Goal: Task Accomplishment & Management: Manage account settings

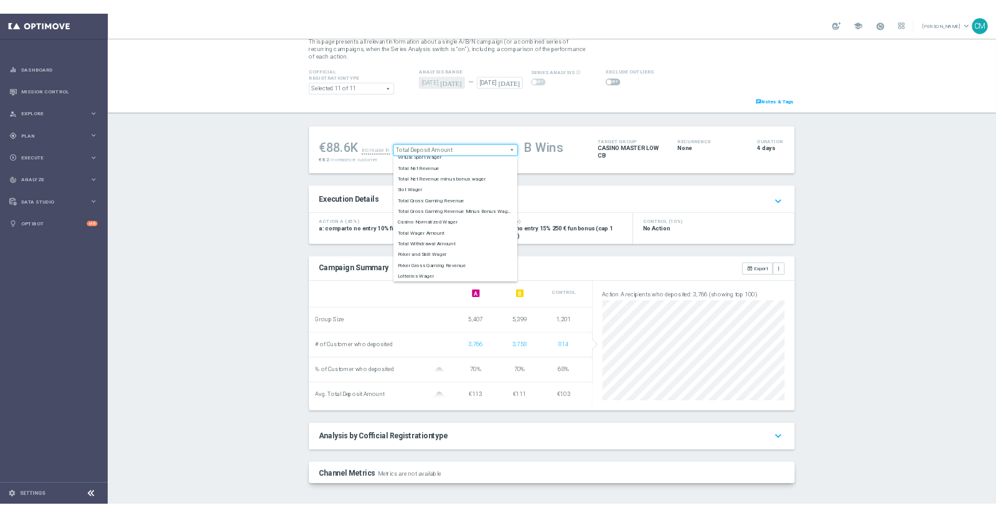
scroll to position [194, 0]
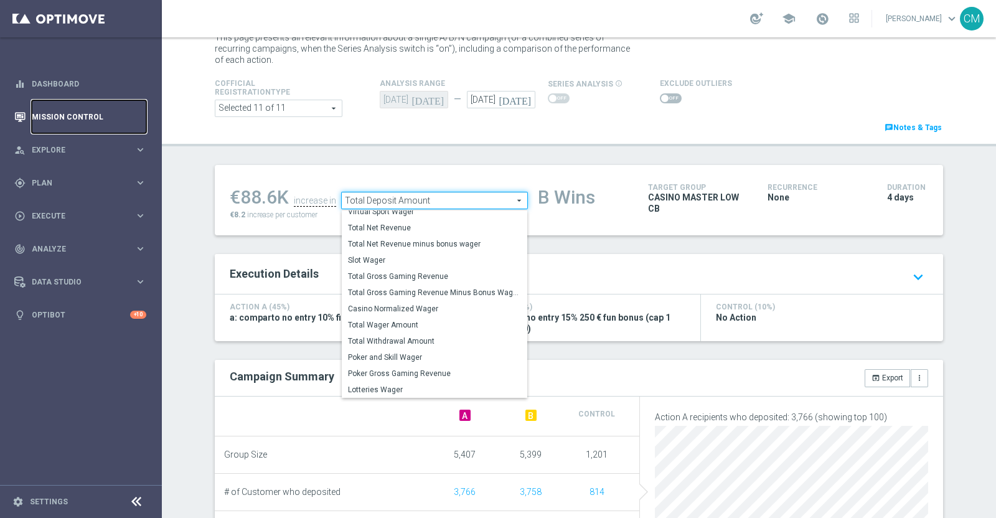
click at [72, 112] on link "Mission Control" at bounding box center [89, 116] width 115 height 33
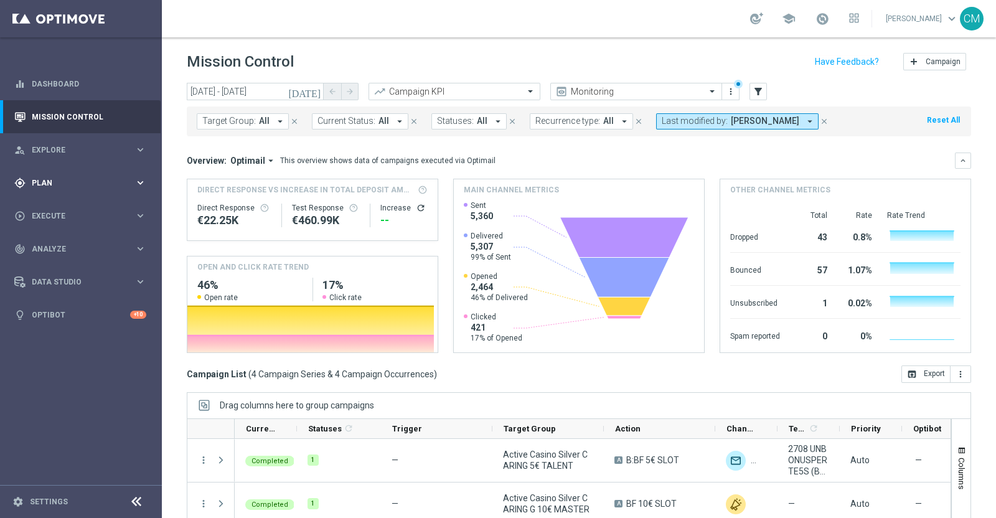
click at [68, 180] on span "Plan" at bounding box center [83, 182] width 103 height 7
click at [61, 204] on link "Target Groups" at bounding box center [80, 209] width 97 height 10
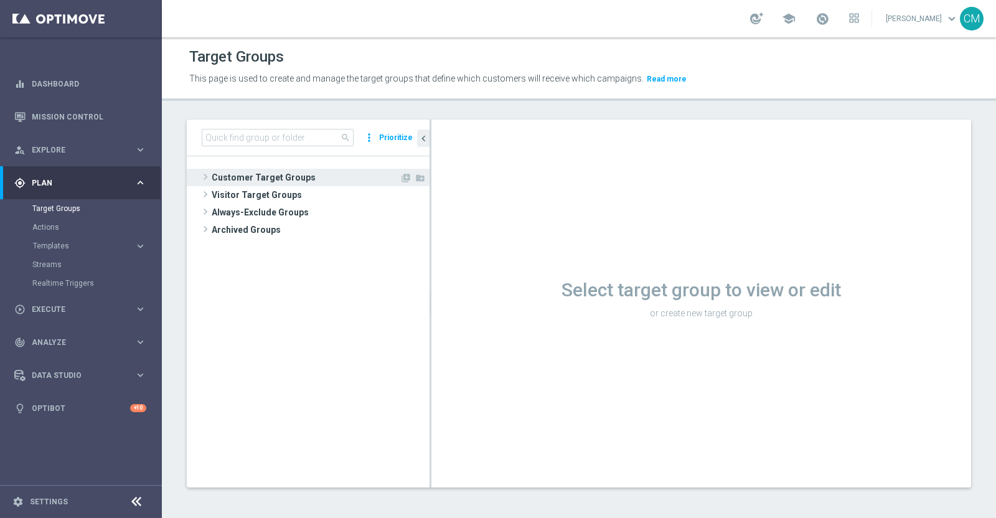
click at [265, 182] on span "Customer Target Groups" at bounding box center [306, 177] width 188 height 17
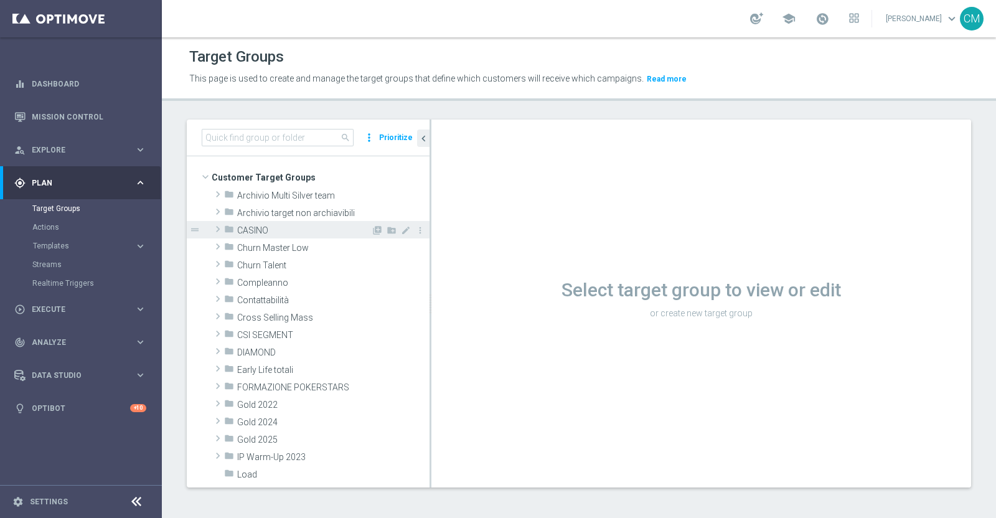
click at [276, 230] on span "CASINO" at bounding box center [304, 230] width 134 height 11
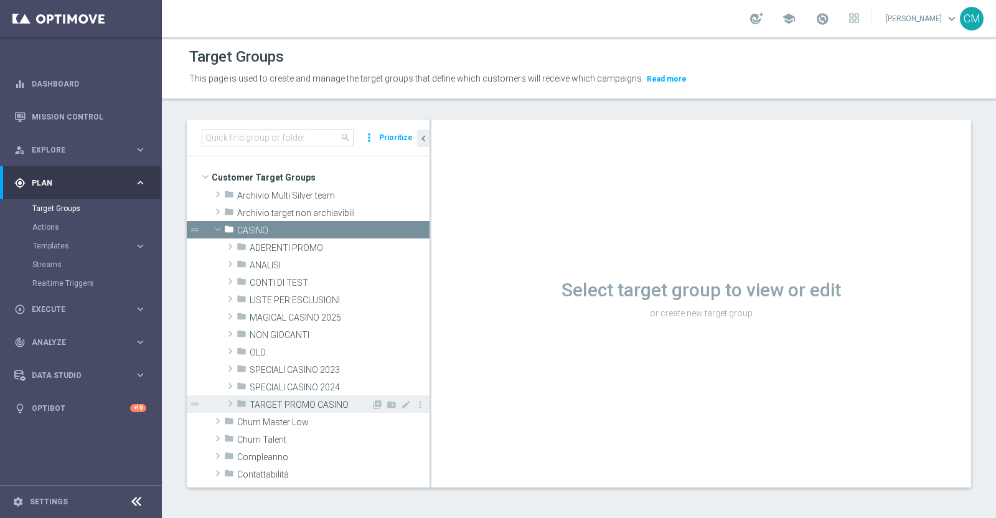
click at [289, 408] on span "TARGET PROMO CASINO" at bounding box center [310, 405] width 121 height 11
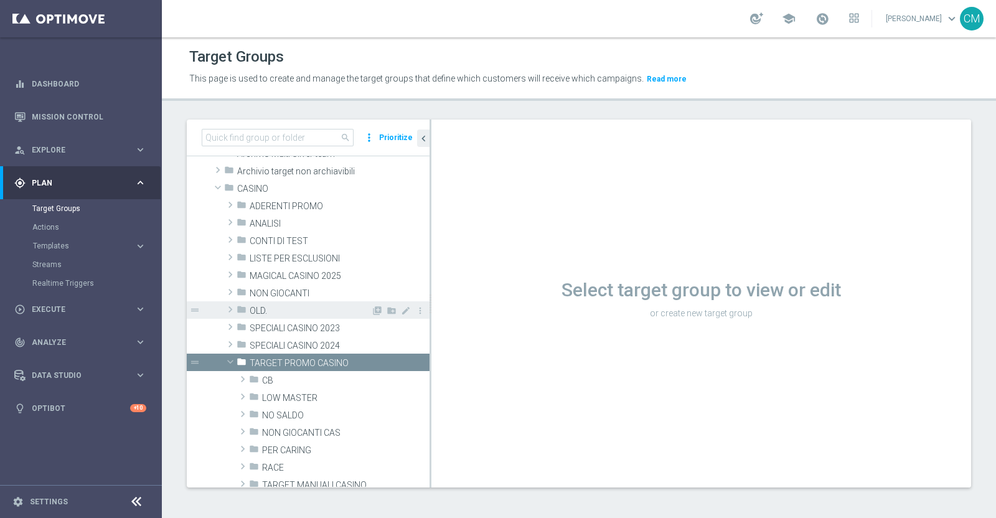
scroll to position [44, 0]
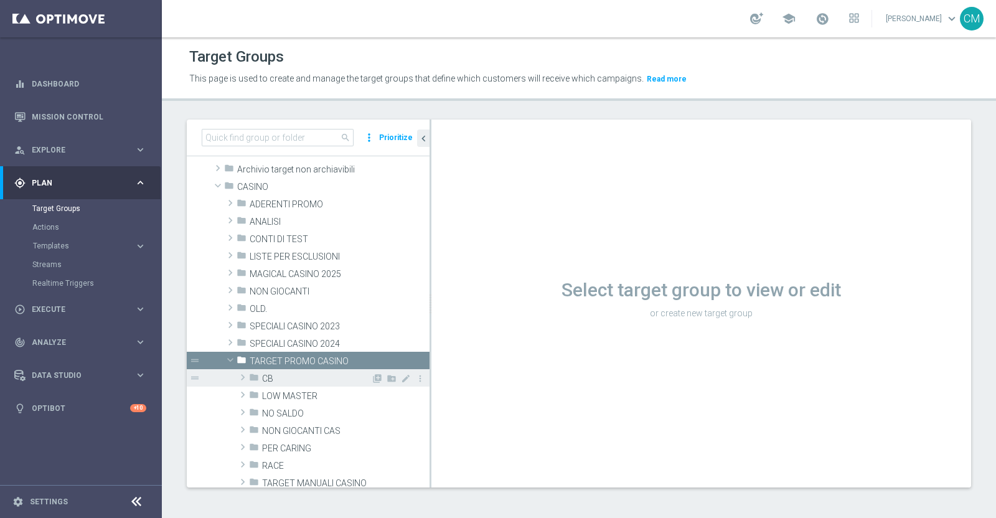
click at [290, 380] on span "CB" at bounding box center [316, 379] width 109 height 11
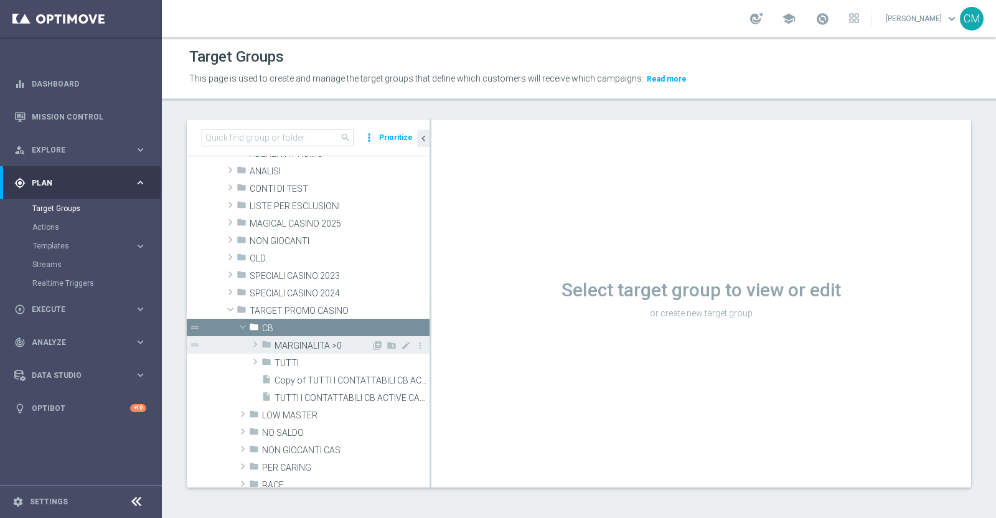
scroll to position [97, 0]
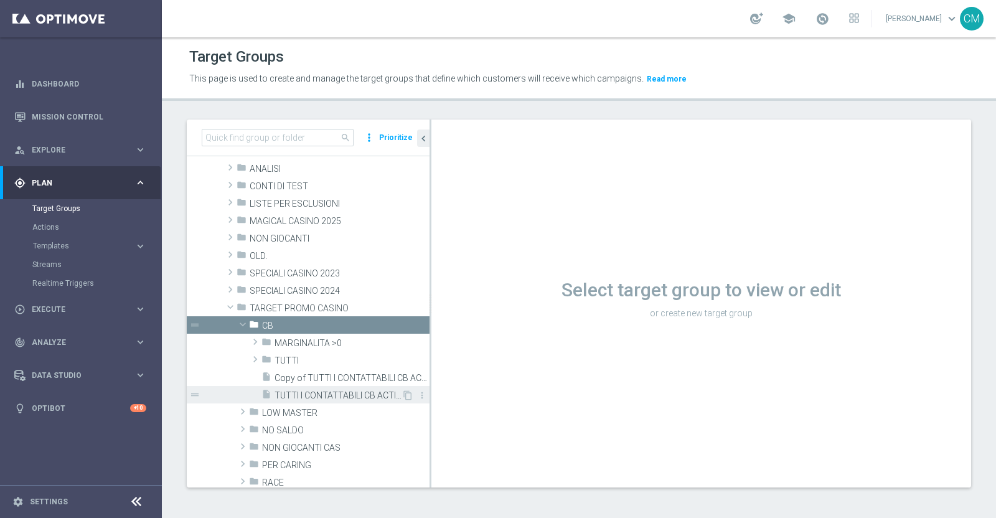
click at [306, 397] on span "TUTTI I CONTATTABILI CB ACTIVE CASINO" at bounding box center [338, 395] width 127 height 11
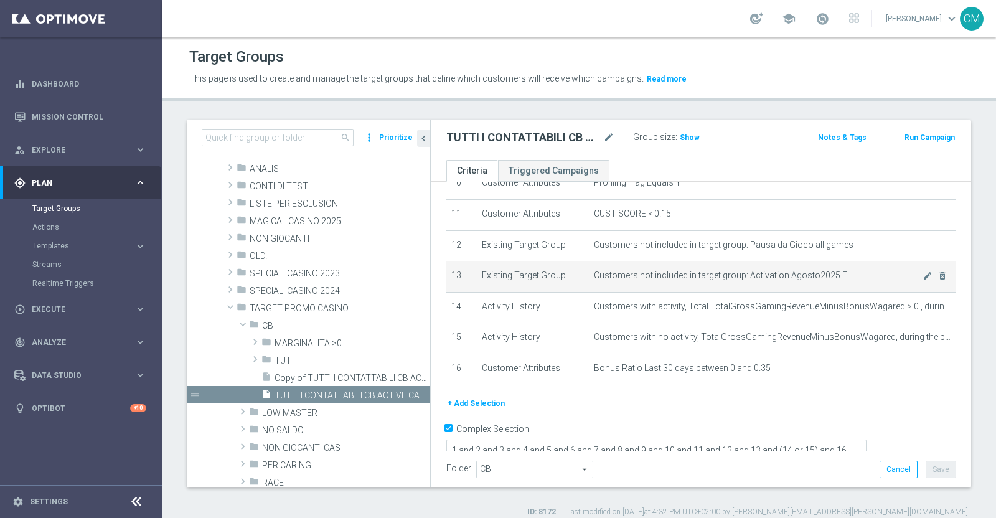
scroll to position [11, 0]
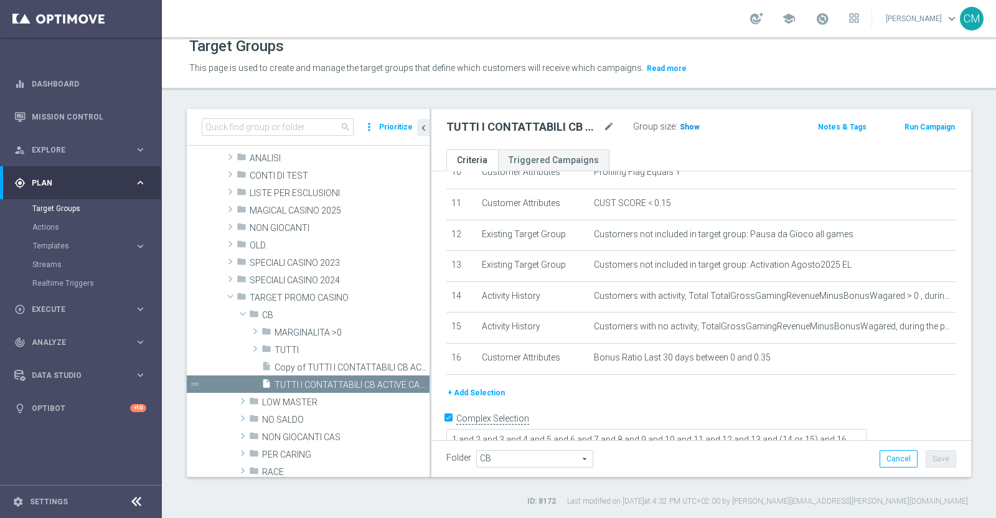
click at [692, 125] on span "Show" at bounding box center [690, 127] width 20 height 9
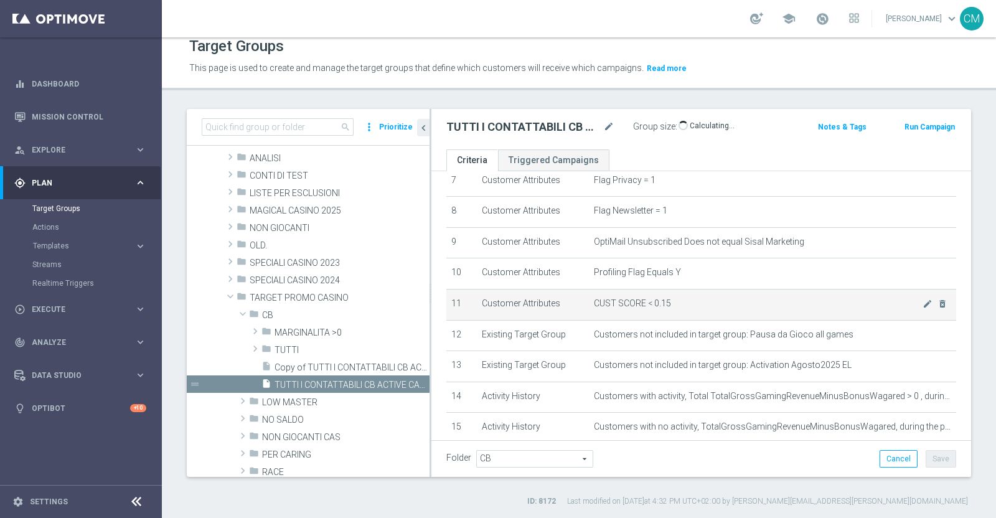
scroll to position [234, 0]
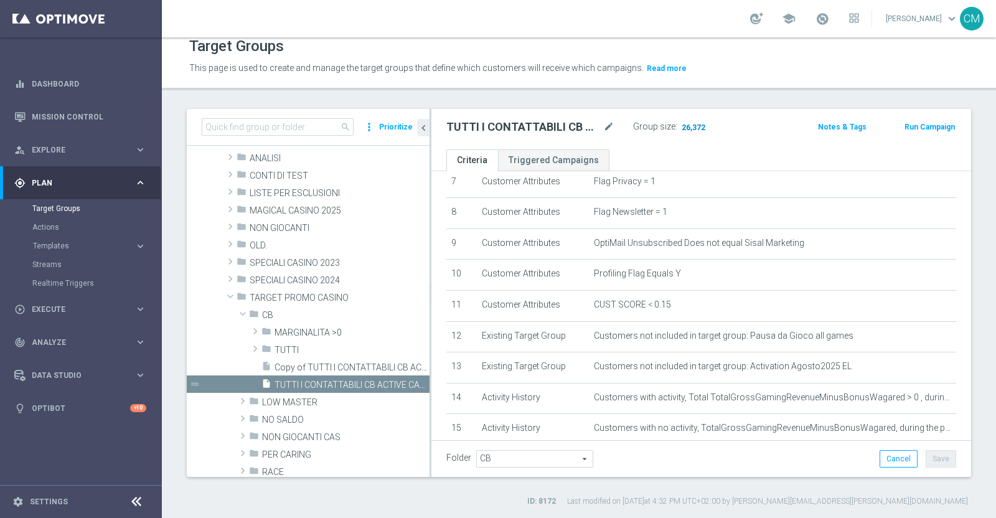
click at [692, 124] on span "26,372" at bounding box center [694, 129] width 26 height 12
click at [287, 399] on span "LOW MASTER" at bounding box center [316, 402] width 109 height 11
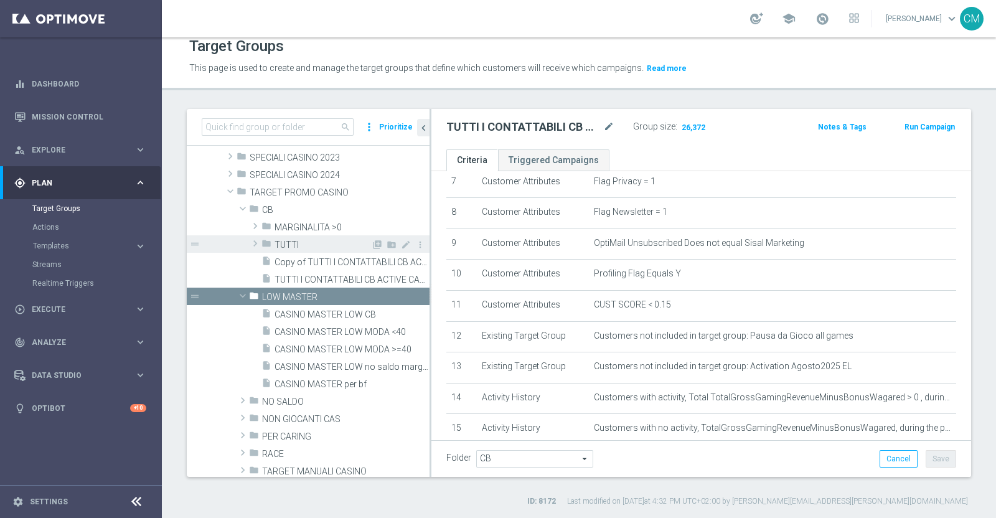
scroll to position [202, 0]
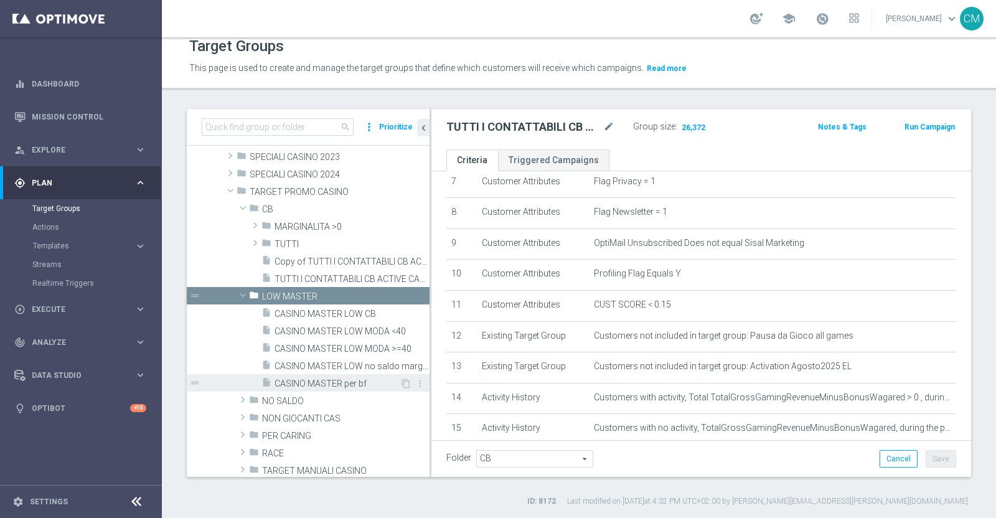
click at [346, 385] on span "CASINO MASTER per bf" at bounding box center [337, 384] width 125 height 11
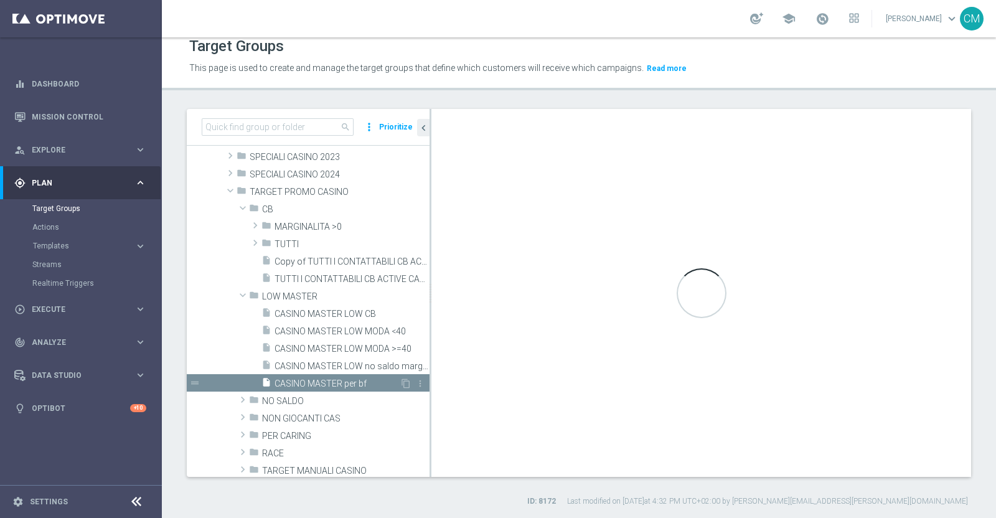
checkbox input "false"
type input "LOW MASTER"
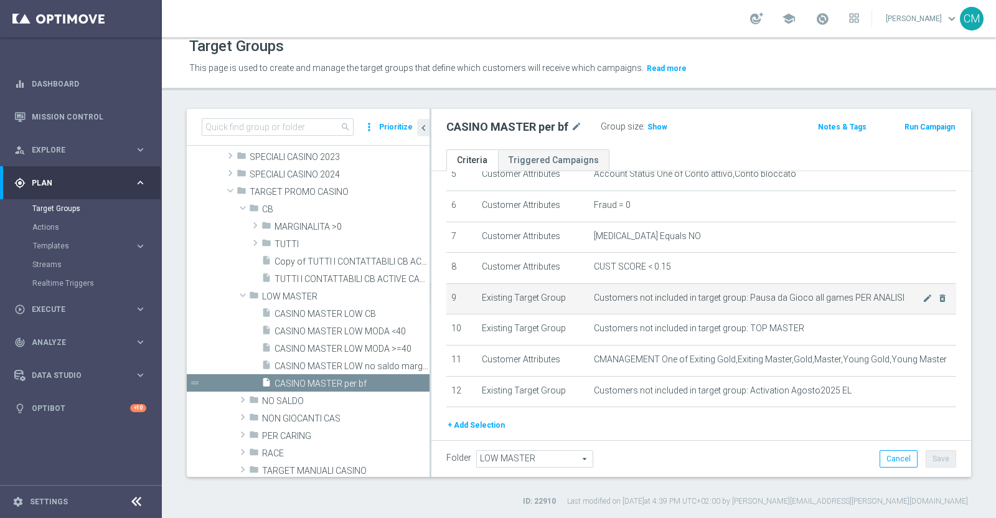
scroll to position [212, 0]
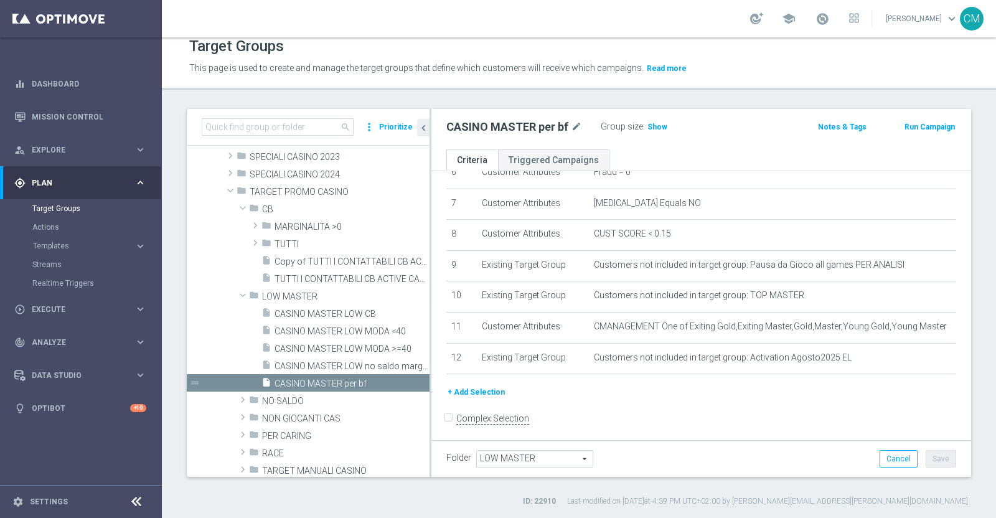
click at [465, 391] on button "+ Add Selection" at bounding box center [476, 392] width 60 height 14
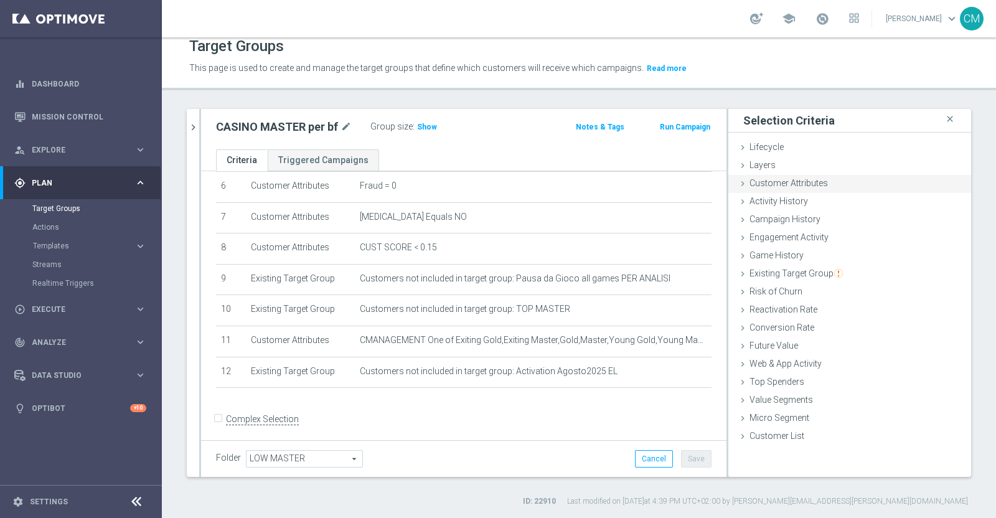
click at [777, 178] on span "Customer Attributes" at bounding box center [789, 183] width 78 height 10
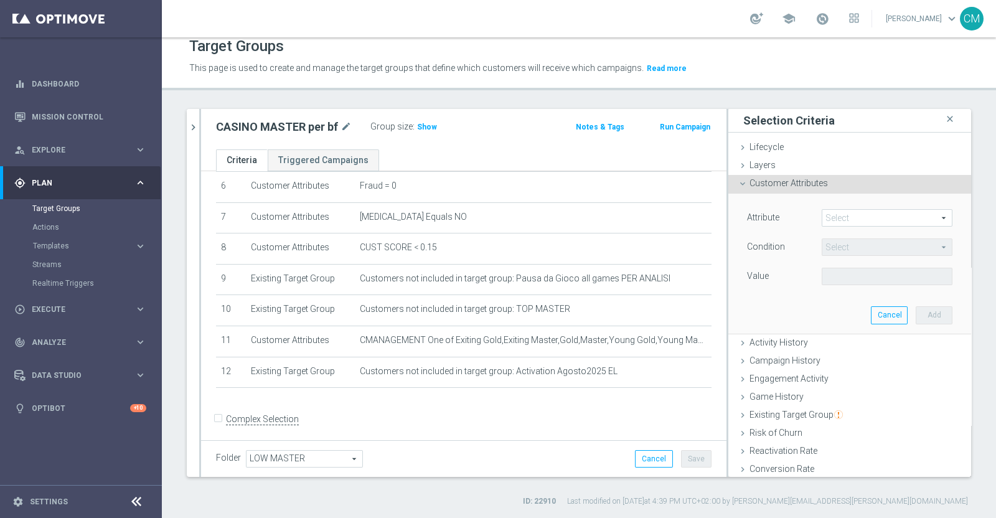
click at [822, 209] on div "Select arrow_drop_down search" at bounding box center [887, 217] width 131 height 17
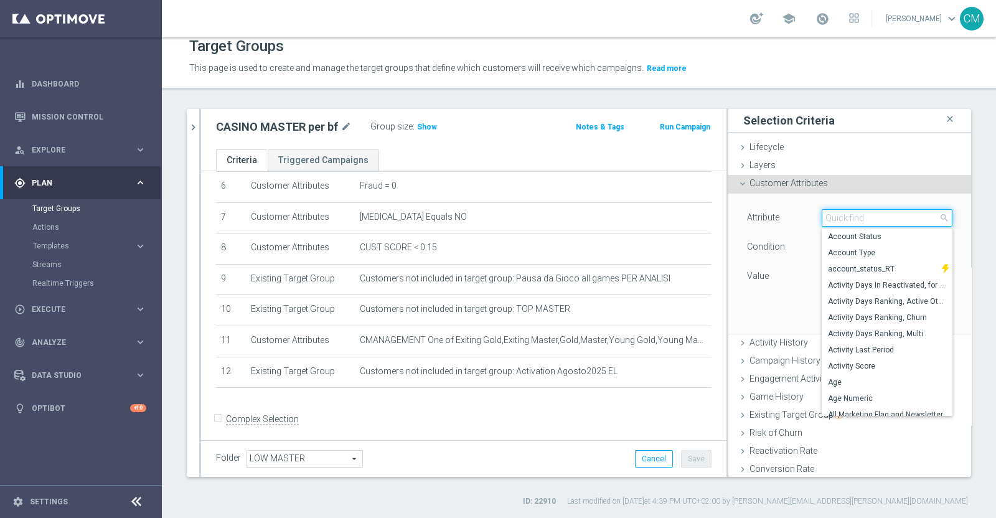
click at [822, 209] on input "search" at bounding box center [887, 217] width 131 height 17
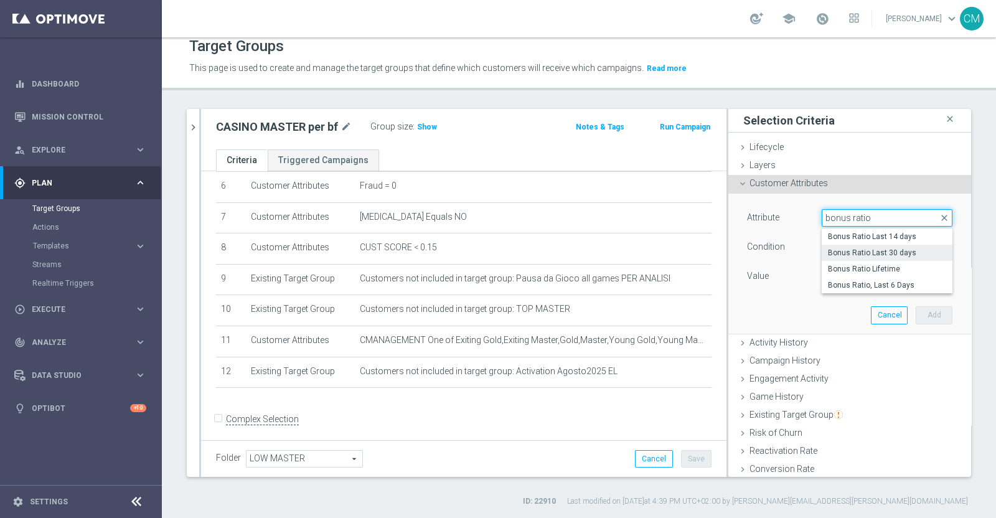
type input "bonus ratio"
click at [839, 249] on span "Bonus Ratio Last 30 days" at bounding box center [887, 253] width 118 height 10
type input "Bonus Ratio Last 30 days"
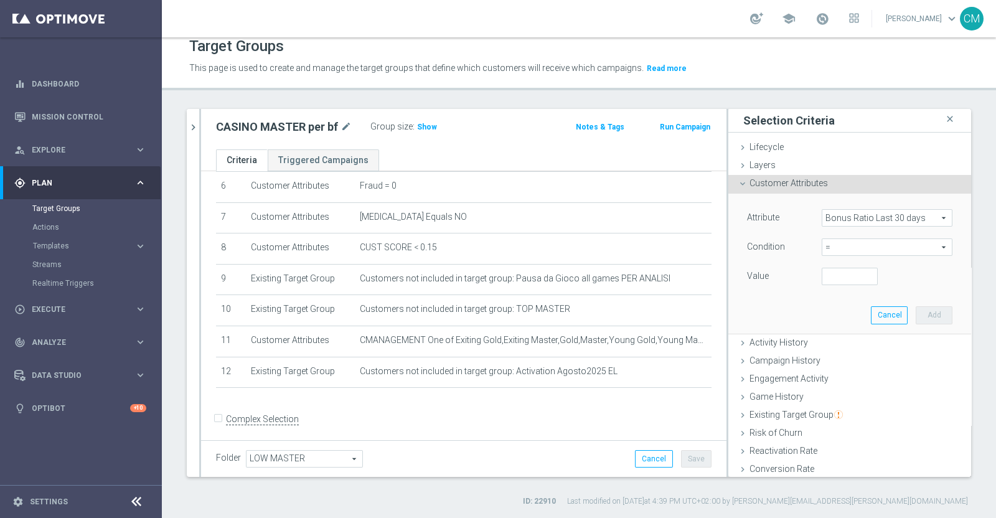
click at [838, 248] on span "=" at bounding box center [888, 247] width 130 height 16
click at [840, 356] on label "between" at bounding box center [887, 363] width 131 height 16
type input "between"
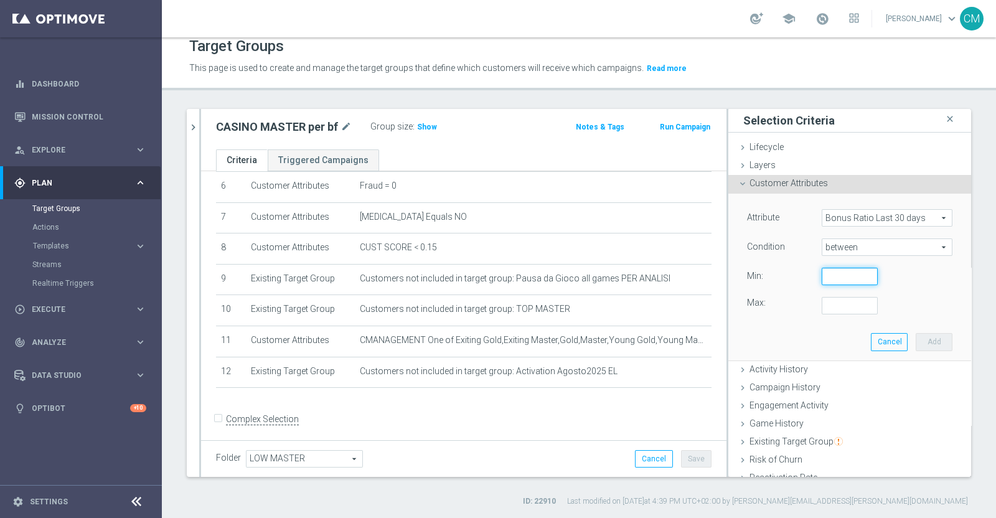
click at [829, 276] on input "number" at bounding box center [850, 276] width 56 height 17
type input "0"
click at [823, 305] on input "number" at bounding box center [850, 305] width 56 height 17
type input "0"
type input "0.5"
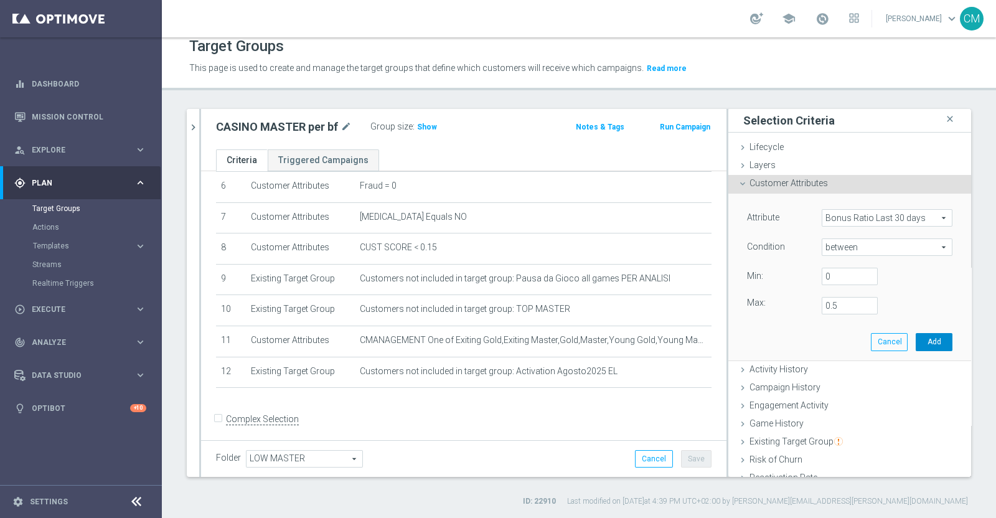
click at [916, 339] on button "Add" at bounding box center [934, 341] width 37 height 17
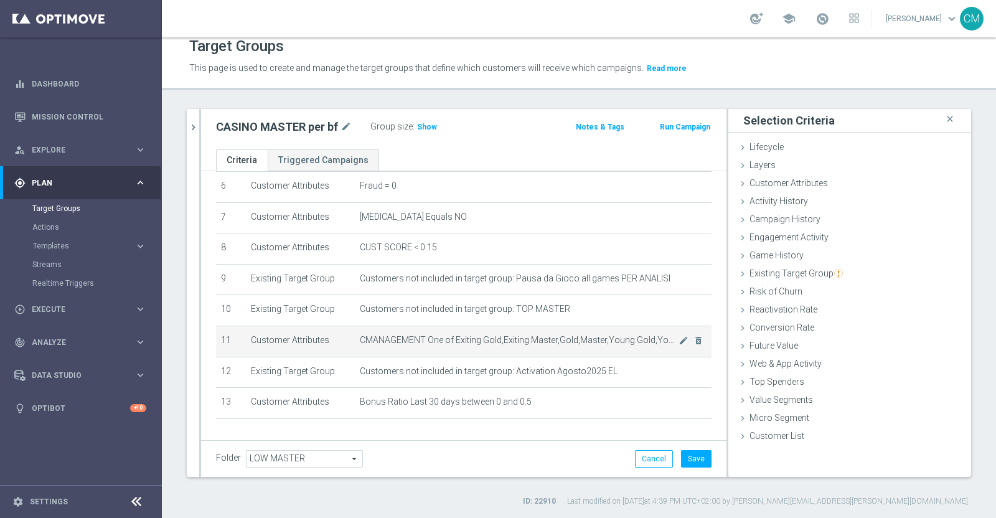
scroll to position [229, 0]
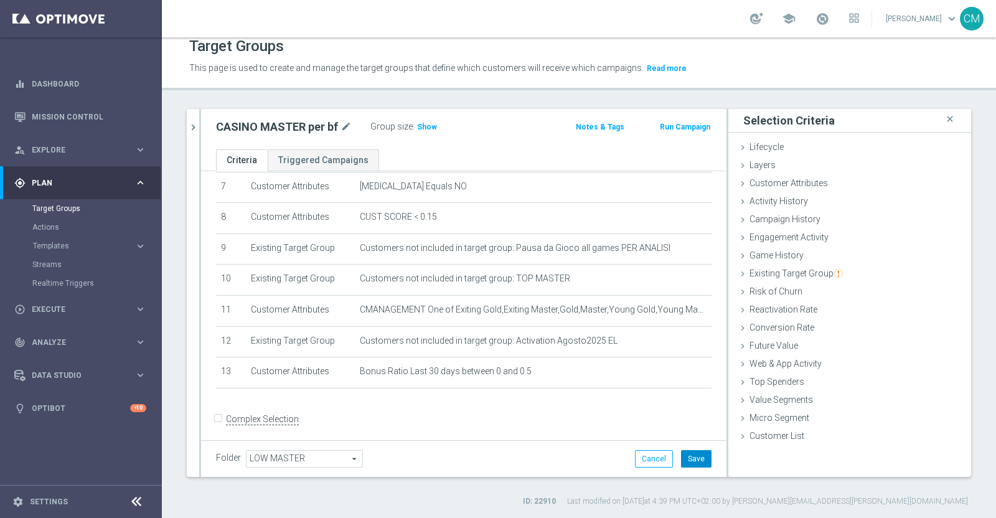
click at [681, 452] on button "Save" at bounding box center [696, 458] width 31 height 17
click at [425, 125] on span "Show" at bounding box center [427, 127] width 20 height 9
click at [425, 126] on span "11,976" at bounding box center [431, 129] width 26 height 12
click at [197, 121] on icon "chevron_right" at bounding box center [193, 127] width 12 height 12
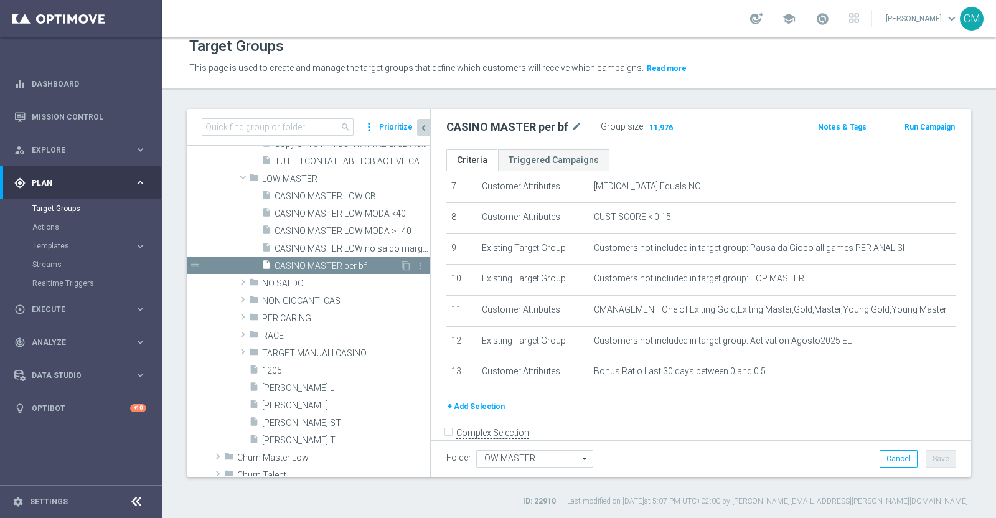
scroll to position [352, 0]
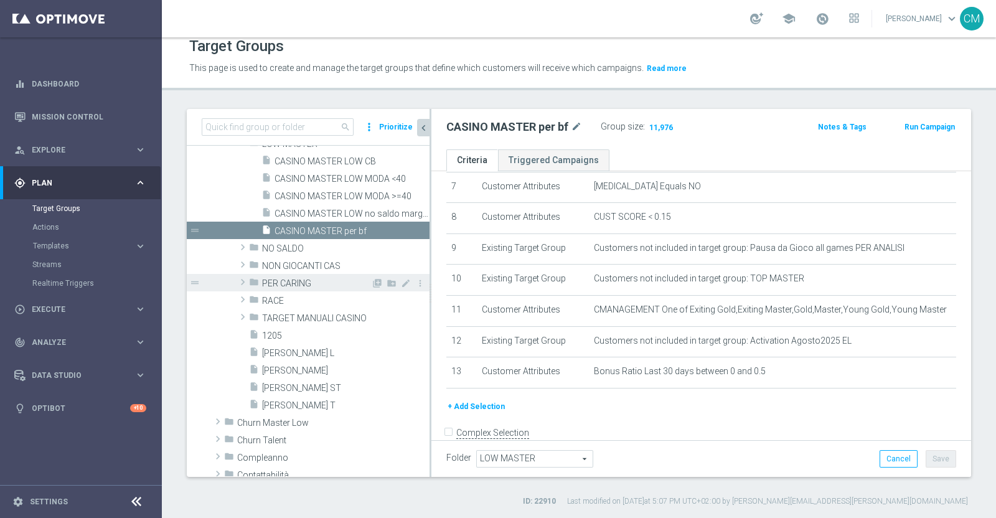
click at [296, 285] on span "PER CARING" at bounding box center [316, 283] width 109 height 11
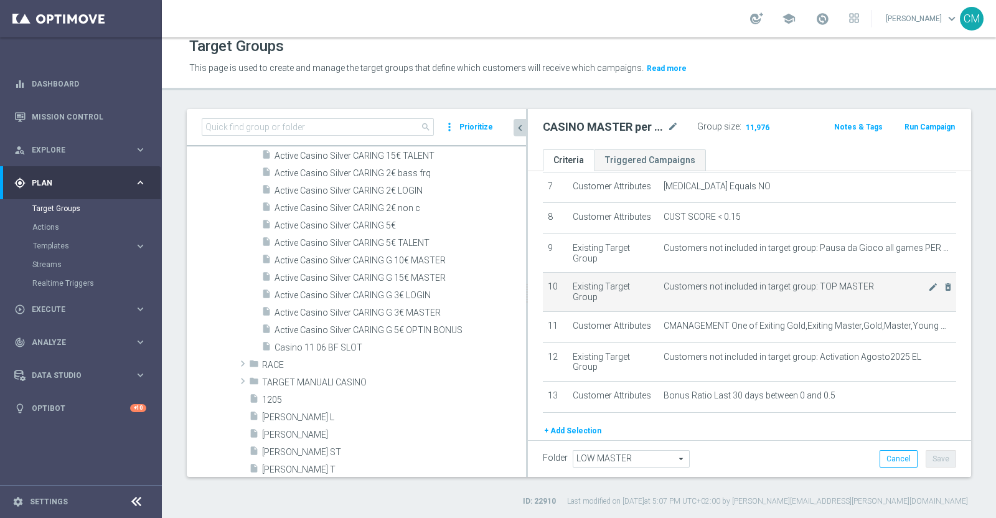
scroll to position [270, 0]
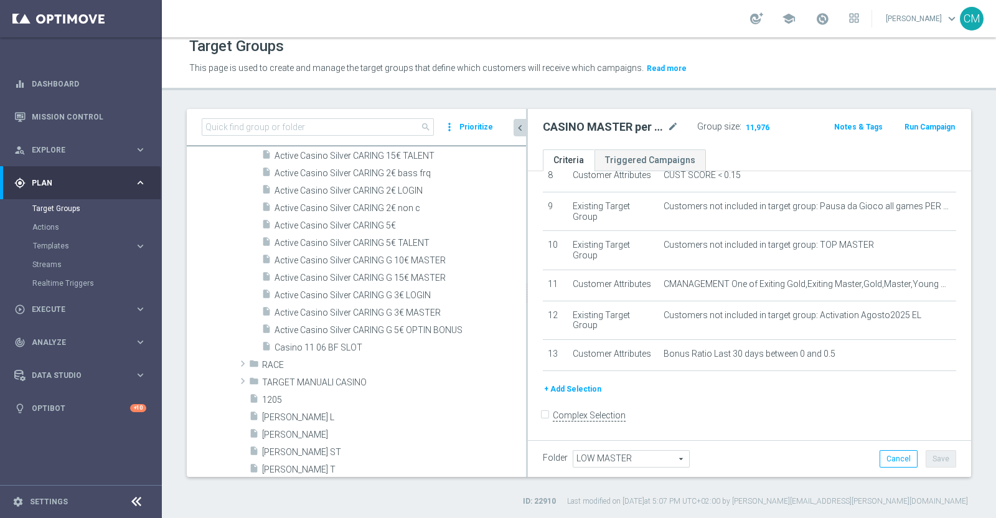
drag, startPoint x: 430, startPoint y: 301, endPoint x: 538, endPoint y: 303, distance: 108.4
click at [538, 303] on as-split "search more_vert Prioritize Customer Target Groups library_add create_new_folder" at bounding box center [579, 293] width 785 height 368
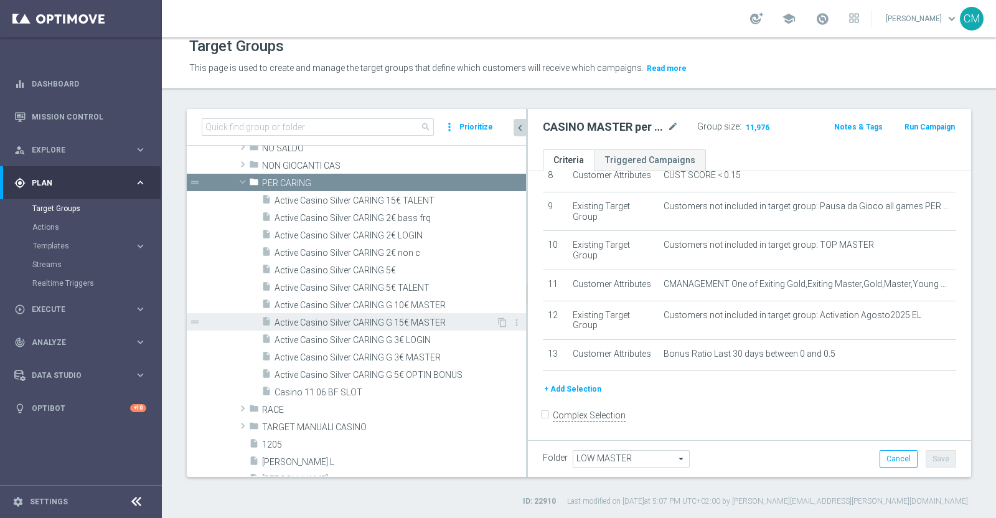
scroll to position [445, 0]
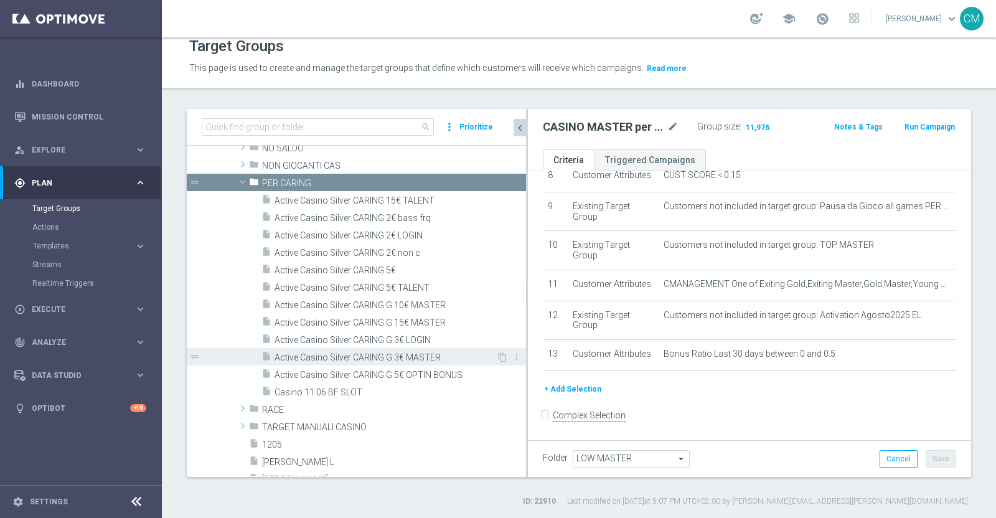
click at [387, 361] on span "Active Casino Silver CARING G 3€ MASTER" at bounding box center [386, 357] width 222 height 11
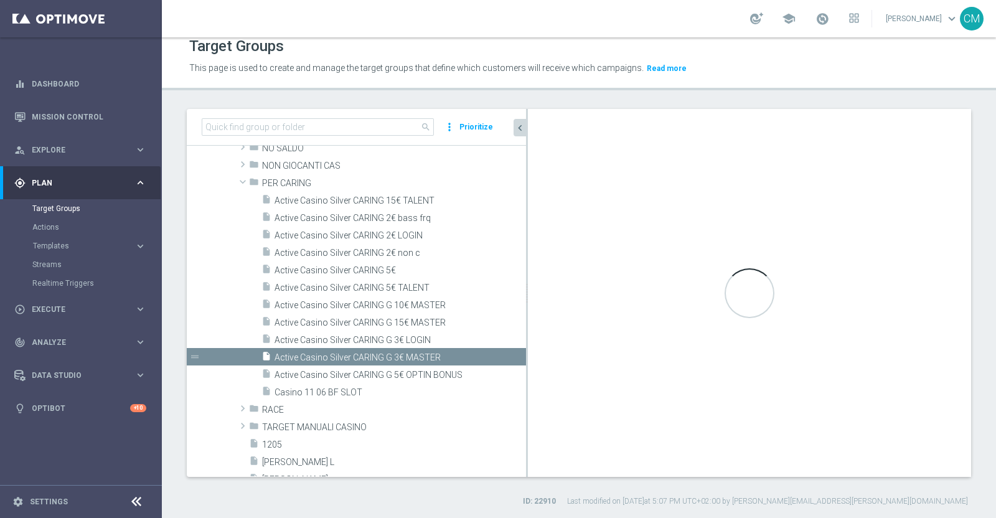
type input "PER CARING"
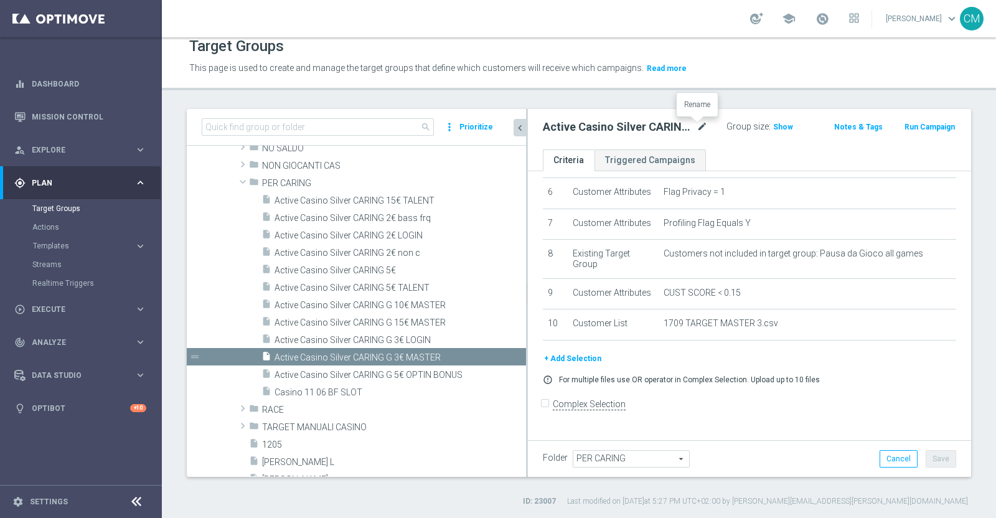
click at [699, 126] on icon "mode_edit" at bounding box center [702, 127] width 11 height 15
click at [638, 126] on input "Active Casino Silver CARING G 3€ MASTER" at bounding box center [615, 128] width 145 height 17
click at [638, 128] on input "Active Casino Silver CARING G A.B MASTER" at bounding box center [615, 128] width 145 height 17
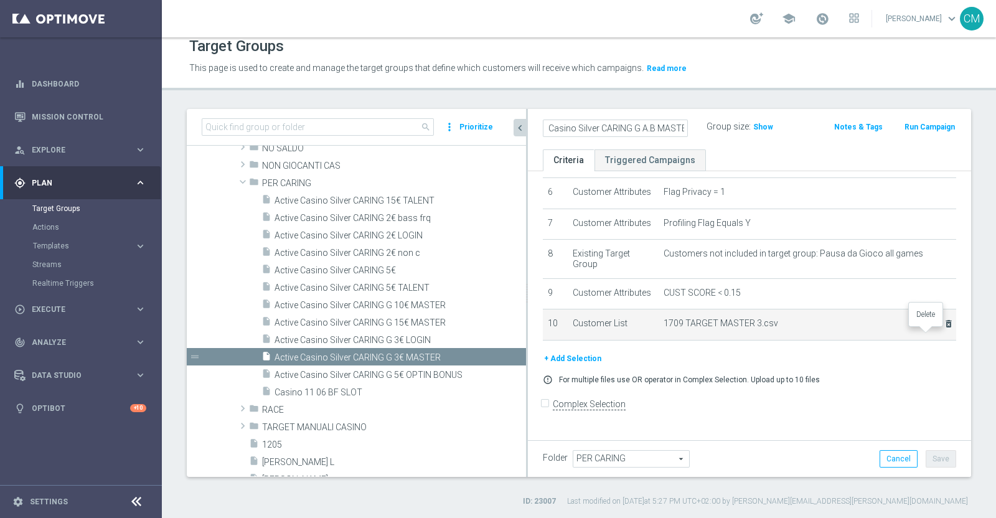
type input "Active Casino Silver CARING G A.B MASTER"
click at [944, 329] on icon "delete_forever" at bounding box center [949, 324] width 10 height 10
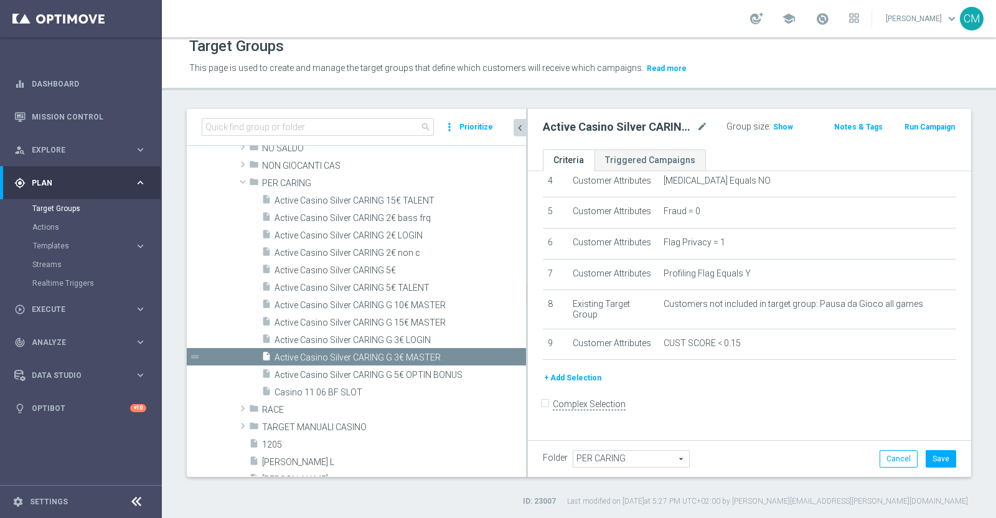
click at [572, 385] on button "+ Add Selection" at bounding box center [573, 378] width 60 height 14
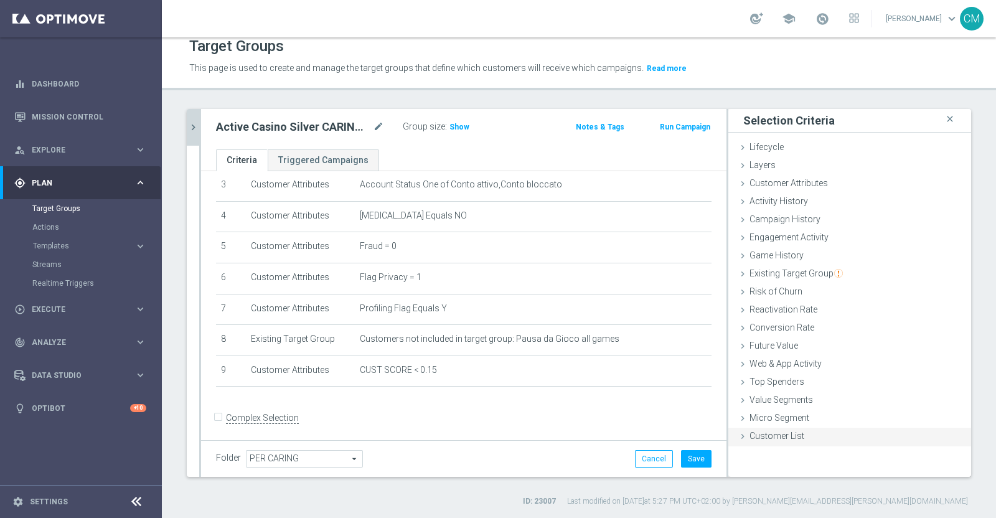
click at [768, 434] on span "Customer List" at bounding box center [777, 436] width 55 height 10
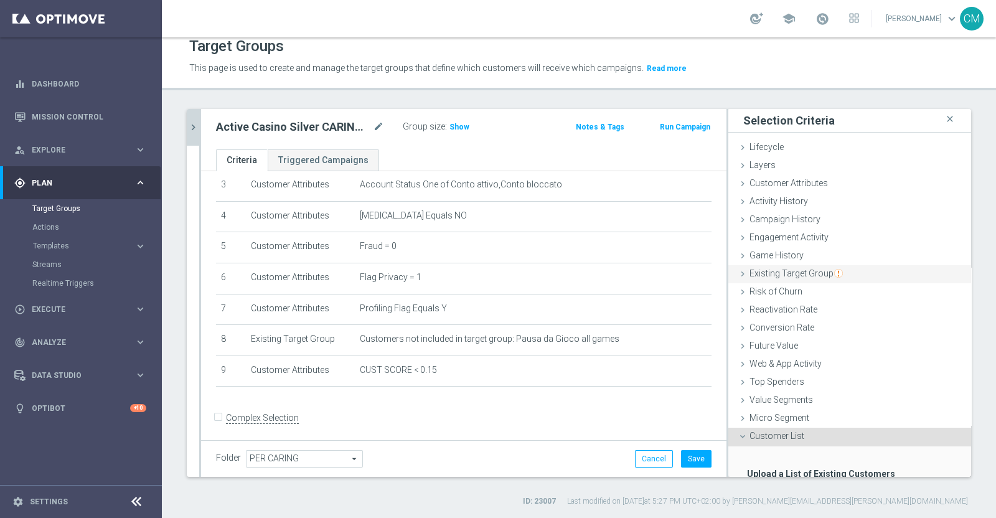
scroll to position [82, 0]
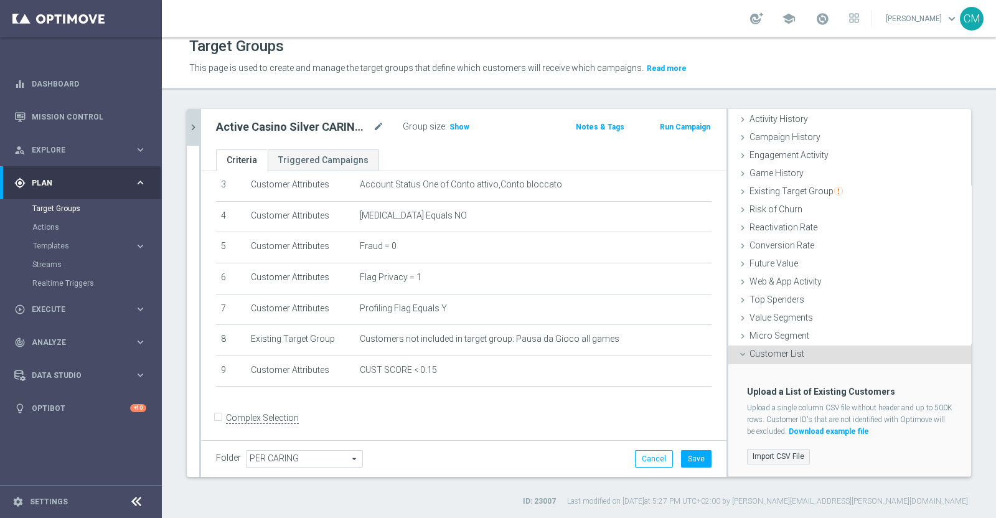
click at [762, 455] on label "Import CSV File" at bounding box center [778, 457] width 63 height 16
click at [0, 0] on input "Import CSV File" at bounding box center [0, 0] width 0 height 0
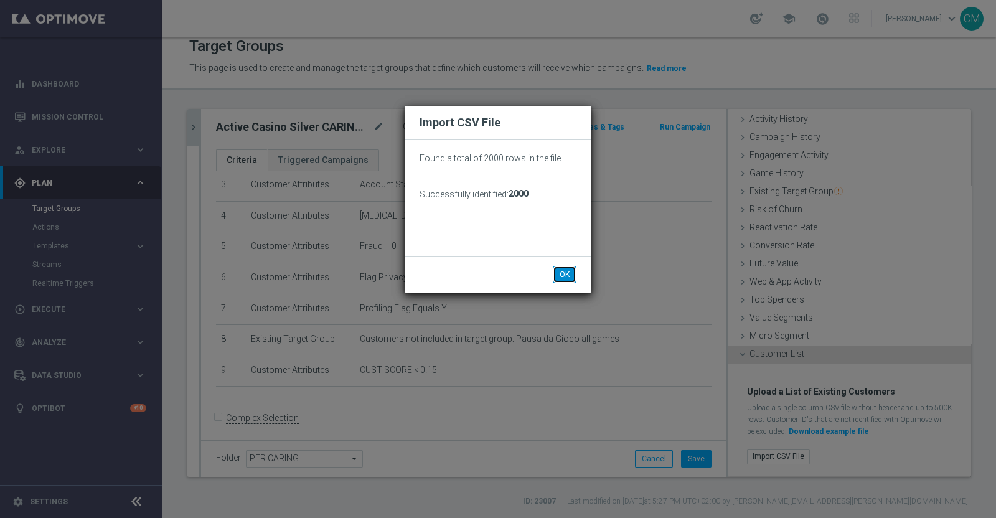
click at [559, 271] on button "OK" at bounding box center [565, 274] width 24 height 17
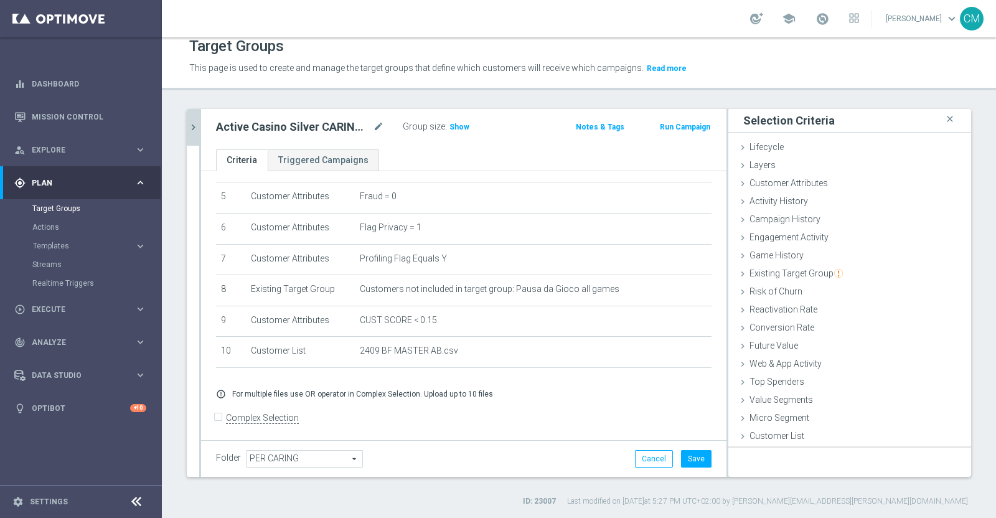
scroll to position [0, 0]
click at [691, 452] on button "Save" at bounding box center [696, 458] width 31 height 17
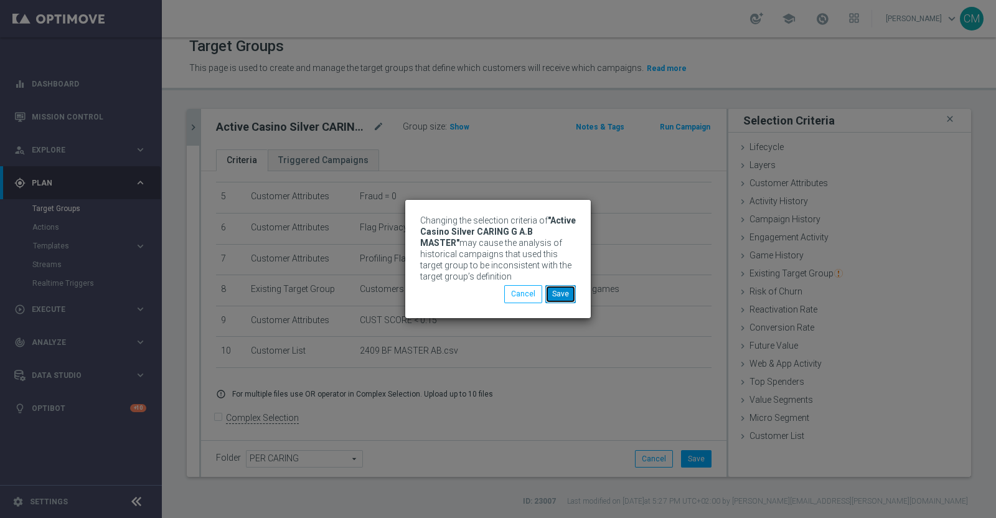
click at [573, 288] on button "Save" at bounding box center [560, 293] width 31 height 17
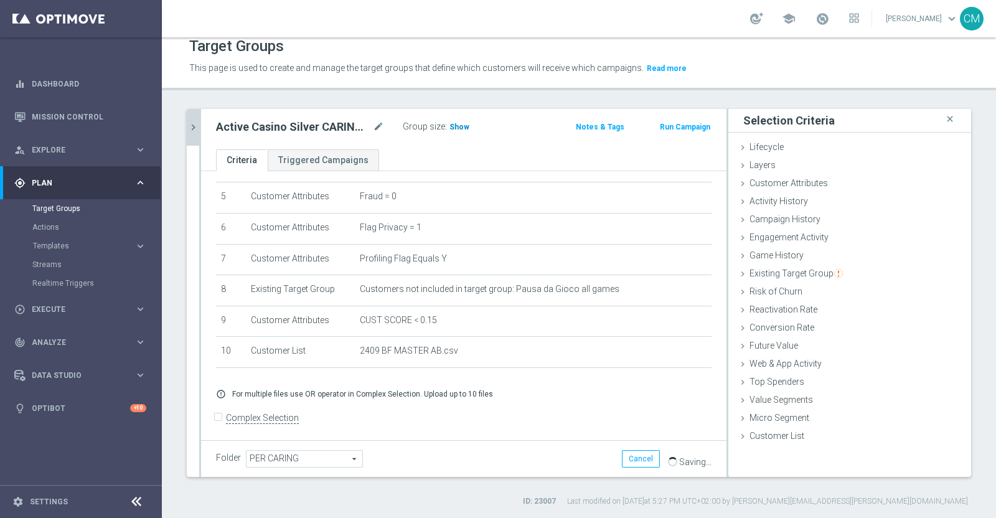
click at [460, 125] on span "Show" at bounding box center [460, 127] width 20 height 9
click at [382, 127] on icon "mode_edit" at bounding box center [378, 127] width 11 height 15
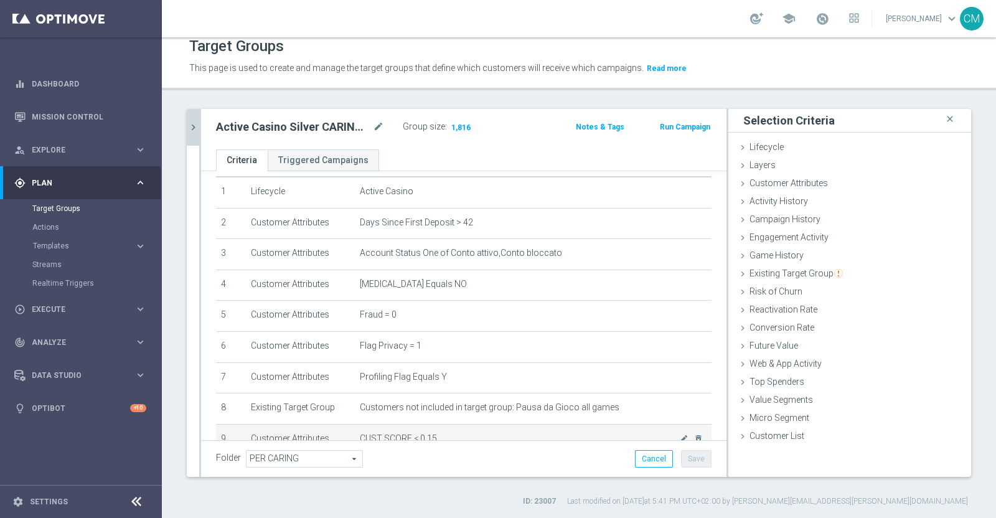
scroll to position [37, 0]
click at [192, 128] on icon "chevron_right" at bounding box center [193, 127] width 12 height 12
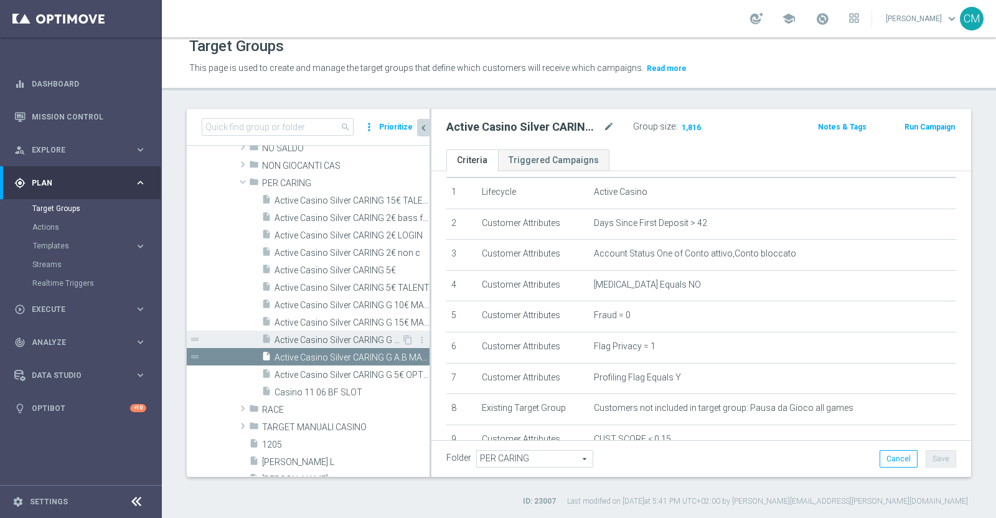
click at [308, 341] on span "Active Casino Silver CARING G 3€ LOGIN" at bounding box center [338, 340] width 127 height 11
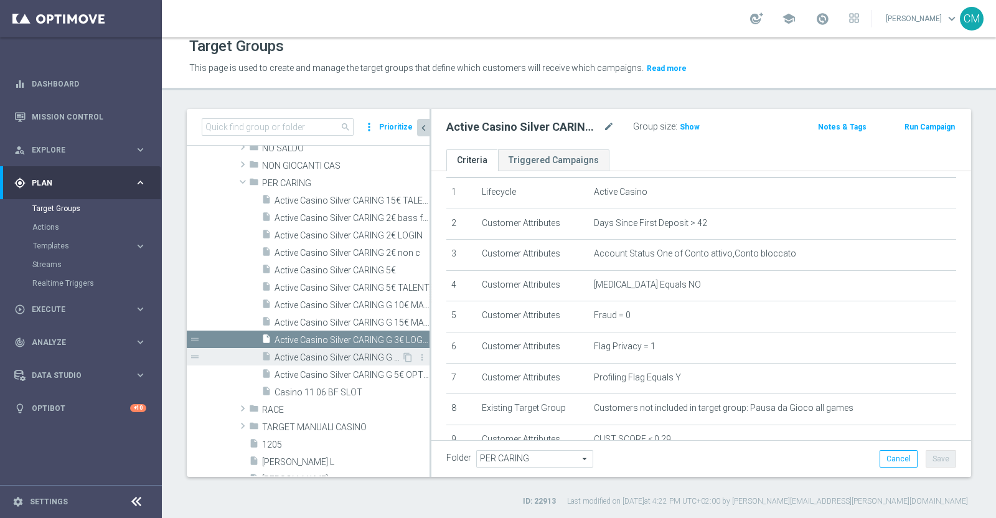
click at [313, 356] on span "Active Casino Silver CARING G A.B MASTER" at bounding box center [338, 357] width 127 height 11
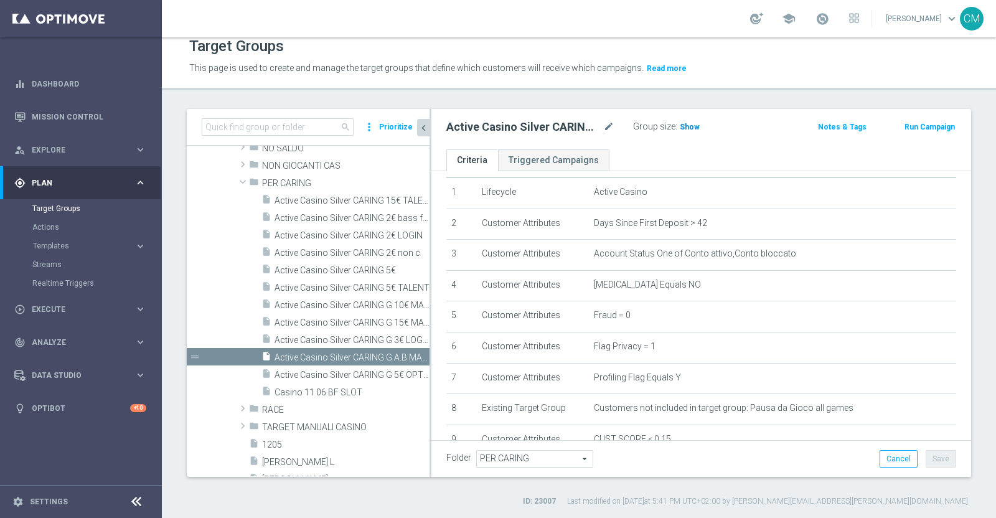
click at [682, 123] on span "Show" at bounding box center [690, 127] width 20 height 9
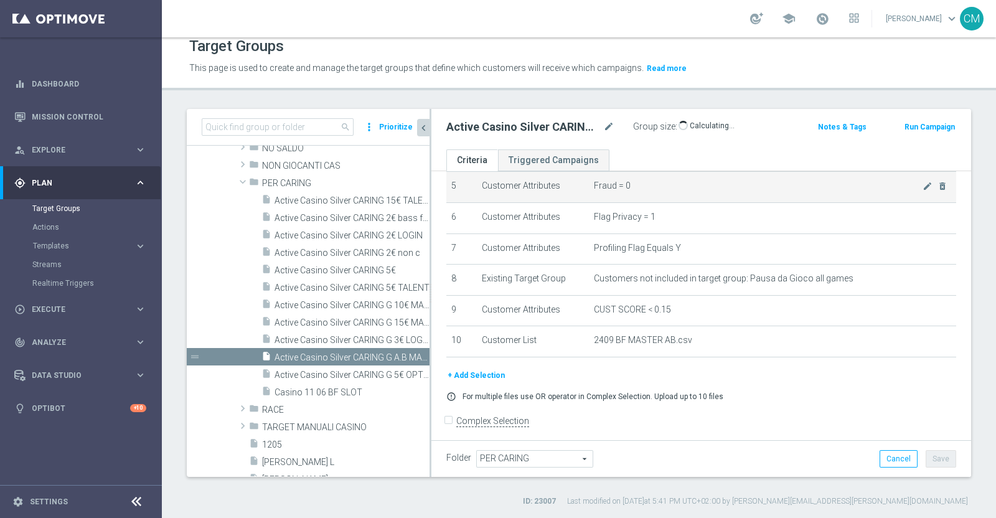
scroll to position [168, 0]
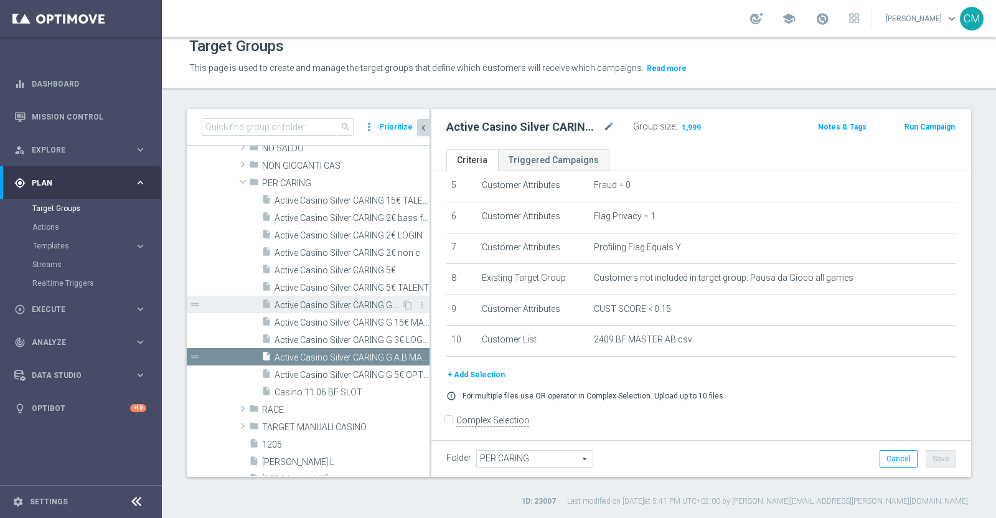
click at [316, 304] on span "Active Casino Silver CARING G 10€ MASTER" at bounding box center [338, 305] width 127 height 11
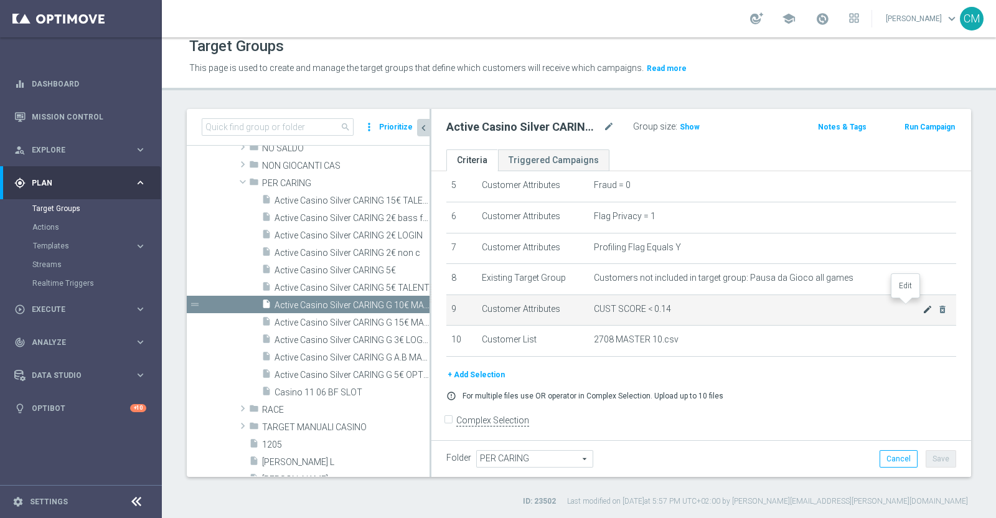
click at [923, 309] on icon "mode_edit" at bounding box center [928, 309] width 10 height 10
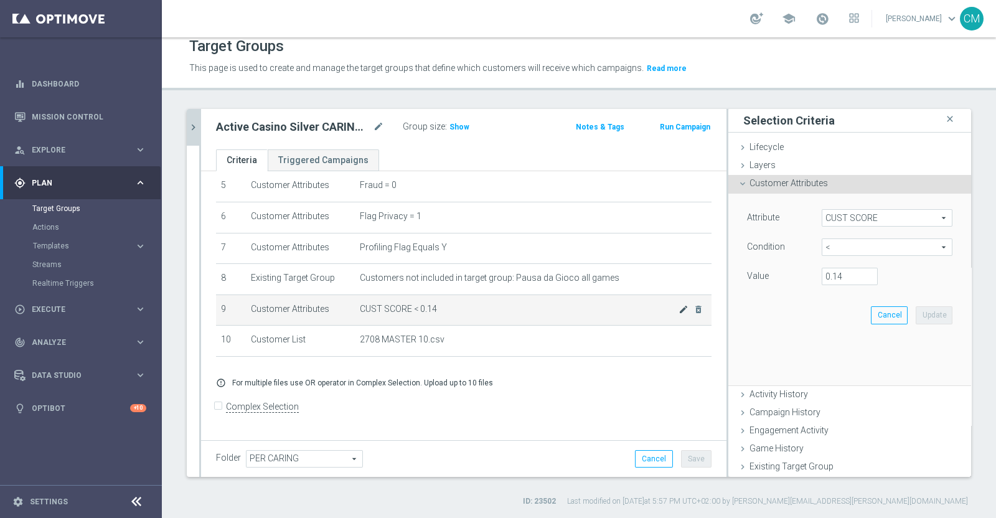
scroll to position [156, 0]
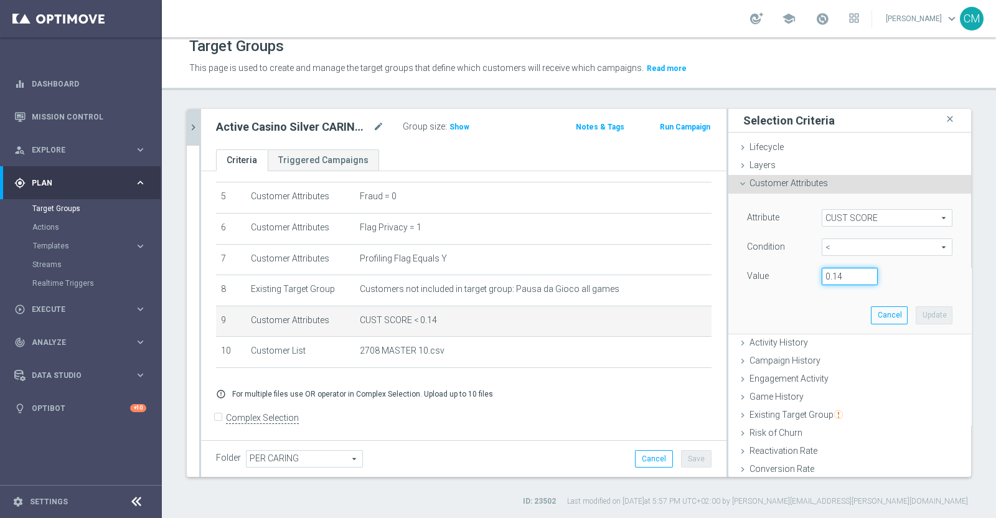
click at [832, 278] on input "0.14" at bounding box center [850, 276] width 56 height 17
type input "0.15"
click at [916, 306] on button "Update" at bounding box center [934, 314] width 37 height 17
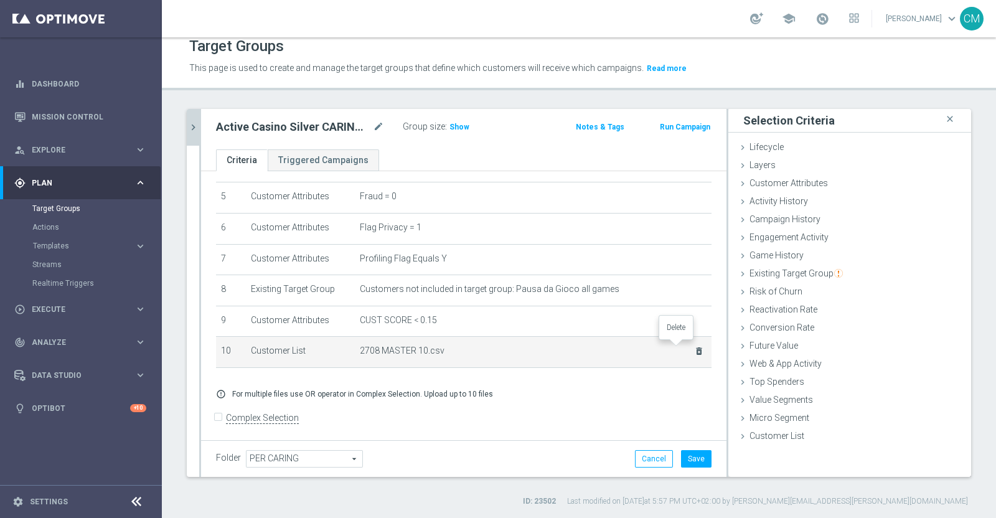
click at [694, 347] on icon "delete_forever" at bounding box center [699, 351] width 10 height 10
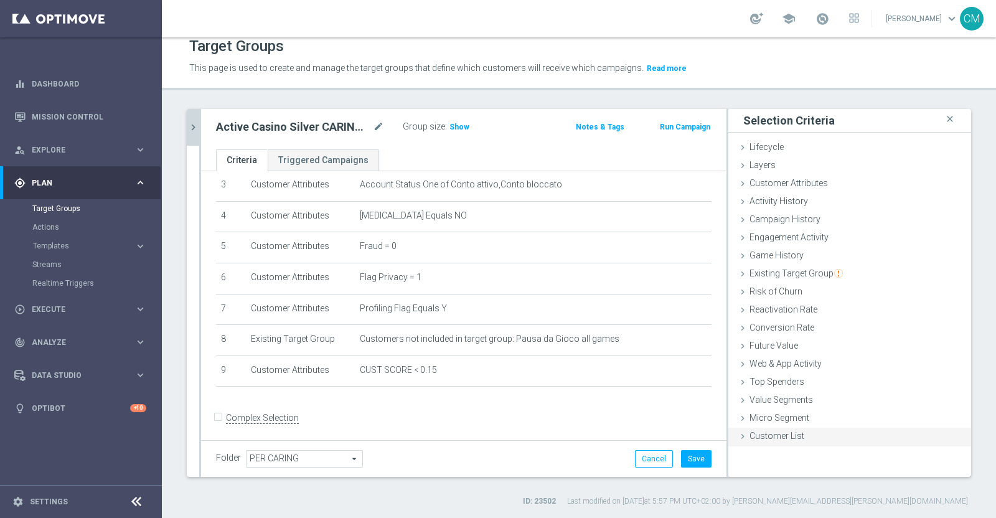
click at [790, 434] on span "Customer List" at bounding box center [777, 436] width 55 height 10
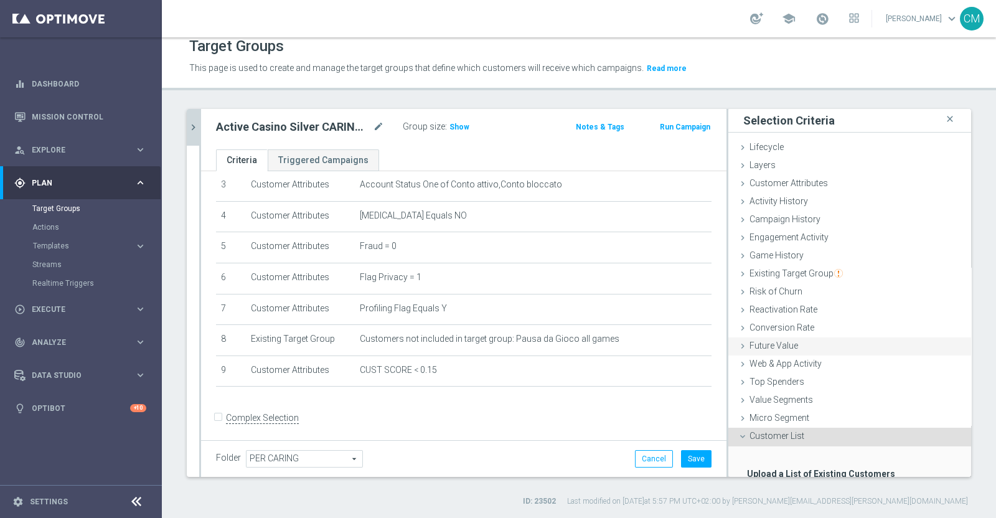
scroll to position [82, 0]
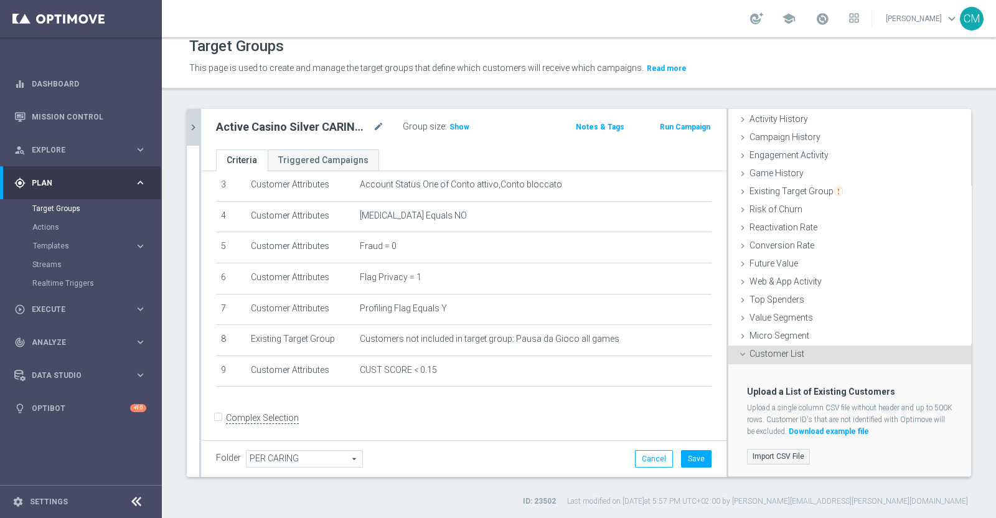
click at [781, 450] on label "Import CSV File" at bounding box center [778, 457] width 63 height 16
click at [0, 0] on input "Import CSV File" at bounding box center [0, 0] width 0 height 0
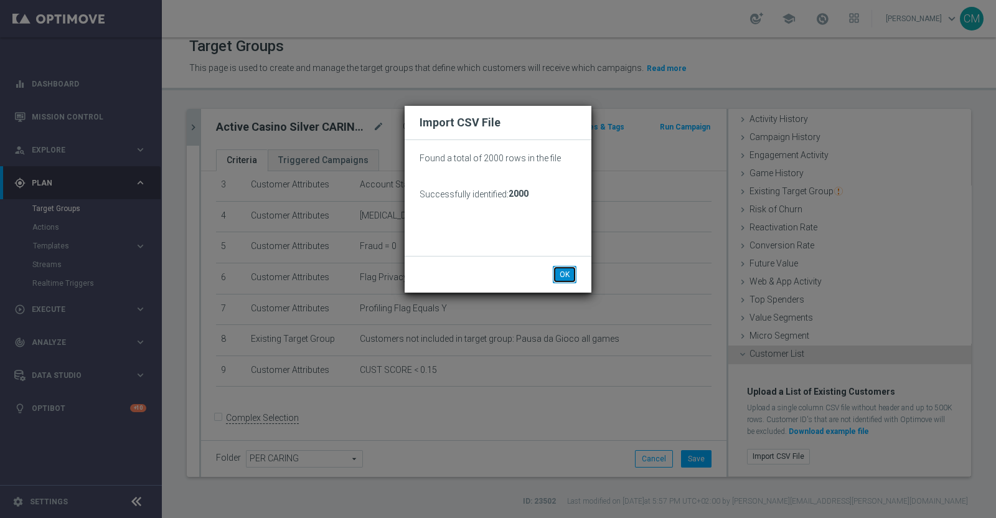
click at [566, 270] on button "OK" at bounding box center [565, 274] width 24 height 17
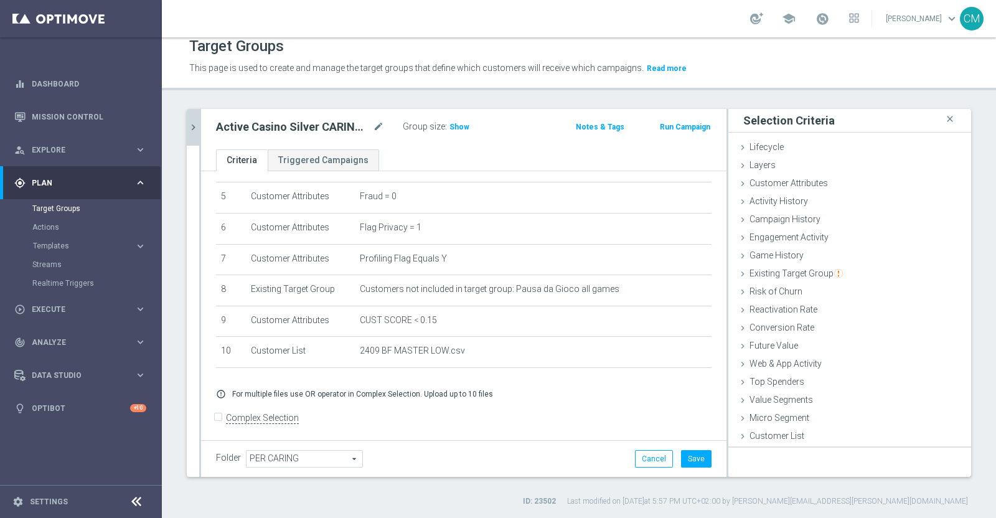
scroll to position [0, 0]
click at [683, 460] on button "Save" at bounding box center [696, 458] width 31 height 17
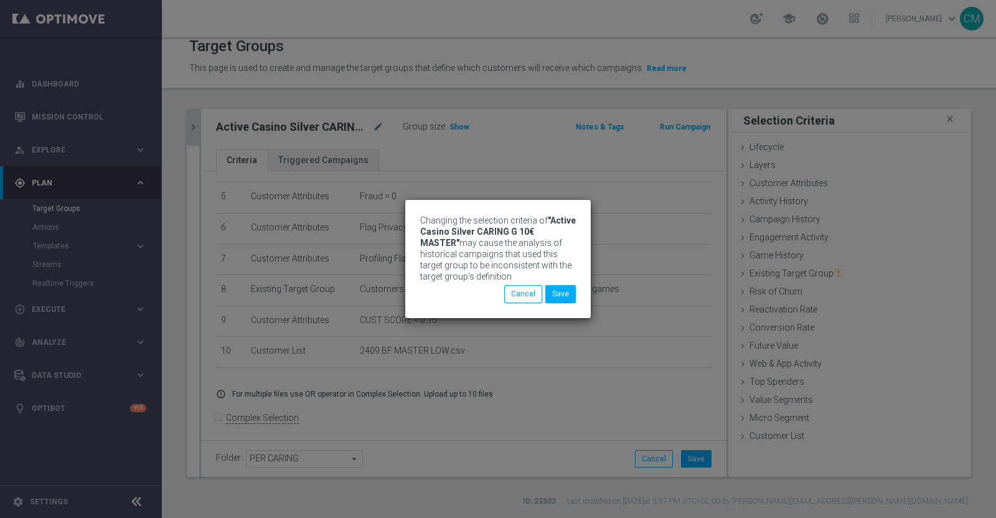
click at [374, 129] on div "Changing the selection criteria of "Active Casino Silver CARING G 10€ MASTER" m…" at bounding box center [498, 259] width 996 height 518
click at [566, 297] on button "Save" at bounding box center [560, 293] width 31 height 17
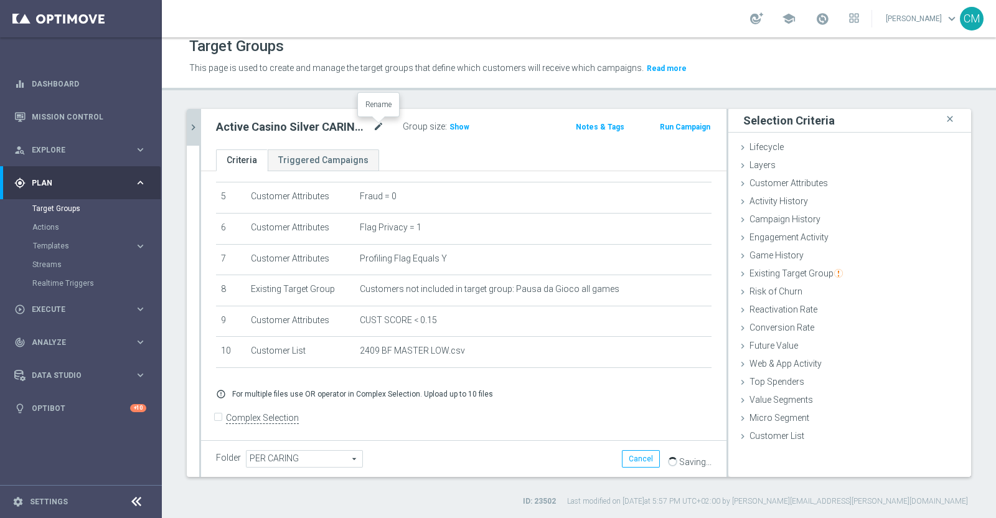
click at [377, 128] on icon "mode_edit" at bounding box center [378, 127] width 11 height 15
click at [453, 123] on span "Show" at bounding box center [460, 127] width 20 height 9
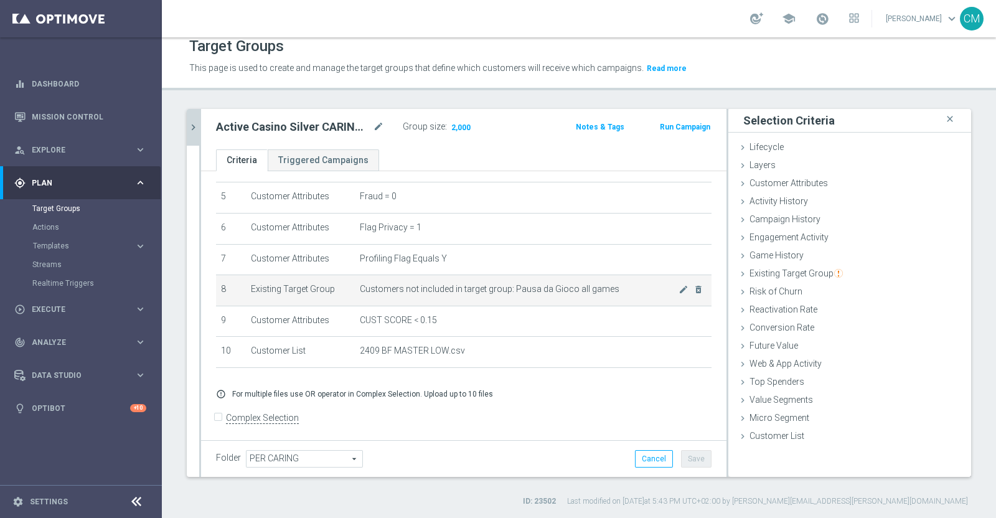
scroll to position [134, 0]
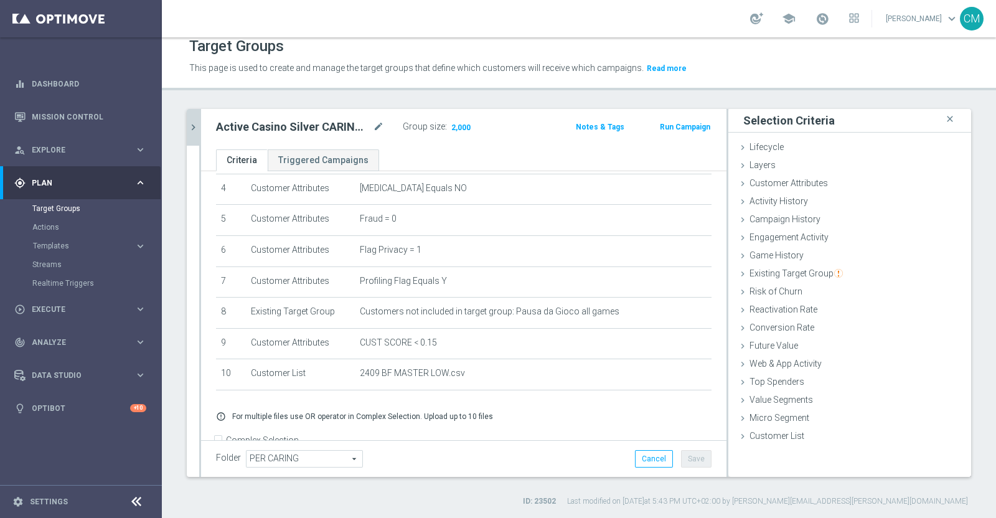
click at [195, 123] on icon "chevron_right" at bounding box center [193, 127] width 12 height 12
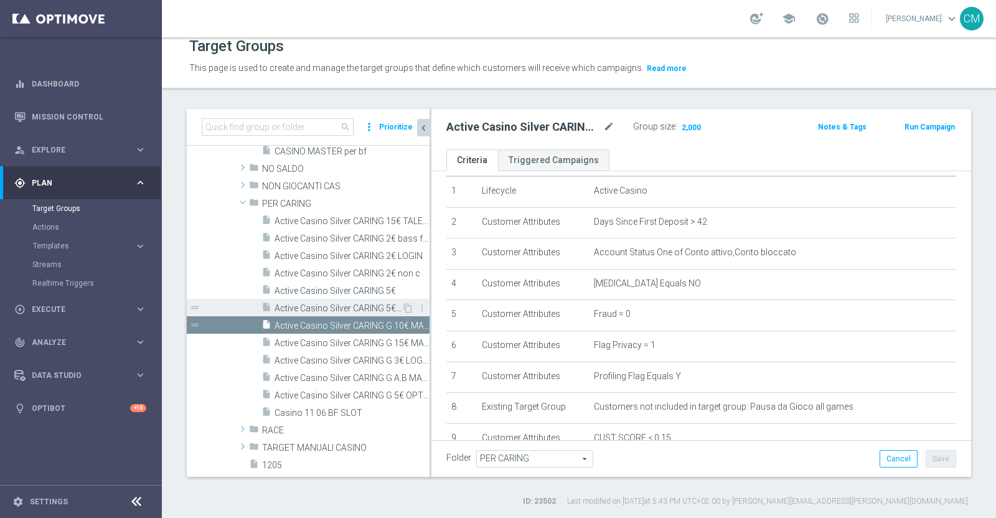
scroll to position [408, 0]
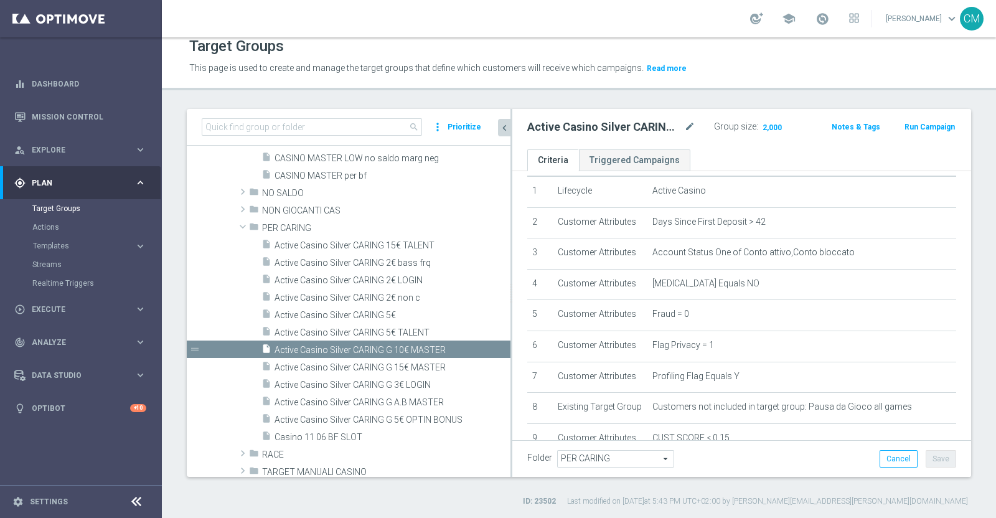
drag, startPoint x: 430, startPoint y: 263, endPoint x: 511, endPoint y: 264, distance: 81.0
click at [511, 264] on div at bounding box center [512, 293] width 2 height 368
click at [389, 312] on span "Active Casino Silver CARING 5€" at bounding box center [378, 315] width 206 height 11
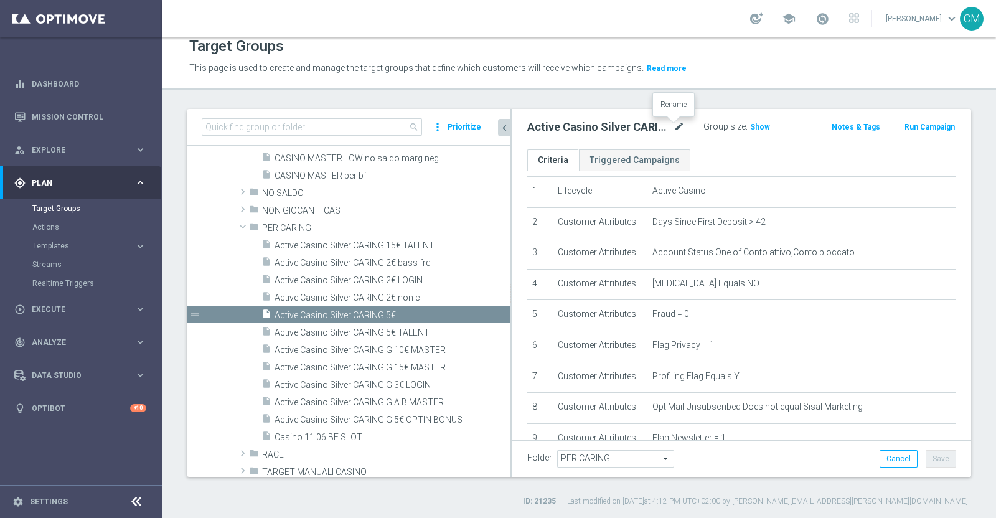
click at [674, 131] on icon "mode_edit" at bounding box center [679, 127] width 11 height 15
click at [648, 129] on input "Active Casino Silver CARING 5€" at bounding box center [604, 128] width 155 height 17
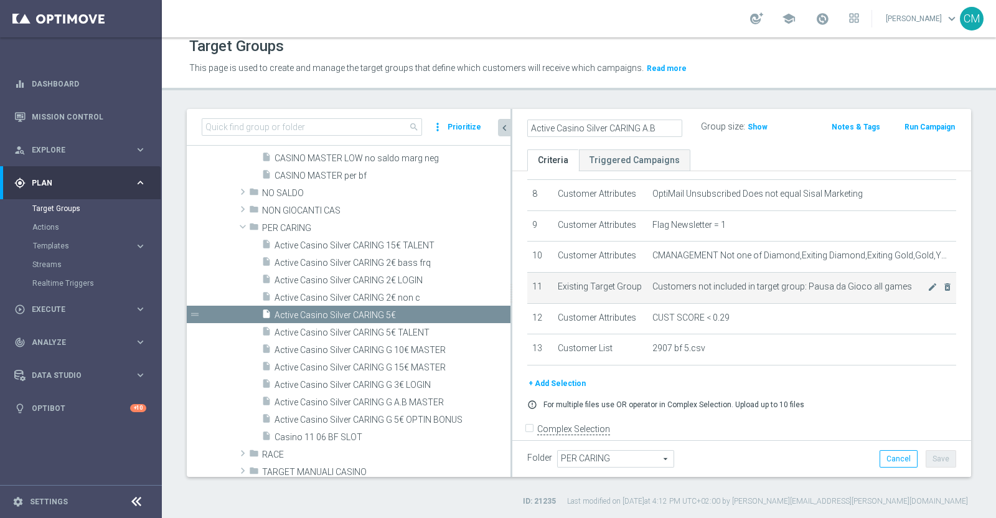
scroll to position [253, 0]
type input "Active Casino Silver CARING A.B"
click at [909, 319] on td "CUST SCORE < 0.29 mode_edit delete_forever" at bounding box center [802, 317] width 309 height 31
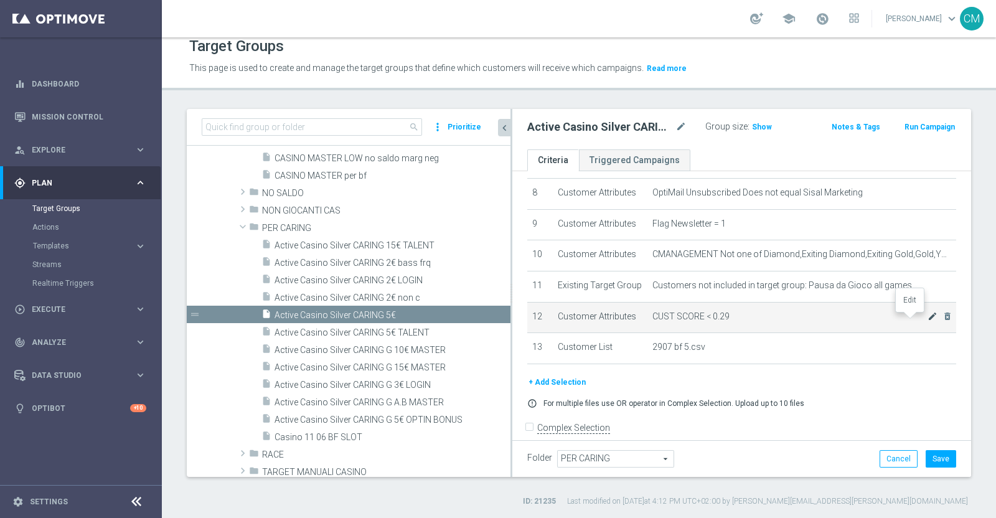
click at [928, 321] on icon "mode_edit" at bounding box center [933, 316] width 10 height 10
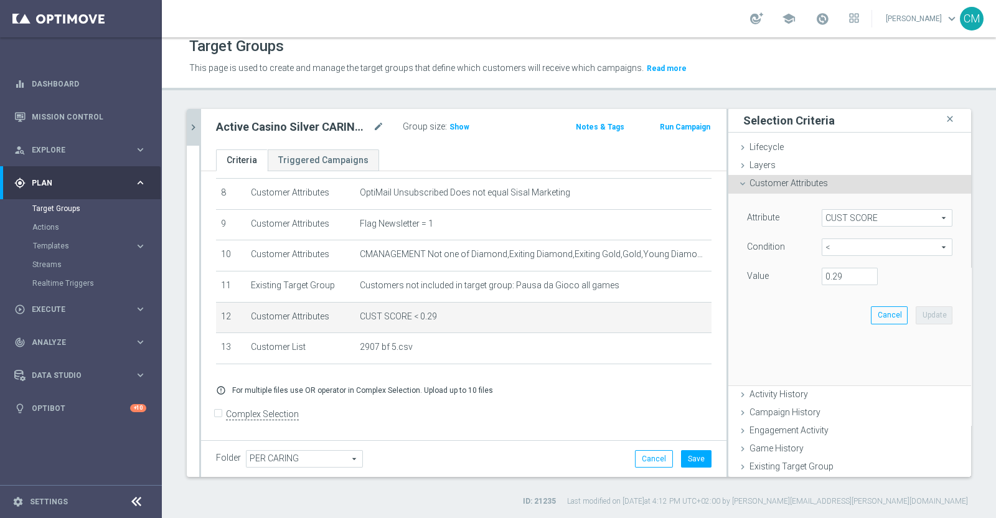
scroll to position [248, 0]
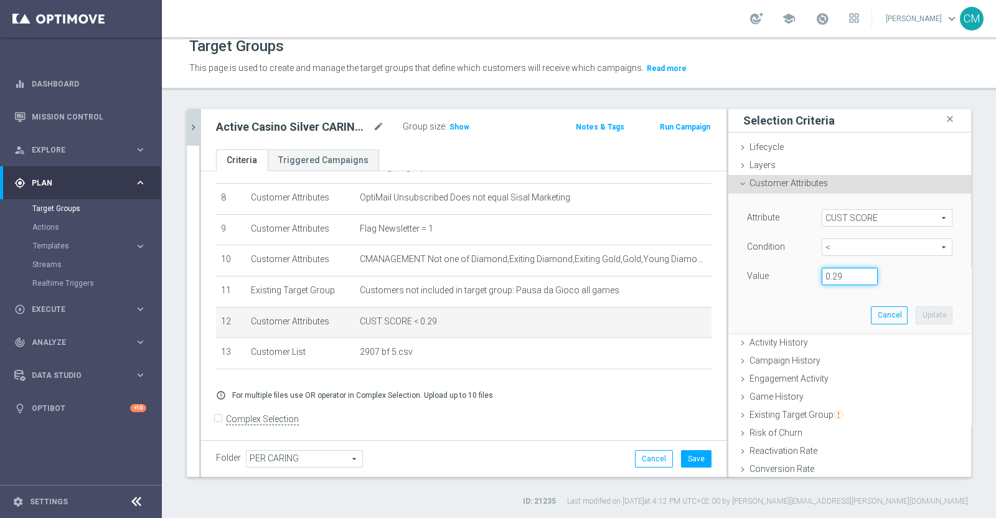
click at [843, 276] on input "0.29" at bounding box center [850, 276] width 56 height 17
type input "0.15"
click at [916, 311] on button "Update" at bounding box center [934, 314] width 37 height 17
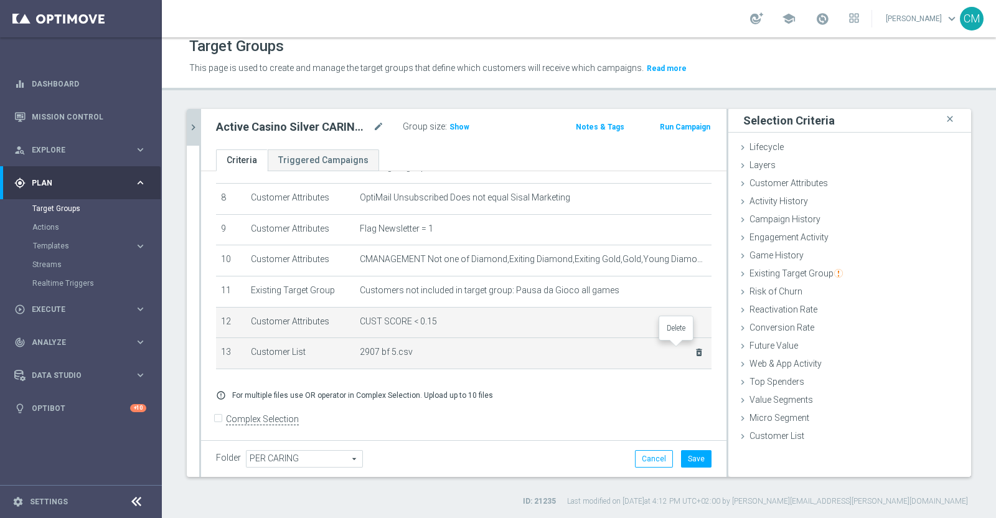
click at [694, 349] on icon "delete_forever" at bounding box center [699, 352] width 10 height 10
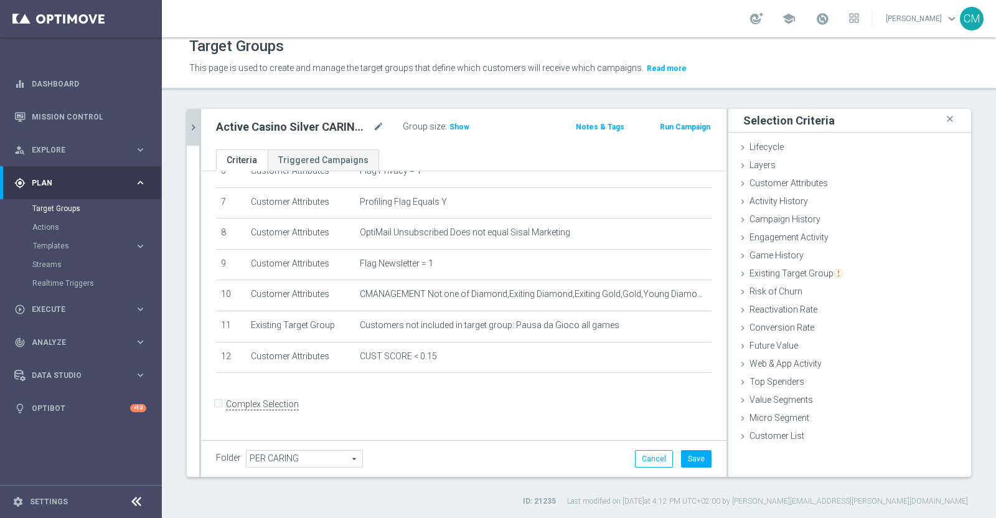
scroll to position [198, 0]
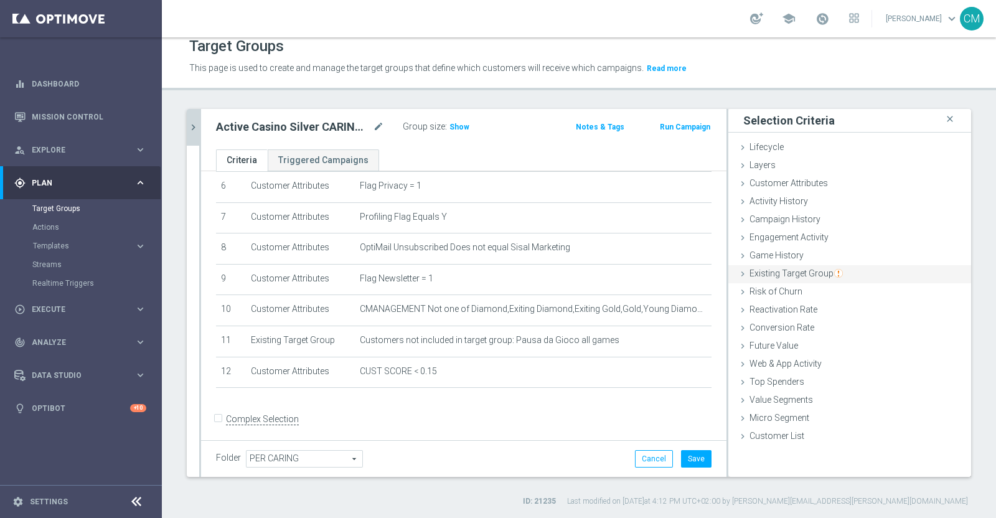
click at [790, 276] on span "Existing Target Group" at bounding box center [796, 273] width 93 height 10
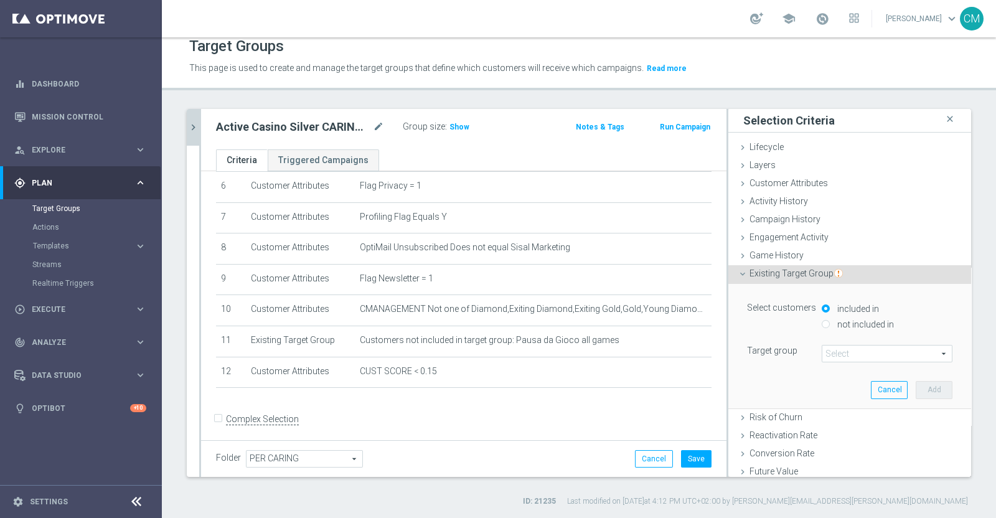
click at [768, 269] on span "Existing Target Group" at bounding box center [796, 273] width 93 height 10
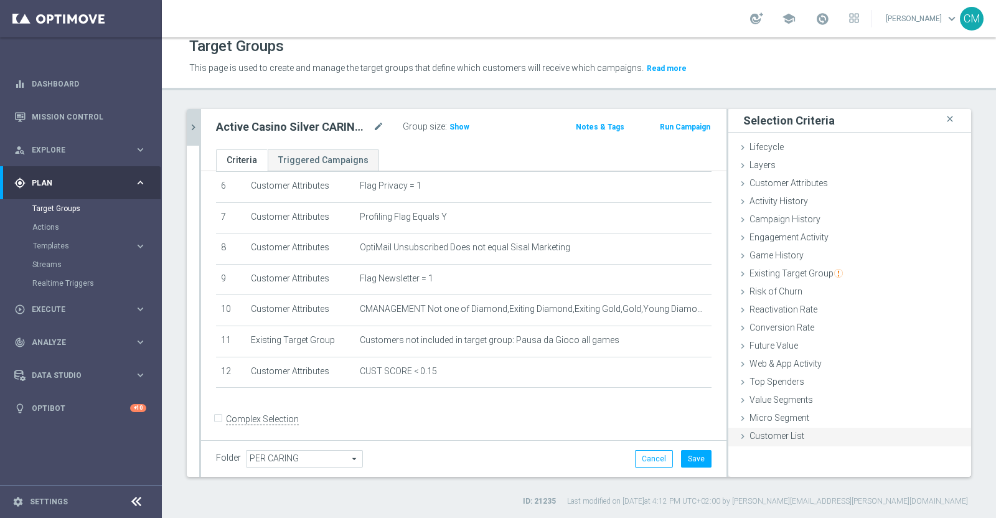
click at [787, 438] on span "Customer List" at bounding box center [777, 436] width 55 height 10
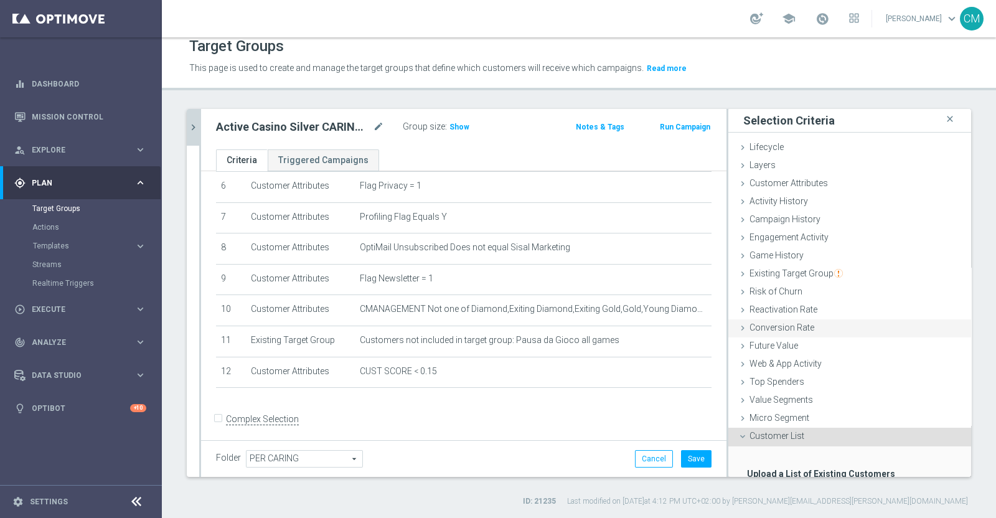
scroll to position [82, 0]
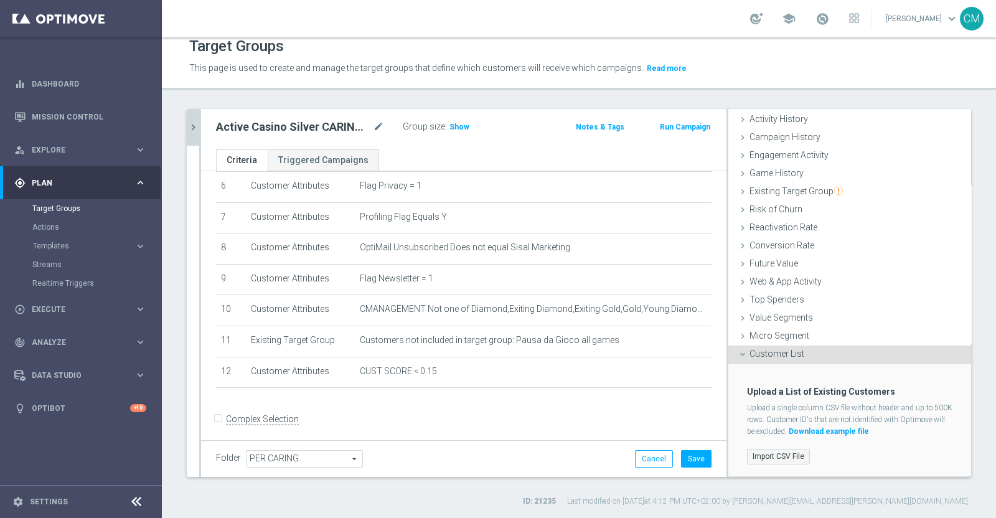
click at [775, 450] on label "Import CSV File" at bounding box center [778, 457] width 63 height 16
click at [0, 0] on input "Import CSV File" at bounding box center [0, 0] width 0 height 0
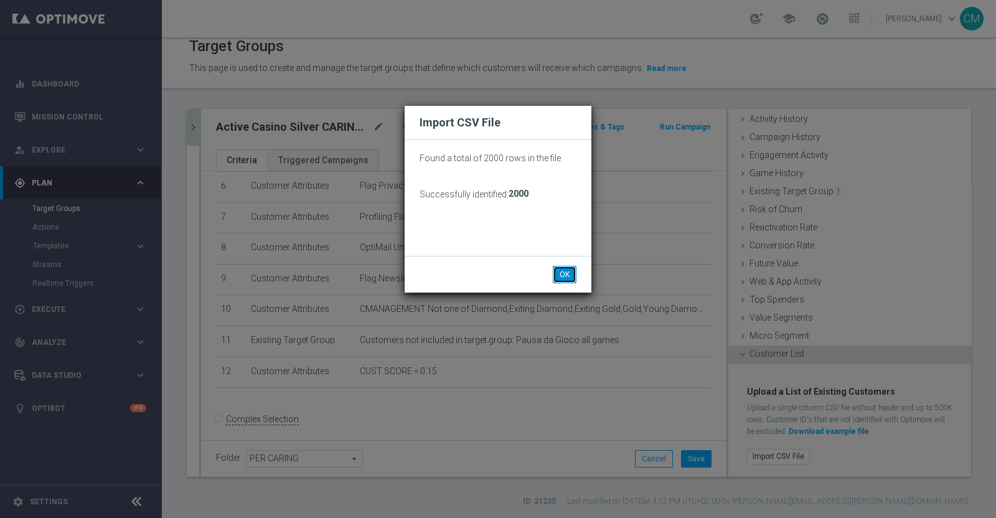
click at [564, 275] on button "OK" at bounding box center [565, 274] width 24 height 17
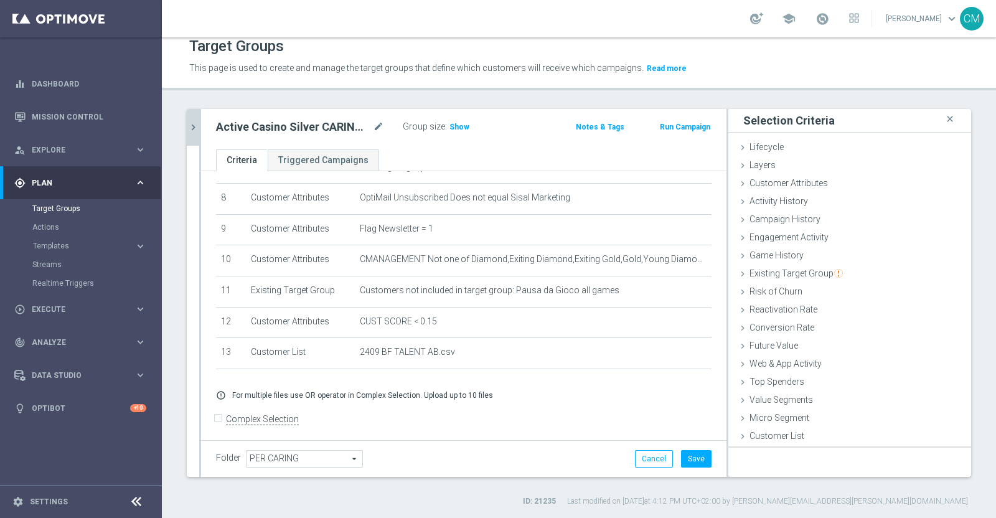
scroll to position [0, 0]
click at [697, 456] on button "Save" at bounding box center [696, 458] width 31 height 17
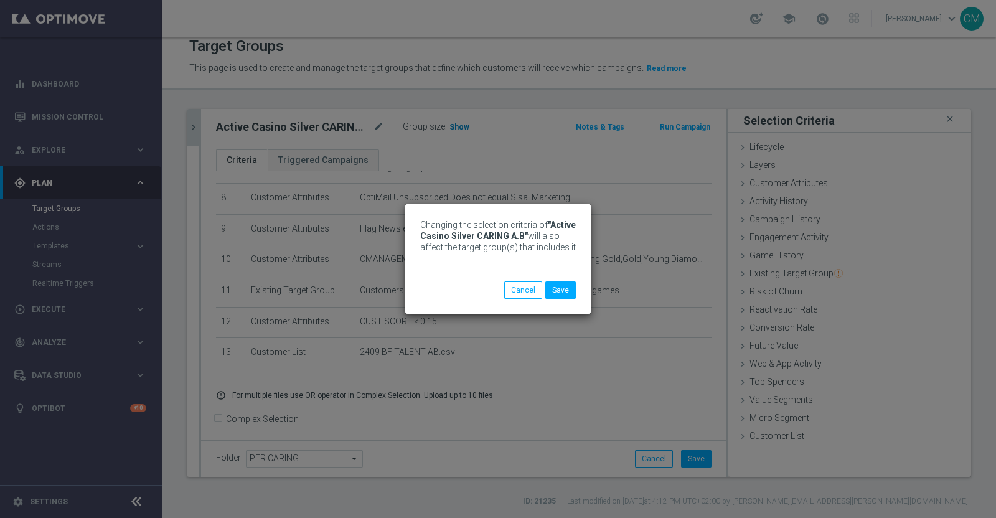
click at [455, 129] on div "Changing the selection criteria of "Active Casino Silver CARING A.B" will also …" at bounding box center [498, 259] width 996 height 518
click at [566, 288] on button "Save" at bounding box center [560, 289] width 31 height 17
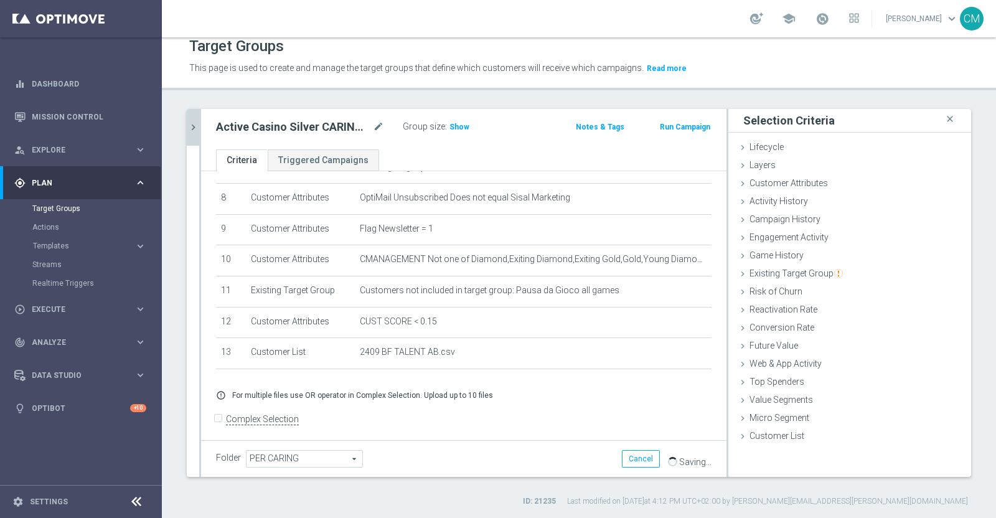
click at [369, 130] on h2 "Active Casino Silver CARING A.B" at bounding box center [293, 127] width 154 height 15
click at [377, 127] on icon "mode_edit" at bounding box center [378, 127] width 11 height 15
click at [194, 121] on icon "chevron_right" at bounding box center [193, 127] width 12 height 12
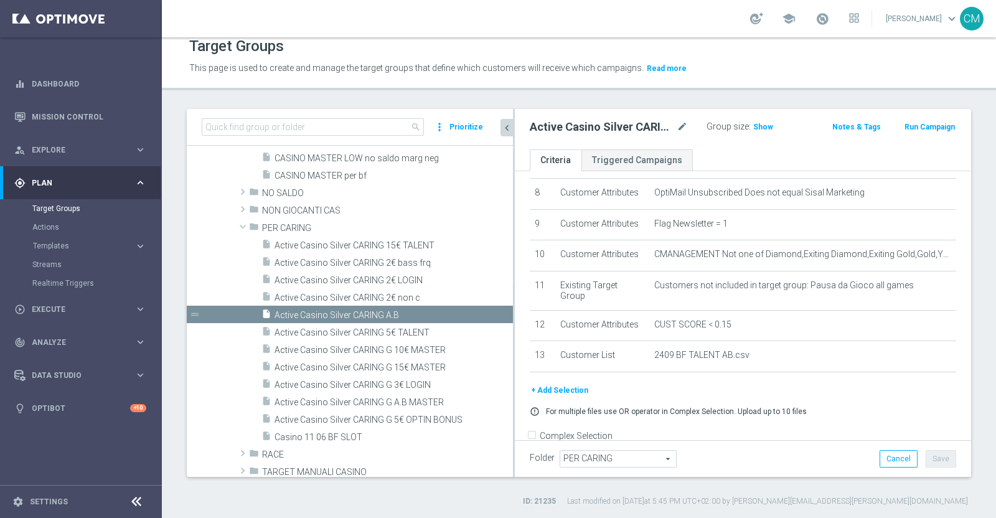
drag, startPoint x: 430, startPoint y: 259, endPoint x: 514, endPoint y: 258, distance: 83.4
click at [514, 258] on div at bounding box center [514, 293] width 2 height 368
click at [422, 333] on span "Active Casino Silver CARING 5€ TALENT" at bounding box center [379, 333] width 209 height 11
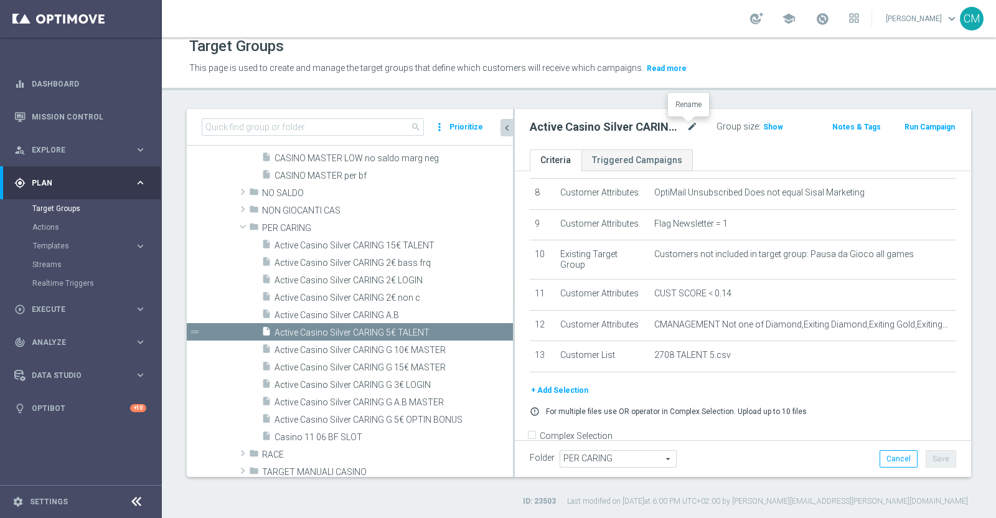
click at [689, 126] on icon "mode_edit" at bounding box center [692, 127] width 11 height 15
click at [638, 129] on input "Active Casino Silver CARING 5€ TALENT" at bounding box center [607, 128] width 154 height 17
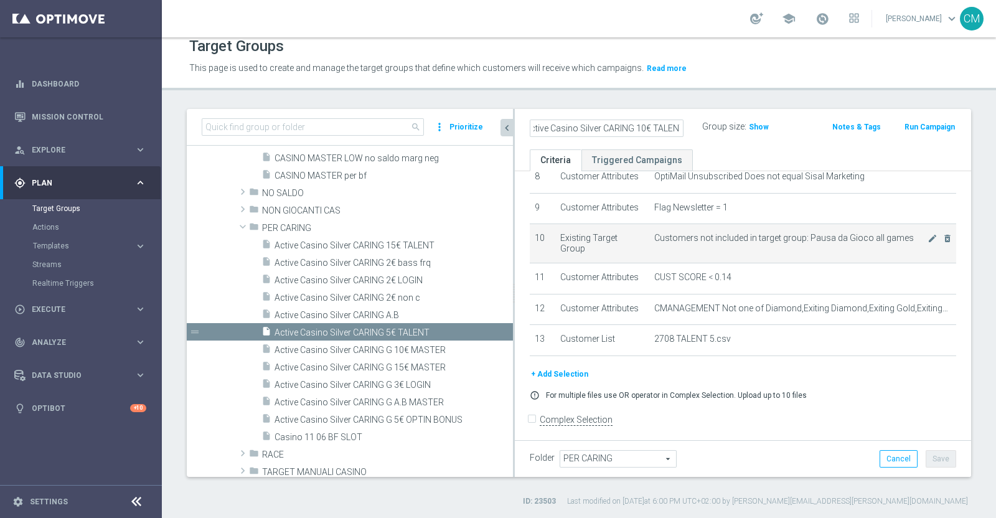
scroll to position [268, 0]
type input "Active Casino Silver CARING 5€ TALENT"
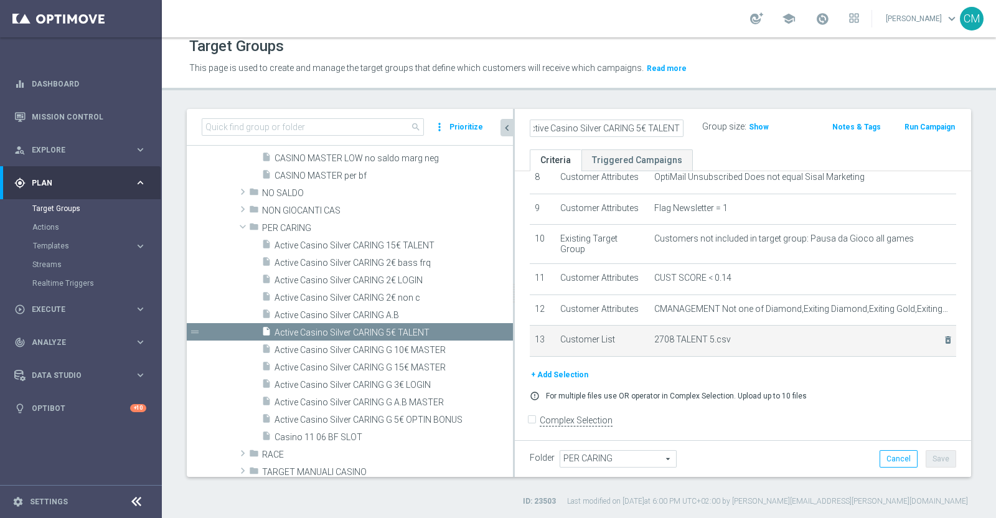
click at [928, 337] on div "delete_forever" at bounding box center [941, 339] width 26 height 11
click at [943, 337] on icon "delete_forever" at bounding box center [948, 340] width 10 height 10
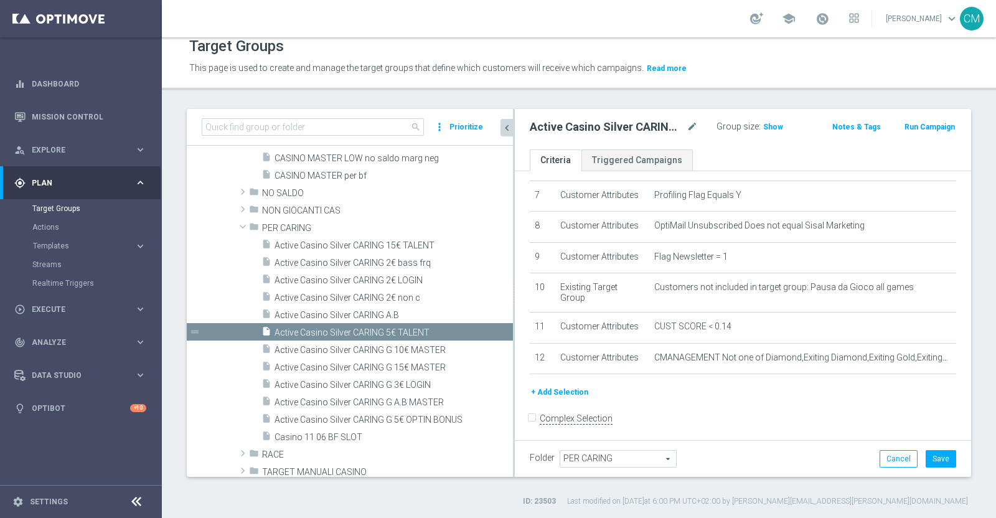
click at [562, 385] on button "+ Add Selection" at bounding box center [560, 392] width 60 height 14
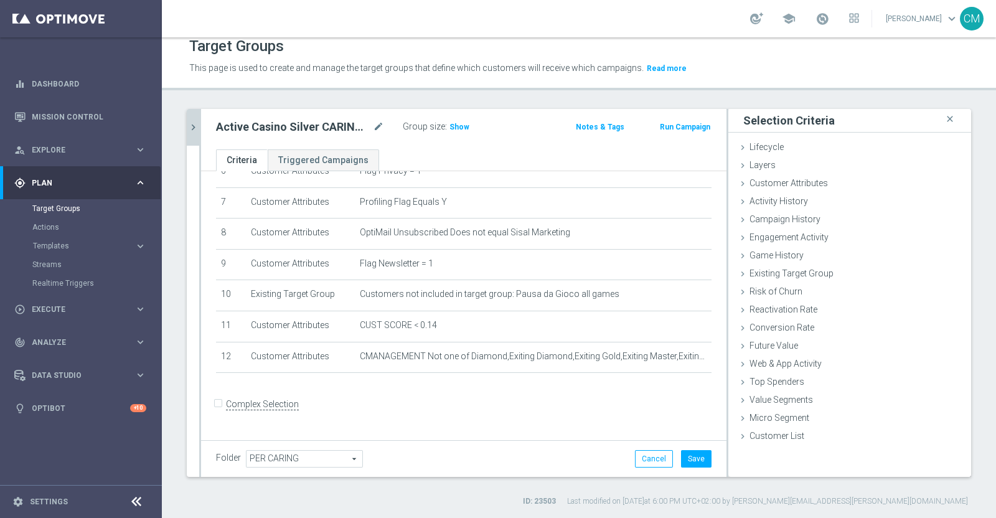
scroll to position [198, 0]
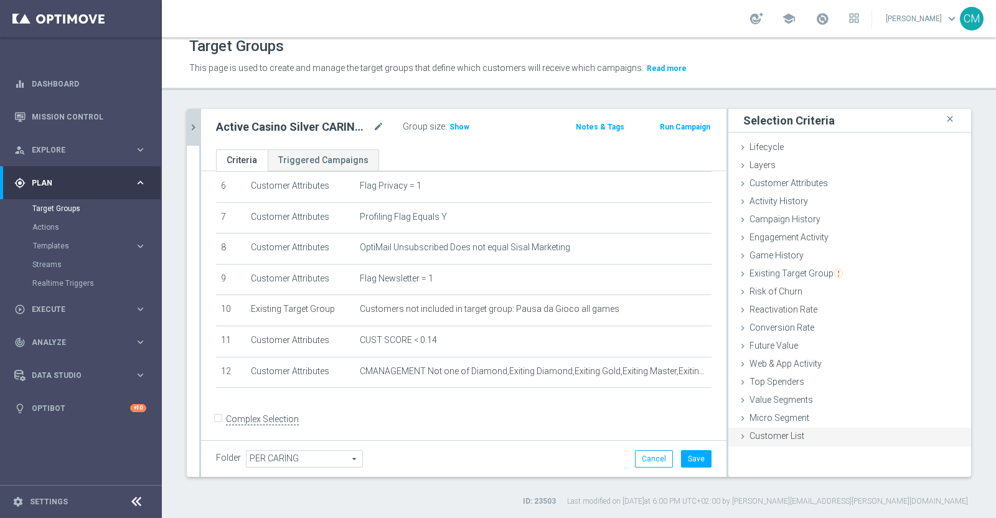
click at [781, 437] on span "Customer List" at bounding box center [777, 436] width 55 height 10
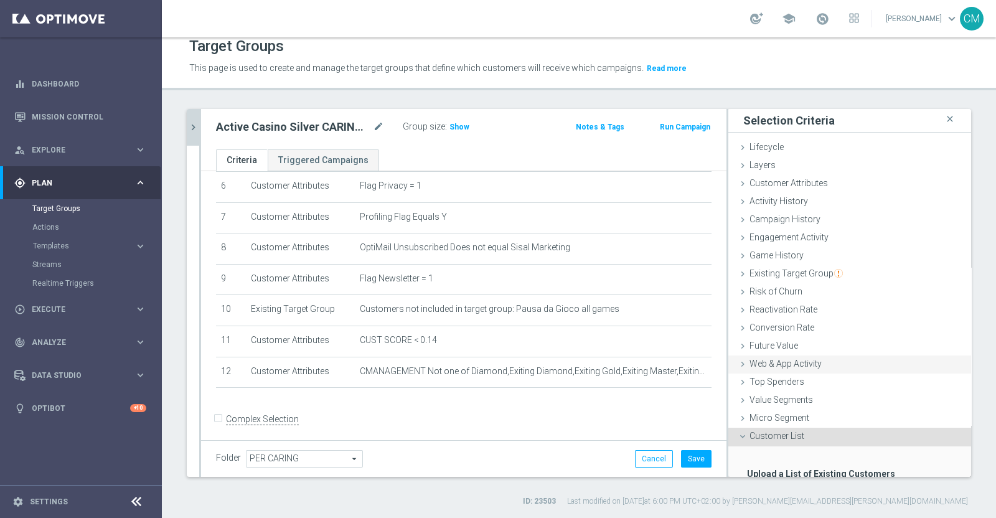
scroll to position [82, 0]
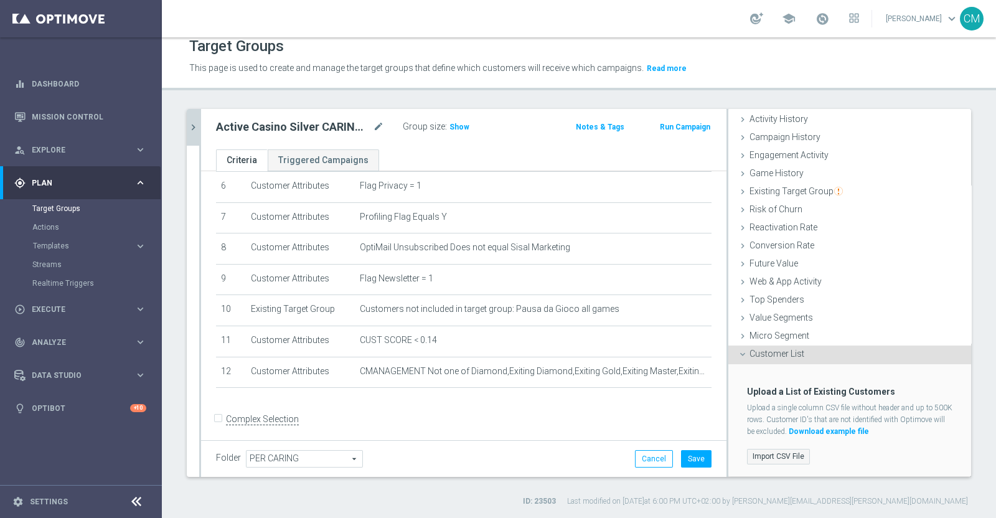
click at [784, 453] on label "Import CSV File" at bounding box center [778, 457] width 63 height 16
click at [0, 0] on input "Import CSV File" at bounding box center [0, 0] width 0 height 0
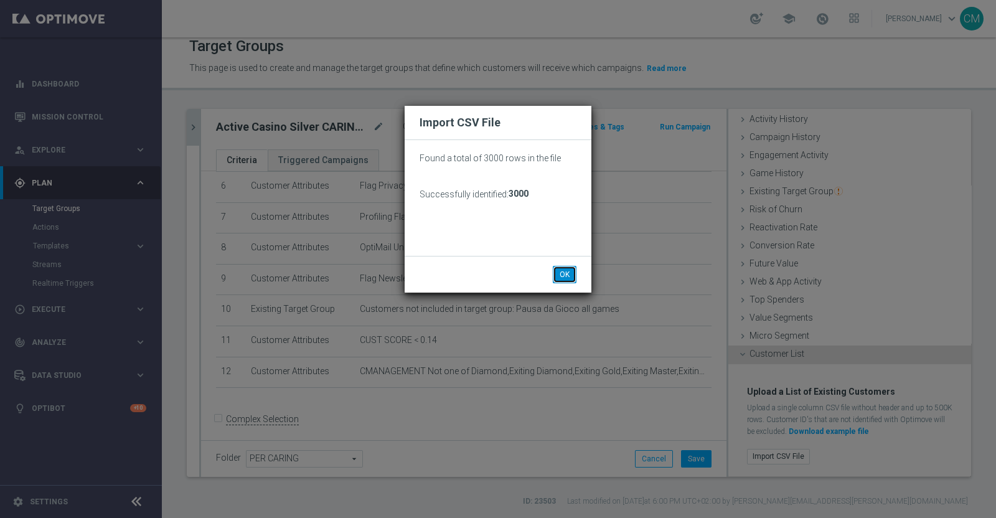
click at [569, 272] on button "OK" at bounding box center [565, 274] width 24 height 17
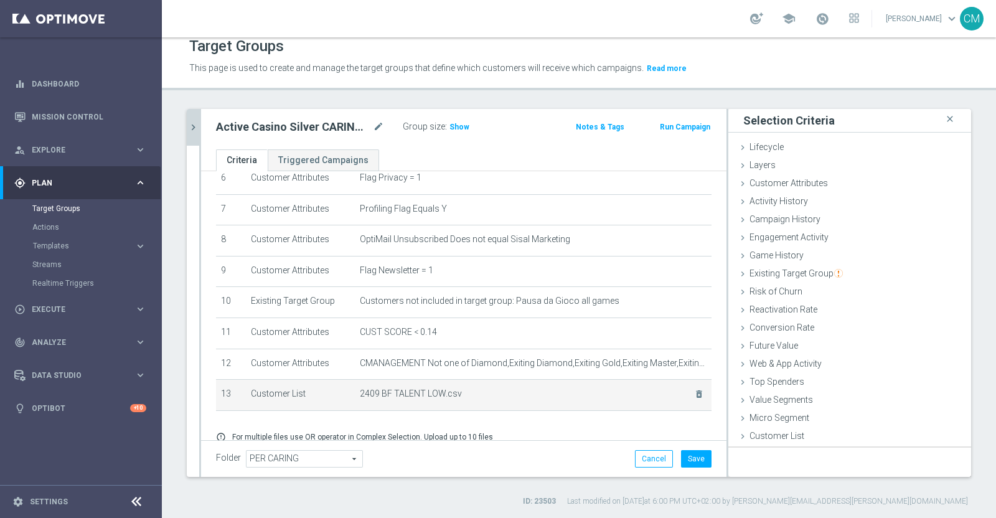
scroll to position [0, 0]
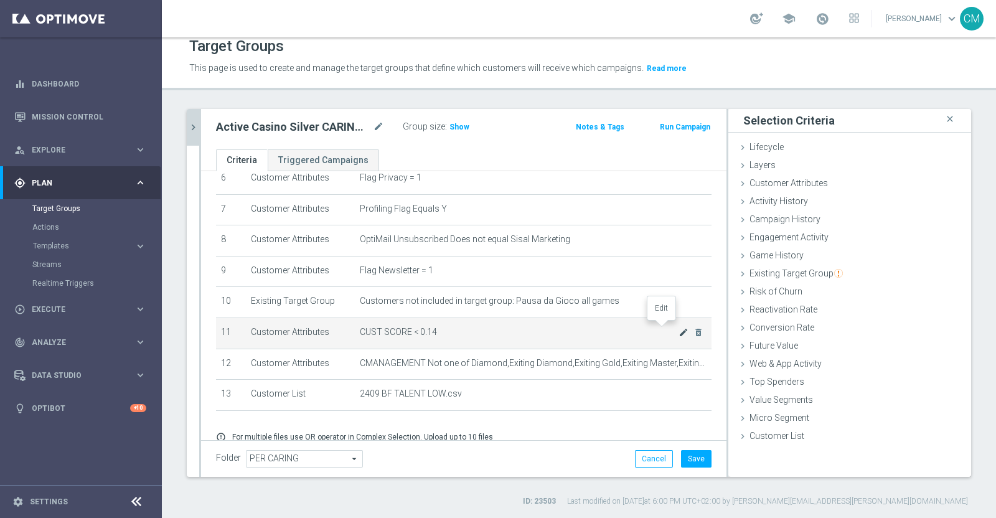
click at [679, 328] on icon "mode_edit" at bounding box center [684, 333] width 10 height 10
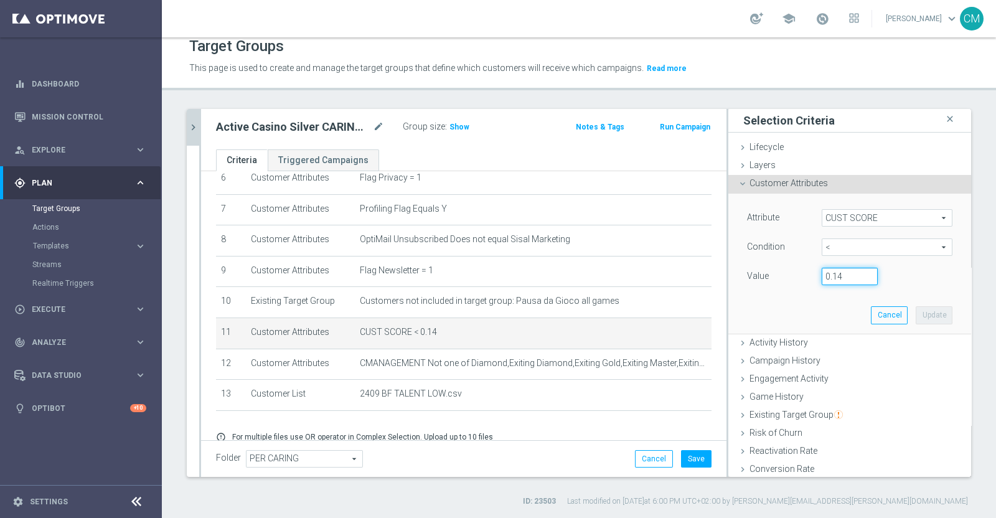
click at [838, 280] on input "0.14" at bounding box center [850, 276] width 56 height 17
type input "0.15"
click at [917, 320] on button "Update" at bounding box center [934, 314] width 37 height 17
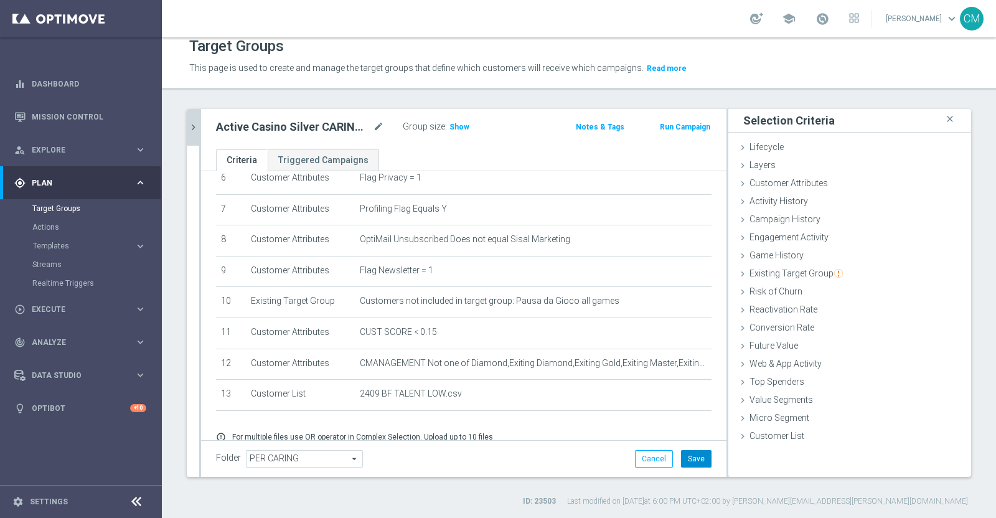
click at [689, 450] on button "Save" at bounding box center [696, 458] width 31 height 17
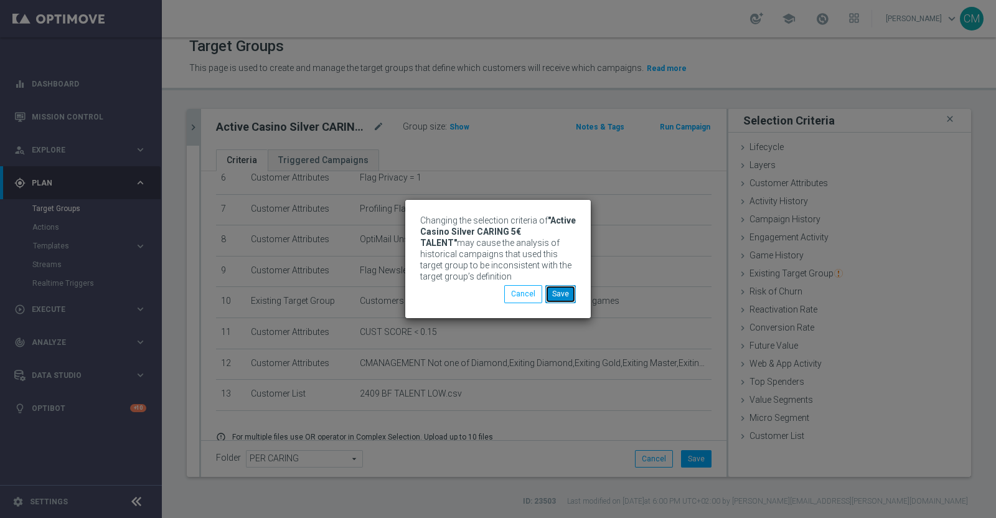
click at [559, 296] on button "Save" at bounding box center [560, 293] width 31 height 17
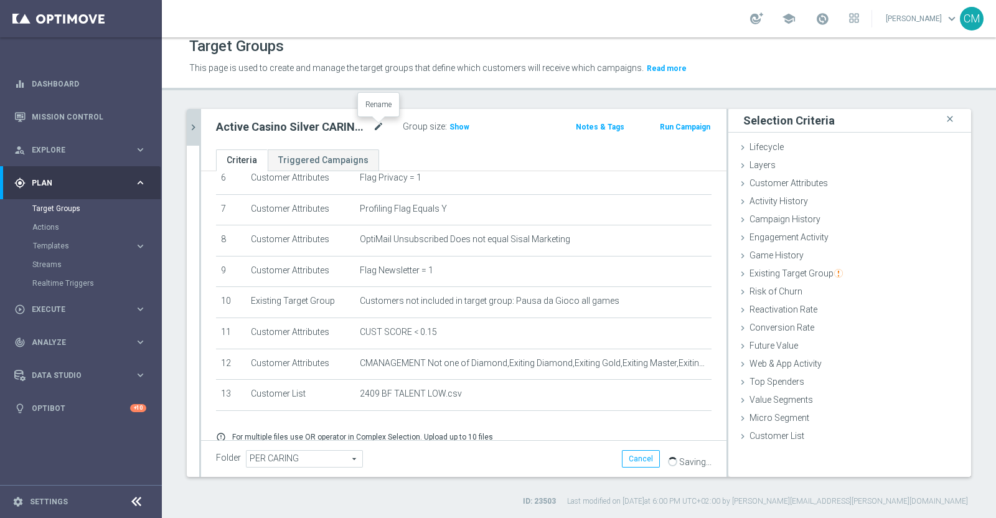
click at [380, 126] on icon "mode_edit" at bounding box center [378, 127] width 11 height 15
click at [195, 134] on button "chevron_right" at bounding box center [193, 127] width 12 height 37
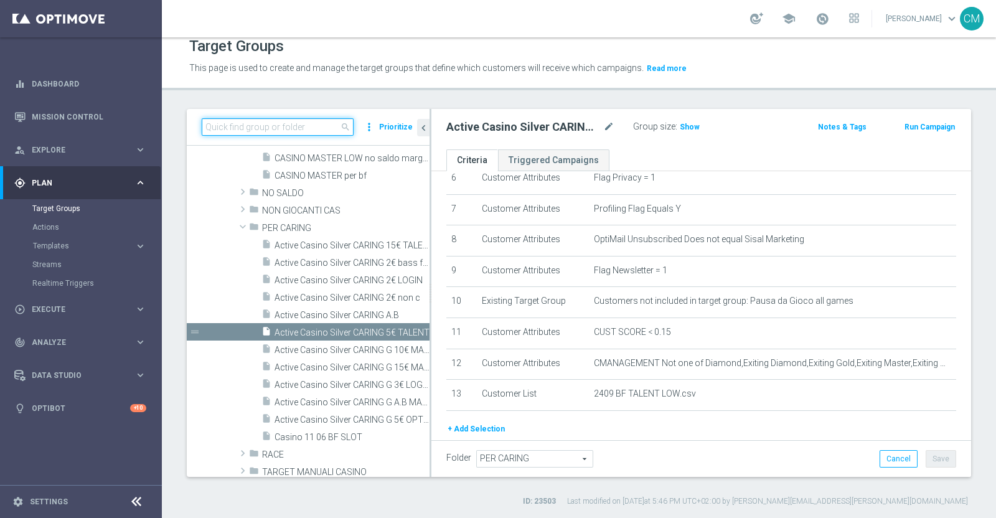
click at [286, 127] on input at bounding box center [278, 126] width 152 height 17
paste input "Active Casino Silver CARING G A.B MASTER"
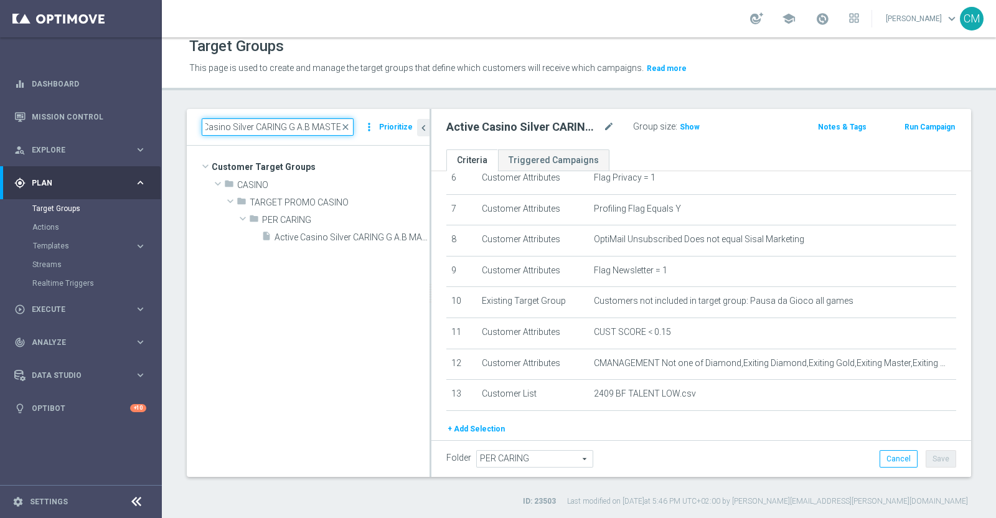
type input "Active Casino Silver CARING G A.B MASTER"
click at [360, 474] on tree-viewport "Customer Target Groups library_add create_new_folder folder" at bounding box center [308, 311] width 243 height 331
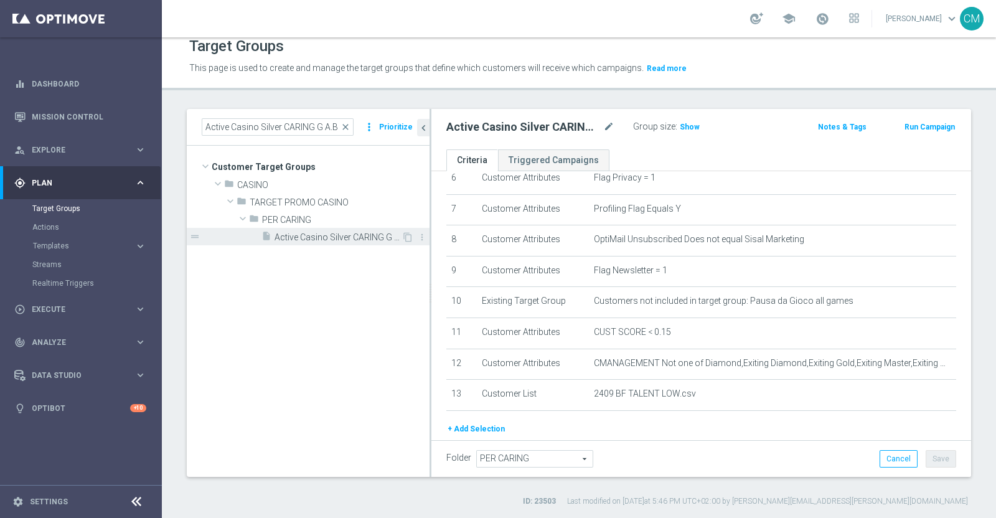
click at [358, 240] on span "Active Casino Silver CARING G A.B MASTER" at bounding box center [338, 237] width 127 height 11
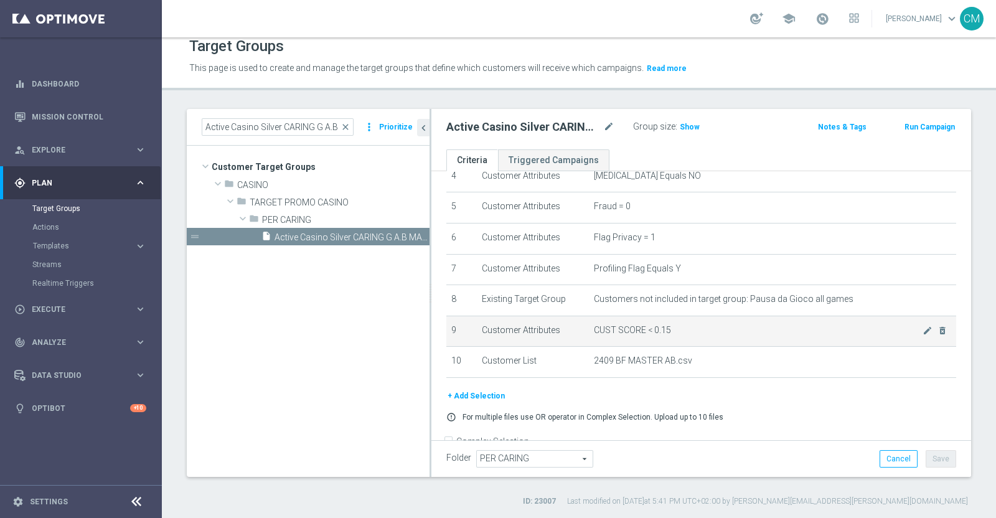
scroll to position [133, 0]
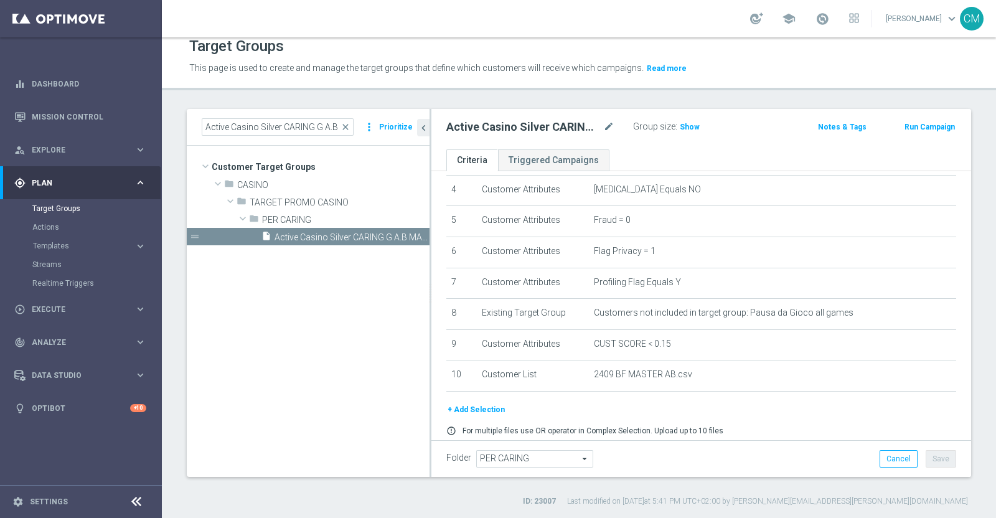
click at [608, 122] on div at bounding box center [609, 120] width 12 height 6
click at [610, 123] on icon "mode_edit" at bounding box center [608, 127] width 11 height 15
click at [687, 125] on span "Show" at bounding box center [690, 127] width 20 height 9
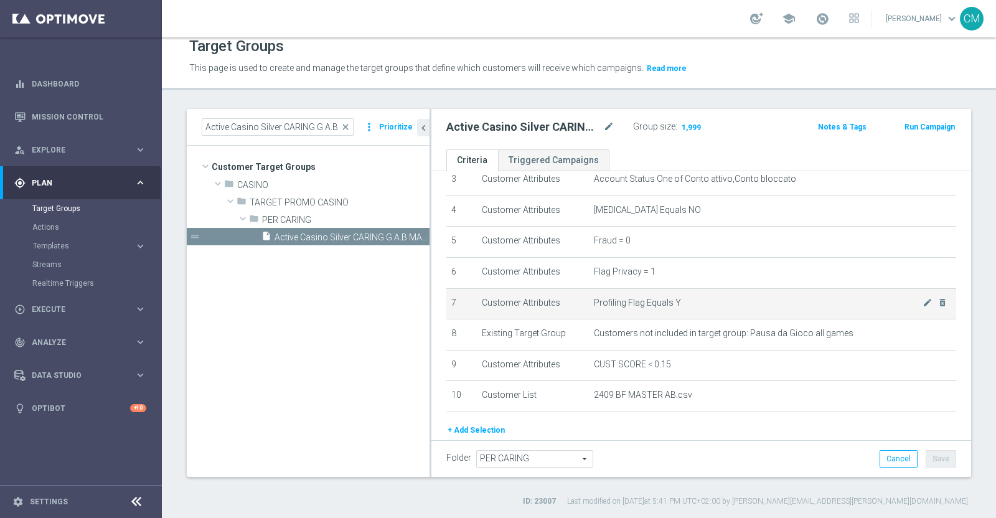
scroll to position [169, 0]
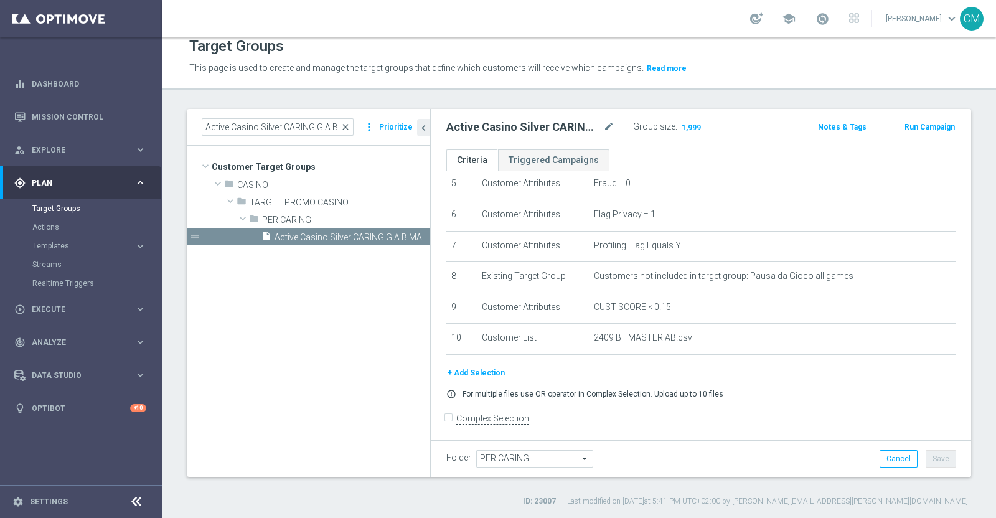
click at [348, 130] on span "close" at bounding box center [346, 127] width 10 height 10
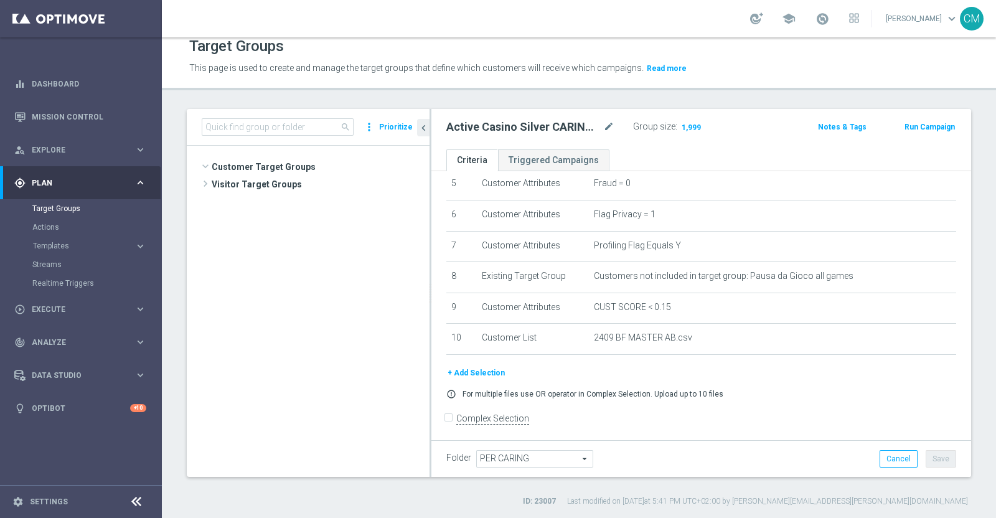
scroll to position [433, 0]
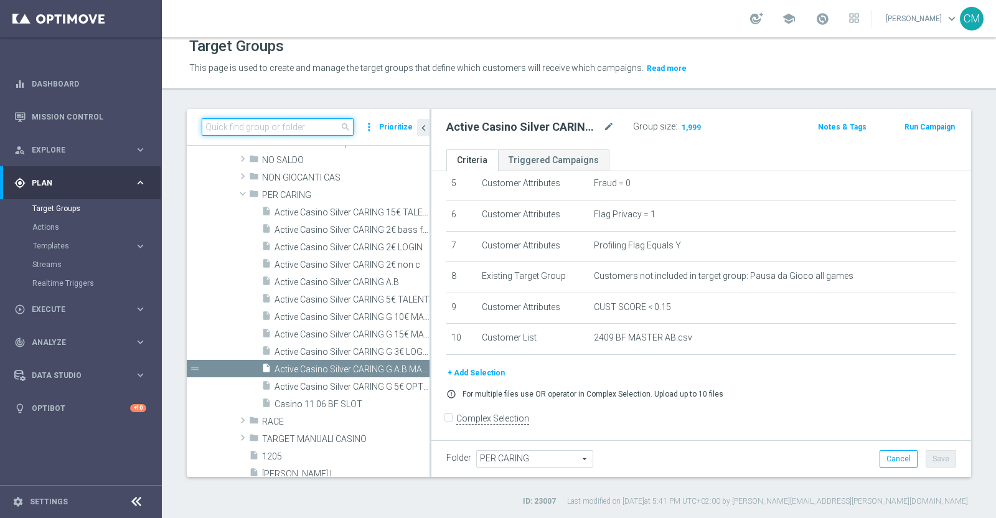
click at [259, 129] on input at bounding box center [278, 126] width 152 height 17
paste input "2409 UNBONUSPERTE M"
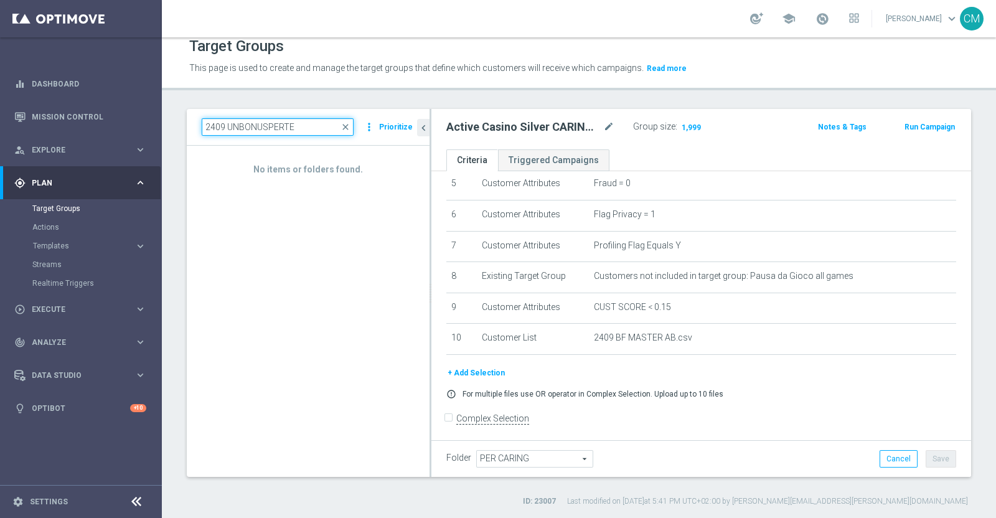
drag, startPoint x: 319, startPoint y: 117, endPoint x: 168, endPoint y: 105, distance: 152.4
click at [168, 105] on div "Target Groups This page is used to create and manage the target groups that def…" at bounding box center [579, 277] width 834 height 481
paste input "Active Casino Silver CARING G 10€ MASTER"
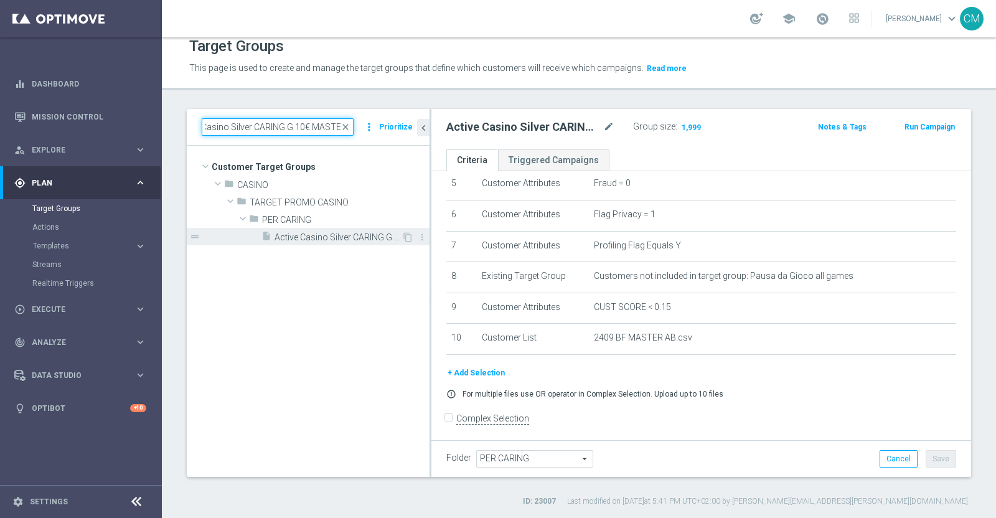
type input "Active Casino Silver CARING G 10€ MASTER"
click at [321, 232] on span "Active Casino Silver CARING G 10€ MASTER" at bounding box center [338, 237] width 127 height 11
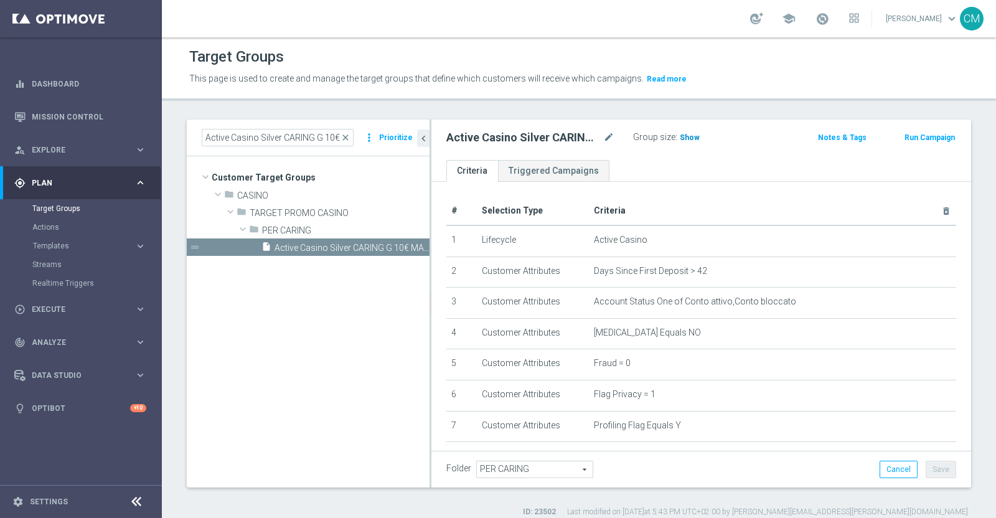
click at [681, 138] on span "Show" at bounding box center [690, 137] width 20 height 9
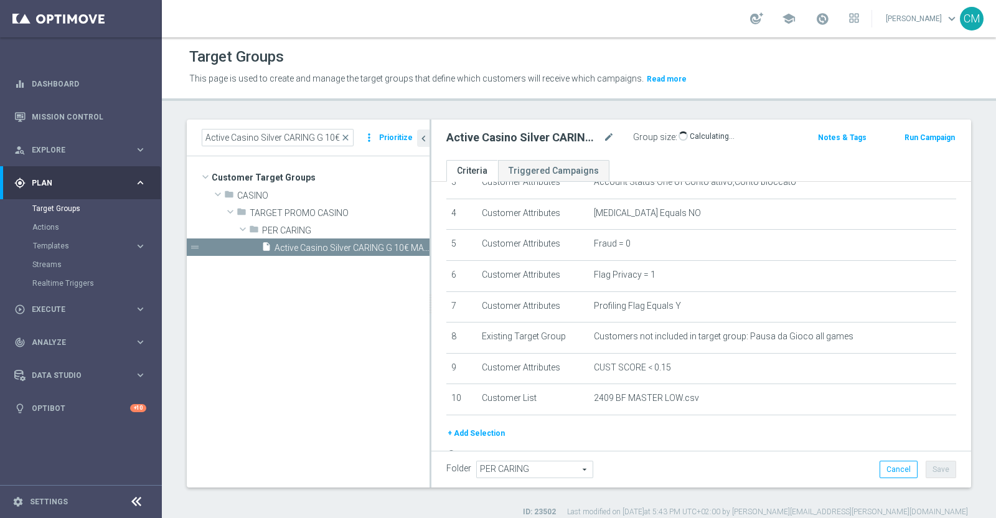
scroll to position [169, 0]
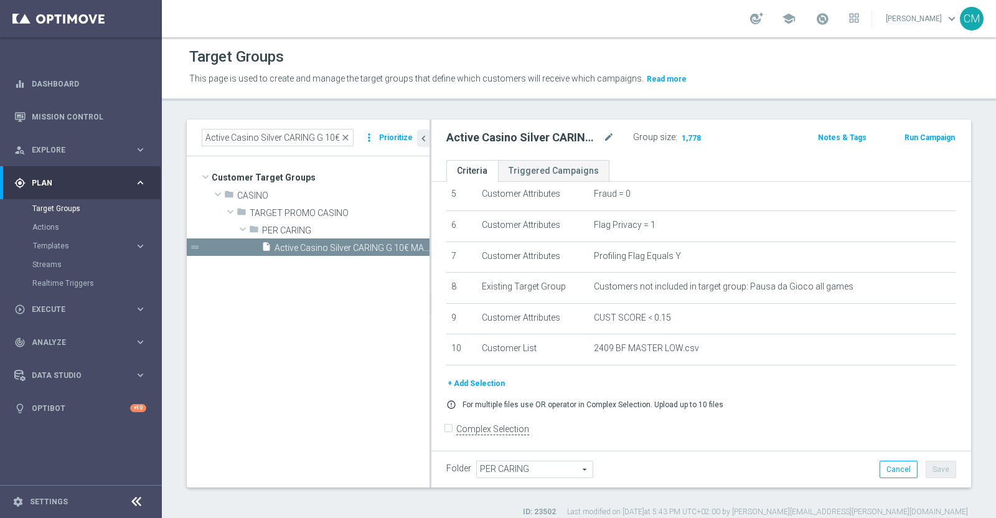
click at [977, 277] on div "Active Casino Silver CARING G 10€ MASTER close more_vert Prioritize Customer Ta…" at bounding box center [579, 319] width 834 height 398
click at [311, 226] on span "PER CARING" at bounding box center [316, 230] width 109 height 11
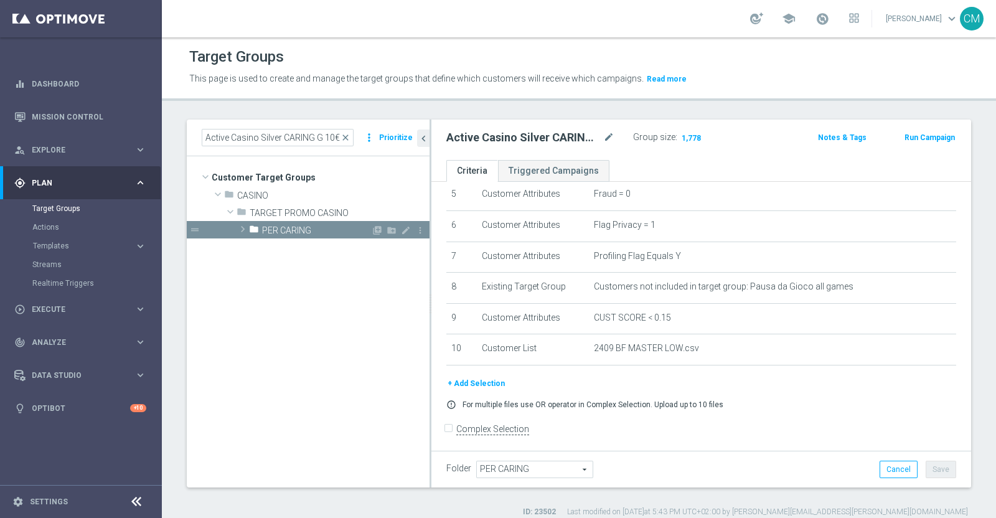
click at [310, 229] on span "PER CARING" at bounding box center [316, 230] width 109 height 11
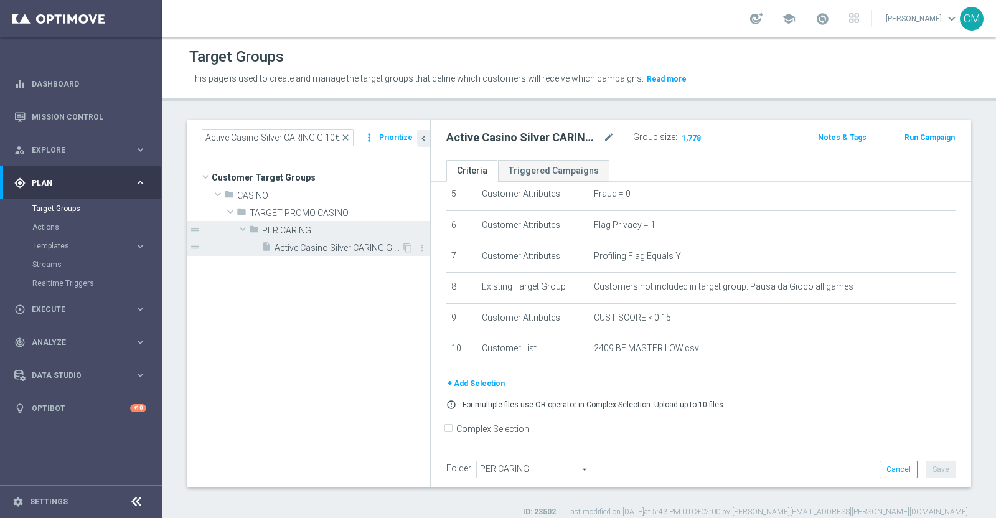
click at [305, 246] on span "Active Casino Silver CARING G 10€ MASTER" at bounding box center [338, 248] width 127 height 11
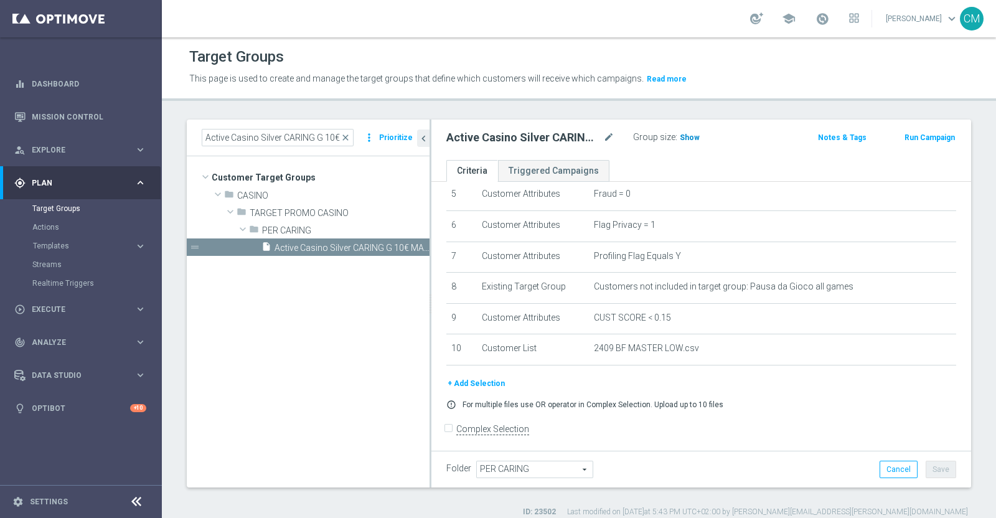
click at [692, 136] on span "Show" at bounding box center [690, 137] width 20 height 9
drag, startPoint x: 349, startPoint y: 135, endPoint x: 336, endPoint y: 185, distance: 51.5
click at [349, 135] on span "close" at bounding box center [346, 138] width 10 height 10
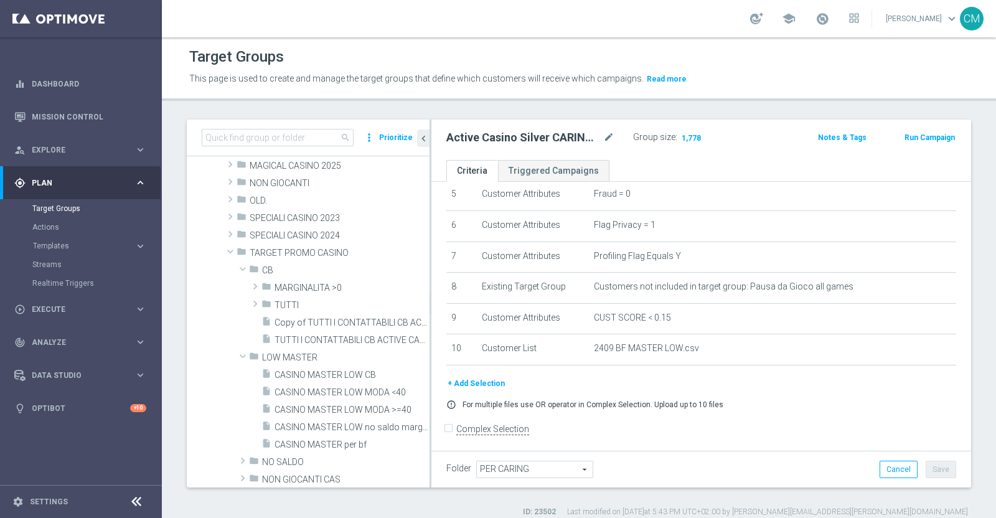
scroll to position [173, 0]
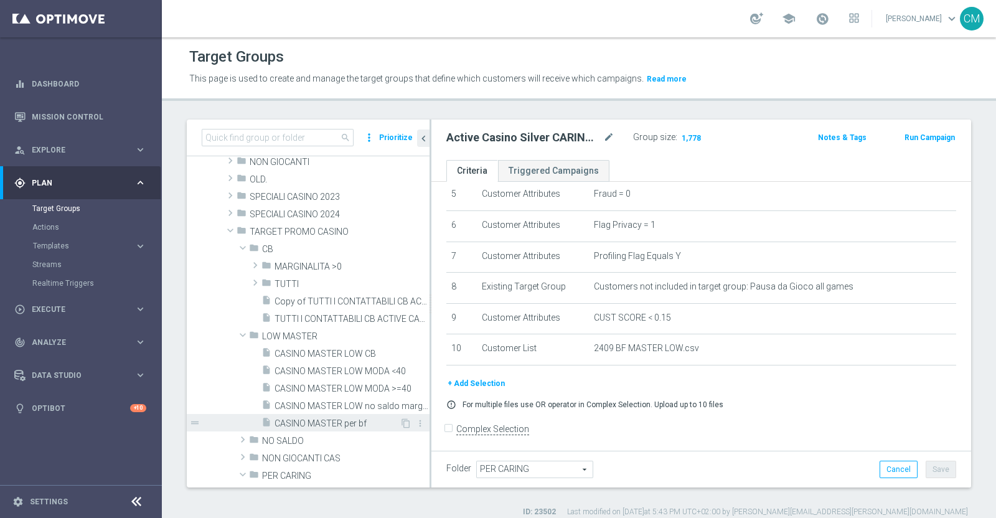
click at [348, 427] on span "CASINO MASTER per bf" at bounding box center [337, 423] width 125 height 11
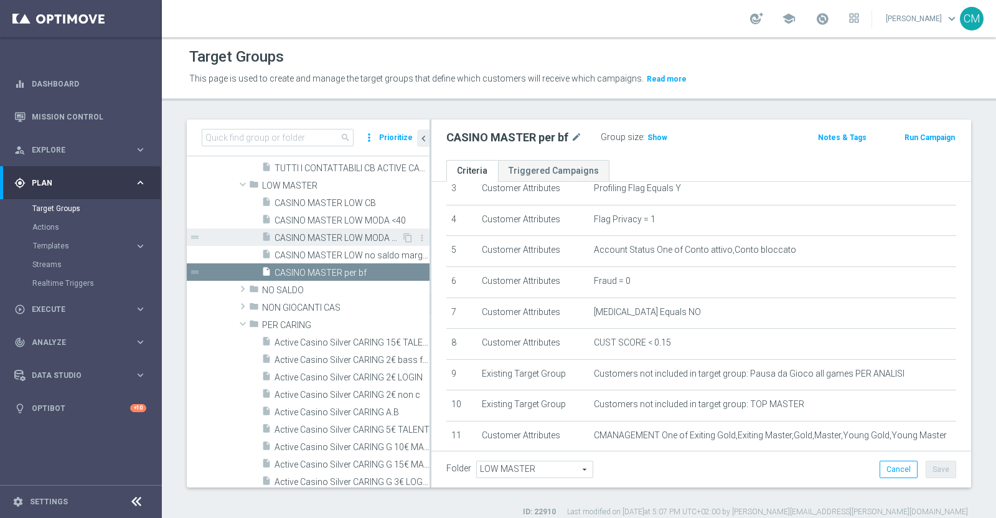
scroll to position [392, 0]
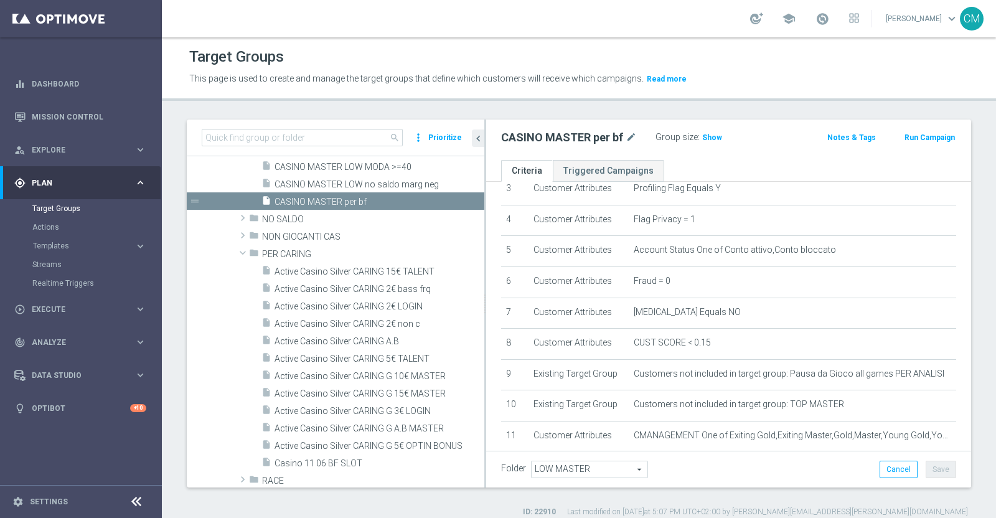
drag, startPoint x: 430, startPoint y: 367, endPoint x: 485, endPoint y: 358, distance: 55.5
click at [485, 358] on div at bounding box center [485, 304] width 2 height 368
click at [396, 374] on span "Active Casino Silver CARING G 10€ MASTER" at bounding box center [365, 376] width 180 height 11
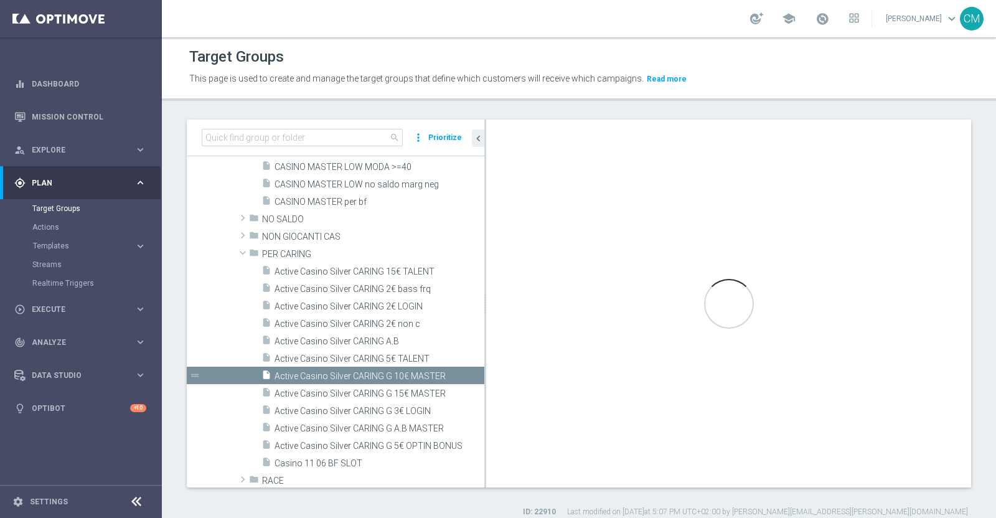
type input "PER CARING"
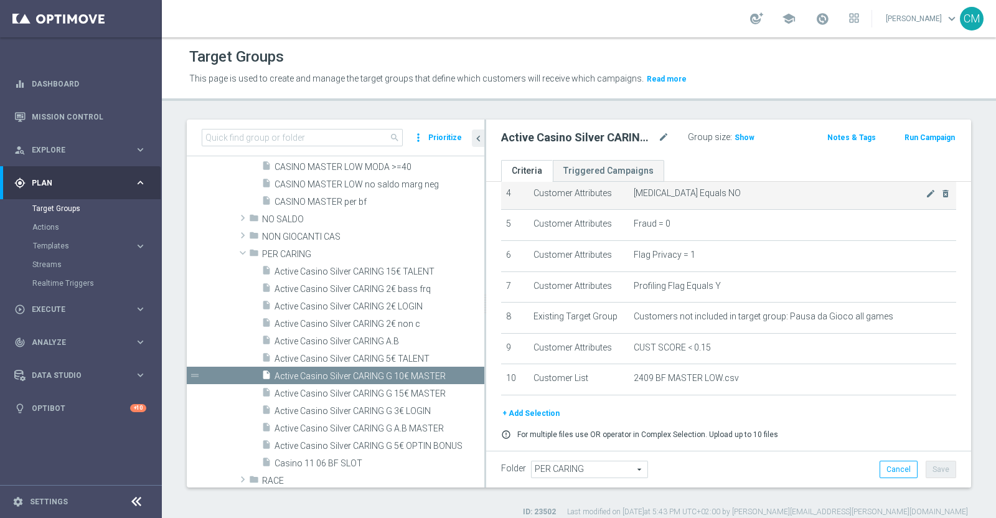
scroll to position [139, 0]
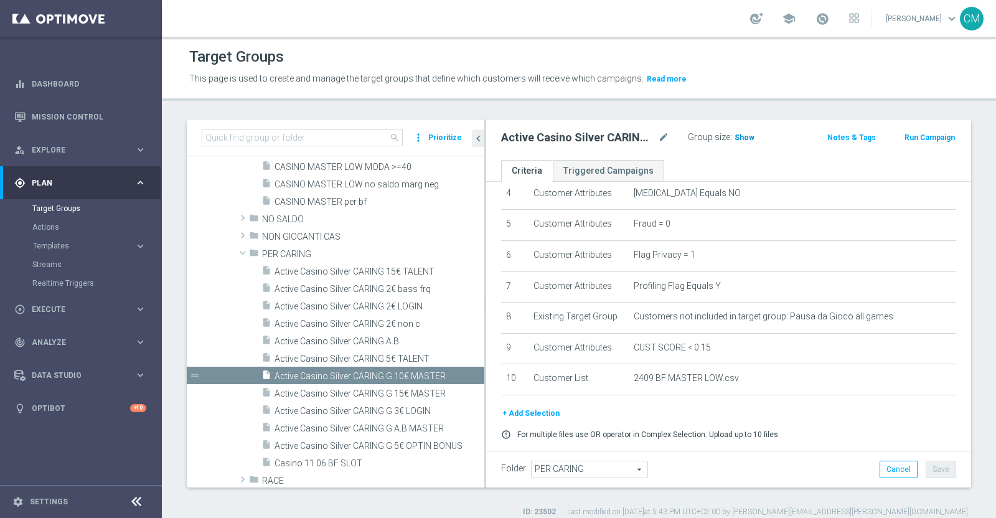
click at [744, 138] on span "Show" at bounding box center [745, 137] width 20 height 9
click at [737, 138] on span "2,000" at bounding box center [746, 139] width 22 height 12
click at [254, 144] on input at bounding box center [302, 137] width 201 height 17
paste input "Active Casino Silver CARING A.B"
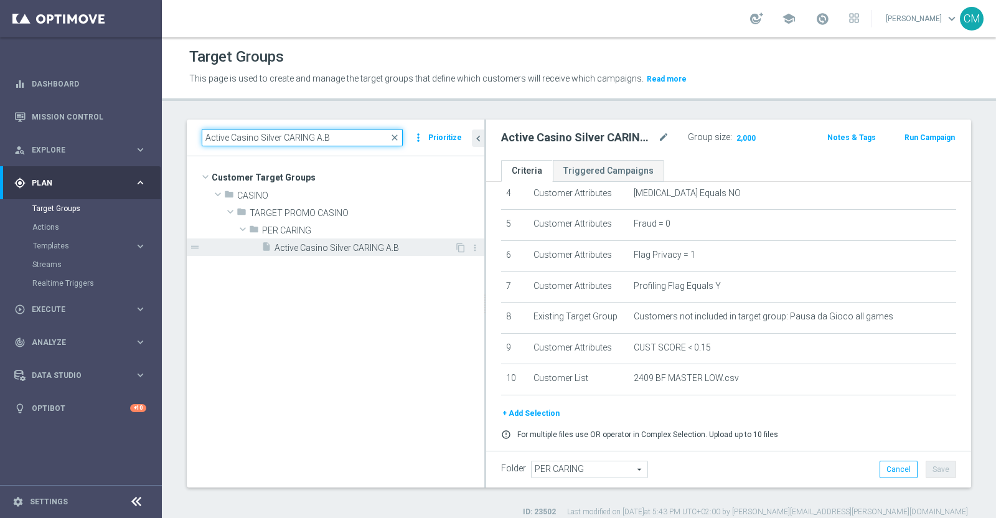
type input "Active Casino Silver CARING A.B"
click at [349, 253] on div "insert_drive_file Active Casino Silver CARING A.B" at bounding box center [358, 246] width 193 height 17
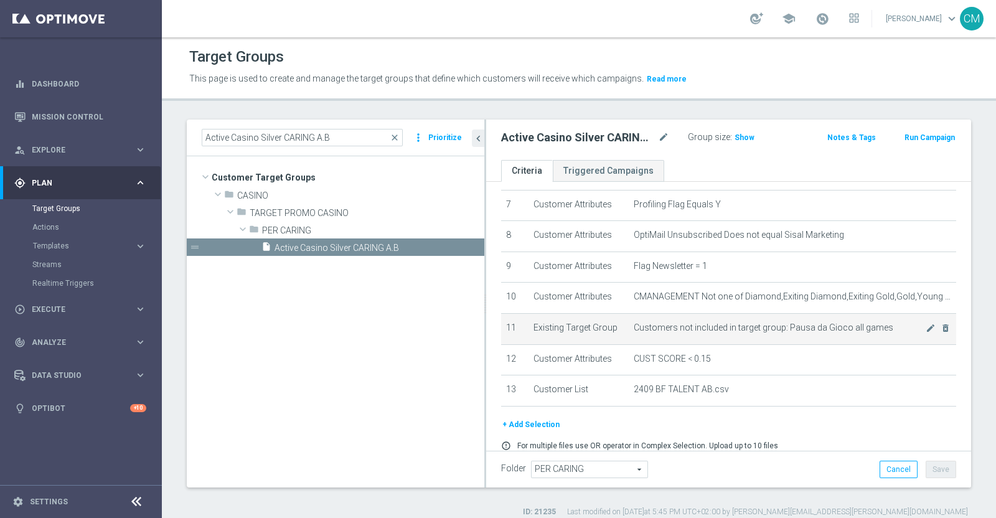
scroll to position [222, 0]
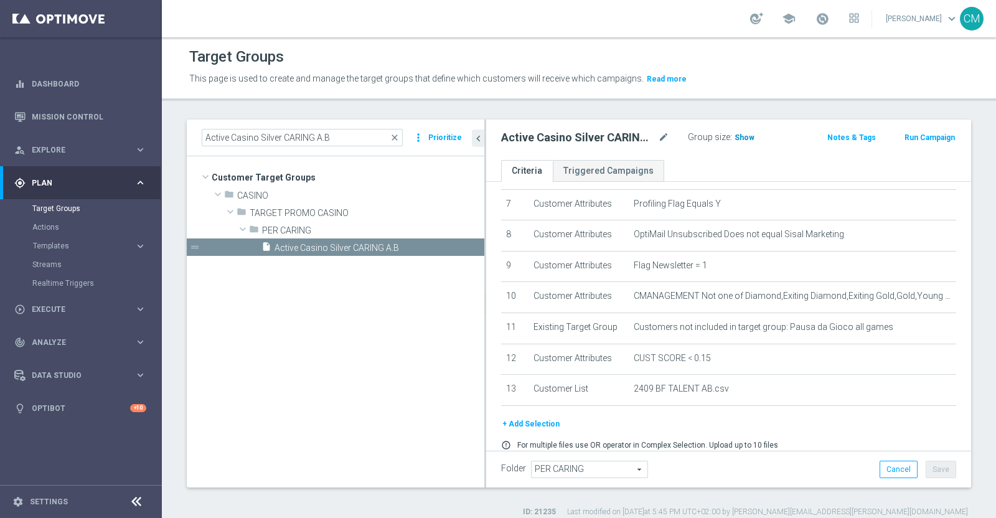
click at [735, 138] on span "Show" at bounding box center [745, 137] width 20 height 9
click at [366, 229] on span "PER CARING" at bounding box center [344, 230] width 164 height 11
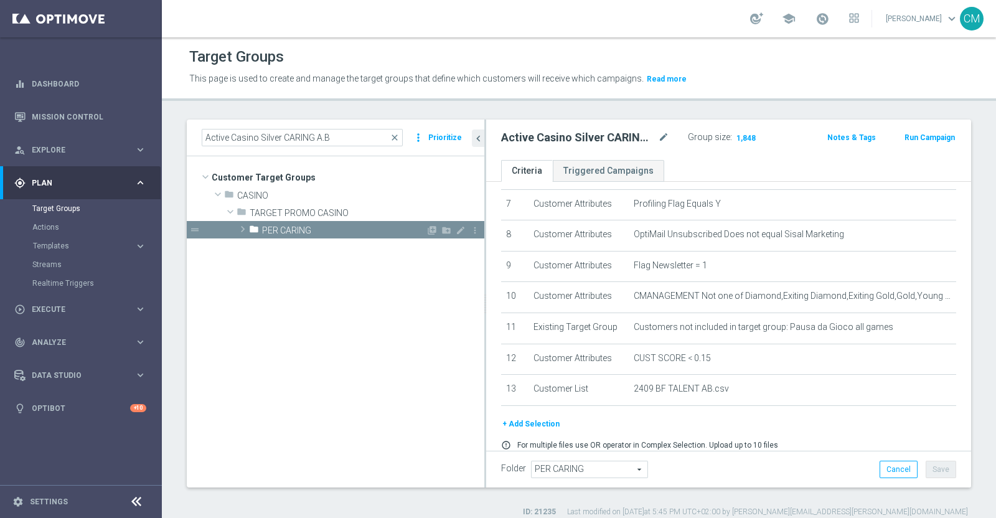
click at [329, 225] on span "PER CARING" at bounding box center [344, 230] width 164 height 11
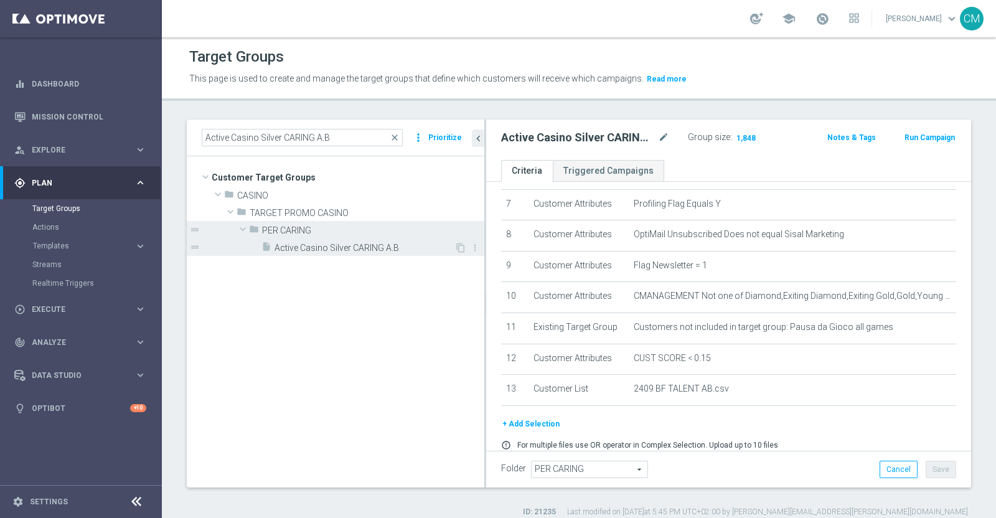
click at [328, 244] on span "Active Casino Silver CARING A.B" at bounding box center [365, 248] width 180 height 11
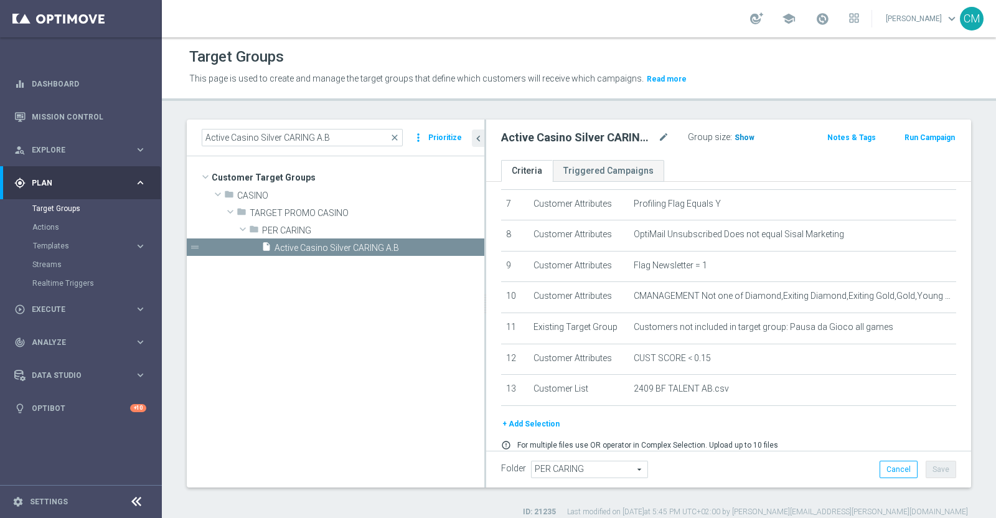
click at [742, 131] on h3 "Show" at bounding box center [745, 138] width 22 height 14
click at [296, 210] on span "TARGET PROMO CASINO" at bounding box center [338, 213] width 176 height 11
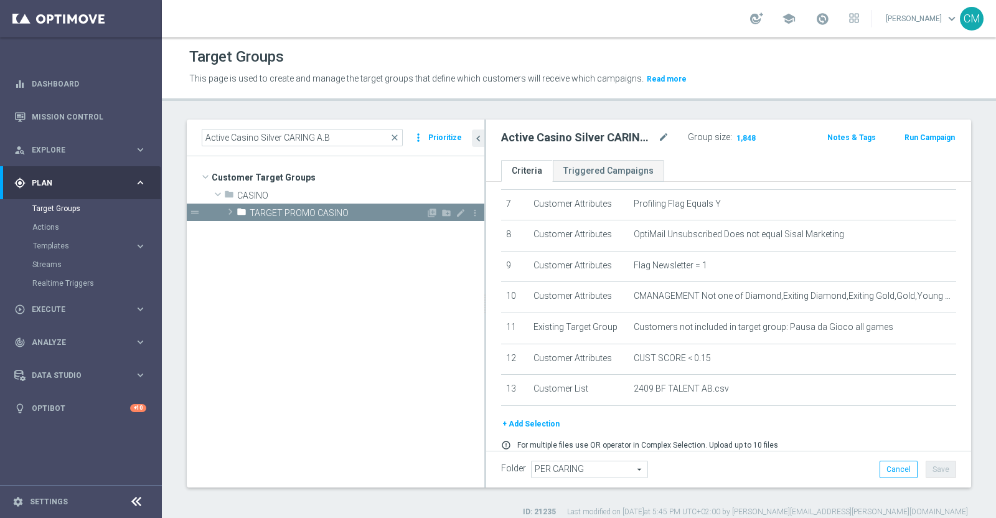
click at [292, 212] on span "TARGET PROMO CASINO" at bounding box center [338, 213] width 176 height 11
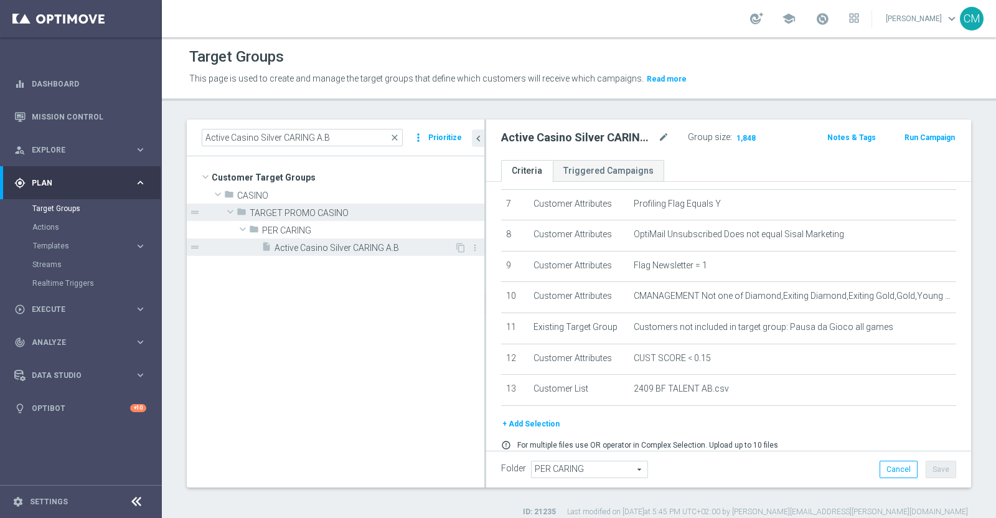
click at [293, 243] on span "Active Casino Silver CARING A.B" at bounding box center [365, 248] width 180 height 11
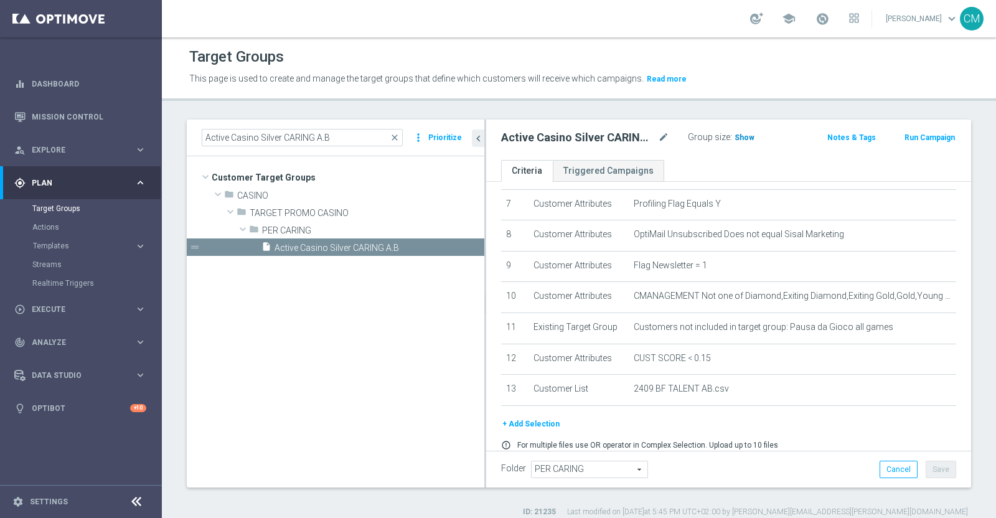
click at [746, 142] on h3 "Show" at bounding box center [745, 138] width 22 height 14
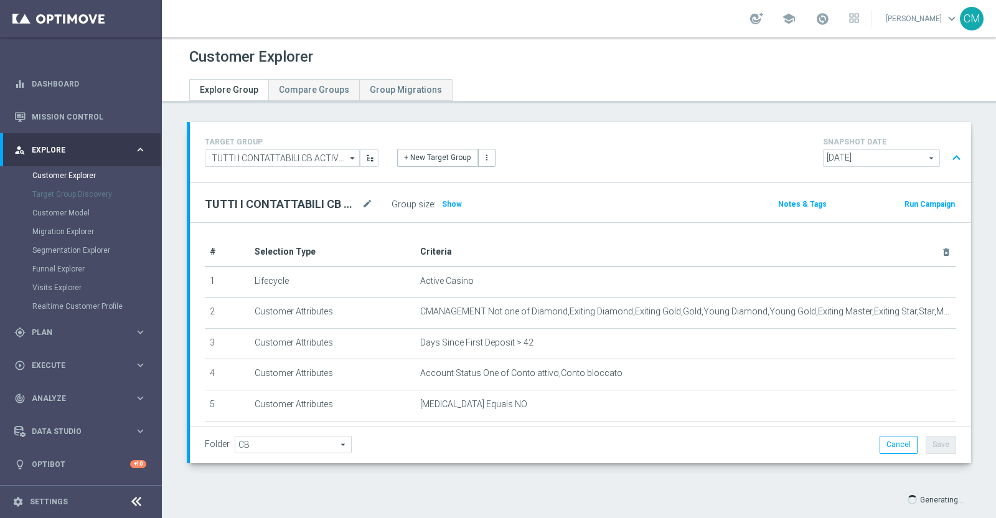
click at [463, 205] on div "Group size : Show" at bounding box center [454, 204] width 125 height 17
click at [450, 202] on span "Show" at bounding box center [452, 204] width 20 height 9
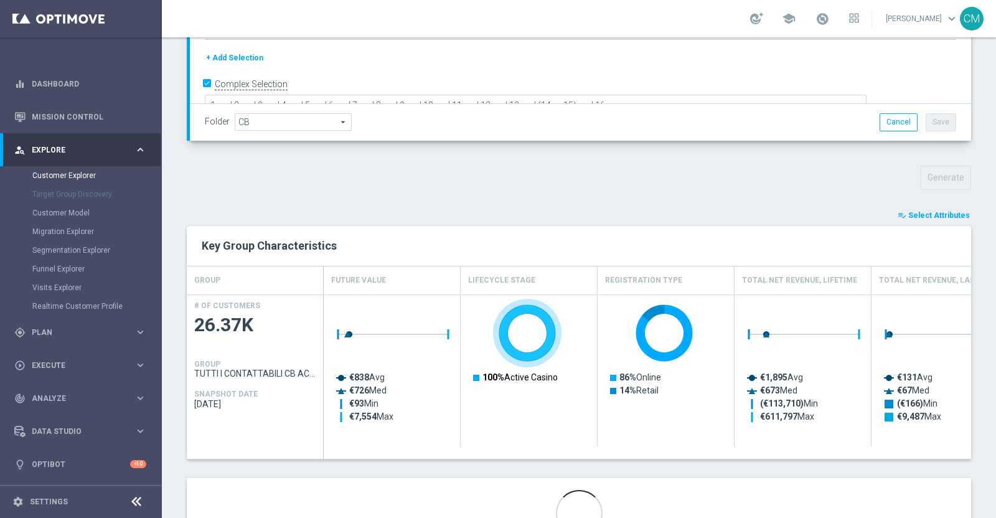
scroll to position [323, 0]
click at [908, 214] on span "Select Attributes" at bounding box center [939, 214] width 62 height 9
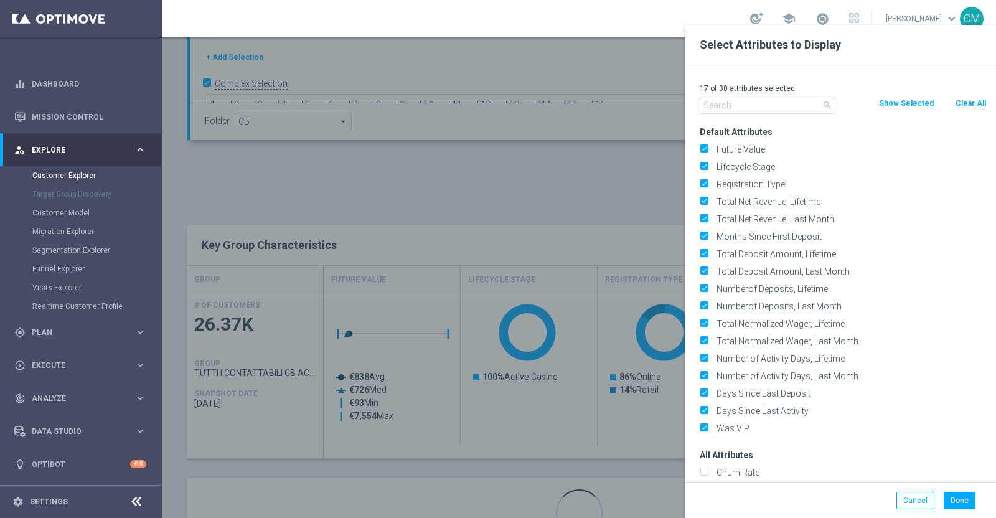
click at [964, 100] on button "Clear All" at bounding box center [971, 104] width 33 height 14
checkbox input "false"
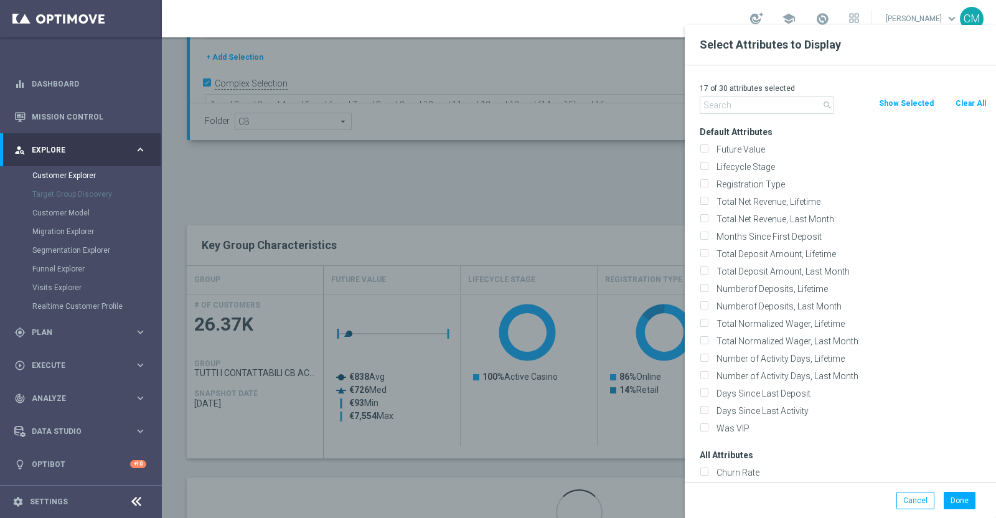
checkbox input "false"
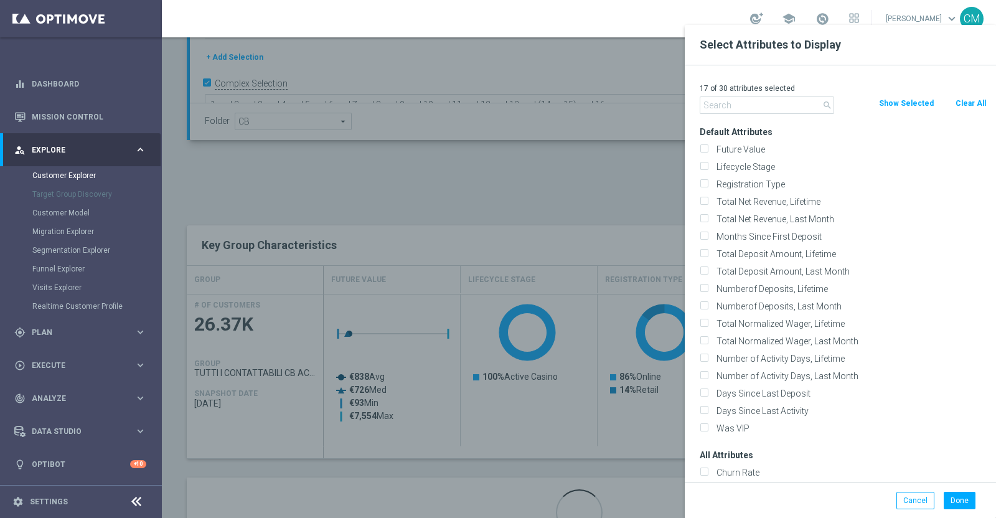
checkbox input "false"
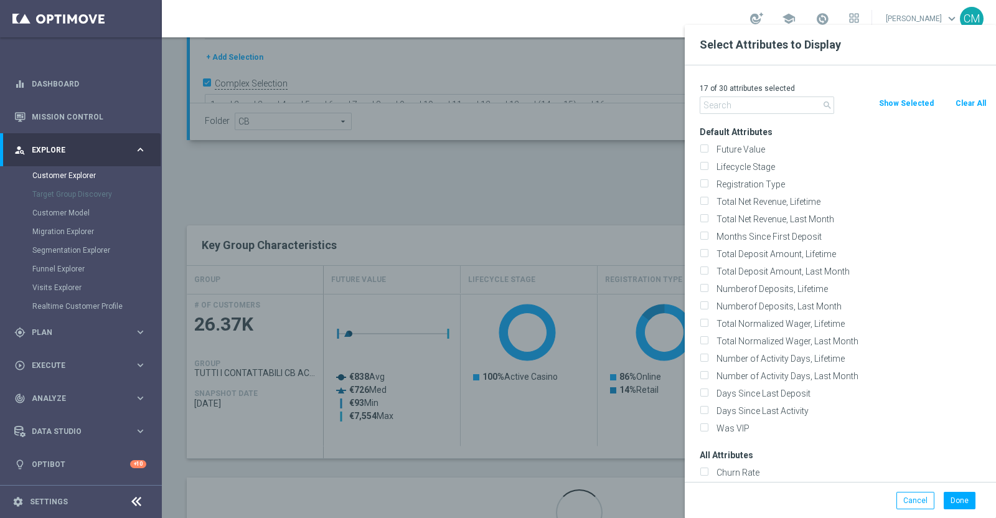
checkbox input "false"
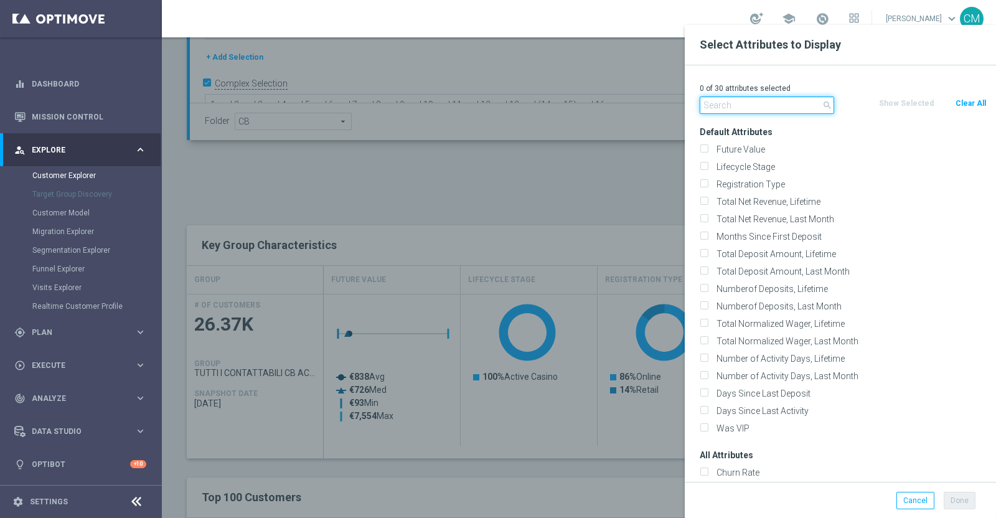
click at [774, 101] on input "text" at bounding box center [767, 105] width 135 height 17
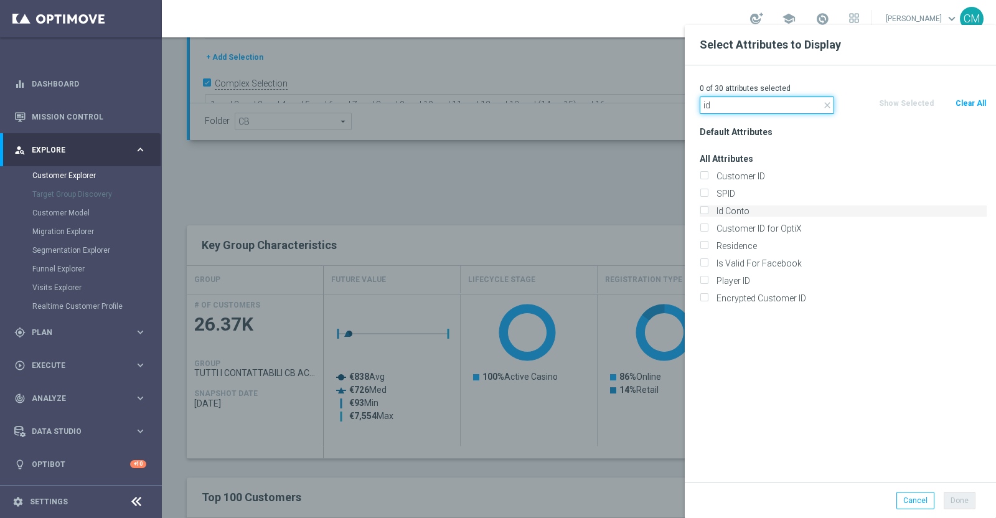
type input "id"
click at [753, 211] on label "Id Conto" at bounding box center [849, 210] width 275 height 11
click at [708, 211] on input "Id Conto" at bounding box center [704, 213] width 8 height 8
checkbox input "true"
click at [971, 503] on button "Done" at bounding box center [960, 500] width 32 height 17
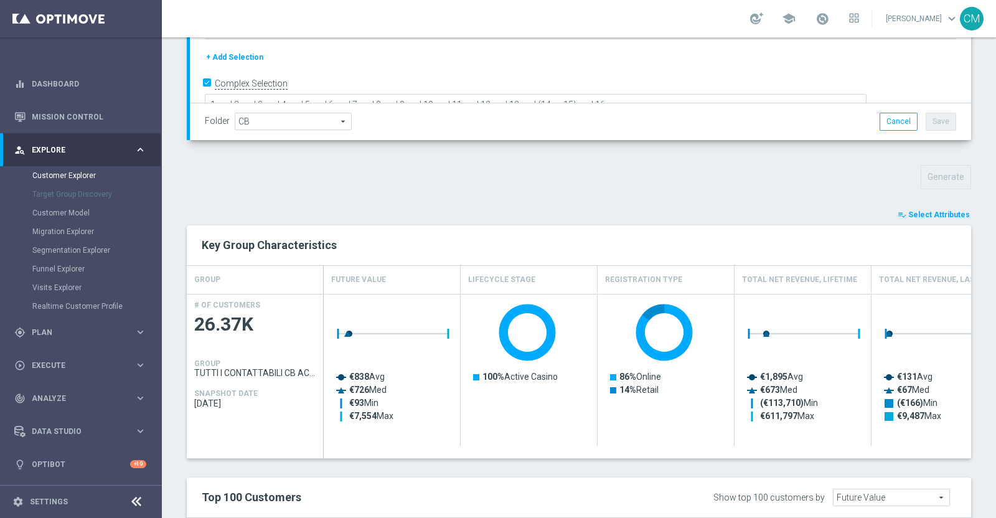
type input "Search"
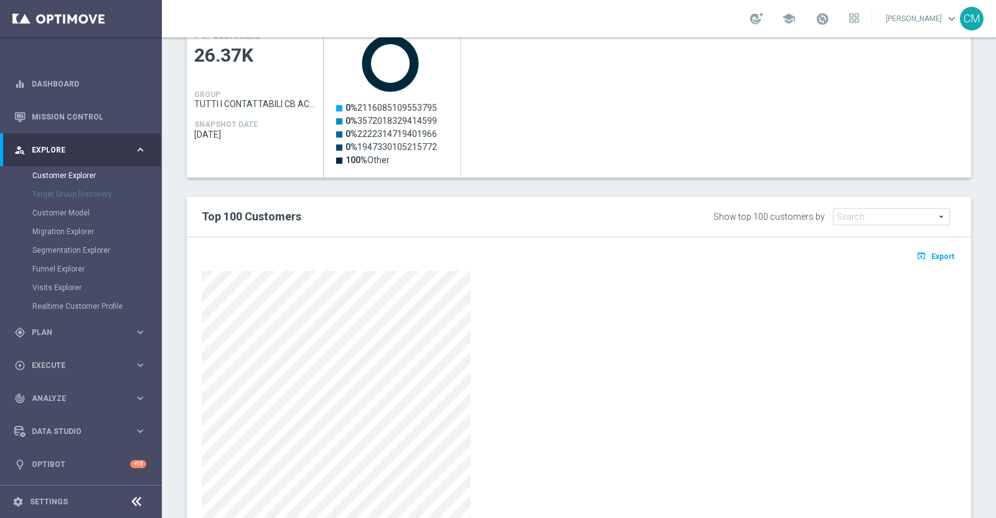
scroll to position [644, 0]
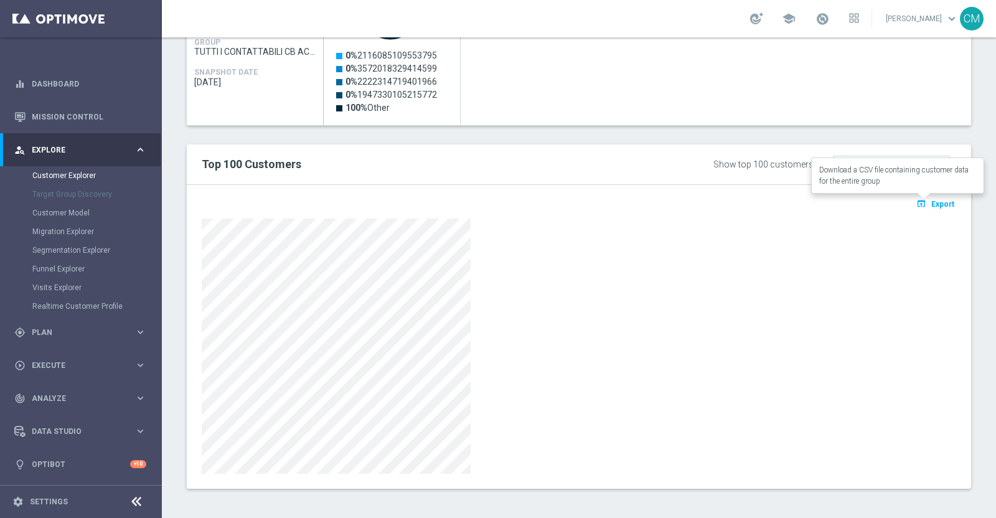
click at [923, 207] on button "open_in_browser Export" at bounding box center [936, 204] width 42 height 16
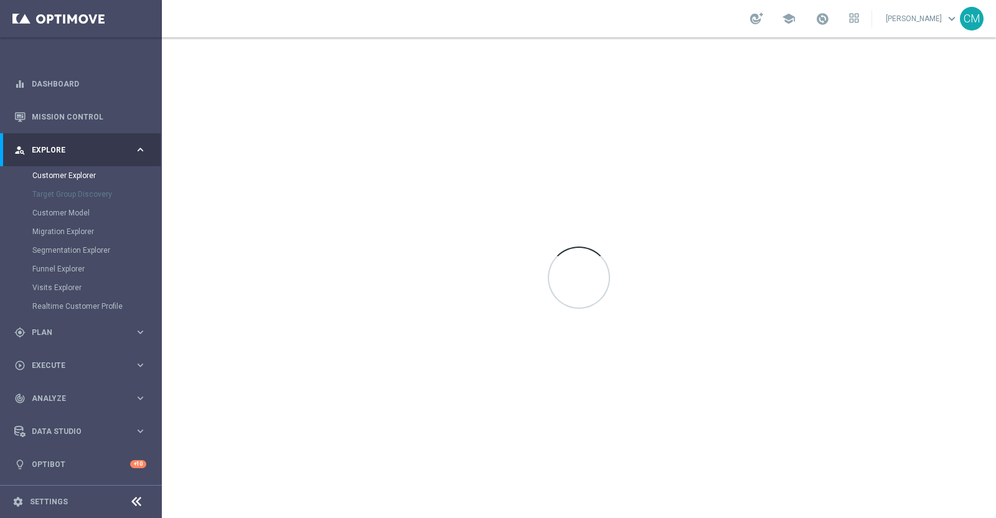
click at [427, 128] on div at bounding box center [579, 277] width 834 height 481
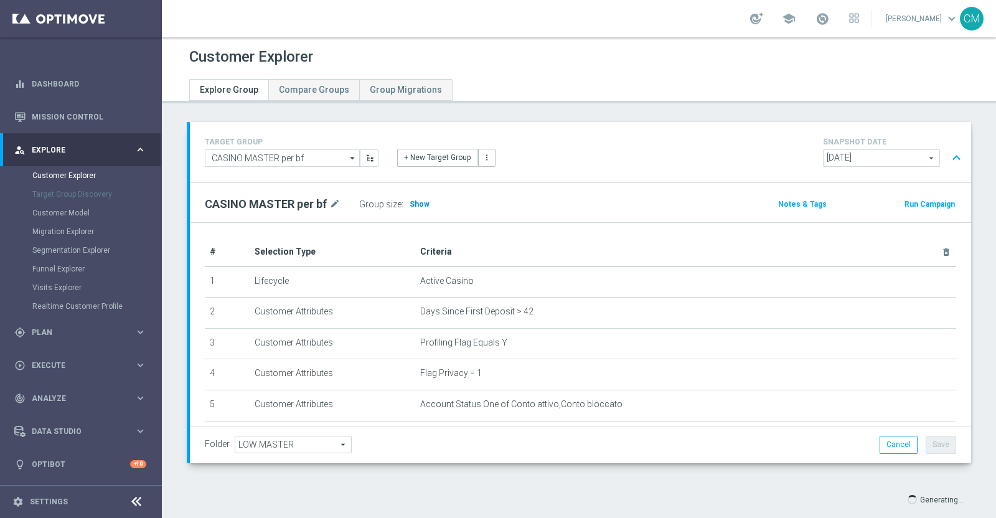
click at [414, 201] on span "Show" at bounding box center [420, 204] width 20 height 9
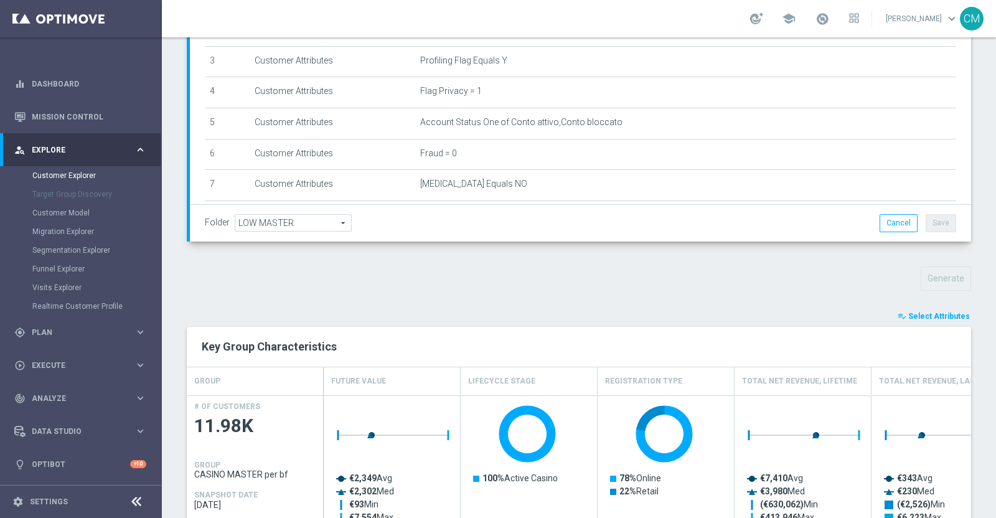
scroll to position [229, 0]
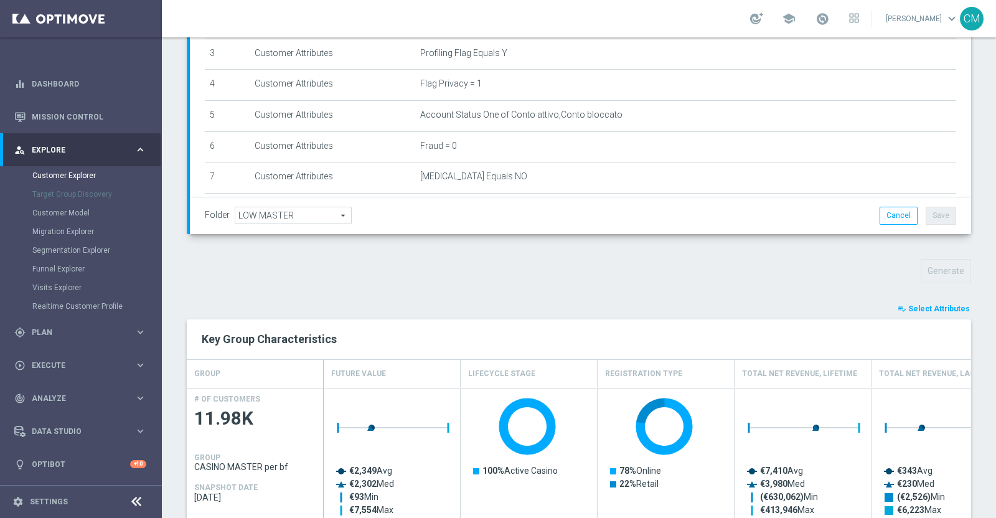
click at [923, 305] on span "Select Attributes" at bounding box center [939, 308] width 62 height 9
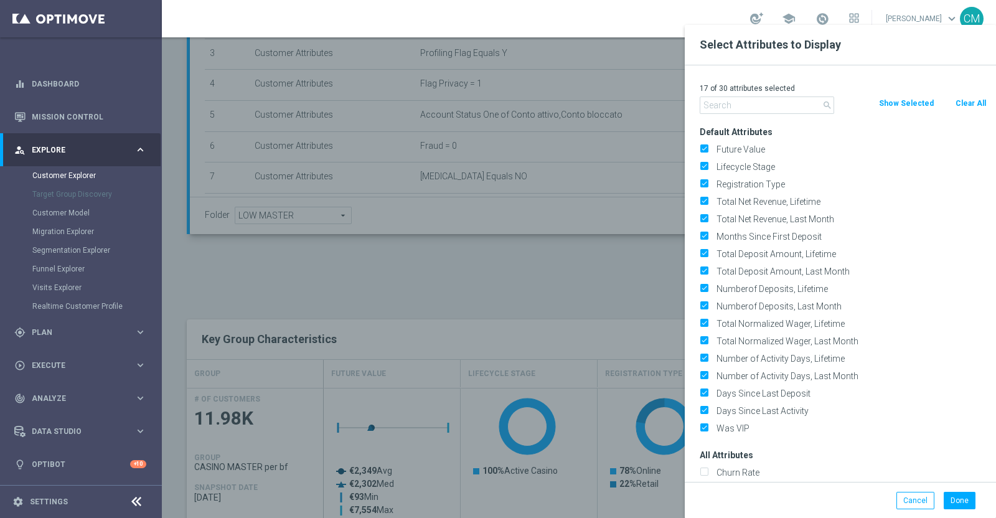
click at [967, 102] on button "Clear All" at bounding box center [971, 104] width 33 height 14
checkbox input "false"
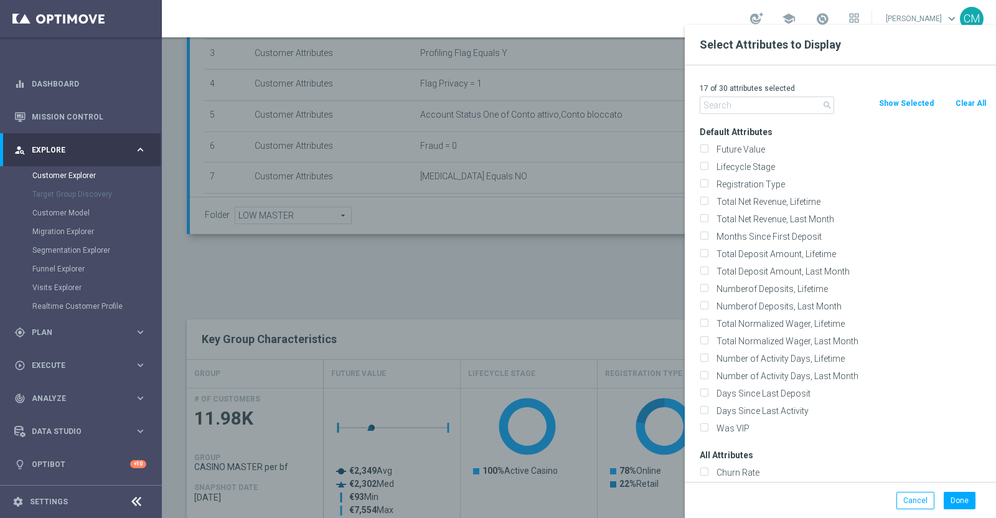
checkbox input "false"
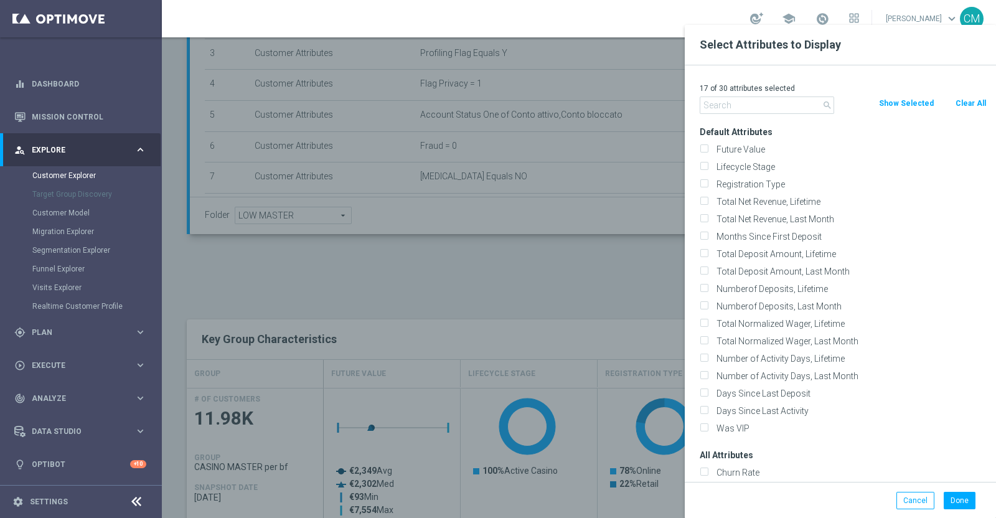
checkbox input "false"
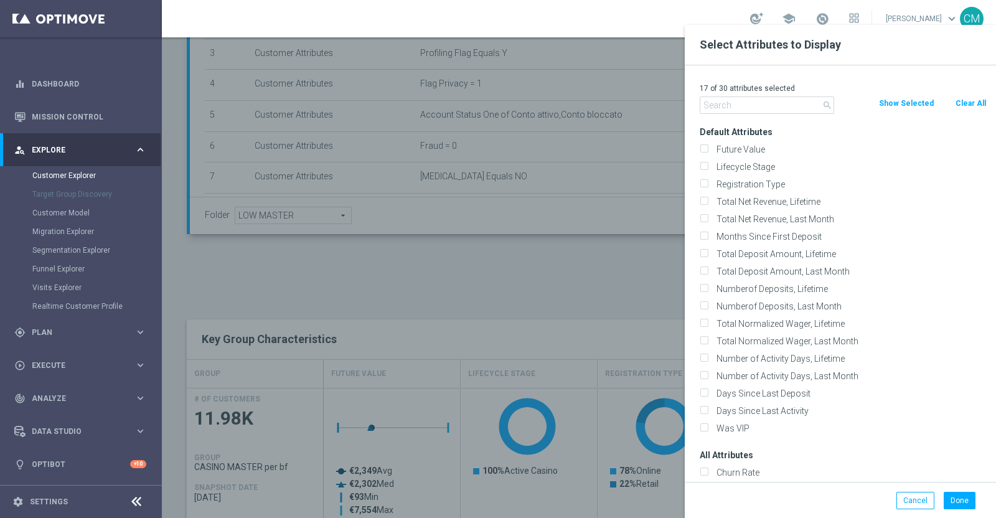
checkbox input "false"
click at [786, 100] on input "text" at bounding box center [767, 105] width 135 height 17
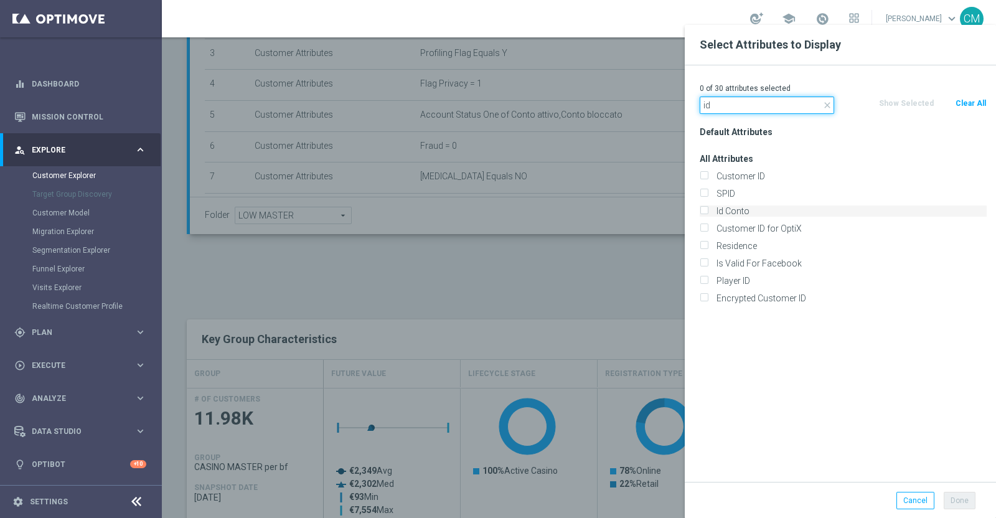
type input "id"
click at [762, 207] on label "Id Conto" at bounding box center [849, 210] width 275 height 11
click at [708, 209] on input "Id Conto" at bounding box center [704, 213] width 8 height 8
checkbox input "true"
click at [957, 496] on button "Done" at bounding box center [960, 500] width 32 height 17
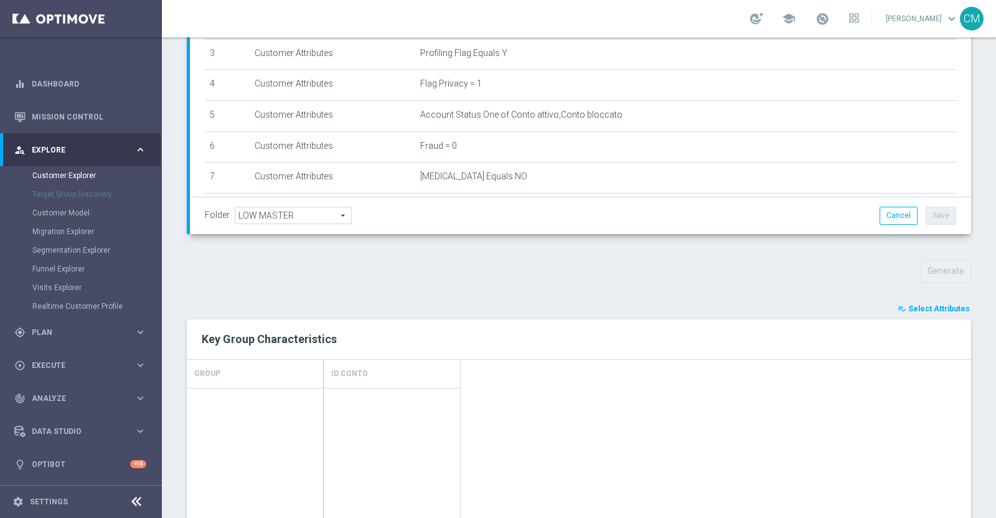
type input "Search"
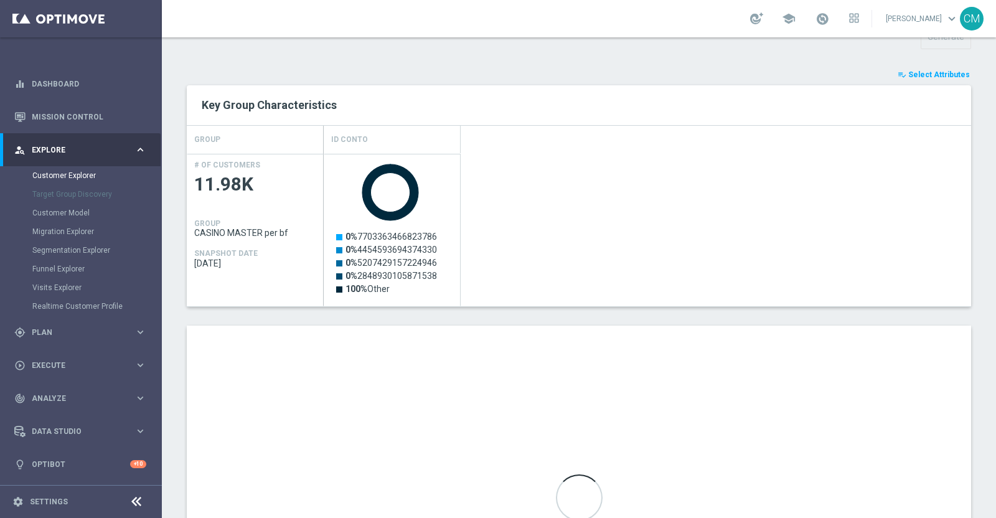
scroll to position [464, 0]
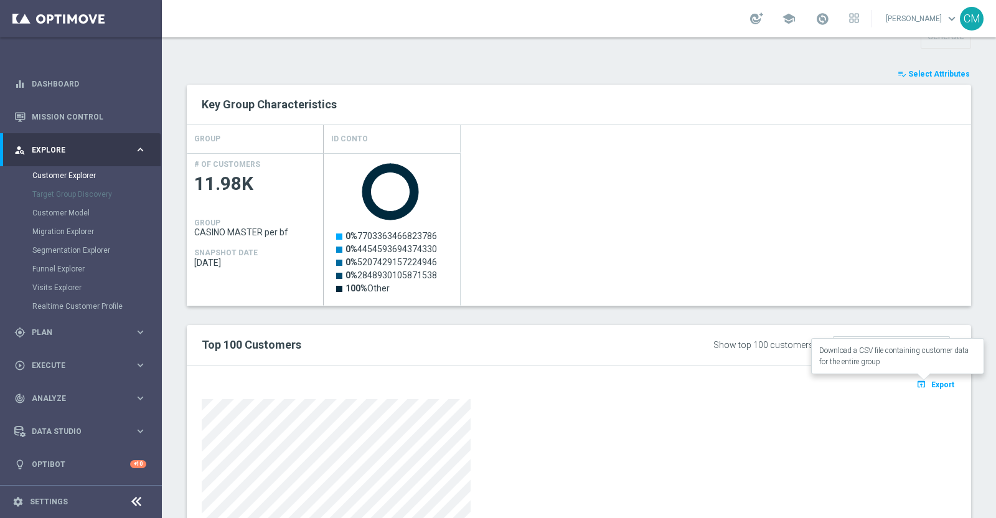
click at [908, 372] on div "open_in_browser Export" at bounding box center [579, 518] width 785 height 304
click at [918, 380] on icon "open_in_browser" at bounding box center [923, 384] width 13 height 10
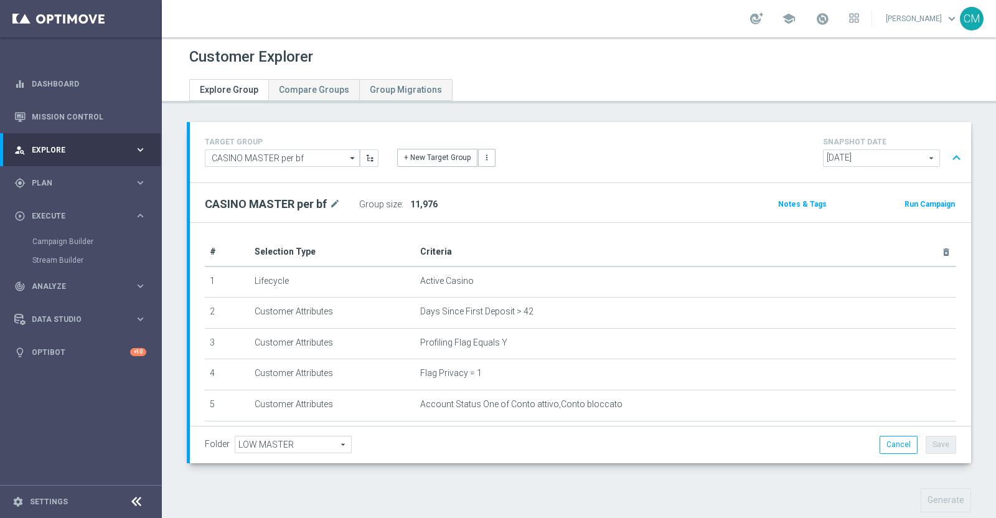
scroll to position [60, 0]
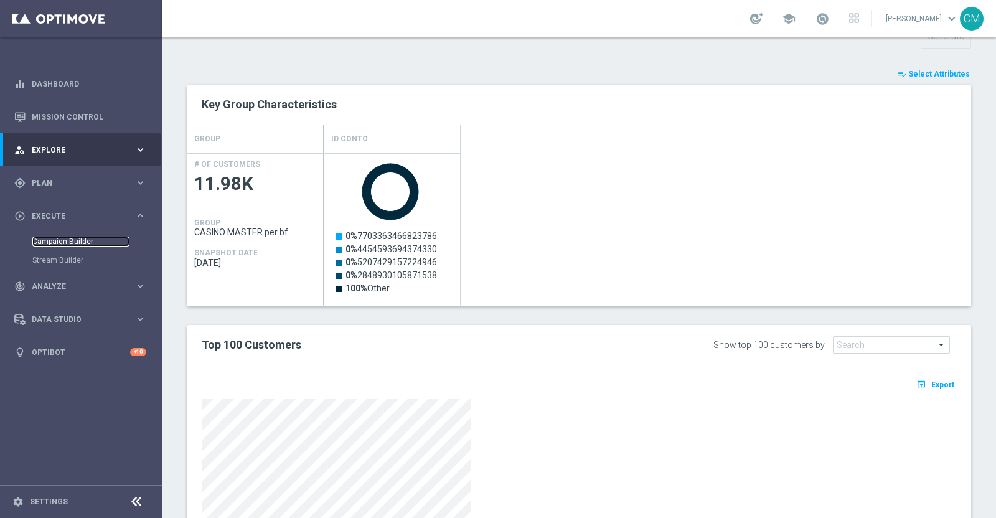
click at [68, 242] on link "Campaign Builder" at bounding box center [80, 242] width 97 height 10
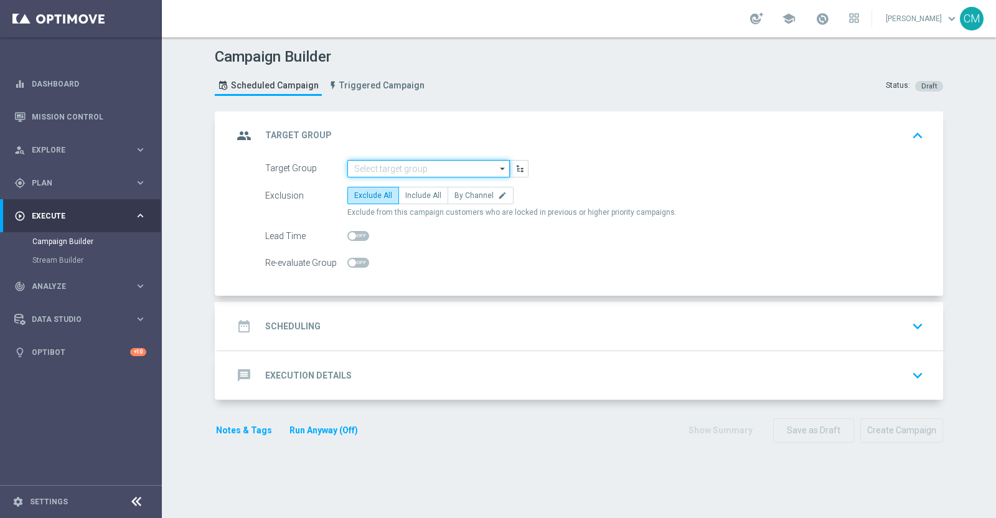
click at [421, 164] on input at bounding box center [428, 168] width 163 height 17
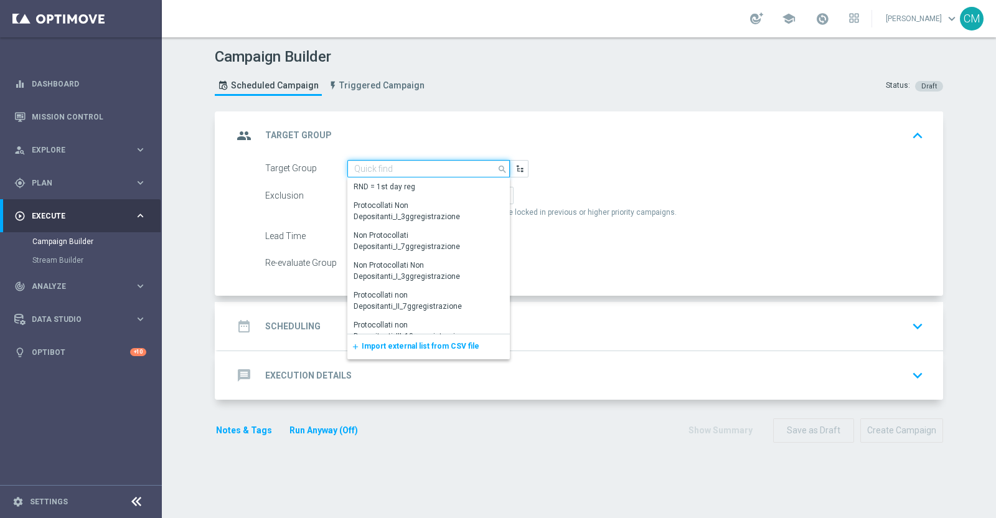
paste input "Active Casino Silver CARING G A.B MASTER"
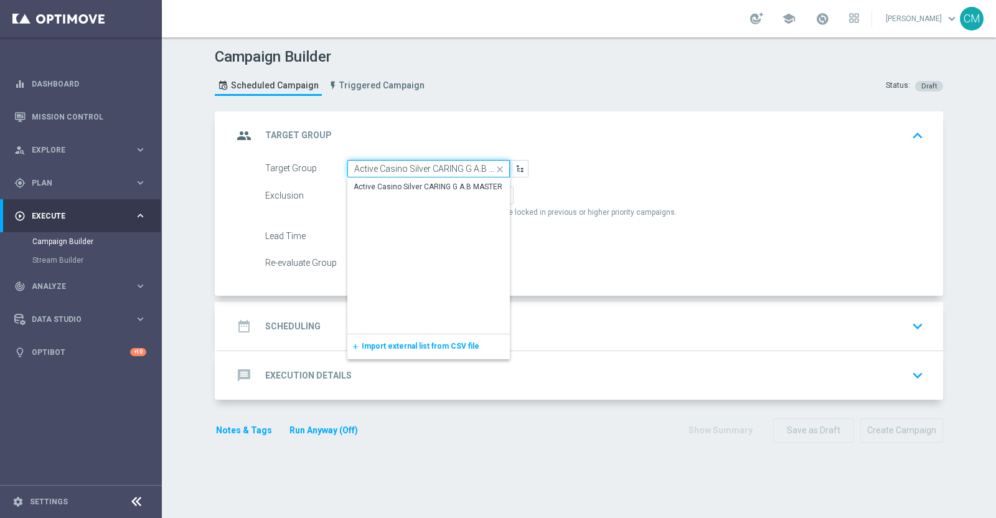
scroll to position [0, 24]
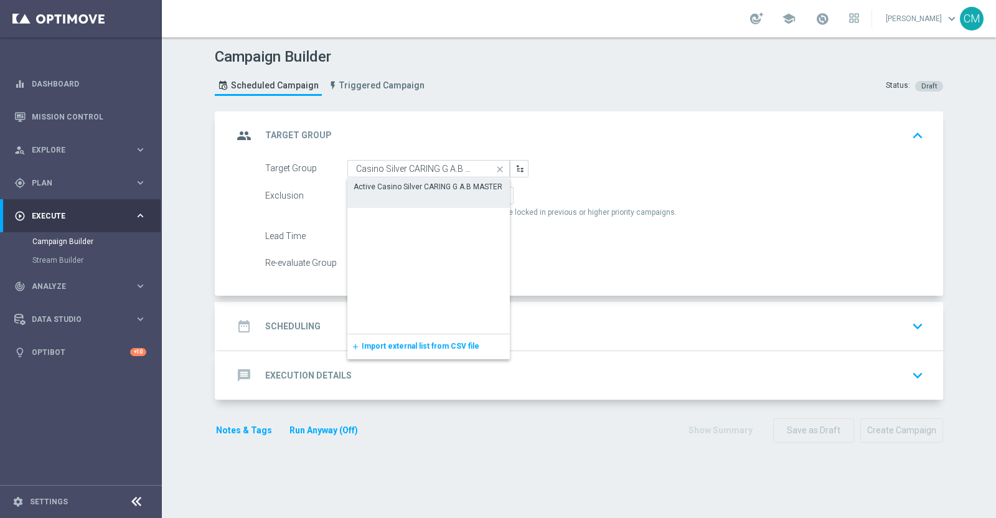
click at [433, 186] on div "Active Casino Silver CARING G A.B MASTER" at bounding box center [428, 186] width 149 height 11
type input "Active Casino Silver CARING G A.B MASTER"
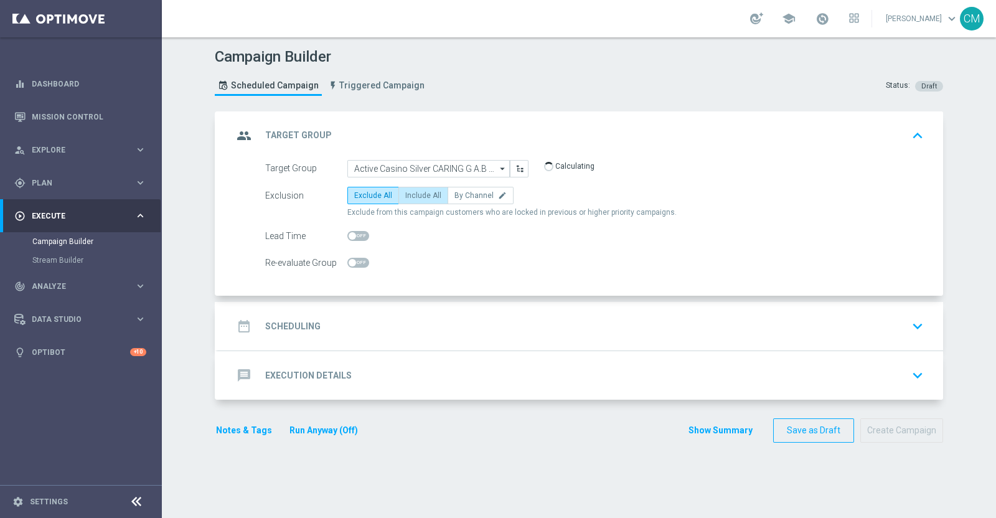
click at [425, 191] on span "Include All" at bounding box center [423, 195] width 36 height 9
click at [413, 194] on input "Include All" at bounding box center [409, 198] width 8 height 8
radio input "true"
click at [418, 302] on div "date_range Scheduling keyboard_arrow_down" at bounding box center [580, 326] width 725 height 49
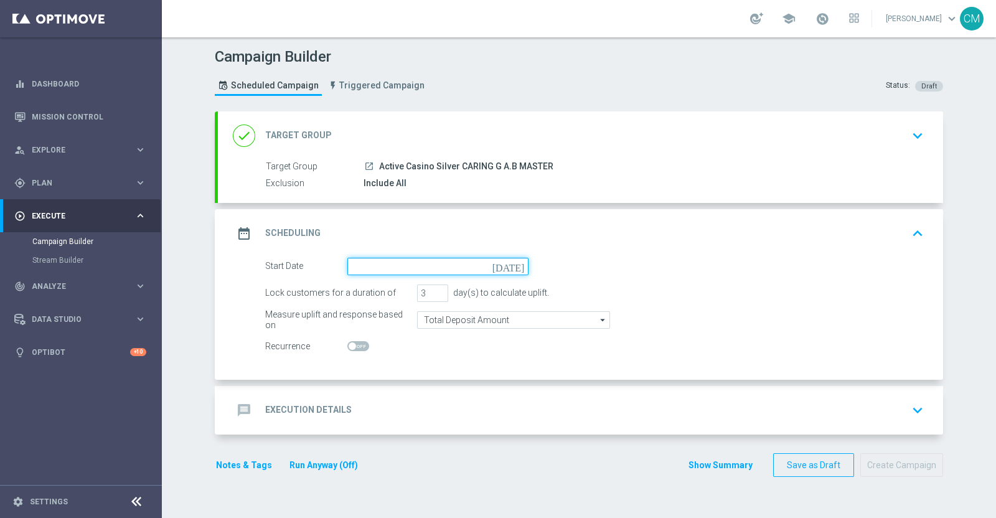
click at [392, 267] on input at bounding box center [437, 266] width 181 height 17
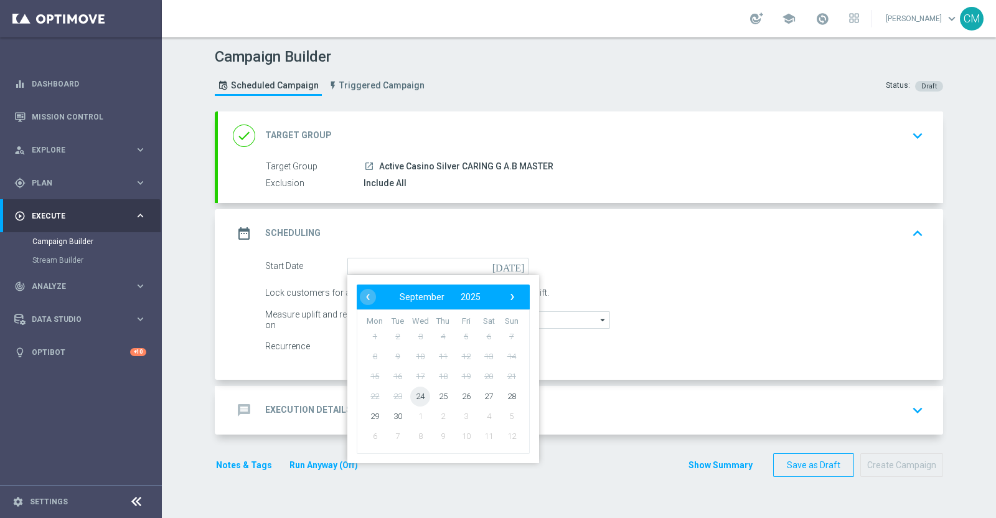
click at [420, 395] on span "24" at bounding box center [420, 396] width 20 height 20
type input "[DATE]"
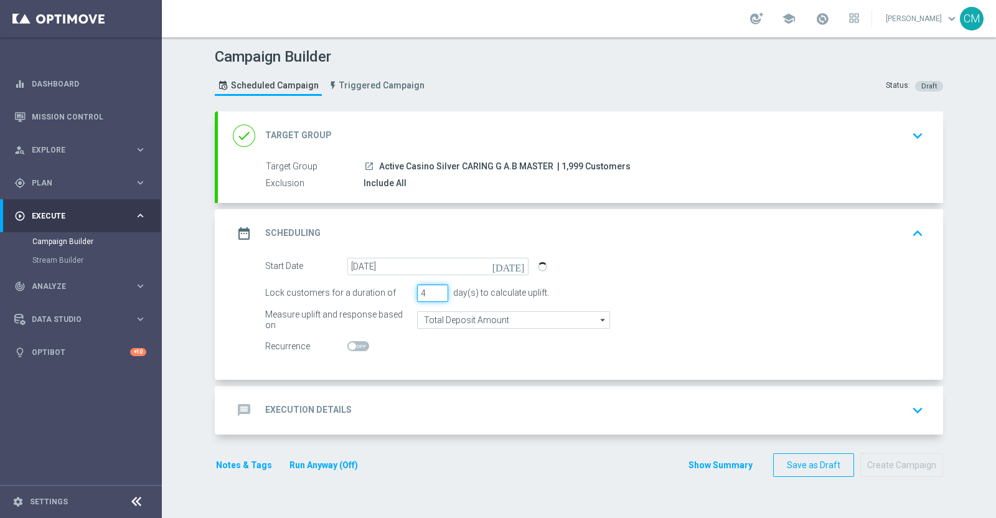
click at [433, 290] on input "4" at bounding box center [432, 293] width 31 height 17
type input "5"
click at [433, 290] on input "5" at bounding box center [432, 293] width 31 height 17
click at [444, 316] on input "Total Deposit Amount" at bounding box center [513, 319] width 193 height 17
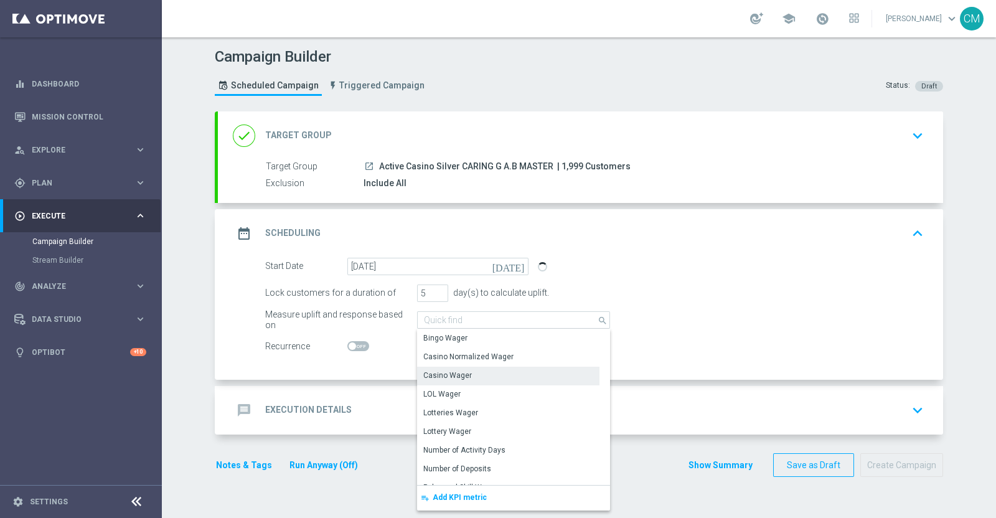
click at [450, 374] on div "Casino Wager" at bounding box center [447, 375] width 49 height 11
type input "Casino Wager"
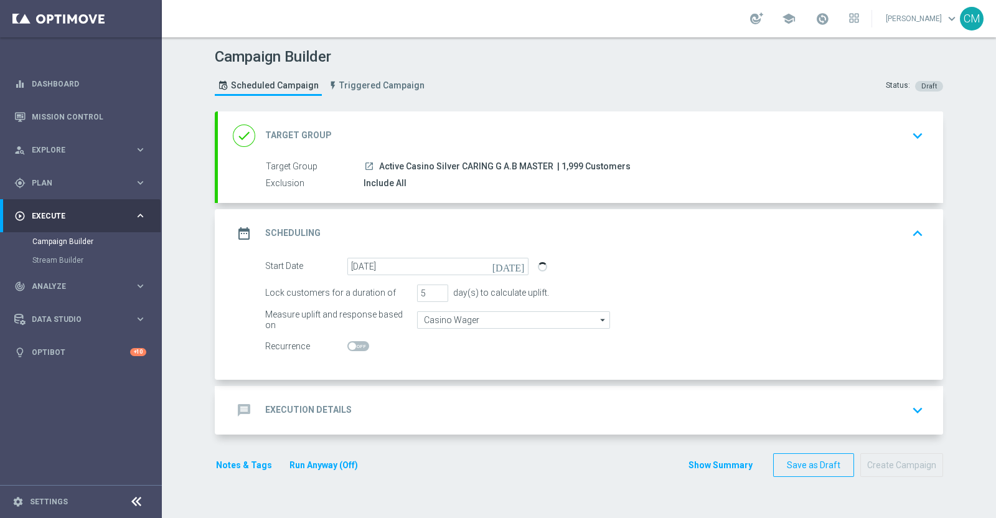
click at [399, 392] on div "message Execution Details keyboard_arrow_down" at bounding box center [580, 410] width 725 height 49
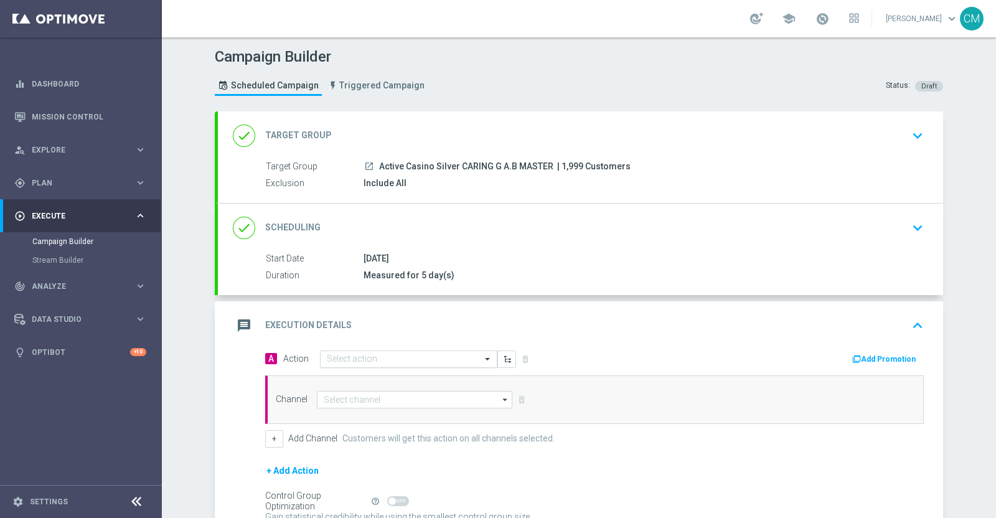
click at [399, 356] on input "text" at bounding box center [396, 359] width 139 height 11
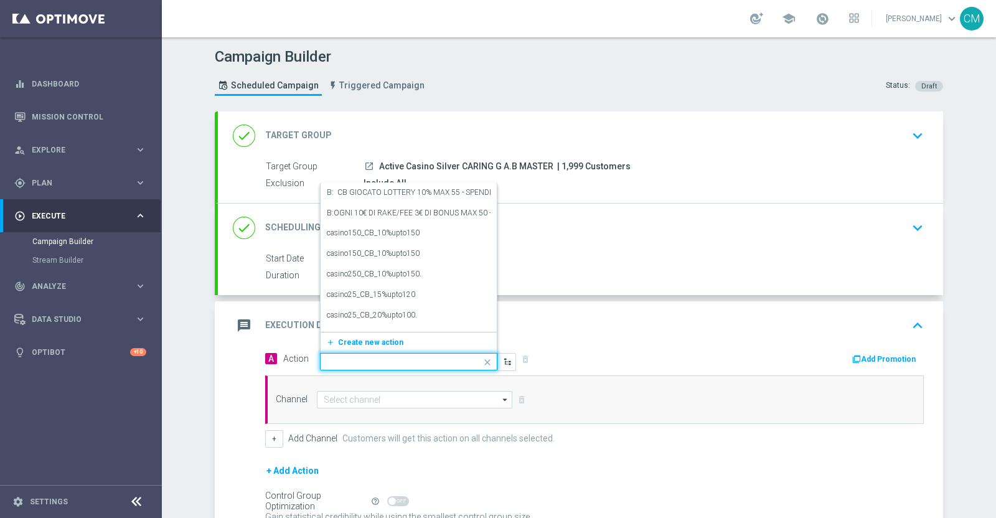
type input "5"
click at [378, 337] on span "Create new action" at bounding box center [370, 339] width 65 height 9
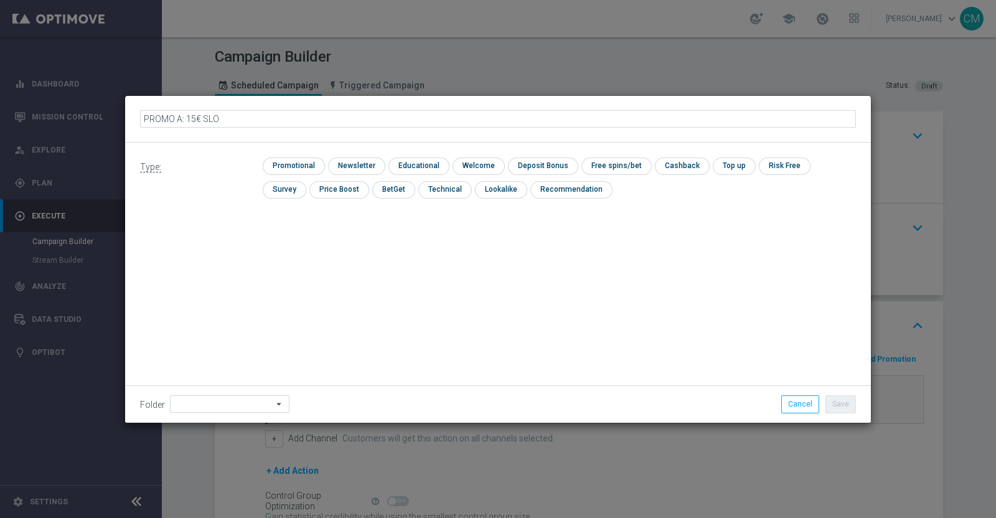
type input "PROMO A: 15€ SLOT"
click at [302, 161] on input "checkbox" at bounding box center [292, 166] width 59 height 17
checkbox input "true"
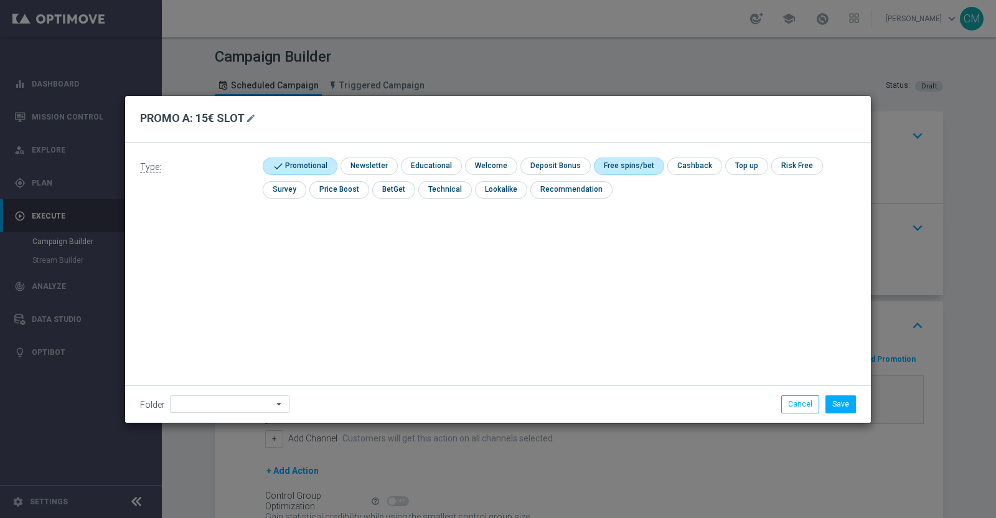
click at [623, 163] on input "checkbox" at bounding box center [627, 166] width 67 height 17
checkbox input "true"
click at [852, 395] on button "Save" at bounding box center [841, 403] width 31 height 17
click at [834, 406] on button "Save" at bounding box center [841, 403] width 31 height 17
click at [846, 402] on button "Save" at bounding box center [841, 403] width 31 height 17
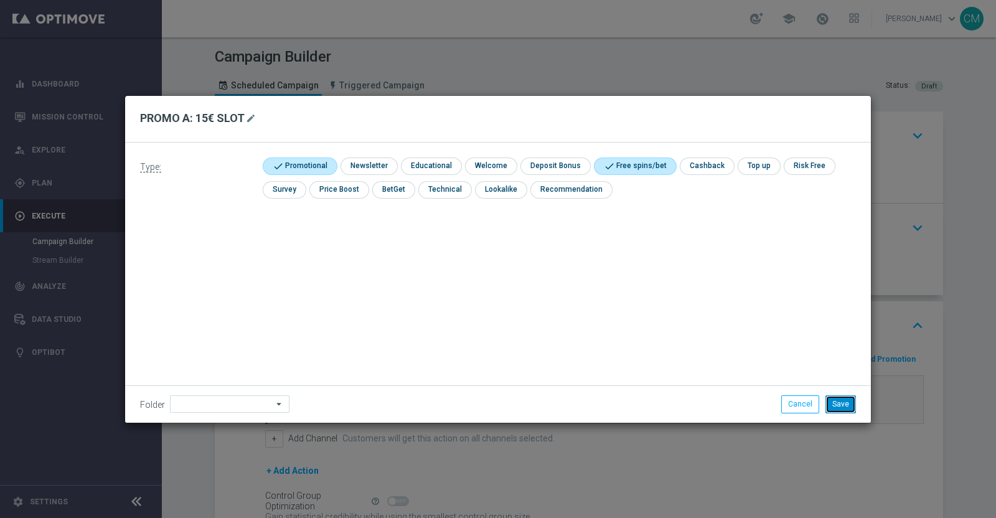
click at [842, 403] on button "Save" at bounding box center [841, 403] width 31 height 17
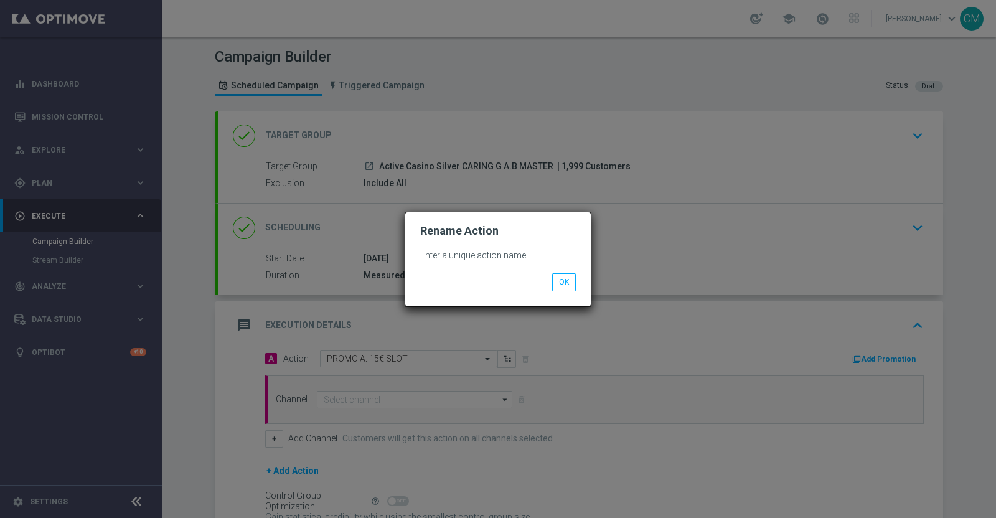
click at [568, 285] on button "OK" at bounding box center [564, 281] width 24 height 17
click at [565, 286] on button "OK" at bounding box center [564, 281] width 24 height 17
click at [555, 288] on button "OK" at bounding box center [564, 281] width 24 height 17
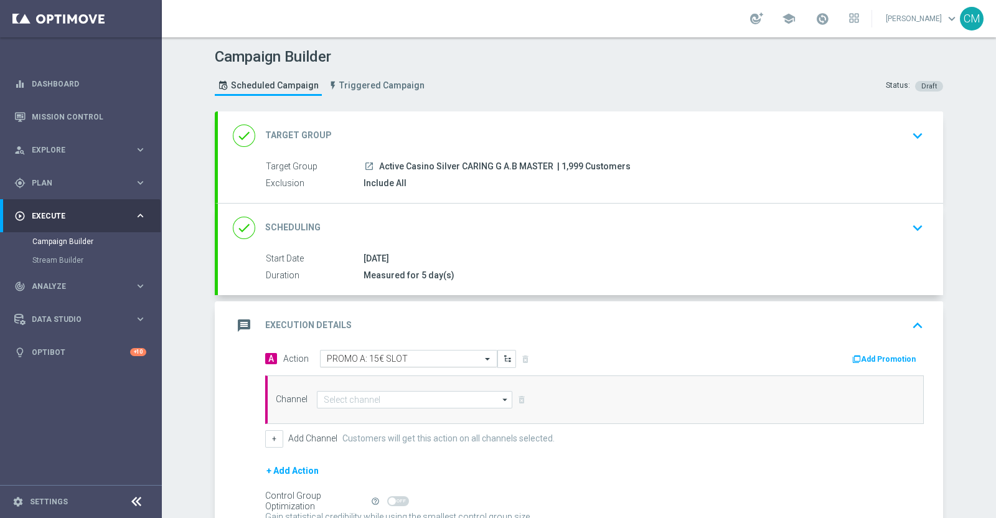
click at [439, 356] on input "text" at bounding box center [396, 359] width 139 height 11
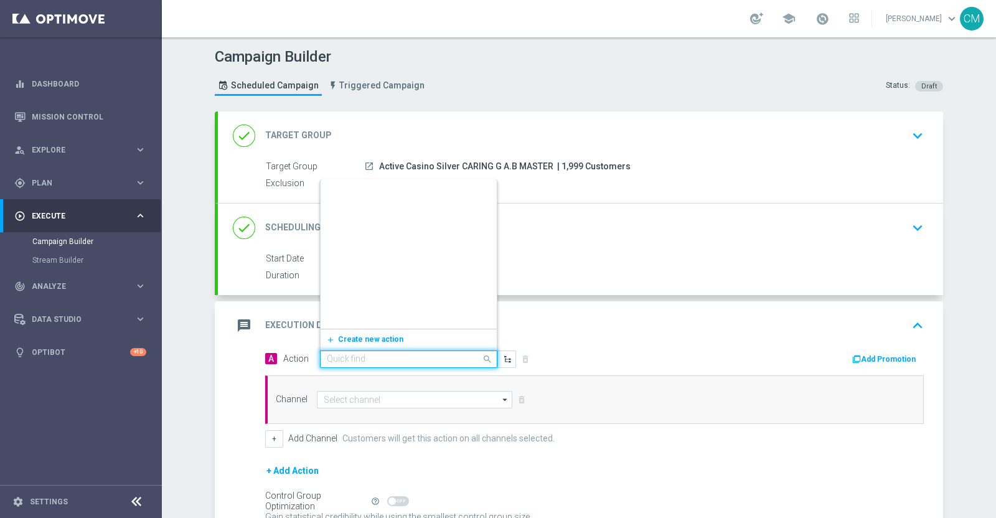
scroll to position [158862, 0]
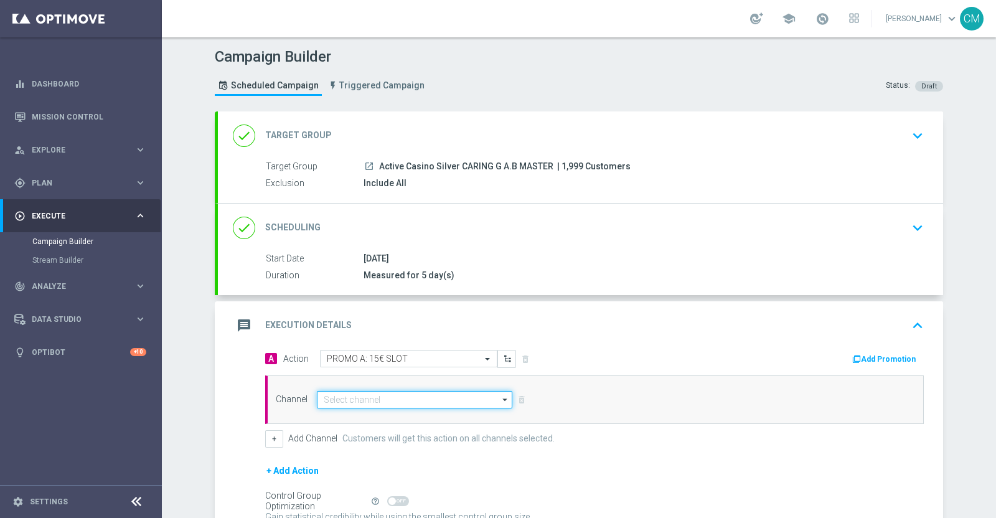
click at [413, 391] on input at bounding box center [415, 399] width 196 height 17
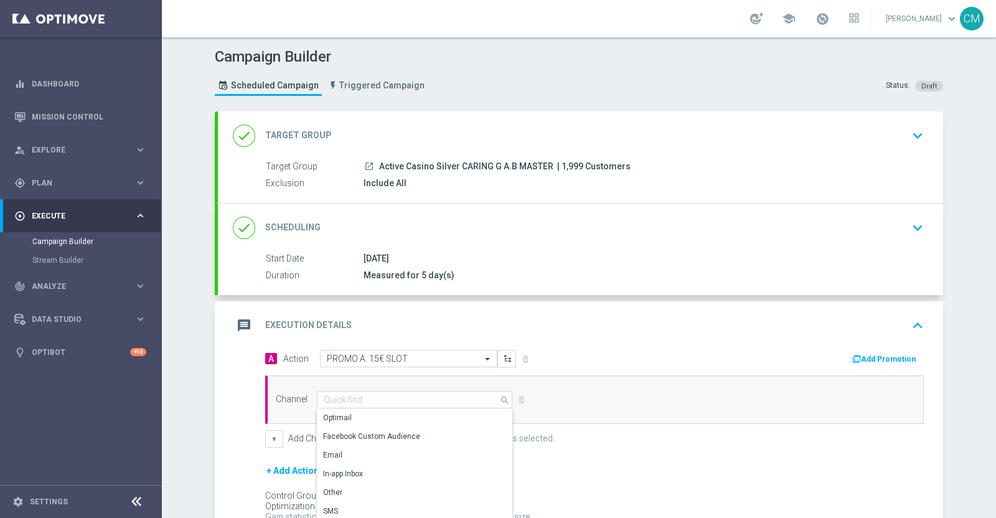
click at [610, 352] on div "Add Promotion" at bounding box center [764, 358] width 339 height 16
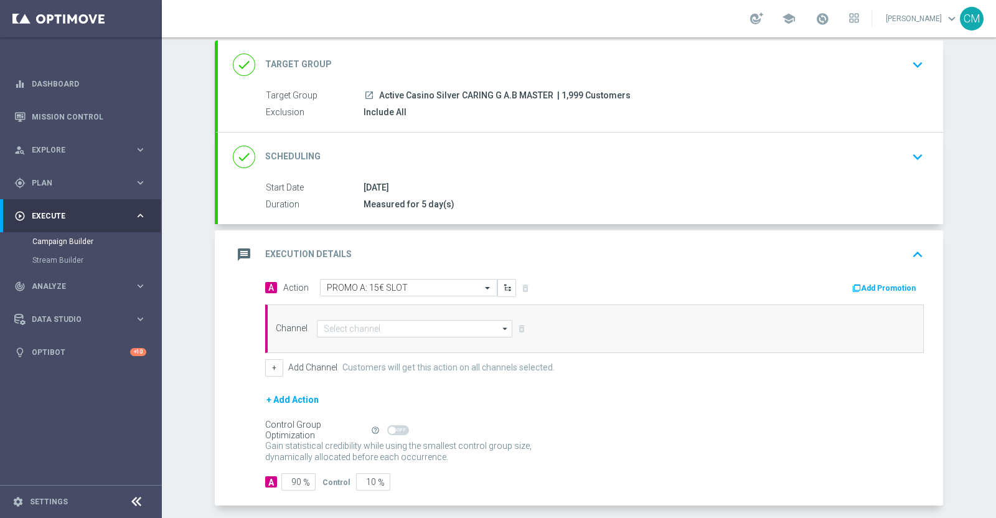
scroll to position [73, 0]
click at [440, 323] on input at bounding box center [415, 326] width 196 height 17
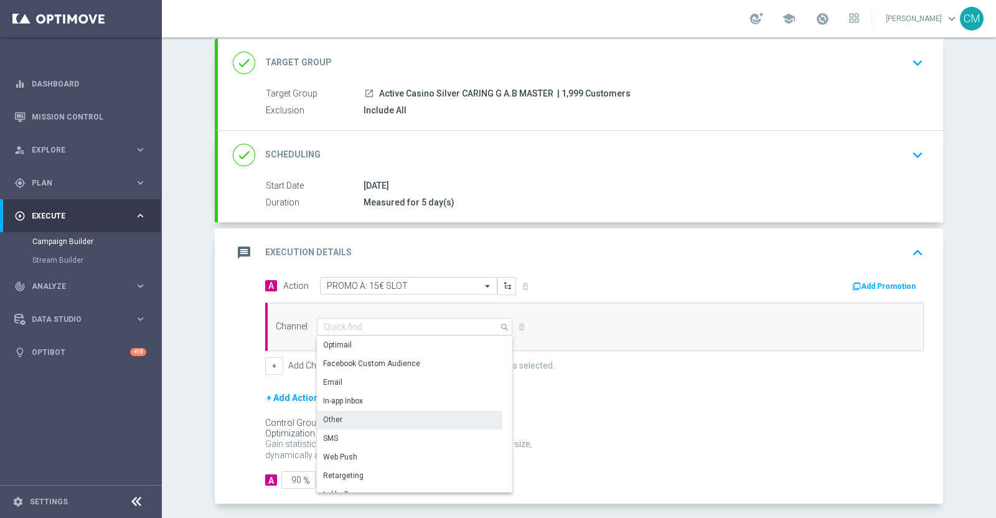
click at [364, 420] on div "Other" at bounding box center [410, 419] width 186 height 17
type input "Other"
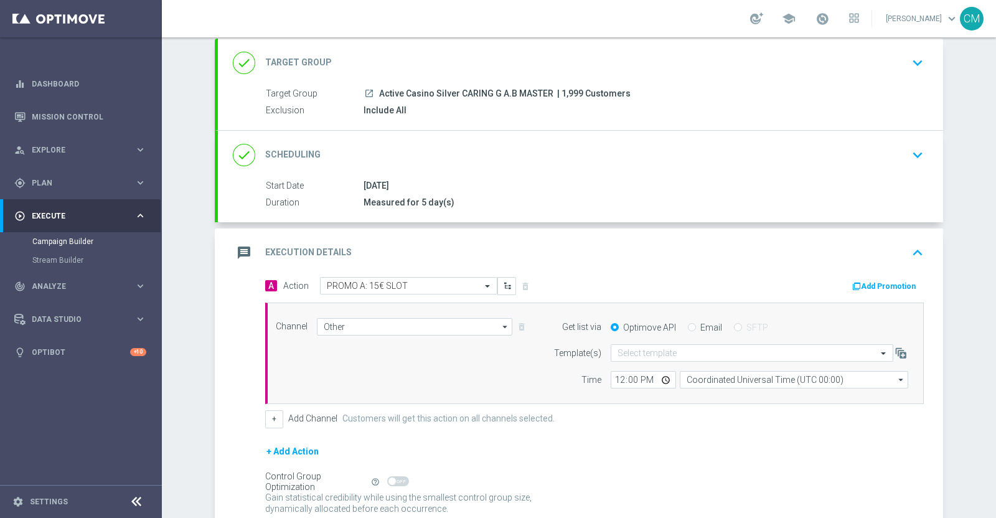
click at [689, 328] on div "Email" at bounding box center [705, 327] width 34 height 11
click at [688, 324] on input "Email" at bounding box center [692, 328] width 8 height 8
radio input "true"
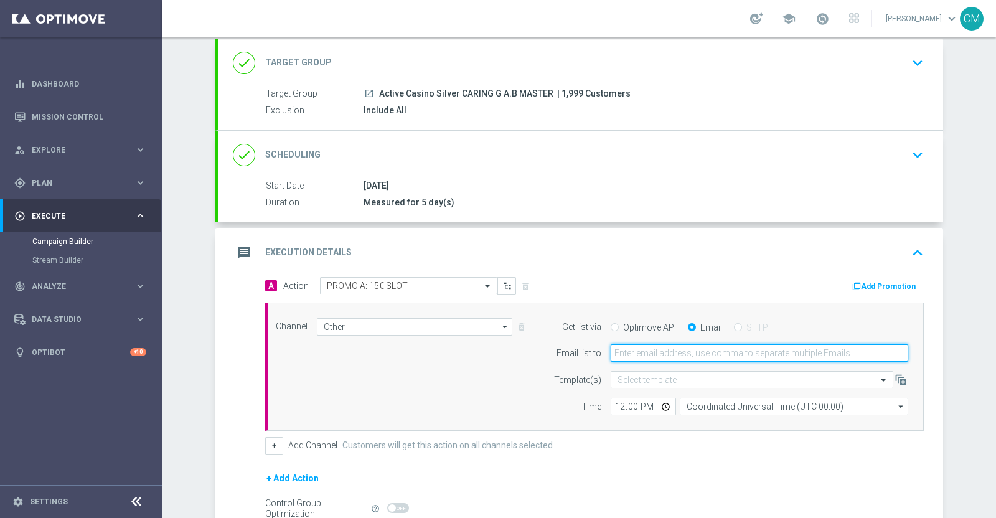
click at [651, 359] on input "email" at bounding box center [760, 352] width 298 height 17
type input "[PERSON_NAME][EMAIL_ADDRESS][PERSON_NAME][DOMAIN_NAME]"
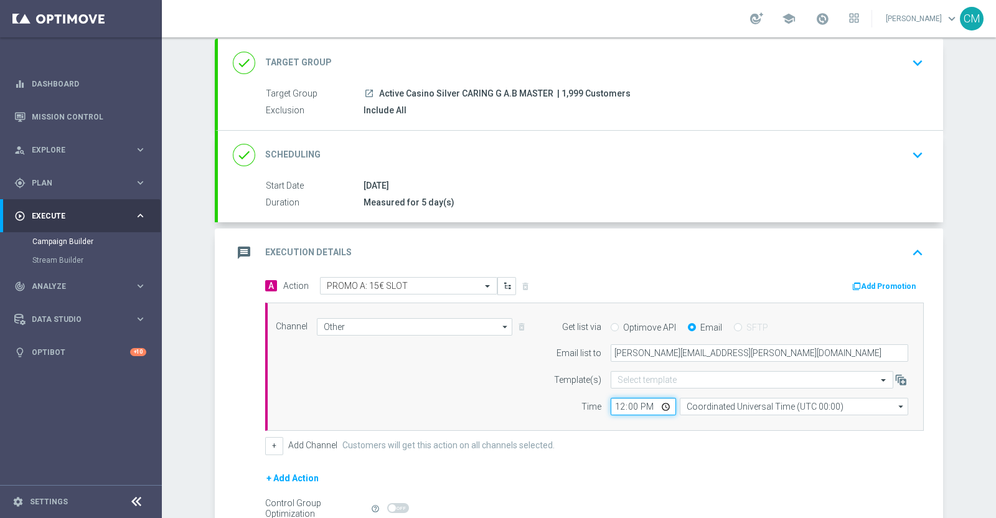
click at [623, 407] on input "12:00" at bounding box center [643, 406] width 65 height 17
click at [613, 405] on input "12:00" at bounding box center [643, 406] width 65 height 17
type input "18:15"
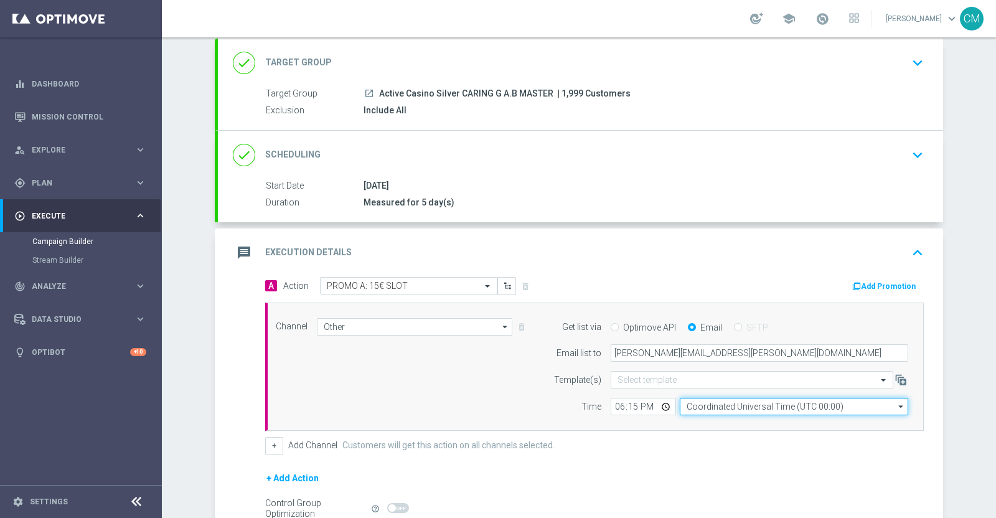
click at [710, 406] on input "Coordinated Universal Time (UTC 00:00)" at bounding box center [794, 406] width 229 height 17
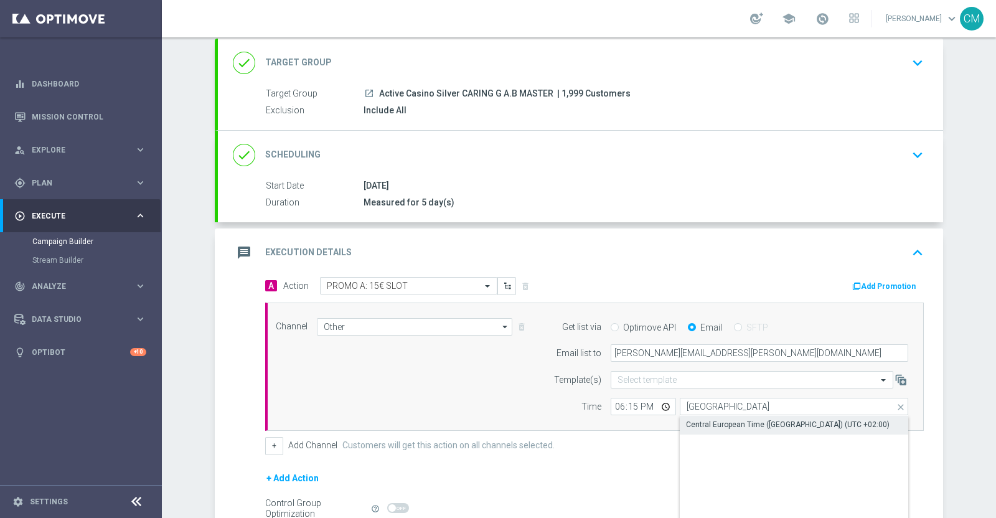
click at [720, 421] on div "Central European Time (Paris) (UTC +02:00)" at bounding box center [788, 424] width 204 height 11
type input "Central European Time (Paris) (UTC +02:00)"
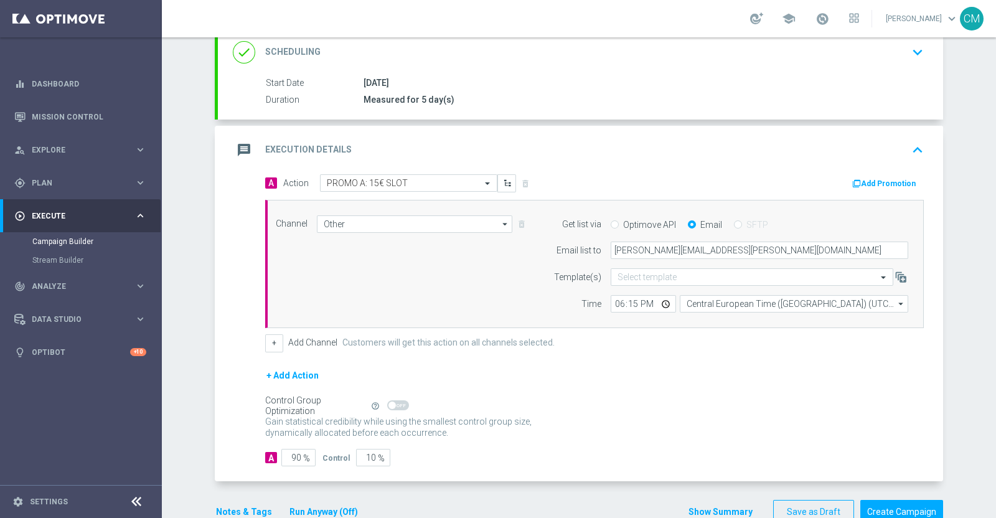
scroll to position [178, 0]
click at [265, 341] on button "+" at bounding box center [274, 340] width 18 height 17
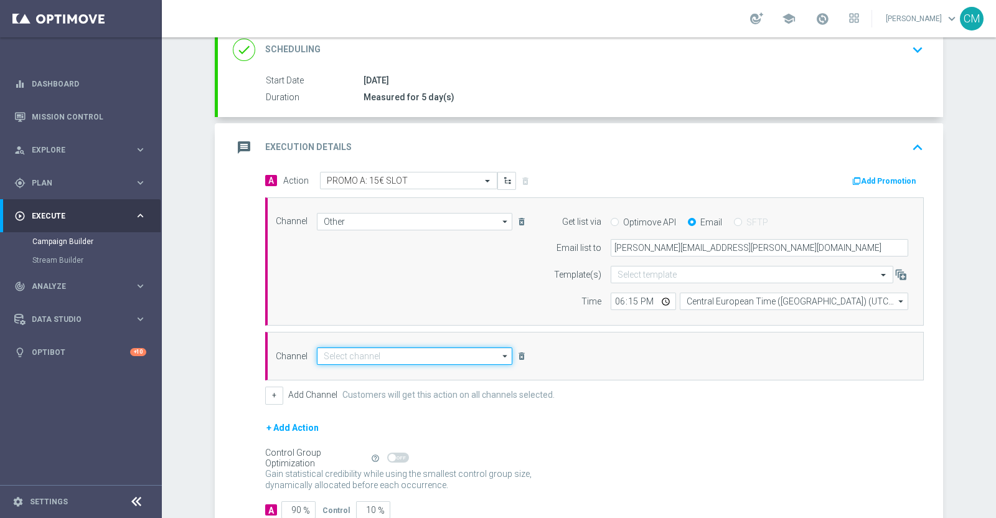
click at [380, 352] on input at bounding box center [415, 355] width 196 height 17
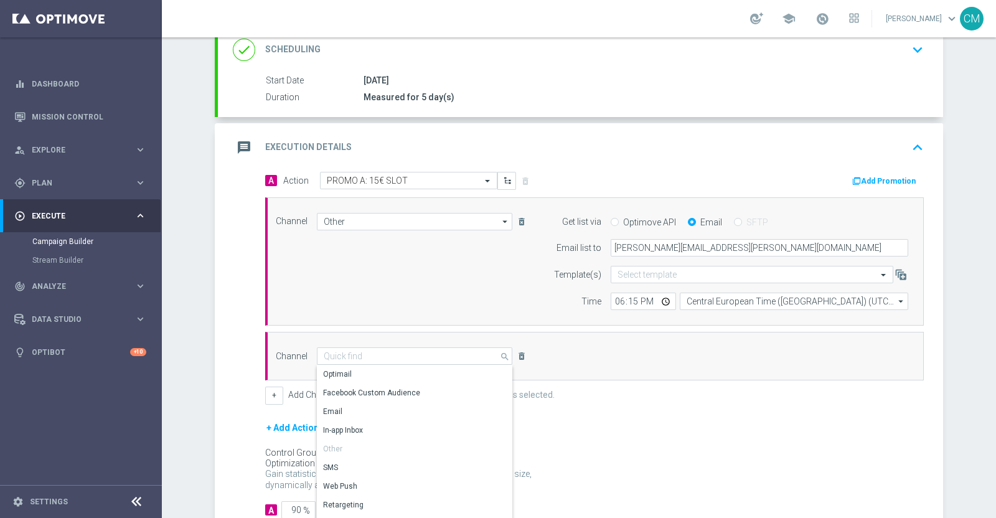
click at [625, 382] on div "A Action Select action PROMO A: 15€ SLOT delete_forever Add Promotion Channel O…" at bounding box center [594, 288] width 677 height 233
click at [517, 351] on icon "delete_forever" at bounding box center [522, 356] width 10 height 10
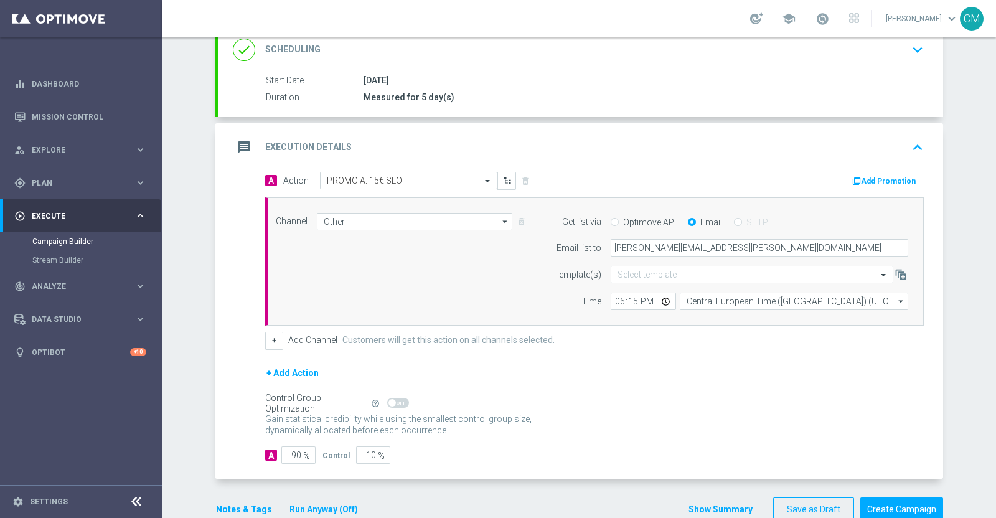
click at [265, 366] on button "+ Add Action" at bounding box center [292, 374] width 55 height 16
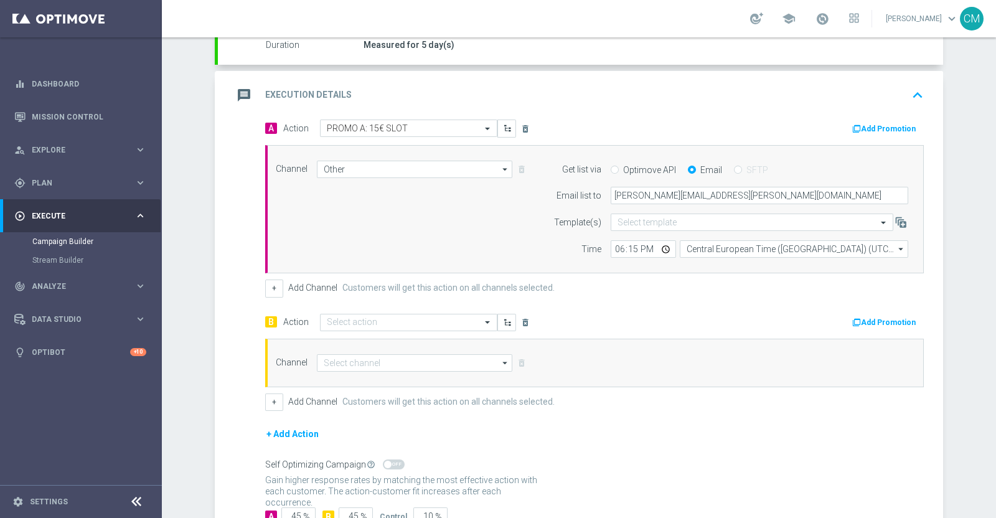
scroll to position [232, 0]
click at [380, 316] on input "text" at bounding box center [396, 321] width 139 height 11
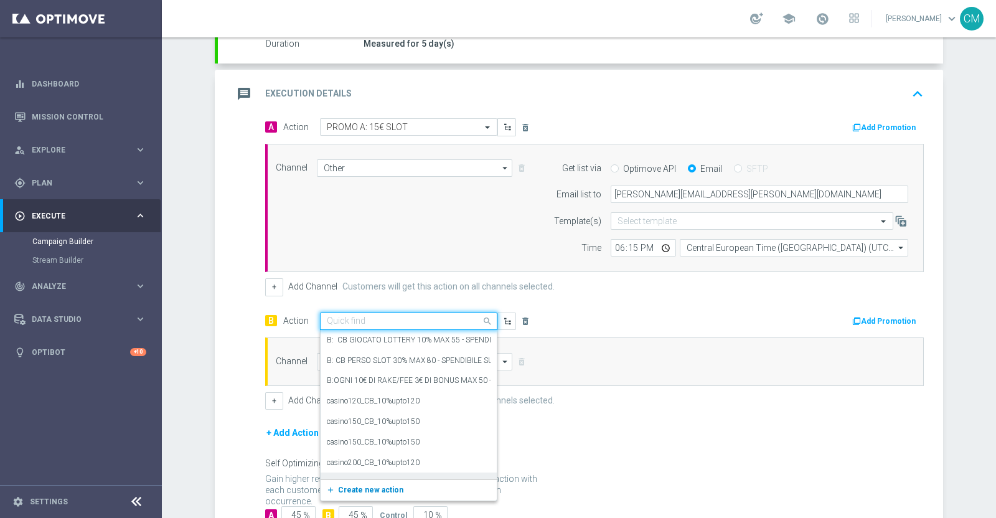
click at [382, 486] on span "Create new action" at bounding box center [370, 490] width 65 height 9
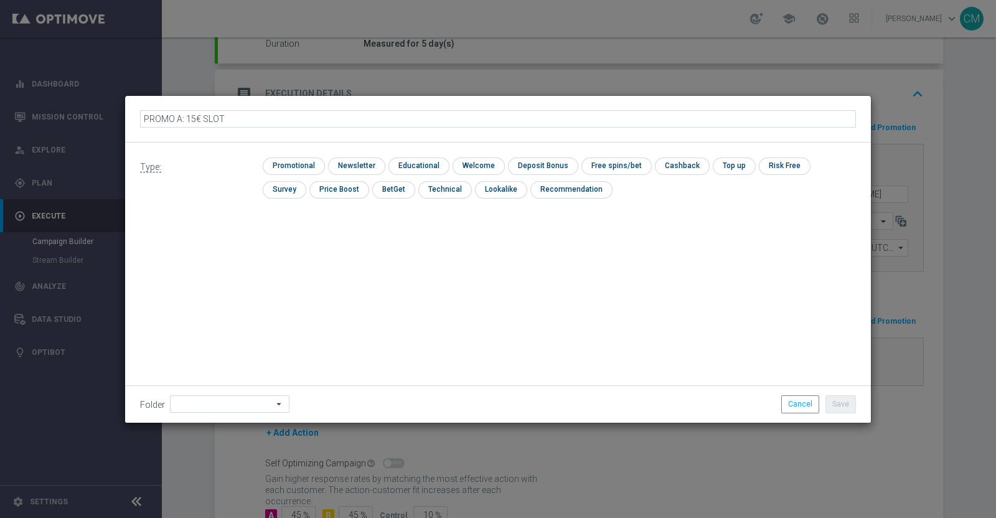
click at [181, 117] on input "PROMO A: 15€ SLOT" at bounding box center [498, 118] width 716 height 17
click at [194, 116] on input "PROMO B: 15€ SLOT" at bounding box center [498, 118] width 716 height 17
type input "PROMO B: 10€ SLOT"
click at [309, 169] on input "checkbox" at bounding box center [292, 166] width 59 height 17
checkbox input "true"
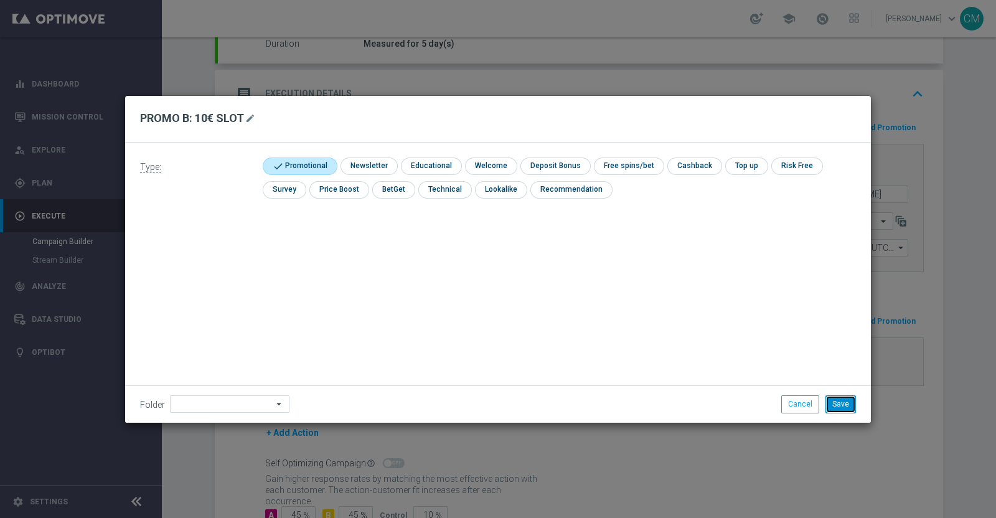
click at [846, 406] on button "Save" at bounding box center [841, 403] width 31 height 17
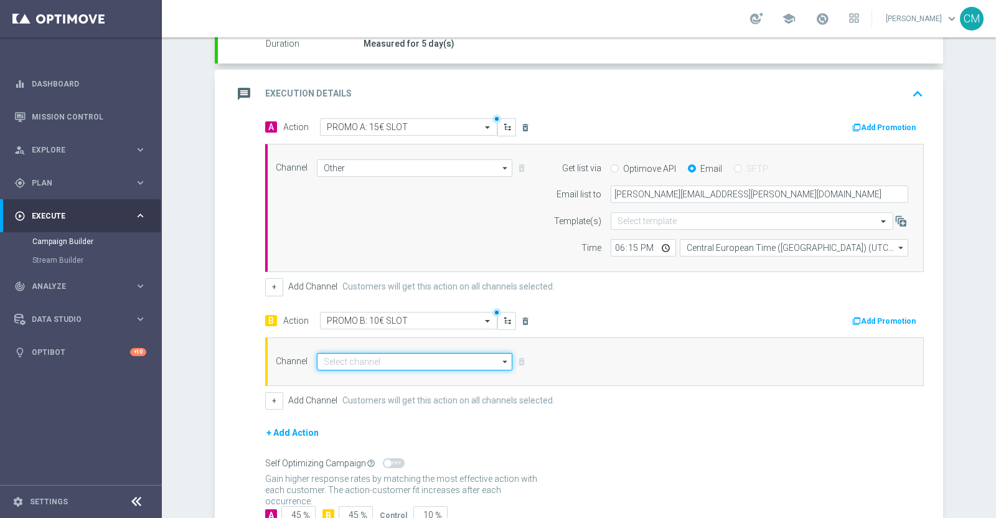
click at [430, 353] on input at bounding box center [415, 361] width 196 height 17
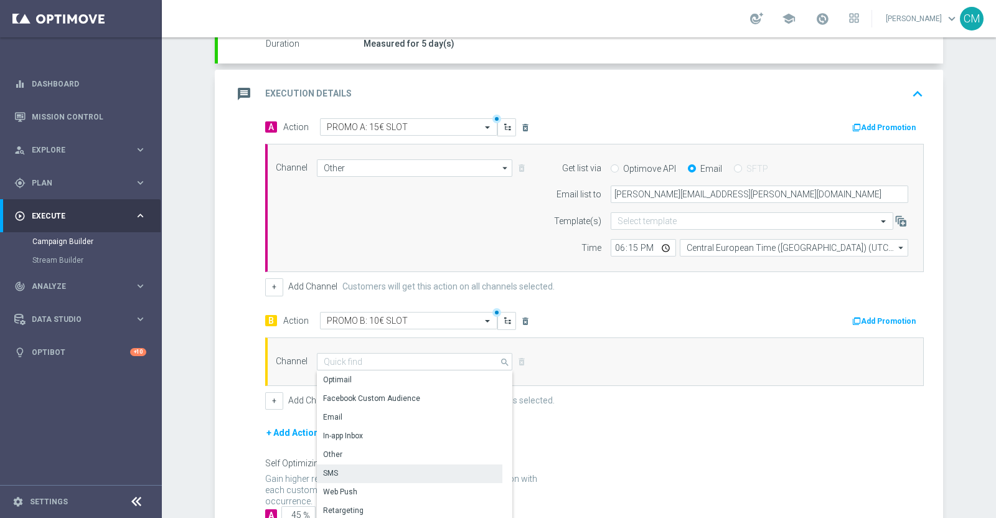
click at [357, 469] on div "SMS" at bounding box center [410, 473] width 186 height 17
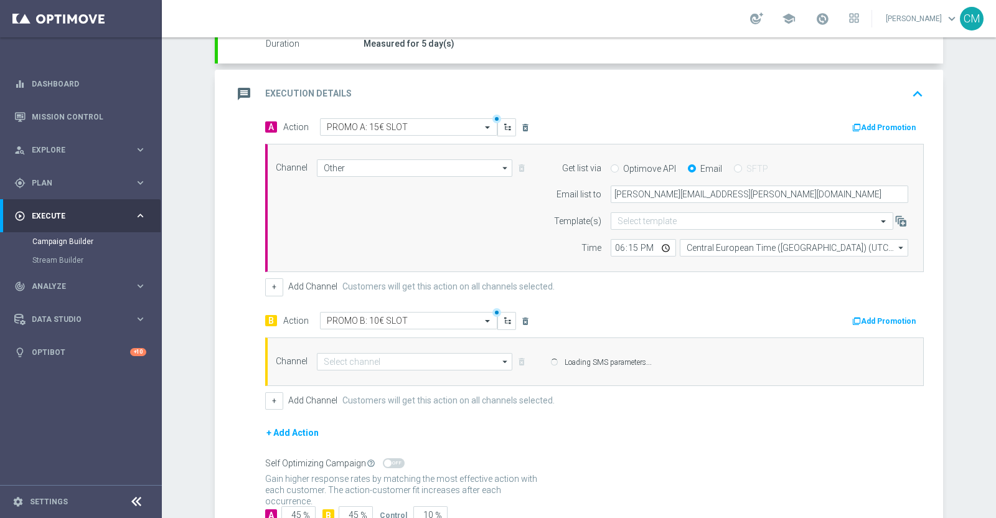
type input "SMS"
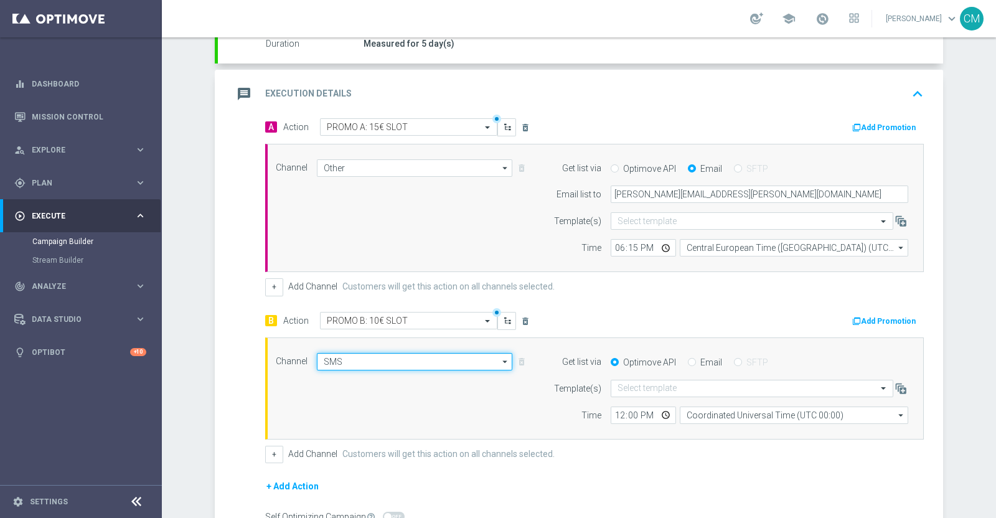
click at [346, 364] on input "SMS" at bounding box center [415, 361] width 196 height 17
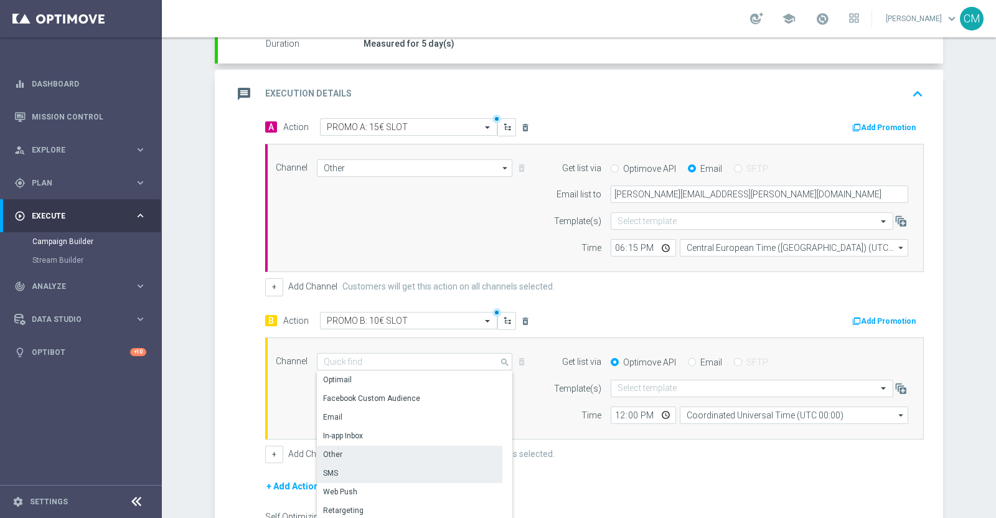
click at [355, 454] on div "Other" at bounding box center [410, 454] width 186 height 17
type input "Other"
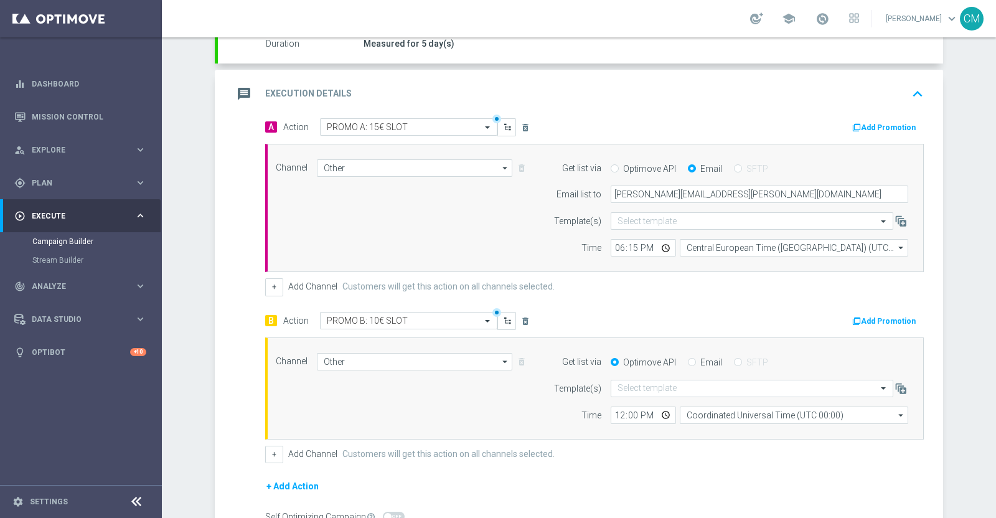
click at [679, 361] on div "Optimove API Email SFTP" at bounding box center [760, 362] width 316 height 11
click at [688, 362] on input "Email" at bounding box center [692, 363] width 8 height 8
radio input "true"
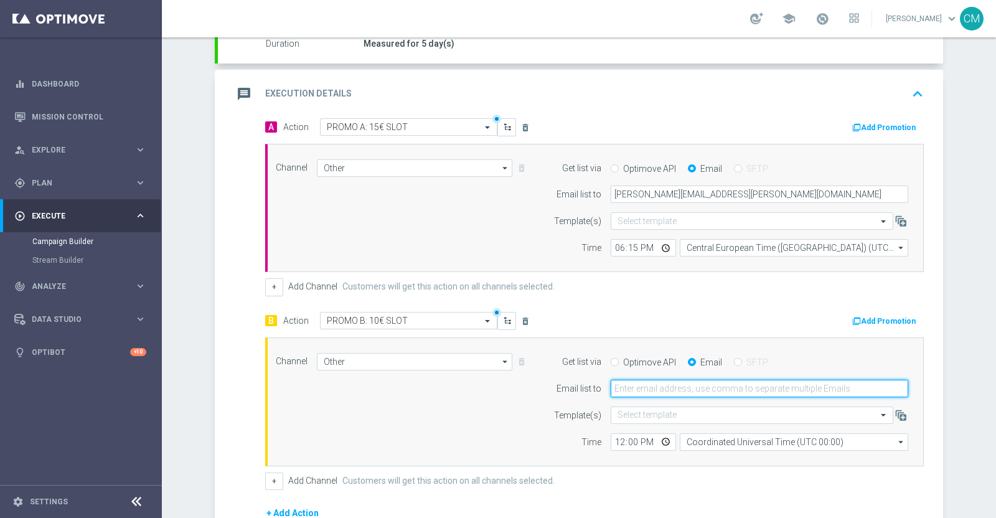
click at [662, 385] on input "email" at bounding box center [760, 388] width 298 height 17
type input "cecilia.mascelli@sisal.it"
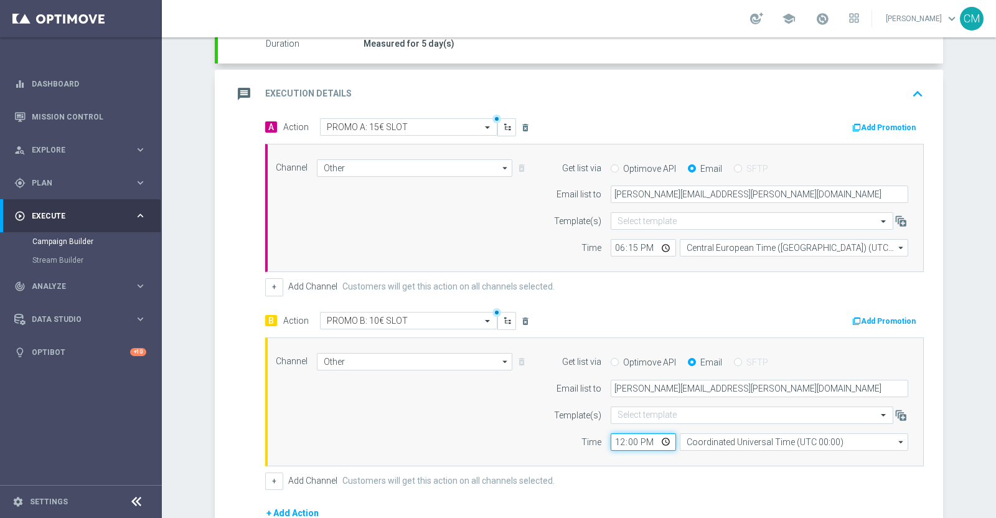
click at [611, 444] on input "12:00" at bounding box center [643, 441] width 65 height 17
type input "08:00"
type input "18:15"
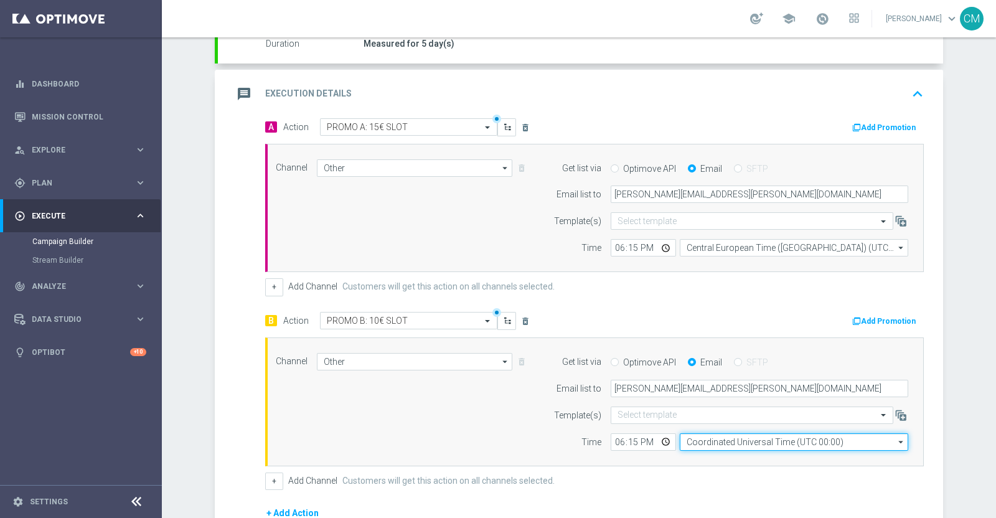
click at [716, 435] on input "Coordinated Universal Time (UTC 00:00)" at bounding box center [794, 441] width 229 height 17
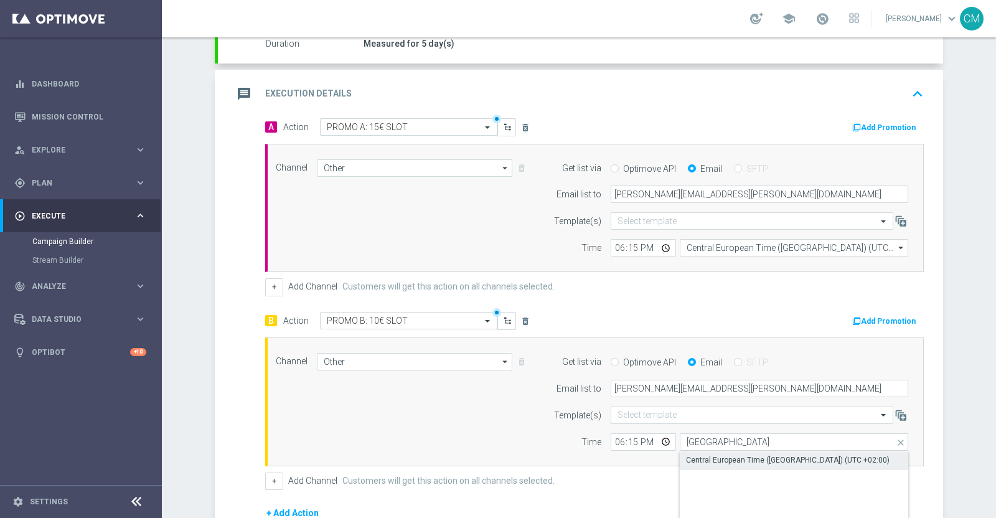
click at [725, 455] on div "Central European Time (Paris) (UTC +02:00)" at bounding box center [788, 460] width 204 height 11
type input "Central European Time (Paris) (UTC +02:00)"
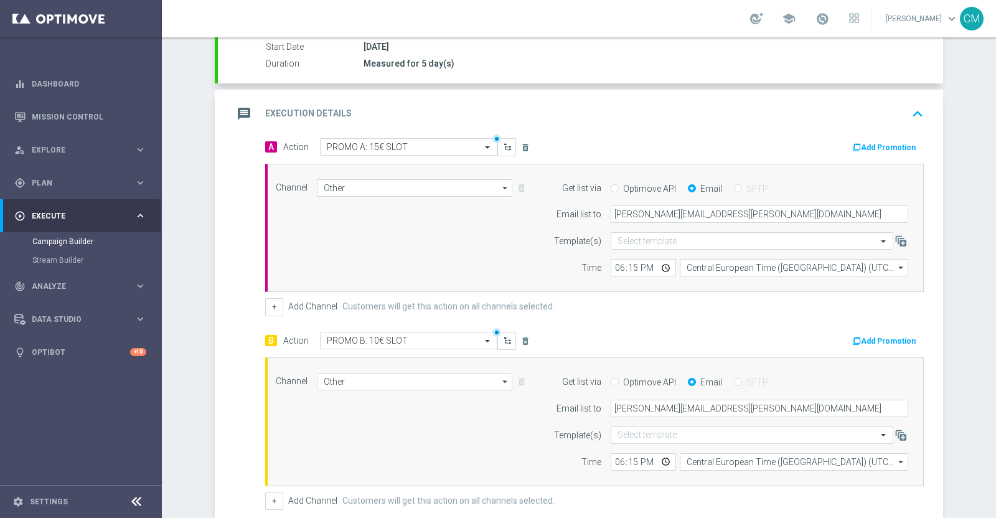
scroll to position [188, 0]
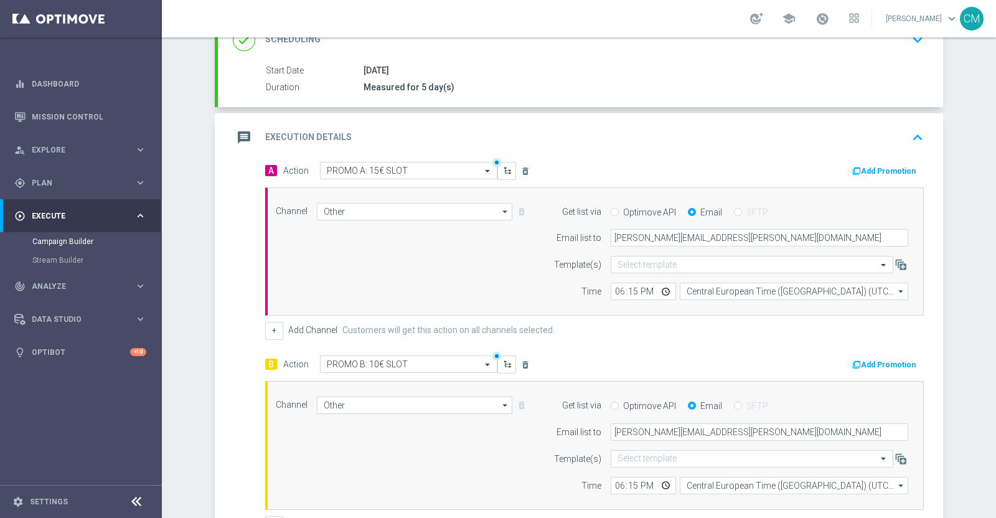
click at [876, 166] on button "Add Promotion" at bounding box center [885, 171] width 69 height 14
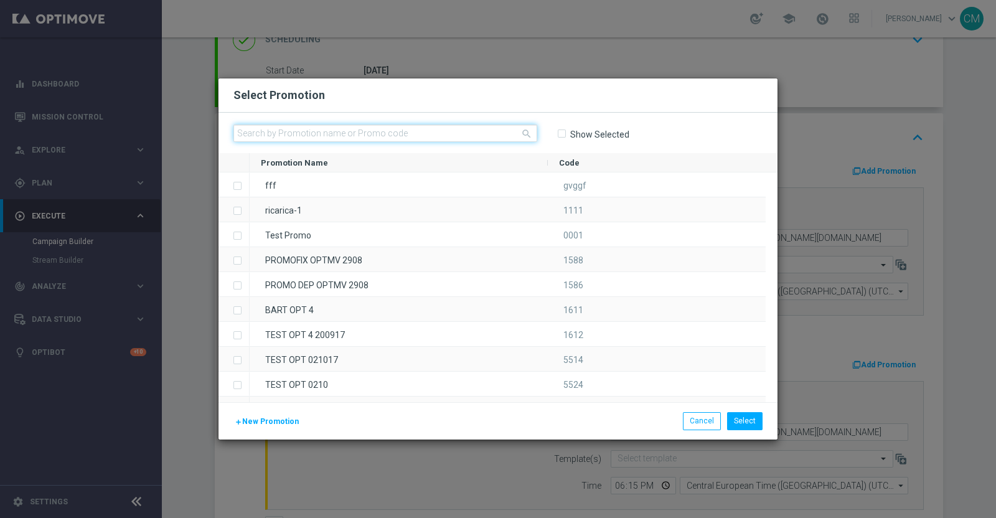
click at [397, 129] on input "text" at bounding box center [386, 133] width 304 height 17
paste input "237431"
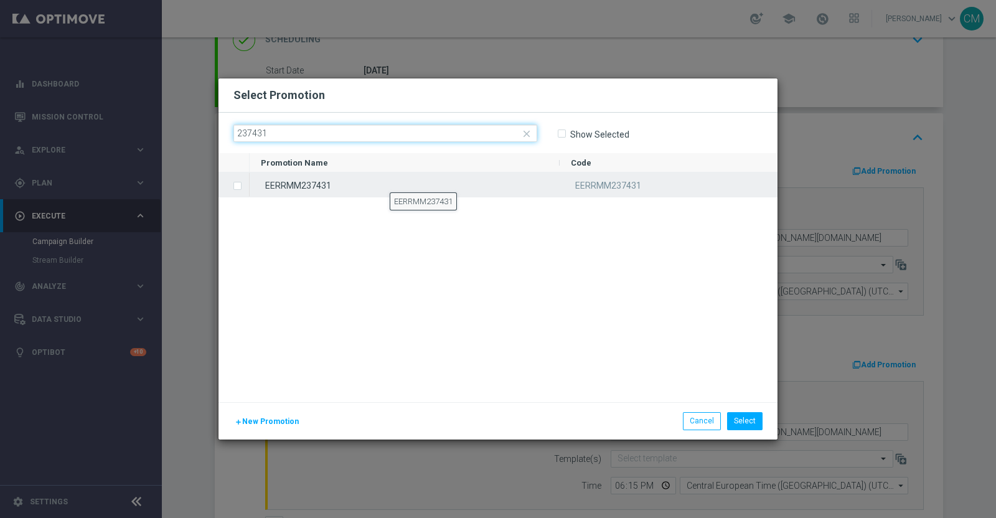
type input "237431"
click at [390, 182] on div "EERRMM237431" at bounding box center [405, 184] width 310 height 24
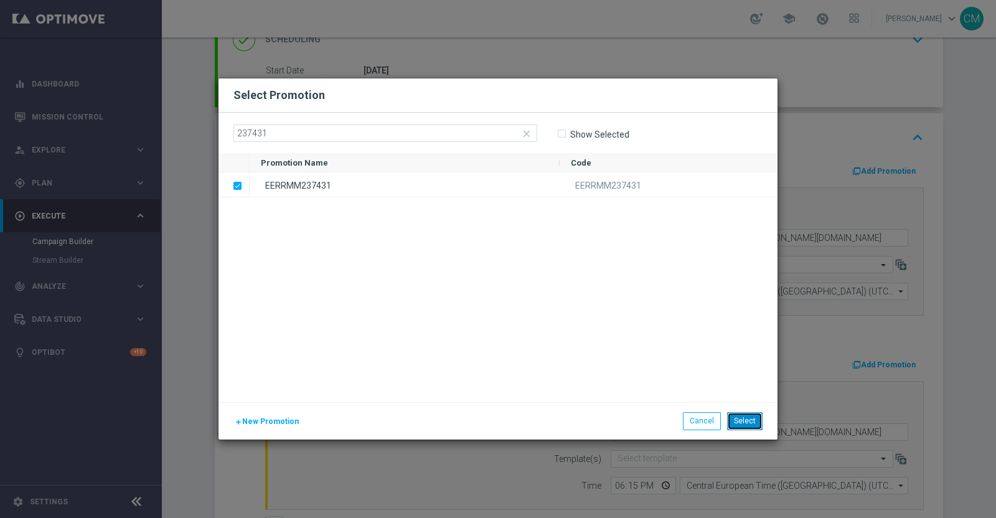
click at [752, 425] on button "Select" at bounding box center [744, 420] width 35 height 17
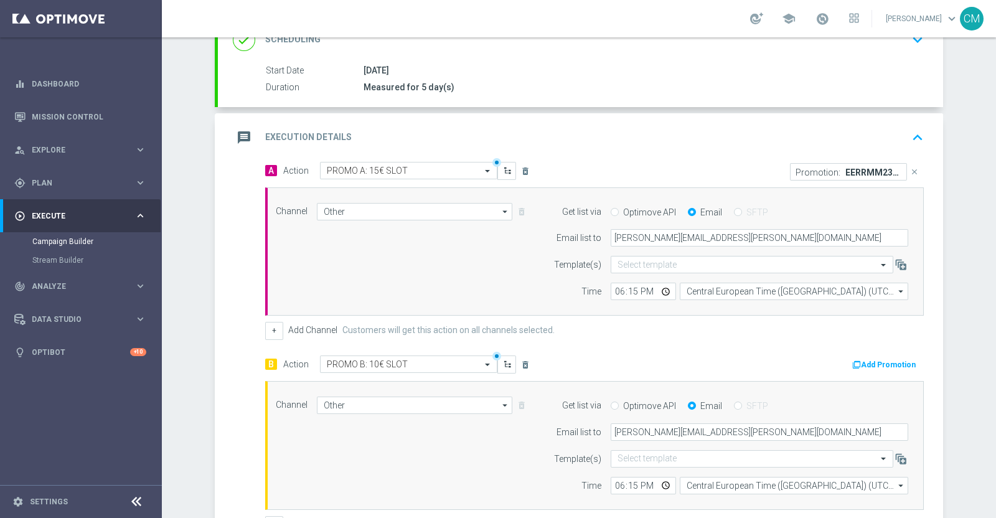
click at [859, 361] on button "Add Promotion" at bounding box center [885, 365] width 69 height 14
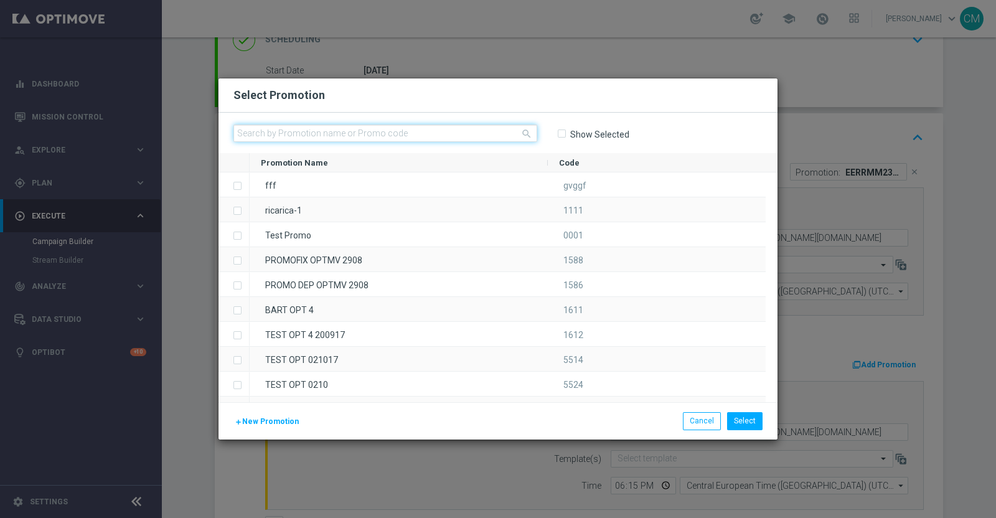
click at [394, 131] on input "text" at bounding box center [386, 133] width 304 height 17
paste input "237432"
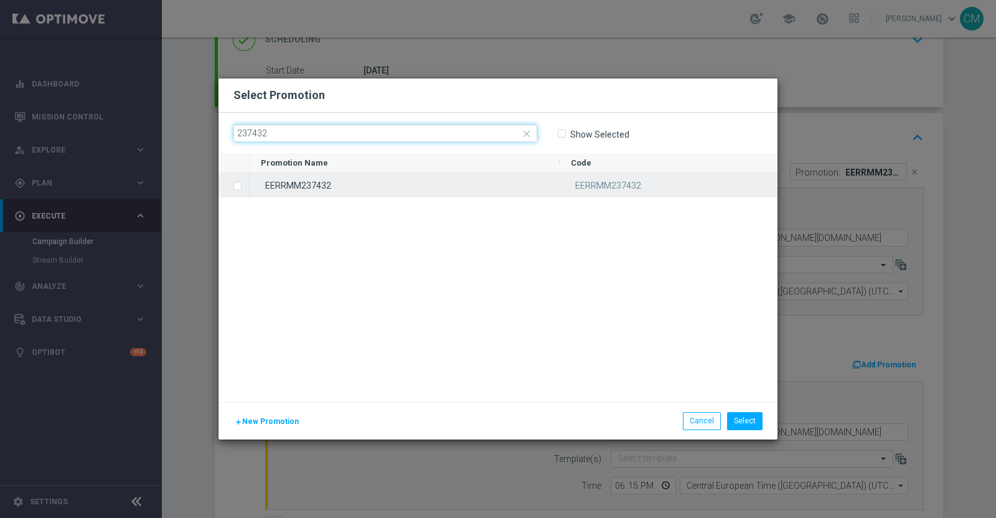
type input "237432"
click at [391, 181] on div "EERRMM237432" at bounding box center [405, 184] width 310 height 24
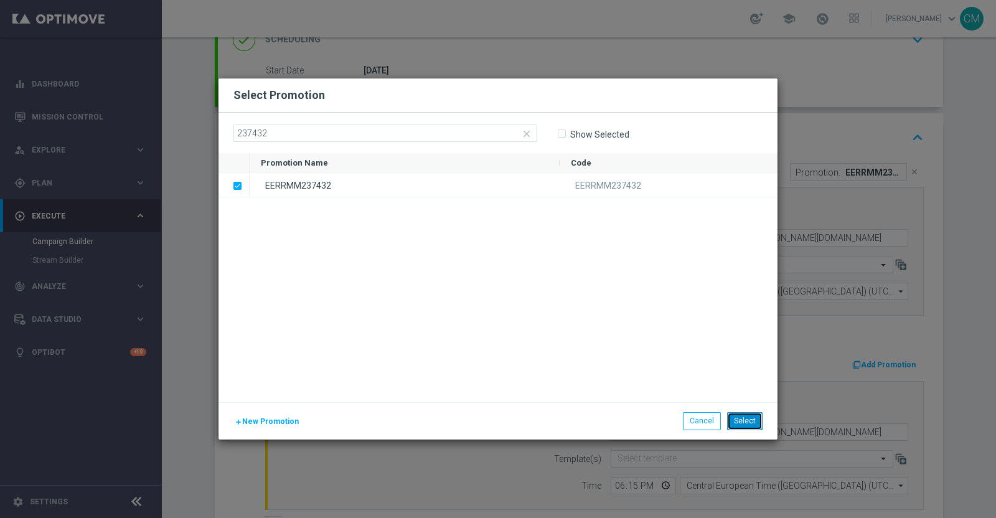
click at [745, 418] on button "Select" at bounding box center [744, 420] width 35 height 17
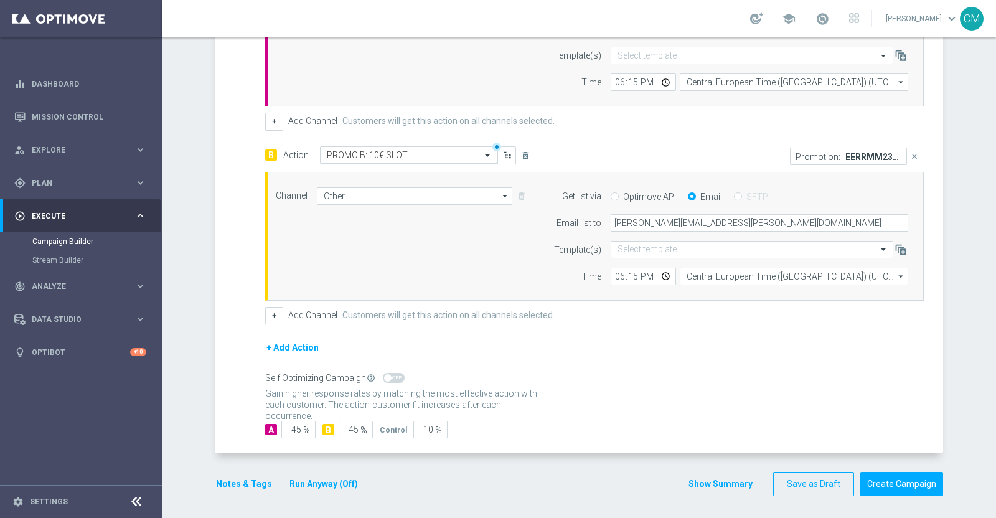
click at [722, 478] on button "Show Summary" at bounding box center [720, 484] width 65 height 14
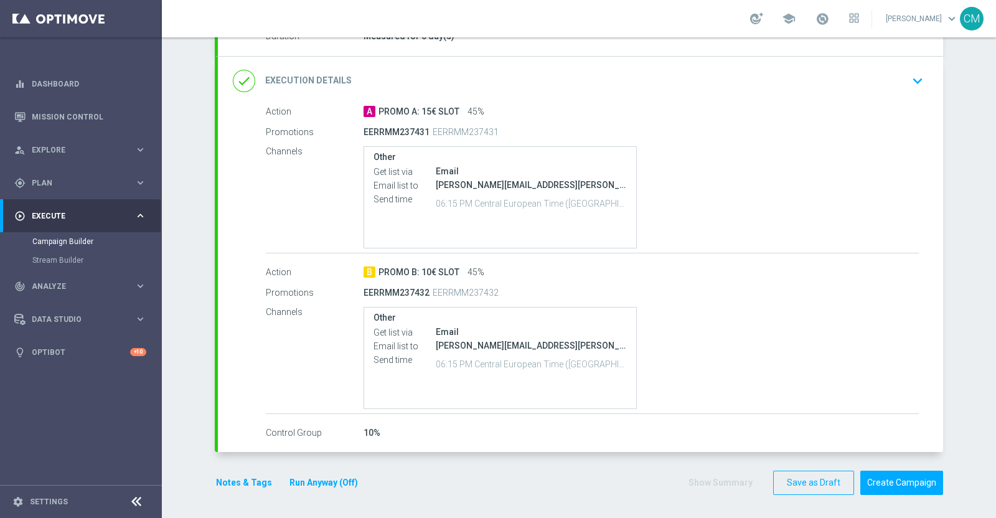
scroll to position [239, 0]
click at [237, 478] on button "Notes & Tags" at bounding box center [244, 484] width 59 height 16
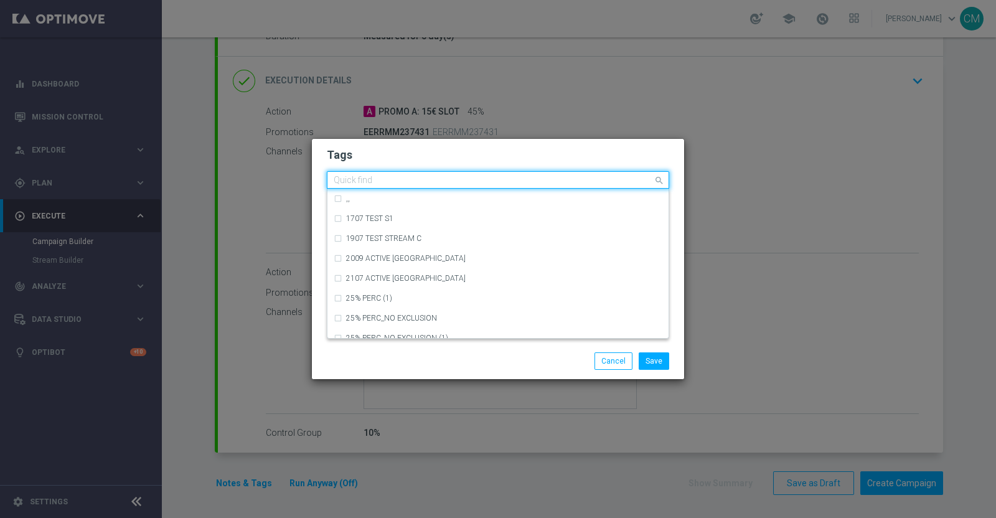
click at [373, 186] on div at bounding box center [492, 182] width 321 height 12
type input "M"
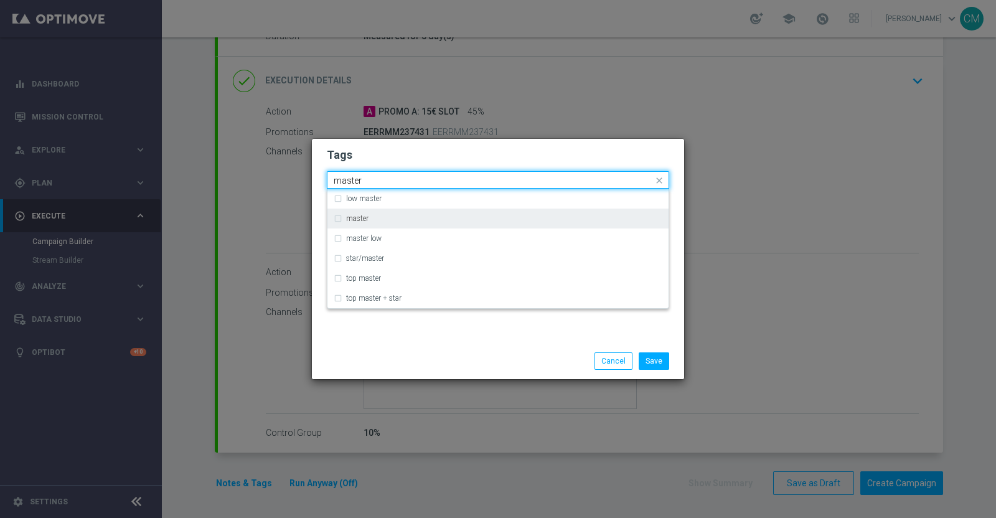
click at [372, 218] on div "master" at bounding box center [504, 218] width 316 height 7
type input "master"
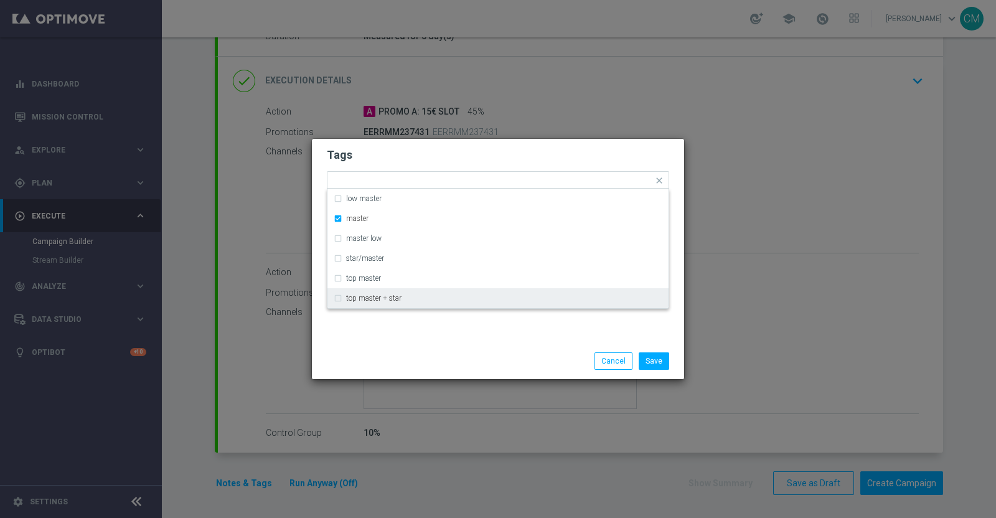
click at [395, 347] on div "Save Cancel" at bounding box center [498, 361] width 372 height 36
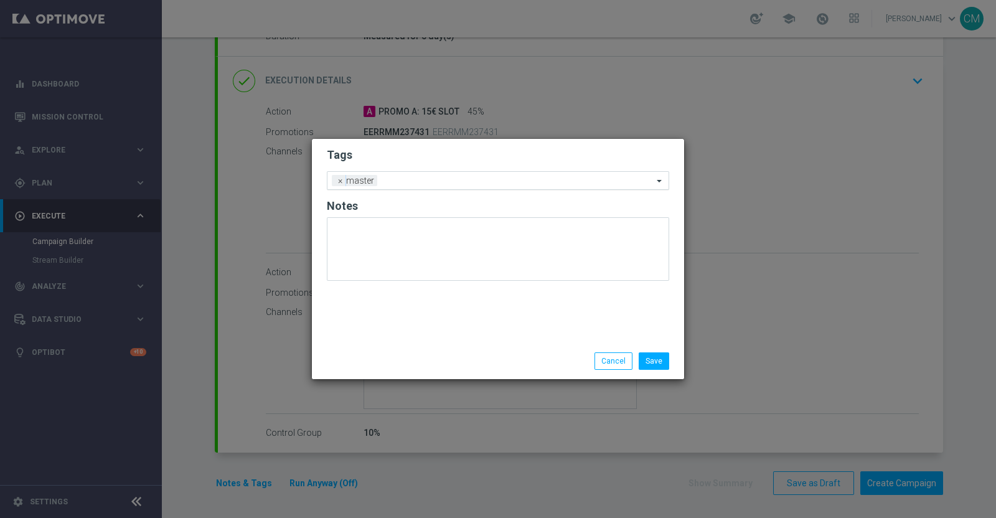
click at [404, 182] on input "text" at bounding box center [517, 181] width 271 height 11
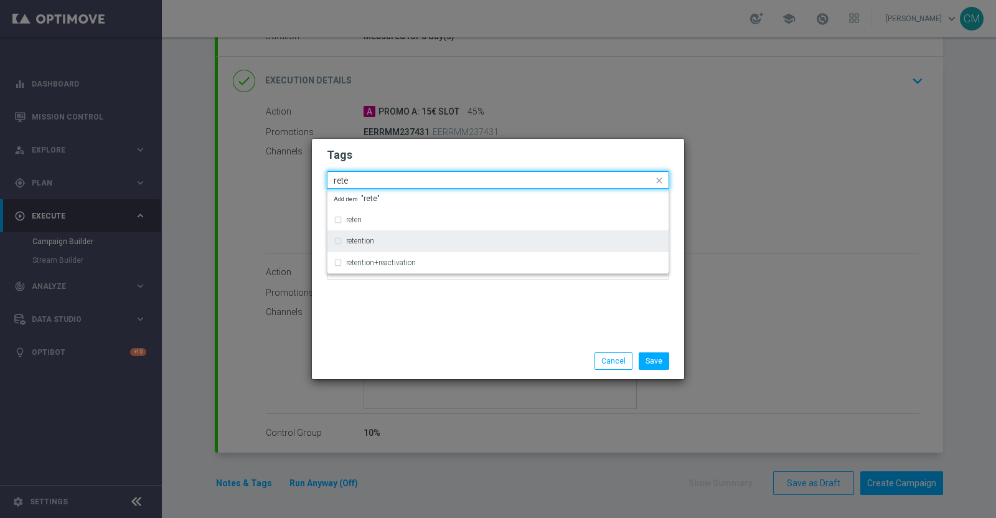
click at [372, 235] on div "retention" at bounding box center [498, 241] width 329 height 20
type input "rete"
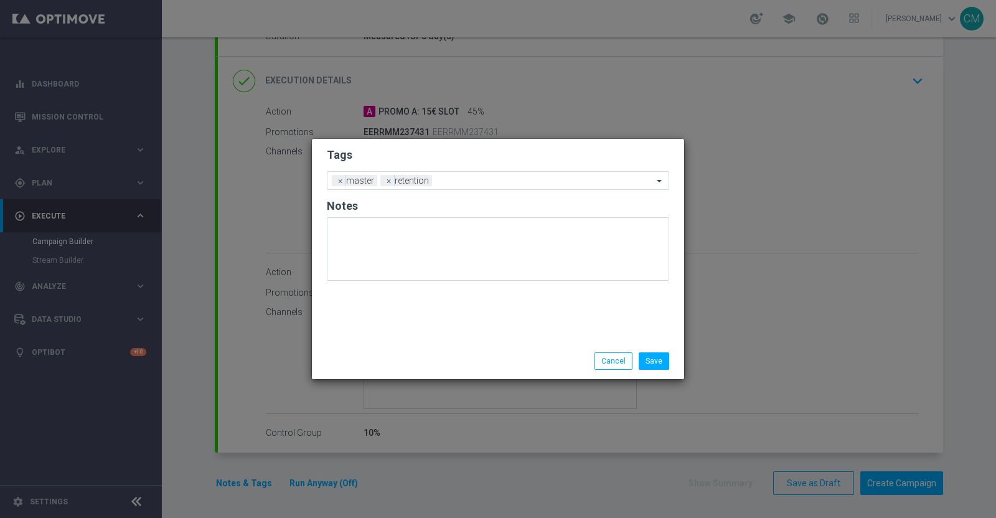
click at [402, 341] on div "Tags Add a new tag × master × retention Notes" at bounding box center [498, 241] width 372 height 204
click at [438, 179] on input "text" at bounding box center [545, 181] width 216 height 11
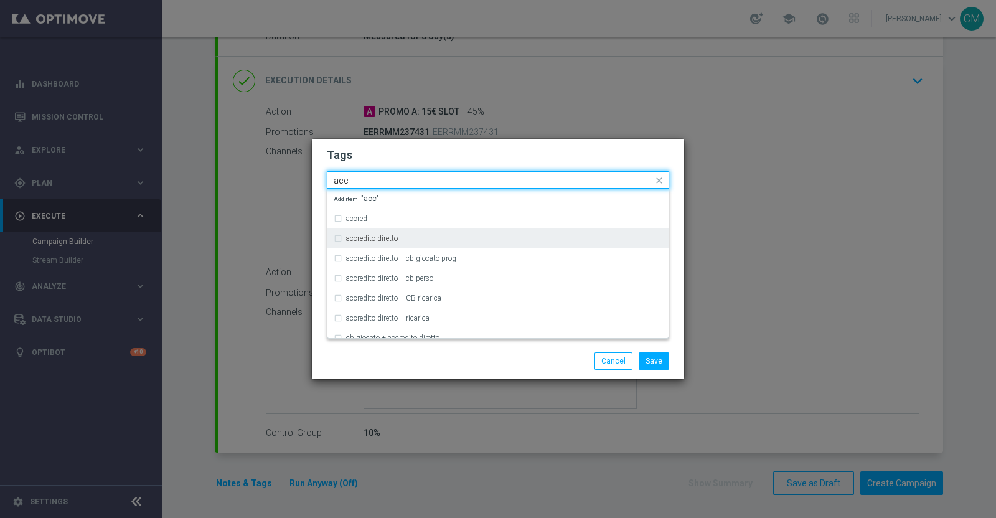
click at [422, 232] on div "accredito diretto" at bounding box center [498, 239] width 329 height 20
type input "acc"
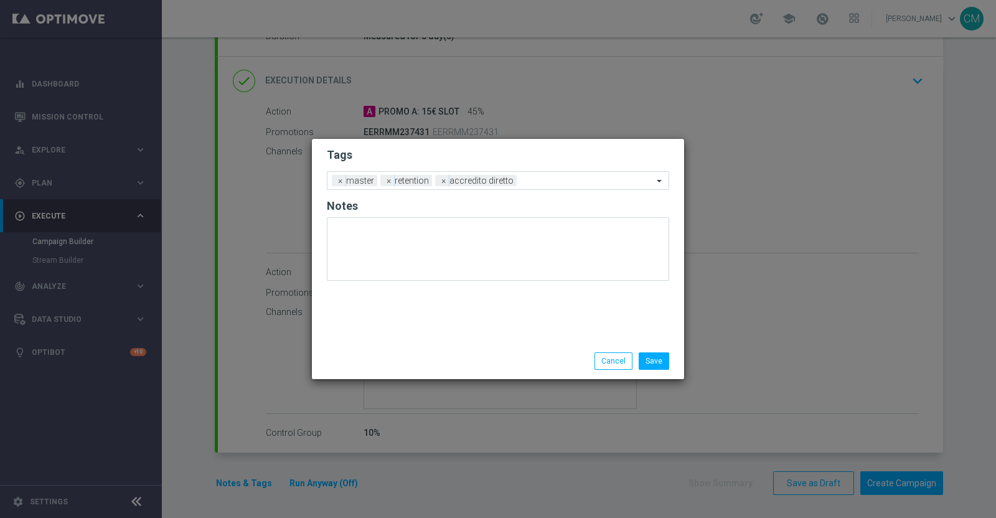
click at [448, 342] on div "Tags Add a new tag × master × retention × accredito diretto Notes" at bounding box center [498, 241] width 372 height 204
click at [526, 186] on div at bounding box center [586, 182] width 133 height 12
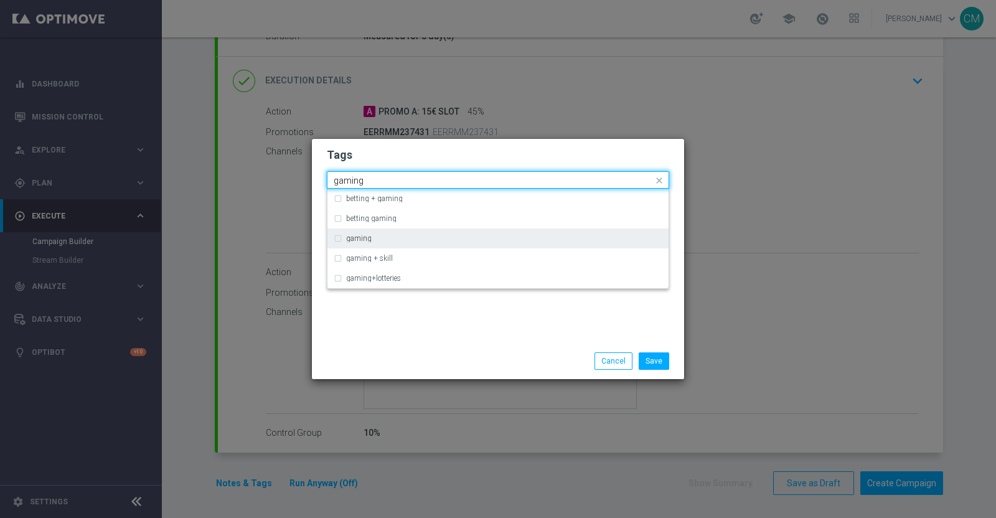
click at [458, 240] on div "gaming" at bounding box center [504, 238] width 316 height 7
type input "gaming"
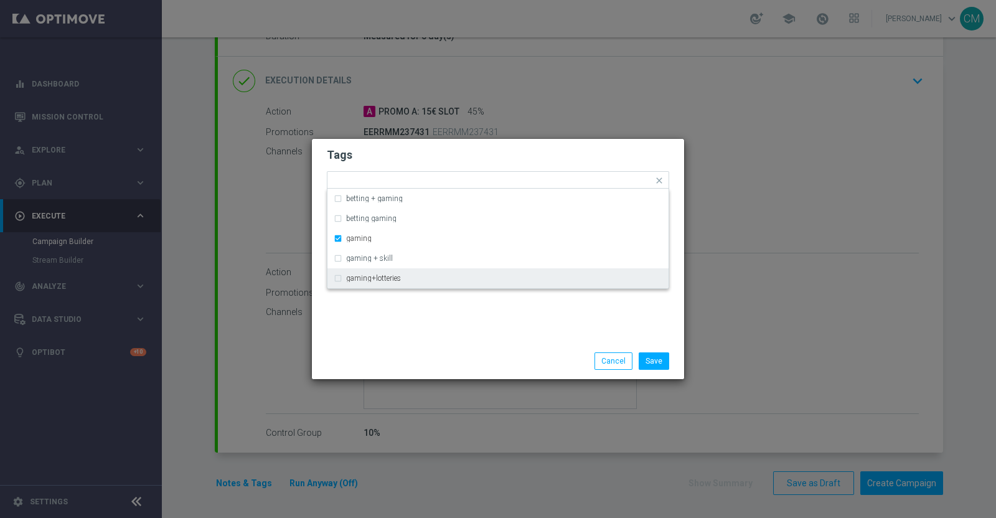
click at [491, 326] on div "Tags Quick find × master × retention × accredito diretto × gaming betting + gam…" at bounding box center [498, 241] width 372 height 204
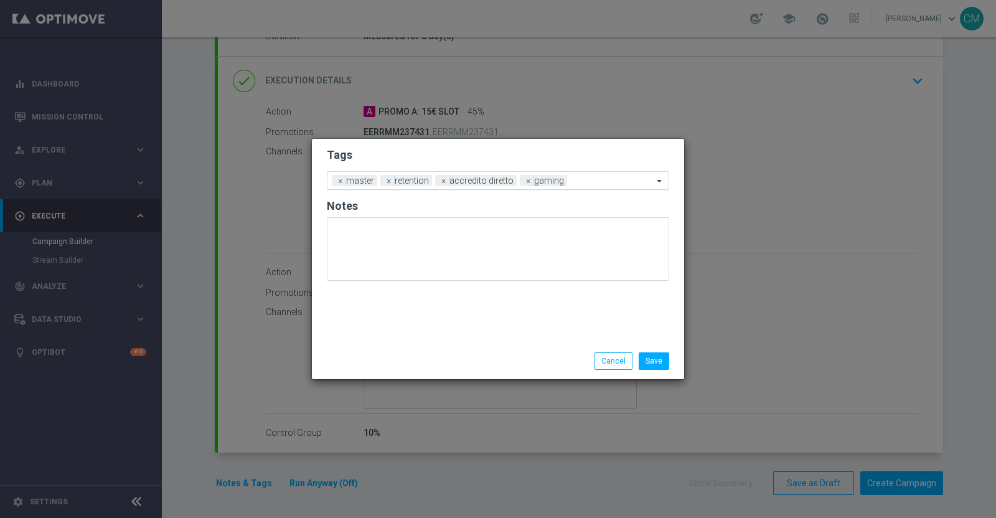
click at [600, 178] on input "text" at bounding box center [612, 181] width 81 height 11
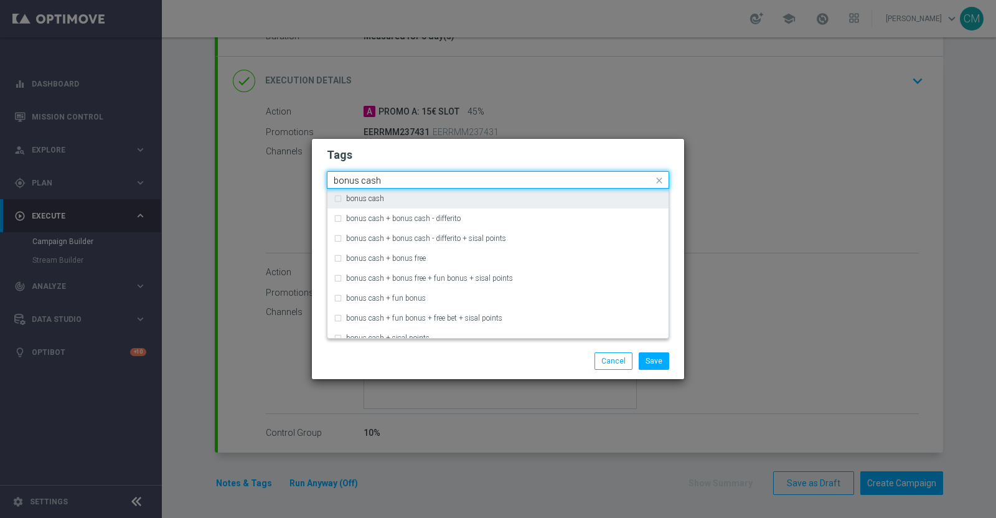
click at [530, 197] on div "bonus cash" at bounding box center [504, 198] width 316 height 7
type input "bonus cash"
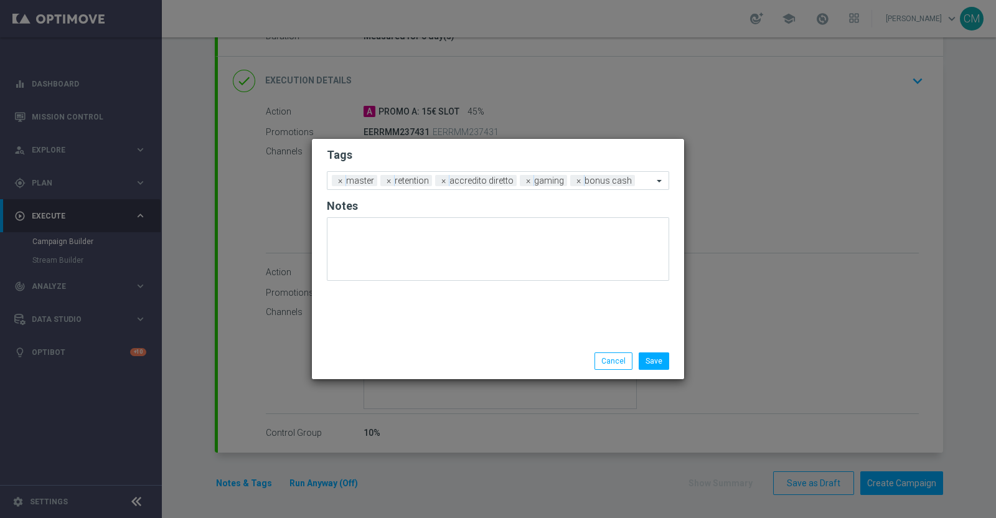
click at [498, 359] on div "Save Cancel" at bounding box center [558, 360] width 241 height 17
click at [669, 356] on button "Save" at bounding box center [654, 360] width 31 height 17
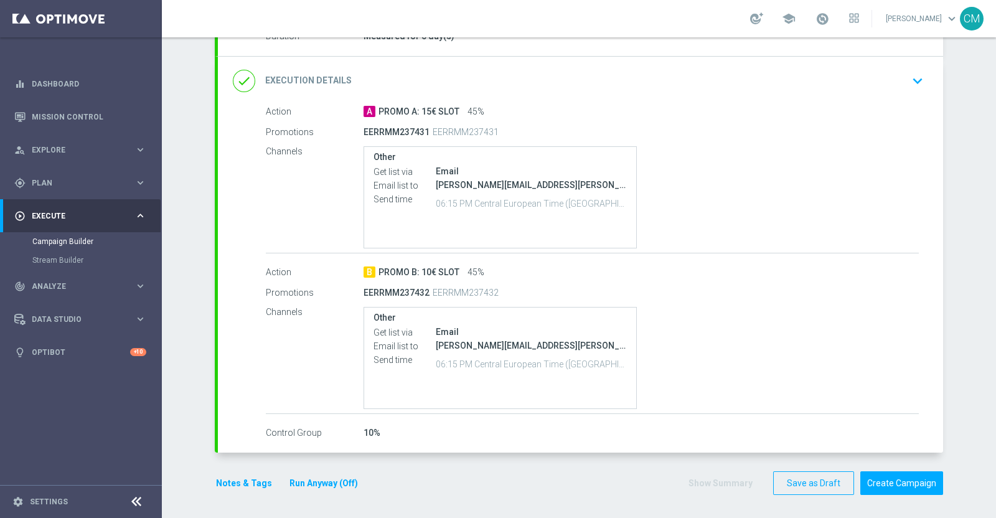
click at [230, 486] on button "Notes & Tags" at bounding box center [244, 484] width 59 height 16
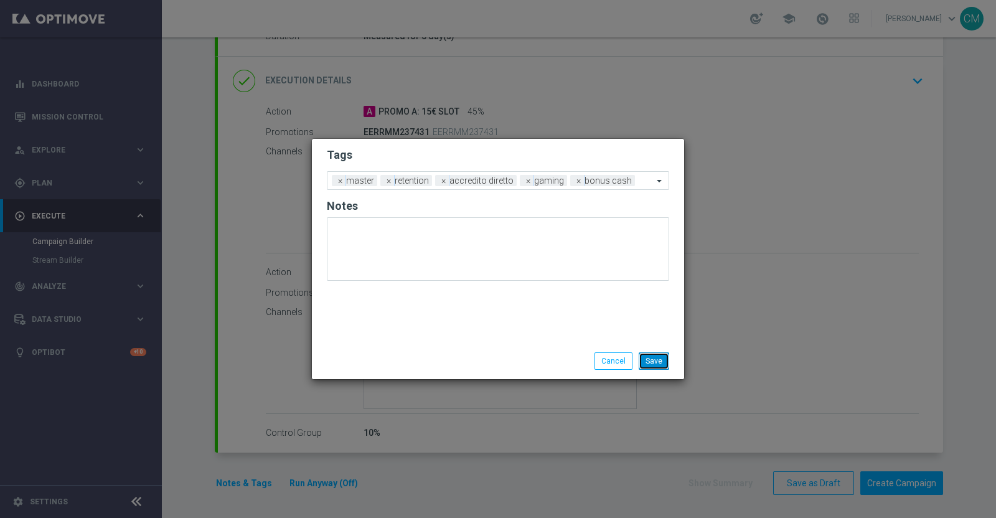
click at [654, 361] on button "Save" at bounding box center [654, 360] width 31 height 17
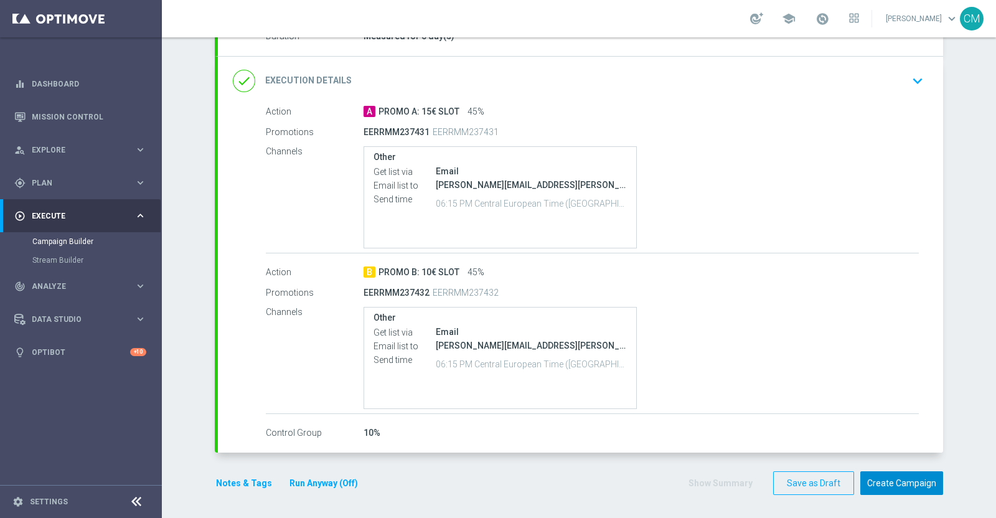
click at [898, 476] on button "Create Campaign" at bounding box center [902, 483] width 83 height 24
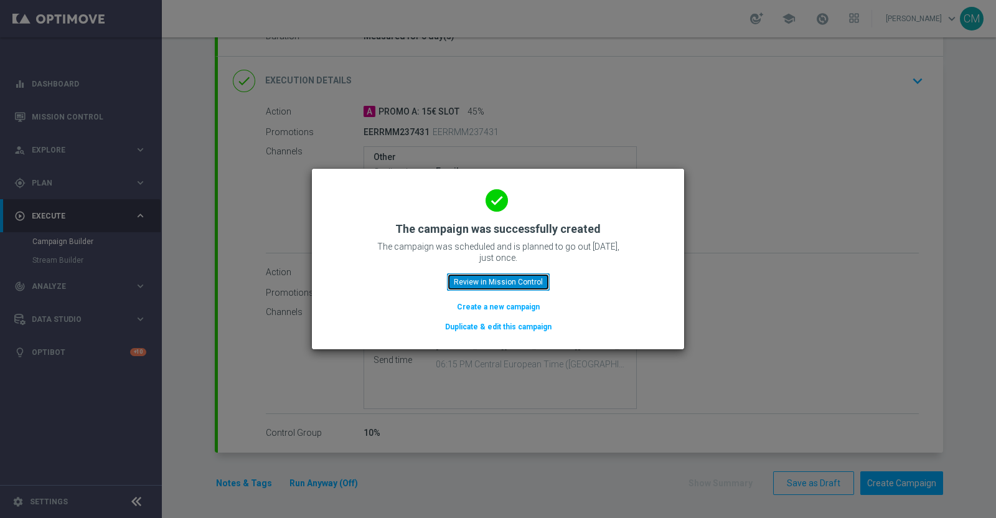
click at [525, 280] on button "Review in Mission Control" at bounding box center [498, 281] width 103 height 17
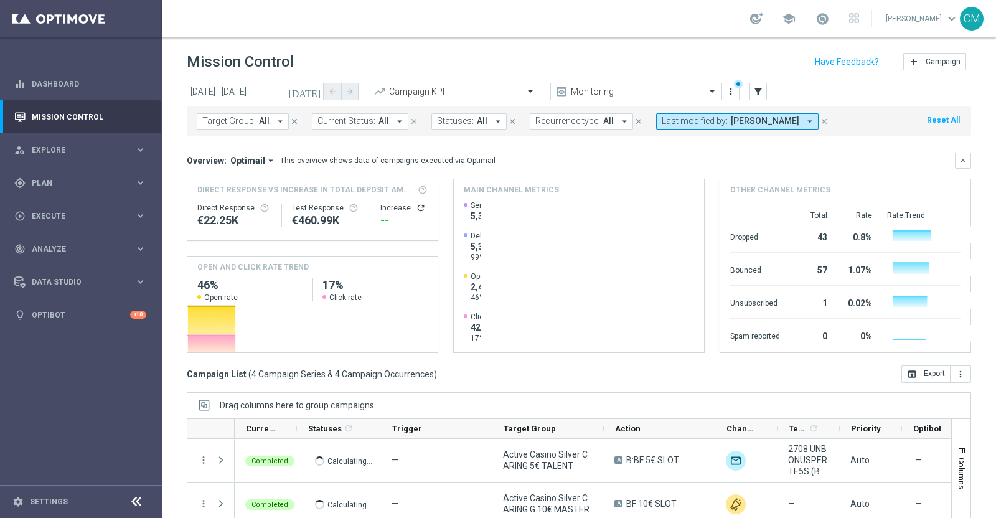
click at [318, 94] on icon "today" at bounding box center [305, 91] width 34 height 11
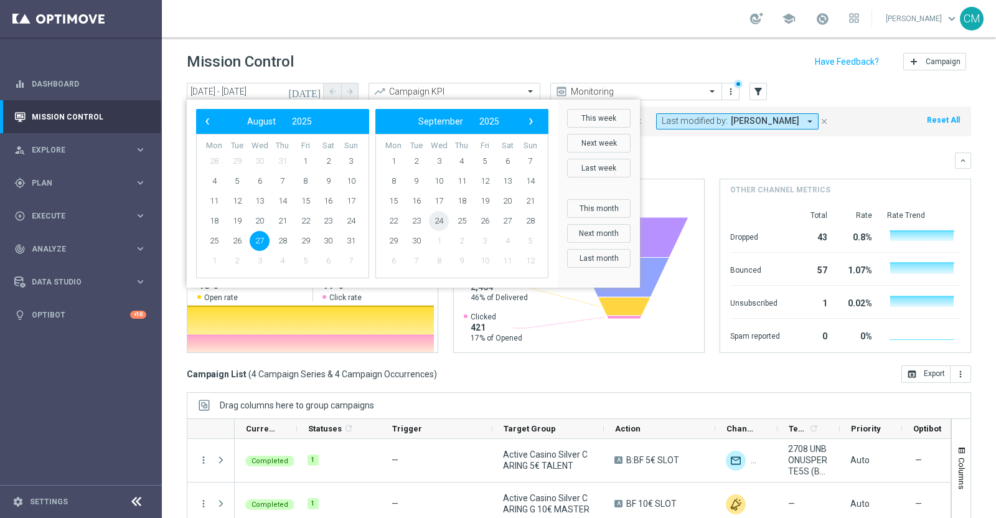
click at [437, 220] on span "24" at bounding box center [439, 221] width 20 height 20
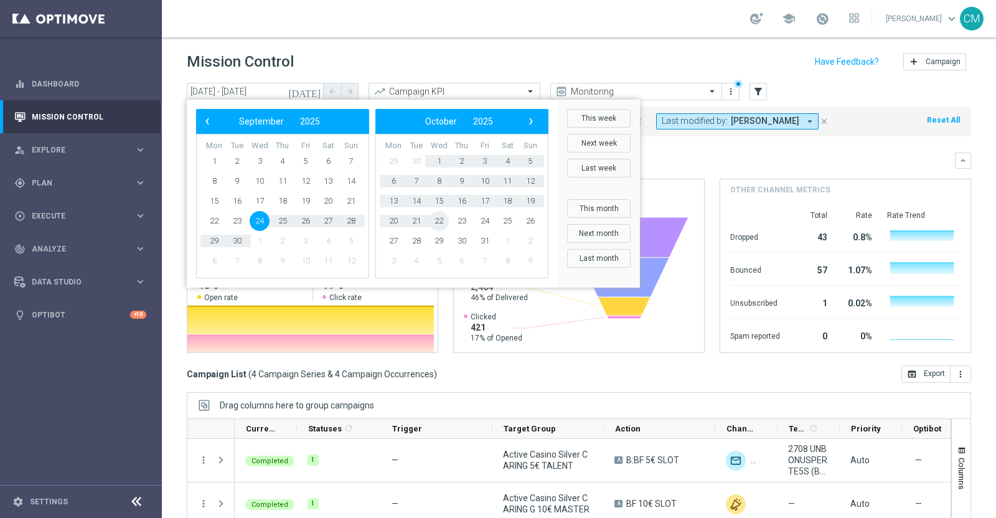
click at [437, 220] on span "22" at bounding box center [439, 221] width 20 height 20
type input "24 Sep 2025 - 22 Oct 2025"
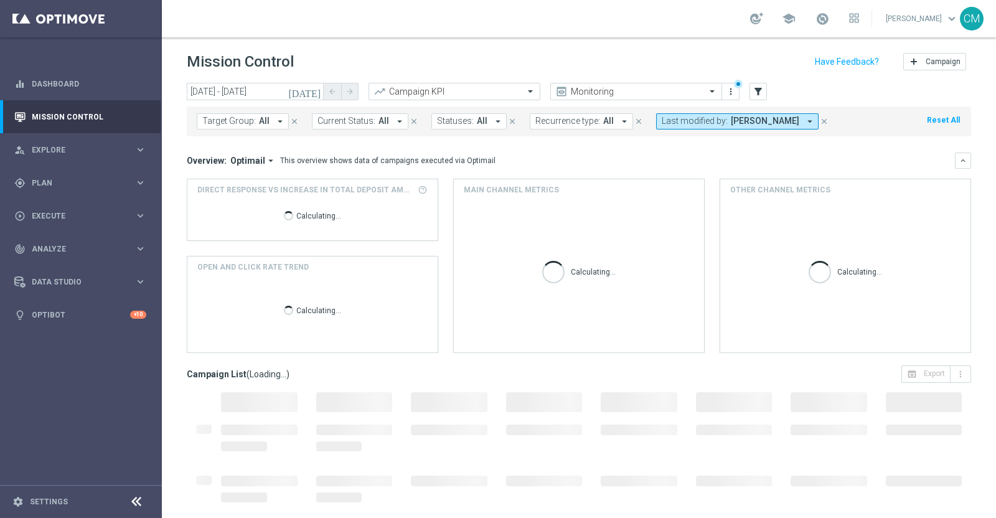
click at [318, 86] on icon "today" at bounding box center [305, 91] width 34 height 11
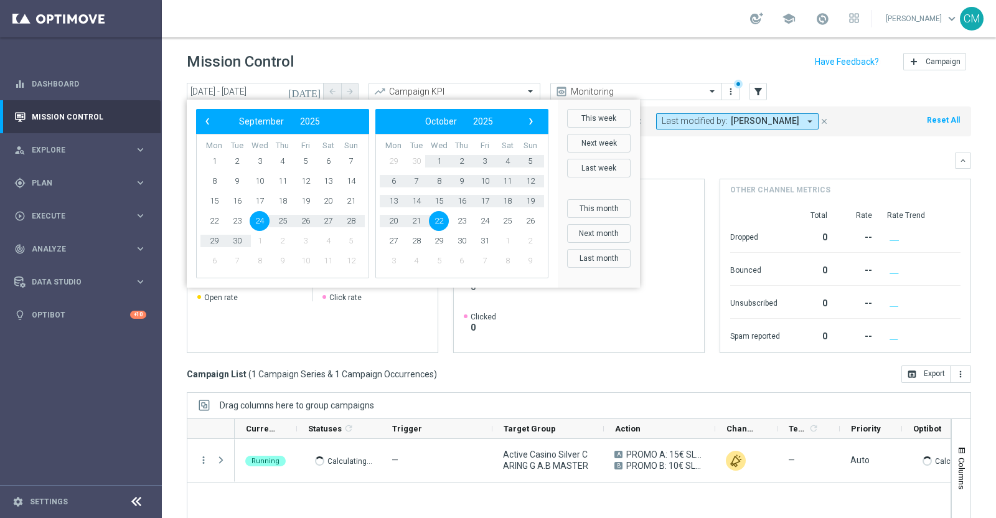
click at [257, 217] on span "24" at bounding box center [260, 221] width 20 height 20
click at [686, 151] on mini-dashboard "Overview: Optimail arrow_drop_down This overview shows data of campaigns execut…" at bounding box center [579, 250] width 785 height 229
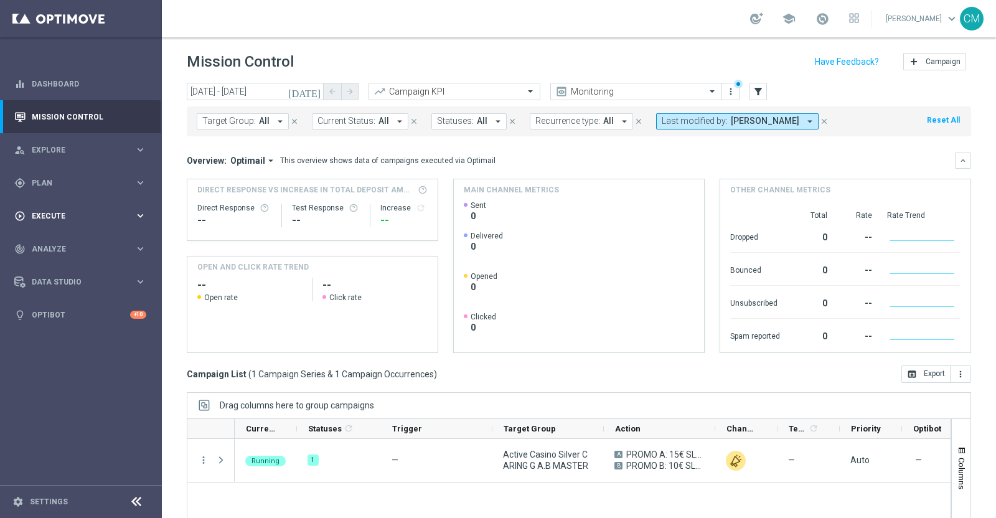
click at [96, 213] on span "Execute" at bounding box center [83, 215] width 103 height 7
click at [80, 237] on link "Campaign Builder" at bounding box center [80, 242] width 97 height 10
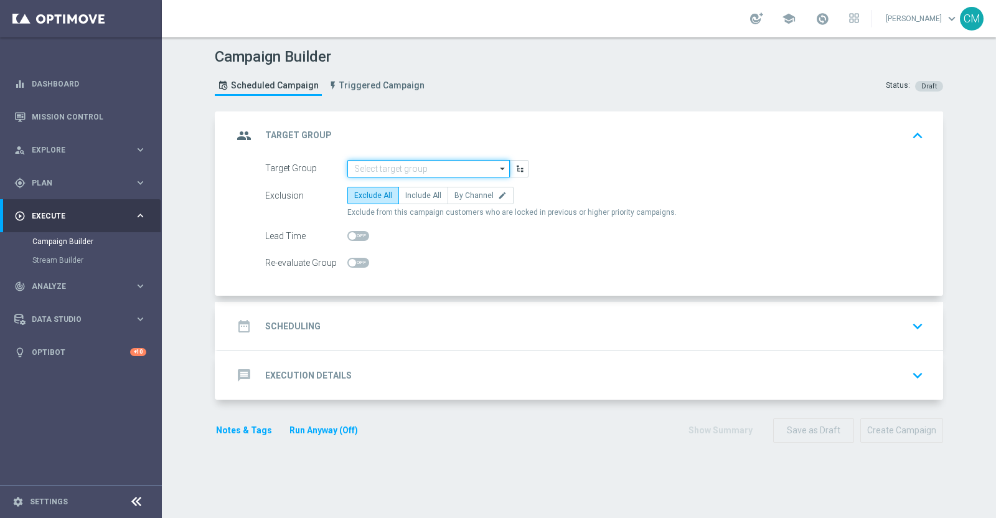
click at [402, 166] on input at bounding box center [428, 168] width 163 height 17
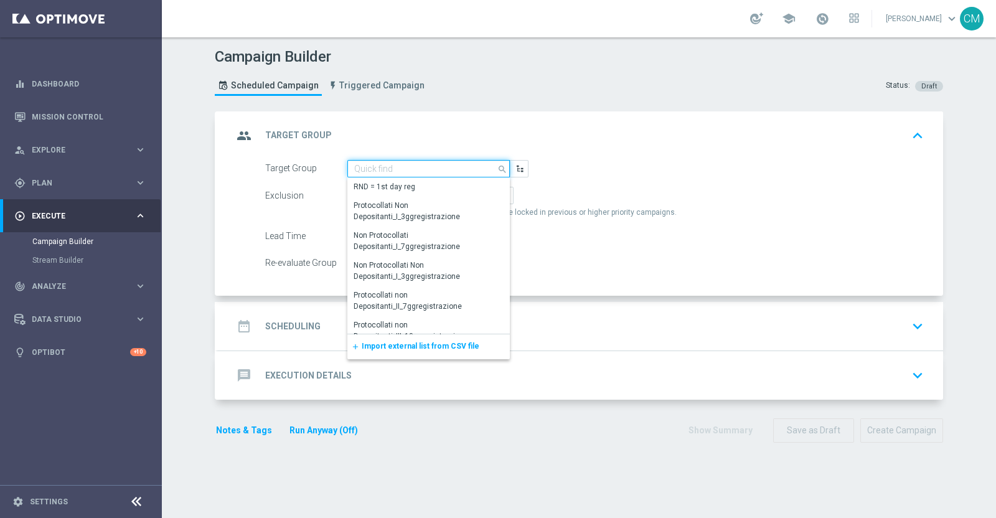
paste input "Active Casino Silver CARING G 10€ MASTER"
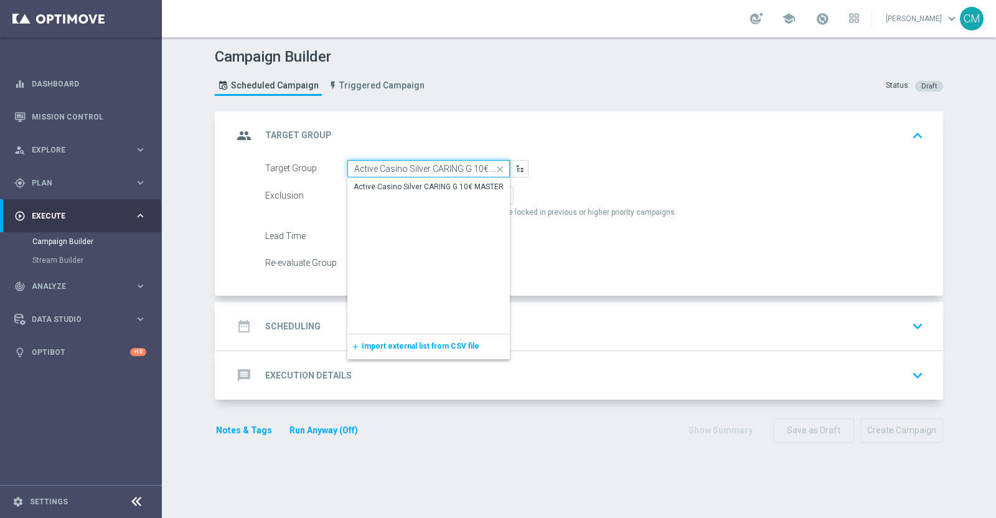
scroll to position [0, 25]
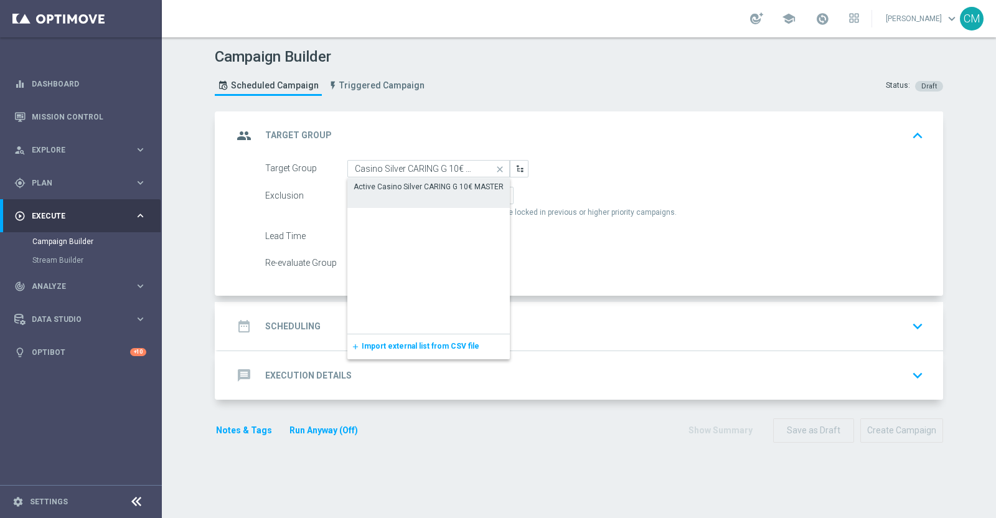
click at [409, 181] on div "Active Casino Silver CARING G 10€ MASTER" at bounding box center [429, 186] width 150 height 11
type input "Active Casino Silver CARING G 10€ MASTER"
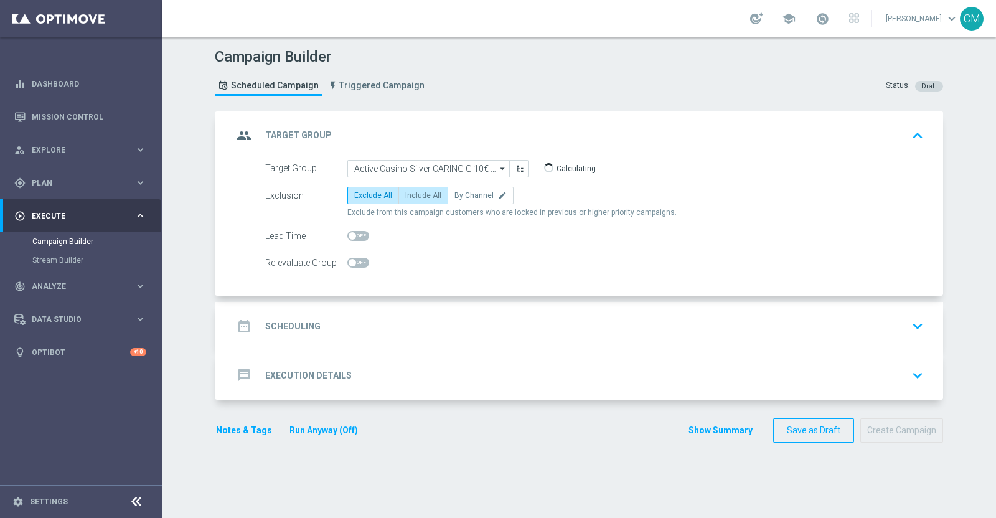
click at [417, 195] on span "Include All" at bounding box center [423, 195] width 36 height 9
click at [413, 195] on input "Include All" at bounding box center [409, 198] width 8 height 8
radio input "true"
click at [427, 325] on div "date_range Scheduling keyboard_arrow_down" at bounding box center [581, 326] width 696 height 24
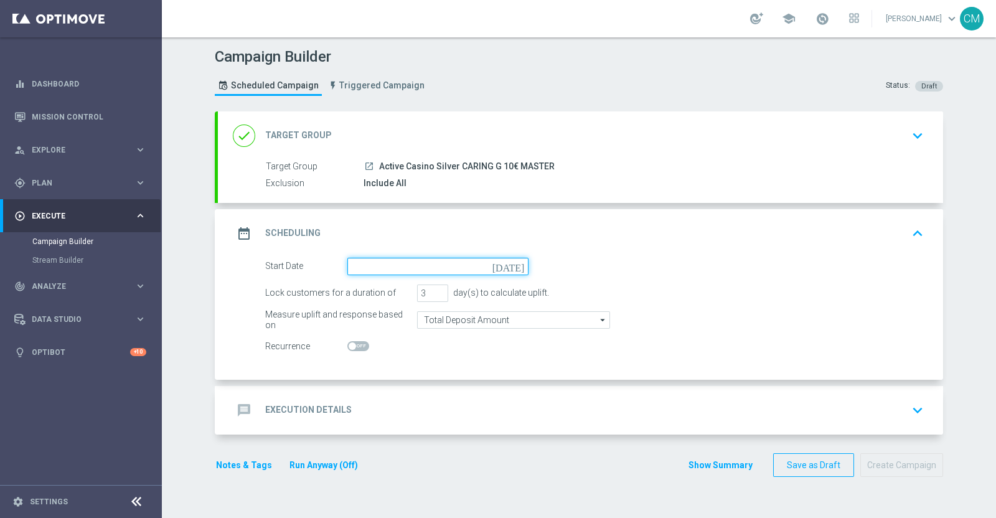
click at [386, 270] on input at bounding box center [437, 266] width 181 height 17
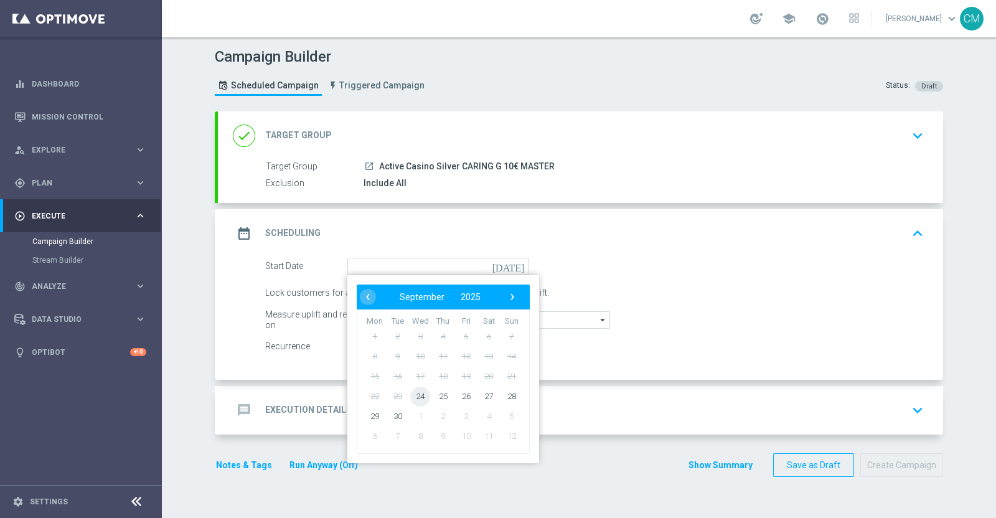
click at [410, 397] on span "24" at bounding box center [420, 396] width 20 height 20
type input "24 Sep 2025"
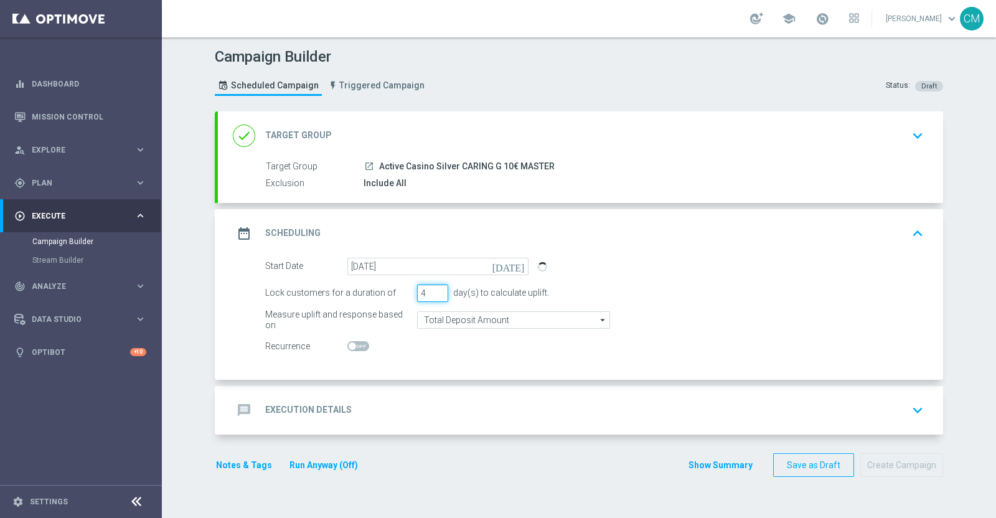
click at [434, 288] on input "4" at bounding box center [432, 293] width 31 height 17
type input "5"
click at [434, 288] on input "5" at bounding box center [432, 293] width 31 height 17
click at [445, 313] on input "Total Deposit Amount" at bounding box center [513, 319] width 193 height 17
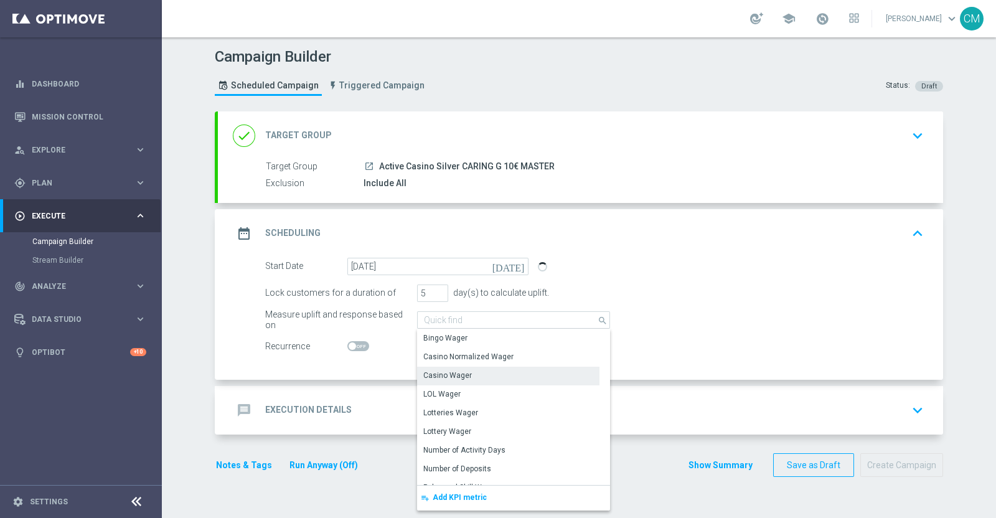
click at [461, 370] on div "Casino Wager" at bounding box center [447, 375] width 49 height 11
type input "Casino Wager"
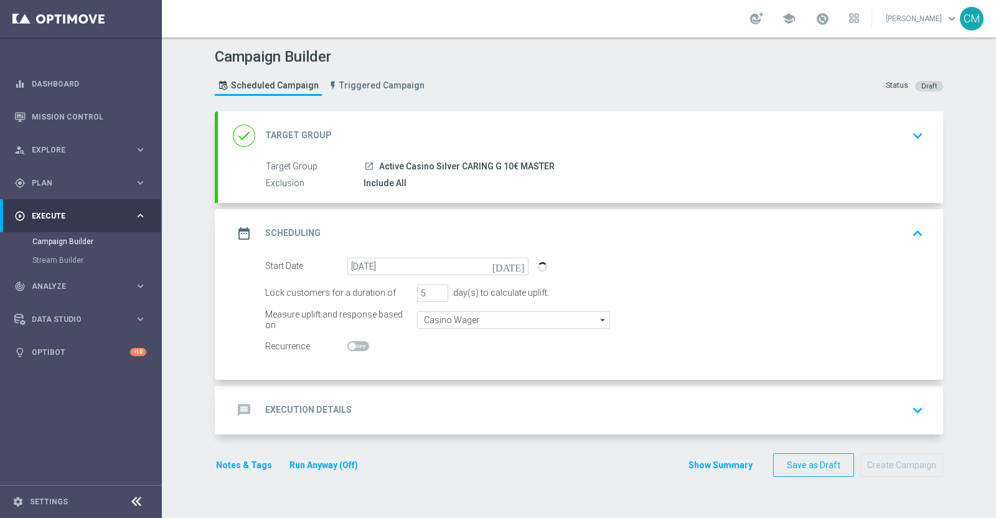
click at [425, 399] on div "message Execution Details keyboard_arrow_down" at bounding box center [581, 411] width 696 height 24
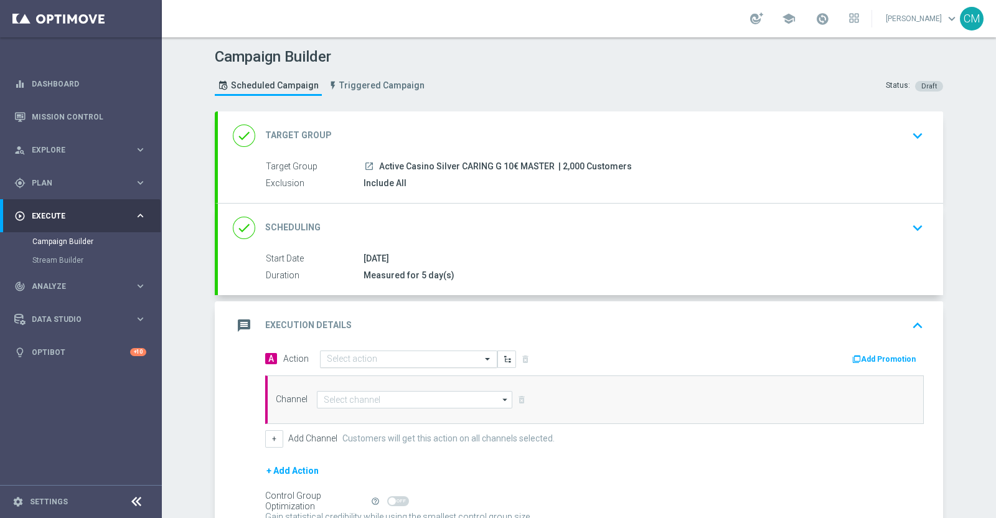
click at [361, 362] on input "text" at bounding box center [396, 359] width 139 height 11
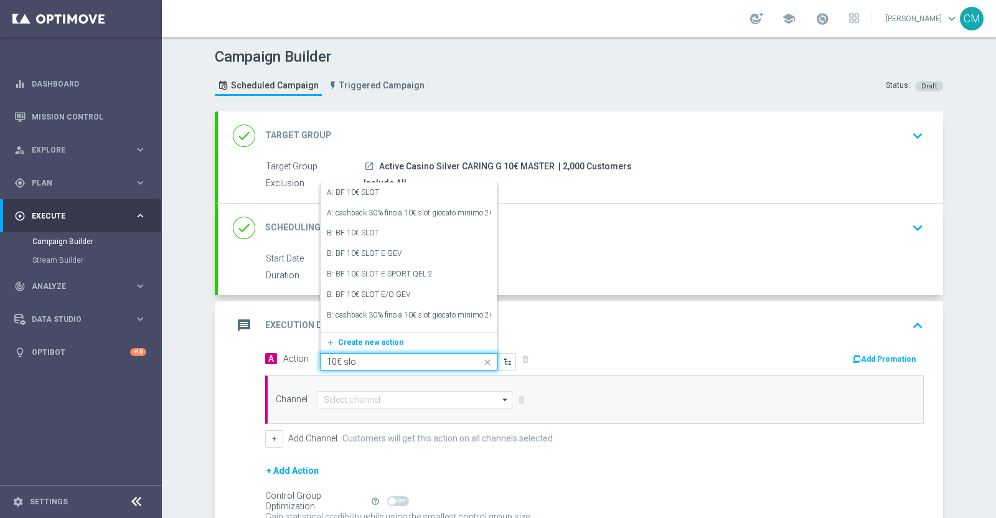
type input "10€ slot"
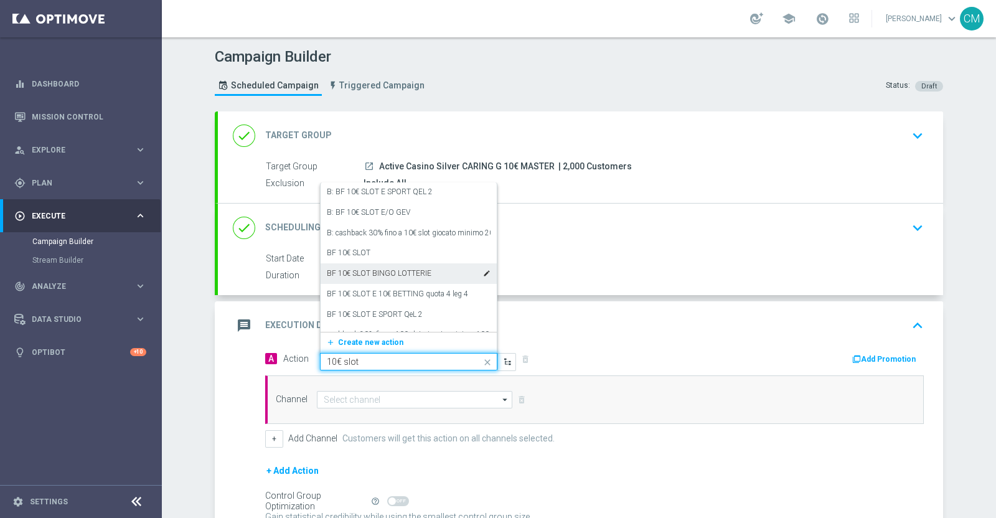
scroll to position [92, 0]
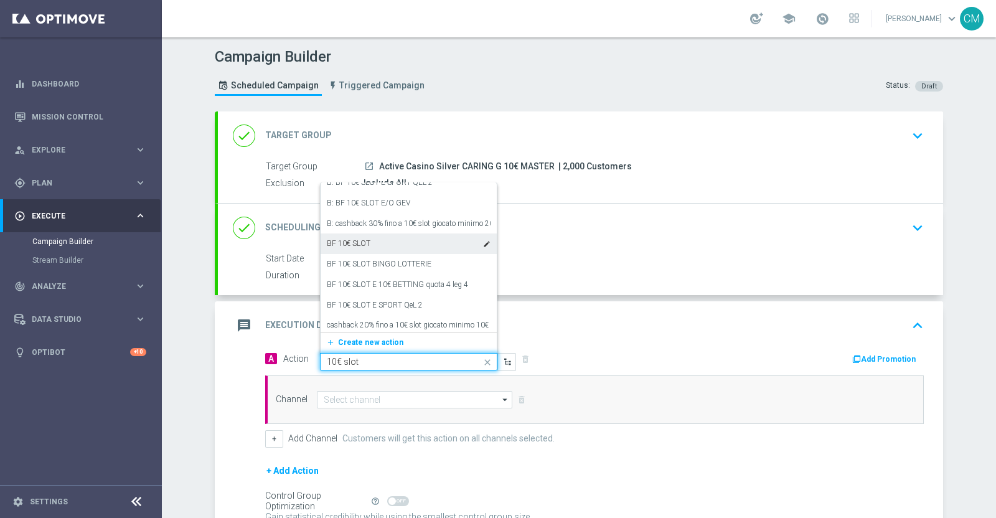
click at [351, 243] on label "BF 10€ SLOT" at bounding box center [349, 243] width 44 height 11
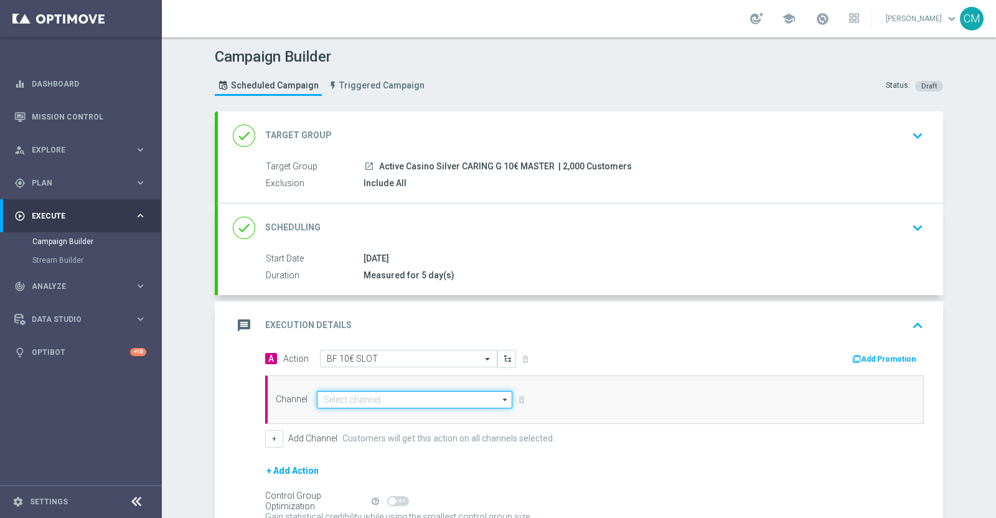
click at [366, 403] on input at bounding box center [415, 399] width 196 height 17
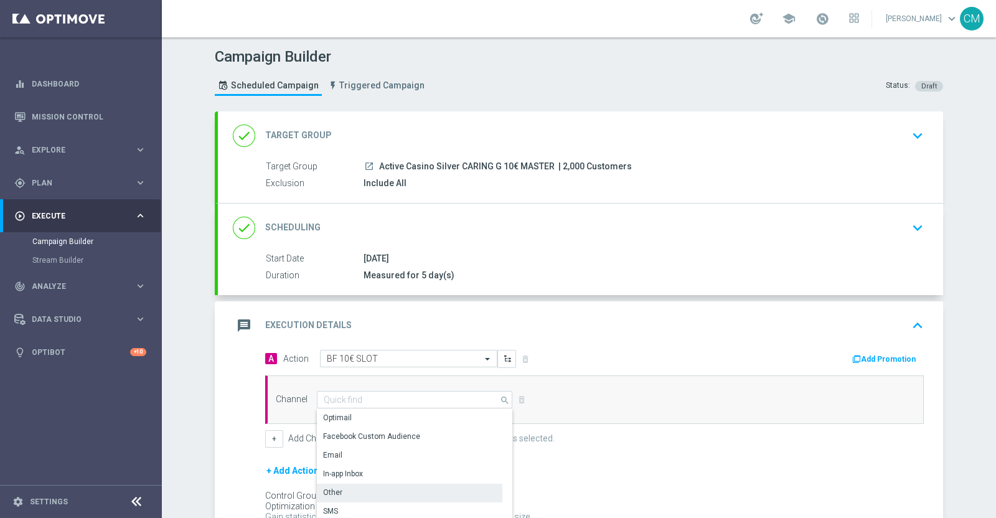
click at [364, 492] on div "Other" at bounding box center [410, 492] width 186 height 17
type input "Other"
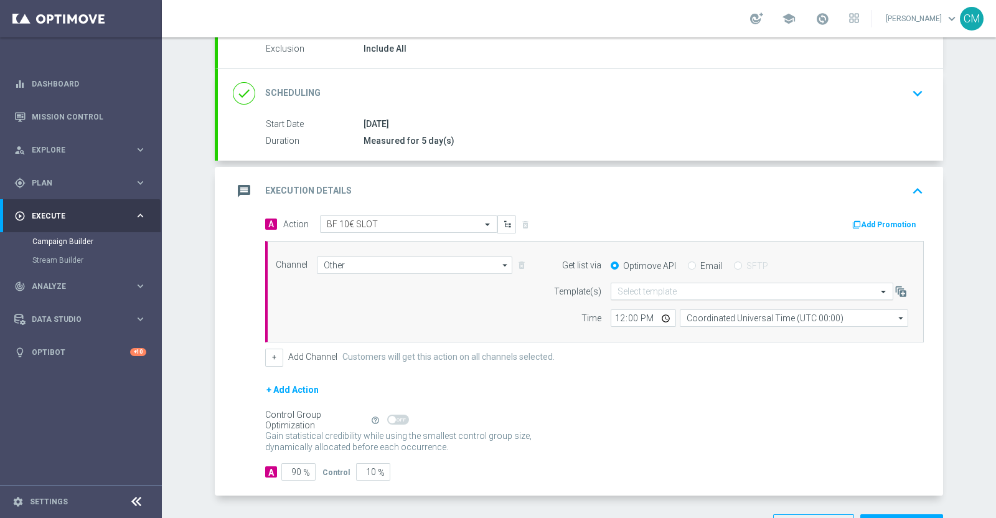
scroll to position [135, 0]
click at [688, 264] on input "Email" at bounding box center [692, 266] width 8 height 8
radio input "true"
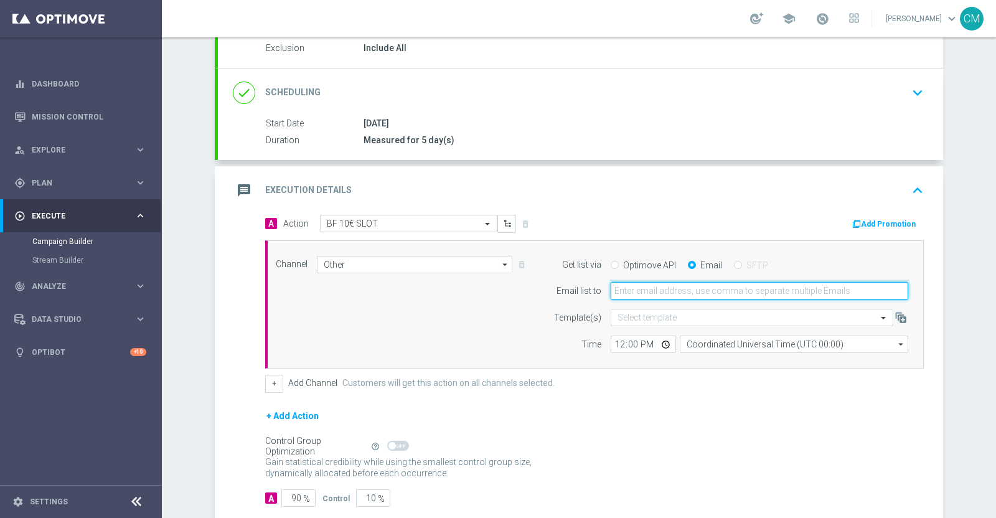
click at [684, 288] on input "email" at bounding box center [760, 290] width 298 height 17
type input "cecilia.mascelli@sisal.it"
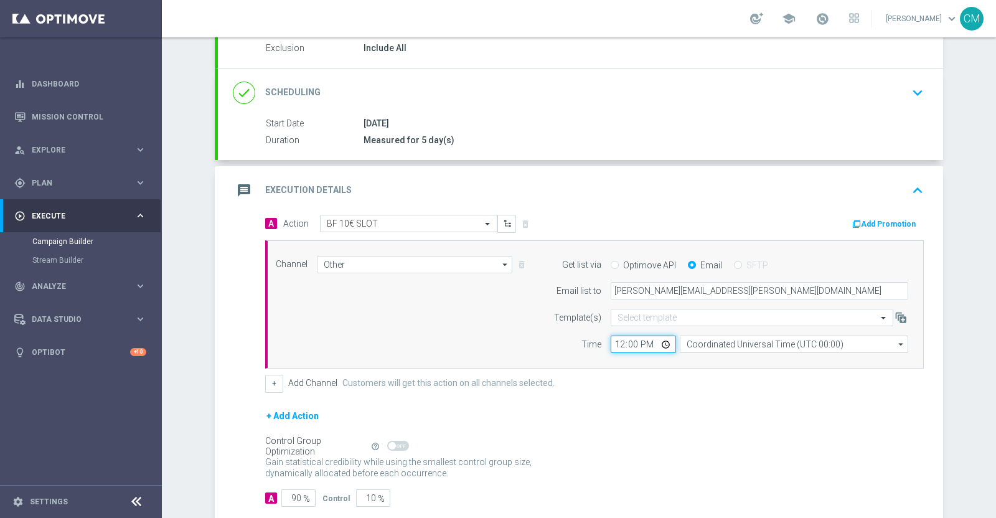
click at [615, 342] on input "12:00" at bounding box center [643, 344] width 65 height 17
type input "18:30"
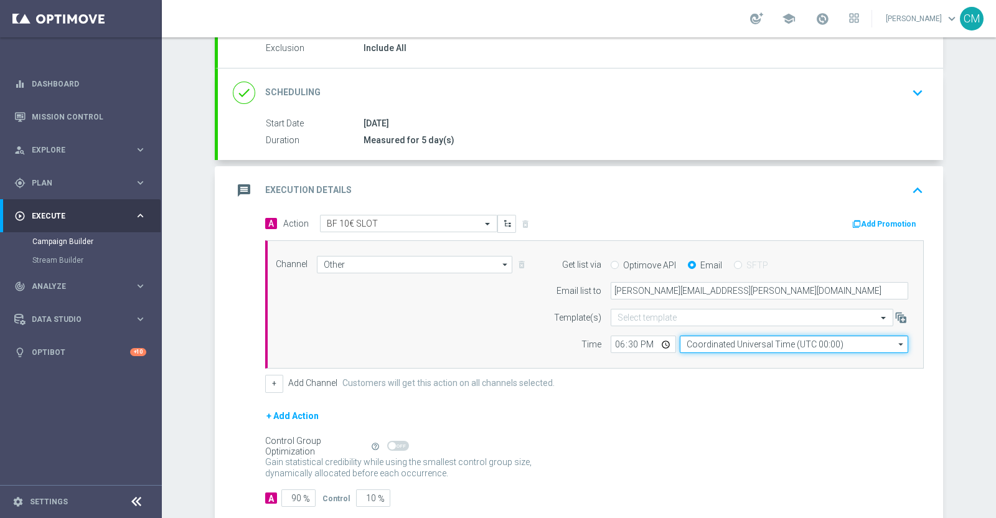
click at [708, 336] on input "Coordinated Universal Time (UTC 00:00)" at bounding box center [794, 344] width 229 height 17
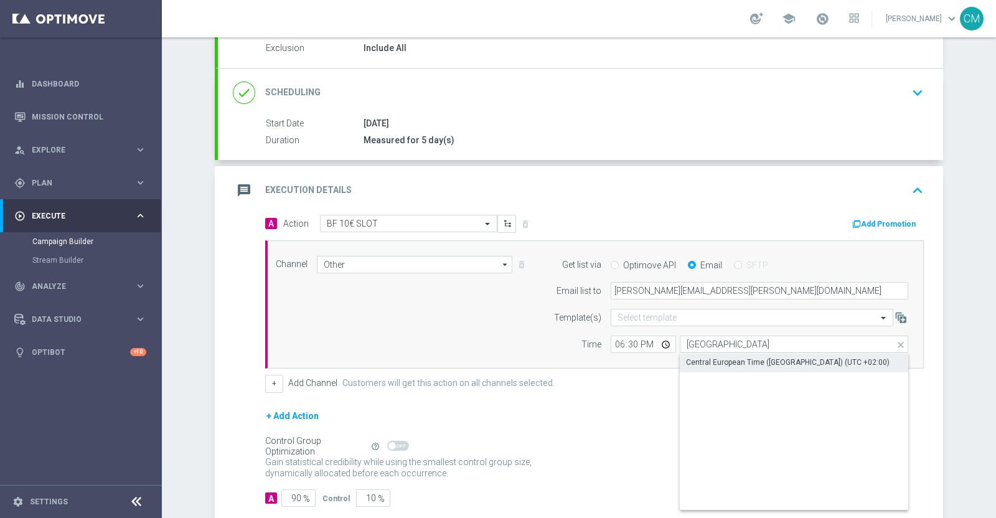
click at [727, 357] on div "Central European Time (Paris) (UTC +02:00)" at bounding box center [788, 362] width 204 height 11
type input "Central European Time (Paris) (UTC +02:00)"
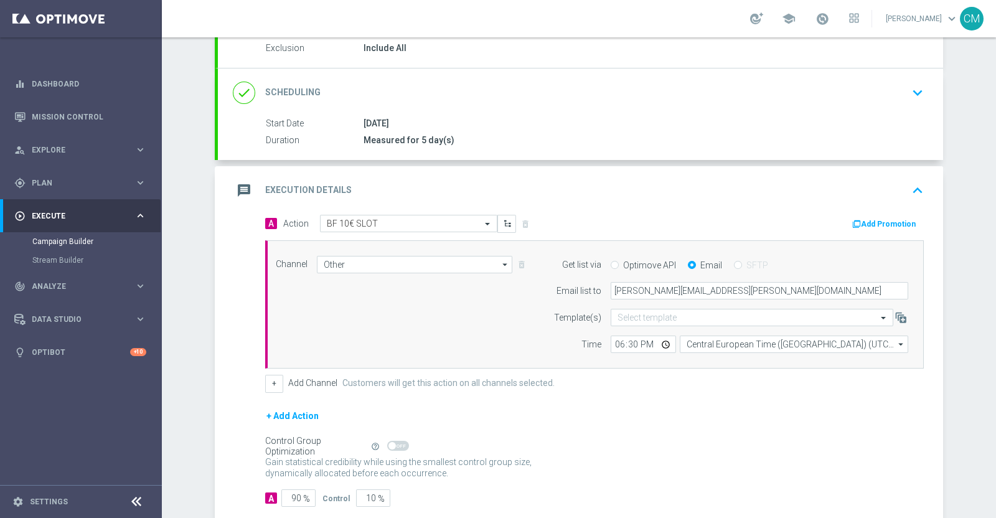
scroll to position [204, 0]
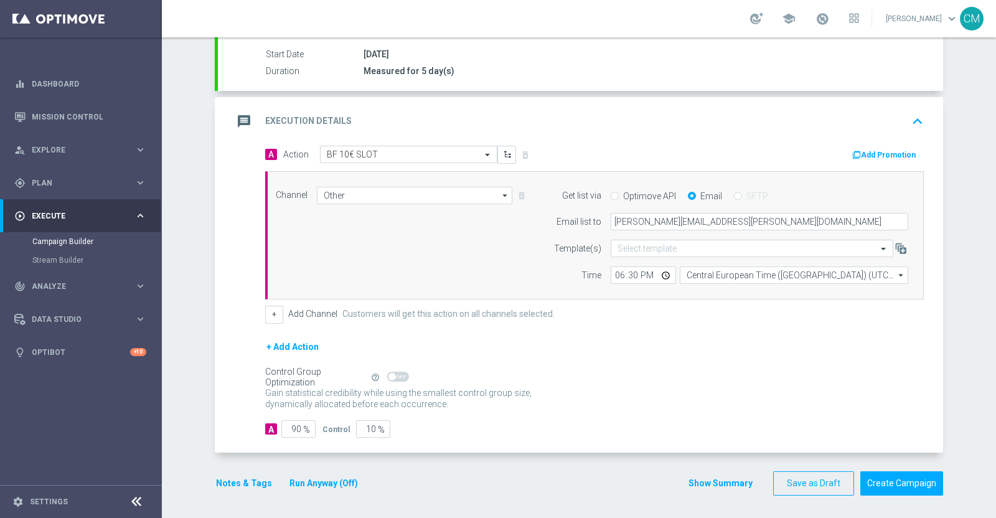
click at [714, 484] on button "Show Summary" at bounding box center [720, 483] width 65 height 14
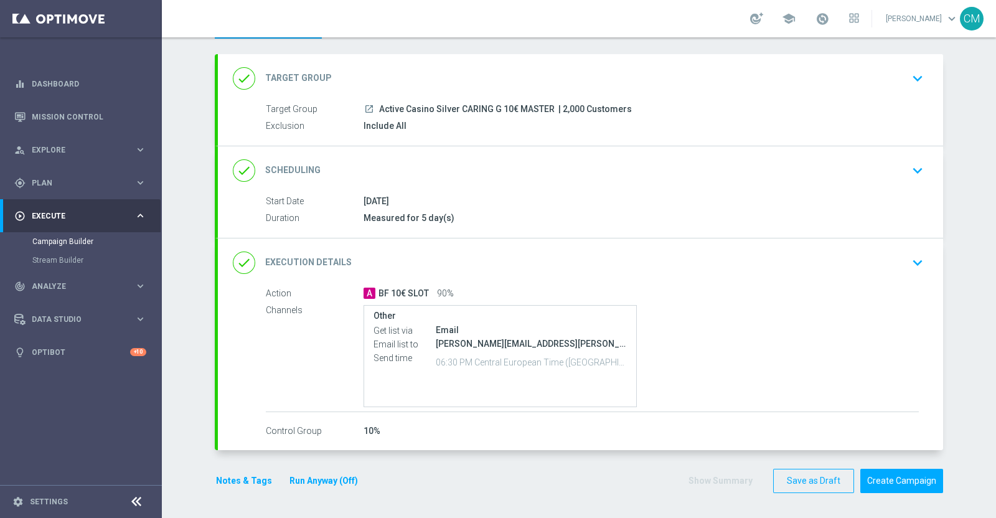
scroll to position [56, 0]
click at [237, 479] on button "Notes & Tags" at bounding box center [244, 483] width 59 height 16
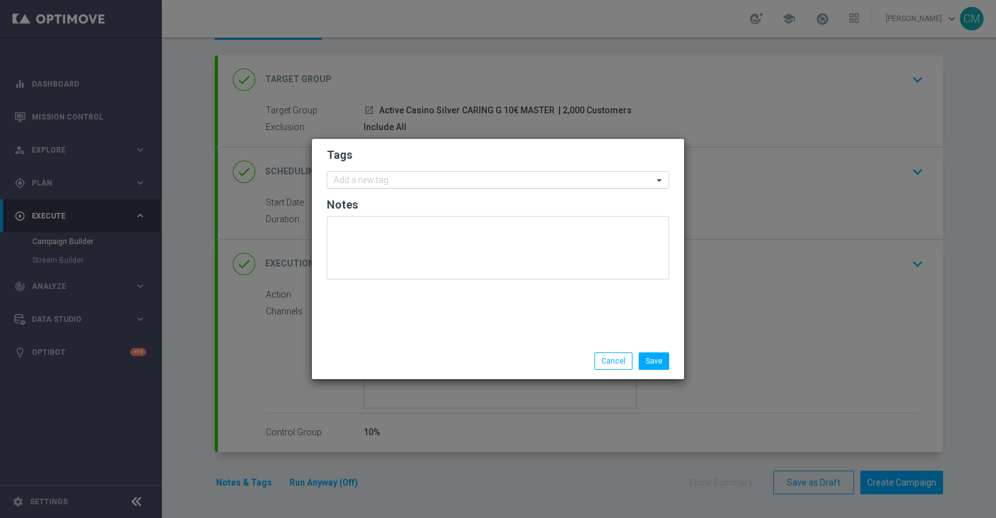
click at [374, 178] on input "text" at bounding box center [493, 181] width 319 height 11
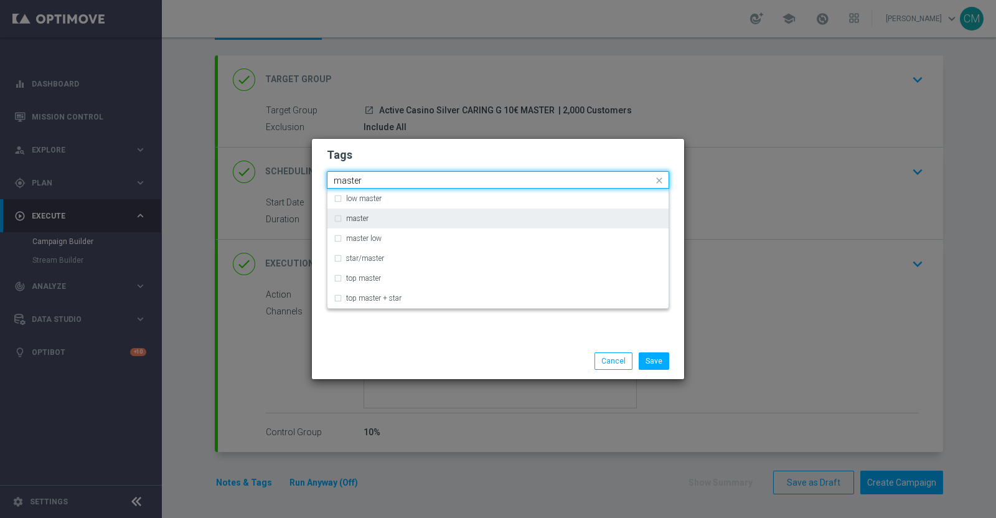
click at [387, 219] on div "master" at bounding box center [504, 218] width 316 height 7
type input "master"
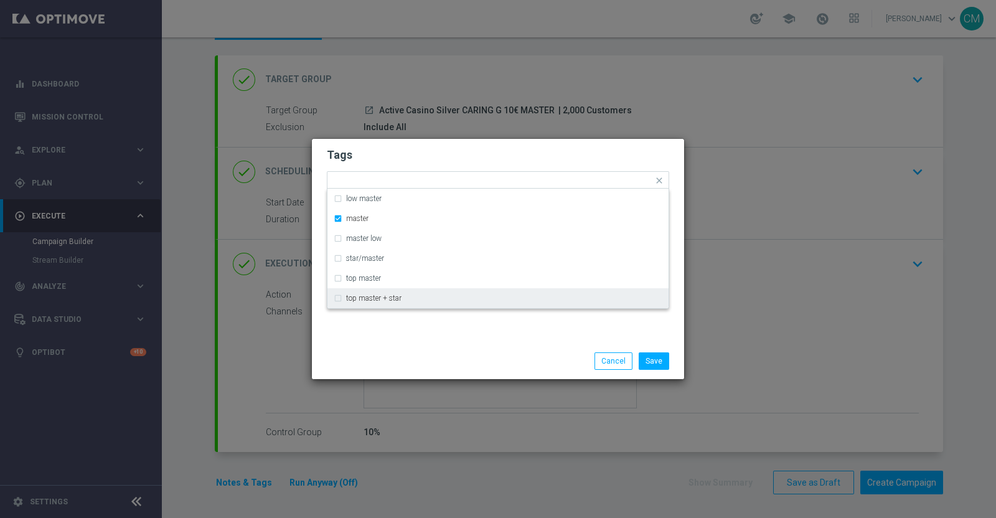
click at [420, 355] on div "Save Cancel" at bounding box center [498, 360] width 361 height 17
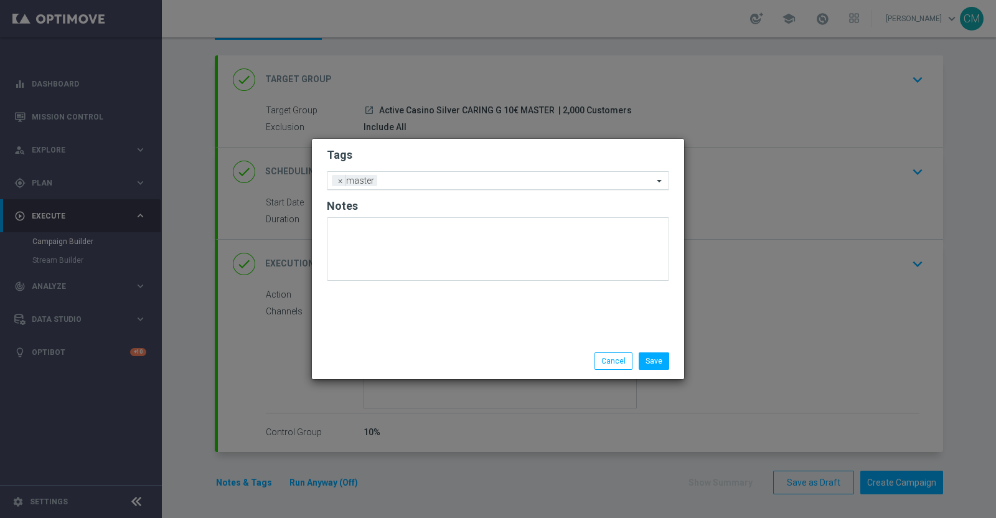
click at [405, 172] on div "Add a new tag × master" at bounding box center [491, 180] width 326 height 17
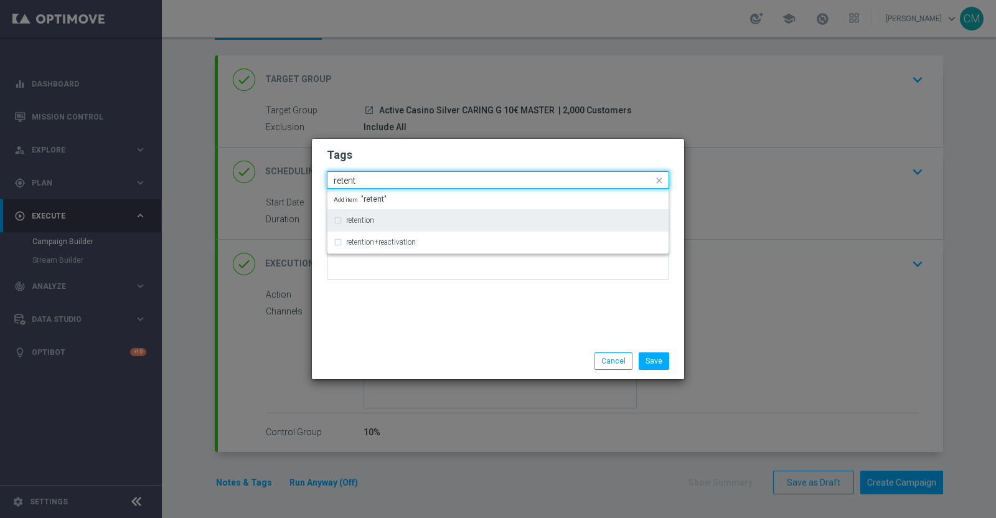
click at [389, 217] on div "retention" at bounding box center [504, 220] width 316 height 7
type input "retent"
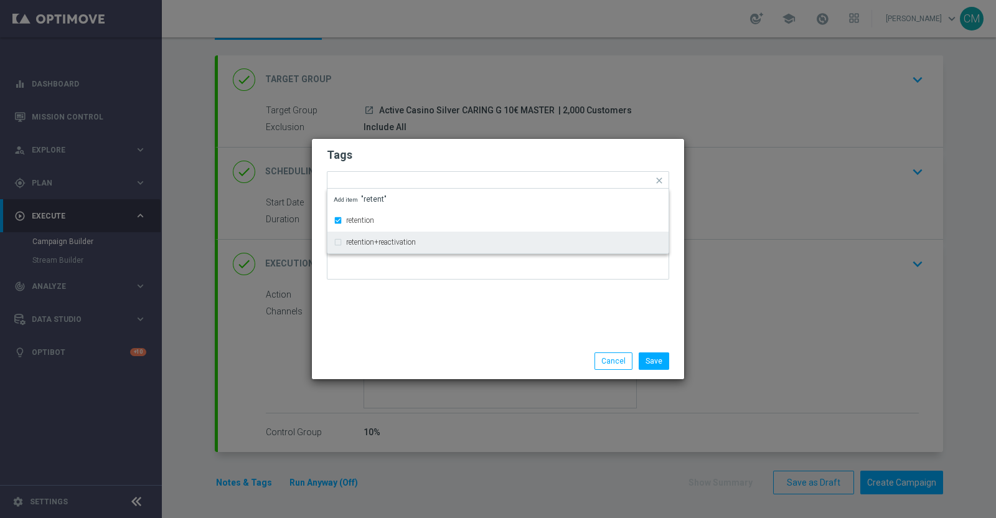
click at [412, 330] on div "Tags Quick find × master × retention retention retention+reactivation Add item …" at bounding box center [498, 241] width 372 height 204
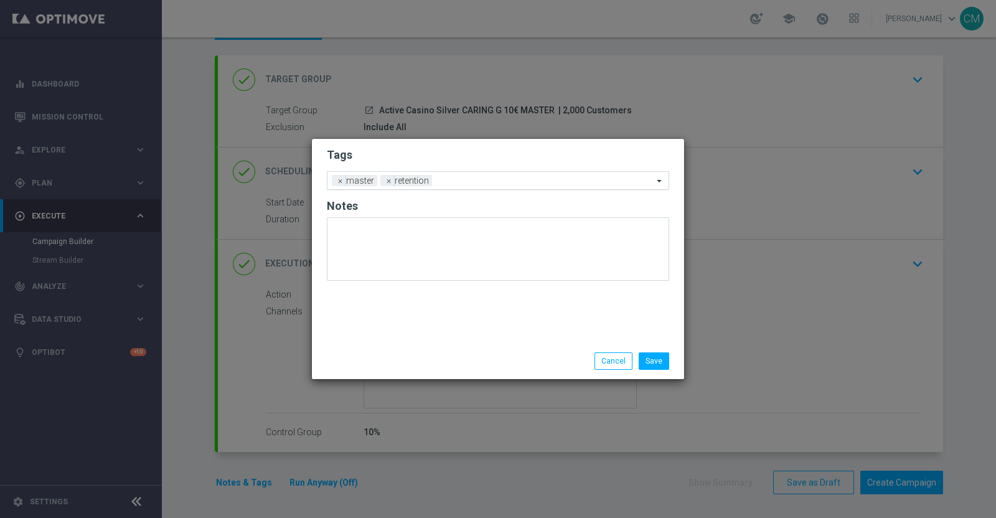
click at [442, 182] on input "text" at bounding box center [545, 181] width 216 height 11
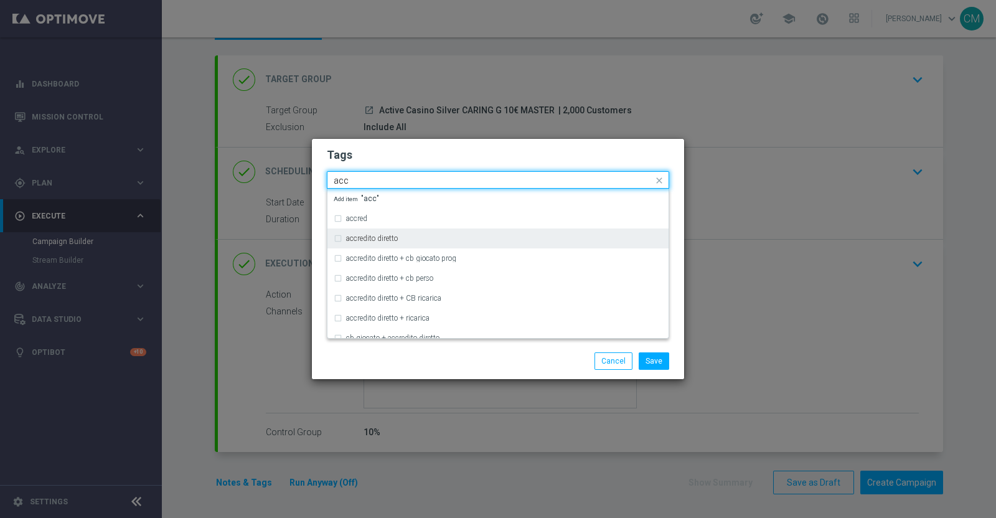
click at [435, 235] on div "accredito diretto" at bounding box center [504, 238] width 316 height 7
type input "acc"
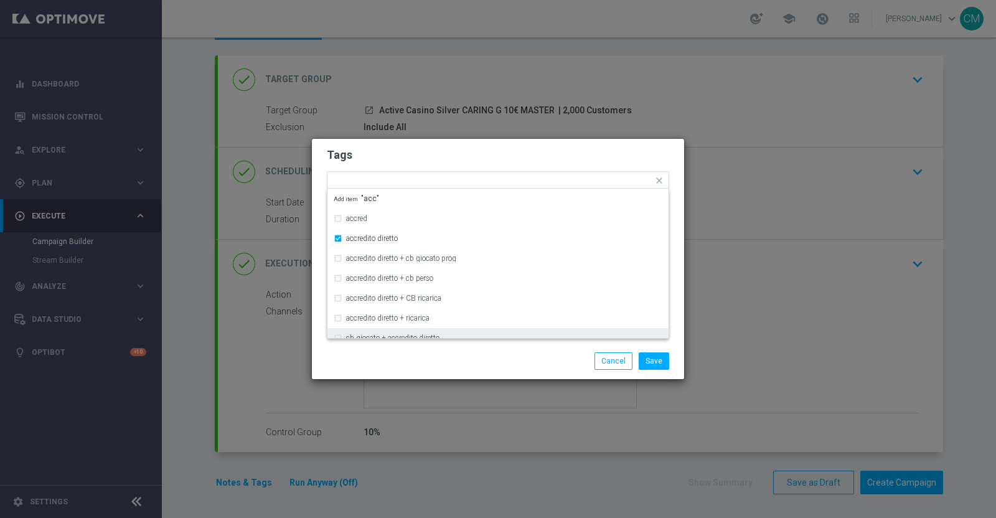
click at [465, 351] on div "Save Cancel" at bounding box center [498, 361] width 372 height 36
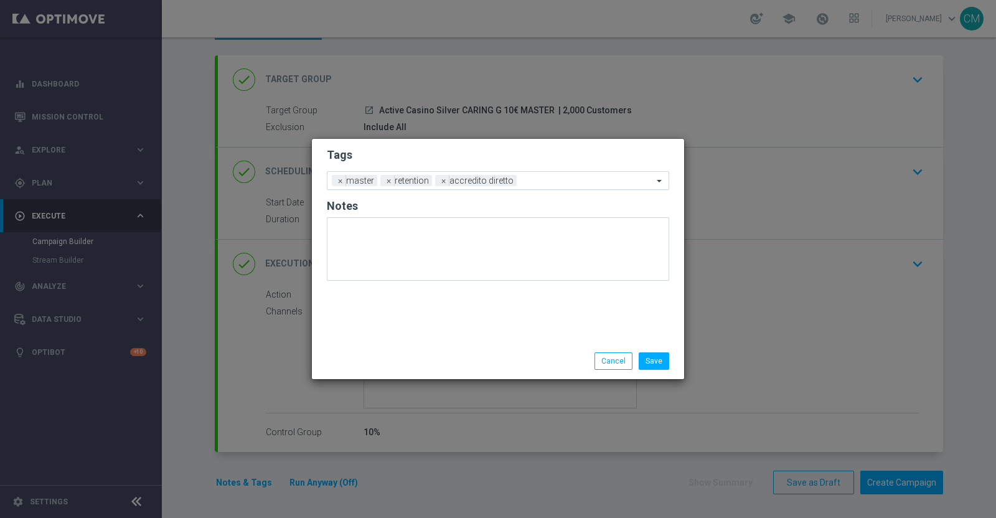
click at [528, 176] on input "text" at bounding box center [587, 181] width 131 height 11
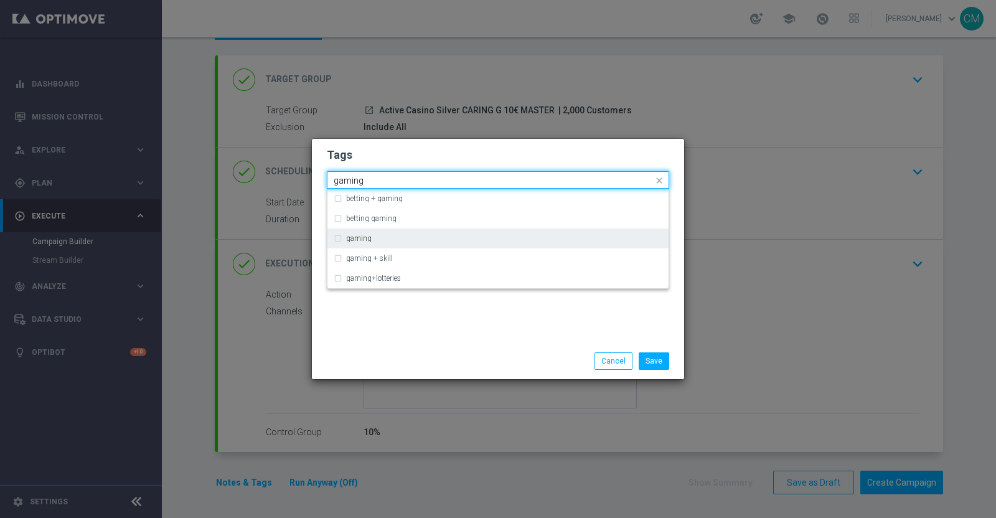
click at [440, 247] on div "gaming" at bounding box center [498, 239] width 329 height 20
type input "gaming"
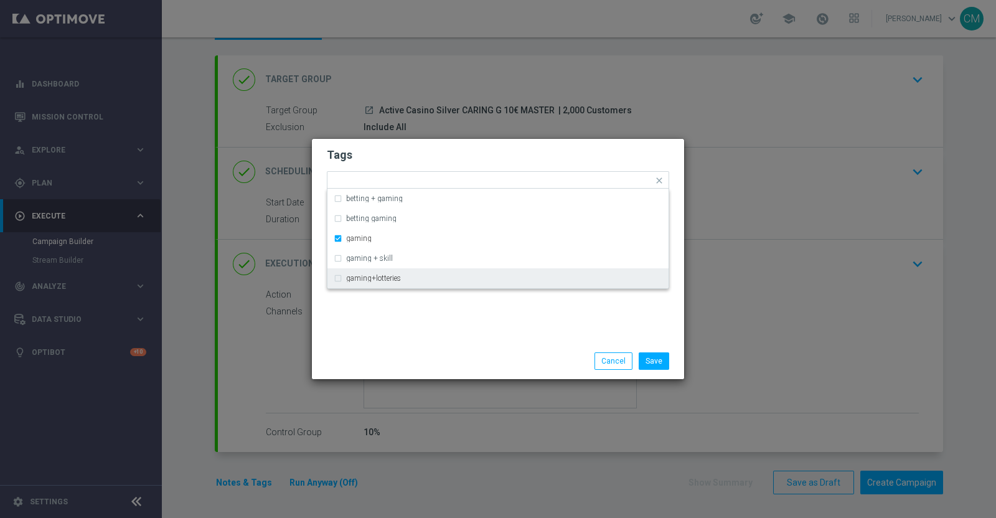
click at [489, 328] on div "Tags Quick find × master × retention × accredito diretto × gaming betting + gam…" at bounding box center [498, 241] width 372 height 204
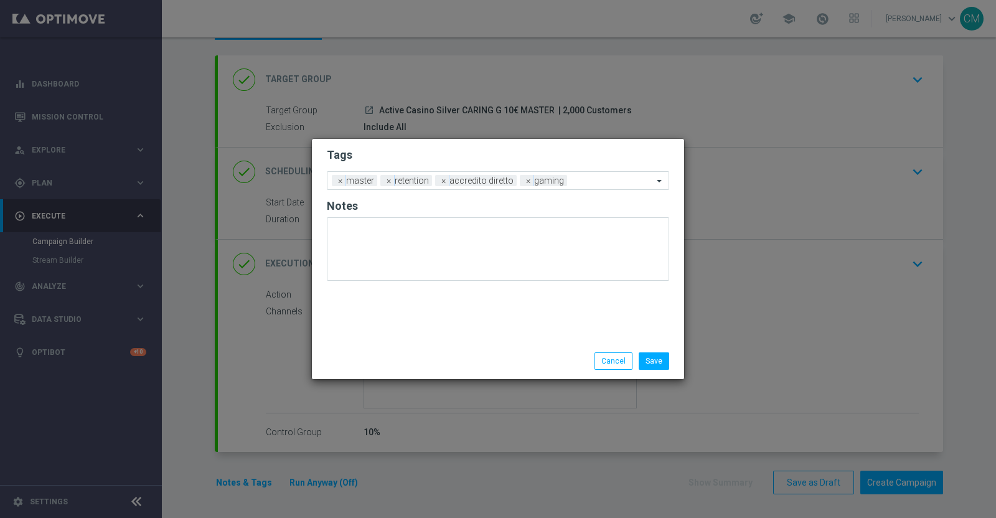
click at [593, 169] on form "Tags Add a new tag × master × retention × accredito diretto × gaming Notes" at bounding box center [498, 217] width 342 height 146
click at [593, 174] on div "Add a new tag × master × retention × accredito diretto × gaming" at bounding box center [491, 180] width 326 height 17
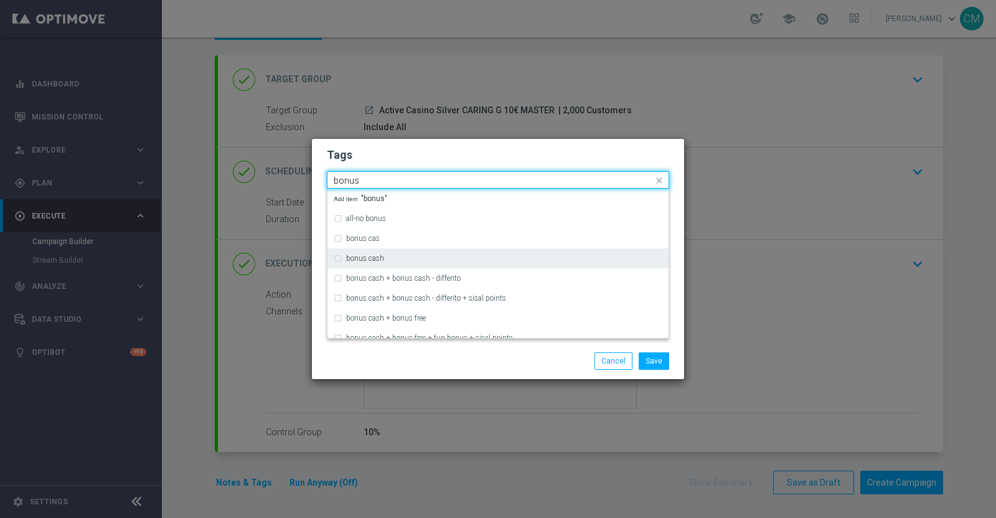
click at [439, 263] on div "bonus cash" at bounding box center [498, 258] width 329 height 20
type input "bonus"
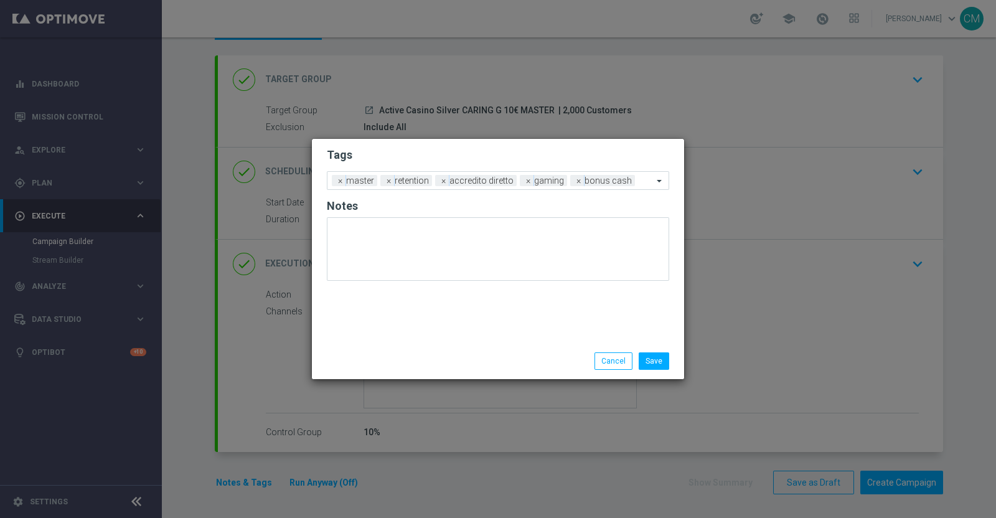
click at [445, 353] on div "Save Cancel" at bounding box center [558, 360] width 241 height 17
click at [665, 356] on button "Save" at bounding box center [654, 360] width 31 height 17
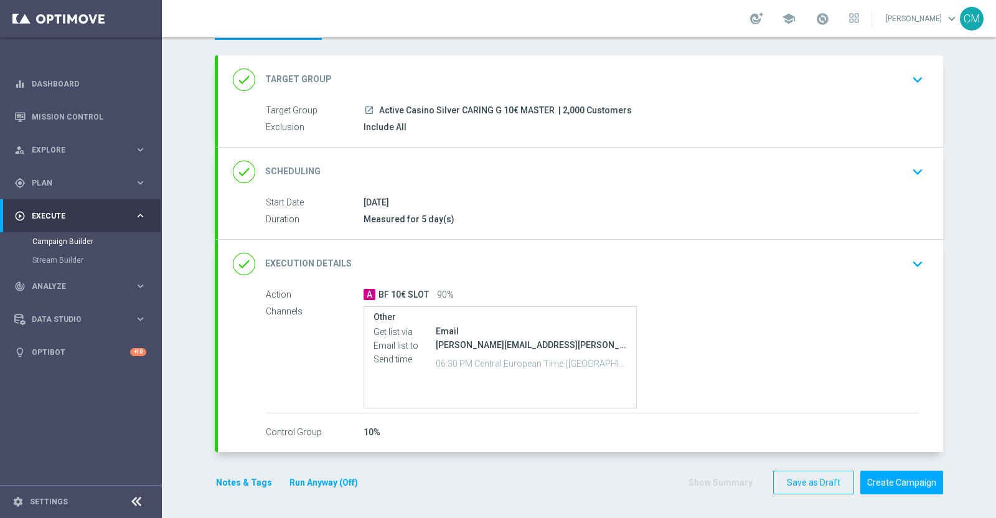
click at [249, 471] on div "Notes & Tags Run Anyway (Off)" at bounding box center [294, 483] width 159 height 24
click at [250, 476] on button "Notes & Tags" at bounding box center [244, 483] width 59 height 16
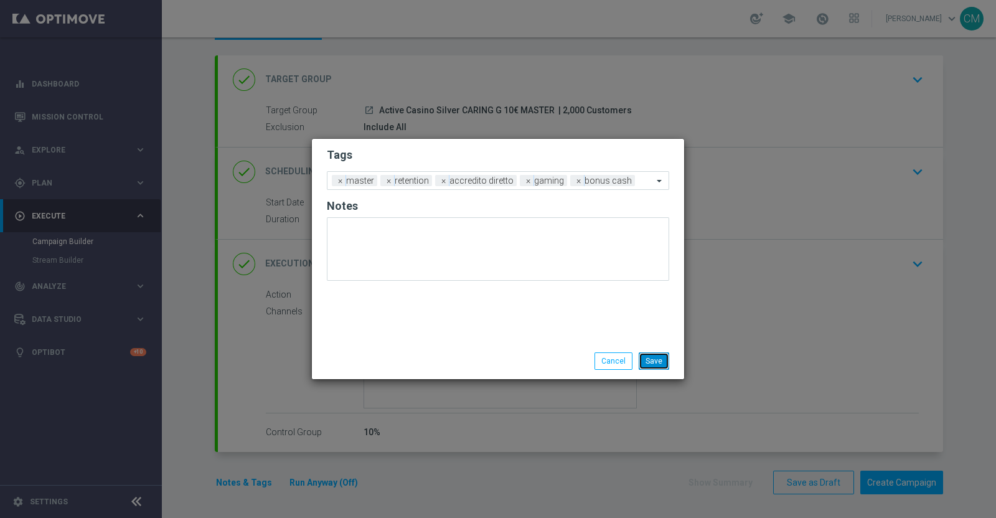
click at [654, 364] on button "Save" at bounding box center [654, 360] width 31 height 17
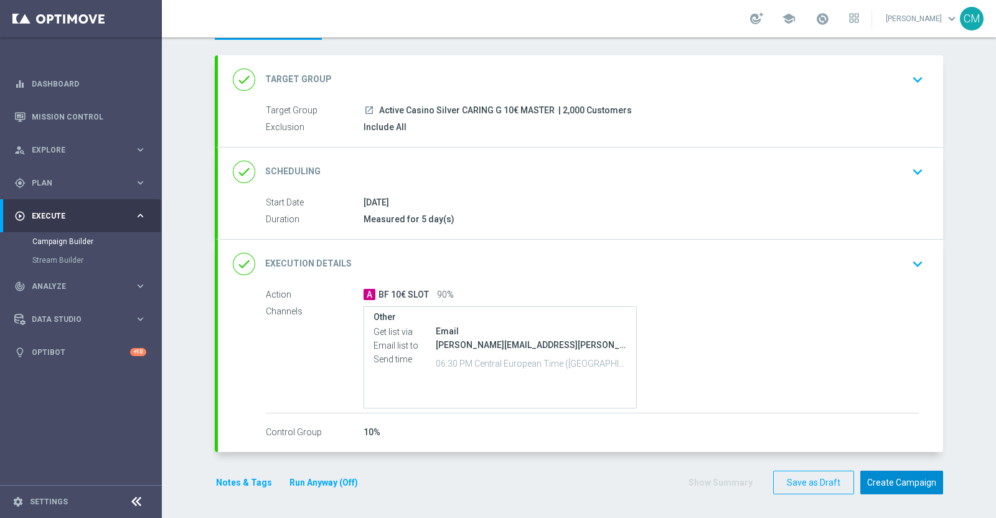
click at [904, 476] on button "Create Campaign" at bounding box center [902, 483] width 83 height 24
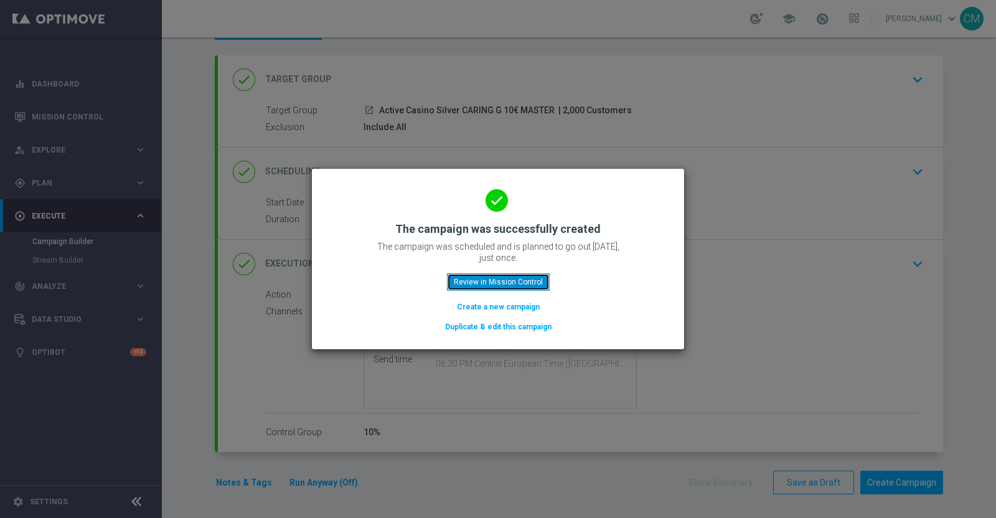
click at [494, 285] on button "Review in Mission Control" at bounding box center [498, 281] width 103 height 17
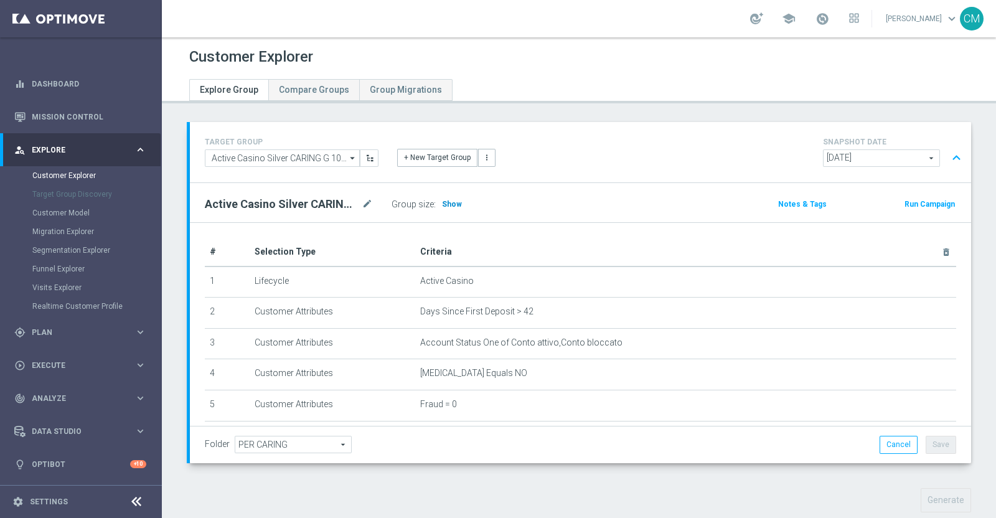
click at [455, 200] on span "Show" at bounding box center [452, 204] width 20 height 9
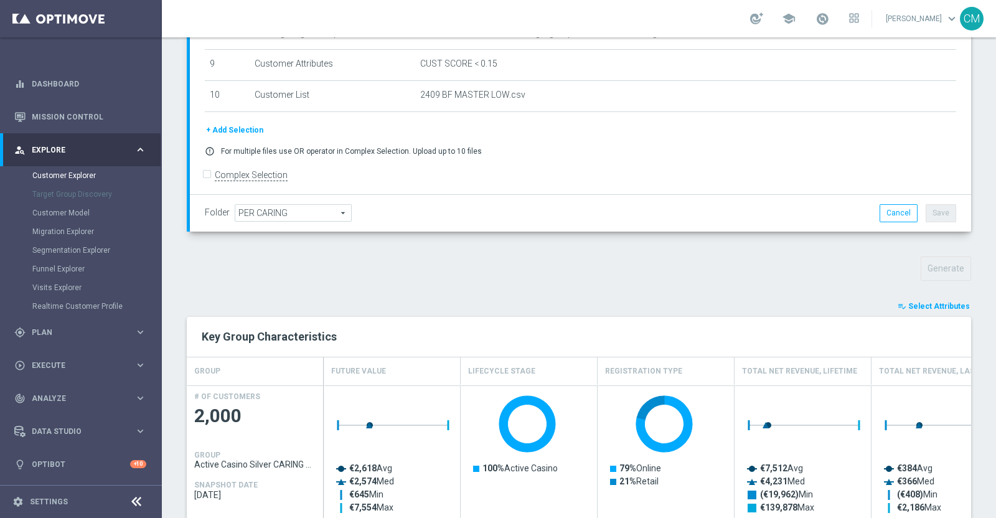
scroll to position [235, 0]
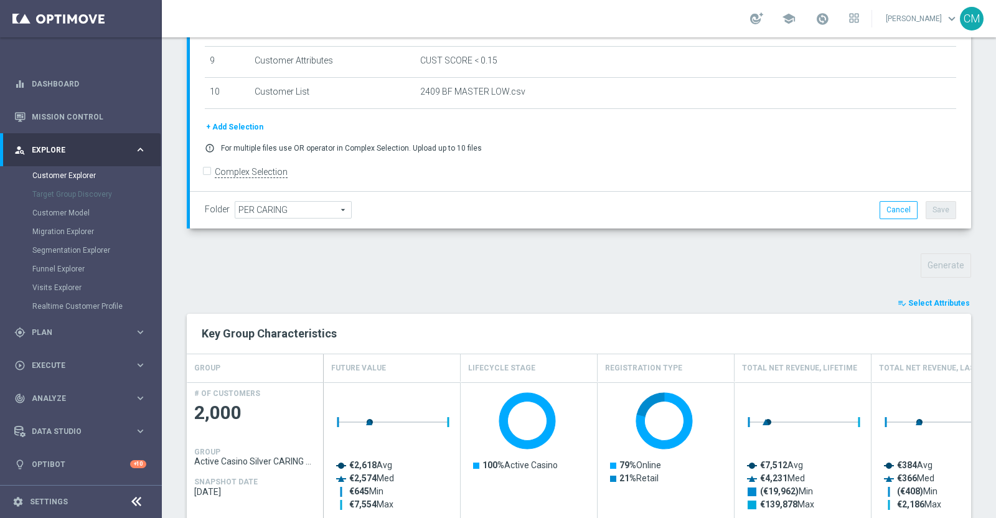
click at [927, 303] on span "Select Attributes" at bounding box center [939, 303] width 62 height 9
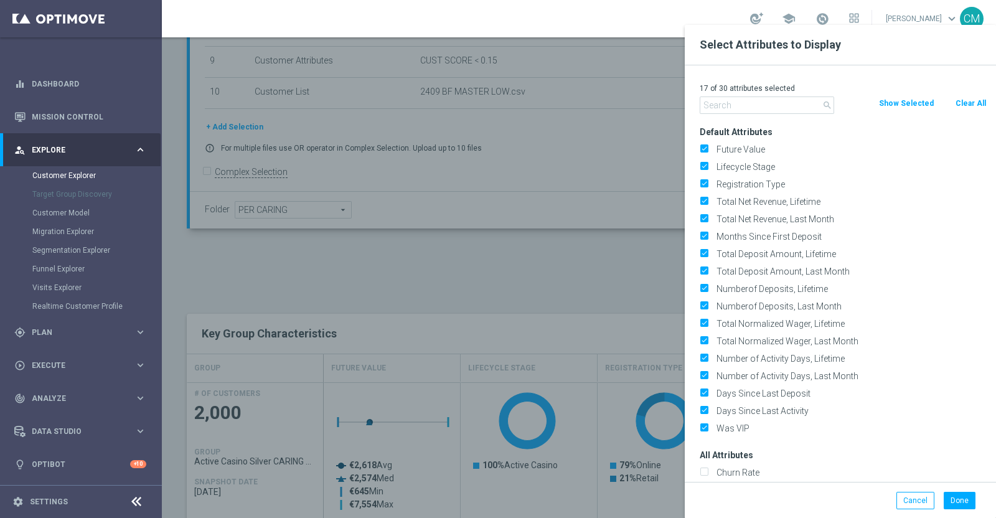
click at [973, 98] on button "Clear All" at bounding box center [971, 104] width 33 height 14
checkbox input "false"
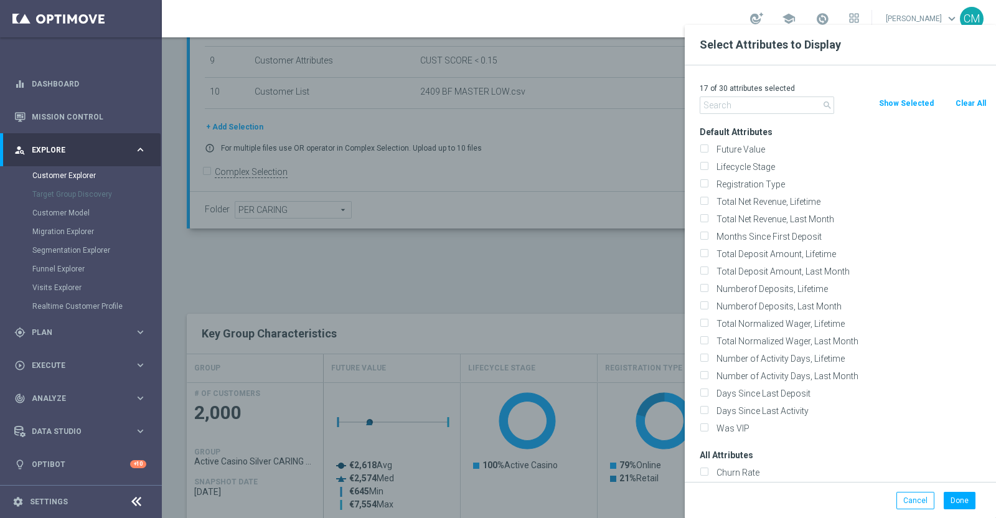
checkbox input "false"
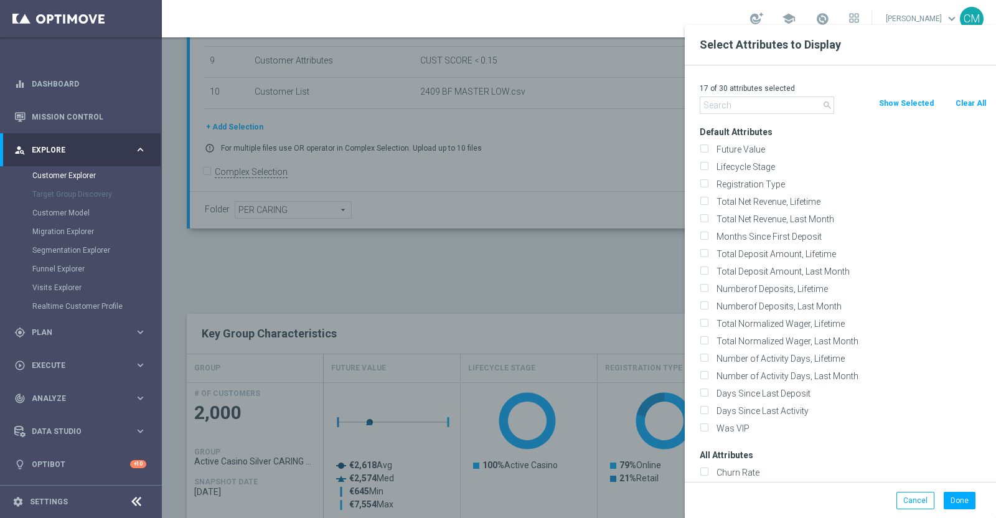
checkbox input "false"
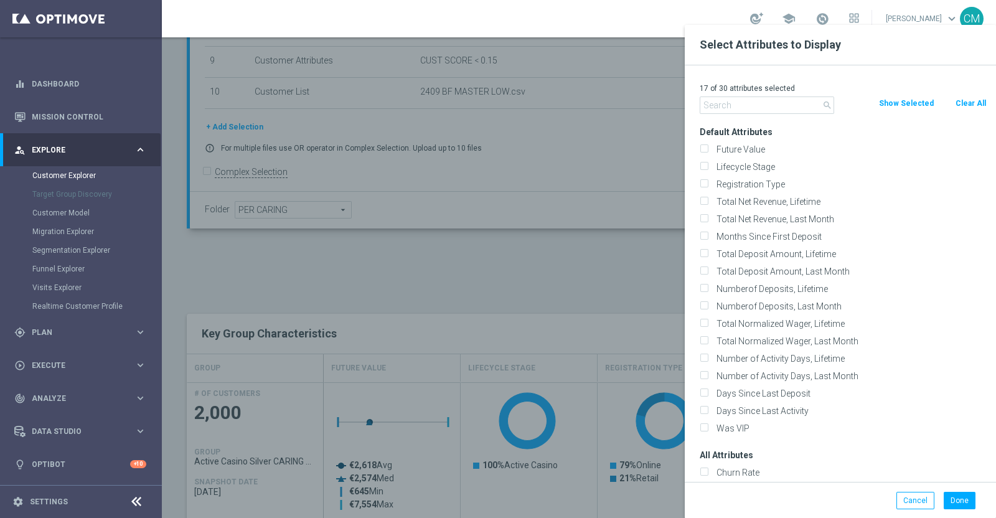
checkbox input "false"
click at [737, 171] on label "Lifecycle Stage" at bounding box center [849, 166] width 275 height 11
click at [708, 171] on input "Lifecycle Stage" at bounding box center [704, 168] width 8 height 8
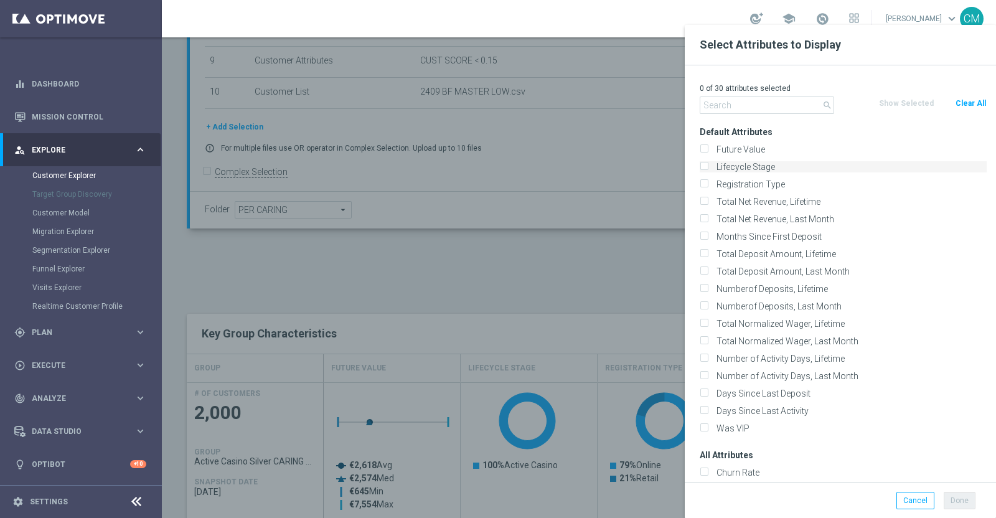
checkbox input "true"
click at [963, 496] on button "Done" at bounding box center [960, 500] width 32 height 17
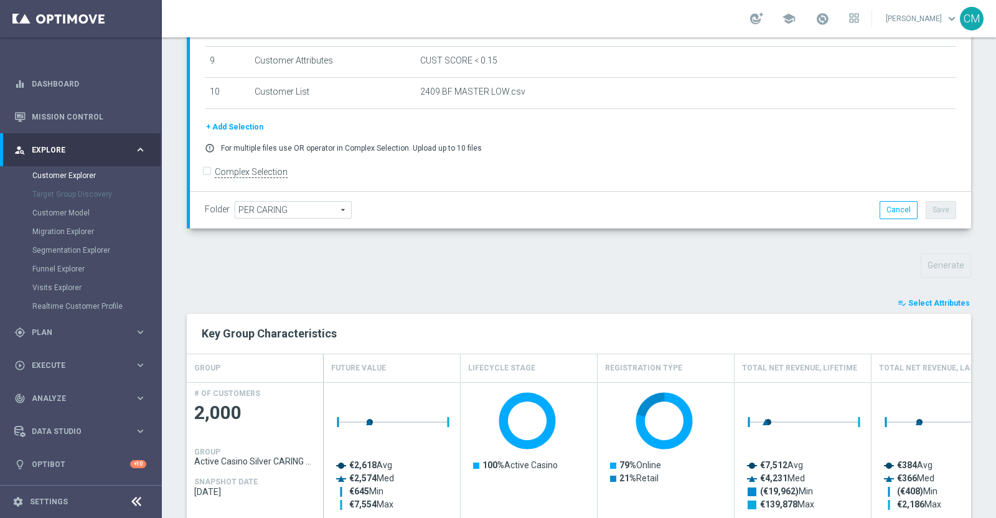
type input "Search"
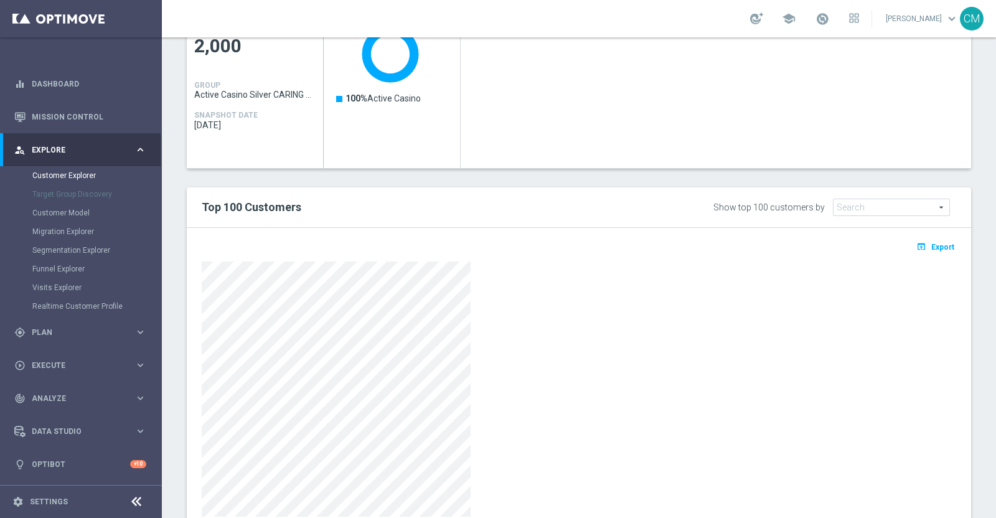
scroll to position [602, 0]
click at [938, 242] on span "Export" at bounding box center [943, 246] width 23 height 9
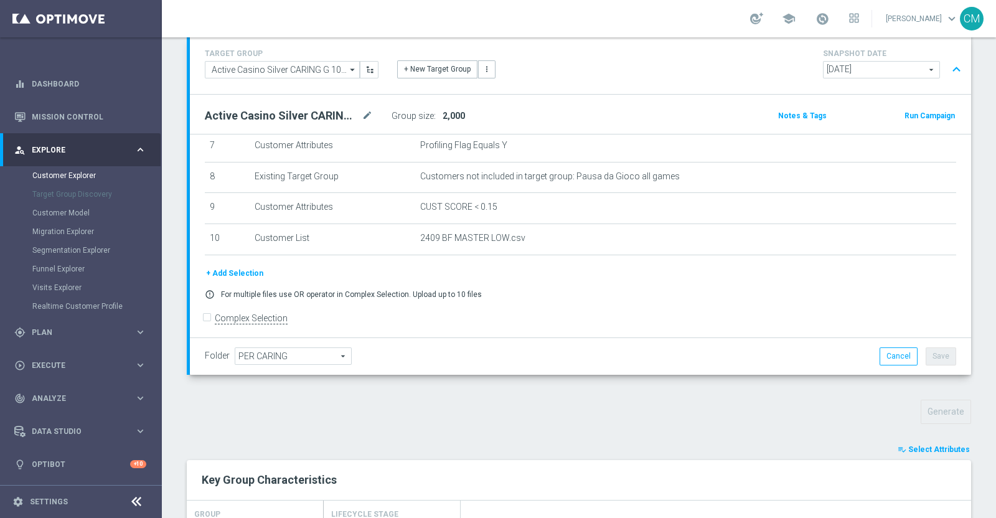
scroll to position [0, 0]
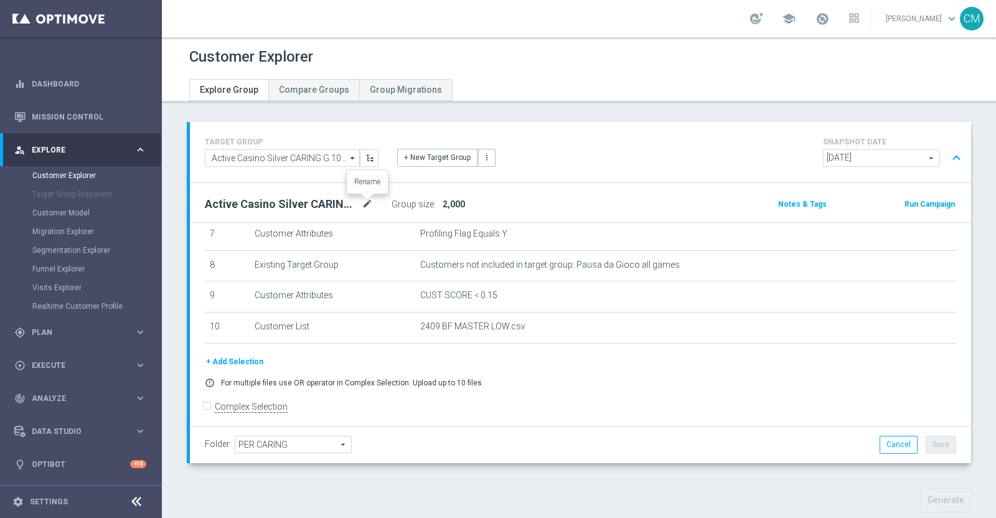
click at [366, 199] on icon "mode_edit" at bounding box center [367, 204] width 11 height 15
click at [67, 357] on div "play_circle_outline Execute keyboard_arrow_right" at bounding box center [80, 365] width 161 height 33
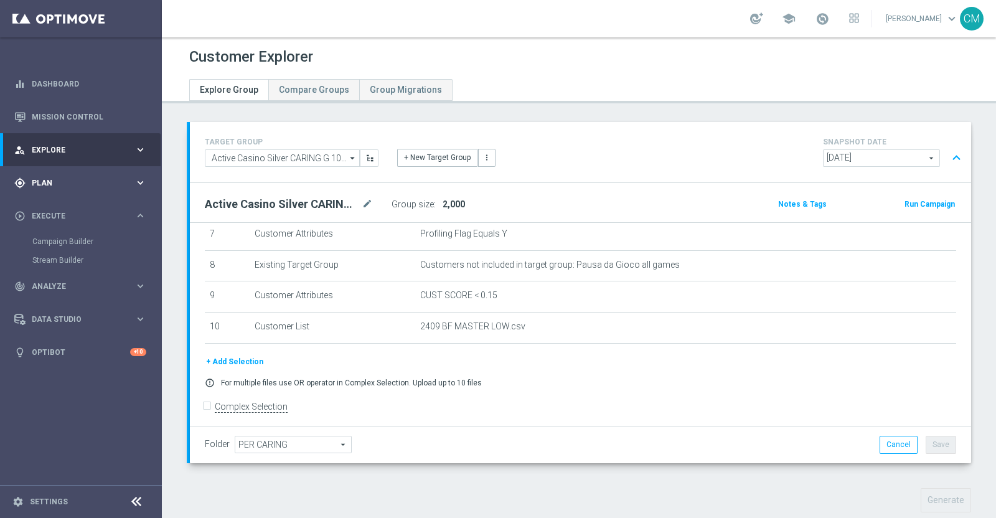
click at [77, 184] on span "Plan" at bounding box center [83, 182] width 103 height 7
click at [80, 244] on span "Templates" at bounding box center [77, 245] width 89 height 7
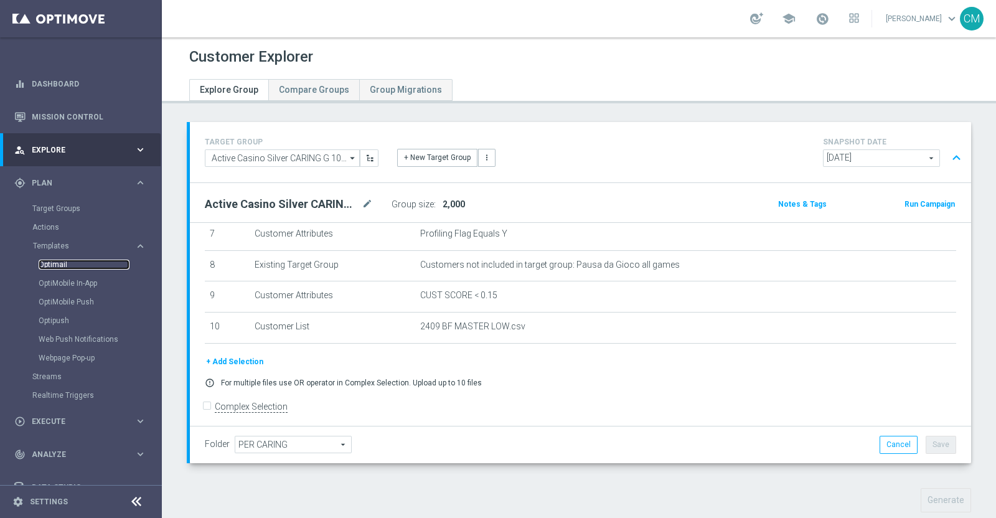
click at [62, 268] on link "Optimail" at bounding box center [84, 265] width 91 height 10
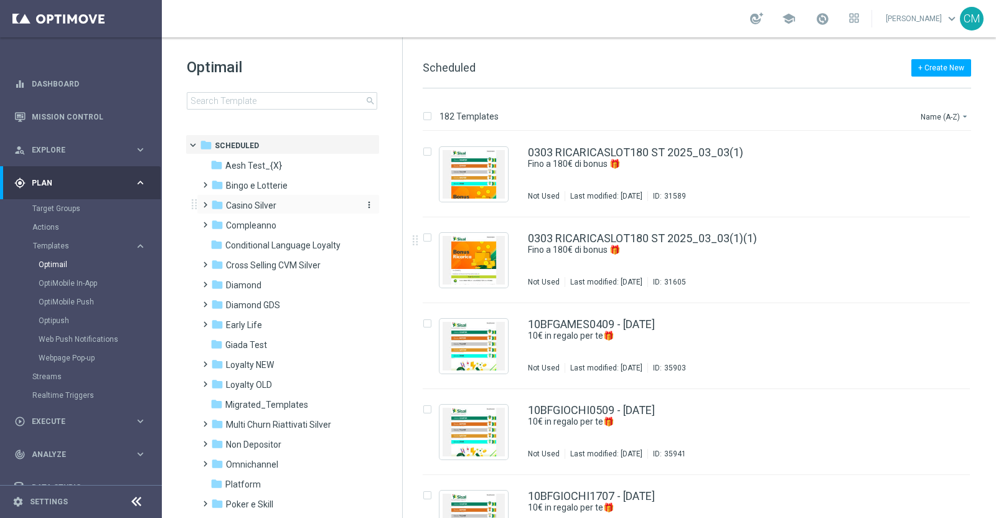
click at [257, 204] on span "Casino Silver" at bounding box center [251, 205] width 50 height 11
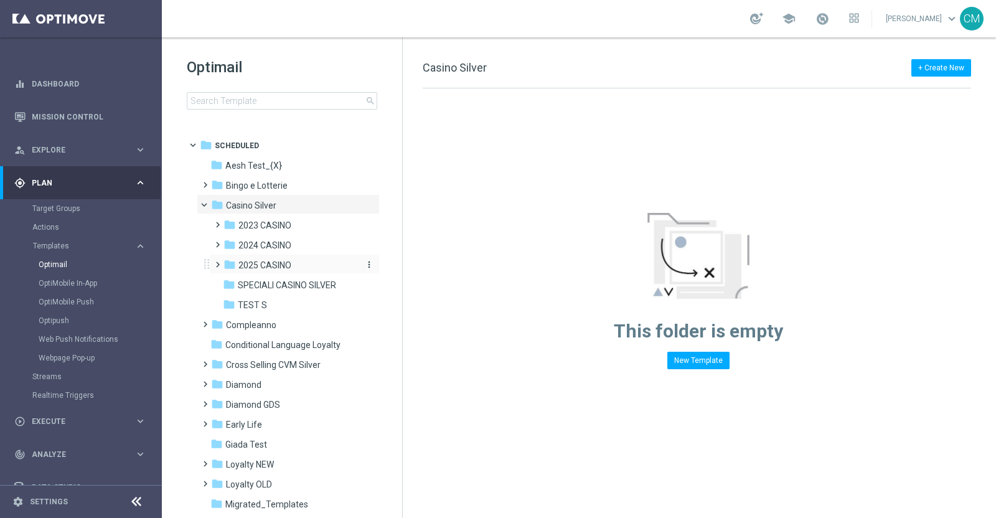
click at [253, 266] on span "2025 CASINO" at bounding box center [264, 265] width 53 height 11
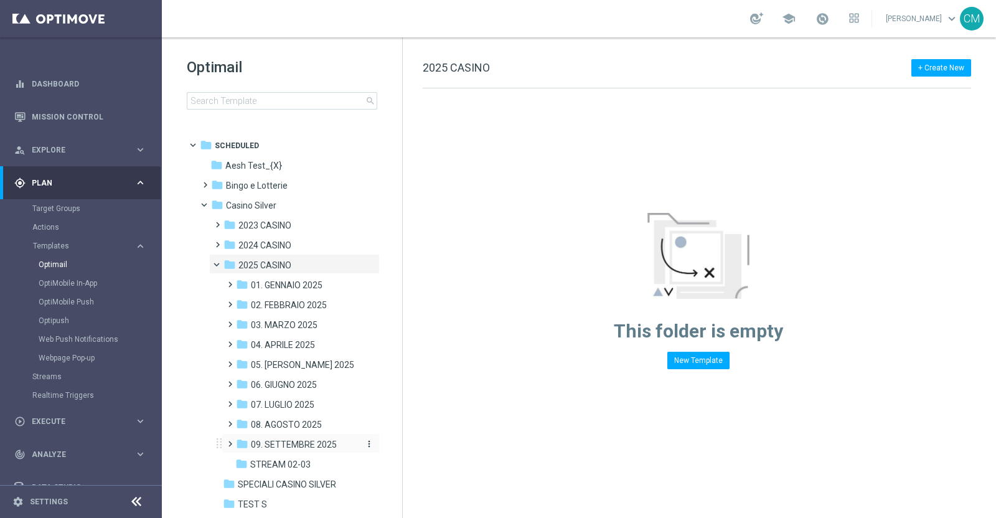
click at [285, 439] on span "09. SETTEMBRE 2025" at bounding box center [294, 444] width 86 height 11
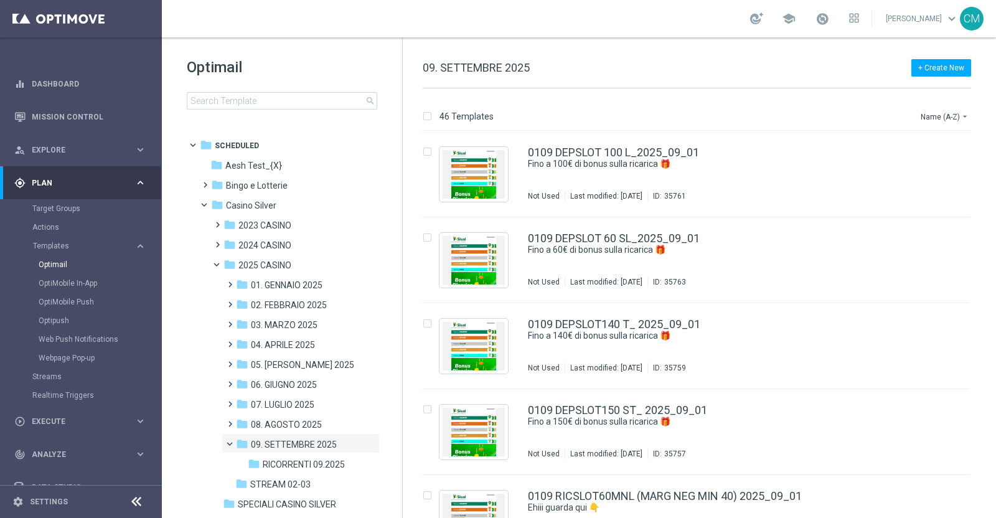
scroll to position [11, 0]
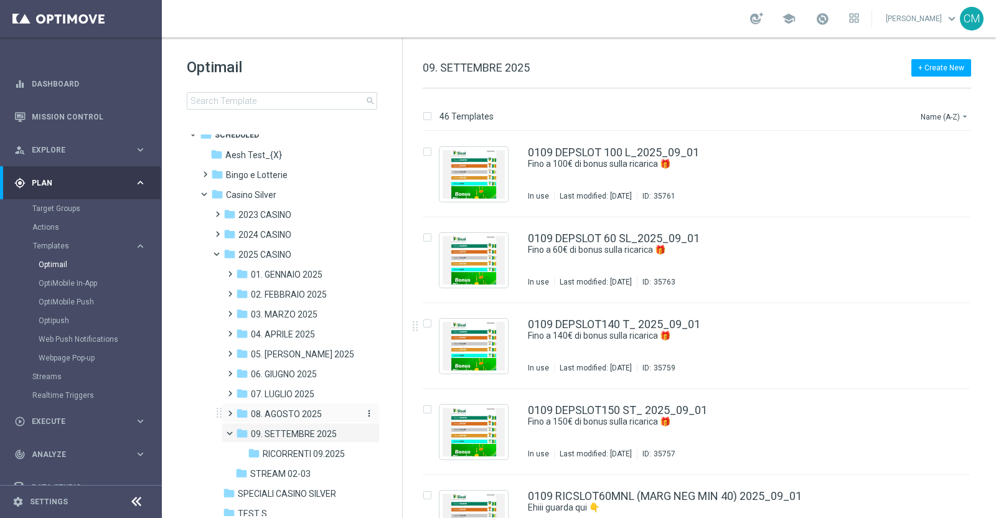
click at [270, 413] on span "08. AGOSTO 2025" at bounding box center [286, 413] width 71 height 11
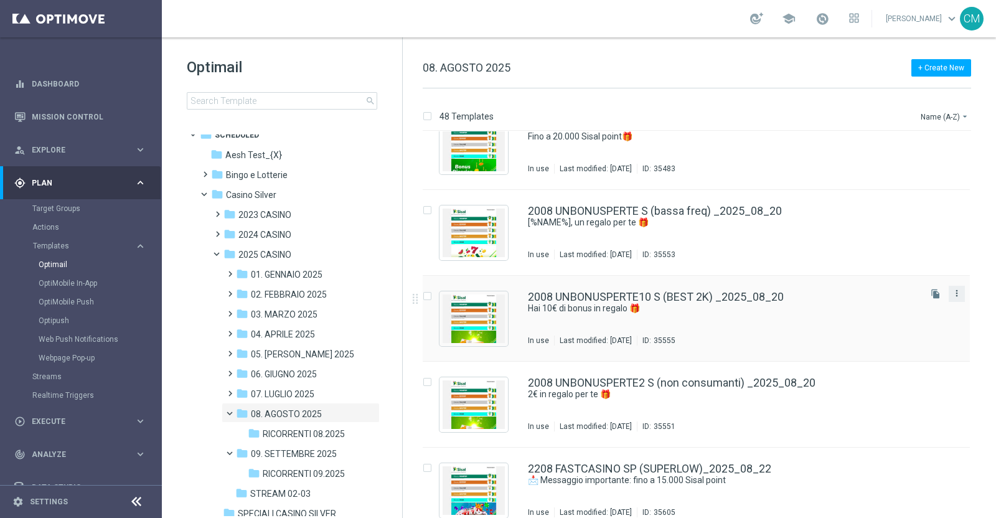
click at [956, 295] on icon "more_vert" at bounding box center [957, 293] width 10 height 10
click at [920, 321] on div "Copy To" at bounding box center [905, 323] width 75 height 9
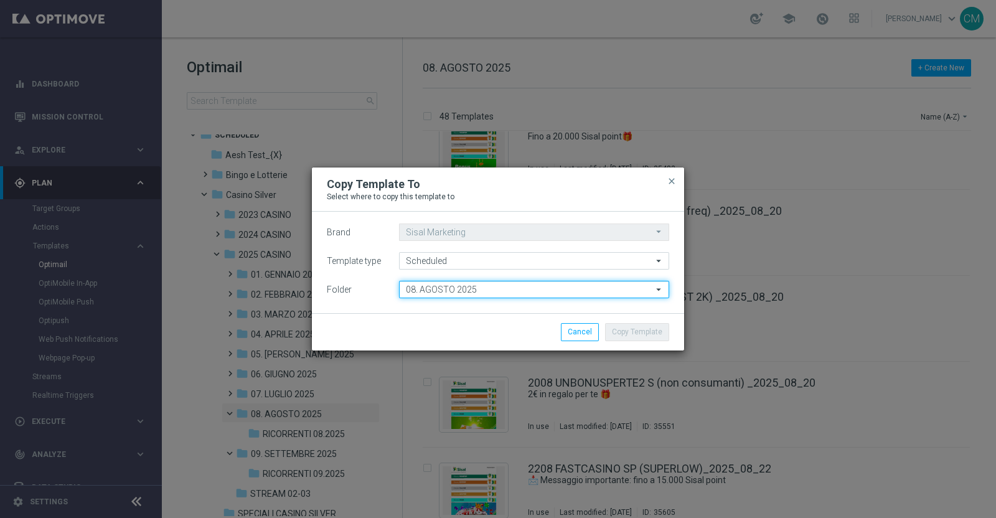
click at [478, 288] on input "08. AGOSTO 2025" at bounding box center [534, 289] width 270 height 17
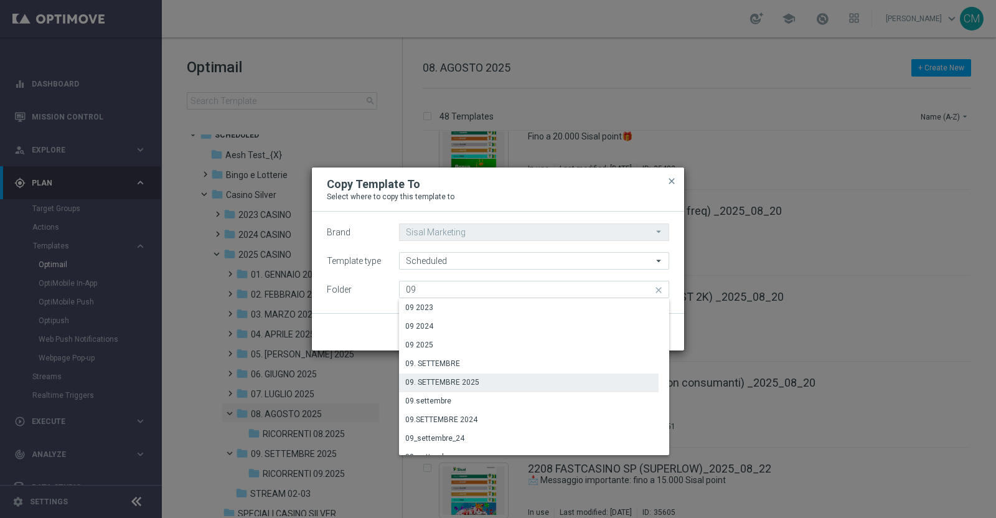
click at [484, 380] on div "09. SETTEMBRE 2025" at bounding box center [529, 382] width 260 height 17
type input "09. SETTEMBRE 2025"
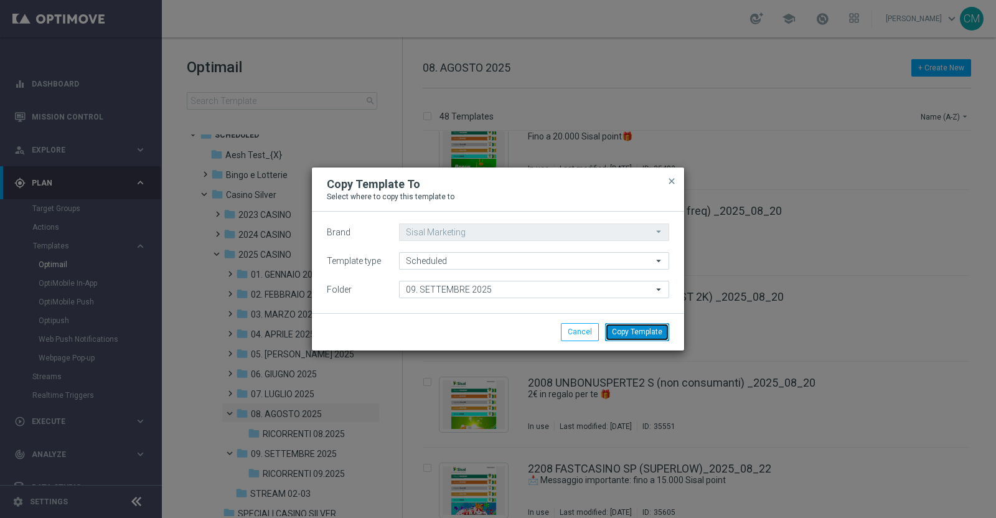
click at [644, 334] on button "Copy Template" at bounding box center [637, 331] width 64 height 17
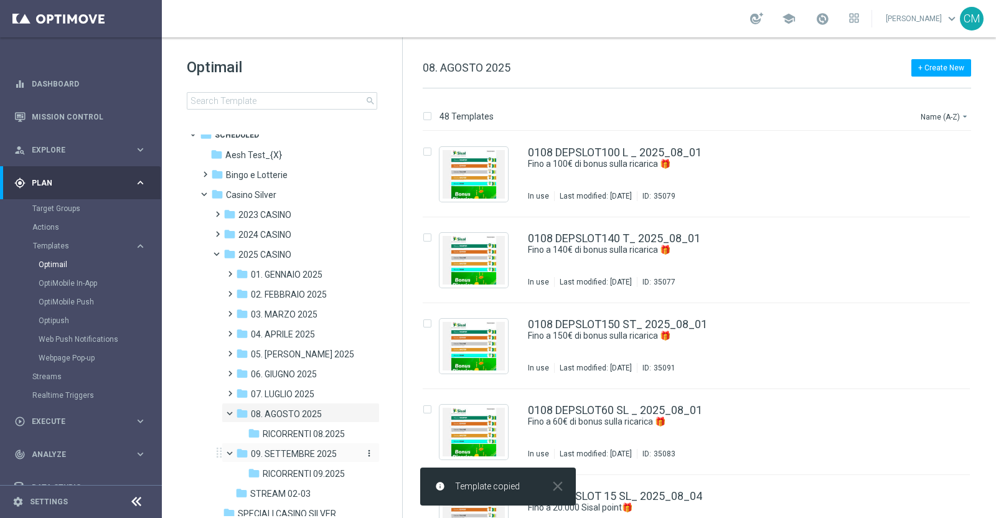
click at [309, 454] on span "09. SETTEMBRE 2025" at bounding box center [294, 453] width 86 height 11
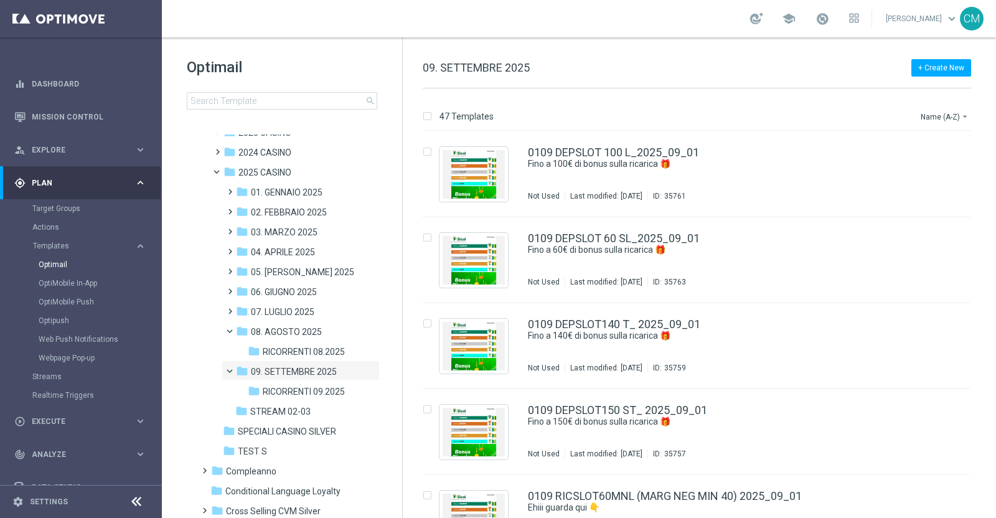
scroll to position [93, 0]
click at [313, 367] on span "09. SETTEMBRE 2025" at bounding box center [294, 371] width 86 height 11
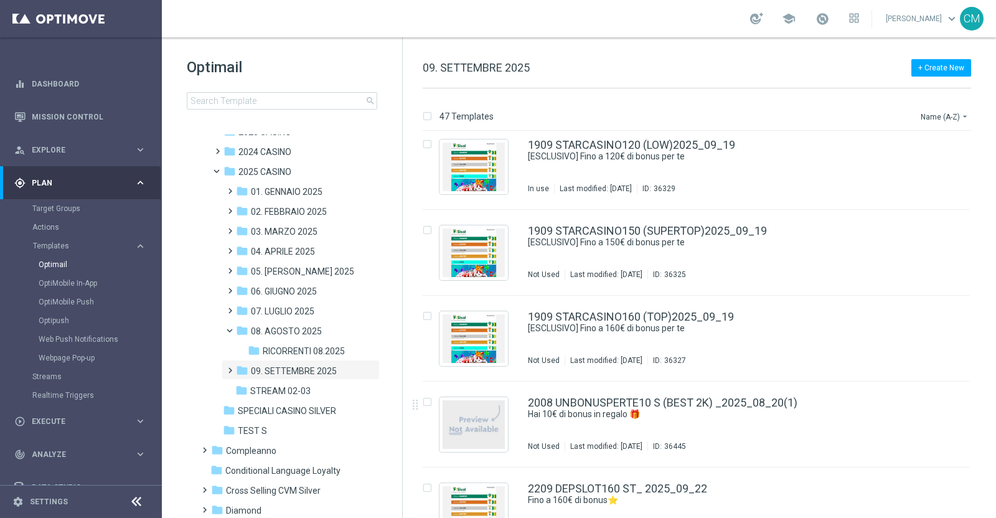
scroll to position [3412, 0]
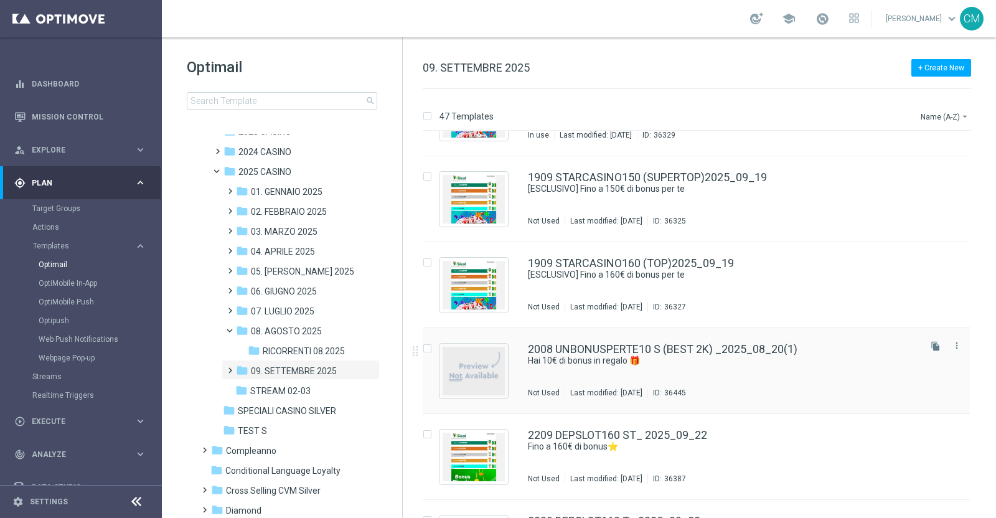
click at [729, 372] on div "2008 UNBONUSPERTE10 S (BEST 2K) _2025_08_20(1) Hai 10€ di bonus in regalo 🎁 Not…" at bounding box center [723, 371] width 390 height 54
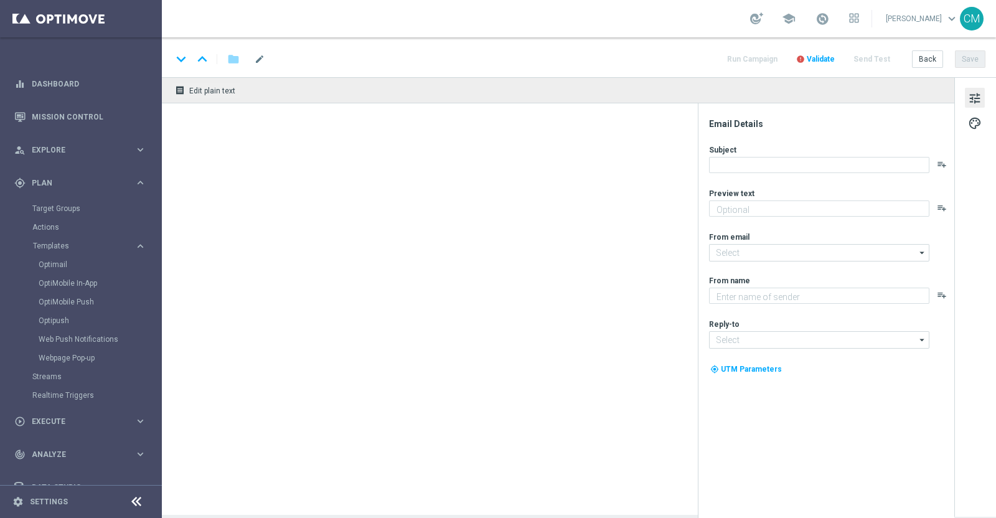
type textarea "Per te, una sorpresa speciale"
type textarea "Sisal"
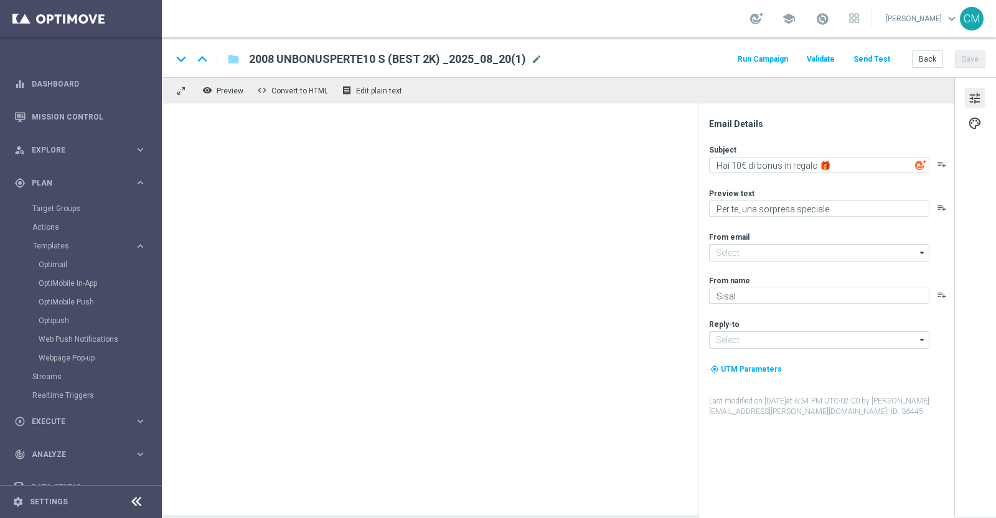
type input "[EMAIL_ADDRESS][DOMAIN_NAME]"
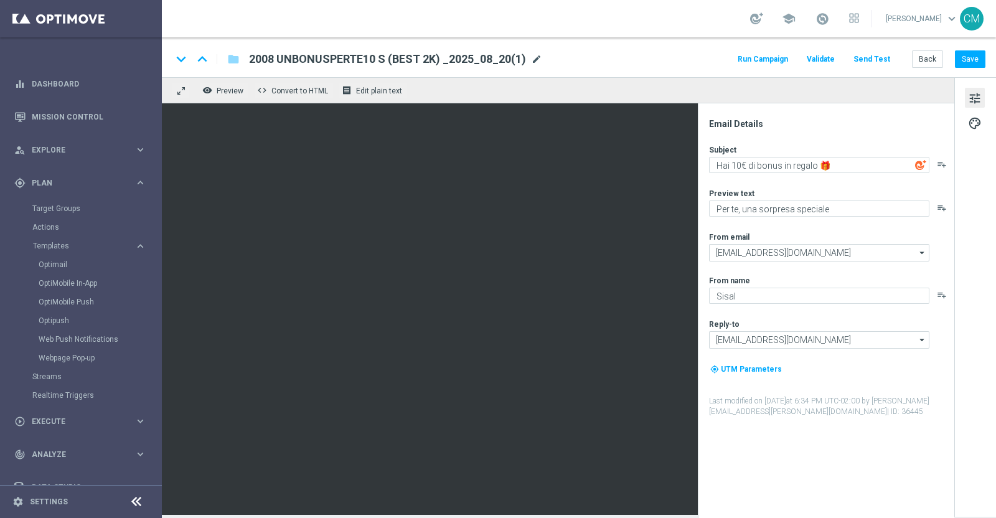
click at [539, 59] on span "mode_edit" at bounding box center [536, 59] width 11 height 11
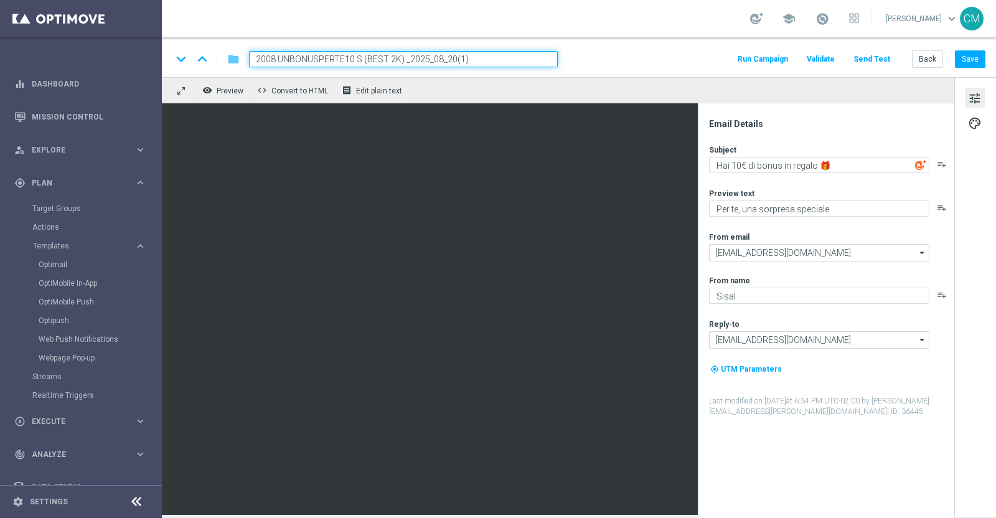
drag, startPoint x: 359, startPoint y: 59, endPoint x: 234, endPoint y: 59, distance: 125.2
click at [234, 59] on div "keyboard_arrow_down keyboard_arrow_up folder 2008 UNBONUSPERTE10 S (BEST 2K) _2…" at bounding box center [365, 59] width 386 height 16
paste input "409 UNBONUSPERTETA"
click at [390, 60] on input "2409 UNBONUSPERTETA (BEST 2K) _2025_08_20(1)" at bounding box center [403, 59] width 309 height 16
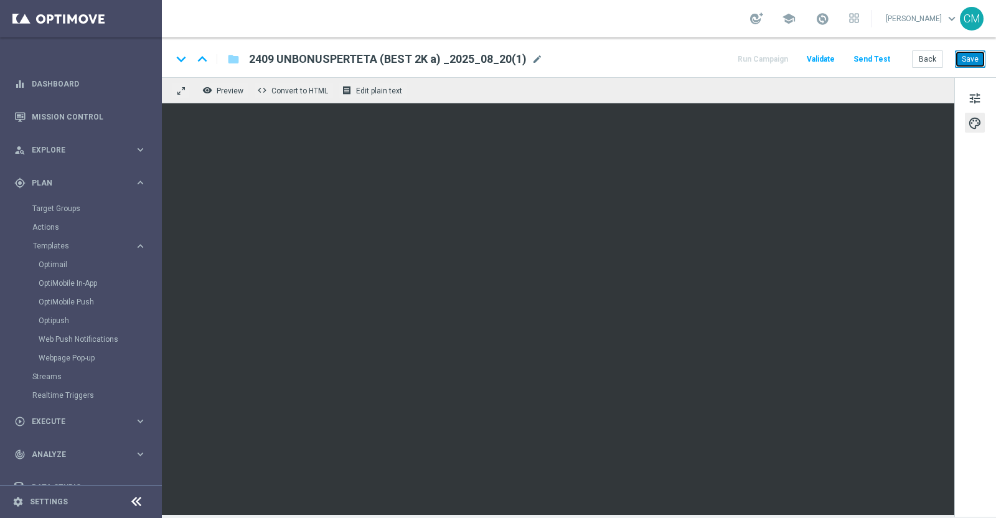
click at [968, 59] on button "Save" at bounding box center [970, 58] width 31 height 17
click at [536, 56] on span "mode_edit" at bounding box center [537, 59] width 11 height 11
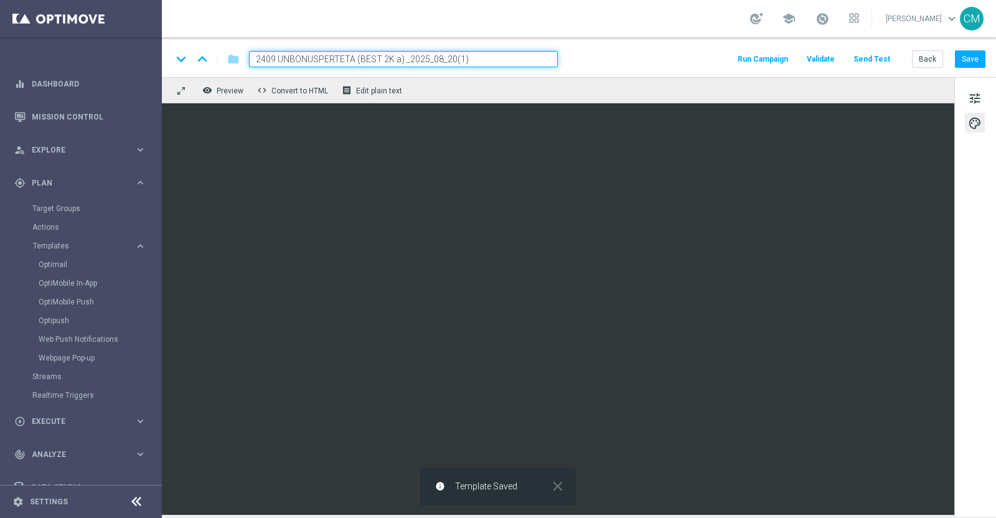
click at [440, 59] on input "2409 UNBONUSPERTETA (BEST 2K a) _2025_08_20(1)" at bounding box center [403, 59] width 309 height 16
type input "2409 UNBONUSPERTETA (BEST 2K a) _2025_09_24"
click at [976, 59] on button "Save" at bounding box center [970, 58] width 31 height 17
drag, startPoint x: 470, startPoint y: 60, endPoint x: 212, endPoint y: 44, distance: 258.9
click at [212, 44] on div "keyboard_arrow_down keyboard_arrow_up folder 2409 UNBONUSPERTETA (BEST 2K a) _2…" at bounding box center [579, 57] width 834 height 40
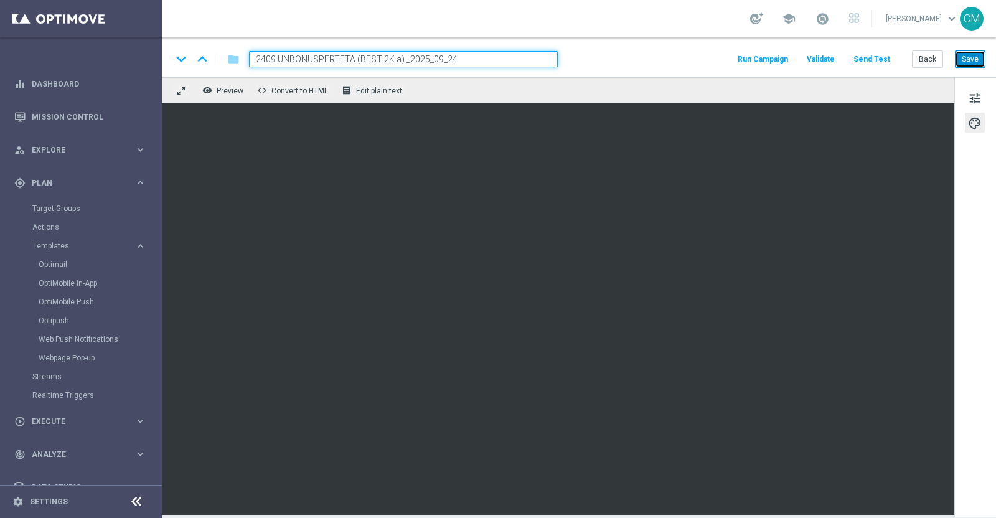
click at [975, 51] on button "Save" at bounding box center [970, 58] width 31 height 17
click at [937, 60] on button "Back" at bounding box center [927, 58] width 31 height 17
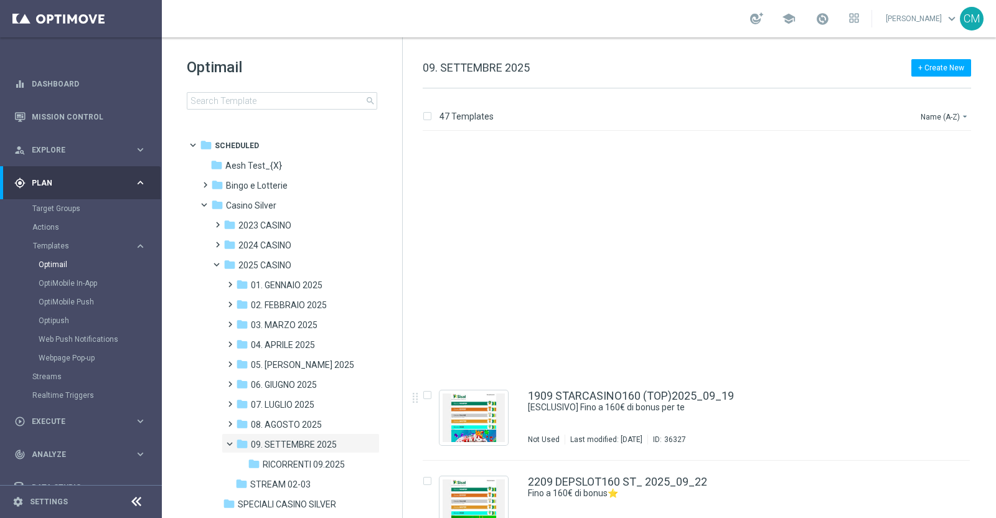
scroll to position [3652, 0]
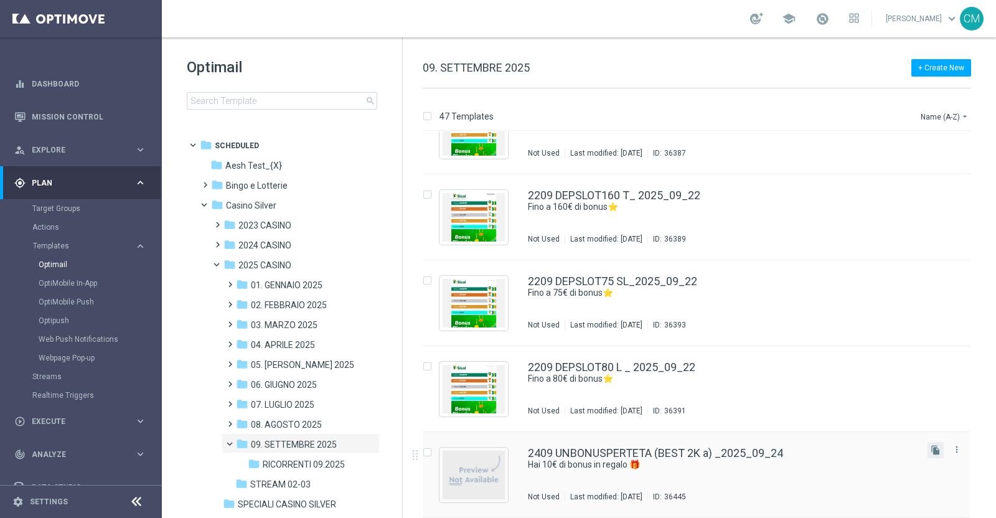
click at [928, 448] on button "file_copy" at bounding box center [936, 450] width 16 height 16
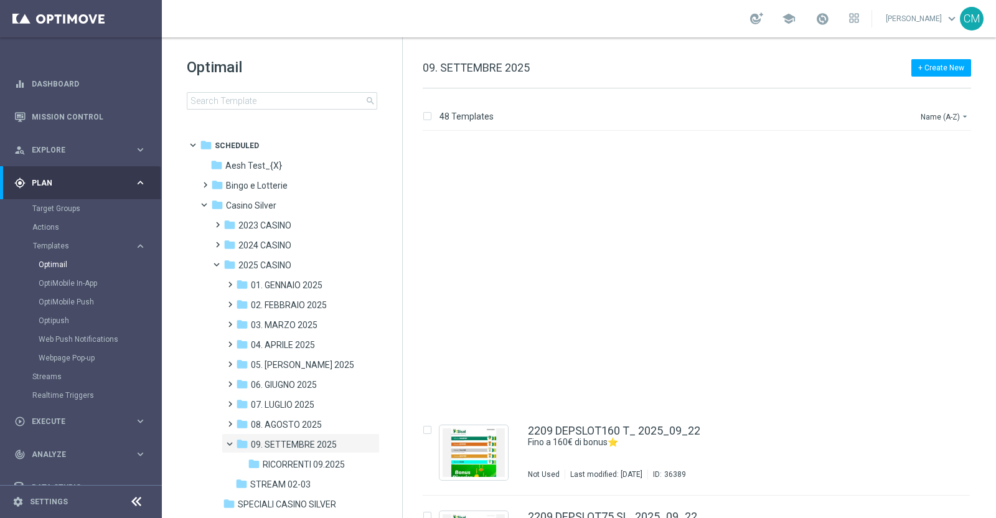
scroll to position [3738, 0]
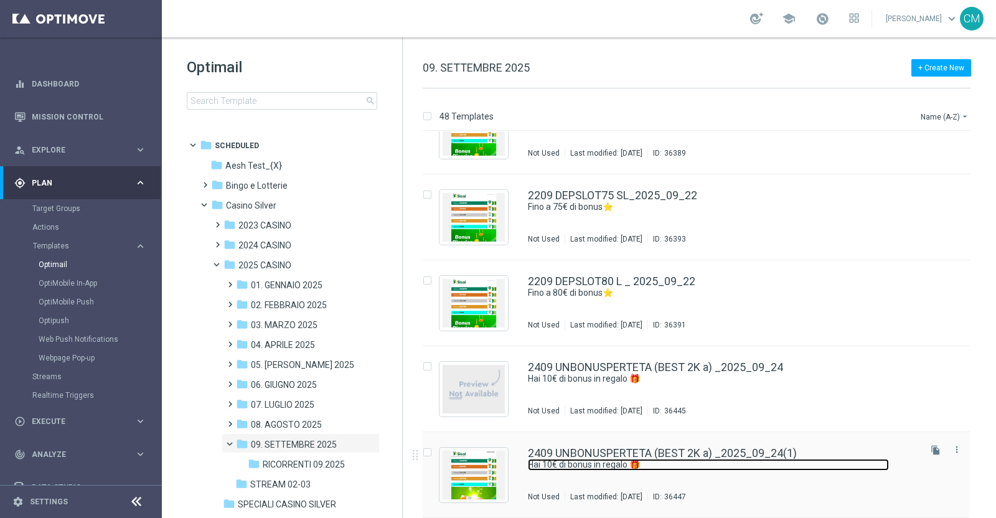
click at [847, 459] on link "Hai 10€ di bonus in regalo 🎁" at bounding box center [708, 465] width 361 height 12
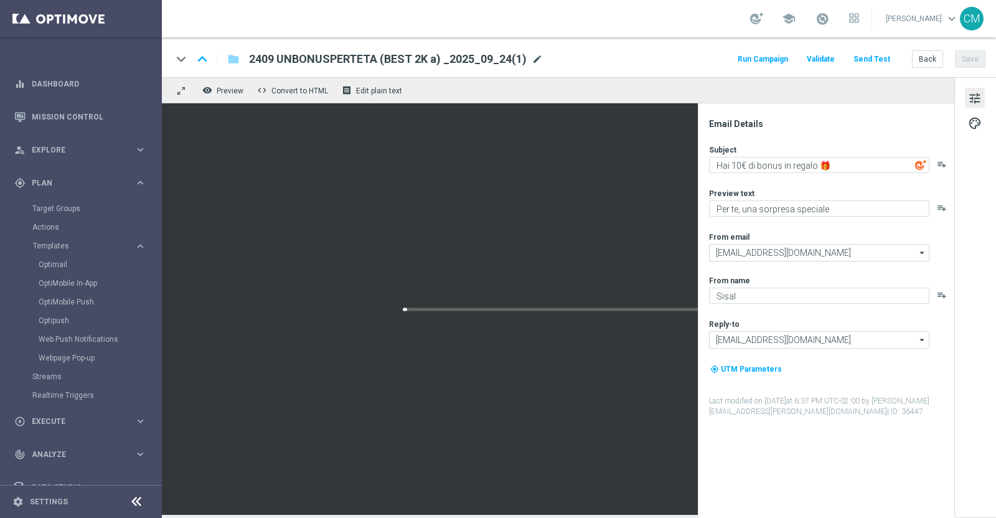
click at [532, 60] on span "mode_edit" at bounding box center [537, 59] width 11 height 11
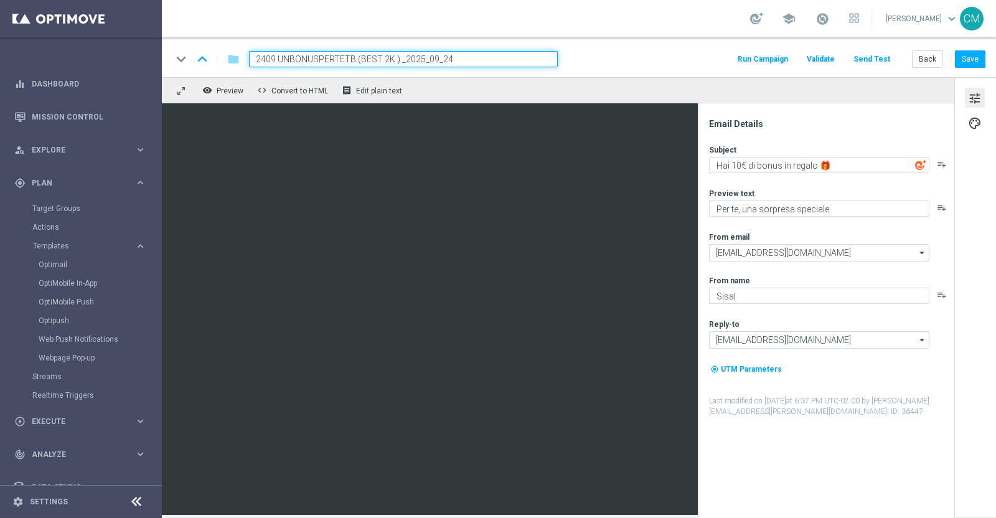
type input "2409 UNBONUSPERTETB (BEST 2K B) _2025_09_24"
click at [739, 164] on textarea "Hai 10€ di bonus in regalo 🎁" at bounding box center [819, 165] width 220 height 16
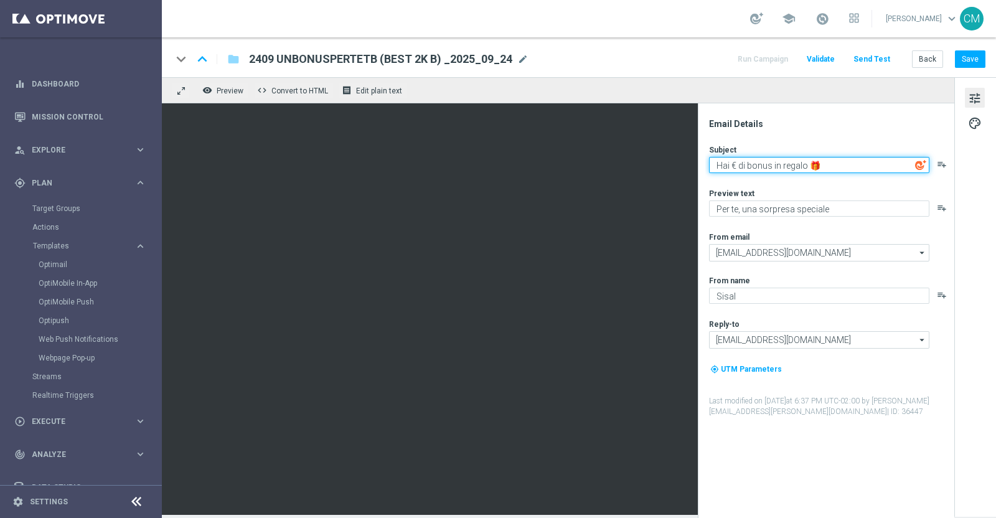
type textarea "Hai 5€ di bonus in regalo 🎁"
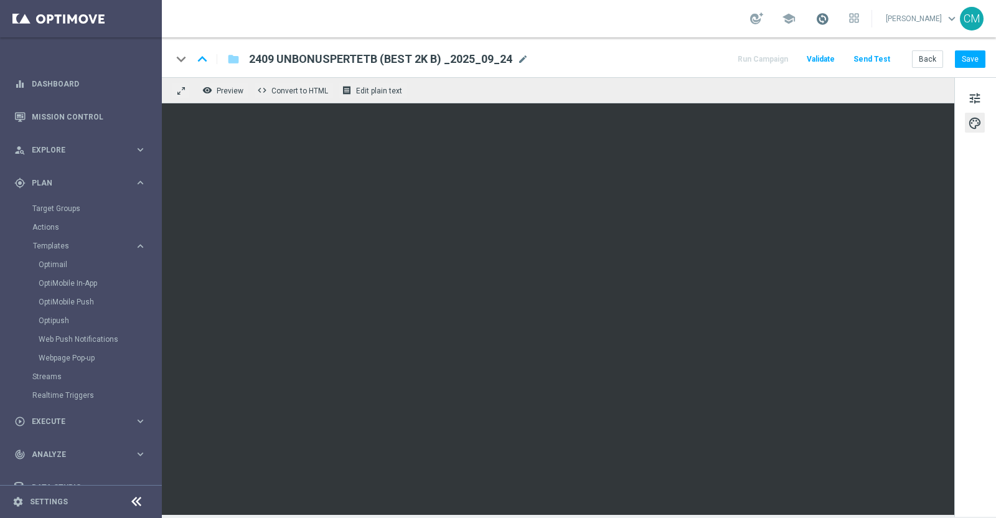
click at [829, 17] on span at bounding box center [823, 19] width 14 height 14
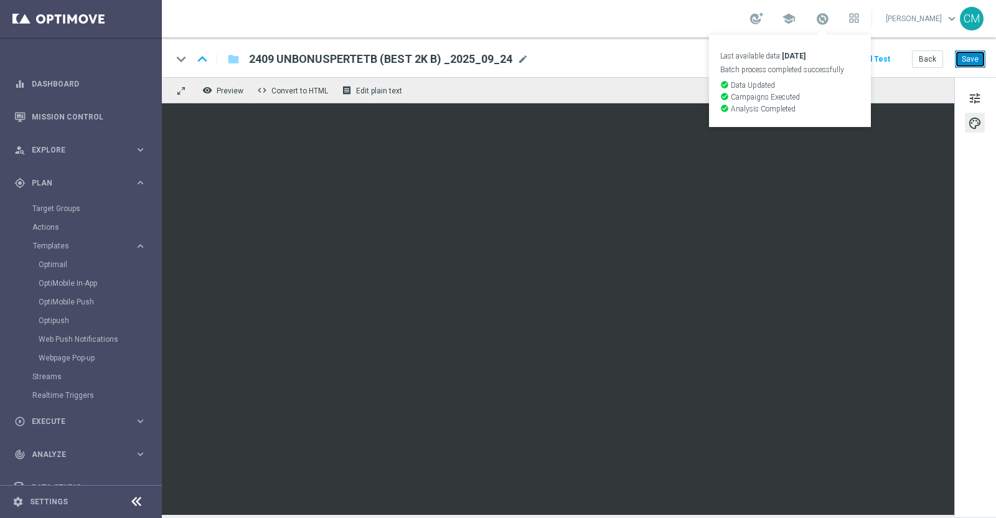
click at [976, 52] on button "Save" at bounding box center [970, 58] width 31 height 17
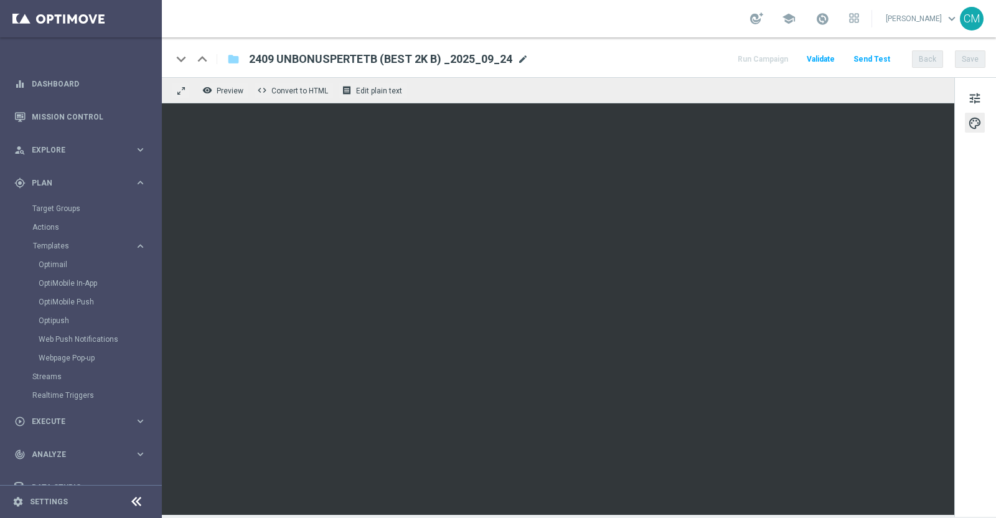
click at [524, 62] on span "mode_edit" at bounding box center [522, 59] width 11 height 11
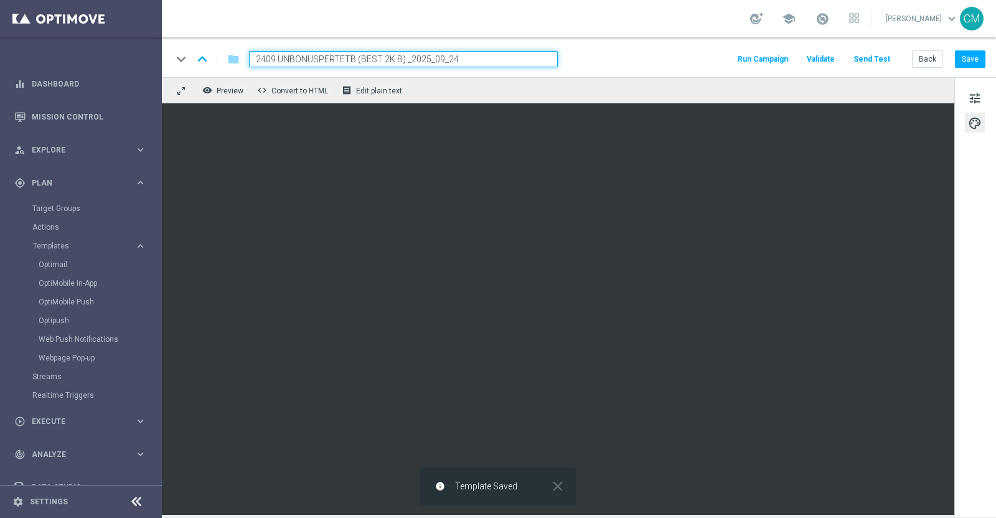
drag, startPoint x: 503, startPoint y: 57, endPoint x: 230, endPoint y: 51, distance: 272.8
click at [230, 51] on div "keyboard_arrow_down keyboard_arrow_up folder 2409 UNBONUSPERTETB (BEST 2K B) _2…" at bounding box center [365, 59] width 386 height 16
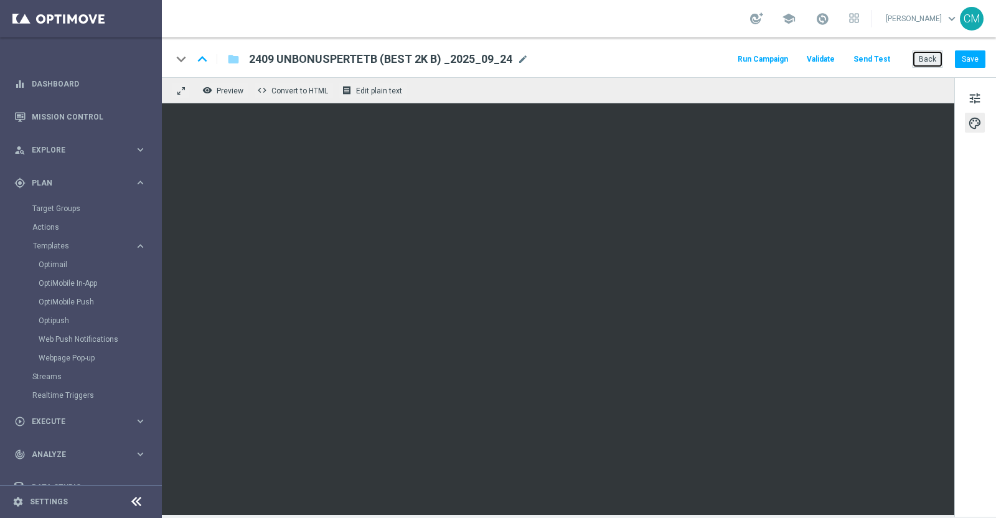
click at [926, 61] on button "Back" at bounding box center [927, 58] width 31 height 17
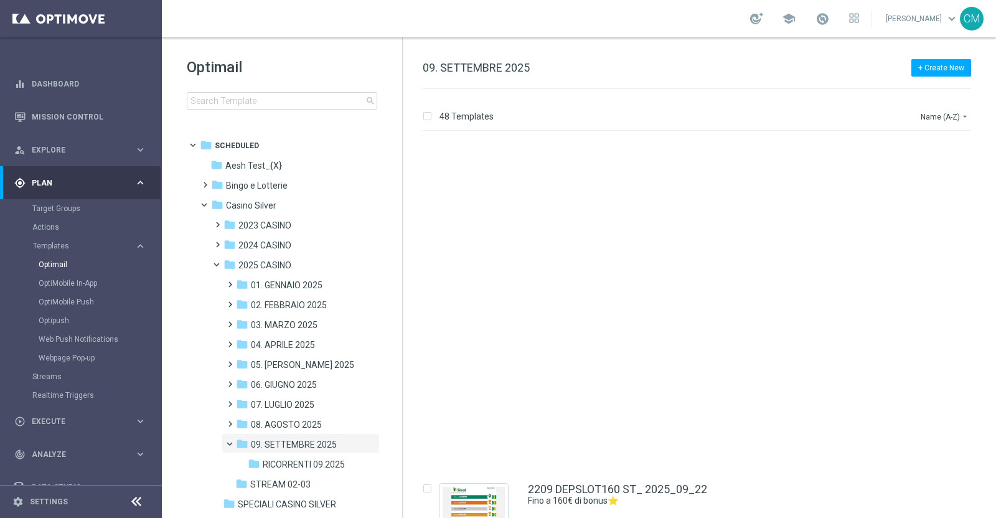
scroll to position [3738, 0]
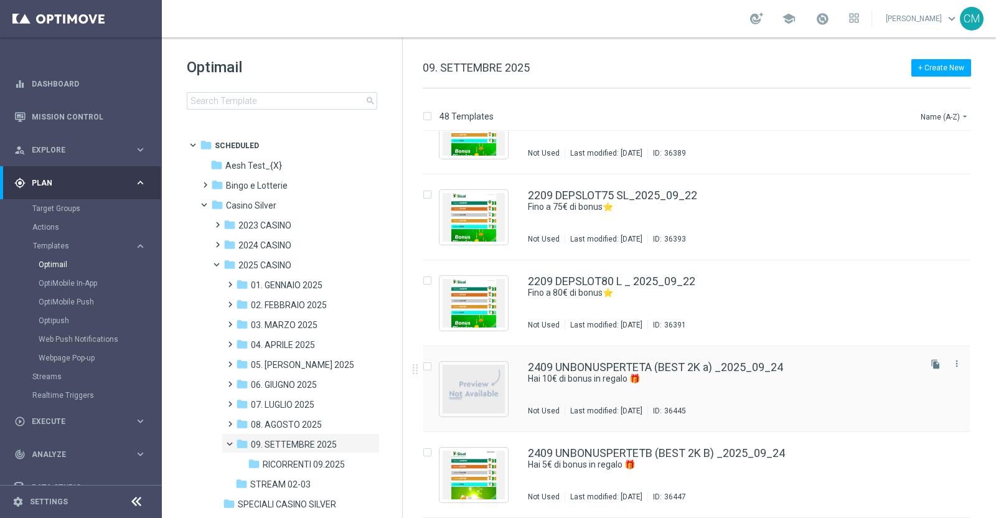
click at [717, 387] on div "2409 UNBONUSPERTETA (BEST 2K a) _2025_09_24 Hai 10€ di bonus in regalo 🎁 Not Us…" at bounding box center [723, 389] width 390 height 54
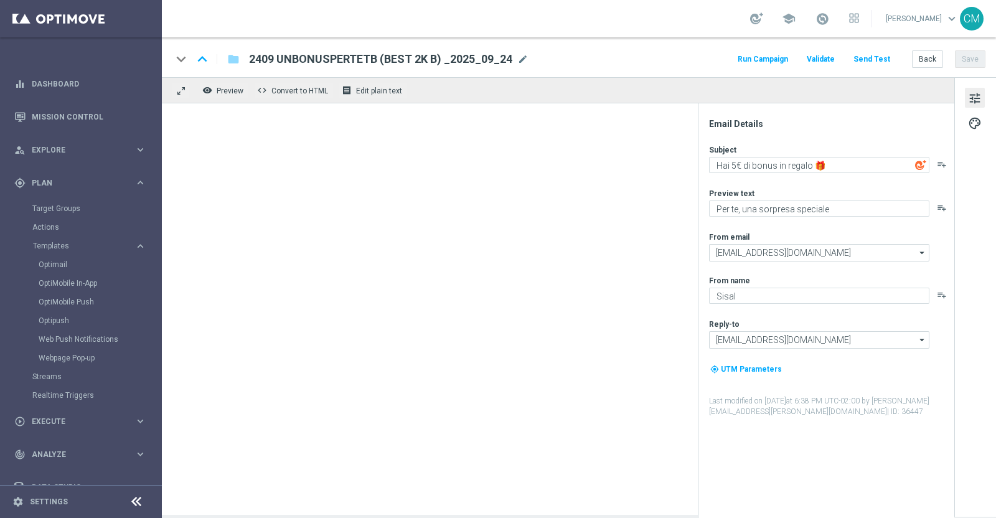
type textarea "Hai 10€ di bonus in regalo 🎁"
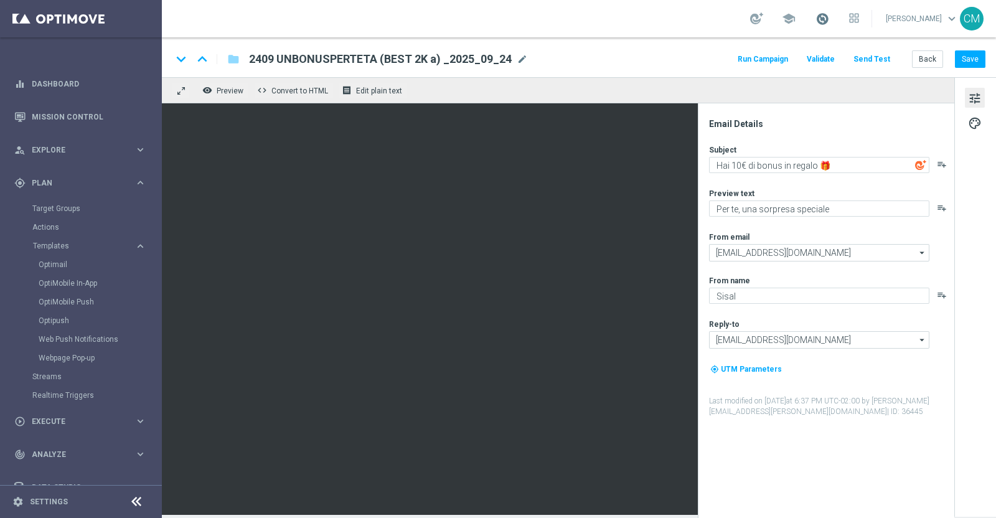
click at [825, 17] on span at bounding box center [823, 19] width 14 height 14
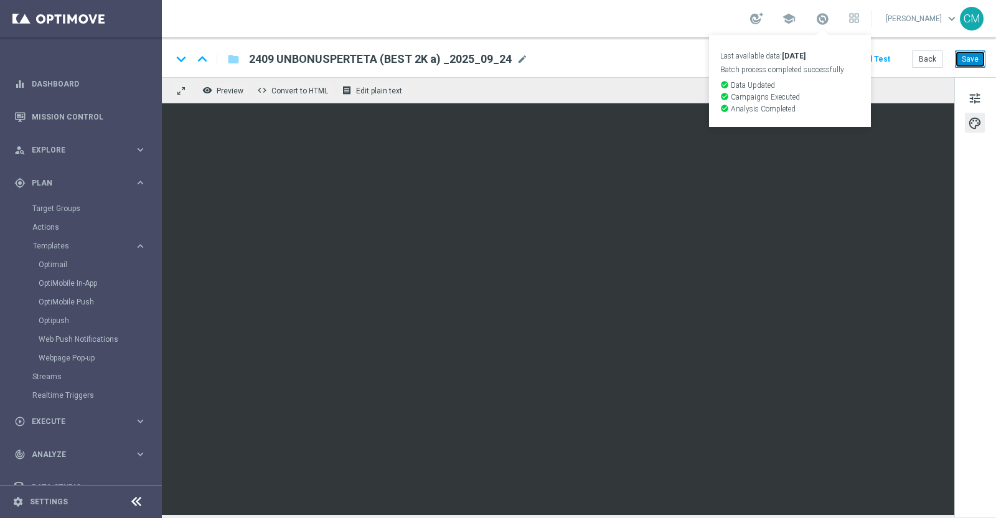
click at [978, 52] on button "Save" at bounding box center [970, 58] width 31 height 17
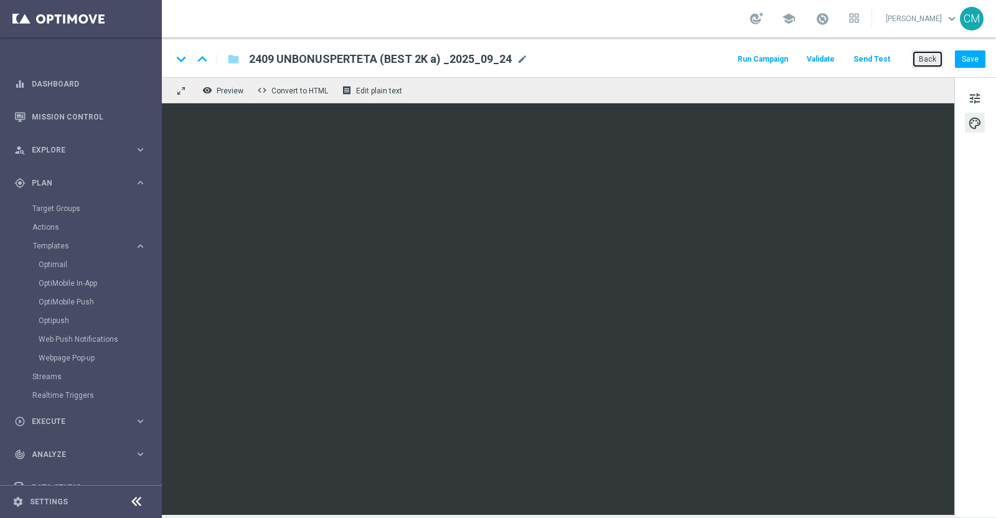
click at [923, 62] on button "Back" at bounding box center [927, 58] width 31 height 17
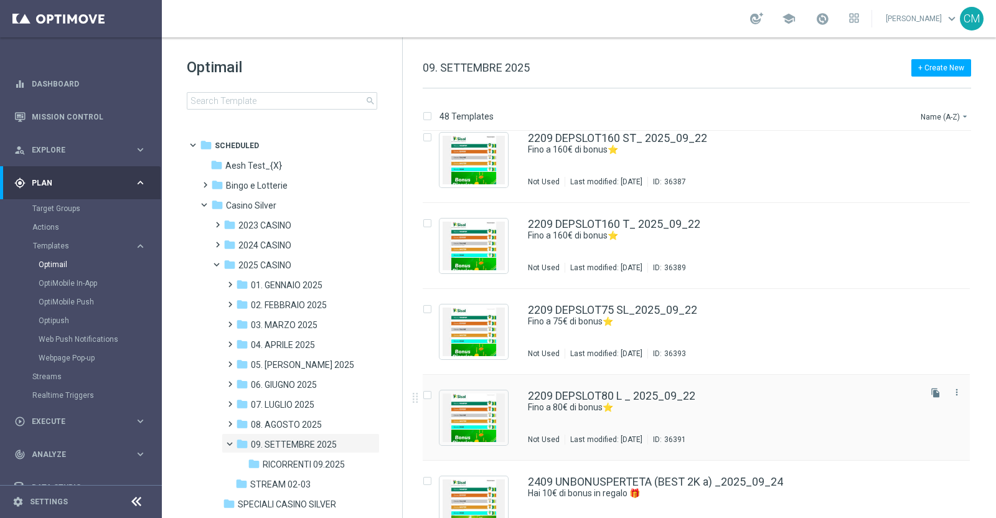
scroll to position [3738, 0]
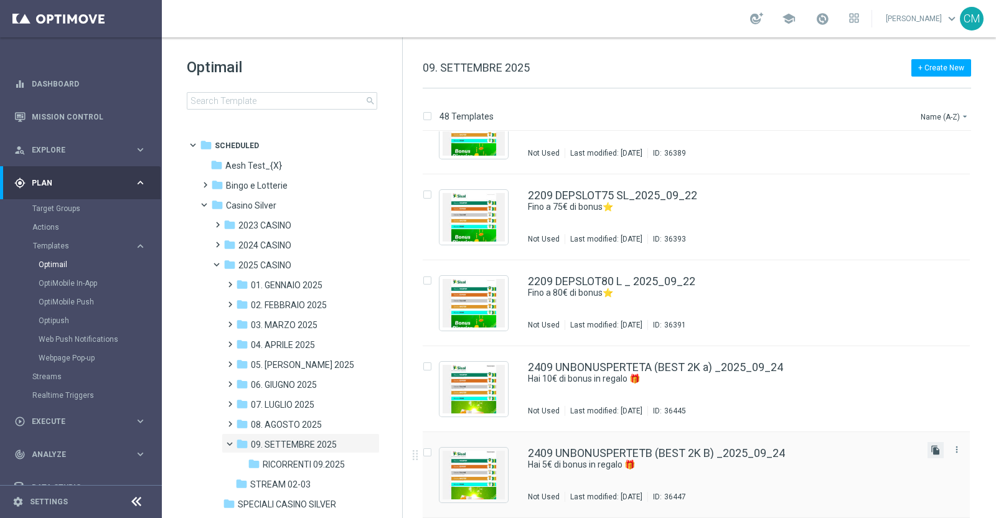
click at [931, 453] on icon "file_copy" at bounding box center [936, 450] width 10 height 10
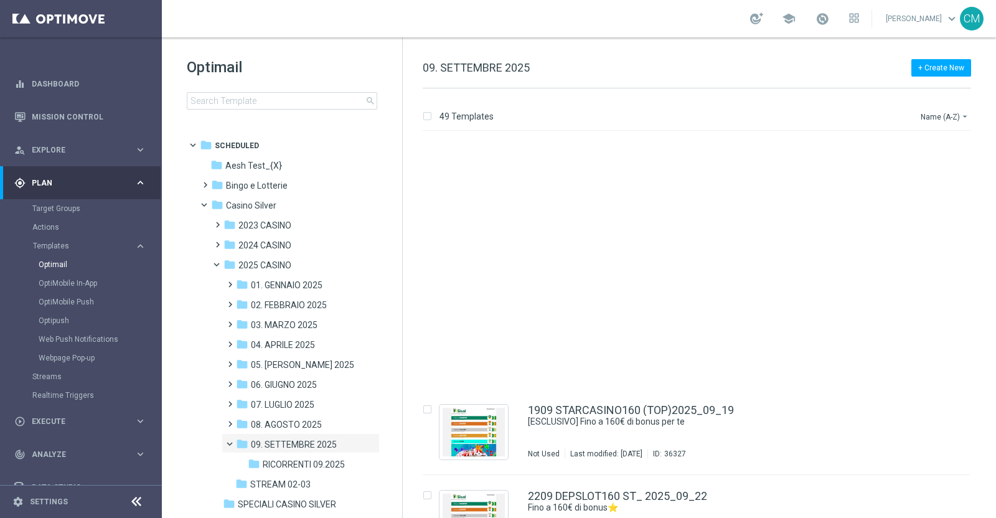
scroll to position [3823, 0]
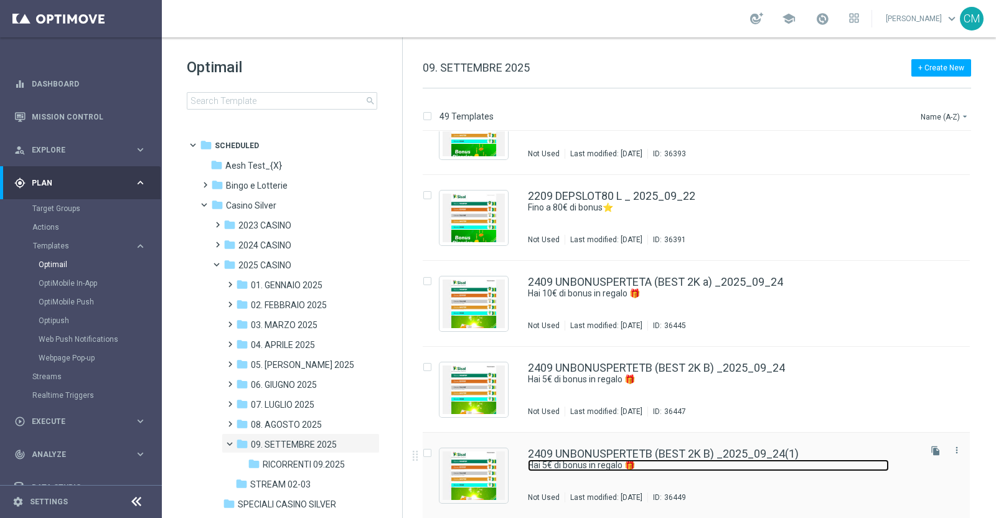
click at [781, 461] on link "Hai 5€ di bonus in regalo 🎁" at bounding box center [708, 466] width 361 height 12
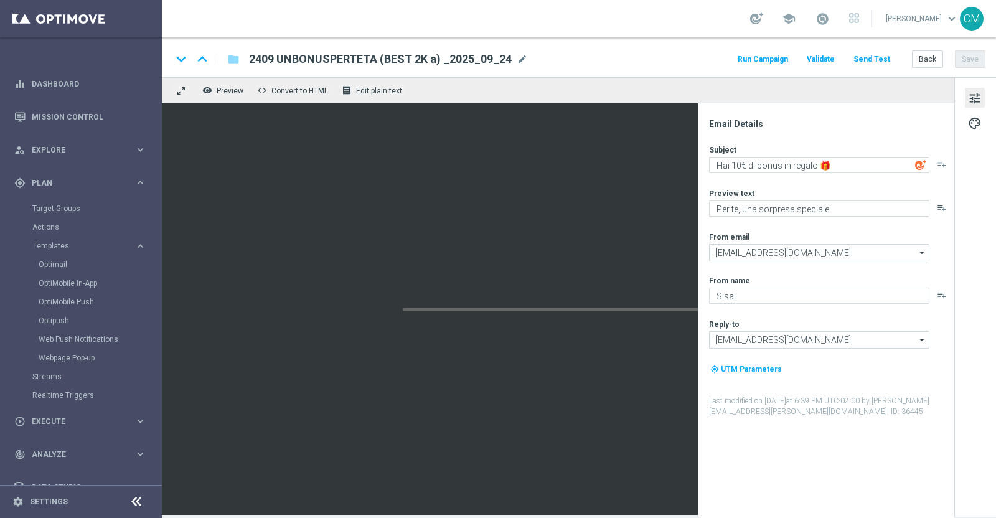
type input "2409 UNBONUSPERTETB (BEST 2K B) _2025_09_24(1)"
type textarea "Hai 5€ di bonus in regalo 🎁"
click at [541, 65] on div "keyboard_arrow_down keyboard_arrow_up folder 2409 UNBONUSPERTETB (BEST 2K B) _2…" at bounding box center [579, 59] width 814 height 16
click at [536, 59] on span "mode_edit" at bounding box center [537, 59] width 11 height 11
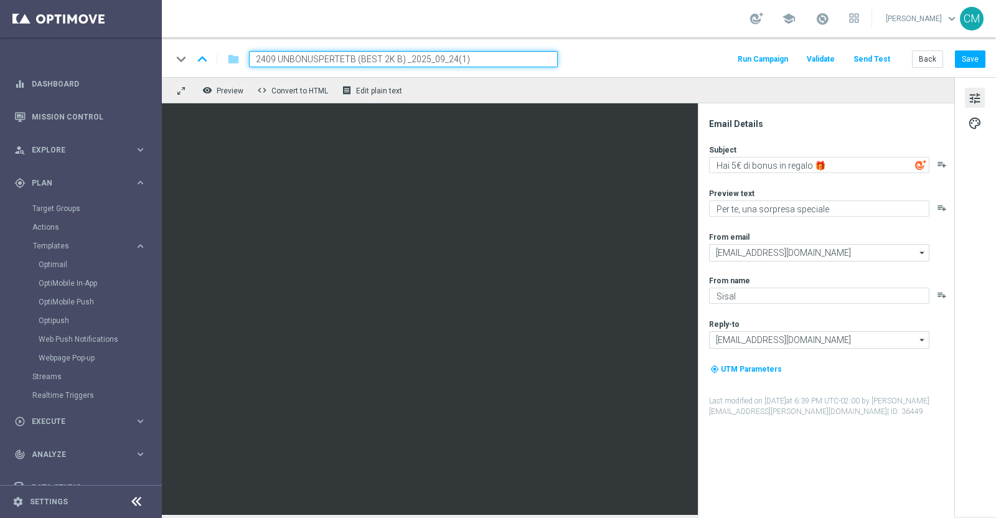
drag, startPoint x: 354, startPoint y: 58, endPoint x: 245, endPoint y: 49, distance: 109.9
click at [245, 49] on div "keyboard_arrow_down keyboard_arrow_up folder 2409 UNBONUSPERTETB (BEST 2K B) _2…" at bounding box center [579, 57] width 834 height 40
paste input "T"
click at [384, 60] on input "2409 UNBONUSPERTE T (BEST 2K B) _2025_09_24(1)" at bounding box center [403, 59] width 309 height 16
click at [468, 65] on input "2409 UNBONUSPERTE T (BEST 3-4-5) _2025_09_24(1)" at bounding box center [403, 59] width 309 height 16
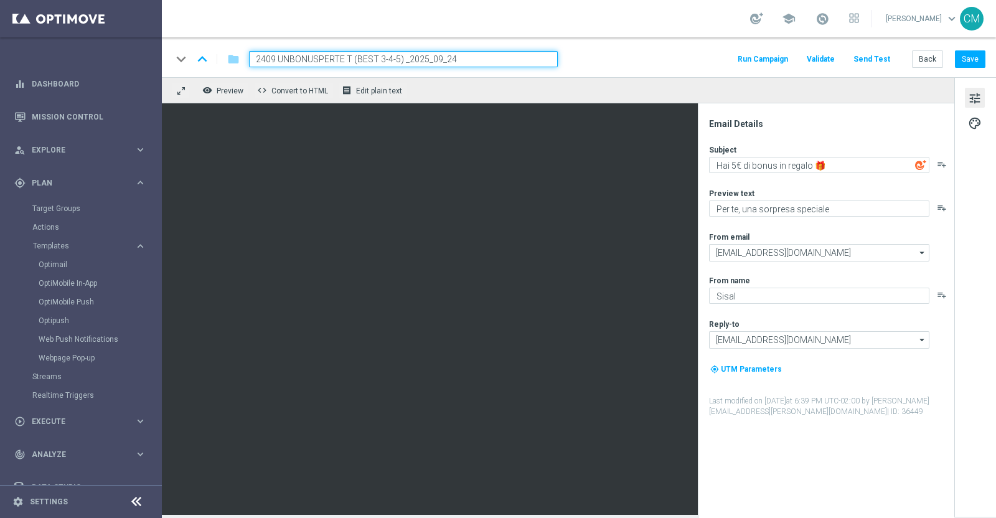
type input "2409 UNBONUSPERTE T (BEST 3-4-5) _2025_09_24"
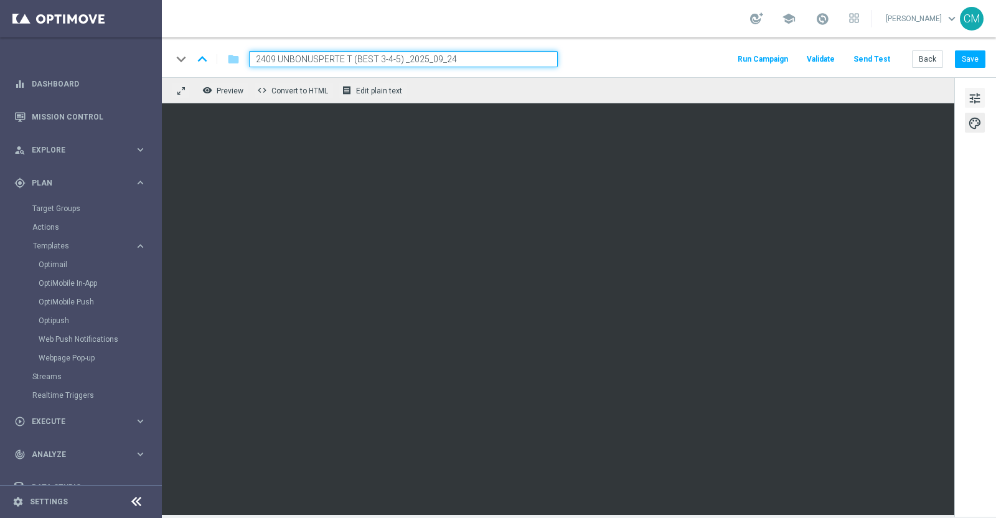
click at [971, 102] on span "tune" at bounding box center [975, 98] width 14 height 16
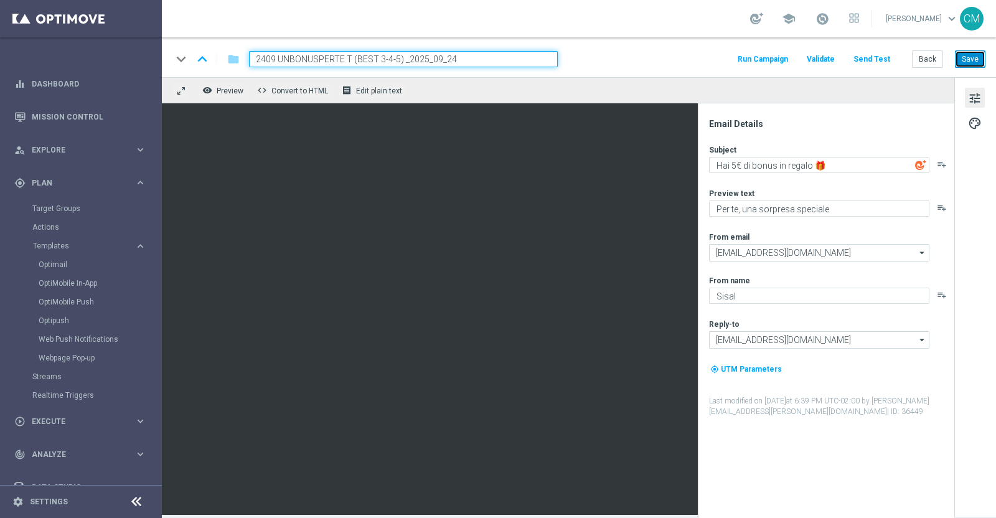
click at [969, 57] on button "Save" at bounding box center [970, 58] width 31 height 17
click at [970, 64] on button "Save" at bounding box center [970, 58] width 31 height 17
drag, startPoint x: 473, startPoint y: 57, endPoint x: 179, endPoint y: 40, distance: 293.8
click at [179, 40] on div "keyboard_arrow_down keyboard_arrow_up folder 2409 UNBONUSPERTE T (BEST 3-4-5) _…" at bounding box center [579, 57] width 834 height 40
click at [943, 69] on div "keyboard_arrow_down keyboard_arrow_up folder 2409 UNBONUSPERTE T (BEST 3-4-5) _…" at bounding box center [579, 57] width 834 height 40
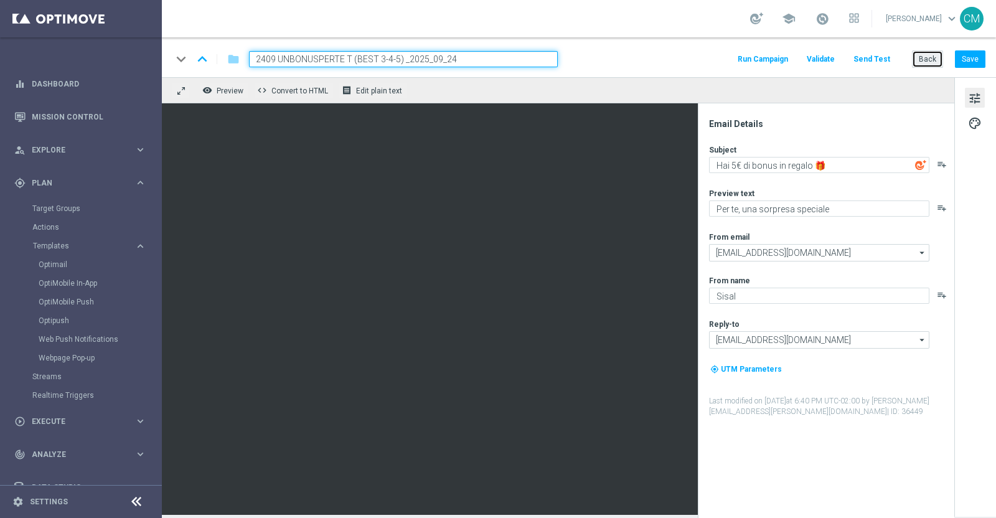
click at [935, 62] on button "Back" at bounding box center [927, 58] width 31 height 17
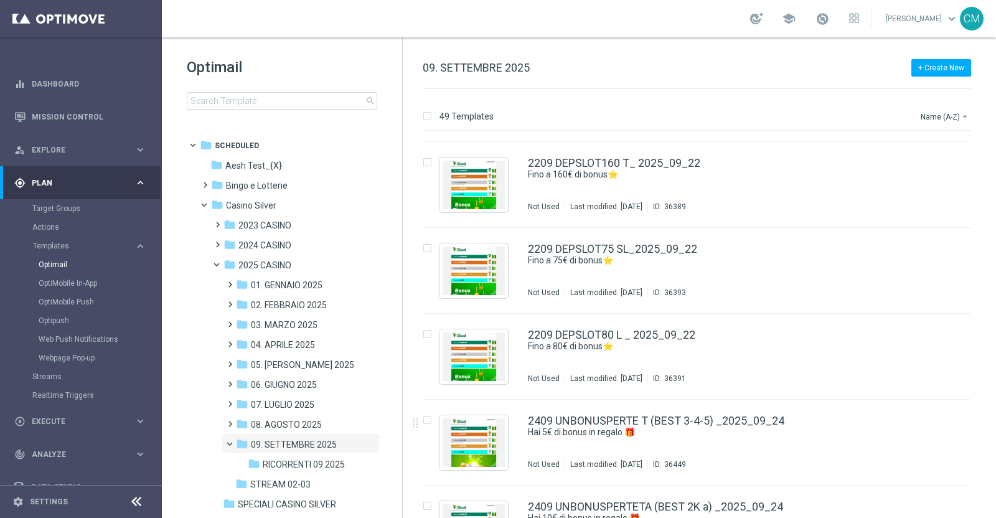
scroll to position [3823, 0]
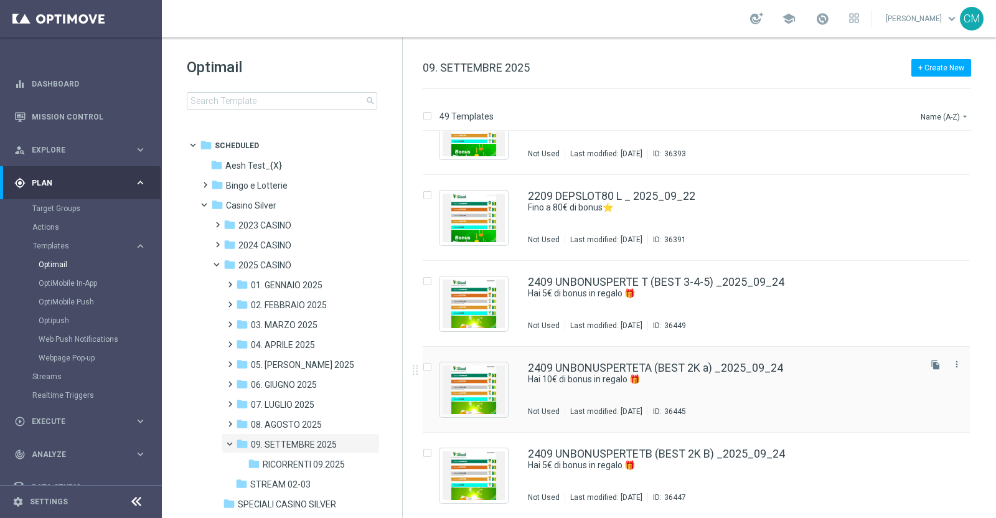
click at [753, 385] on div "2409 UNBONUSPERTETA (BEST 2K a) _2025_09_24 Hai 10€ di bonus in regalo 🎁 Not Us…" at bounding box center [723, 389] width 390 height 54
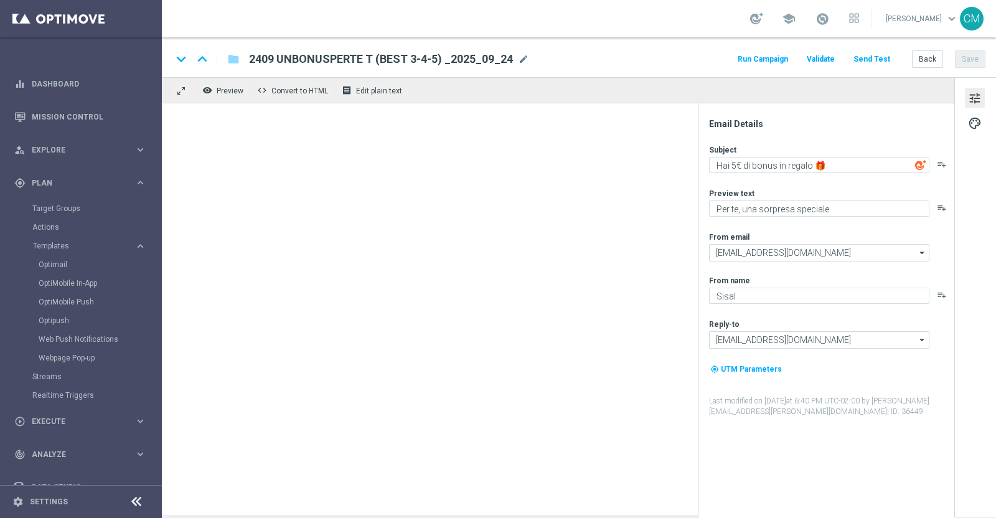
type textarea "Hai 10€ di bonus in regalo 🎁"
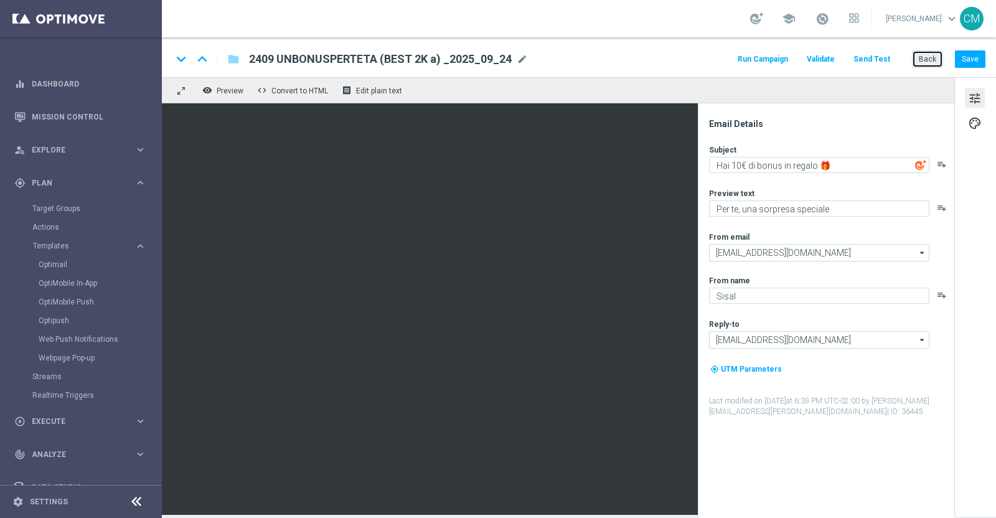
click at [925, 57] on button "Back" at bounding box center [927, 58] width 31 height 17
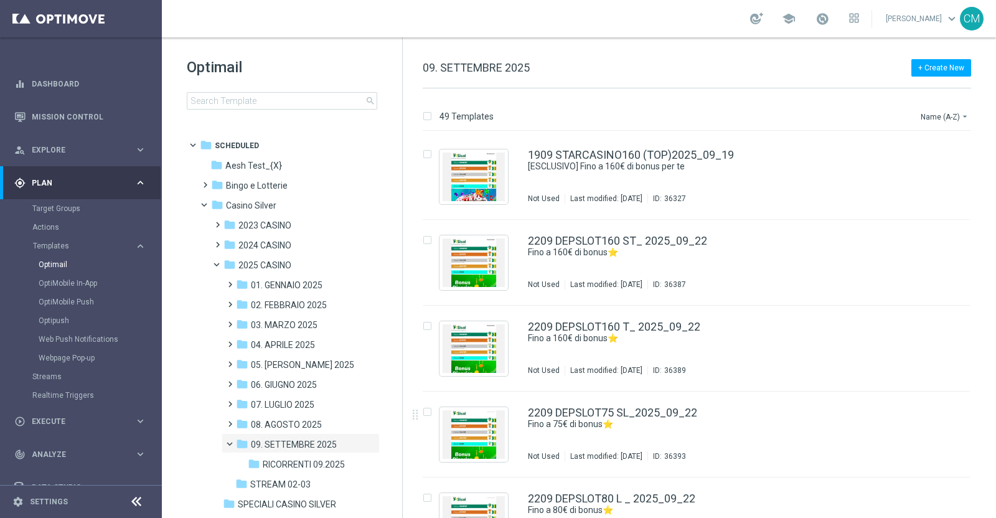
scroll to position [3823, 0]
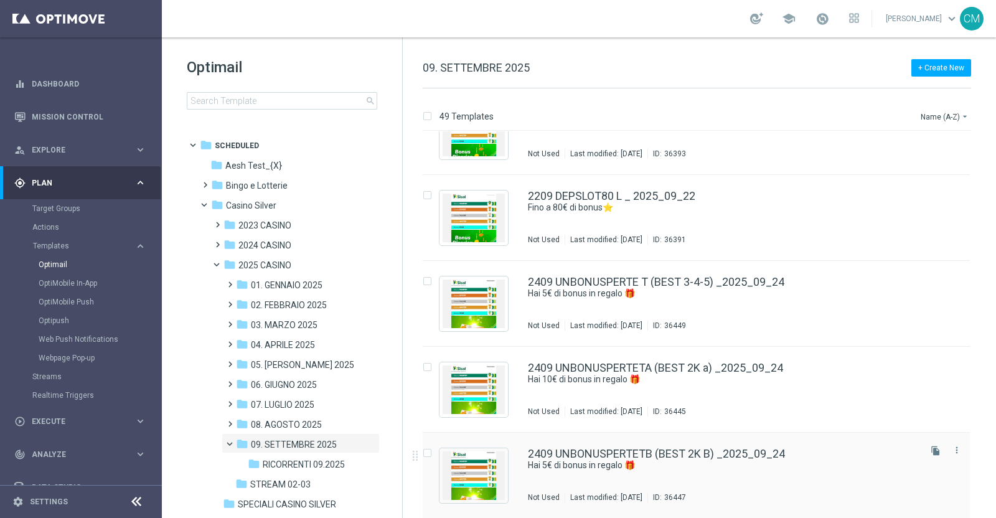
click at [803, 456] on div "2409 UNBONUSPERTETB (BEST 2K B) _2025_09_24" at bounding box center [723, 453] width 390 height 11
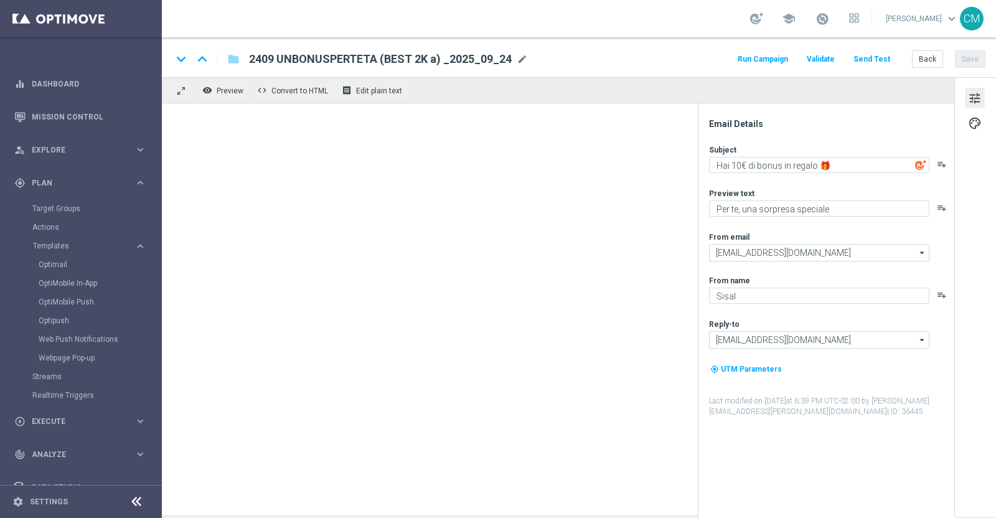
type textarea "Hai 5€ di bonus in regalo 🎁"
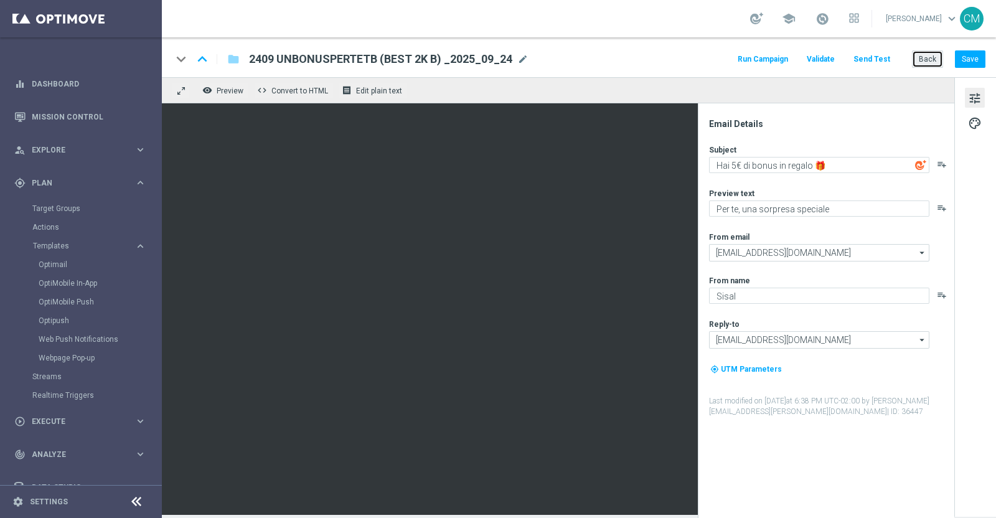
click at [932, 59] on button "Back" at bounding box center [927, 58] width 31 height 17
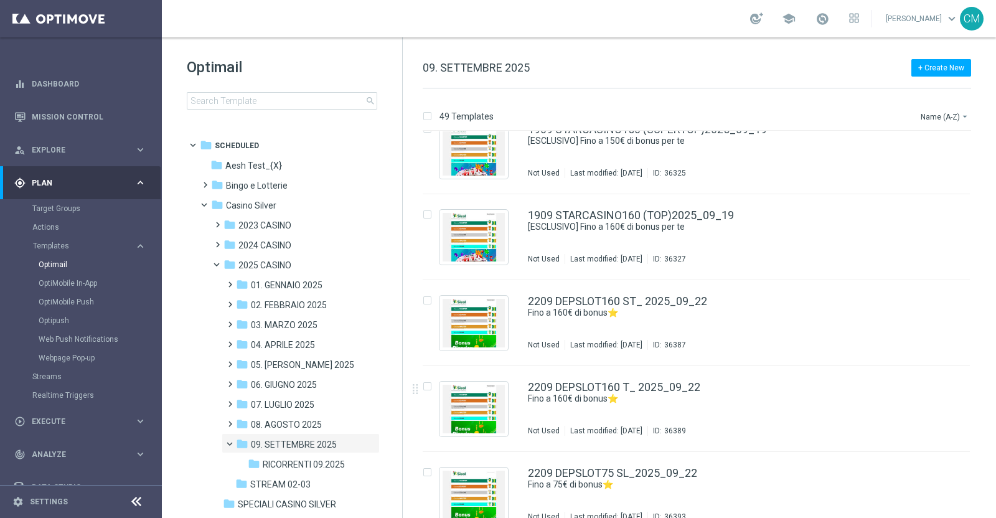
scroll to position [3823, 0]
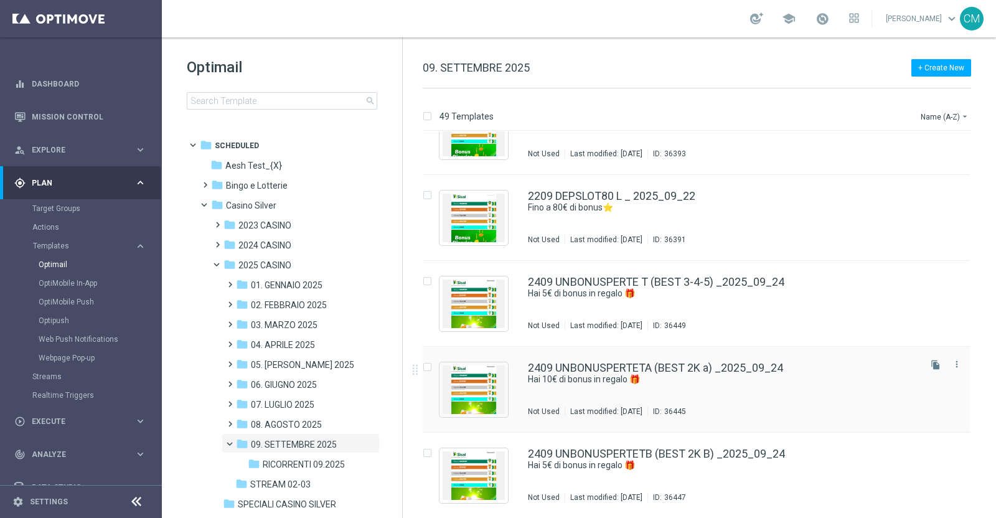
click at [749, 390] on div "2409 UNBONUSPERTETA (BEST 2K a) _2025_09_24 Hai 10€ di bonus in regalo 🎁 Not Us…" at bounding box center [723, 389] width 390 height 54
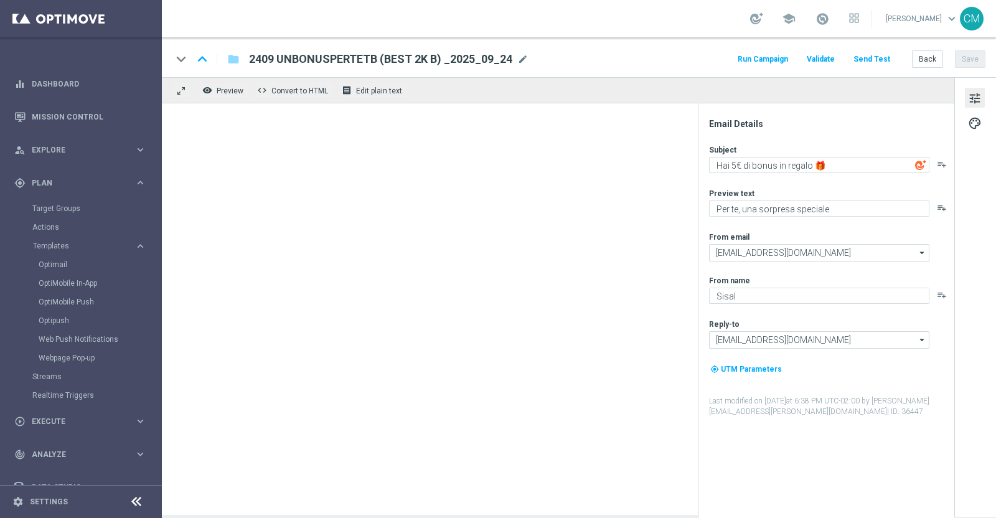
type textarea "Hai 10€ di bonus in regalo 🎁"
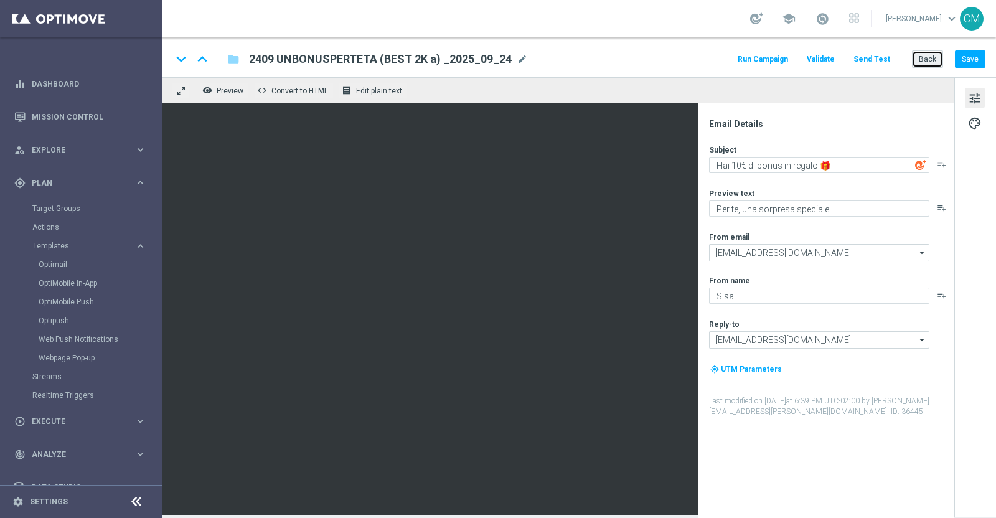
click at [918, 60] on button "Back" at bounding box center [927, 58] width 31 height 17
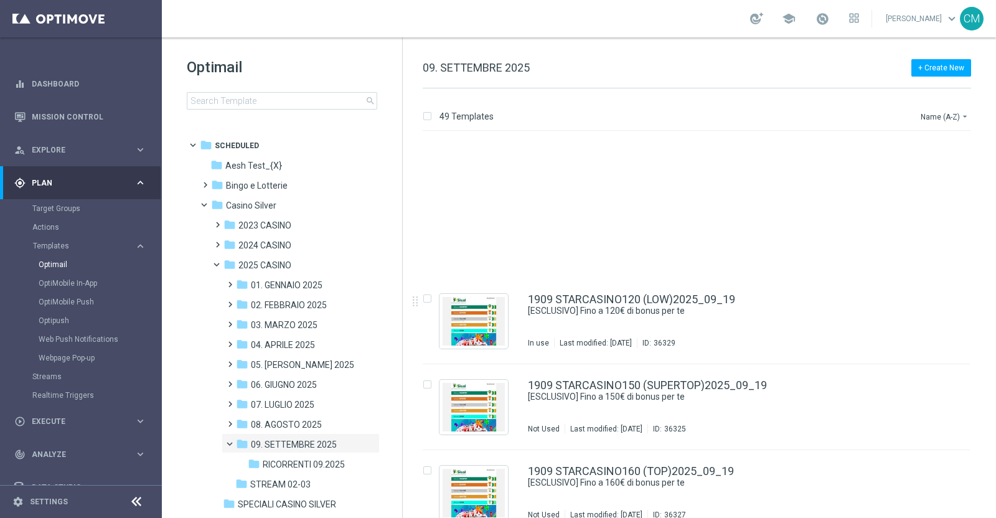
scroll to position [3823, 0]
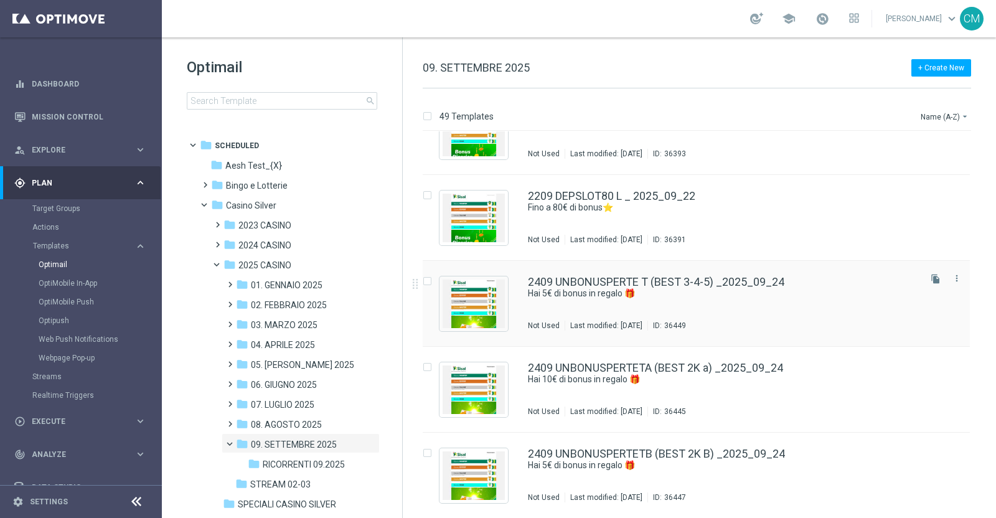
click at [694, 305] on div "2409 UNBONUSPERTE T (BEST 3-4-5) _2025_09_24 Hai 5€ di bonus in regalo 🎁 Not Us…" at bounding box center [723, 303] width 390 height 54
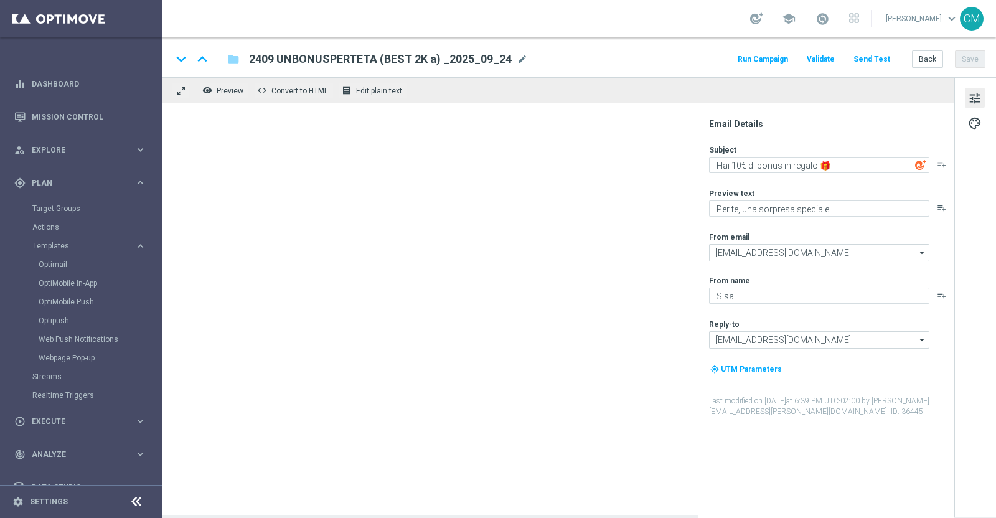
type textarea "Hai 5€ di bonus in regalo 🎁"
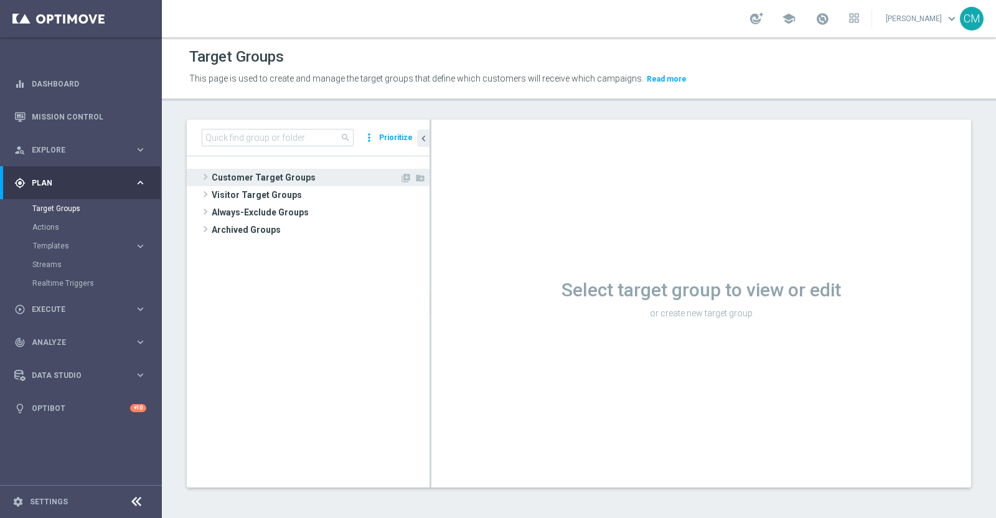
click at [308, 172] on span "Customer Target Groups" at bounding box center [306, 177] width 188 height 17
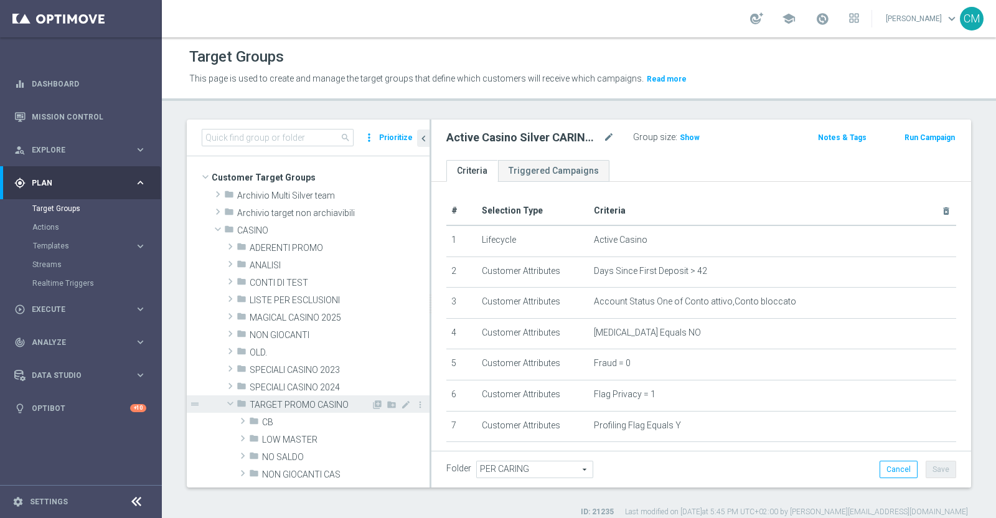
scroll to position [223, 0]
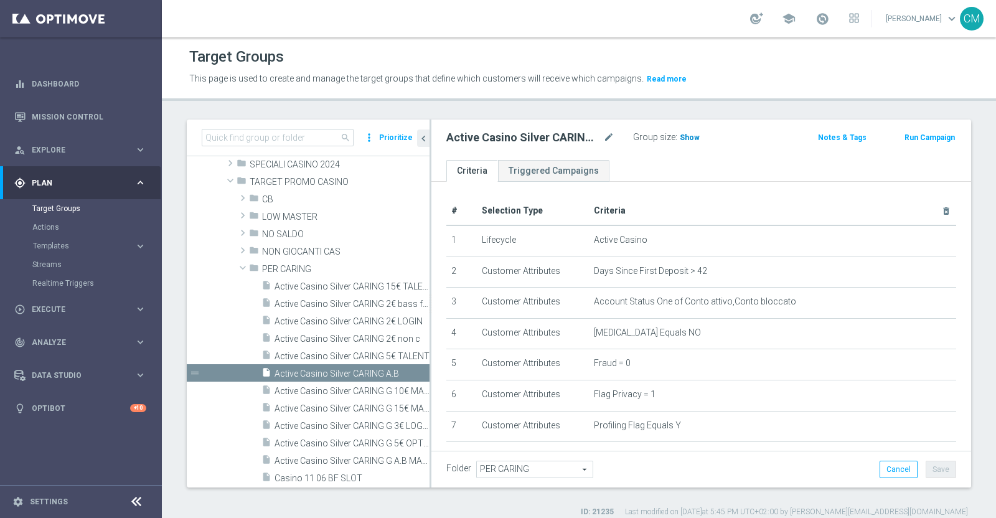
click at [684, 139] on span "Show" at bounding box center [690, 137] width 20 height 9
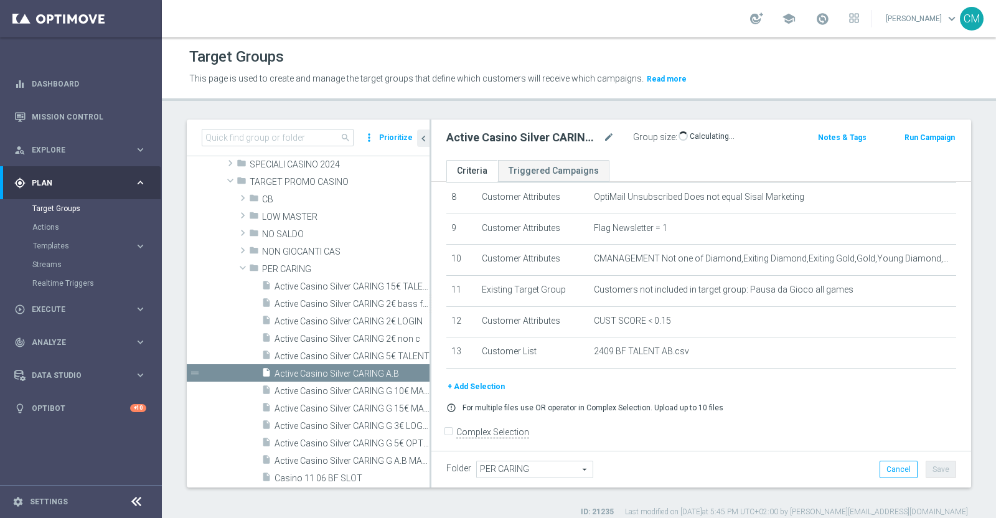
scroll to position [261, 0]
click at [681, 135] on span "2,000" at bounding box center [692, 139] width 22 height 12
click at [602, 136] on div "Active Casino Silver CARING A.B mode_edit" at bounding box center [530, 137] width 168 height 15
click at [610, 138] on icon "mode_edit" at bounding box center [608, 137] width 11 height 15
click at [70, 313] on span "Execute" at bounding box center [83, 309] width 103 height 7
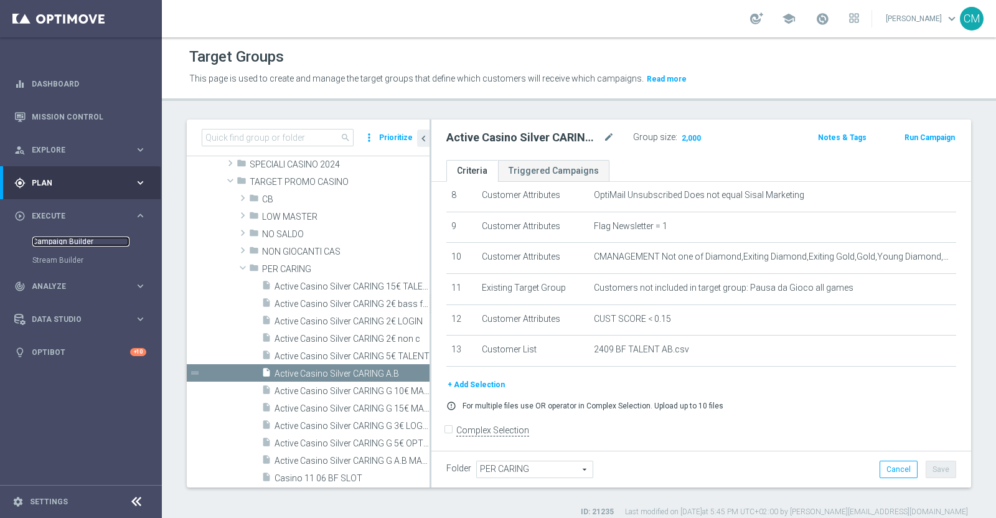
click at [55, 237] on link "Campaign Builder" at bounding box center [80, 242] width 97 height 10
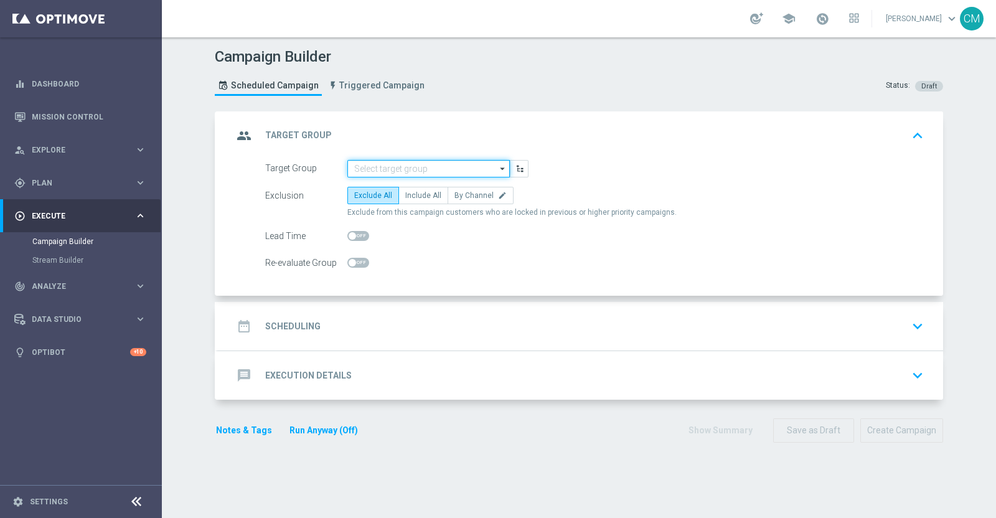
click at [417, 164] on input at bounding box center [428, 168] width 163 height 17
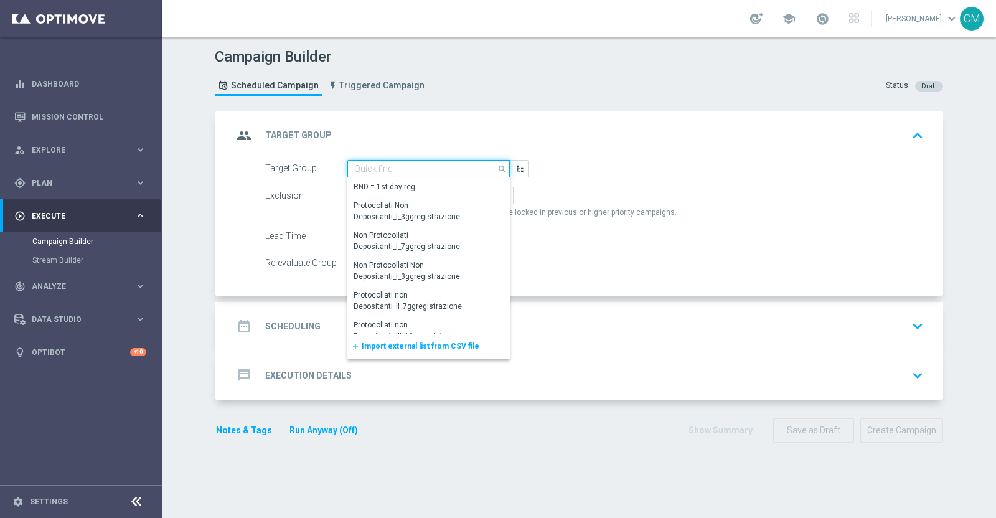
paste input "Active Casino Silver CARING A.B"
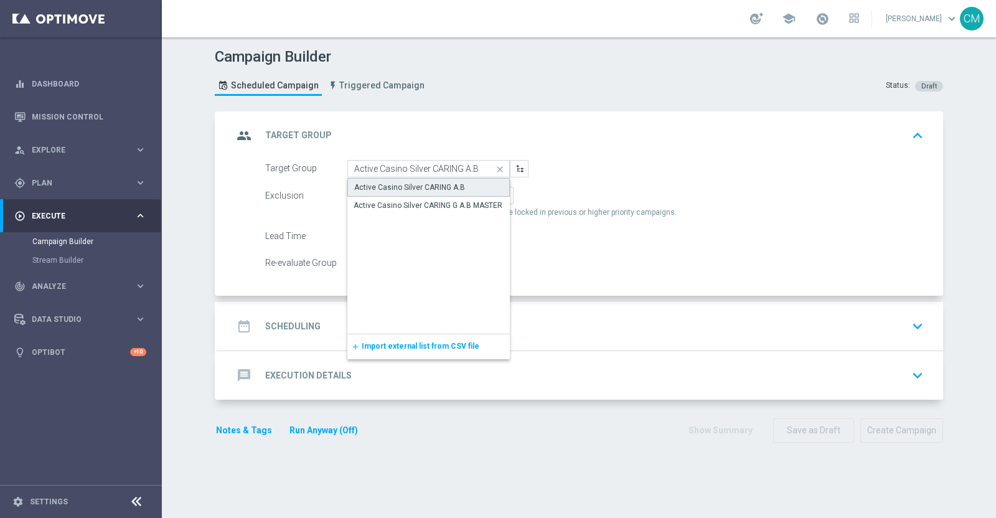
click at [432, 190] on div "Active Casino Silver CARING A.B" at bounding box center [409, 187] width 111 height 11
type input "Active Casino Silver CARING A.B"
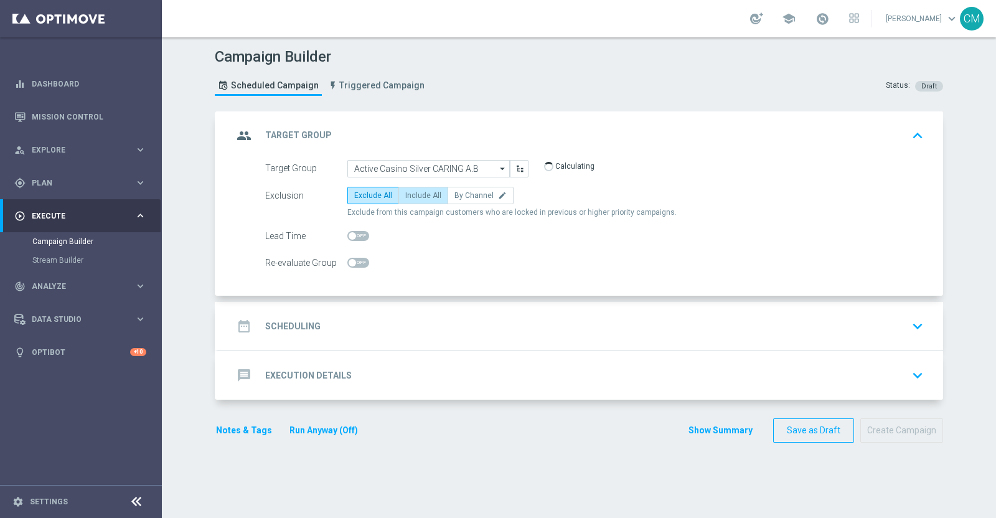
click at [423, 191] on span "Include All" at bounding box center [423, 195] width 36 height 9
click at [413, 194] on input "Include All" at bounding box center [409, 198] width 8 height 8
radio input "true"
click at [417, 309] on div "date_range Scheduling keyboard_arrow_down" at bounding box center [580, 326] width 725 height 49
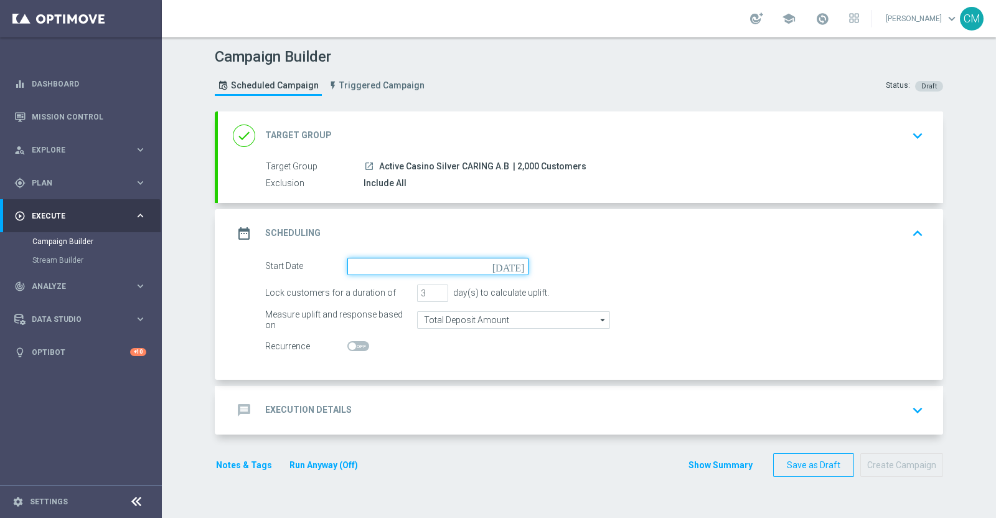
click at [405, 271] on input at bounding box center [437, 266] width 181 height 17
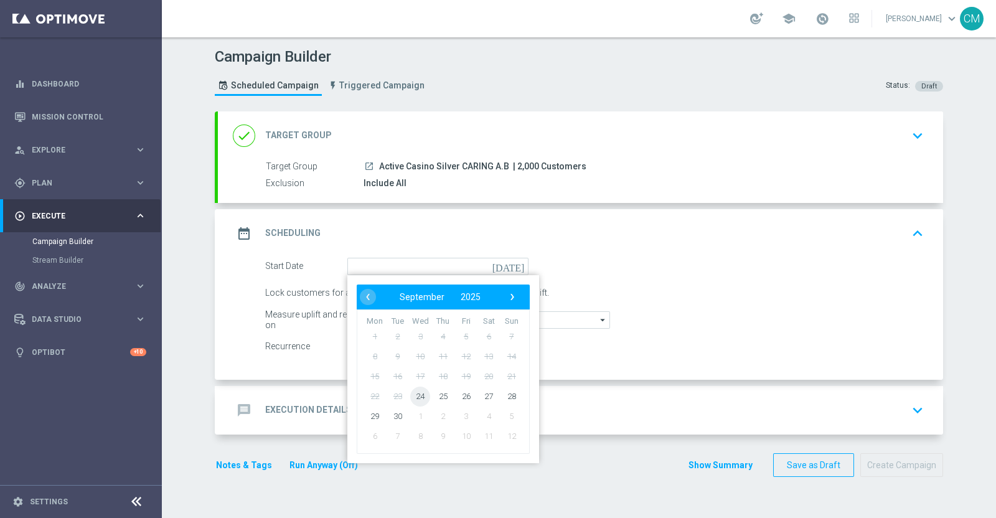
click at [410, 397] on span "24" at bounding box center [420, 396] width 20 height 20
type input "24 Sep 2025"
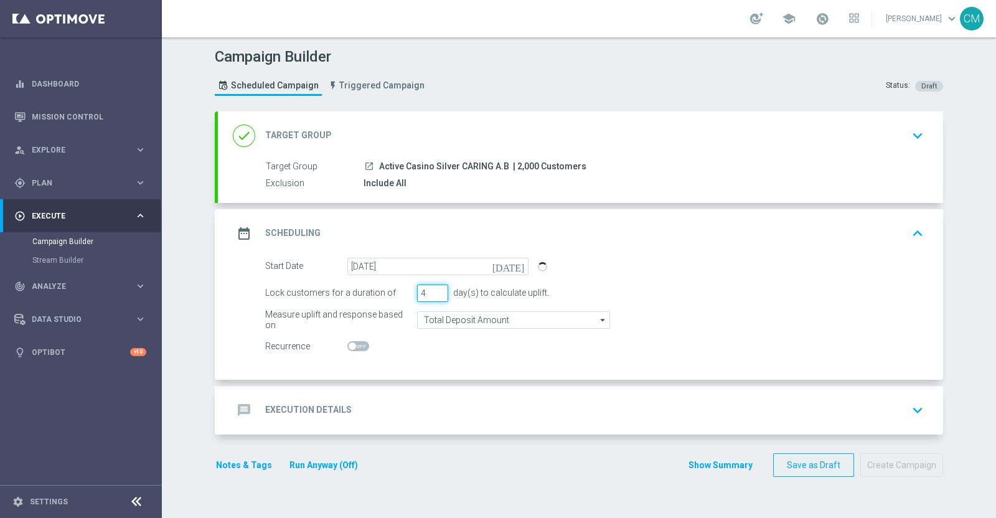
click at [433, 288] on input "4" at bounding box center [432, 293] width 31 height 17
type input "5"
click at [433, 288] on input "5" at bounding box center [432, 293] width 31 height 17
click at [437, 316] on input "Total Deposit Amount" at bounding box center [513, 319] width 193 height 17
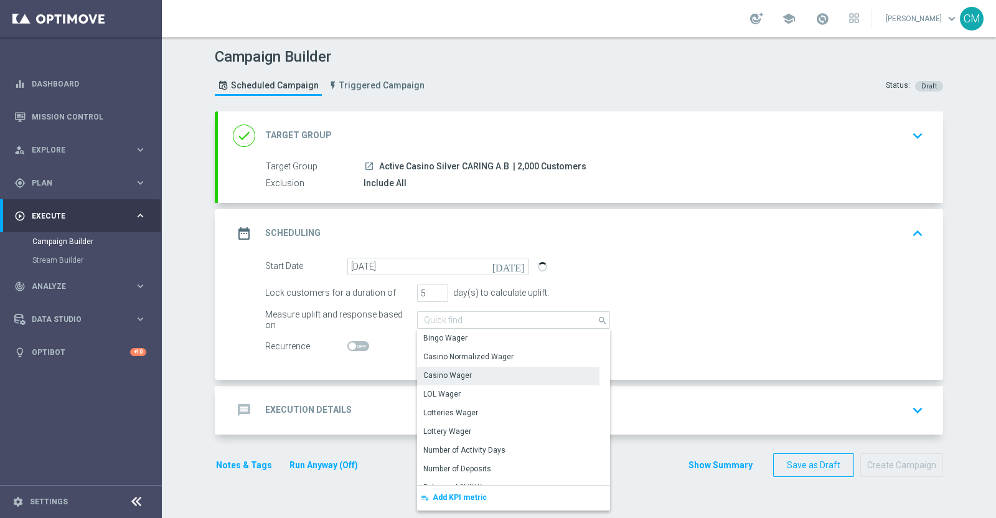
click at [443, 379] on div "Casino Wager" at bounding box center [447, 375] width 49 height 11
type input "Casino Wager"
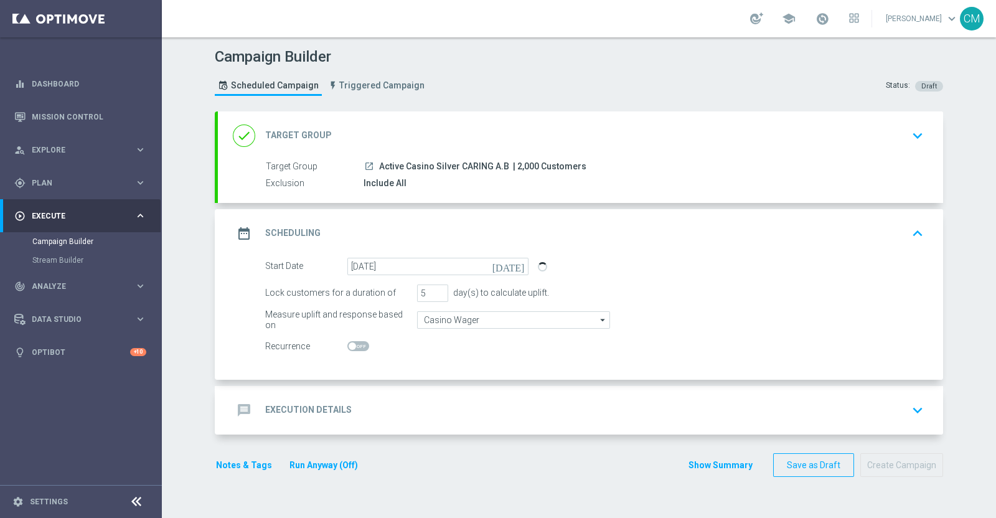
click at [405, 409] on div "message Execution Details keyboard_arrow_down" at bounding box center [581, 411] width 696 height 24
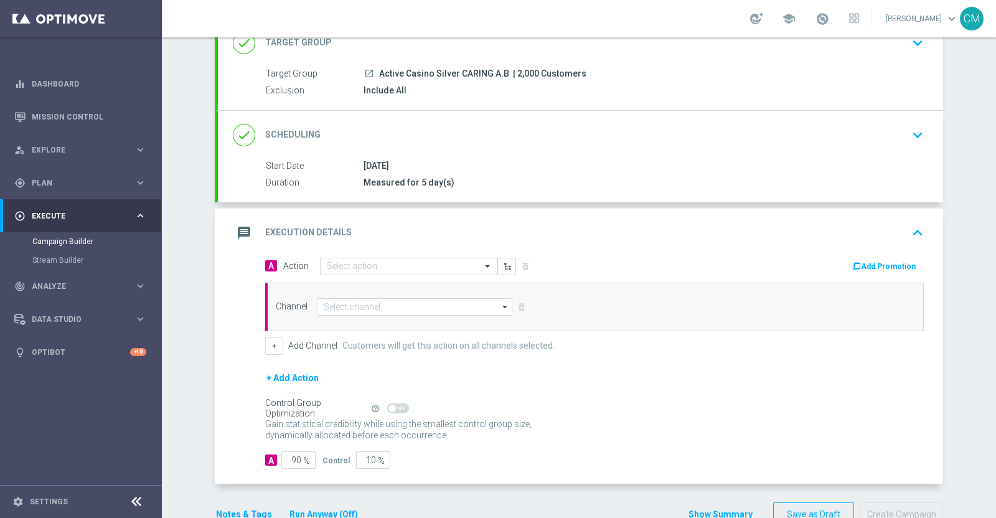
scroll to position [93, 0]
click at [367, 270] on div "Select action" at bounding box center [408, 265] width 177 height 17
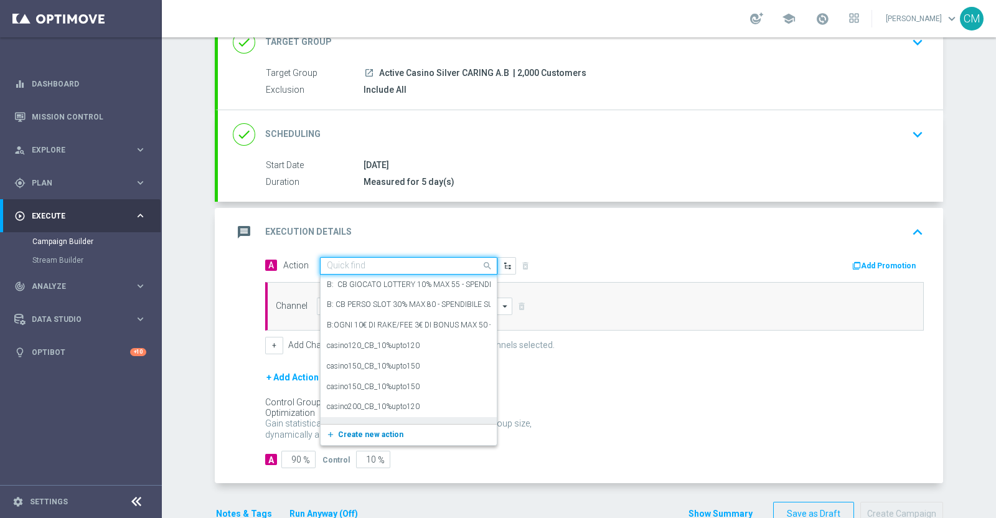
click at [372, 432] on span "Create new action" at bounding box center [370, 434] width 65 height 9
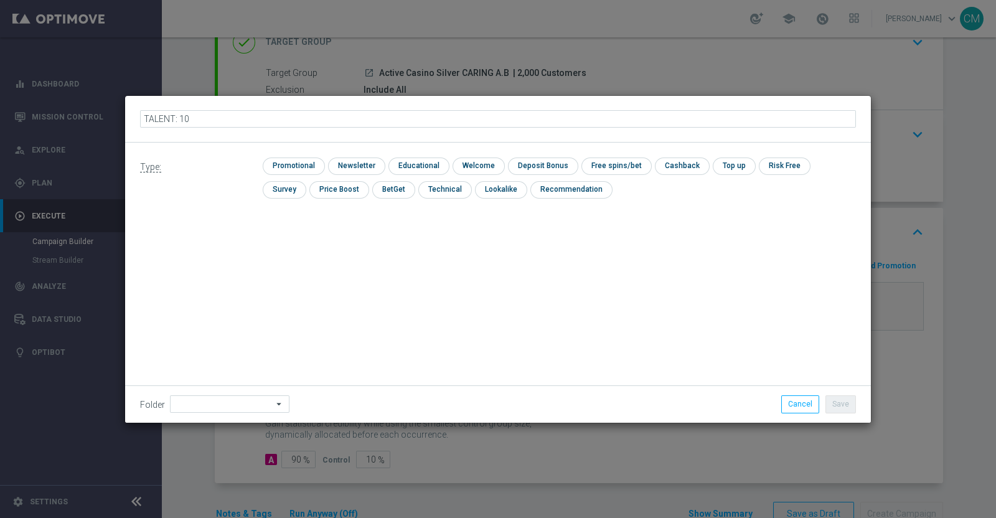
type input "TALENT: 10€"
click at [295, 161] on input "checkbox" at bounding box center [292, 166] width 59 height 17
checkbox input "true"
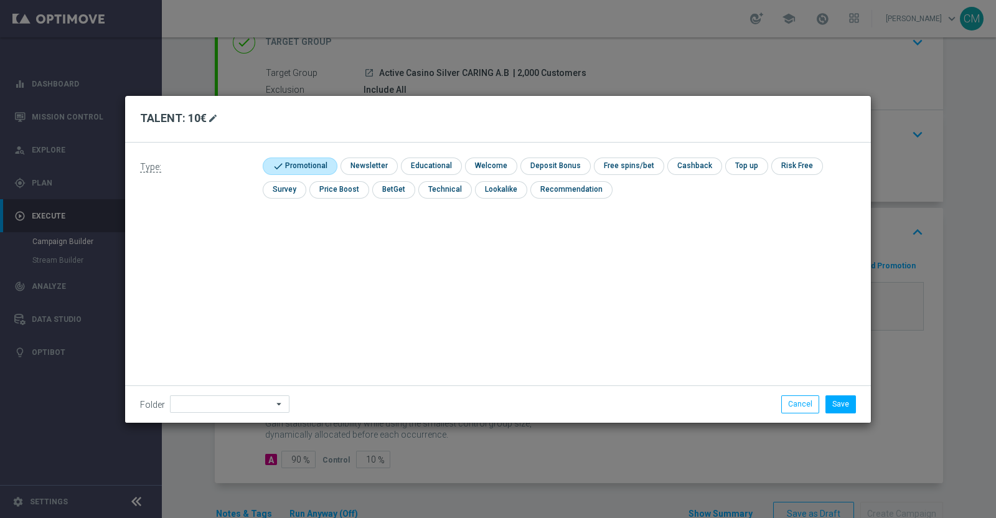
click at [210, 115] on icon "mode_edit" at bounding box center [213, 118] width 10 height 10
type input "TALENT: 10€ SLOT"
click at [841, 398] on button "Save" at bounding box center [841, 403] width 31 height 17
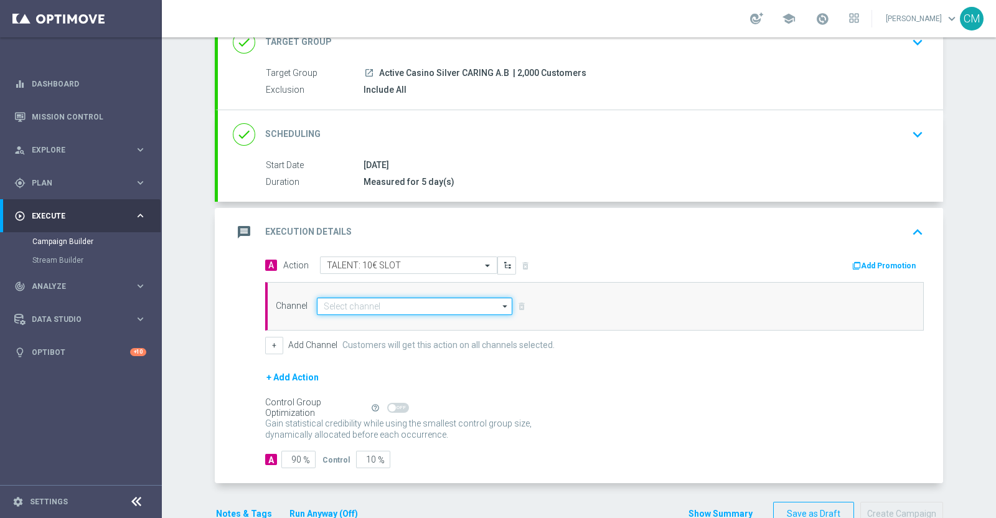
click at [415, 306] on input at bounding box center [415, 306] width 196 height 17
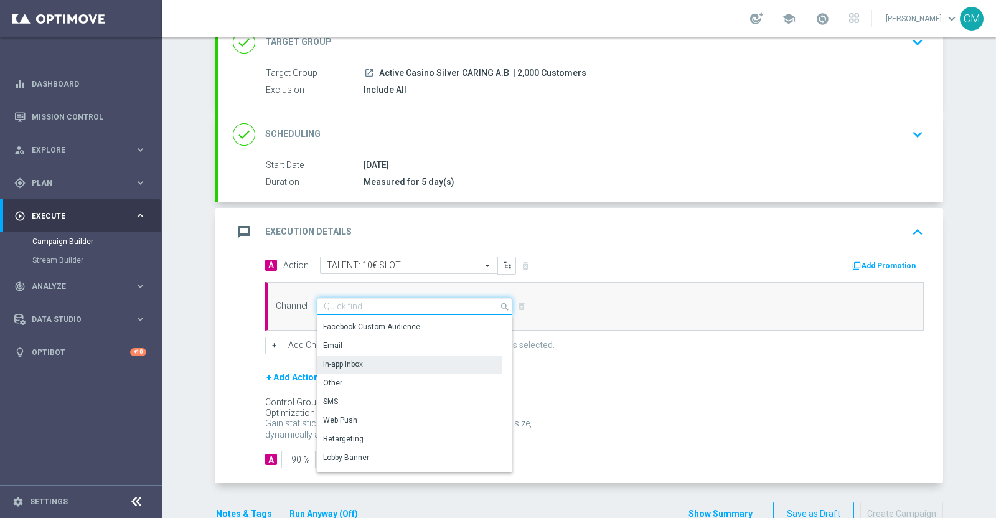
scroll to position [0, 0]
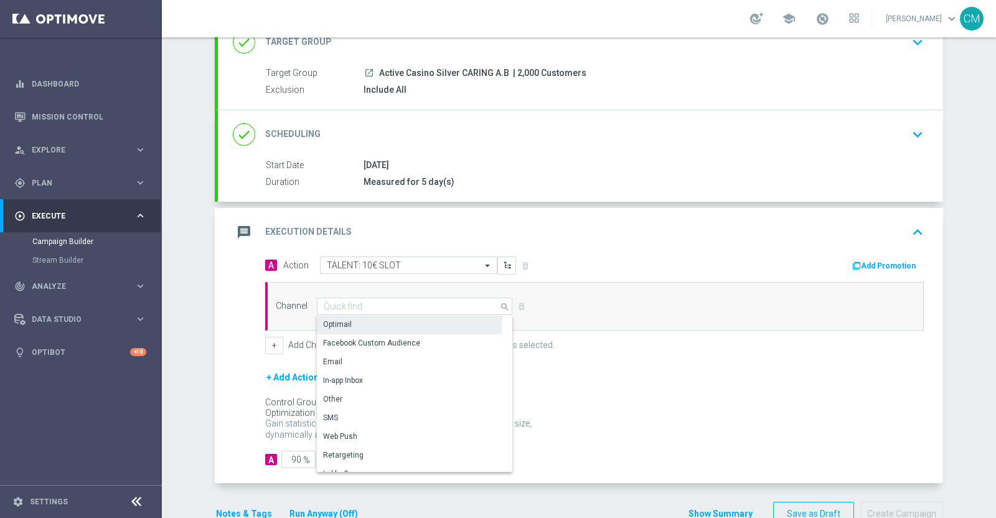
click at [349, 321] on div "Optimail" at bounding box center [410, 324] width 186 height 17
type input "Optimail"
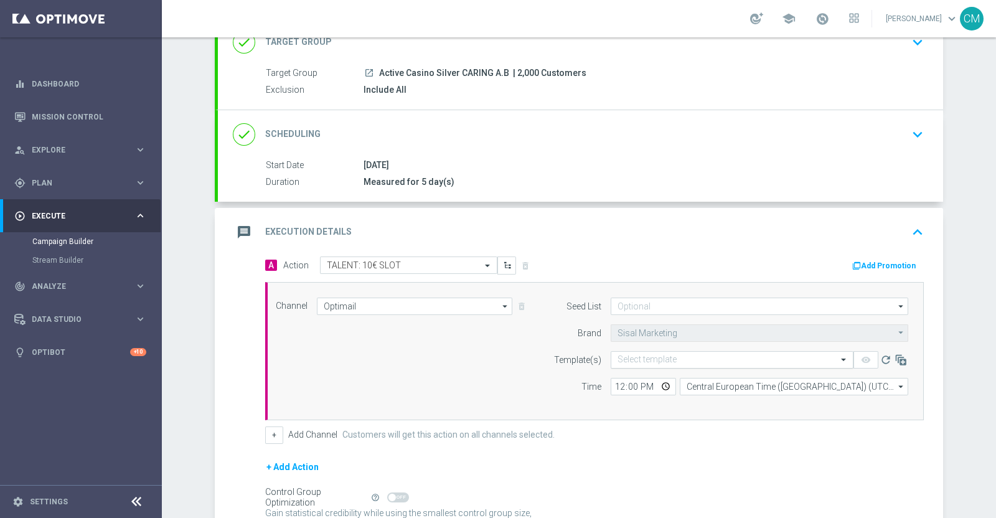
click at [651, 359] on input "text" at bounding box center [720, 360] width 204 height 11
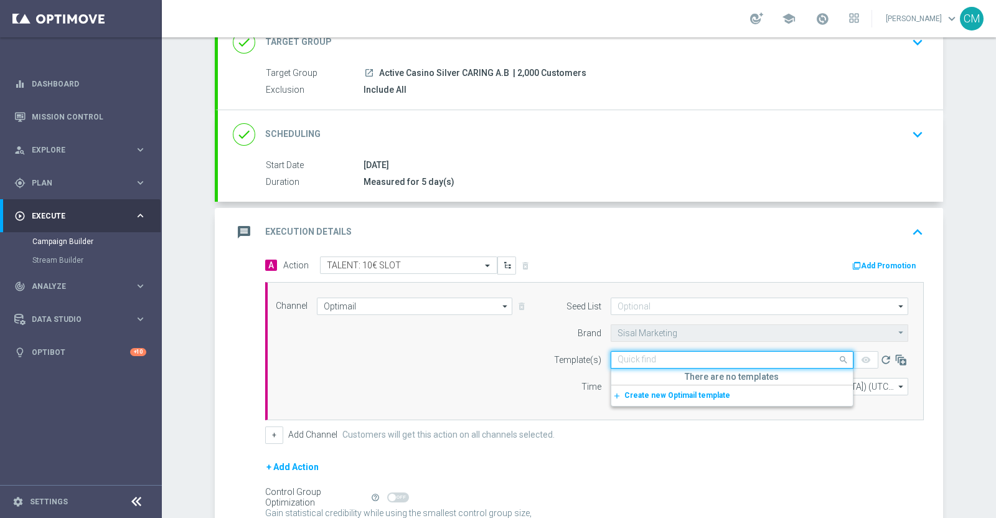
type input "C"
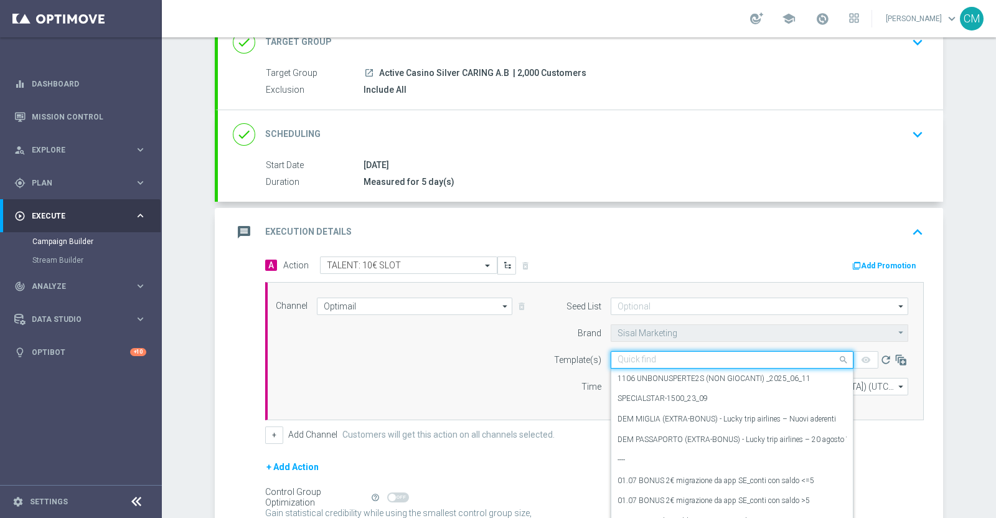
paste input "2409 UNBONUSPERTETA (BEST 2K a) _2025_09_24"
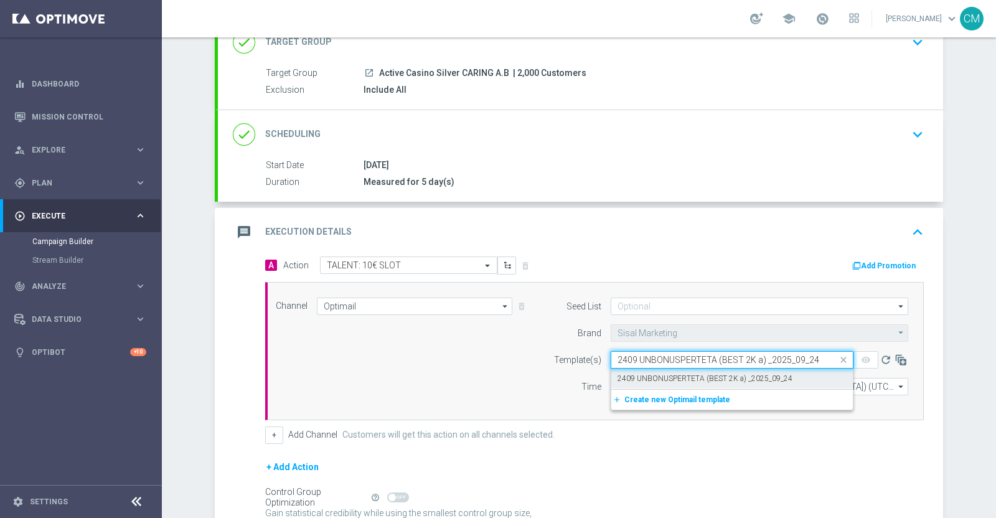
click at [698, 377] on label "2409 UNBONUSPERTETA (BEST 2K a) _2025_09_24" at bounding box center [705, 379] width 175 height 11
type input "2409 UNBONUSPERTETA (BEST 2K a) _2025_09_24"
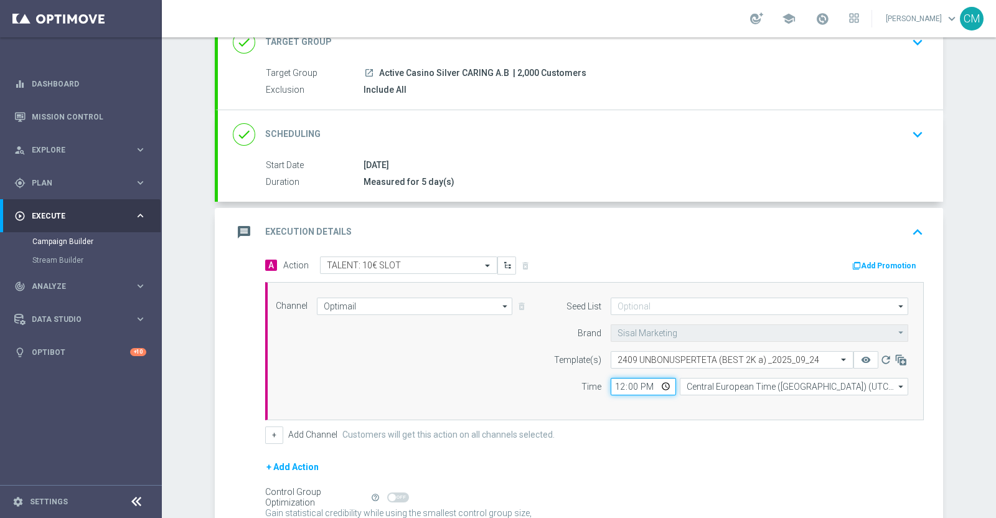
click at [618, 384] on input "12:00" at bounding box center [643, 386] width 65 height 17
type input "18:15"
click at [709, 387] on input "Central European Time (Berlin) (UTC +02:00)" at bounding box center [794, 386] width 229 height 17
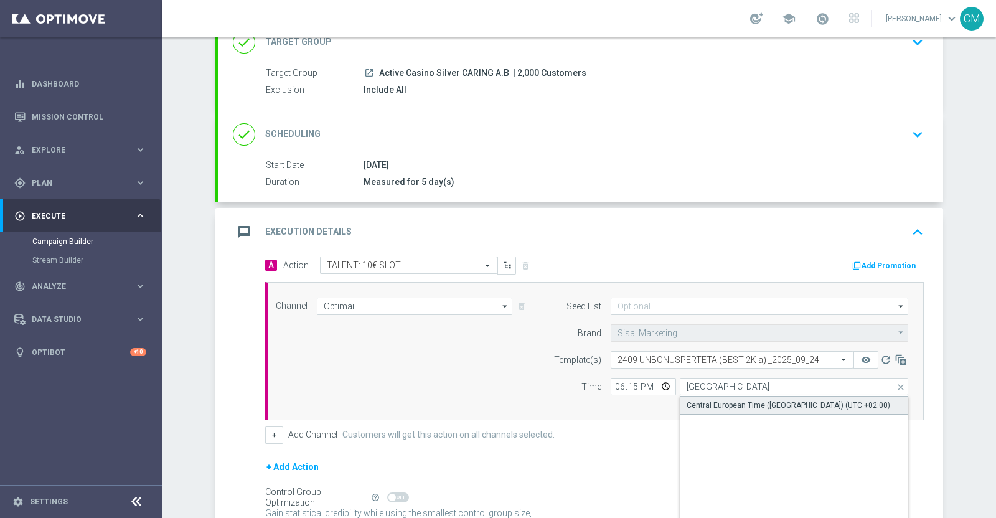
click at [716, 401] on div "Central European Time (Paris) (UTC +02:00)" at bounding box center [789, 405] width 204 height 11
type input "Central European Time (Paris) (UTC +02:00)"
click at [271, 431] on button "+" at bounding box center [274, 435] width 18 height 17
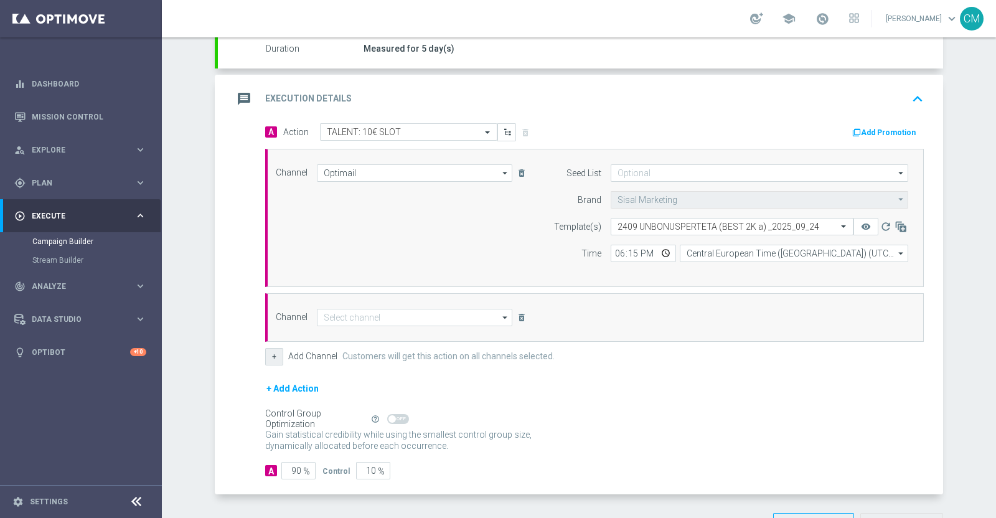
scroll to position [227, 0]
click at [367, 314] on input at bounding box center [415, 316] width 196 height 17
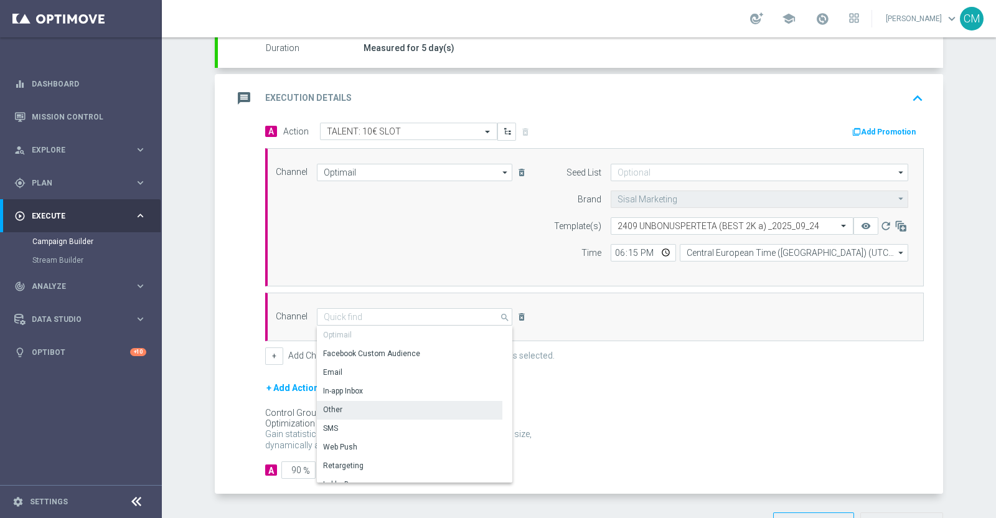
click at [366, 410] on div "Other" at bounding box center [410, 409] width 186 height 17
type input "Other"
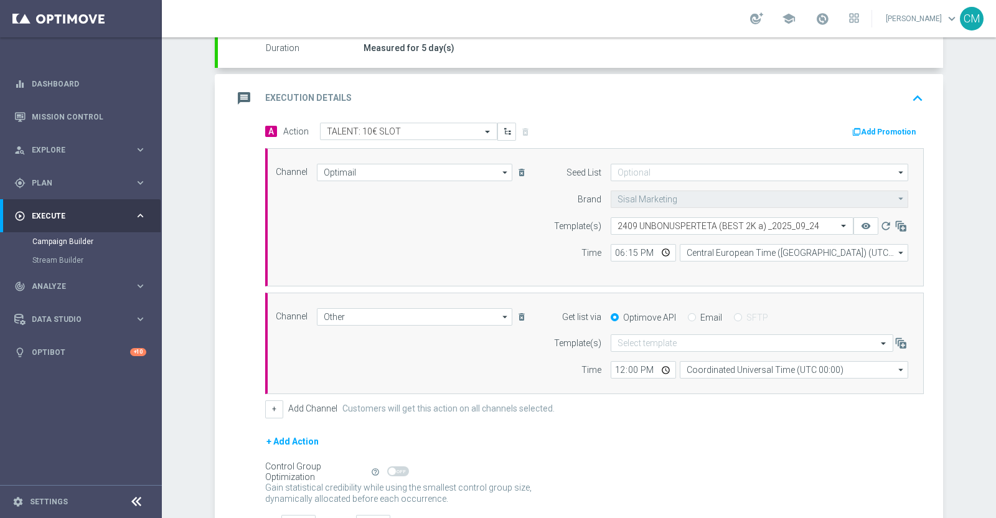
click at [688, 317] on input "Email" at bounding box center [692, 318] width 8 height 8
radio input "true"
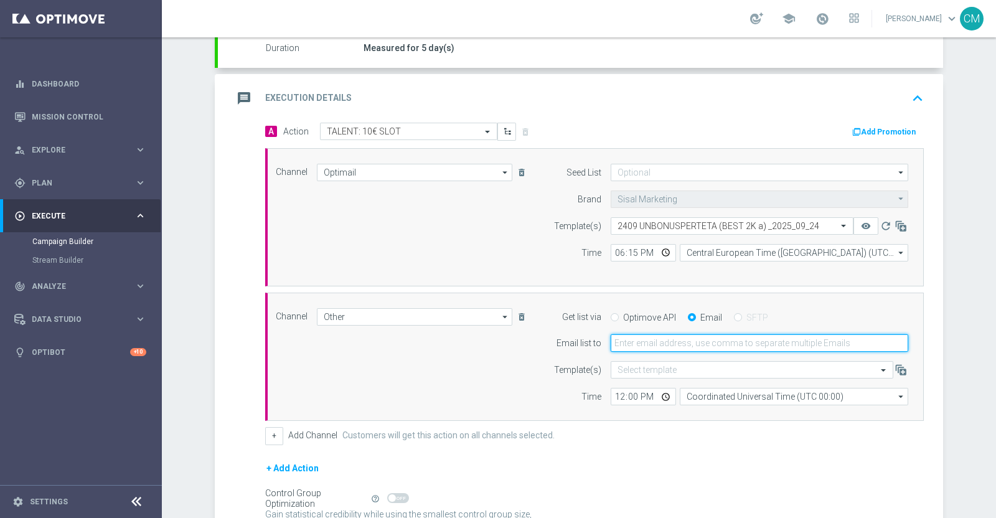
click at [655, 335] on input "email" at bounding box center [760, 342] width 298 height 17
type input "cecilia.mascelli@sisal.it"
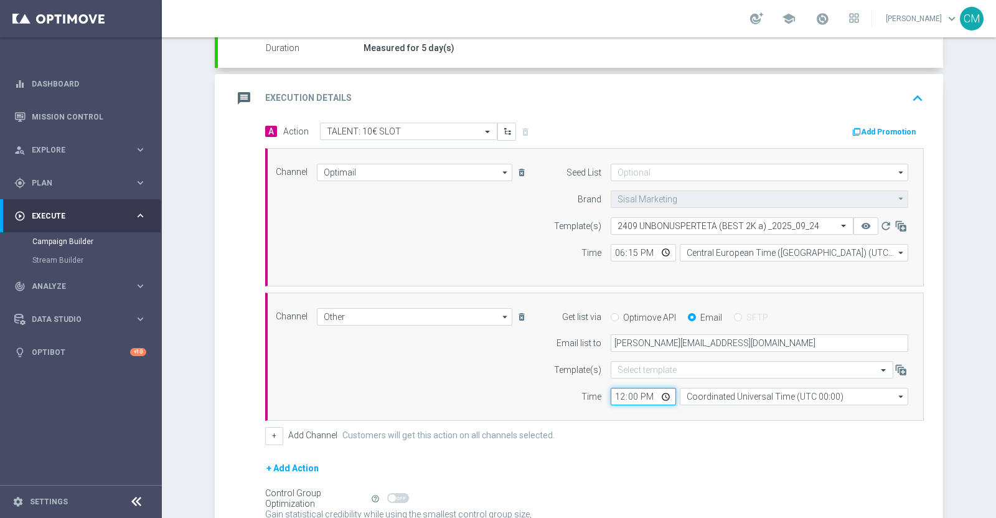
click at [615, 398] on input "12:00" at bounding box center [643, 396] width 65 height 17
type input "18:15"
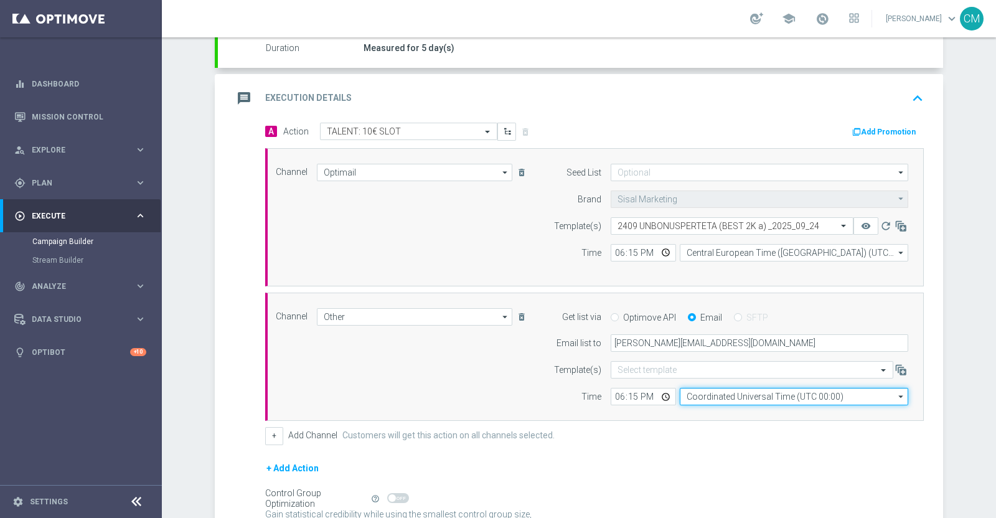
click at [740, 395] on input "Coordinated Universal Time (UTC 00:00)" at bounding box center [794, 396] width 229 height 17
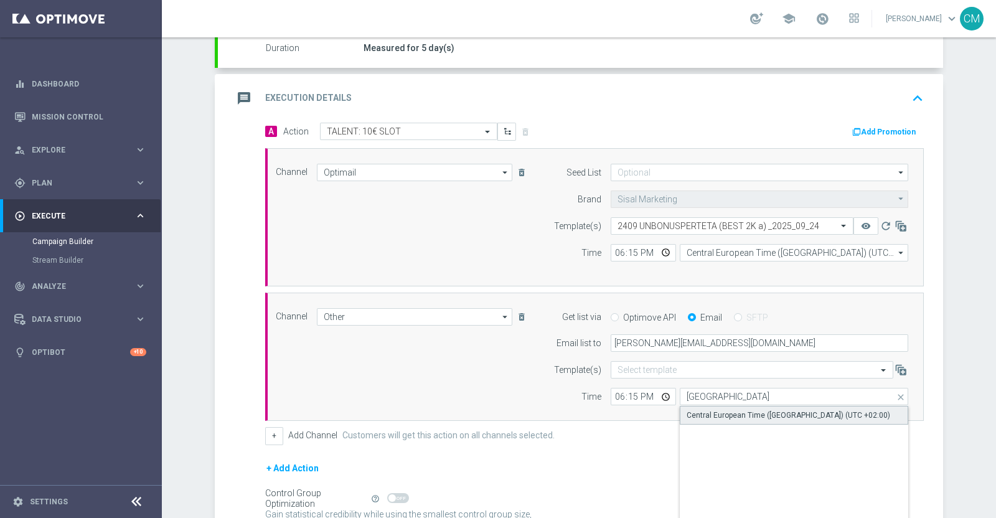
click at [745, 410] on div "Central European Time (Paris) (UTC +02:00)" at bounding box center [789, 415] width 204 height 11
type input "Central European Time (Paris) (UTC +02:00)"
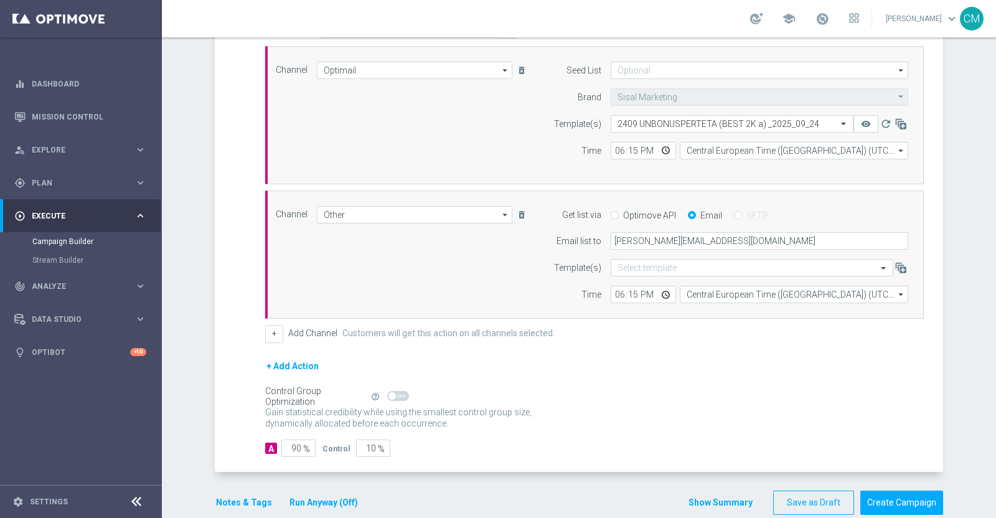
scroll to position [331, 0]
click at [287, 364] on button "+ Add Action" at bounding box center [292, 365] width 55 height 16
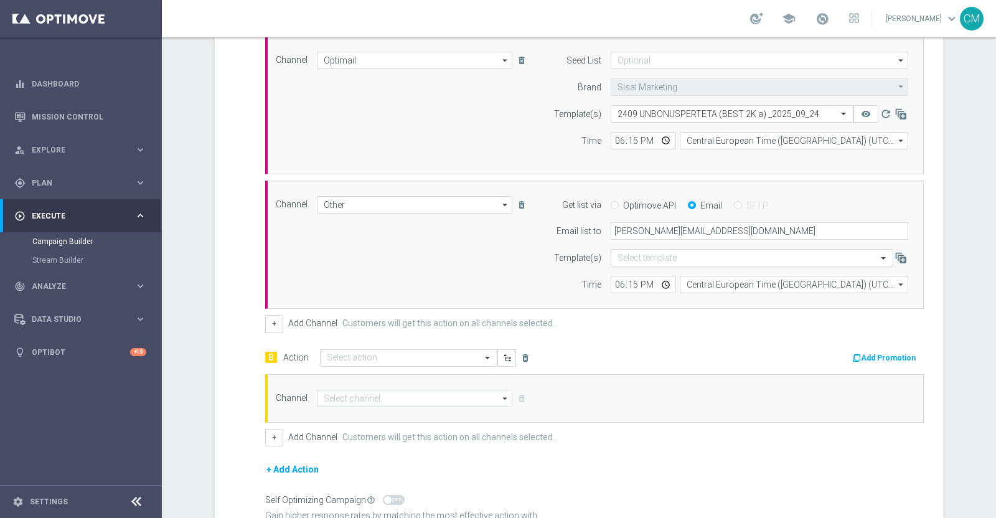
scroll to position [340, 0]
click at [386, 352] on input "text" at bounding box center [396, 357] width 139 height 11
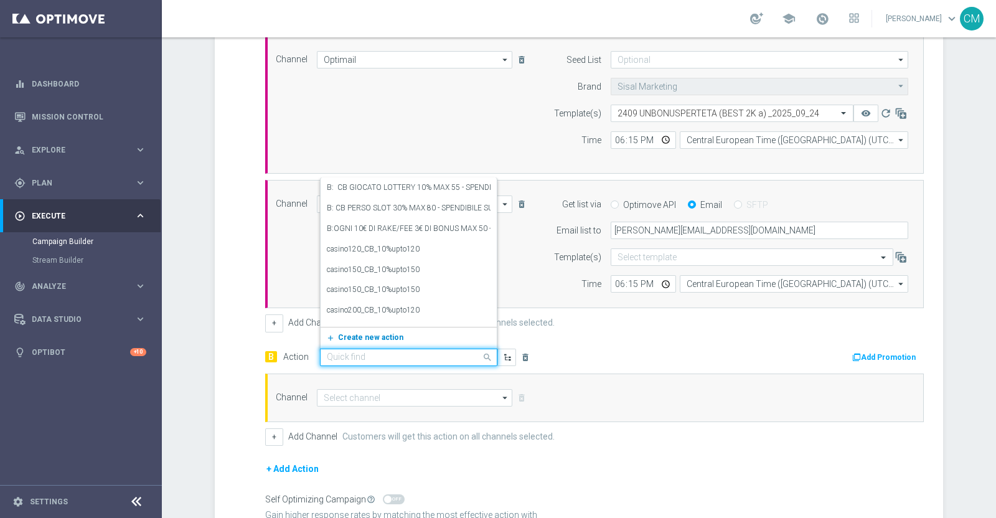
click at [356, 333] on span "Create new action" at bounding box center [370, 337] width 65 height 9
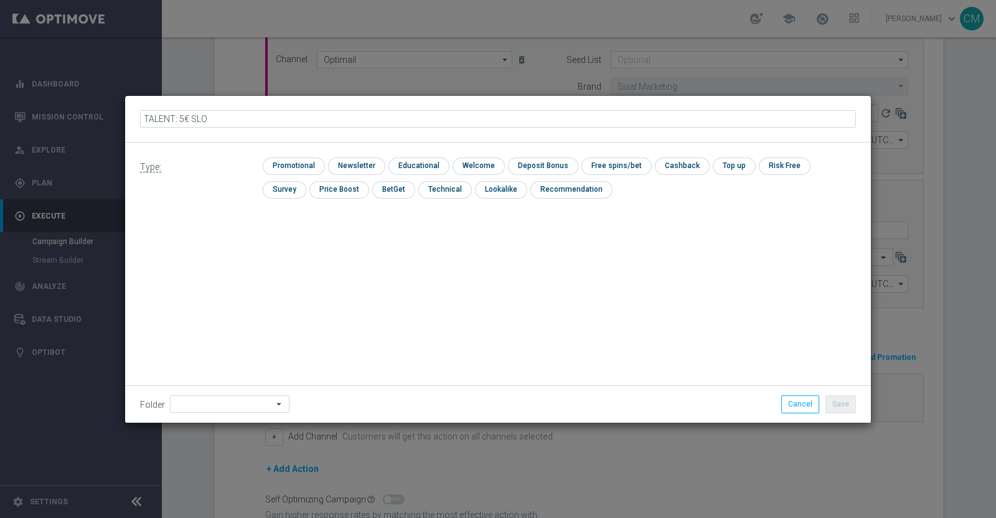
type input "TALENT: 5€ SLOT"
click at [309, 168] on input "checkbox" at bounding box center [292, 166] width 59 height 17
checkbox input "true"
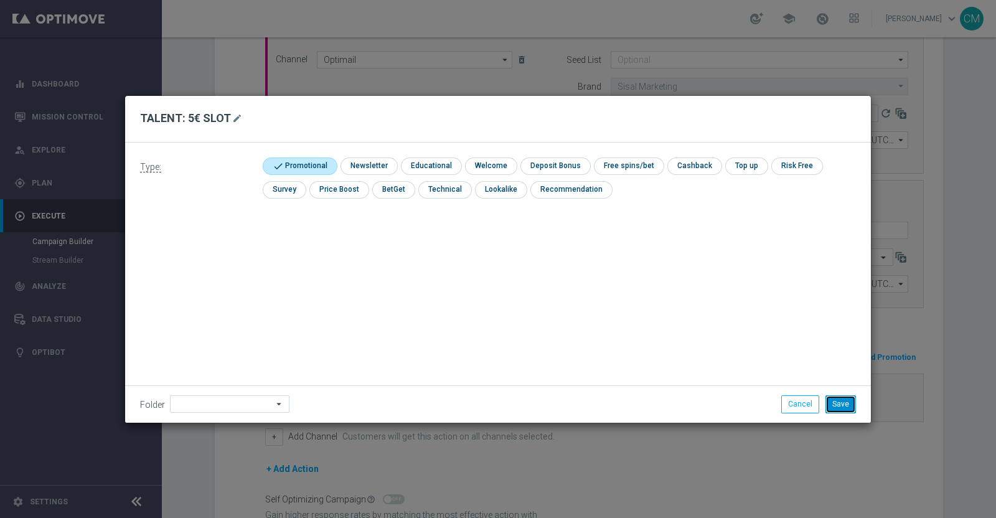
click at [847, 409] on button "Save" at bounding box center [841, 403] width 31 height 17
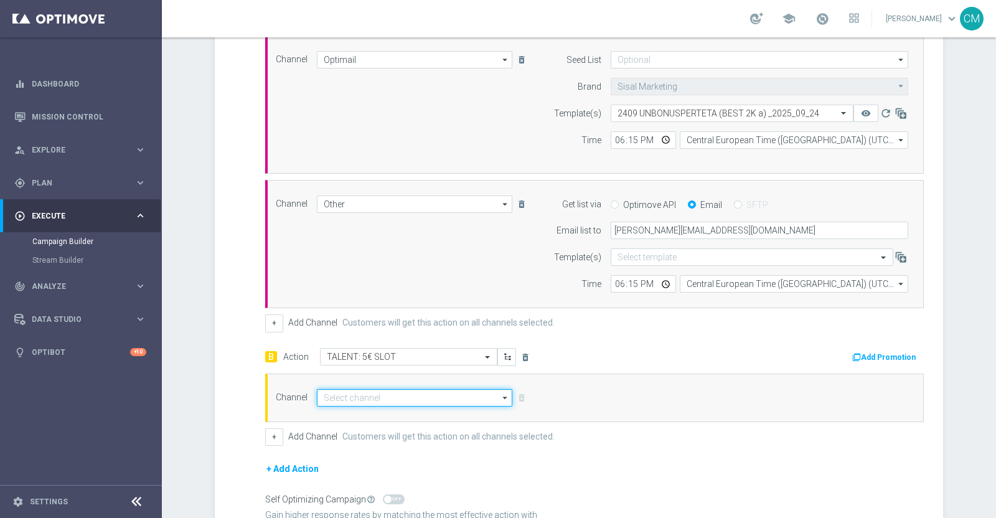
click at [441, 393] on input at bounding box center [415, 397] width 196 height 17
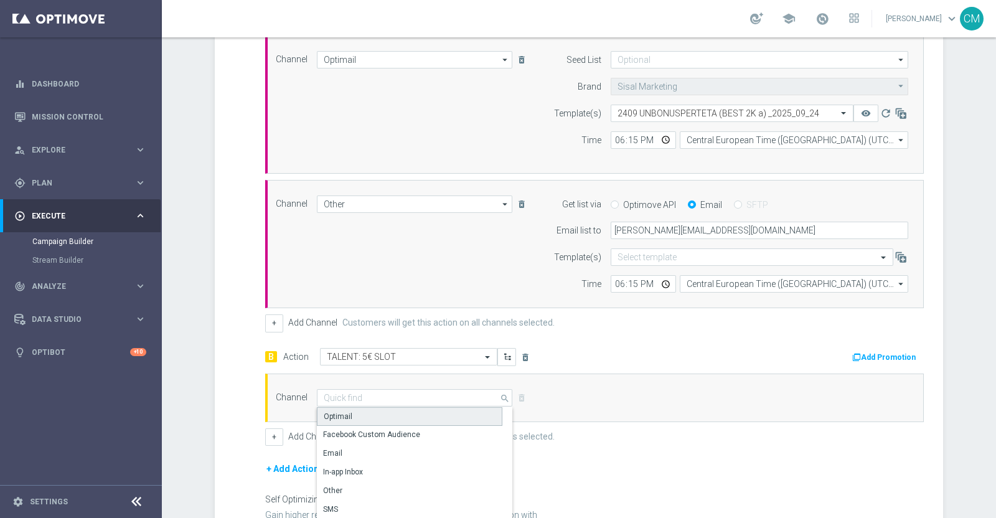
click at [402, 408] on div "Optimail" at bounding box center [410, 416] width 186 height 19
type input "Optimail"
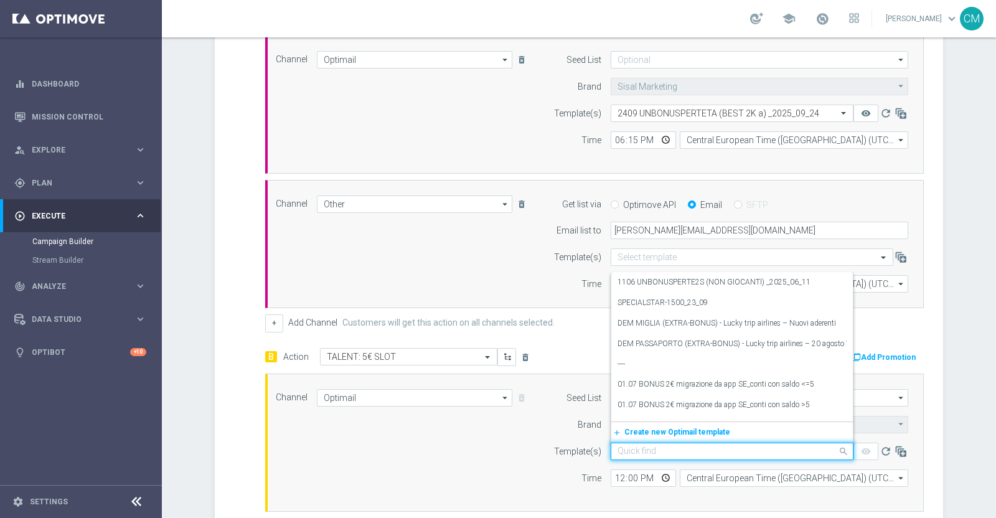
click at [645, 449] on input "text" at bounding box center [720, 451] width 204 height 11
paste input "2409 UNBONUSPERTETB (BEST 2K B) _2025_09_24"
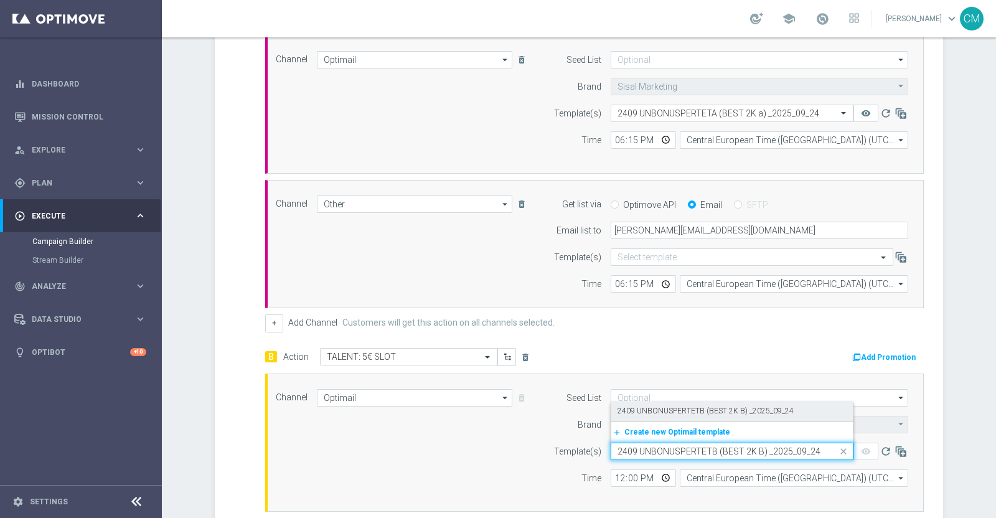
click at [661, 412] on label "2409 UNBONUSPERTETB (BEST 2K B) _2025_09_24" at bounding box center [706, 411] width 176 height 11
type input "2409 UNBONUSPERTETB (BEST 2K B) _2025_09_24"
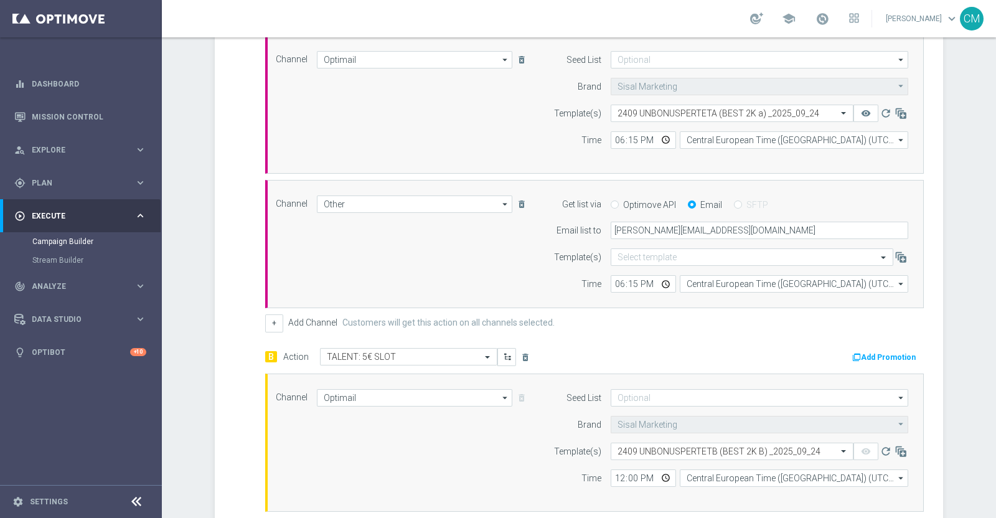
scroll to position [448, 0]
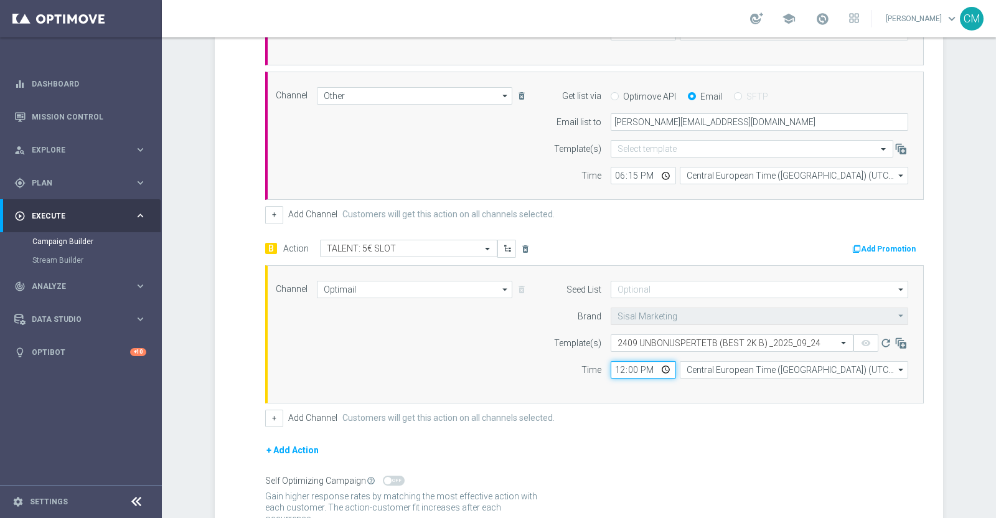
click at [616, 365] on input "12:00" at bounding box center [643, 369] width 65 height 17
type input "18:15"
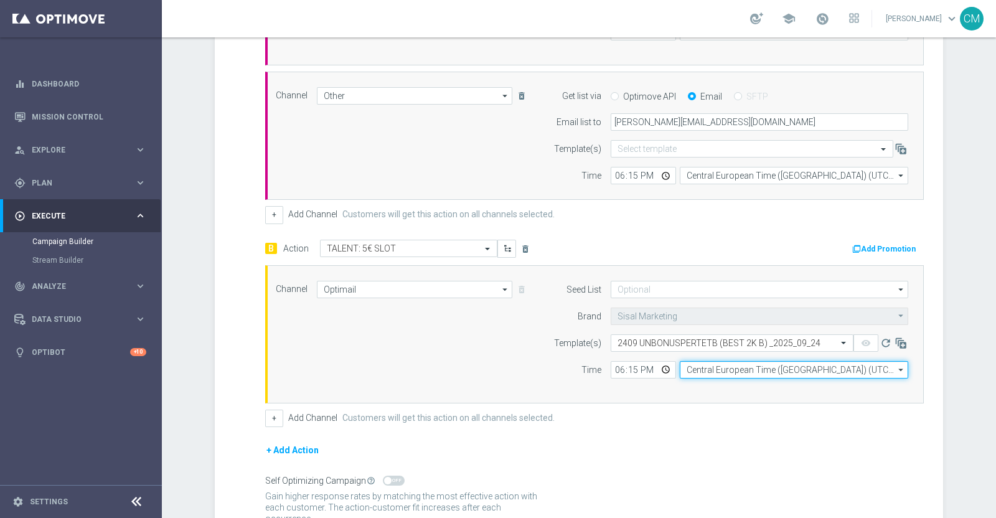
click at [735, 364] on input "Central European Time (Berlin) (UTC +02:00)" at bounding box center [794, 369] width 229 height 17
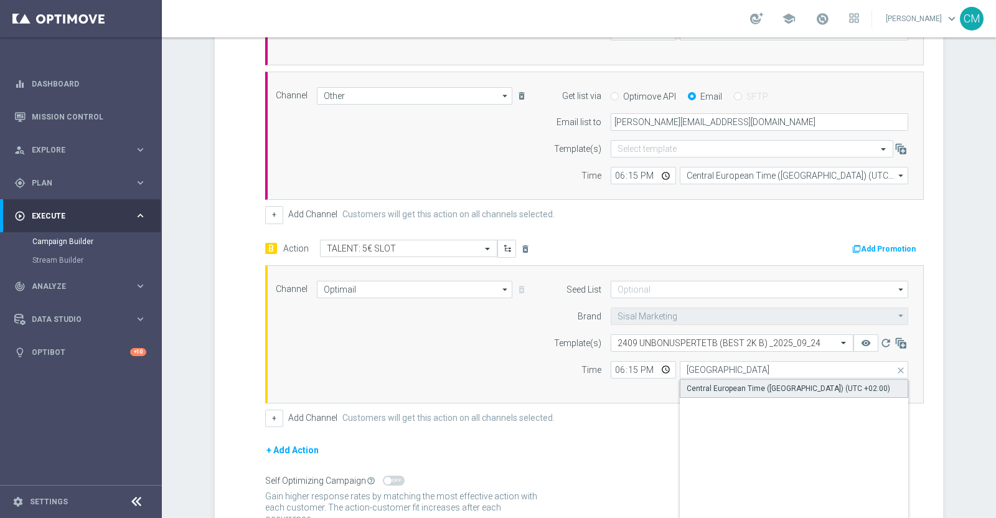
click at [745, 390] on div "Central European Time (Paris) (UTC +02:00)" at bounding box center [789, 388] width 204 height 11
type input "Central European Time (Paris) (UTC +02:00)"
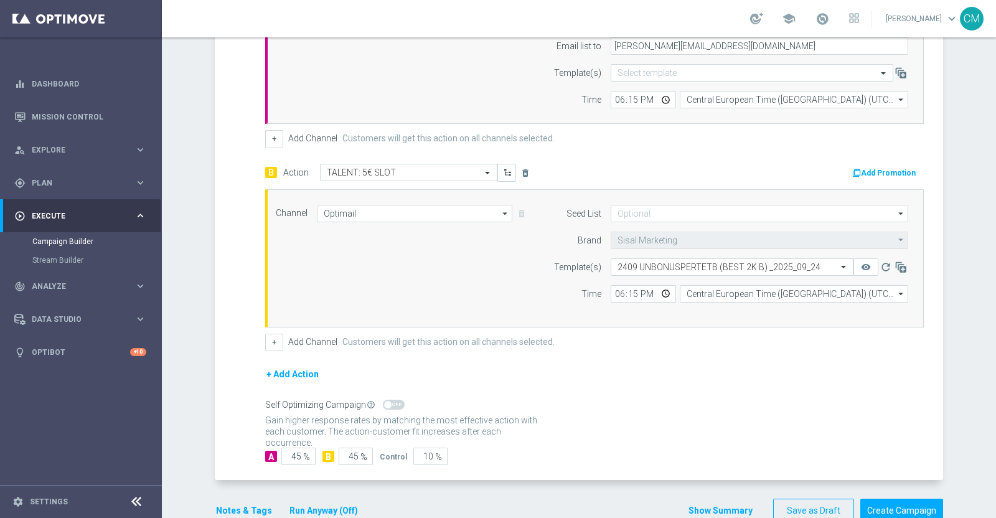
scroll to position [526, 0]
click at [270, 337] on button "+" at bounding box center [274, 341] width 18 height 17
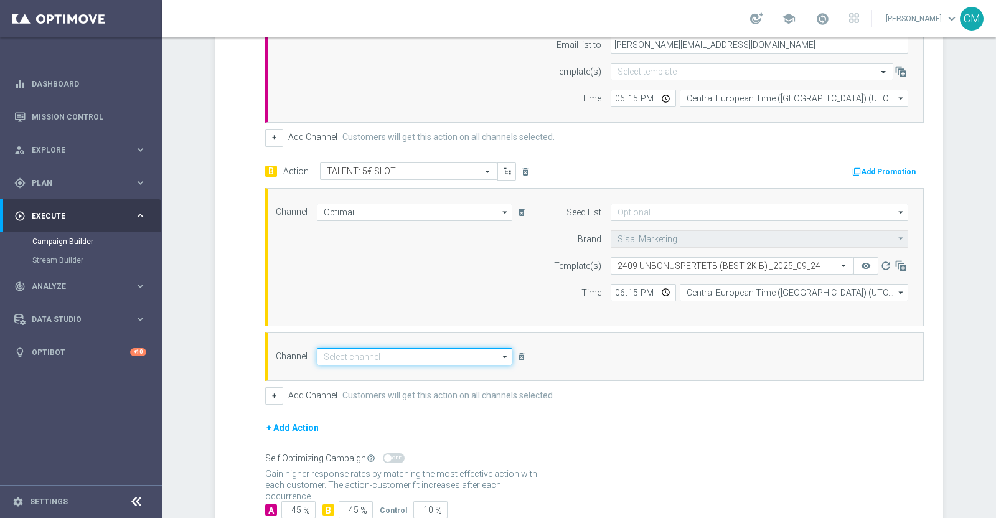
click at [370, 352] on input at bounding box center [415, 356] width 196 height 17
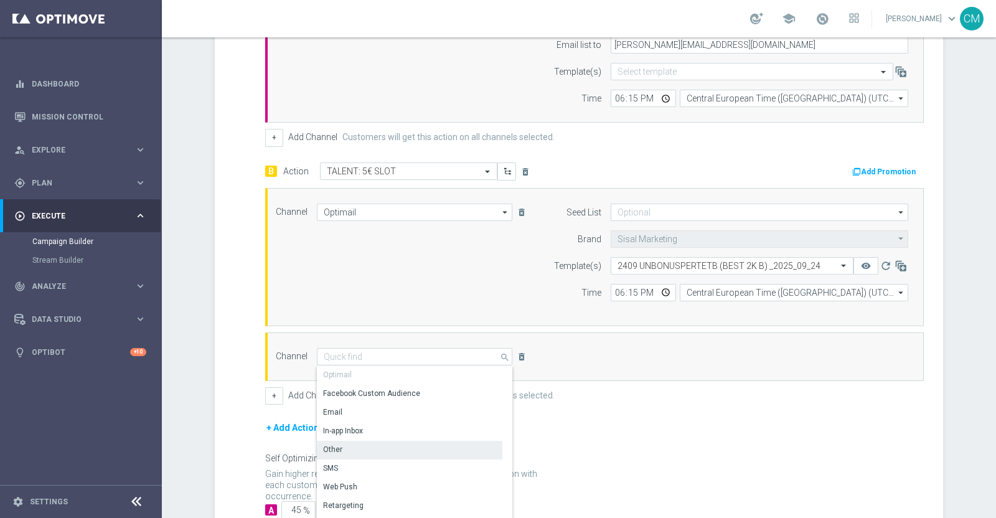
click at [364, 443] on div "Other" at bounding box center [410, 449] width 186 height 17
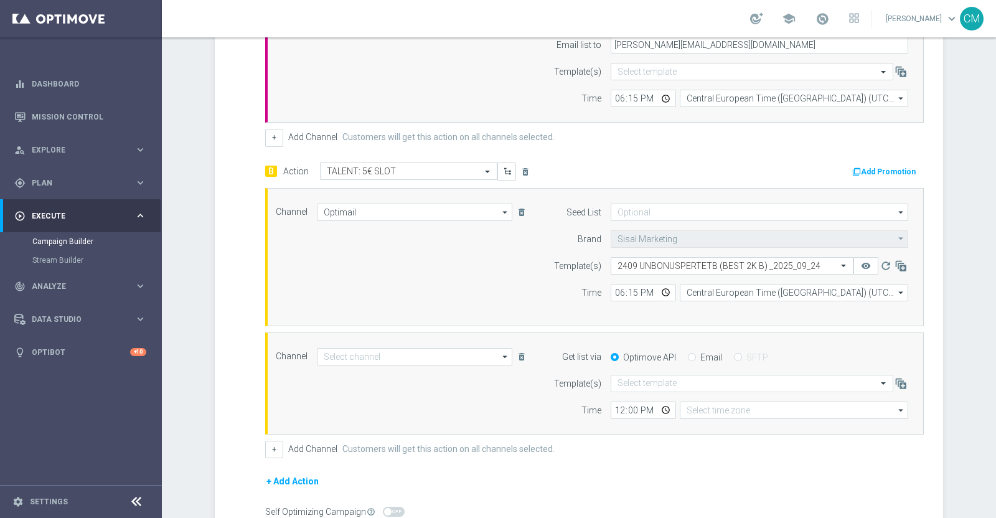
type input "Other"
type input "Coordinated Universal Time (UTC 00:00)"
click at [688, 352] on div "Email" at bounding box center [705, 357] width 34 height 11
click at [688, 357] on input "Email" at bounding box center [692, 358] width 8 height 8
radio input "true"
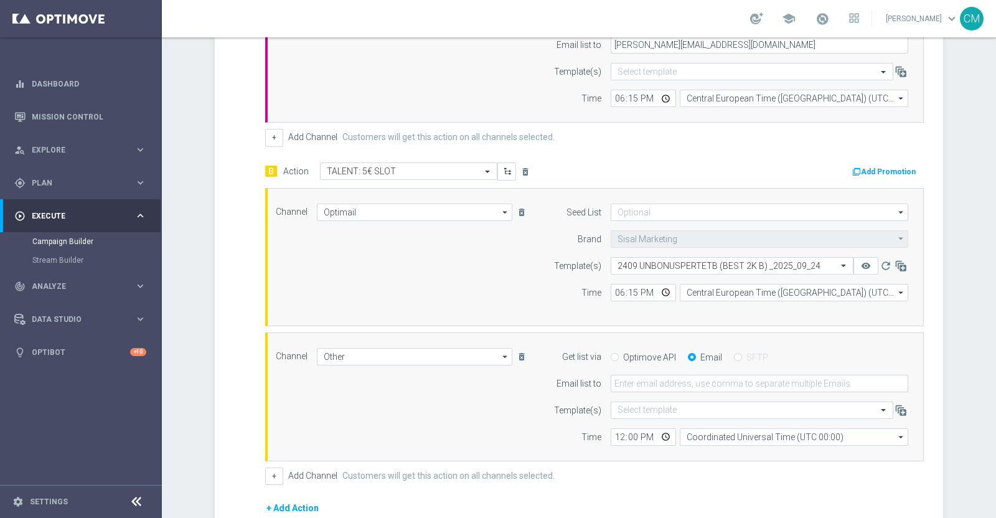
click at [662, 369] on form "Get list via Optimove API Email SFTP Email list to Template(s) Select template …" at bounding box center [727, 397] width 361 height 98
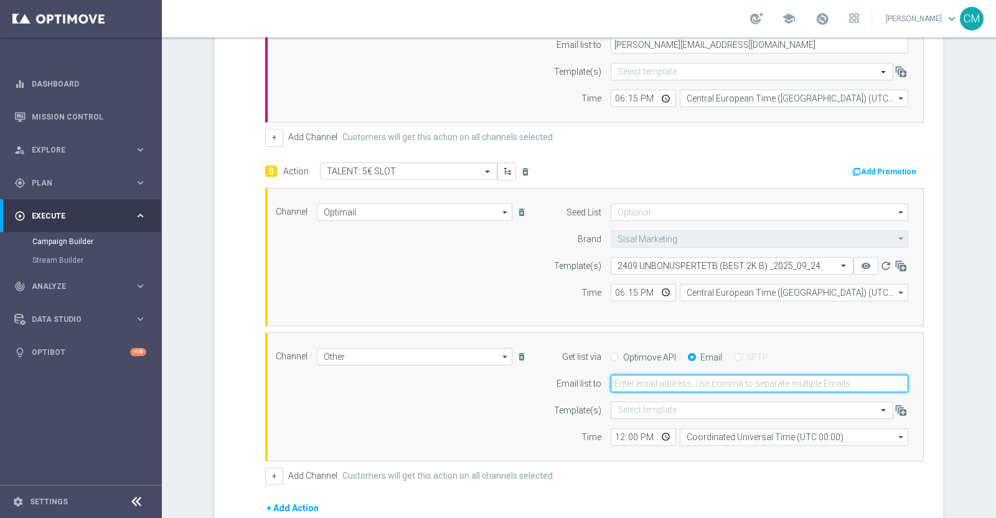
click at [661, 380] on input "email" at bounding box center [760, 383] width 298 height 17
type input "cecilia.mascelli@sisal.it"
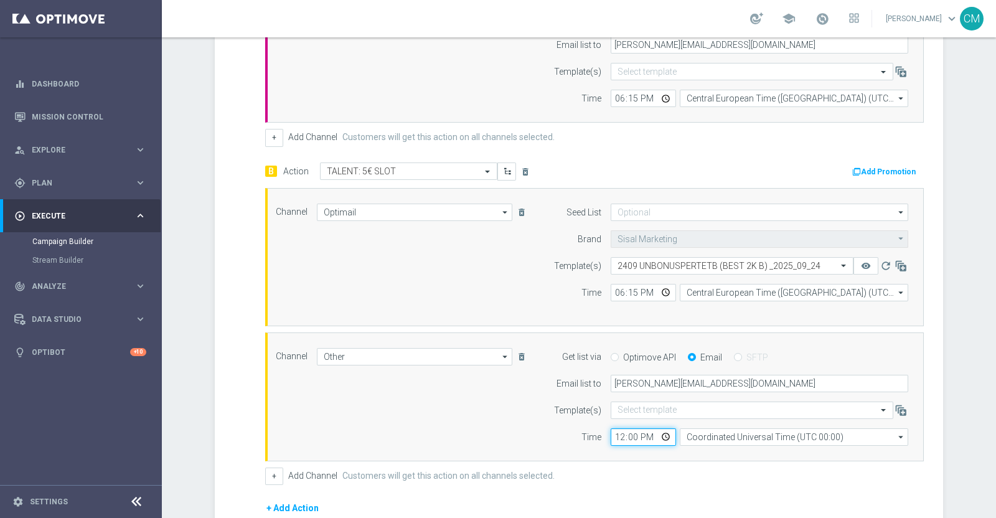
click at [620, 433] on input "12:00" at bounding box center [643, 436] width 65 height 17
type input "18:15"
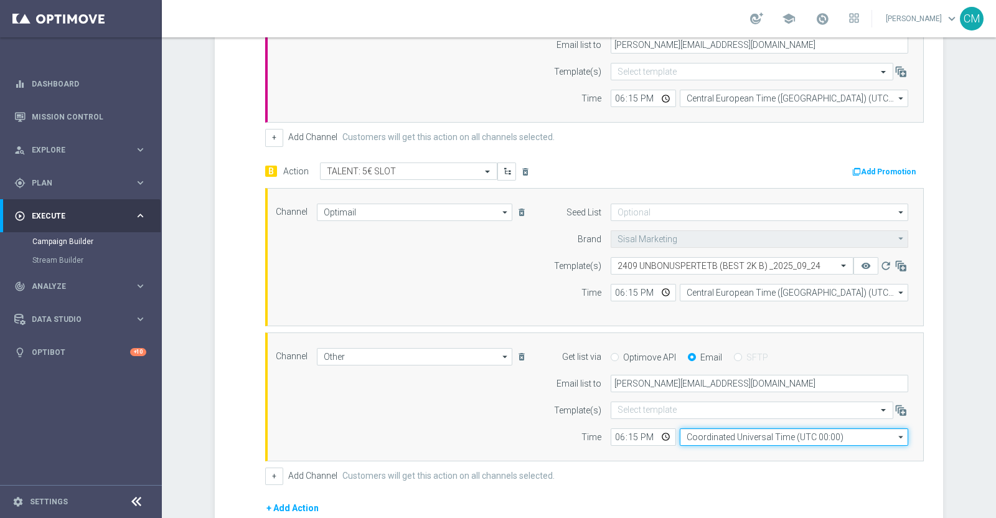
click at [682, 434] on input "Coordinated Universal Time (UTC 00:00)" at bounding box center [794, 436] width 229 height 17
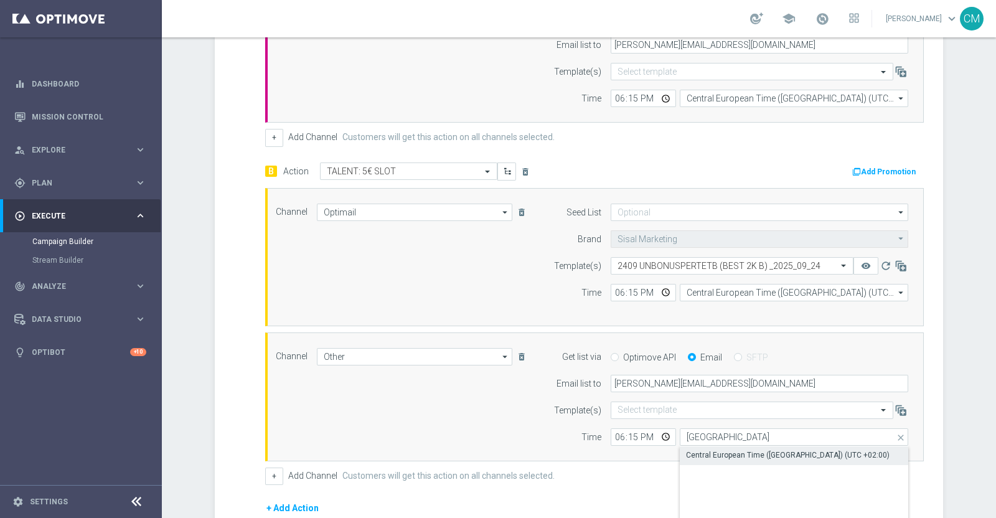
click at [700, 446] on div "Central European Time (Paris) (UTC +02:00)" at bounding box center [794, 454] width 229 height 17
type input "Central European Time (Paris) (UTC +02:00)"
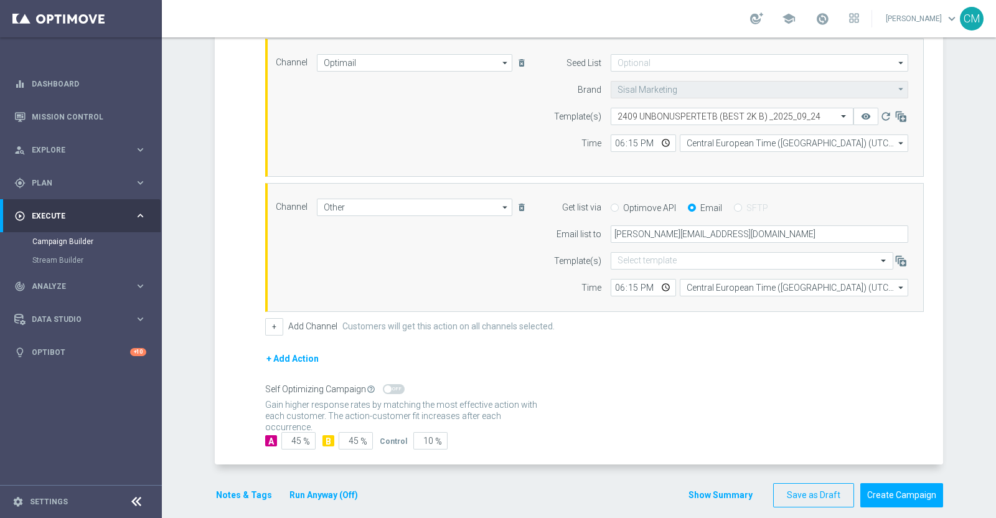
scroll to position [686, 0]
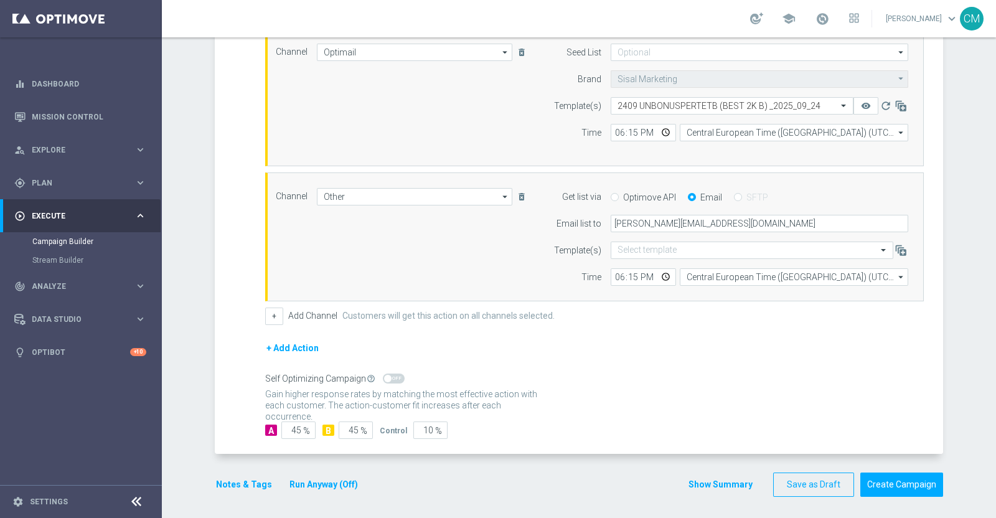
click at [720, 478] on button "Show Summary" at bounding box center [720, 485] width 65 height 14
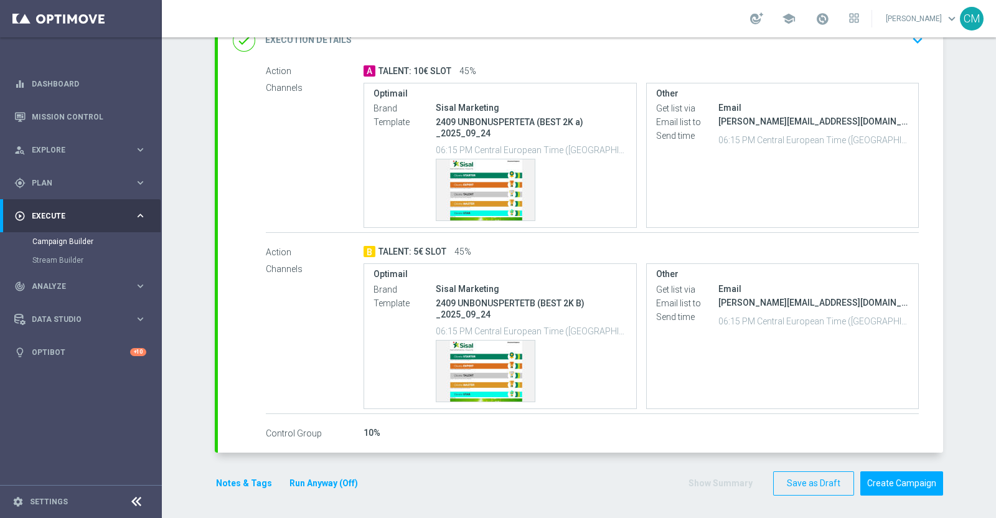
scroll to position [280, 0]
click at [250, 477] on button "Notes & Tags" at bounding box center [244, 484] width 59 height 16
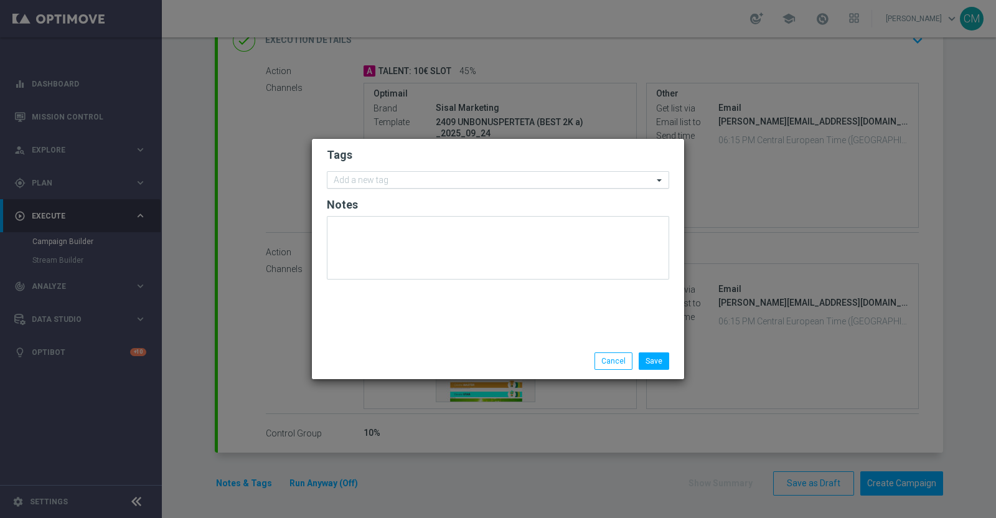
click at [388, 181] on input "text" at bounding box center [493, 181] width 319 height 11
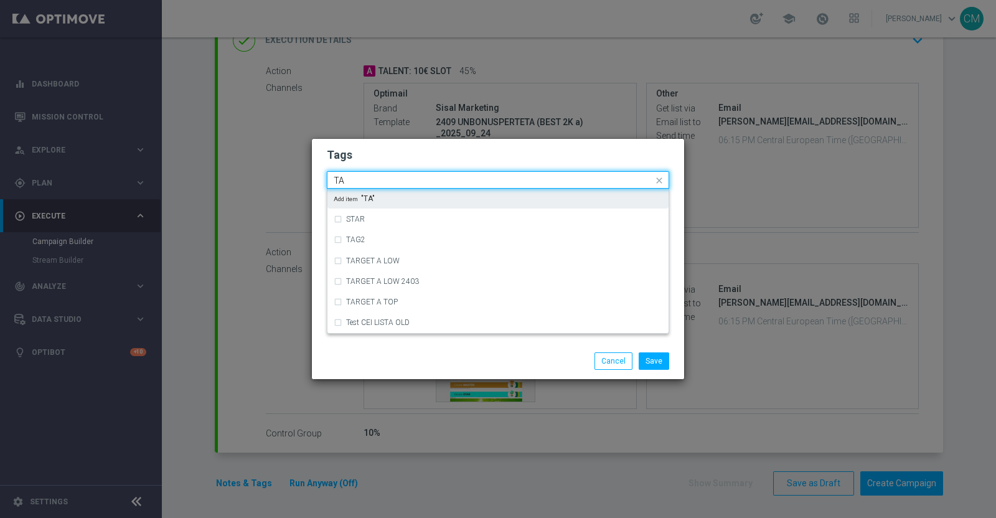
type input "T"
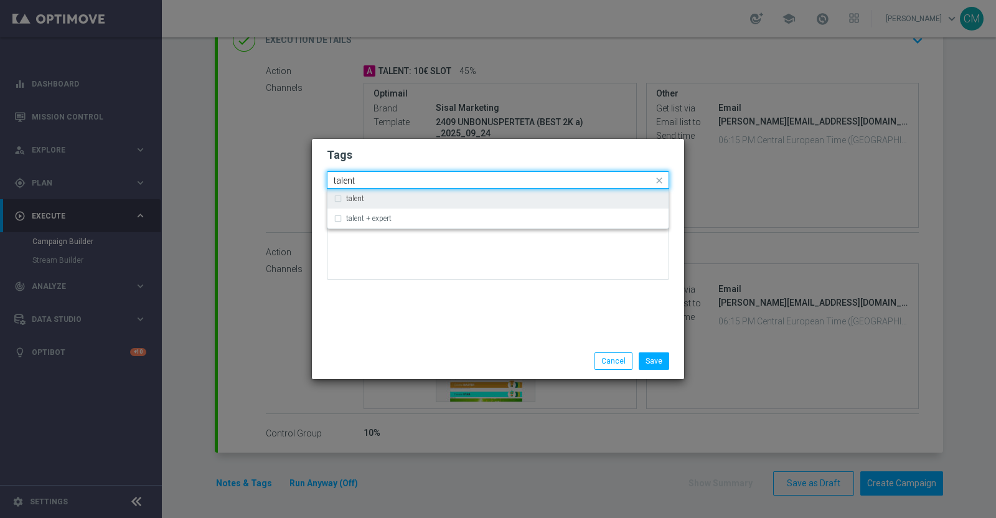
click at [392, 196] on div "talent" at bounding box center [504, 198] width 316 height 7
type input "talent"
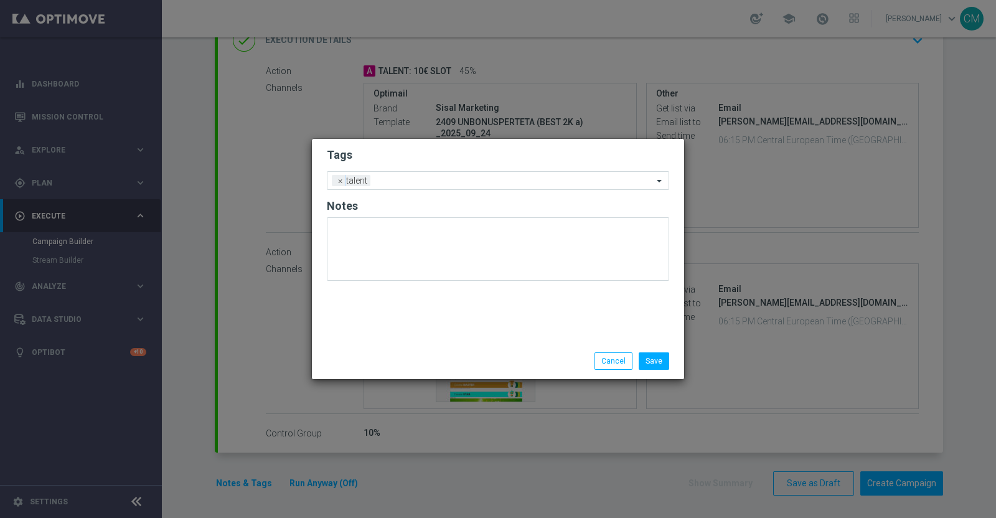
click at [396, 328] on div "Tags Add a new tag × talent Notes" at bounding box center [498, 241] width 372 height 204
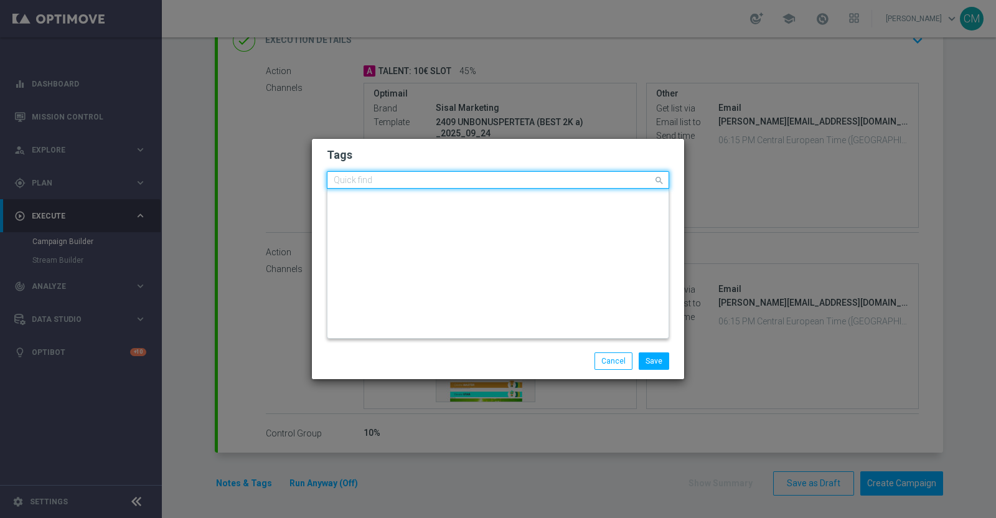
click at [401, 174] on div "Quick find × talent" at bounding box center [491, 180] width 326 height 16
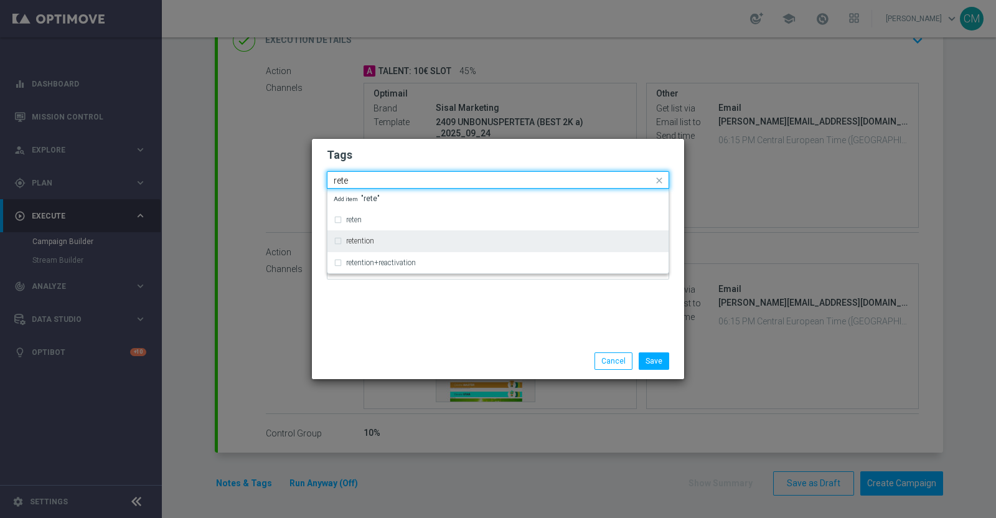
click at [392, 235] on div "retention" at bounding box center [498, 241] width 329 height 20
type input "rete"
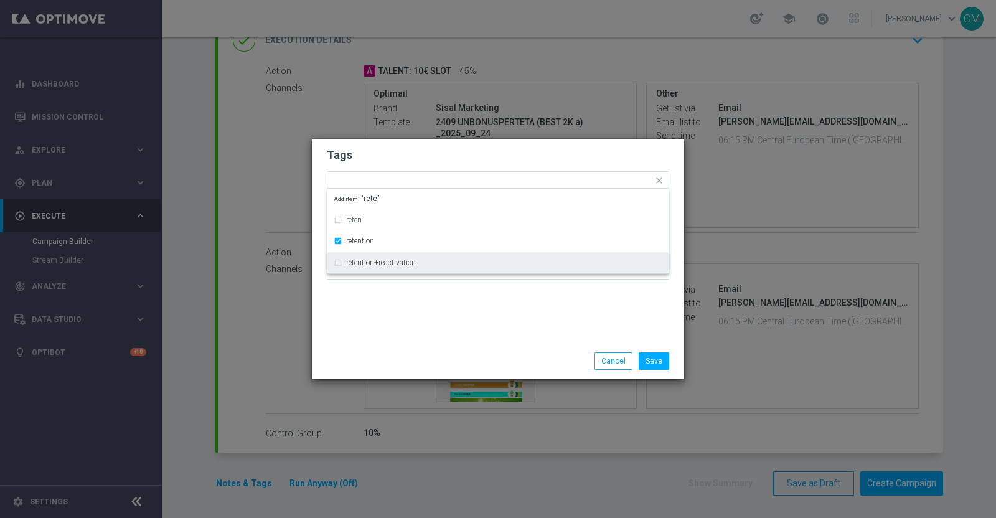
click at [446, 316] on div "Tags Quick find × talent × retention reten retention retention+reactivation Add…" at bounding box center [498, 241] width 372 height 204
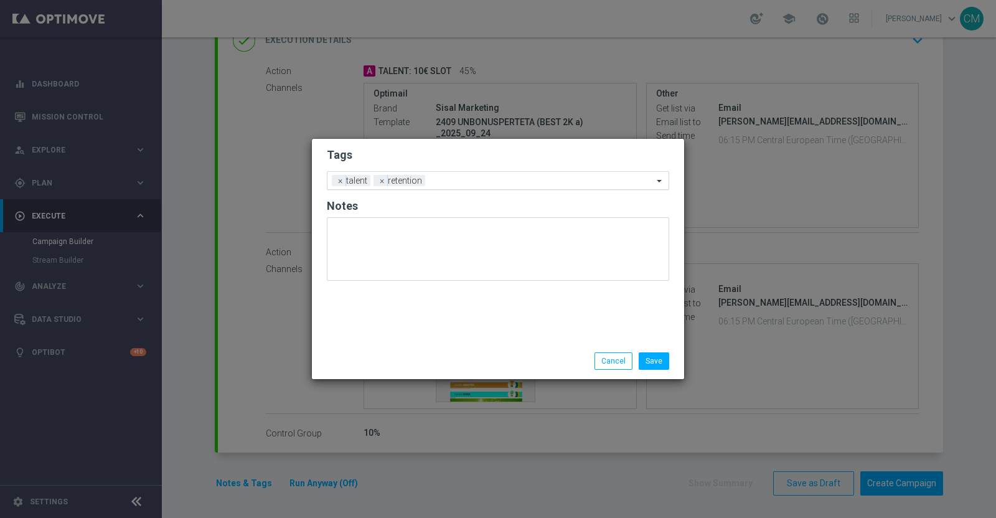
click at [446, 175] on div "Add a new tag × talent × retention" at bounding box center [491, 180] width 326 height 17
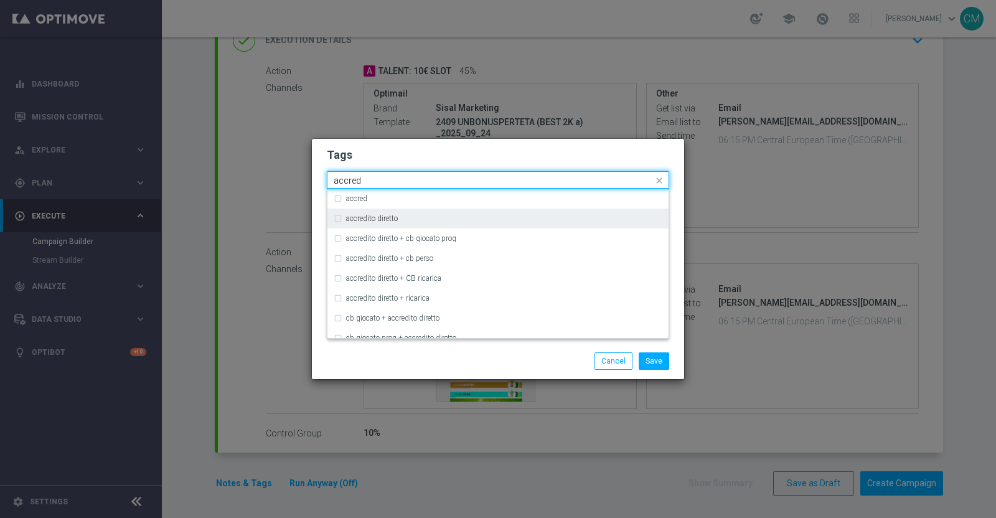
click at [426, 212] on div "accredito diretto" at bounding box center [498, 219] width 329 height 20
type input "accred"
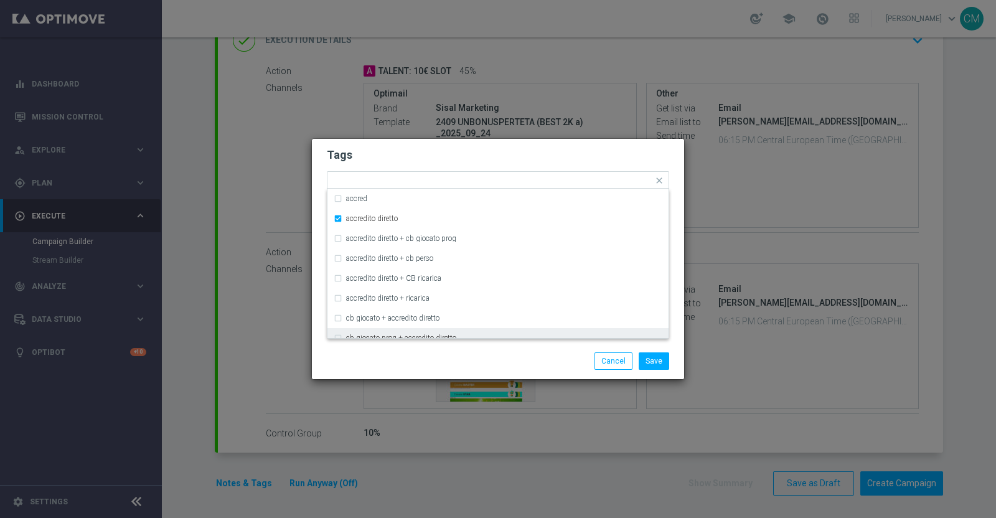
click at [427, 351] on div "Save Cancel" at bounding box center [498, 361] width 372 height 36
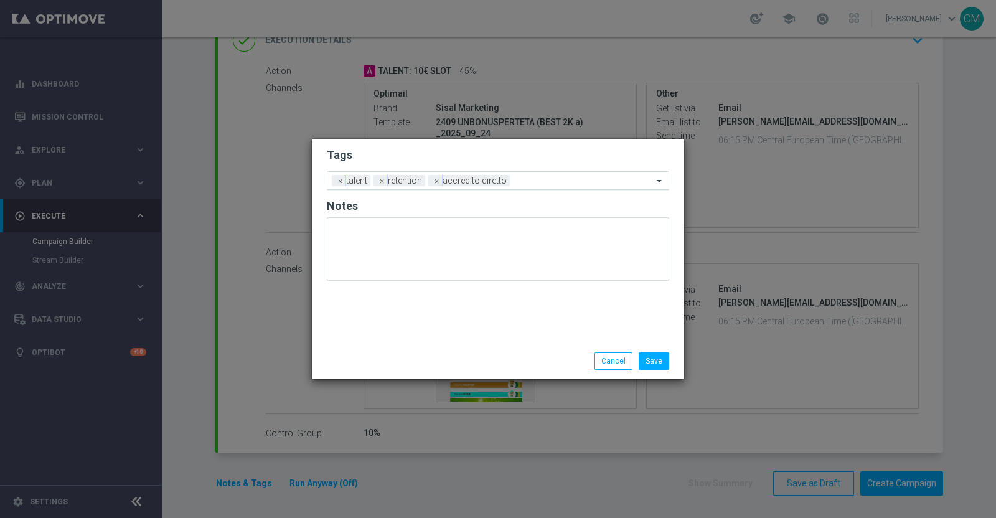
click at [532, 177] on input "text" at bounding box center [584, 181] width 138 height 11
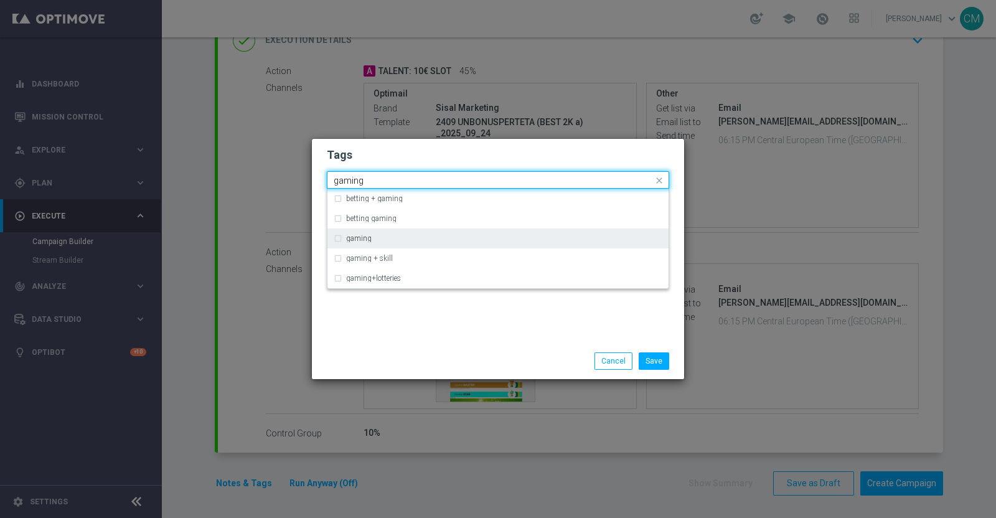
click at [458, 237] on div "gaming" at bounding box center [504, 238] width 316 height 7
type input "gaming"
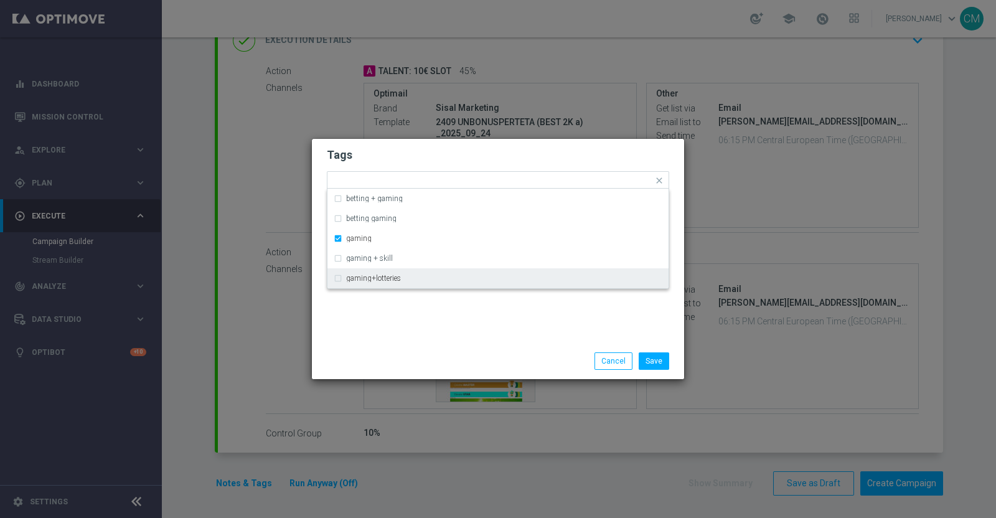
click at [463, 327] on div "Tags Quick find × talent × retention × accredito diretto × gaming betting + gam…" at bounding box center [498, 241] width 372 height 204
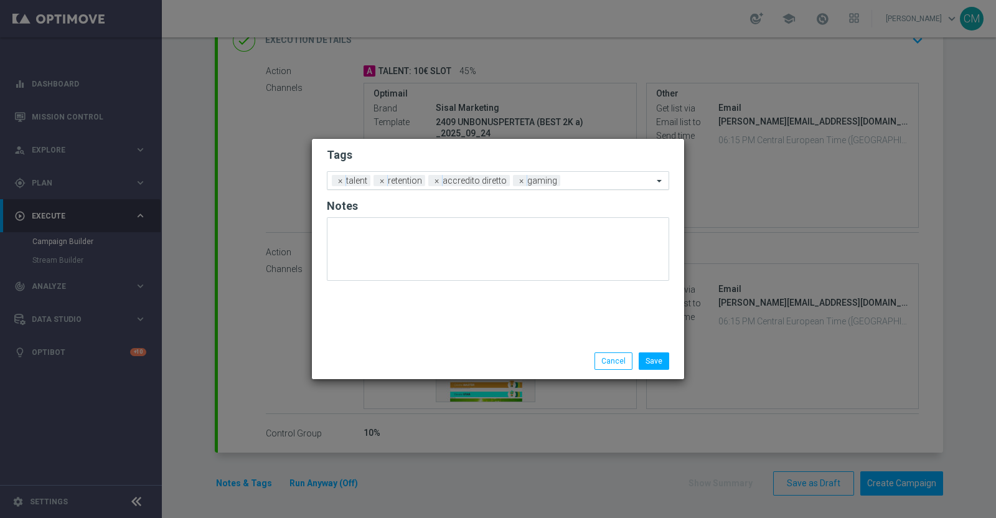
click at [570, 186] on div at bounding box center [609, 182] width 90 height 12
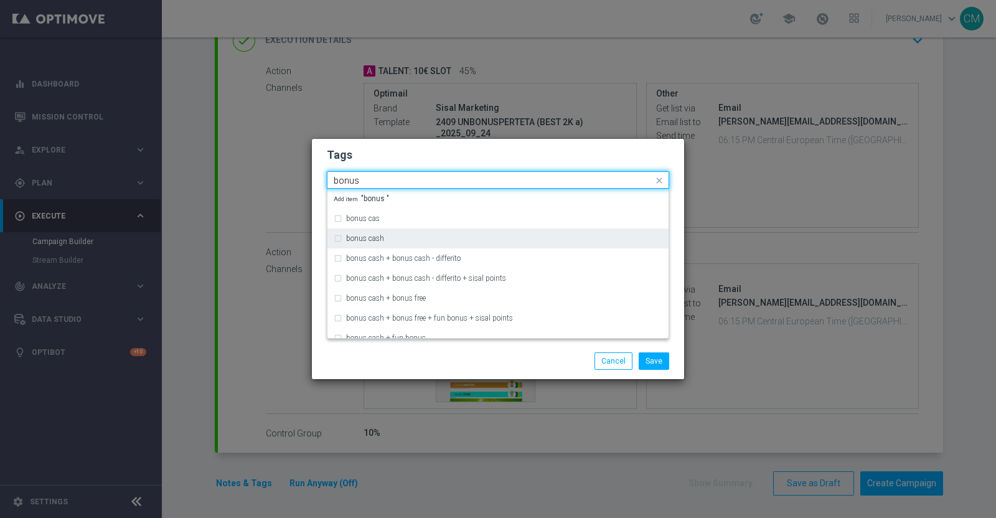
click at [449, 241] on div "bonus cash" at bounding box center [504, 238] width 316 height 7
type input "bonus"
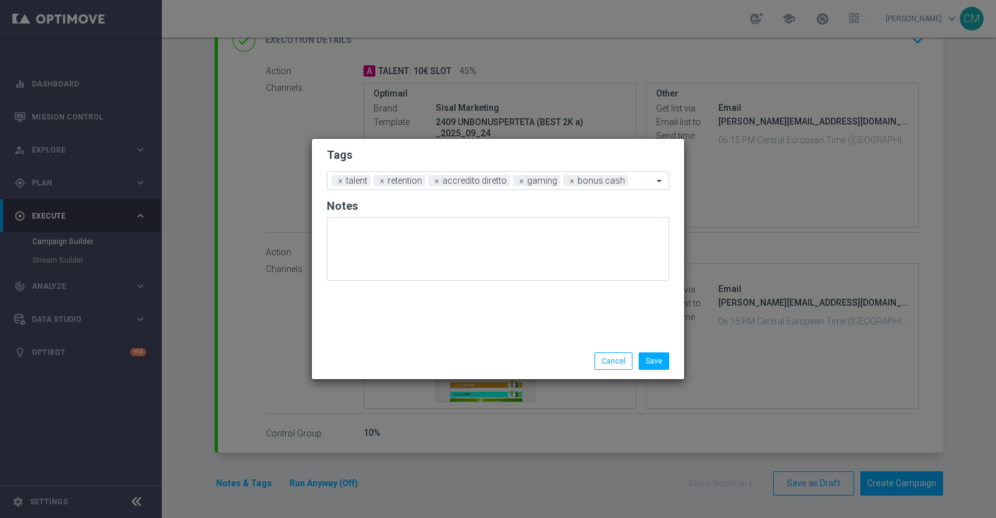
click at [466, 353] on div "Save Cancel" at bounding box center [558, 360] width 241 height 17
click at [651, 366] on button "Save" at bounding box center [654, 360] width 31 height 17
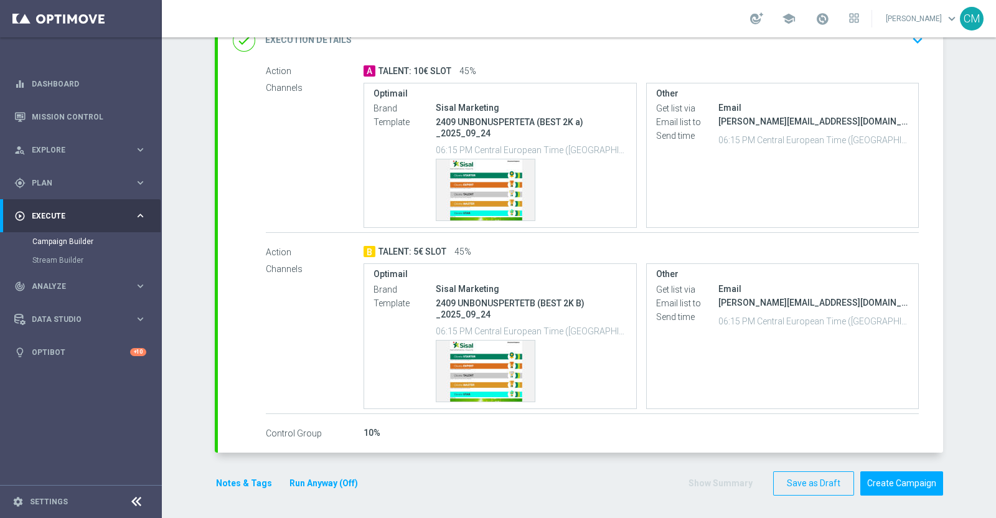
click at [789, 48] on div "done Execution Details keyboard_arrow_down" at bounding box center [581, 41] width 696 height 24
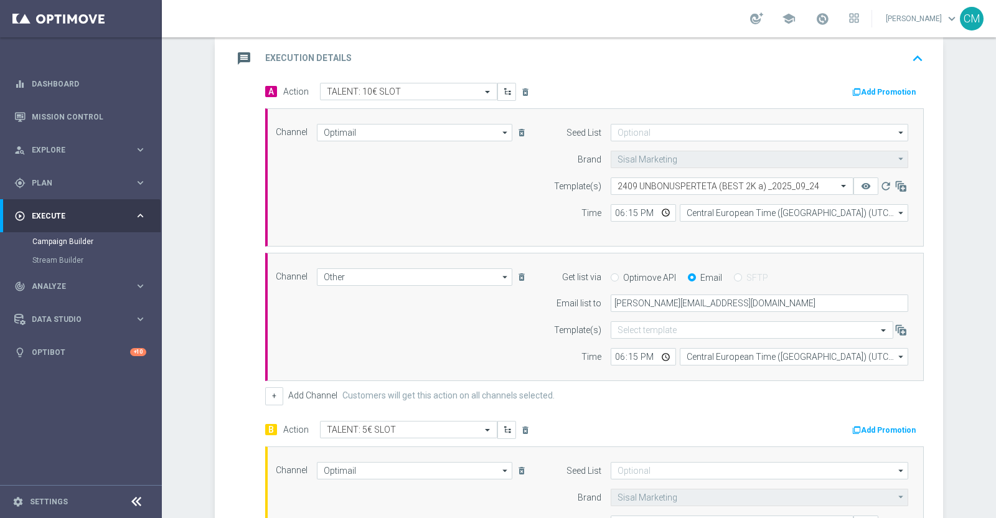
click at [869, 92] on button "Add Promotion" at bounding box center [885, 92] width 69 height 14
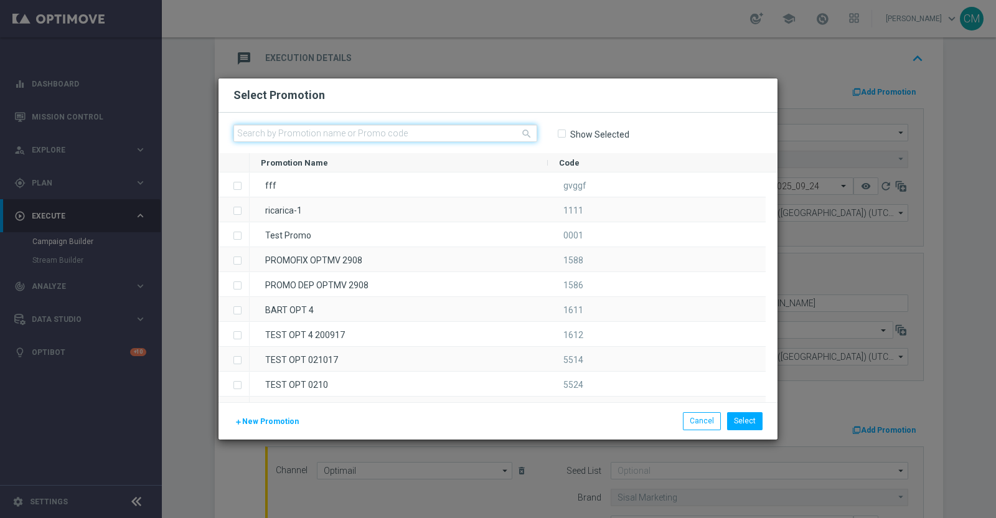
click at [430, 135] on input "text" at bounding box center [386, 133] width 304 height 17
paste input "237441"
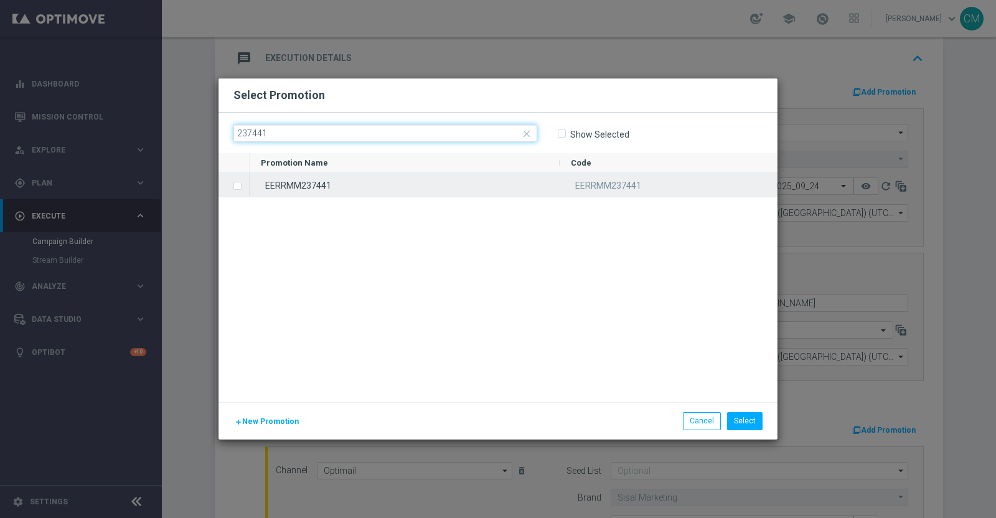
type input "237441"
click at [395, 184] on div "EERRMM237441" at bounding box center [405, 184] width 310 height 24
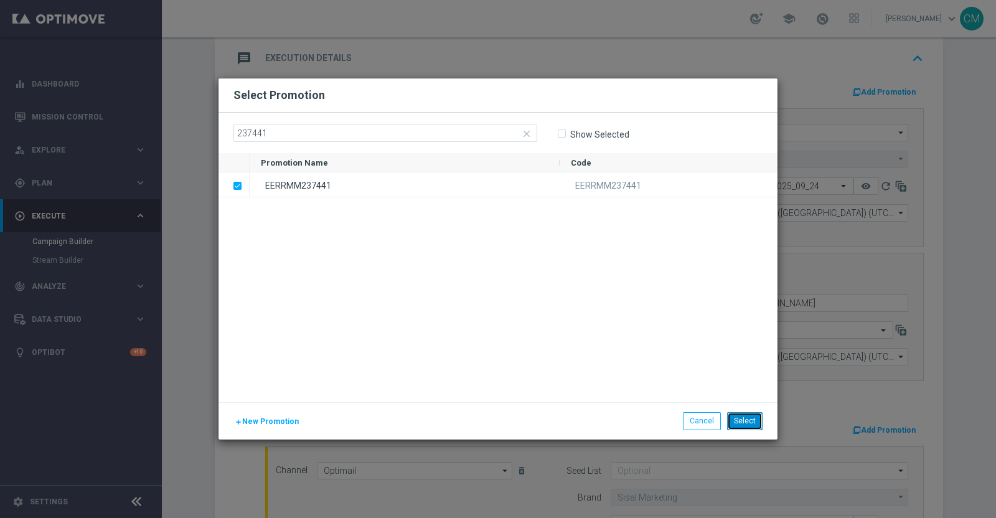
click at [744, 419] on button "Select" at bounding box center [744, 420] width 35 height 17
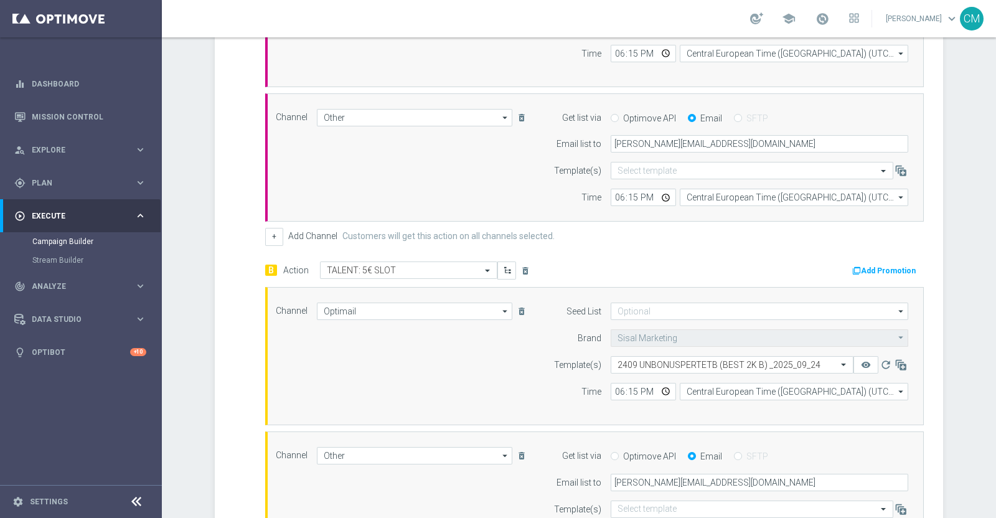
scroll to position [429, 0]
click at [852, 271] on button "Add Promotion" at bounding box center [885, 269] width 69 height 14
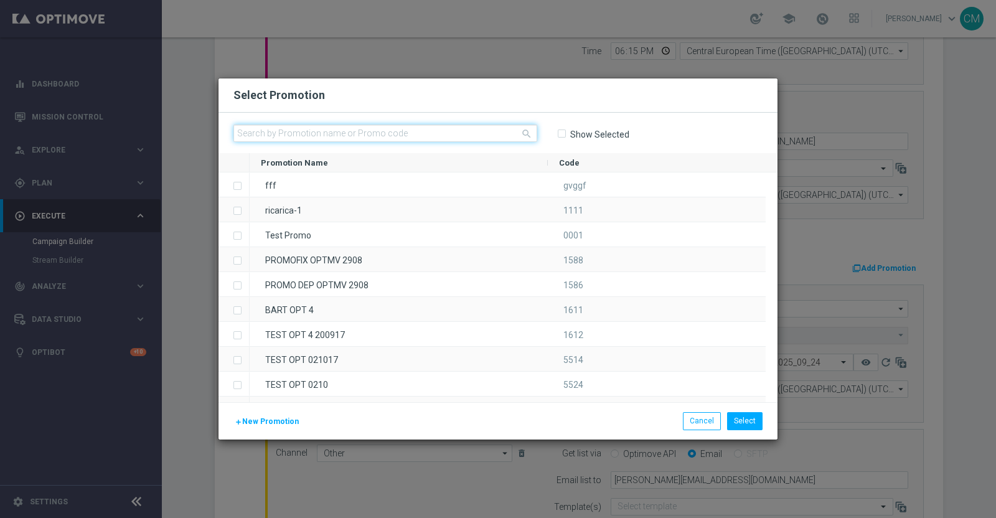
click at [415, 132] on input "text" at bounding box center [386, 133] width 304 height 17
paste input "237442"
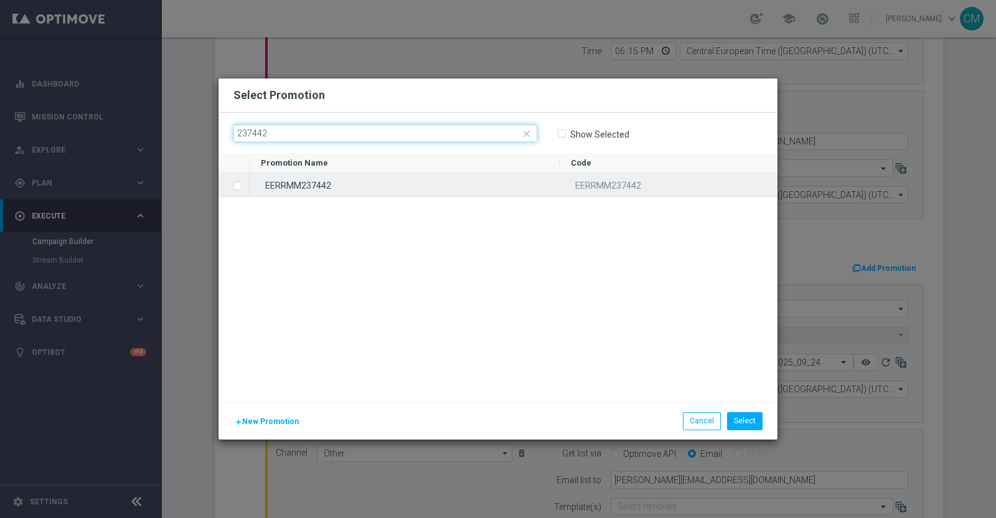
type input "237442"
click at [402, 187] on div "EERRMM237442" at bounding box center [405, 184] width 310 height 24
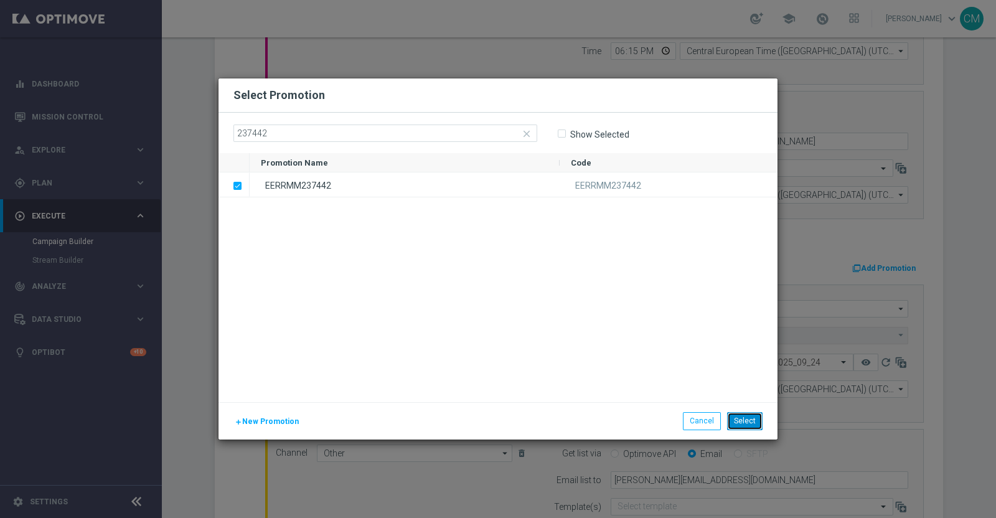
click at [751, 415] on button "Select" at bounding box center [744, 420] width 35 height 17
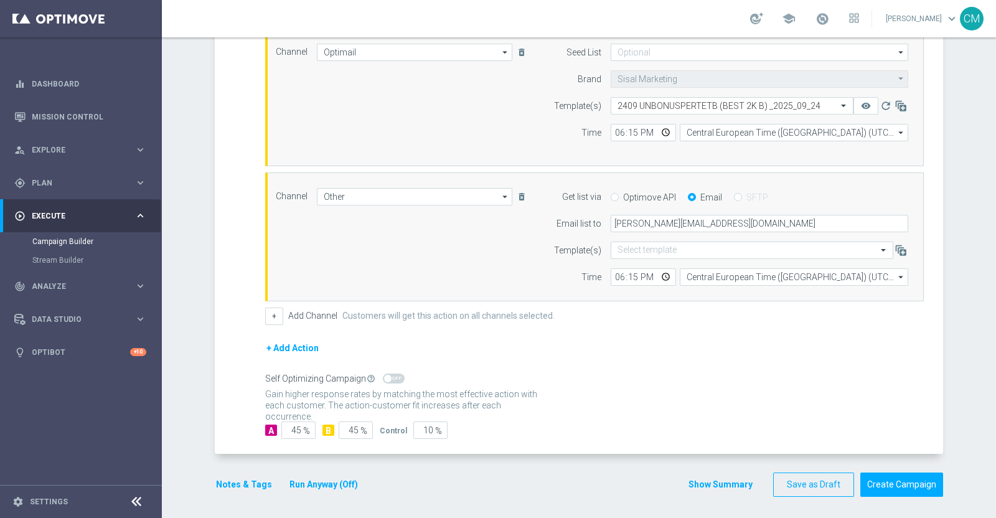
click at [725, 478] on button "Show Summary" at bounding box center [720, 485] width 65 height 14
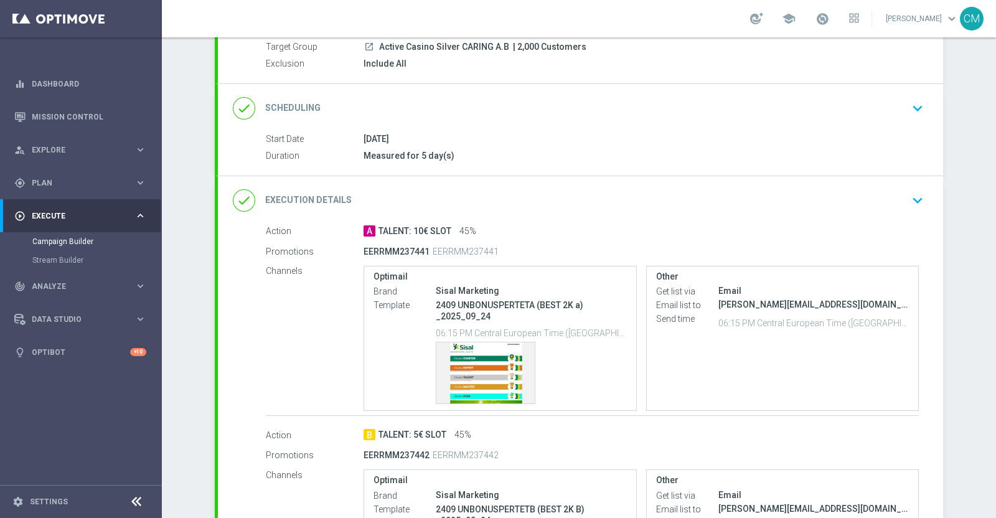
scroll to position [121, 0]
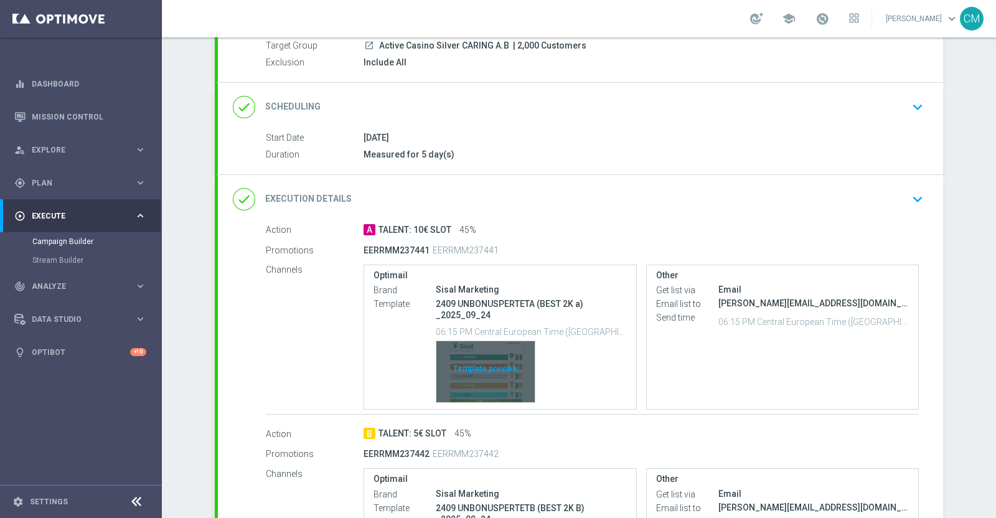
click at [476, 384] on div "Template preview" at bounding box center [486, 371] width 98 height 61
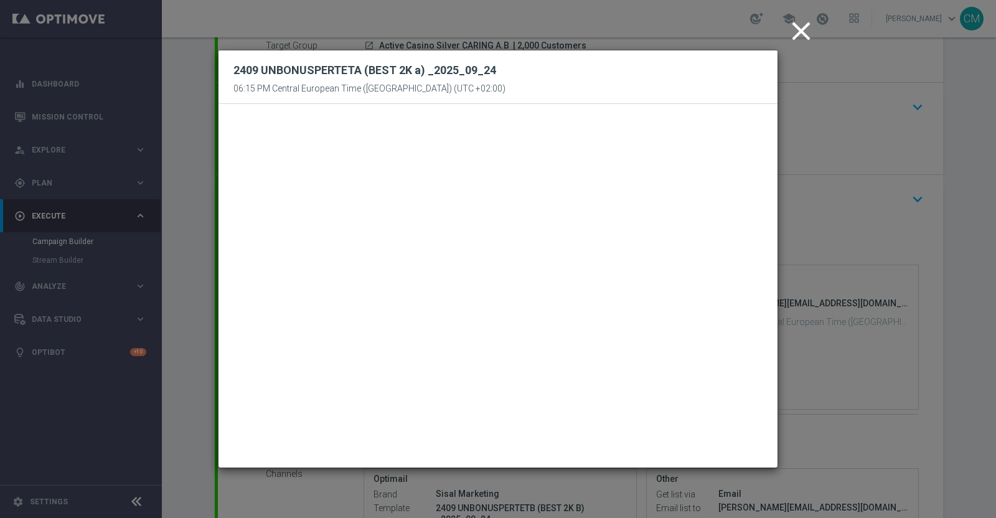
click at [798, 37] on icon "close" at bounding box center [801, 31] width 31 height 31
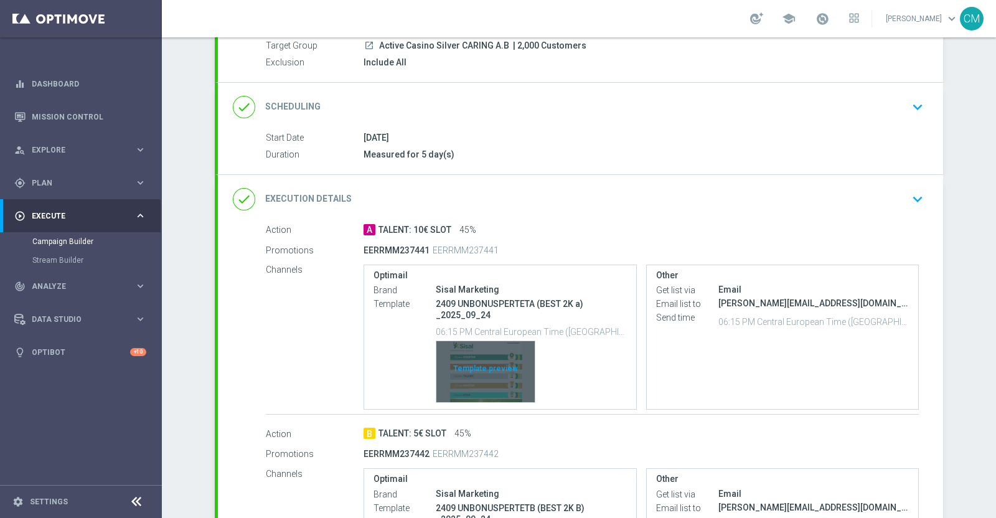
scroll to position [236, 0]
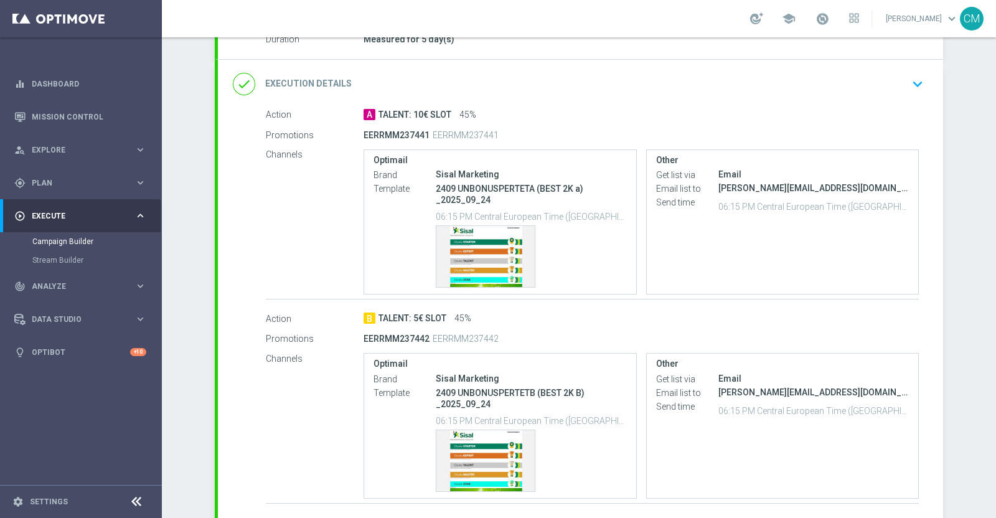
drag, startPoint x: 504, startPoint y: 136, endPoint x: 463, endPoint y: 132, distance: 41.3
click at [463, 132] on div "EERRMM237441 EERRMM237441" at bounding box center [593, 134] width 458 height 17
copy p "237441"
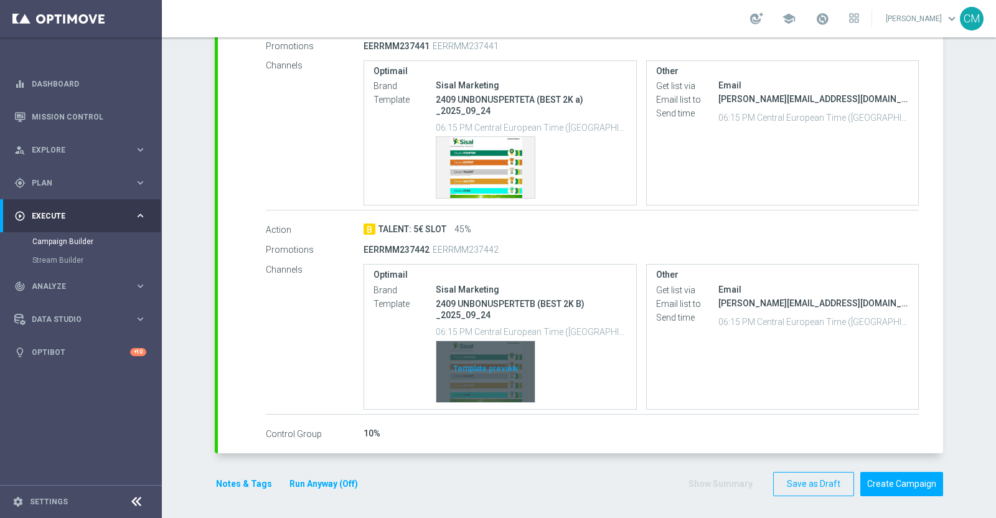
click at [484, 355] on div "Template preview" at bounding box center [486, 371] width 98 height 61
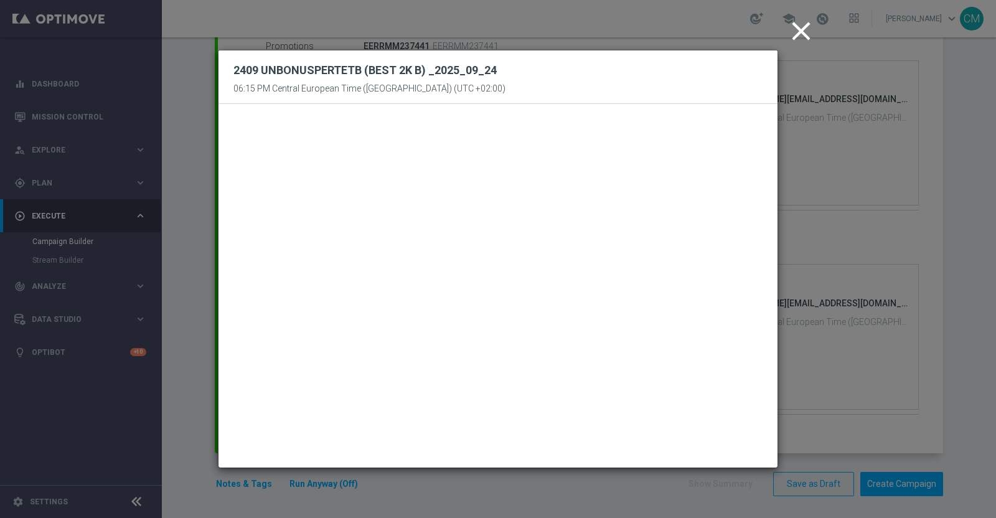
click at [797, 27] on icon "close" at bounding box center [801, 31] width 31 height 31
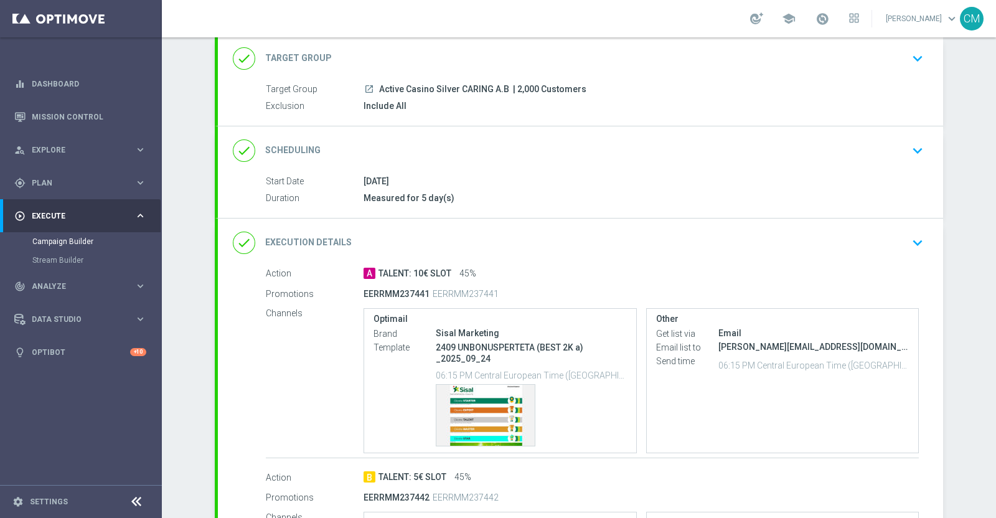
scroll to position [98, 0]
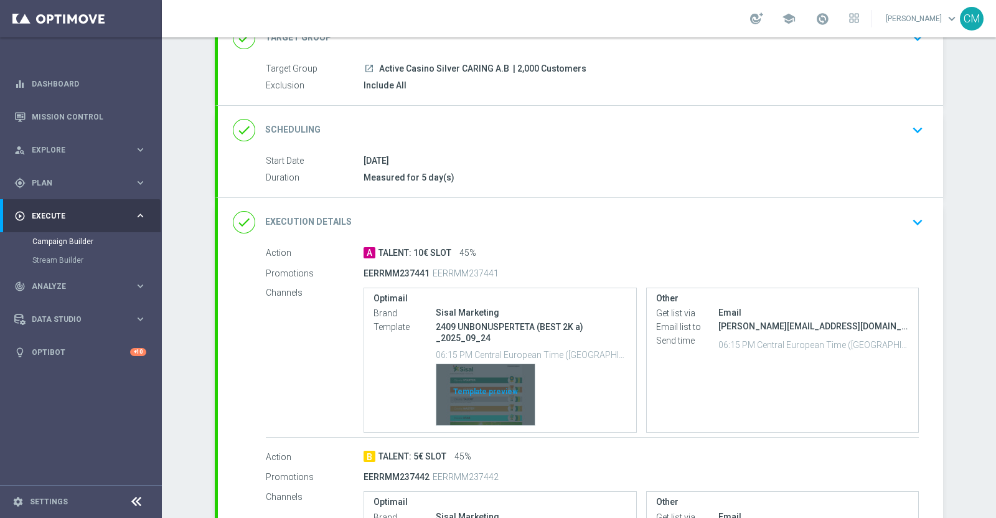
click at [495, 389] on div "Template preview" at bounding box center [486, 394] width 98 height 61
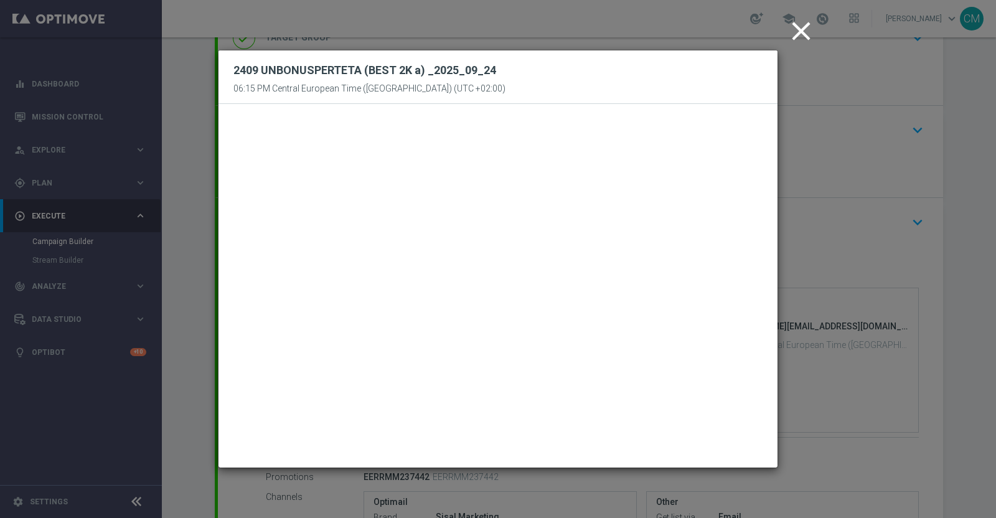
click at [795, 42] on icon "close" at bounding box center [801, 31] width 31 height 31
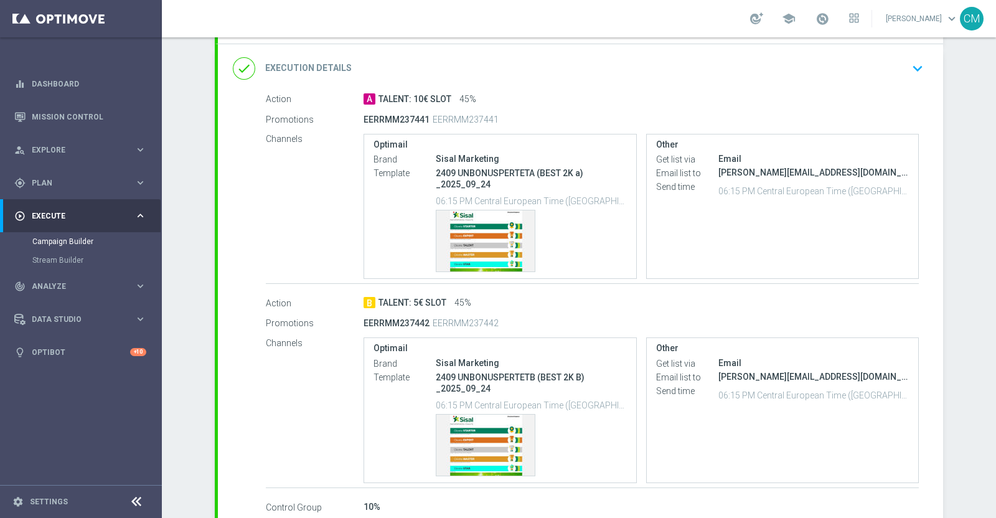
scroll to position [253, 0]
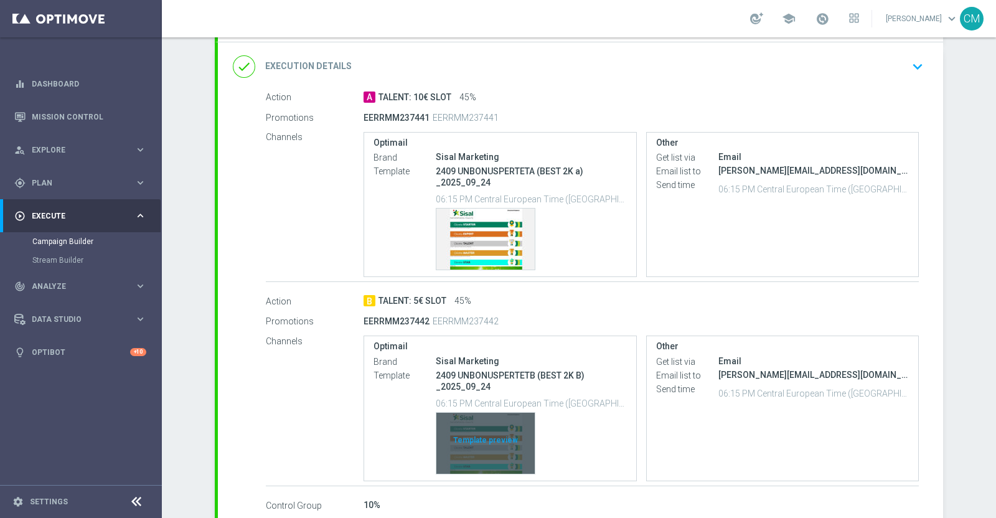
click at [474, 419] on div "Template preview" at bounding box center [486, 443] width 98 height 61
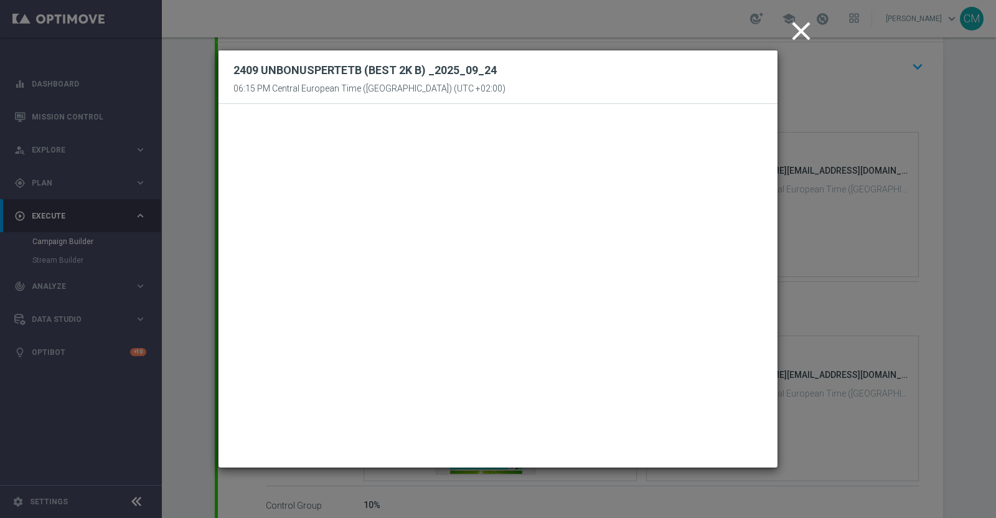
click at [801, 31] on icon "close" at bounding box center [801, 31] width 31 height 31
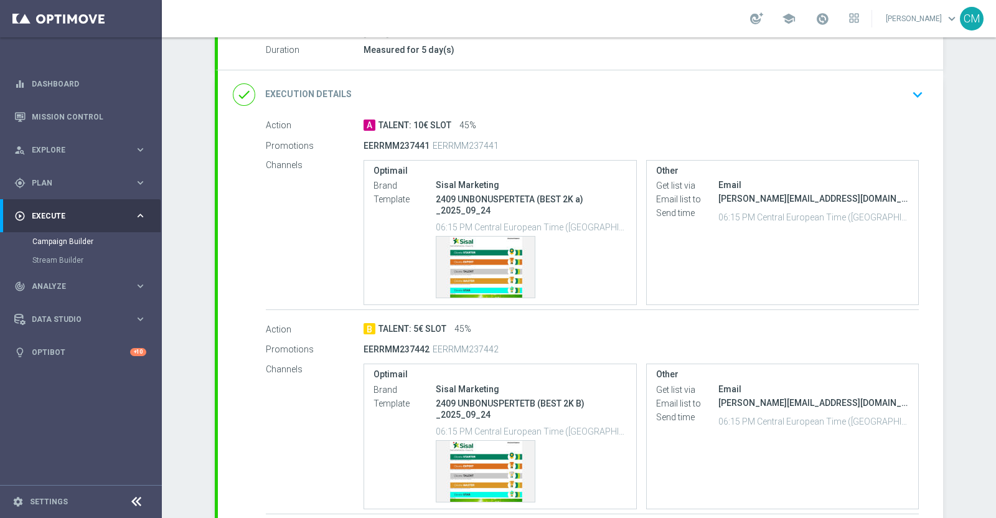
scroll to position [326, 0]
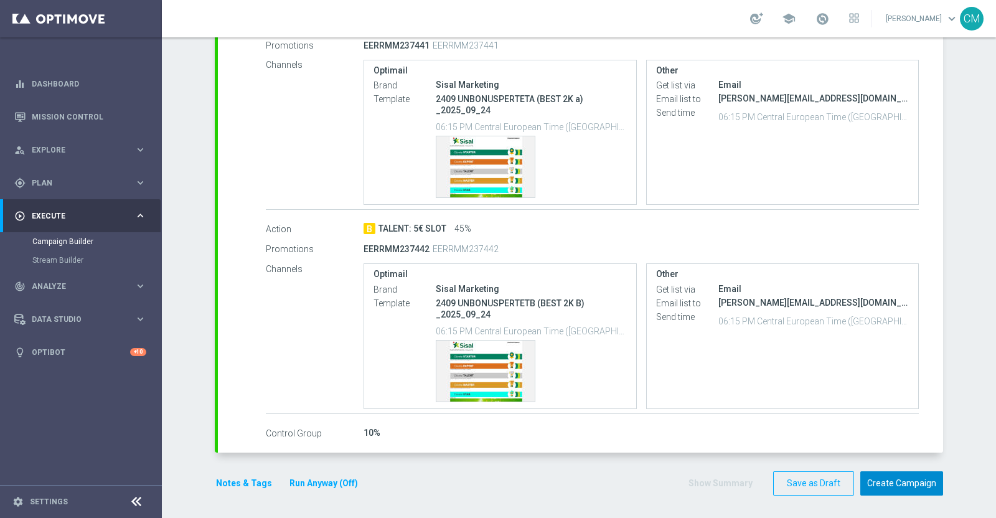
click at [901, 478] on button "Create Campaign" at bounding box center [902, 483] width 83 height 24
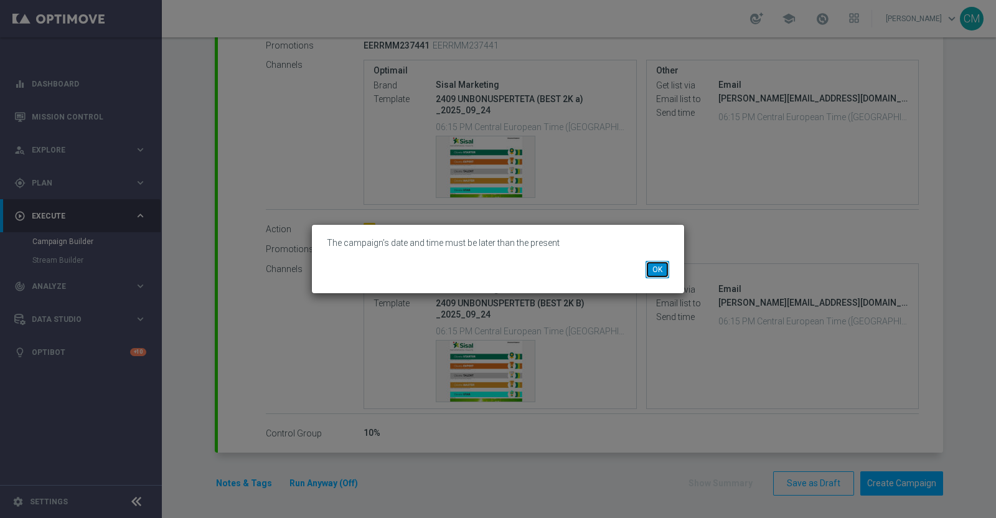
click at [655, 267] on button "OK" at bounding box center [658, 269] width 24 height 17
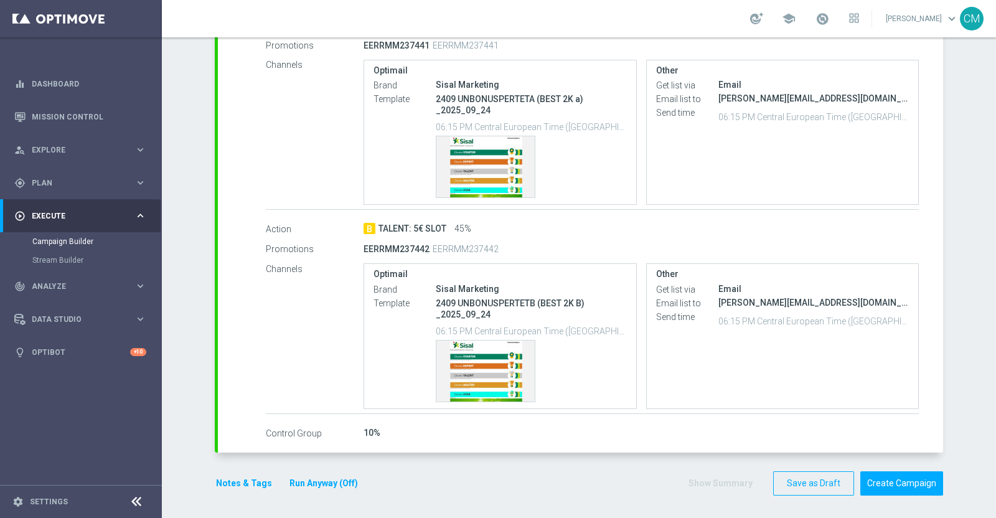
scroll to position [240, 0]
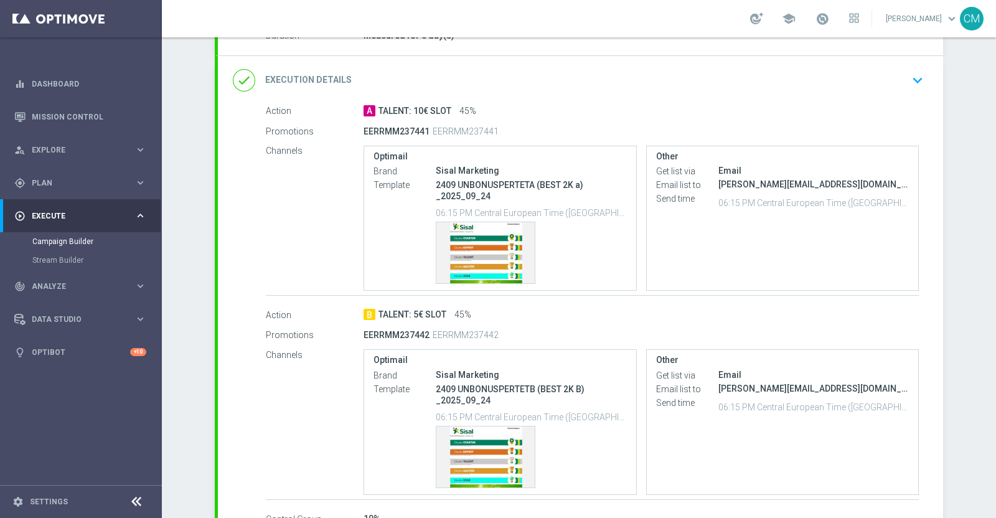
click at [747, 100] on div "done Execution Details keyboard_arrow_down" at bounding box center [580, 80] width 725 height 49
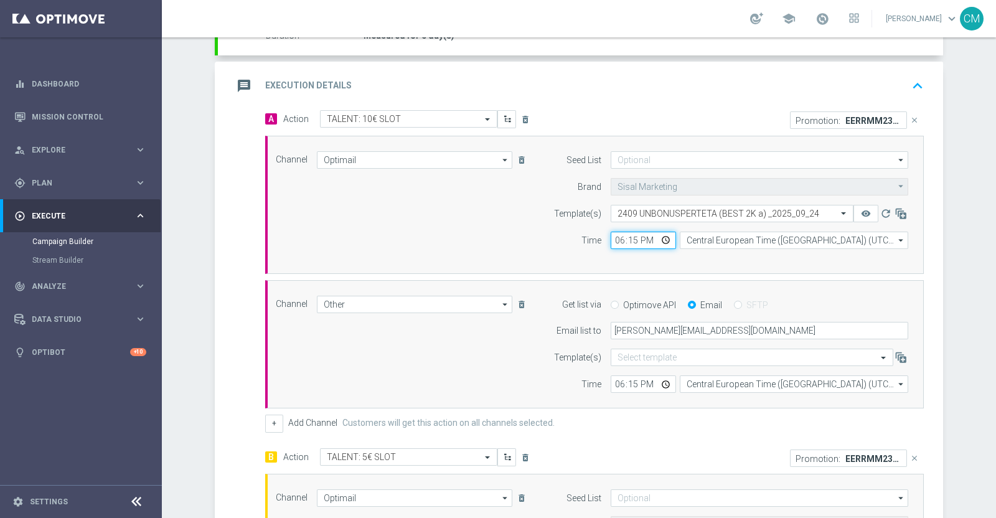
click at [613, 240] on input "18:15" at bounding box center [643, 240] width 65 height 17
type input "19:15"
click at [613, 381] on input "18:15" at bounding box center [643, 383] width 65 height 17
type input "10:15"
type input "19:15"
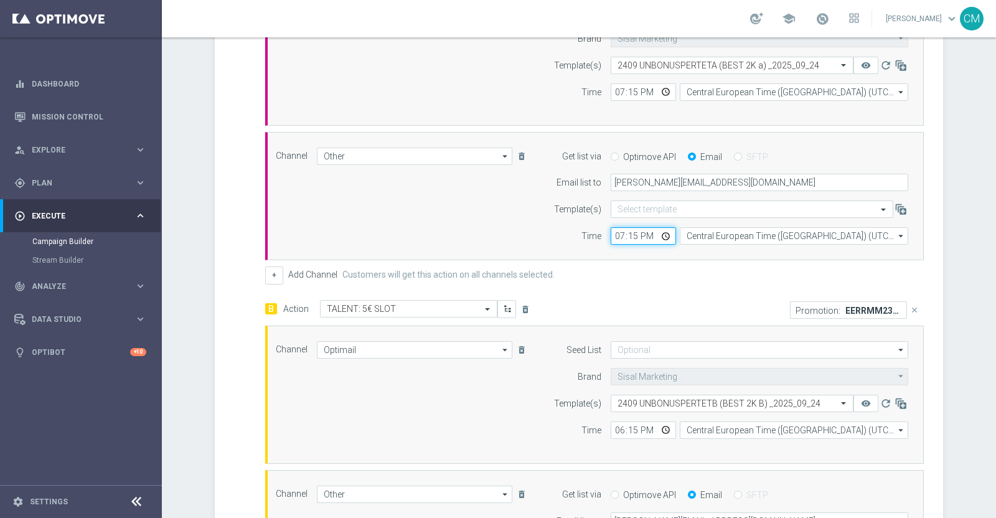
scroll to position [404, 0]
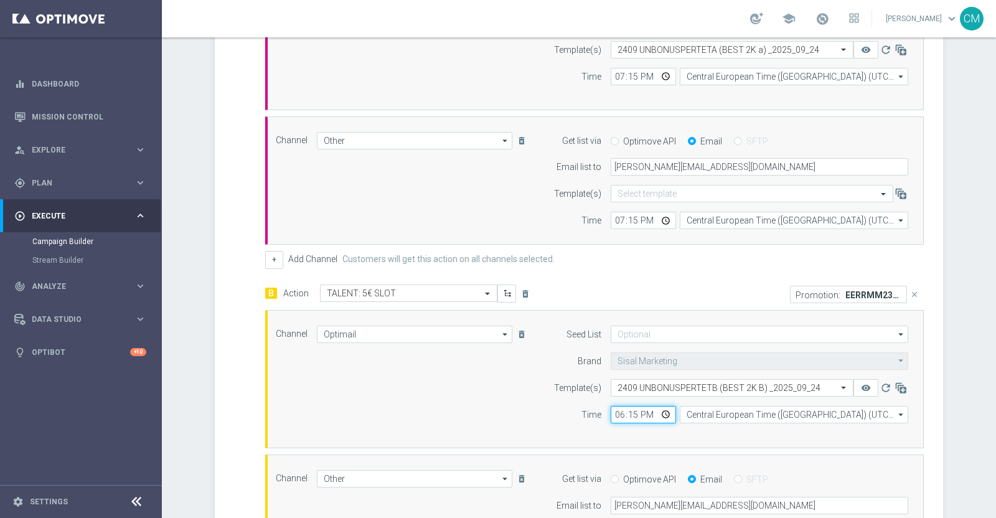
click at [613, 411] on input "18:15" at bounding box center [643, 414] width 65 height 17
type input "19:15"
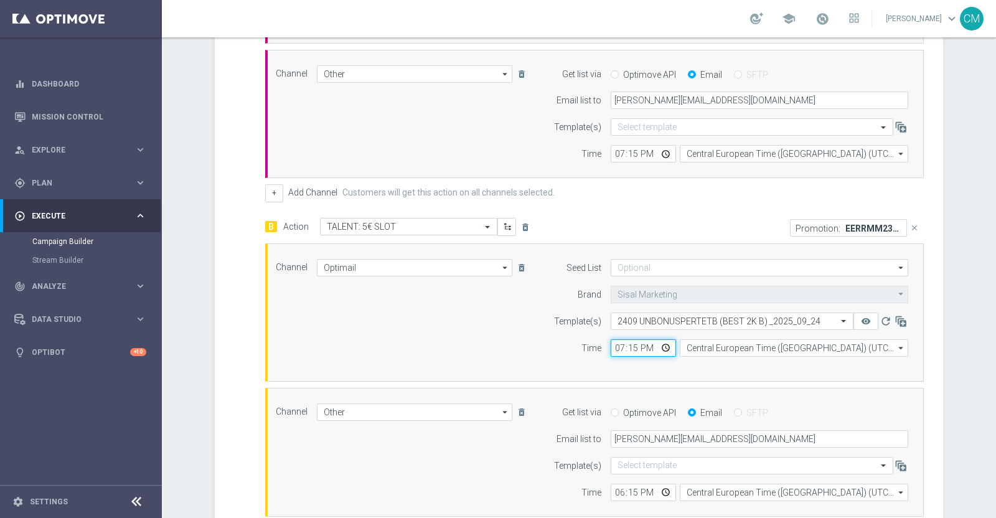
scroll to position [471, 0]
click at [613, 484] on input "18:15" at bounding box center [643, 491] width 65 height 17
type input "19:15"
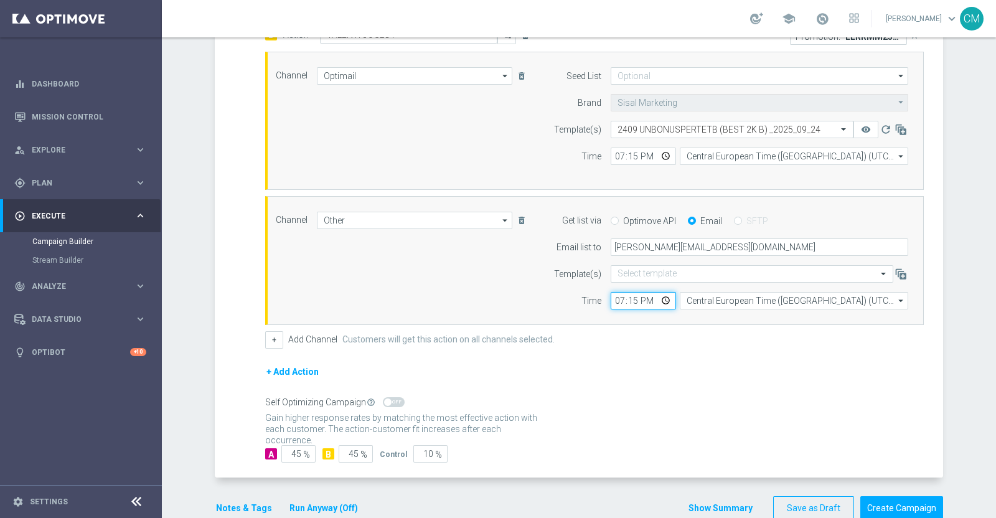
scroll to position [663, 0]
click at [744, 503] on button "Show Summary" at bounding box center [720, 507] width 65 height 14
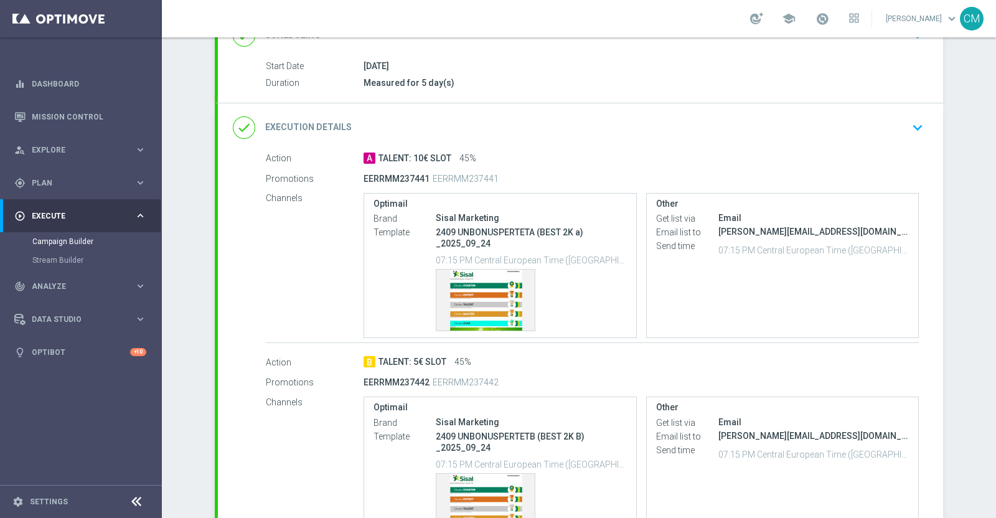
scroll to position [326, 0]
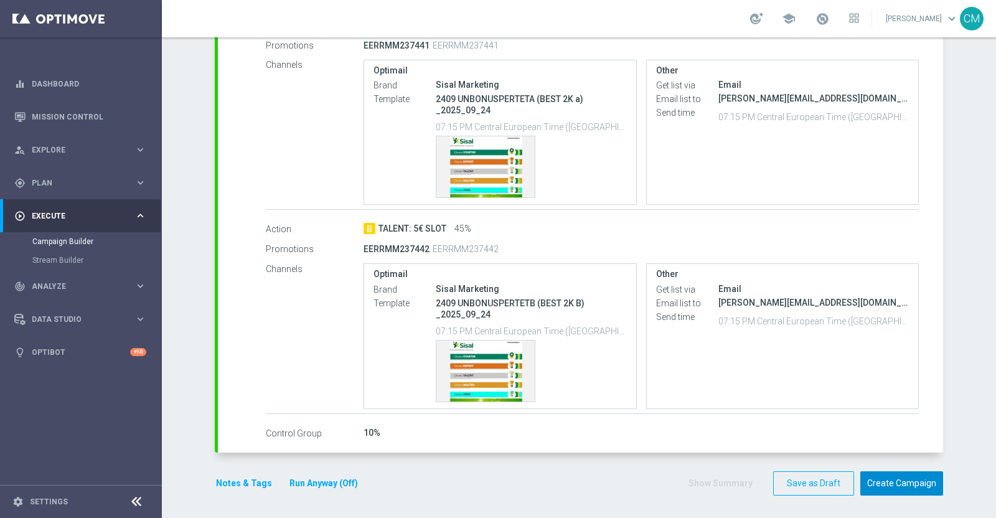
click at [894, 474] on button "Create Campaign" at bounding box center [902, 483] width 83 height 24
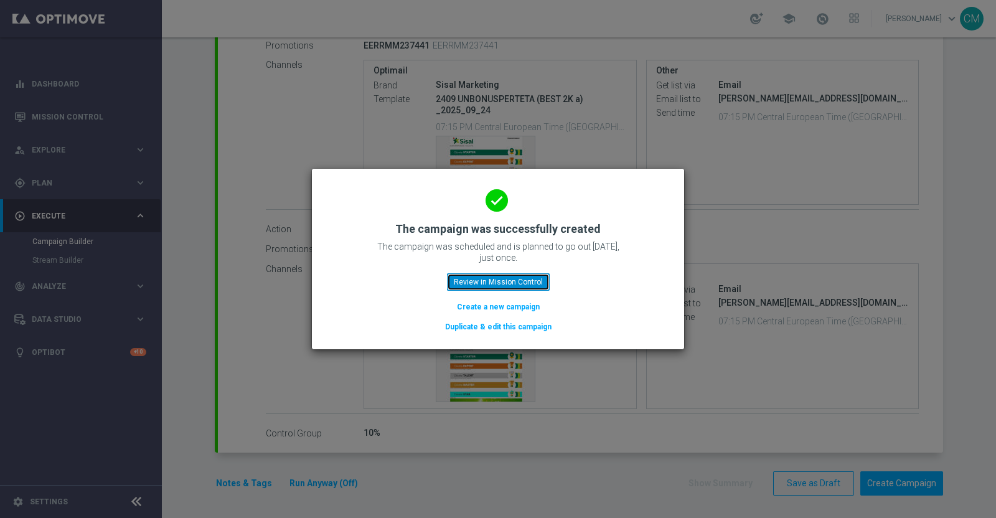
click at [484, 286] on button "Review in Mission Control" at bounding box center [498, 281] width 103 height 17
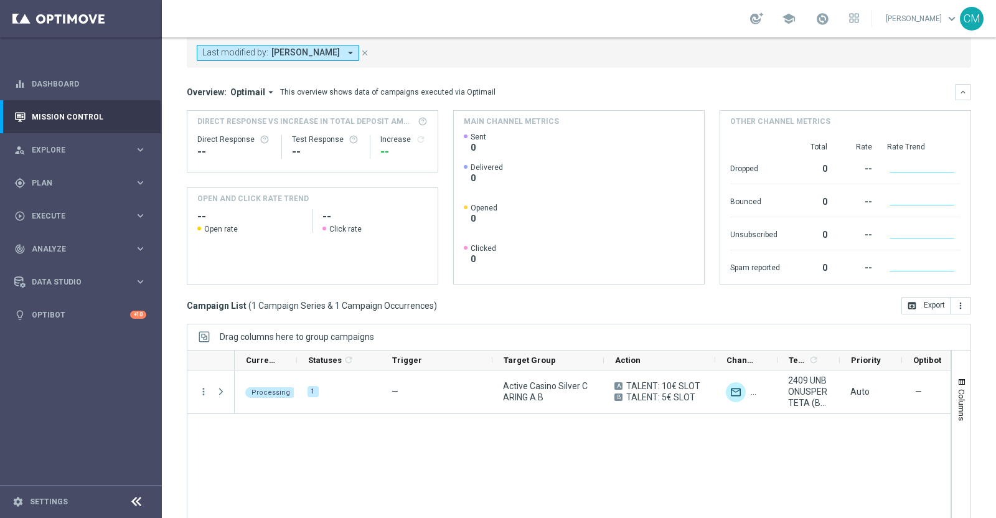
scroll to position [95, 0]
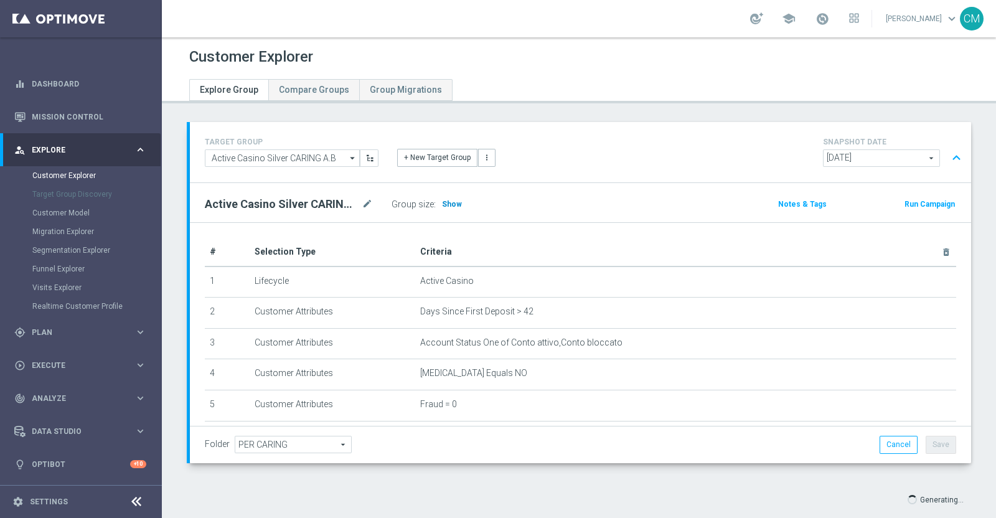
click at [448, 204] on span "Show" at bounding box center [452, 204] width 20 height 9
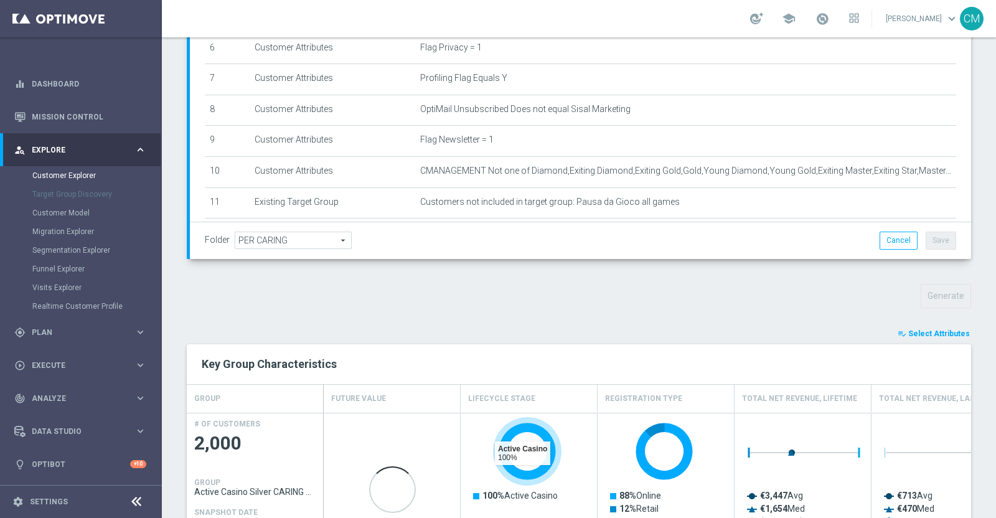
scroll to position [205, 0]
click at [909, 337] on button "playlist_add_check Select Attributes" at bounding box center [934, 333] width 75 height 14
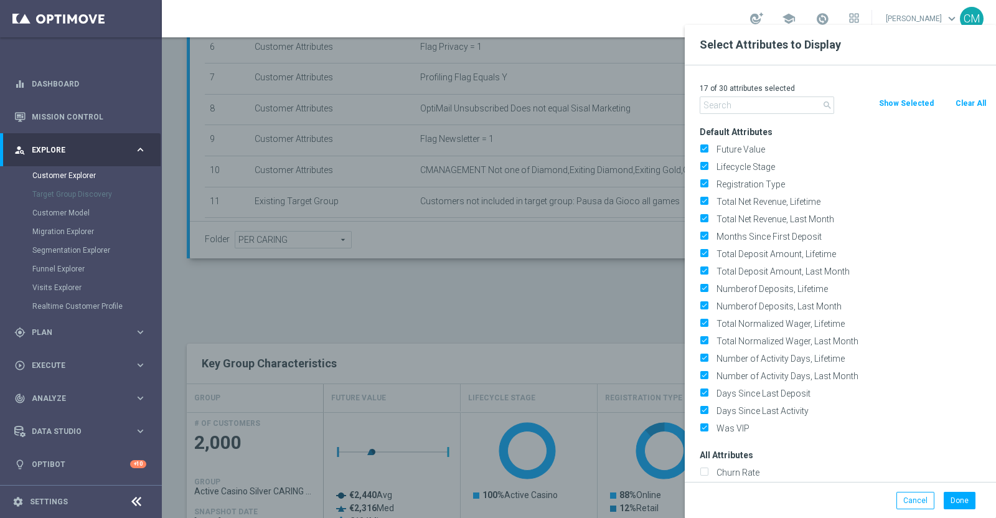
click at [977, 108] on button "Clear All" at bounding box center [971, 104] width 33 height 14
checkbox input "false"
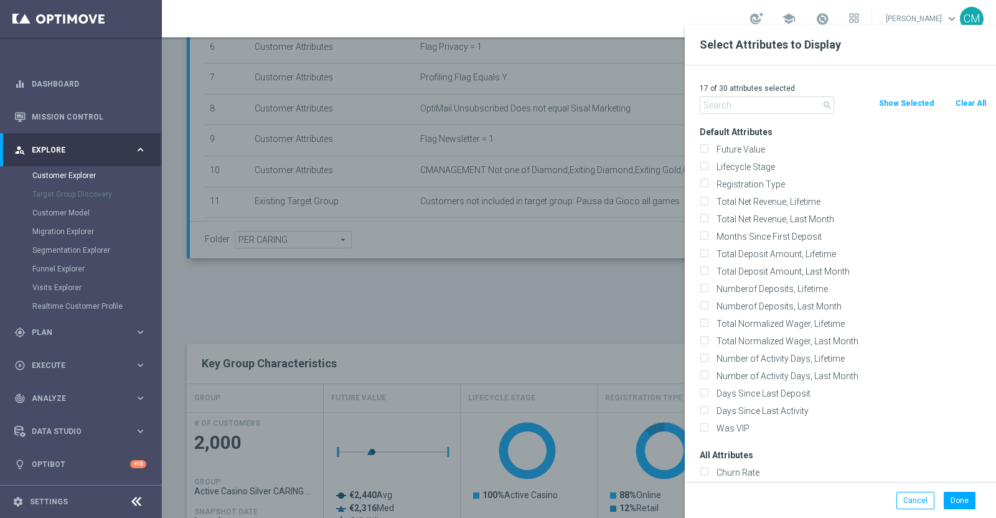
checkbox input "false"
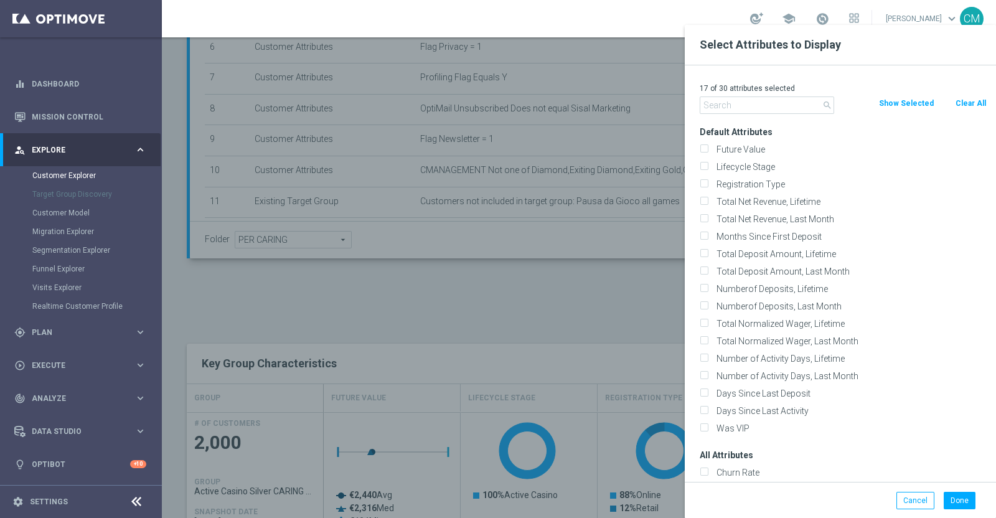
checkbox input "false"
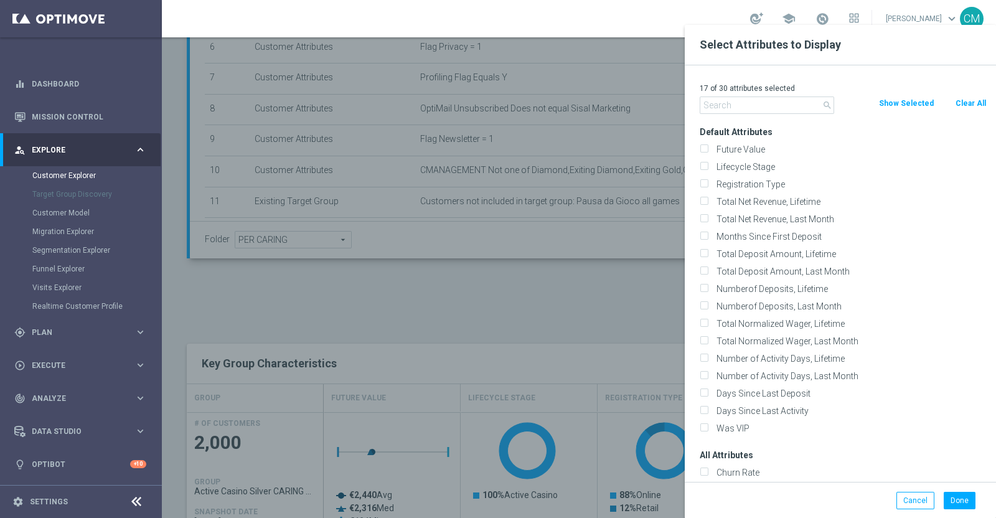
checkbox input "false"
click at [775, 106] on input "text" at bounding box center [767, 105] width 135 height 17
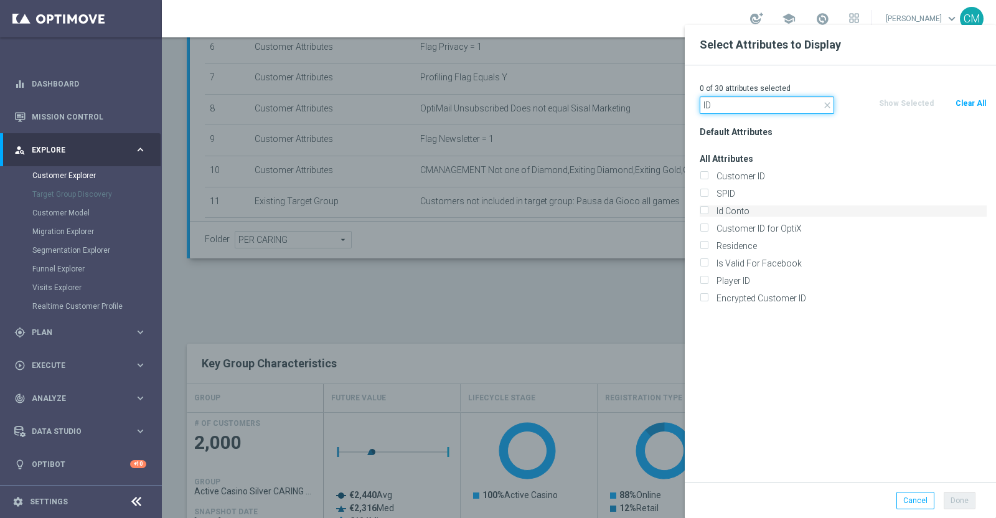
type input "ID"
click at [755, 212] on label "Id Conto" at bounding box center [849, 210] width 275 height 11
click at [708, 212] on input "Id Conto" at bounding box center [704, 213] width 8 height 8
checkbox input "true"
click at [966, 502] on button "Done" at bounding box center [960, 500] width 32 height 17
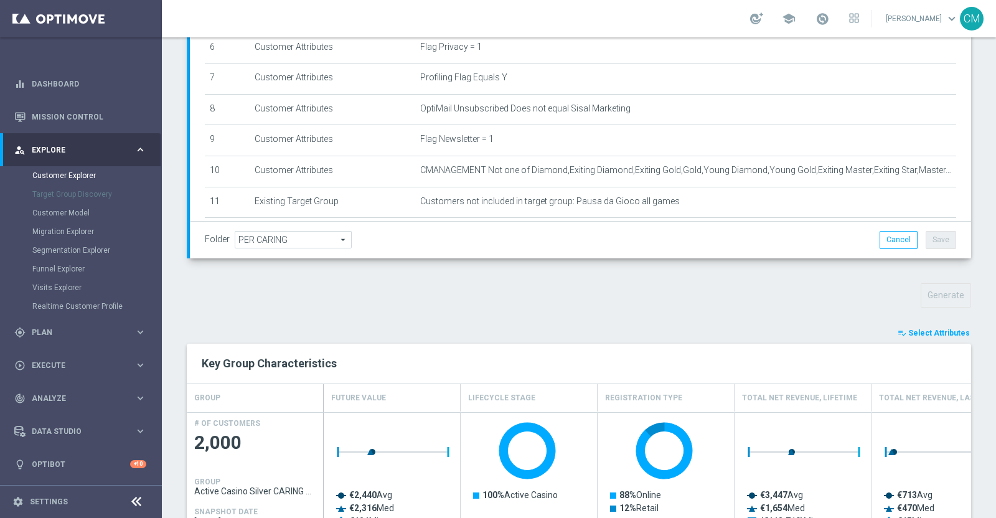
type input "Search"
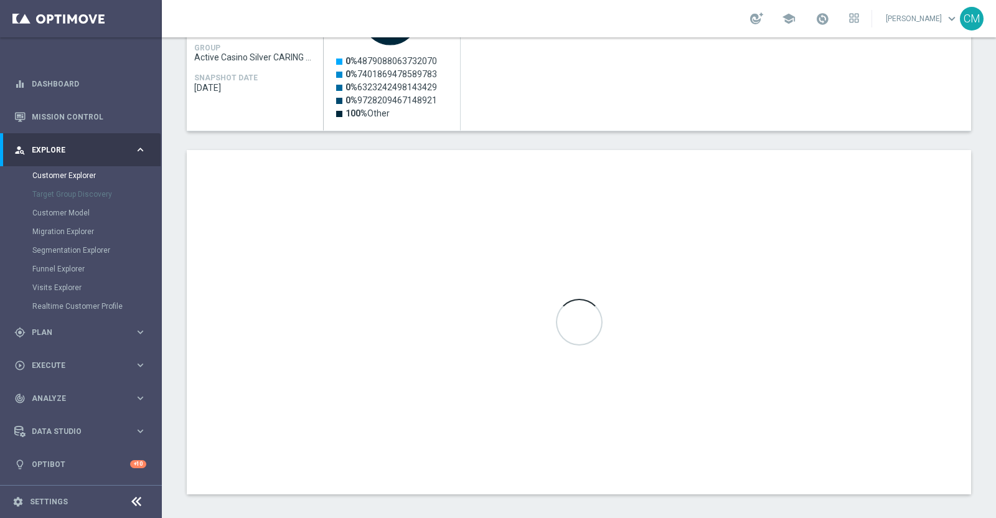
scroll to position [644, 0]
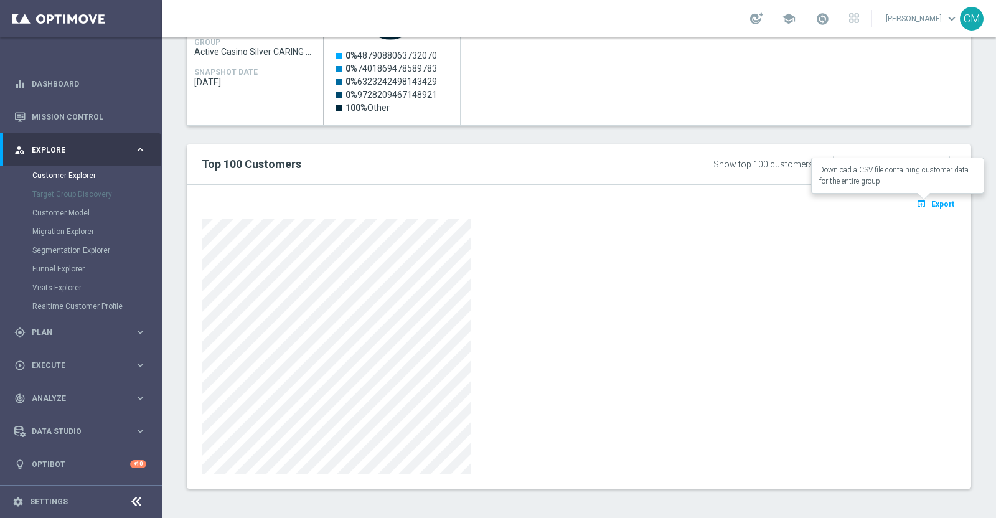
click at [917, 199] on icon "open_in_browser" at bounding box center [923, 204] width 13 height 10
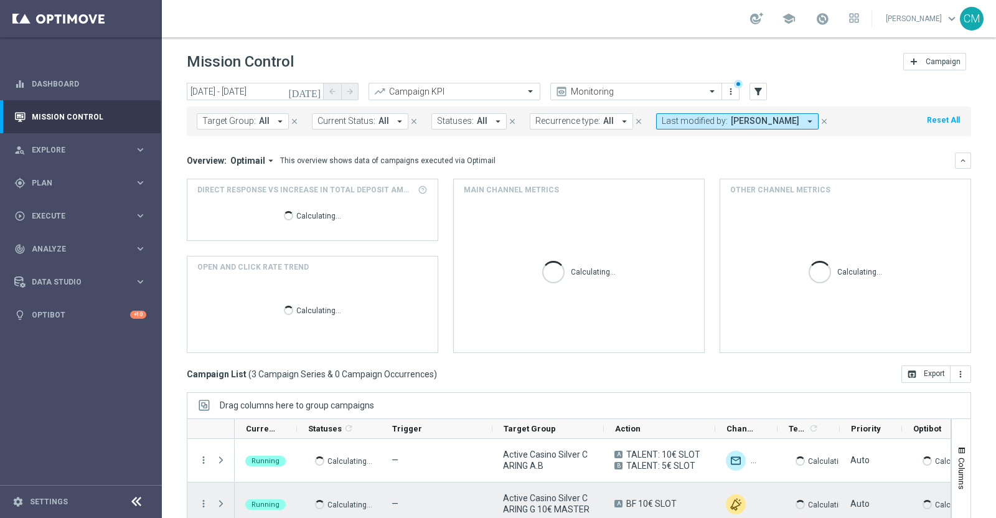
scroll to position [104, 0]
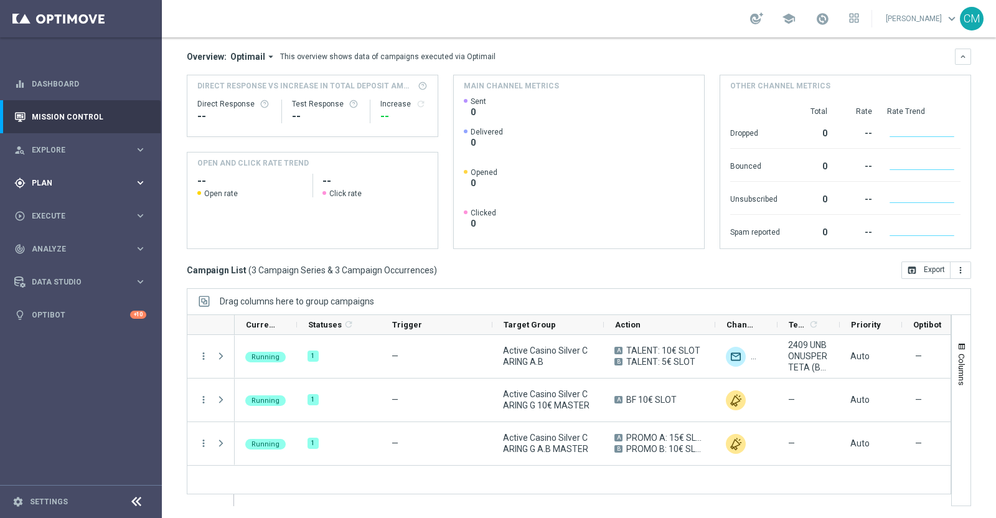
click at [69, 179] on span "Plan" at bounding box center [83, 182] width 103 height 7
click at [55, 313] on div "play_circle_outline Execute" at bounding box center [74, 308] width 120 height 11
click at [57, 244] on link "Campaign Builder" at bounding box center [80, 242] width 97 height 10
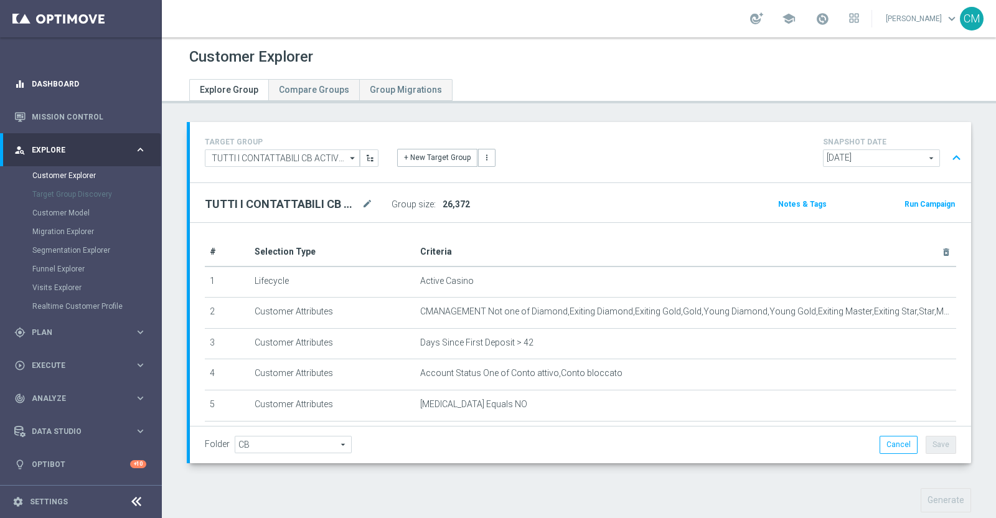
scroll to position [399, 0]
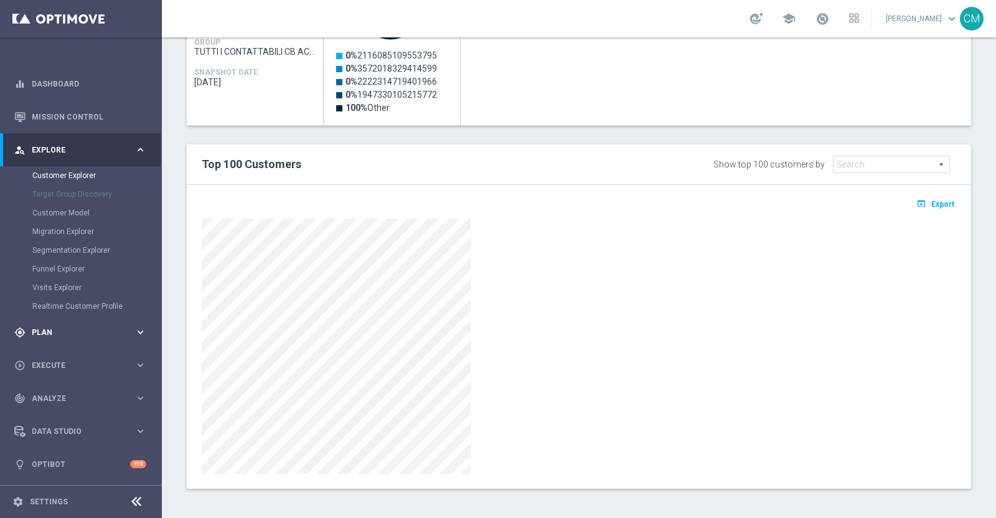
click at [71, 333] on span "Plan" at bounding box center [83, 332] width 103 height 7
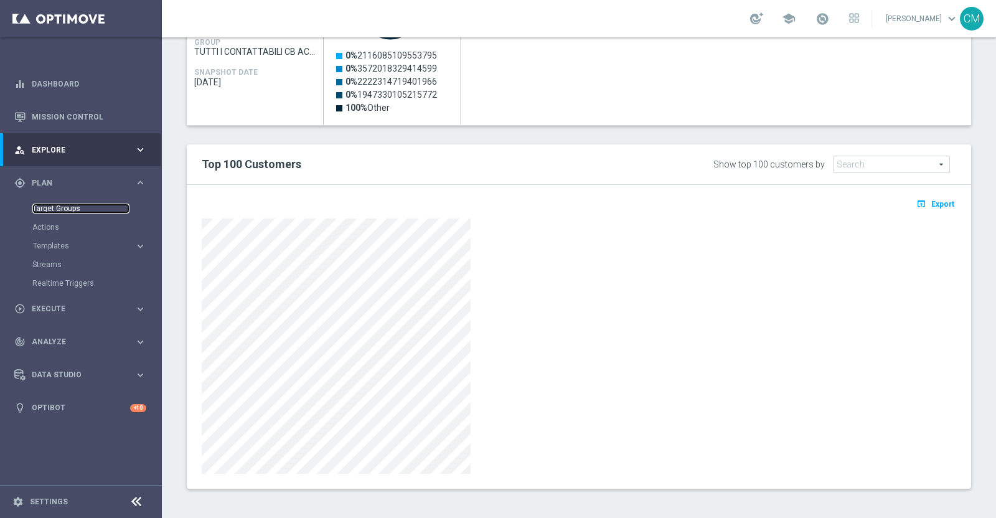
click at [57, 204] on link "Target Groups" at bounding box center [80, 209] width 97 height 10
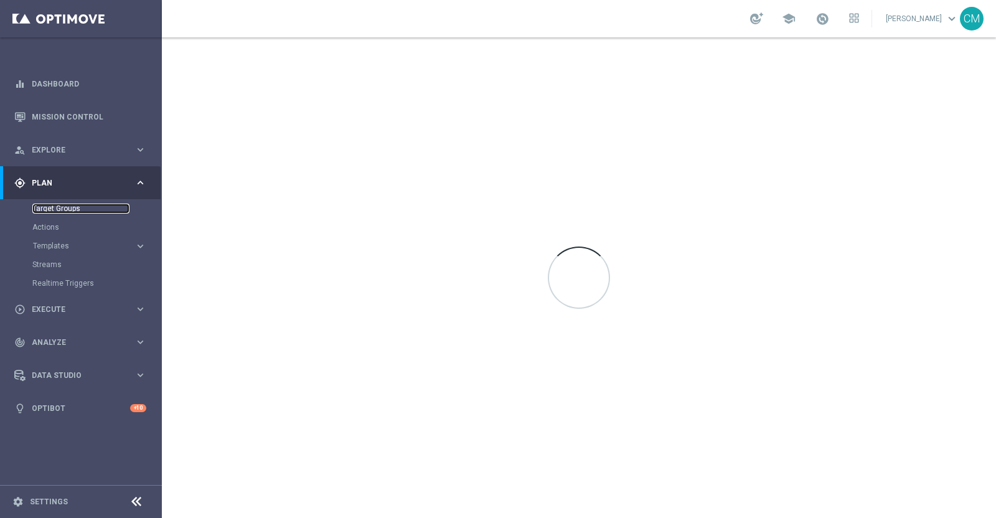
click at [71, 204] on link "Target Groups" at bounding box center [80, 209] width 97 height 10
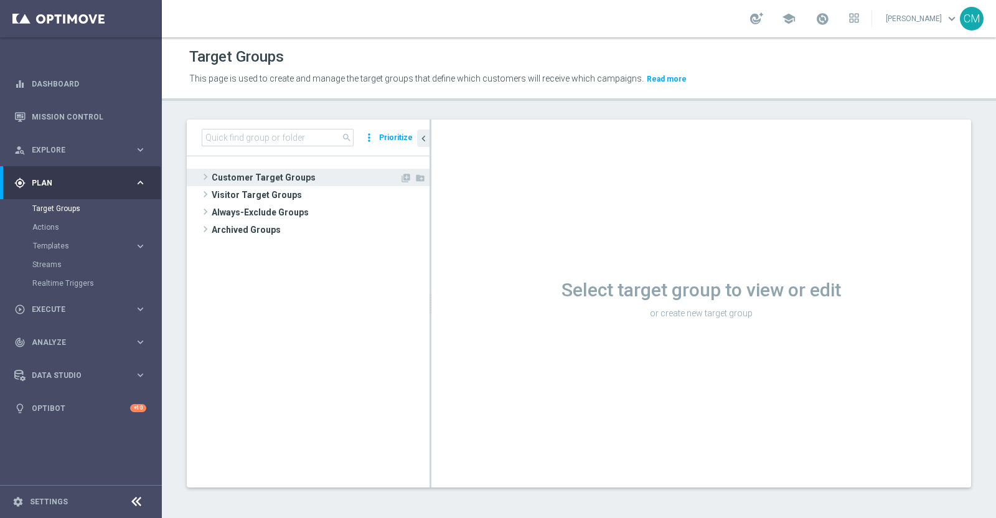
click at [271, 171] on span "Customer Target Groups" at bounding box center [306, 177] width 188 height 17
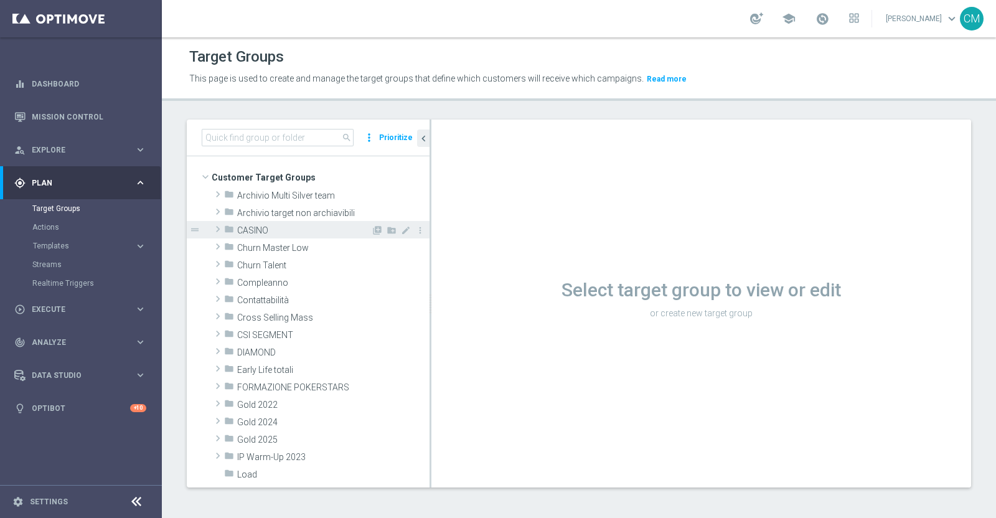
click at [246, 230] on span "CASINO" at bounding box center [304, 230] width 134 height 11
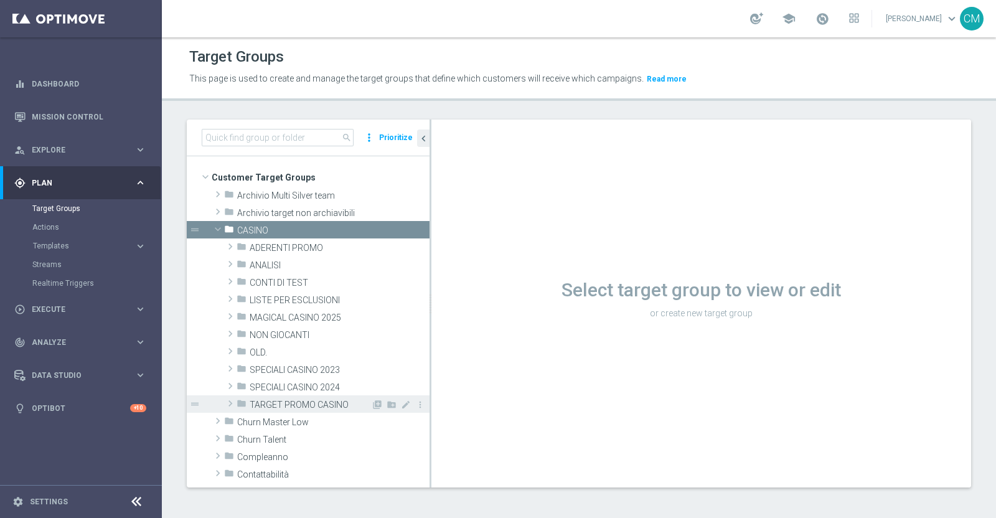
click at [300, 405] on span "TARGET PROMO CASINO" at bounding box center [310, 405] width 121 height 11
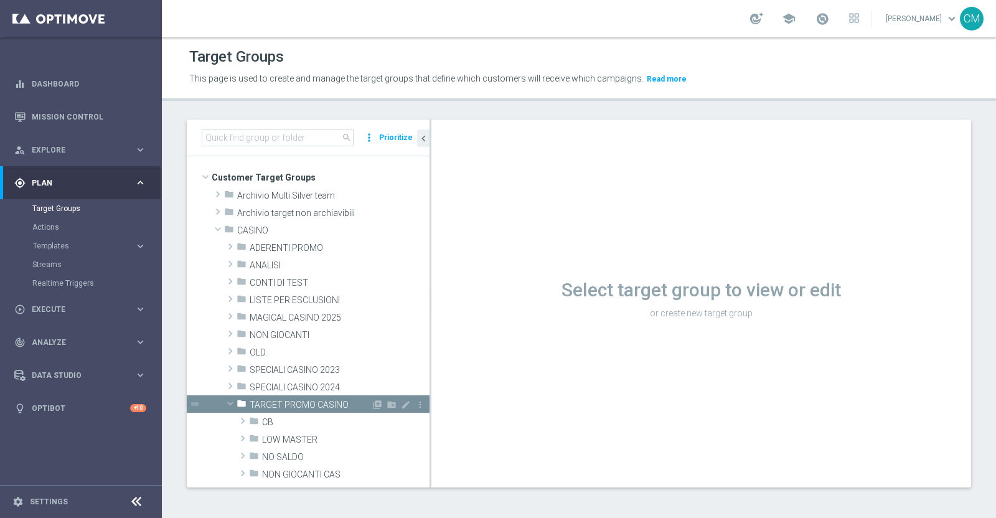
scroll to position [100, 0]
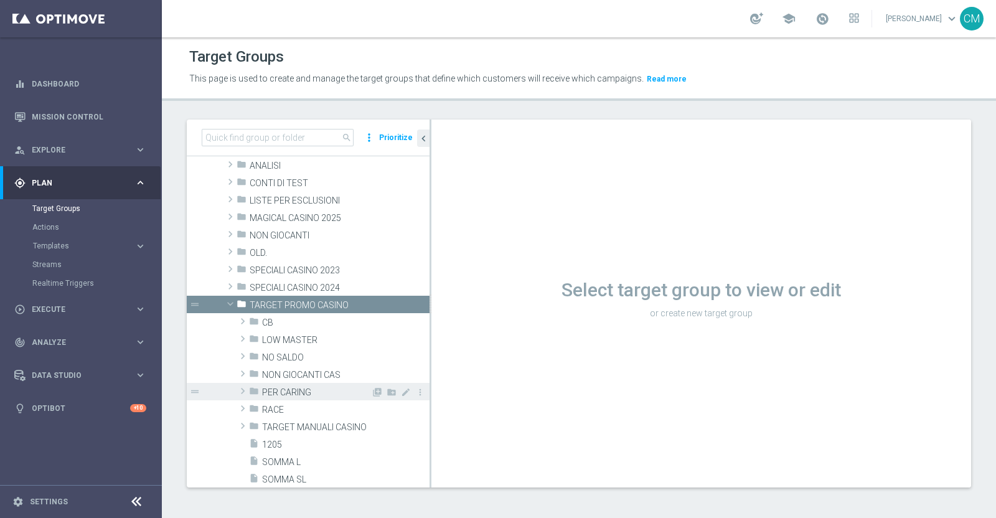
click at [290, 394] on span "PER CARING" at bounding box center [316, 392] width 109 height 11
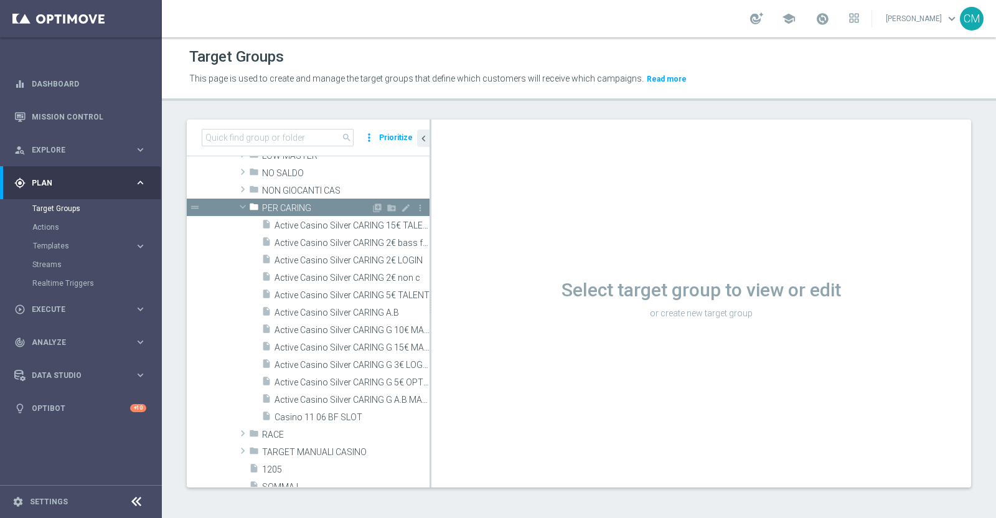
scroll to position [298, 0]
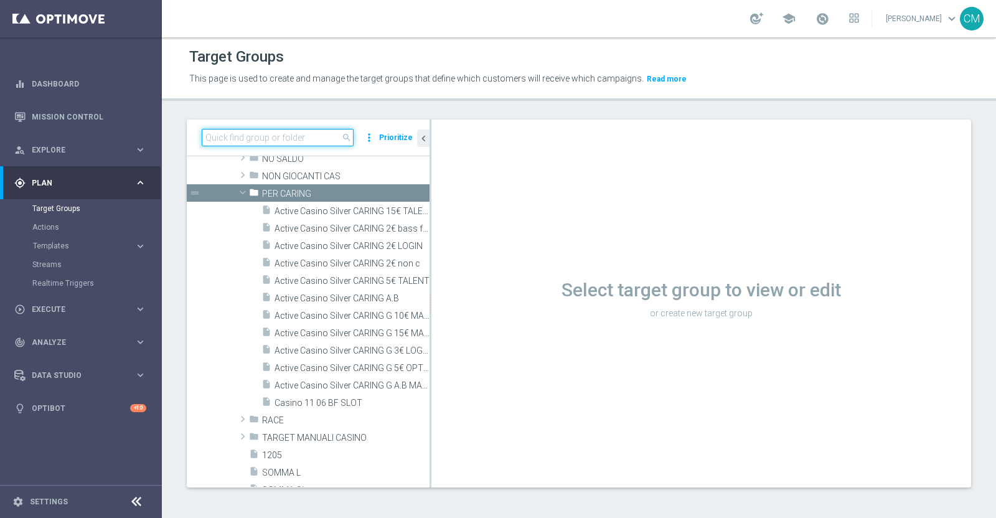
click at [263, 136] on input at bounding box center [278, 137] width 152 height 17
paste input "Active Casino Silver CARING 5€ TALENT"
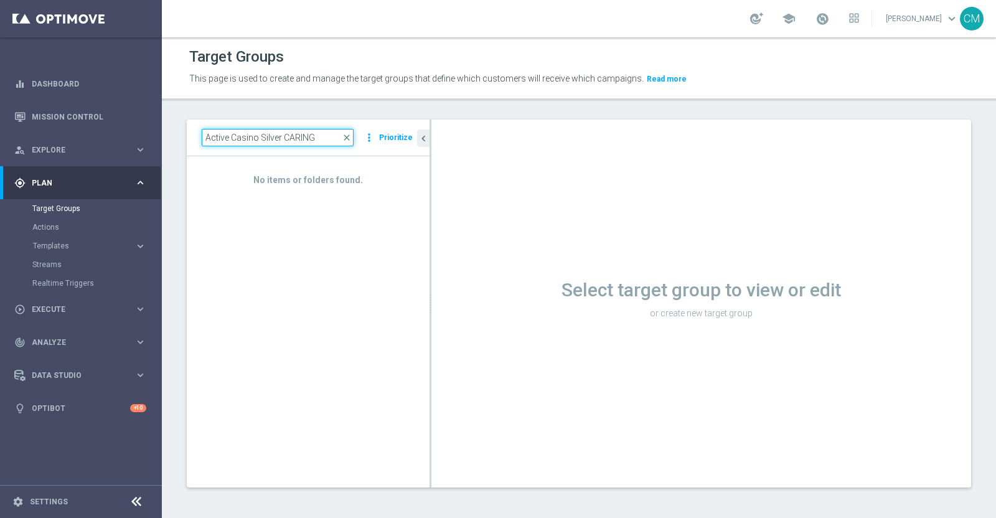
scroll to position [0, 0]
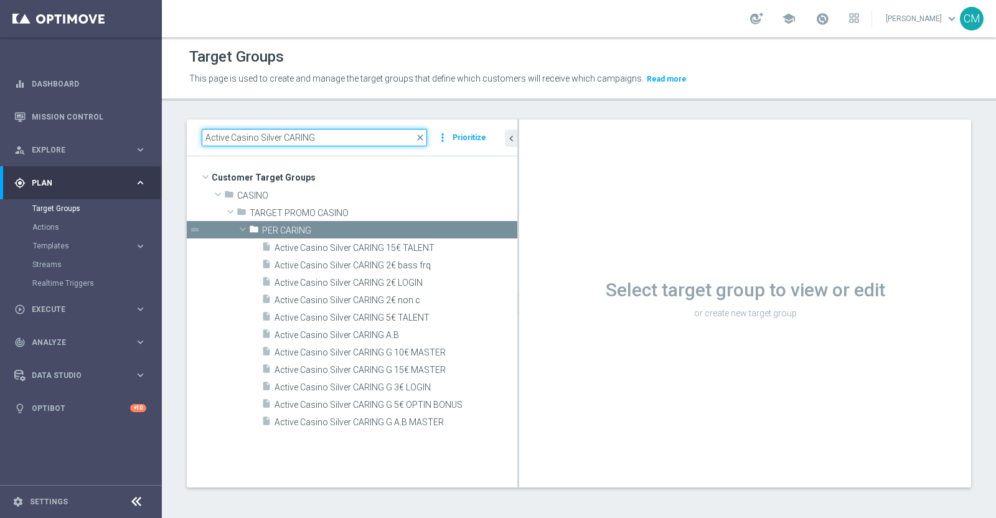
drag, startPoint x: 430, startPoint y: 342, endPoint x: 517, endPoint y: 336, distance: 87.4
click at [517, 336] on div at bounding box center [518, 304] width 2 height 368
type input "Active Casino Silver CARING"
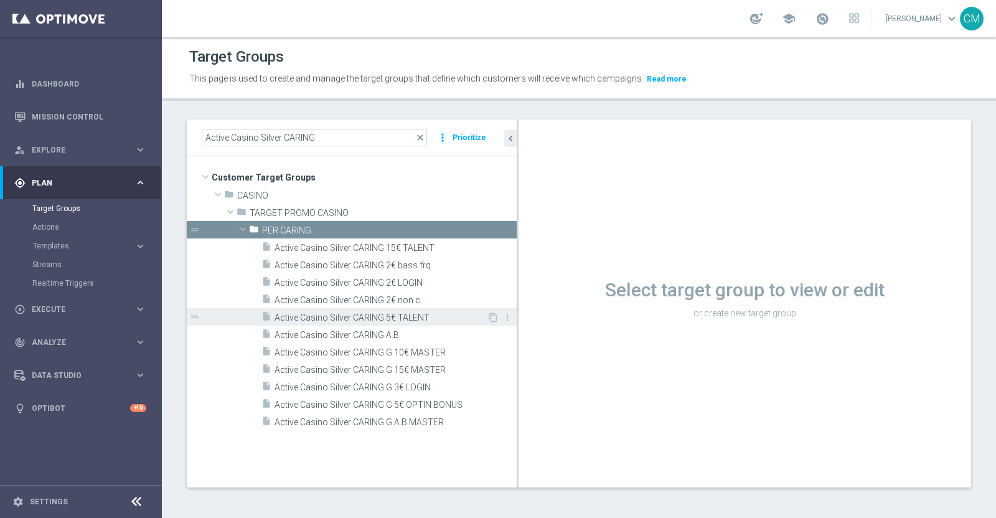
click at [408, 316] on span "Active Casino Silver CARING 5€ TALENT" at bounding box center [381, 318] width 212 height 11
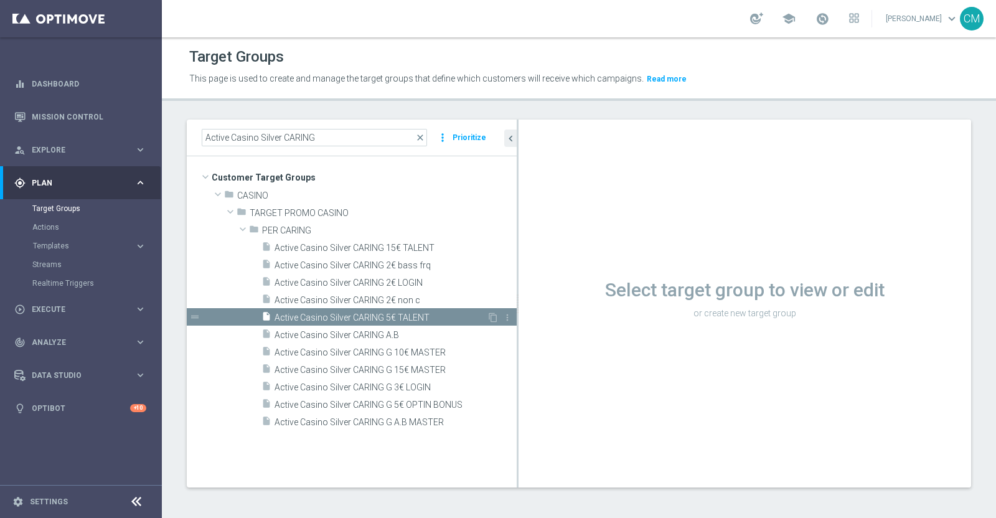
click at [408, 316] on span "Active Casino Silver CARING 5€ TALENT" at bounding box center [381, 318] width 212 height 11
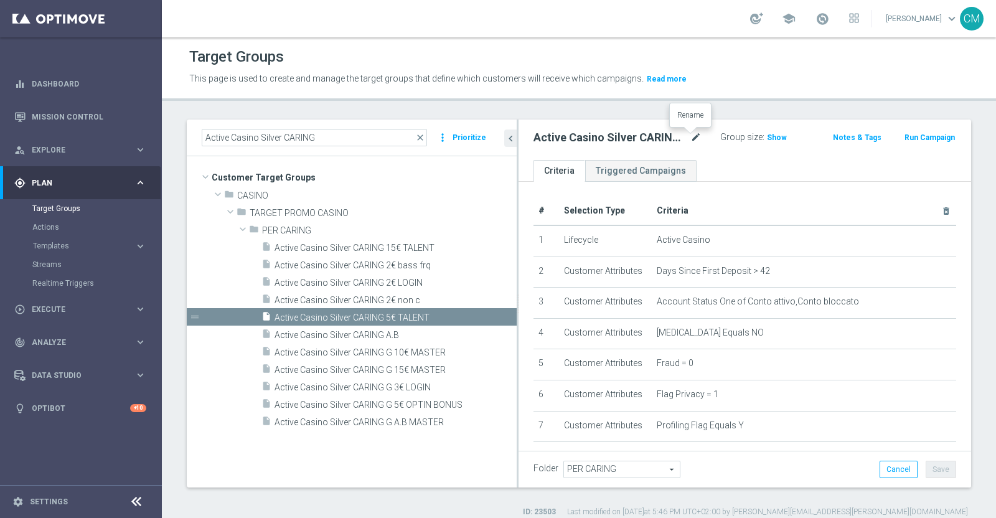
click at [691, 137] on icon "mode_edit" at bounding box center [696, 137] width 11 height 15
click at [780, 137] on div "Group size : Show" at bounding box center [769, 136] width 98 height 15
click at [770, 136] on span "Show" at bounding box center [777, 137] width 20 height 9
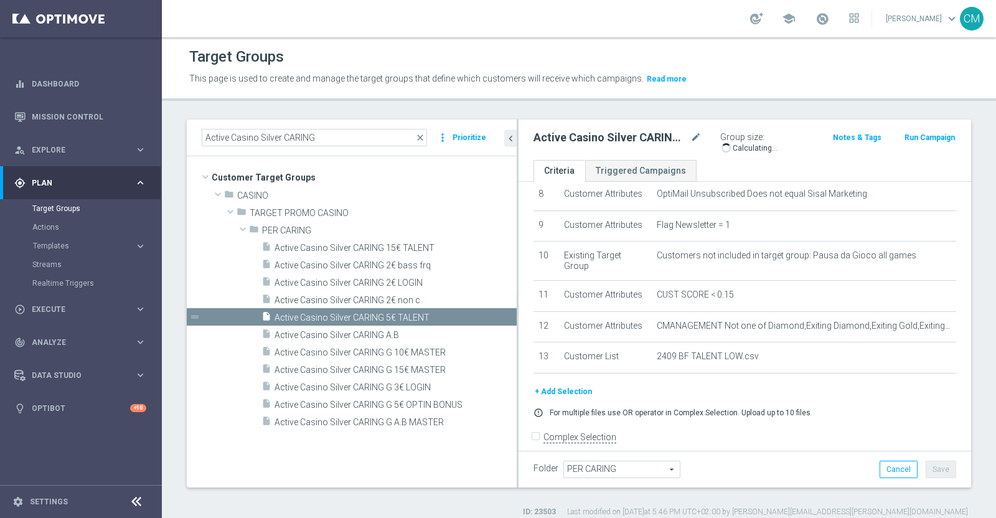
scroll to position [264, 0]
click at [775, 136] on span "3,000" at bounding box center [779, 139] width 22 height 12
click at [691, 139] on icon "mode_edit" at bounding box center [696, 137] width 11 height 15
click at [74, 304] on div "play_circle_outline Execute" at bounding box center [74, 309] width 120 height 11
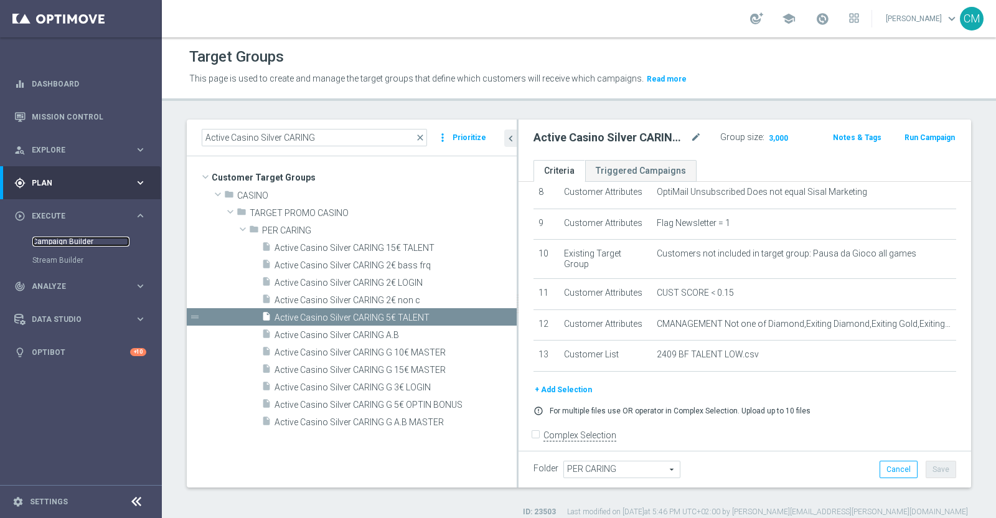
click at [78, 237] on link "Campaign Builder" at bounding box center [80, 242] width 97 height 10
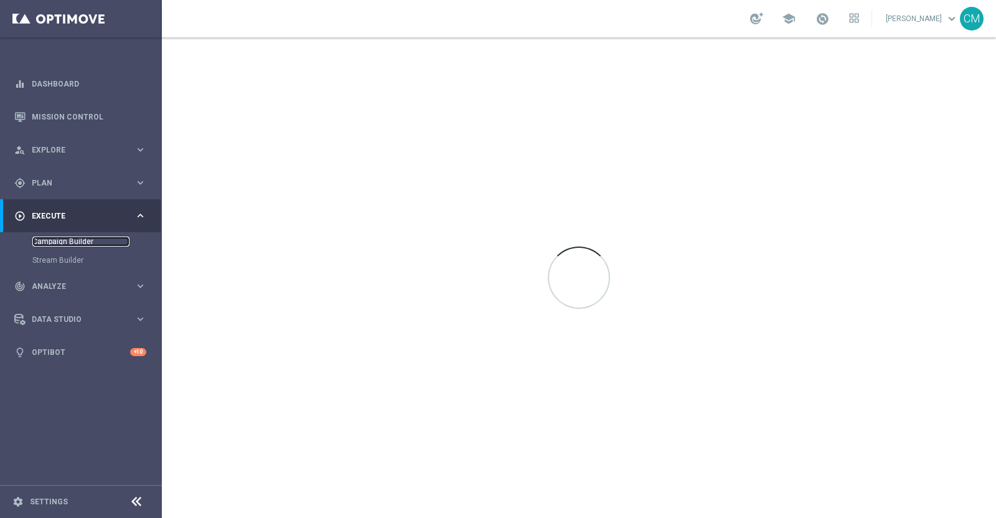
click at [78, 242] on link "Campaign Builder" at bounding box center [80, 242] width 97 height 10
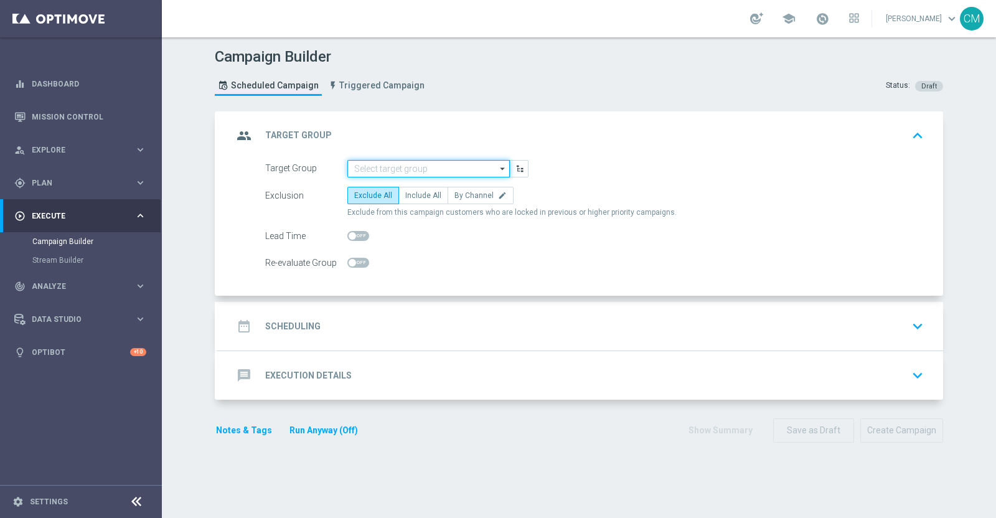
click at [410, 163] on input at bounding box center [428, 168] width 163 height 17
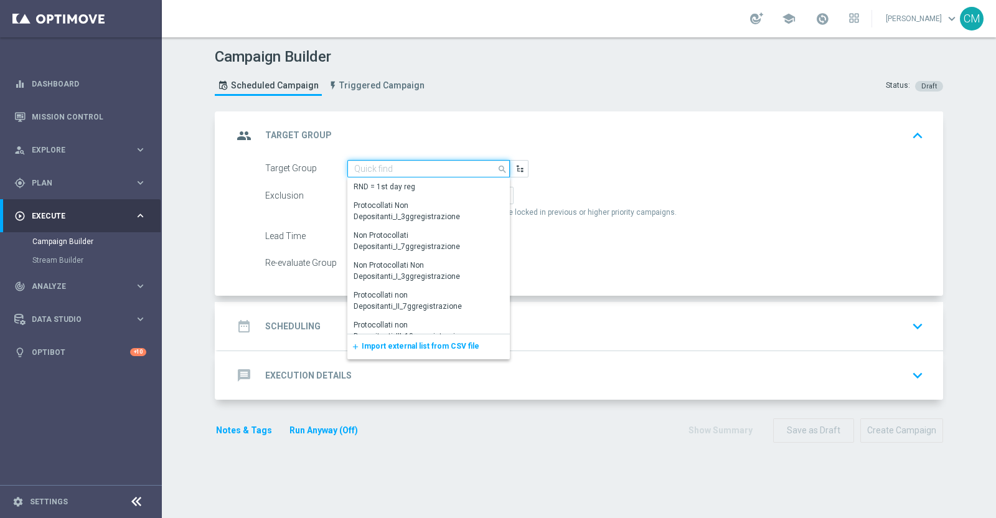
paste input "Active Casino Silver CARING 5€ TALENT"
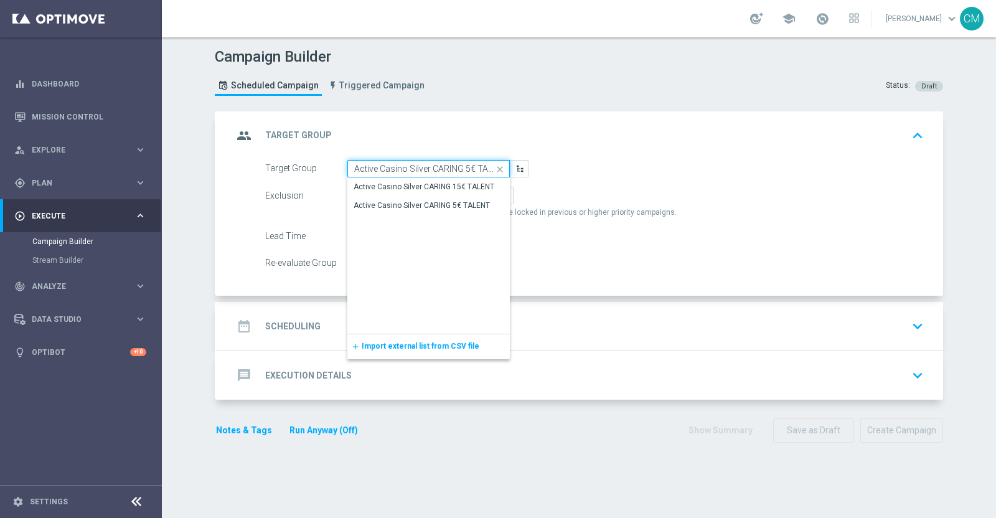
scroll to position [0, 9]
click at [441, 205] on div "Active Casino Silver CARING 5€ TALENT" at bounding box center [422, 205] width 136 height 11
type input "Active Casino Silver CARING 5€ TALENT"
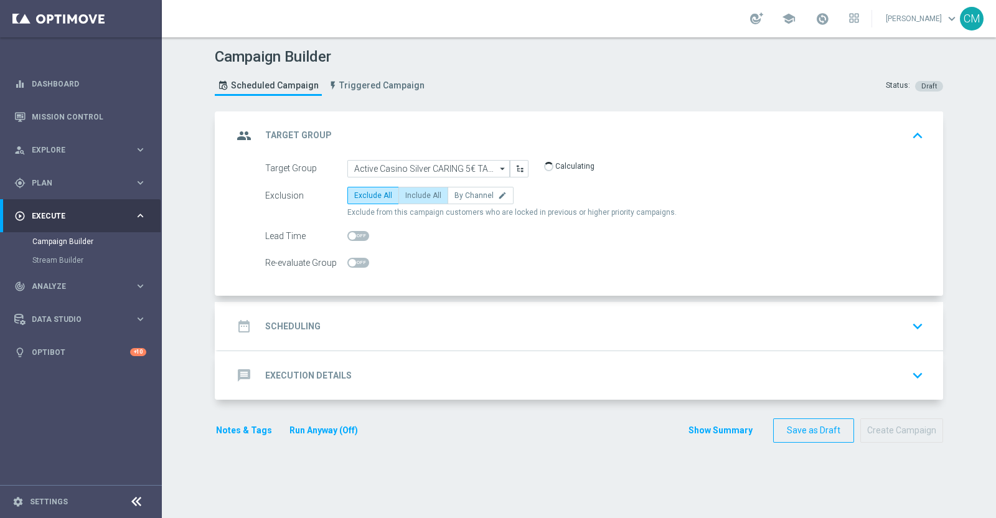
click at [418, 194] on span "Include All" at bounding box center [423, 195] width 36 height 9
click at [413, 194] on input "Include All" at bounding box center [409, 198] width 8 height 8
radio input "true"
click at [422, 327] on div "date_range Scheduling keyboard_arrow_down" at bounding box center [581, 326] width 696 height 24
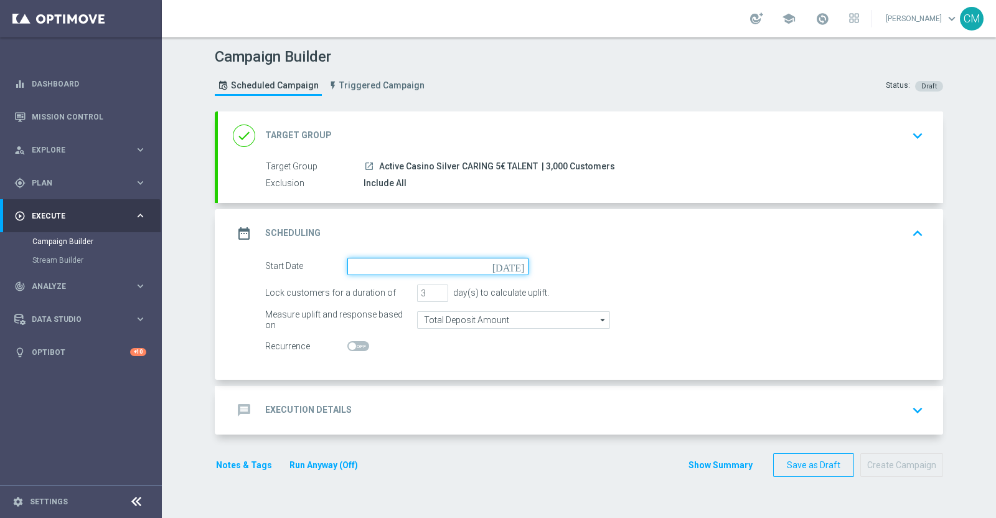
click at [380, 263] on input at bounding box center [437, 266] width 181 height 17
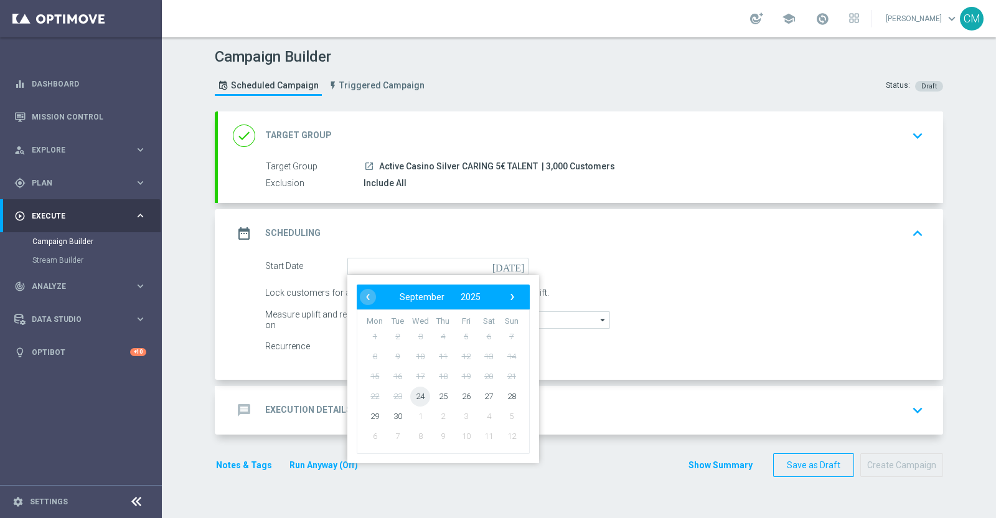
click at [415, 394] on span "24" at bounding box center [420, 396] width 20 height 20
type input "24 Sep 2025"
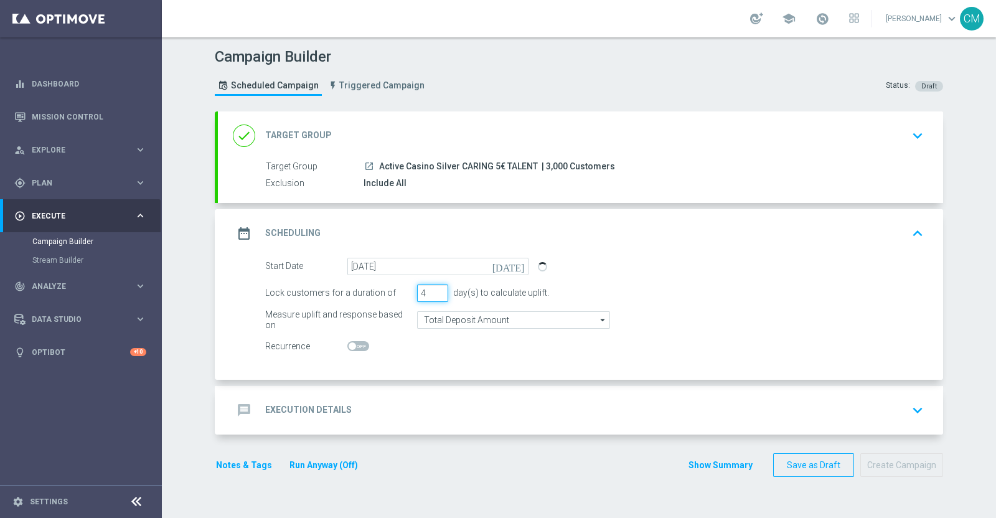
click at [433, 288] on input "4" at bounding box center [432, 293] width 31 height 17
type input "5"
click at [433, 288] on input "5" at bounding box center [432, 293] width 31 height 17
click at [439, 319] on input "Total Deposit Amount" at bounding box center [513, 319] width 193 height 17
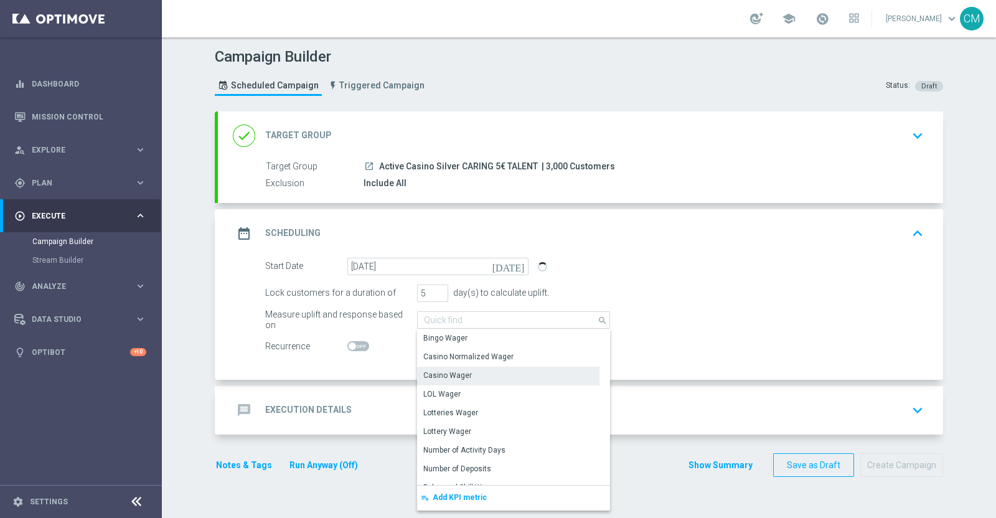
click at [449, 374] on div "Casino Wager" at bounding box center [447, 375] width 49 height 11
type input "Casino Wager"
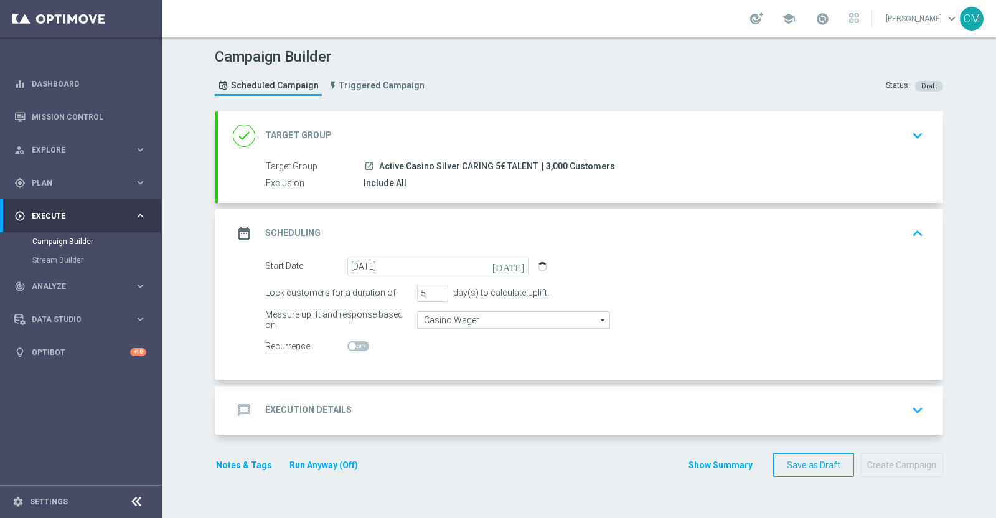
click at [408, 403] on div "message Execution Details keyboard_arrow_down" at bounding box center [581, 411] width 696 height 24
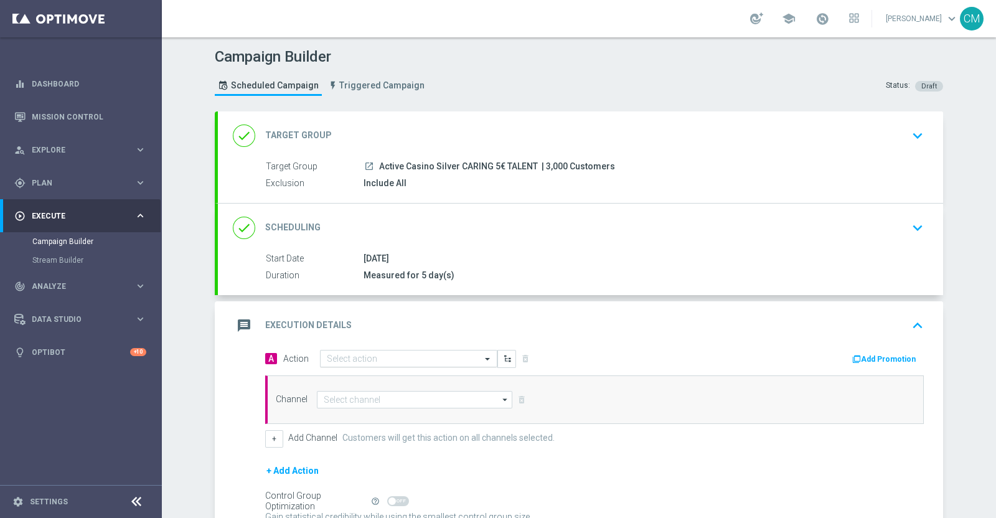
click at [353, 357] on input "text" at bounding box center [396, 359] width 139 height 11
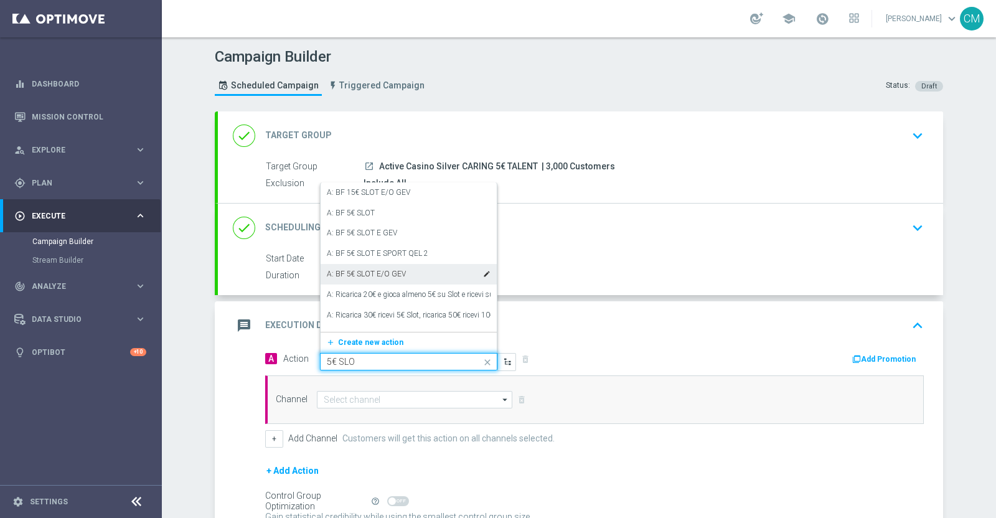
type input "5€ SLOT"
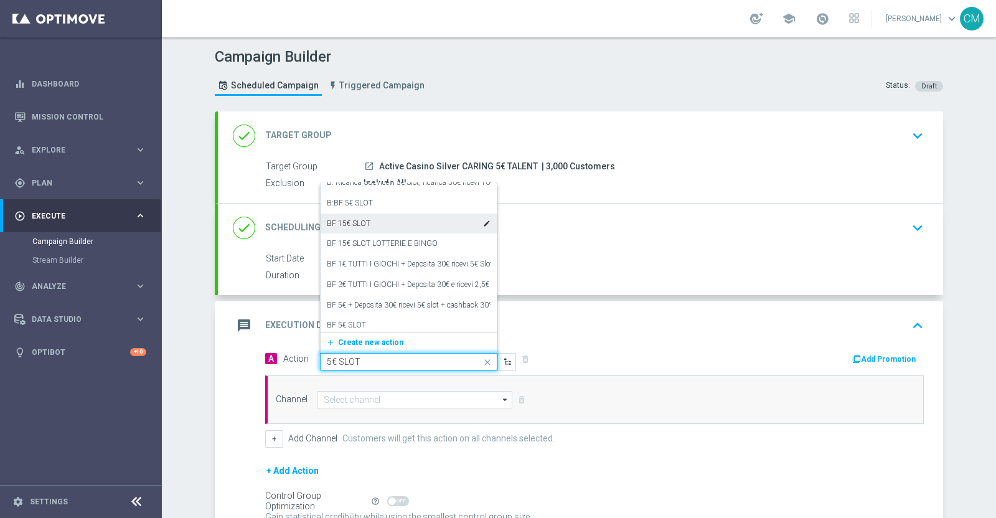
scroll to position [248, 0]
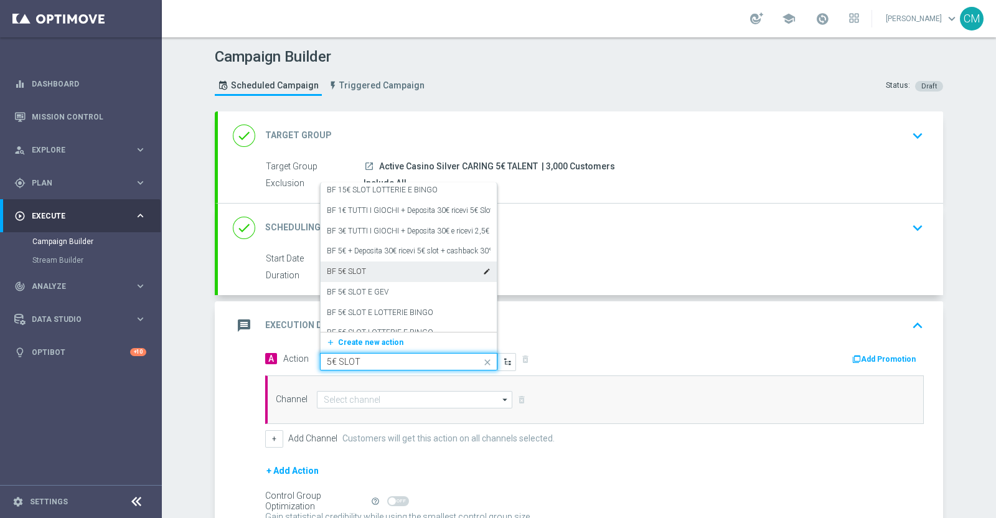
click at [356, 267] on label "BF 5€ SLOT" at bounding box center [346, 272] width 39 height 11
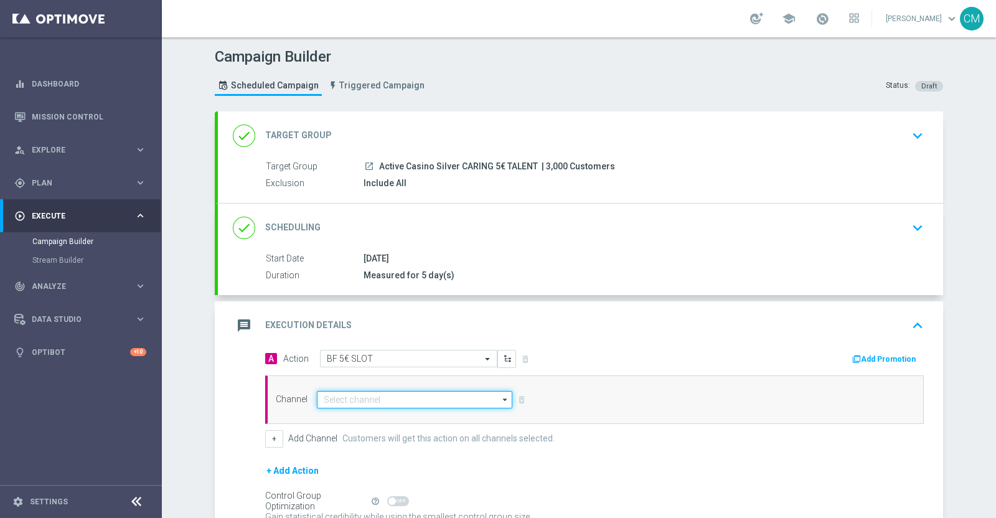
click at [427, 392] on input at bounding box center [415, 399] width 196 height 17
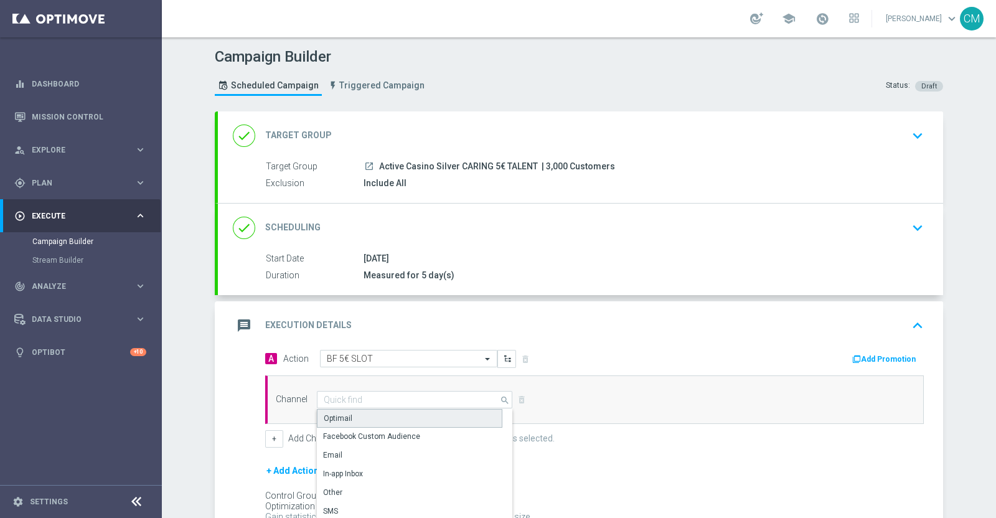
click at [381, 412] on div "Optimail" at bounding box center [410, 418] width 186 height 19
type input "Optimail"
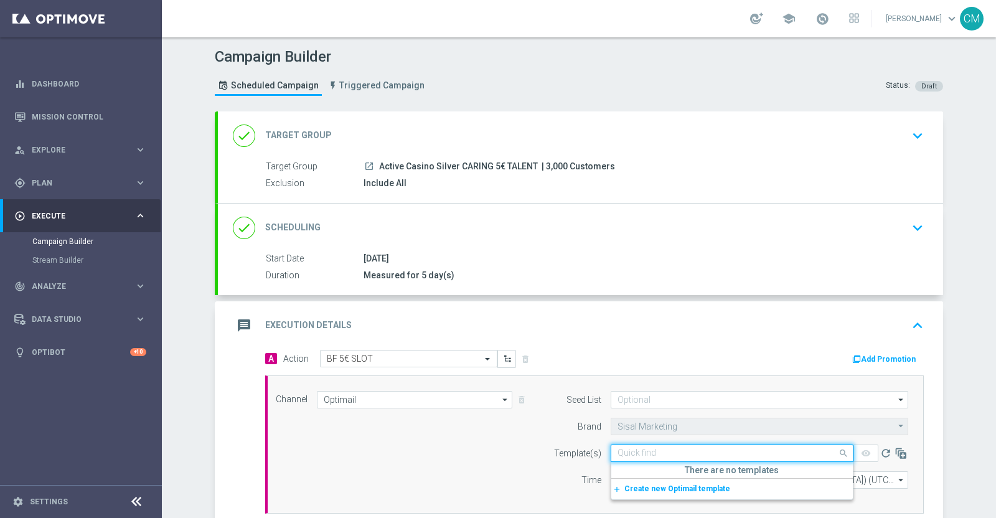
click at [655, 448] on input "text" at bounding box center [720, 453] width 204 height 11
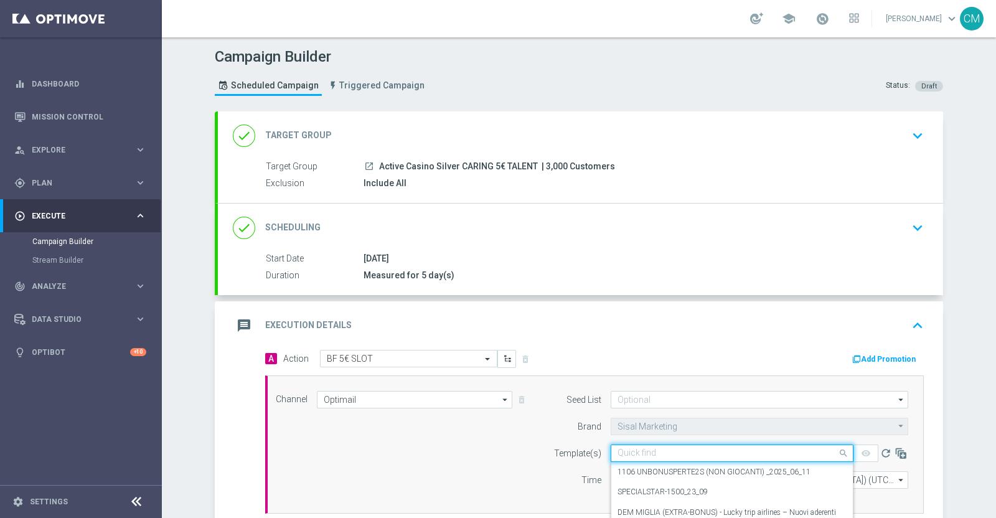
paste input "2409 UNBONUSPERTE T (BEST 3-4-5) _2025_09_24"
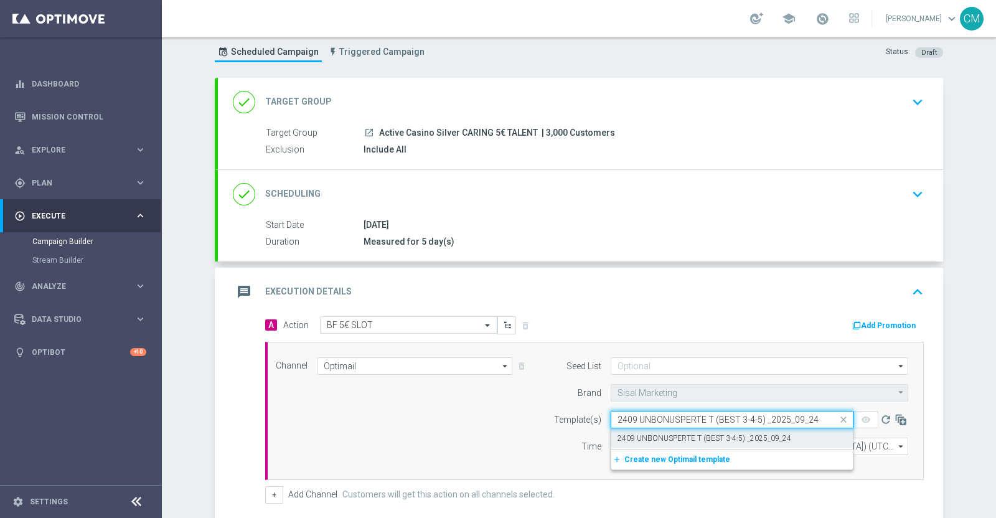
click at [656, 437] on label "2409 UNBONUSPERTE T (BEST 3-4-5) _2025_09_24" at bounding box center [705, 438] width 174 height 11
type input "2409 UNBONUSPERTE T (BEST 3-4-5) _2025_09_24"
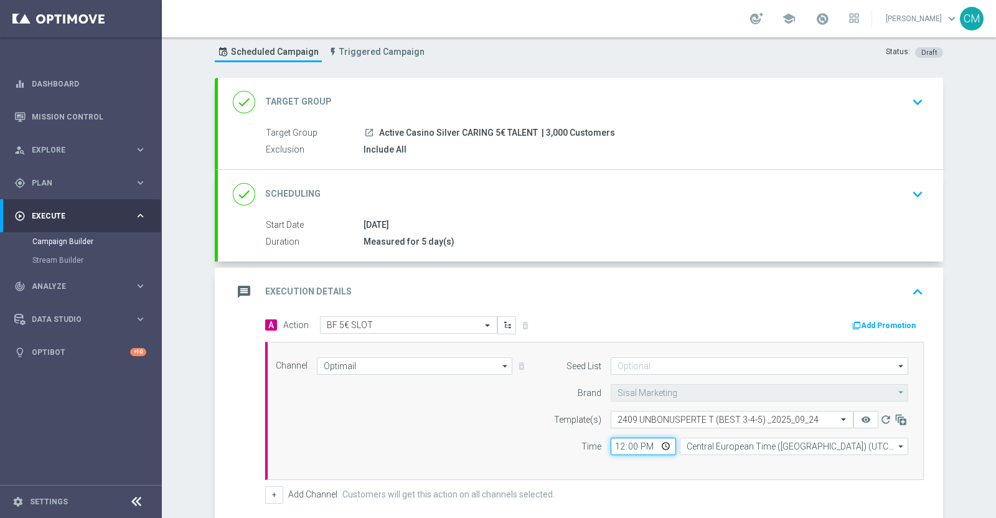
click at [613, 440] on input "12:00" at bounding box center [643, 446] width 65 height 17
type input "19:40"
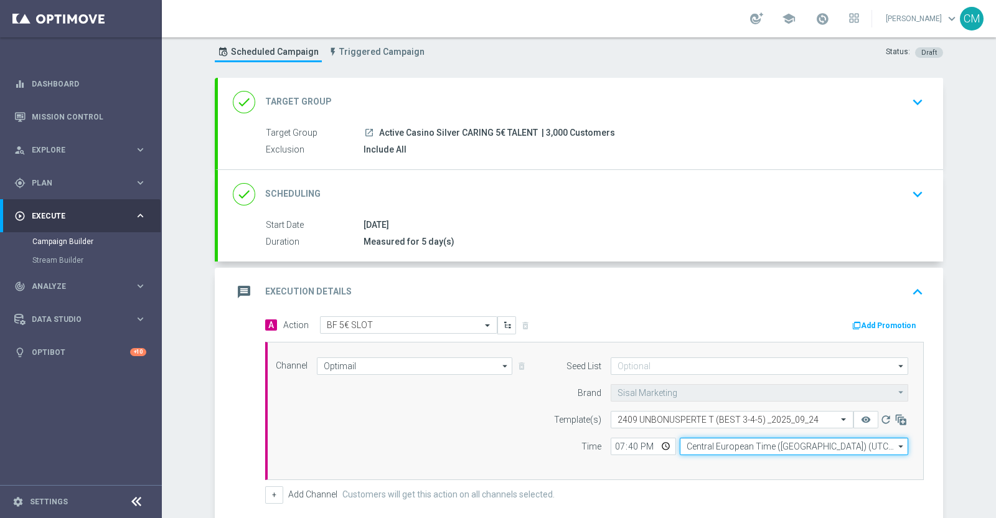
click at [694, 450] on input "Central European Time (Berlin) (UTC +02:00)" at bounding box center [794, 446] width 229 height 17
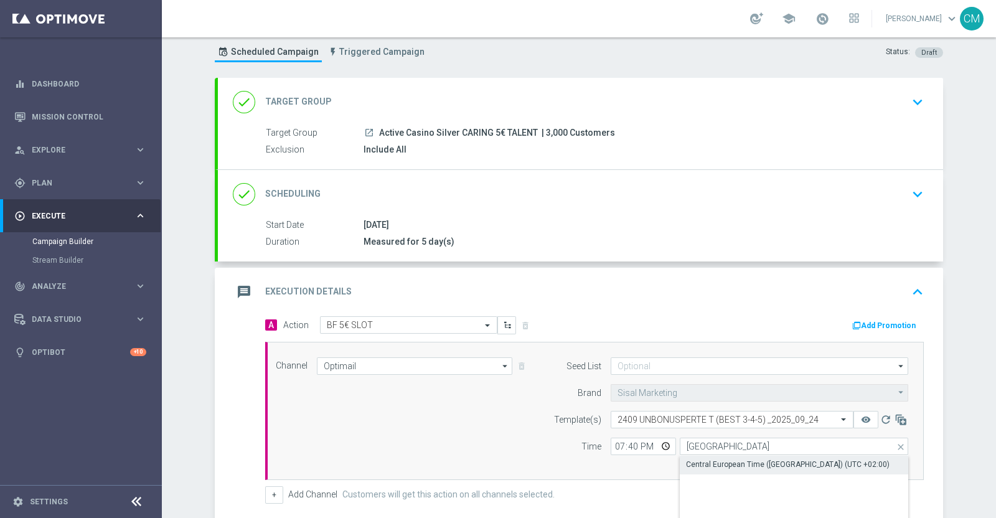
click at [710, 461] on div "Central European Time (Paris) (UTC +02:00)" at bounding box center [788, 464] width 204 height 11
type input "Central European Time (Paris) (UTC +02:00)"
click at [858, 323] on button "Add Promotion" at bounding box center [885, 326] width 69 height 14
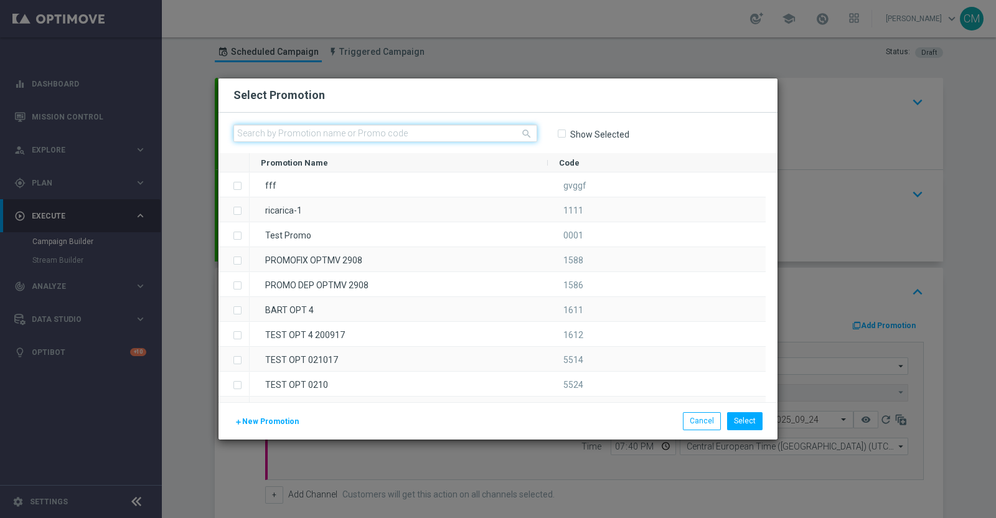
click at [389, 127] on input "text" at bounding box center [386, 133] width 304 height 17
paste input "237445"
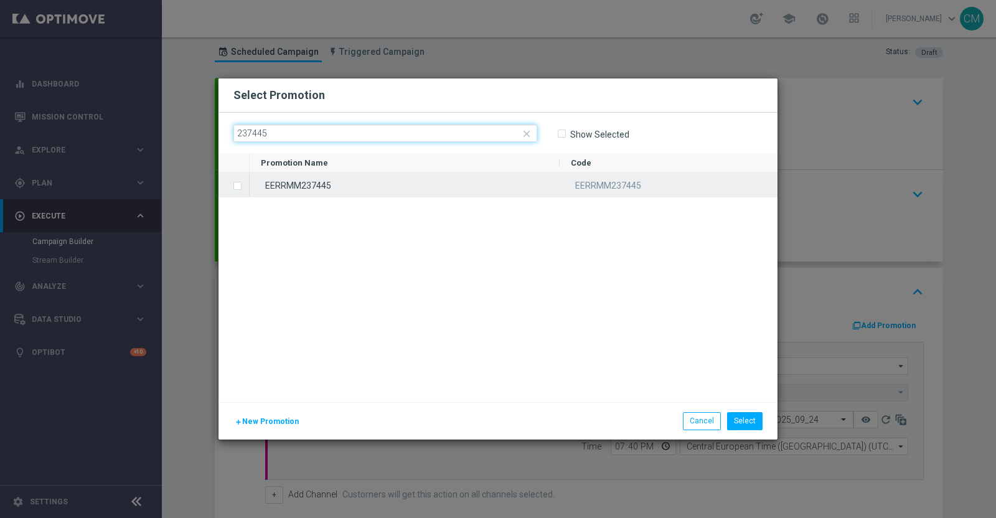
type input "237445"
click at [391, 180] on div "EERRMM237445" at bounding box center [405, 184] width 310 height 24
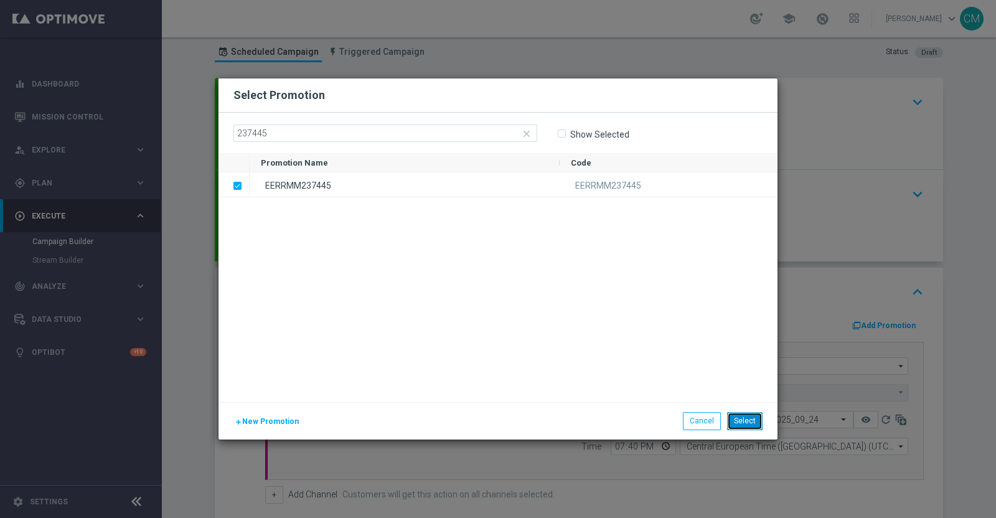
click at [756, 414] on button "Select" at bounding box center [744, 420] width 35 height 17
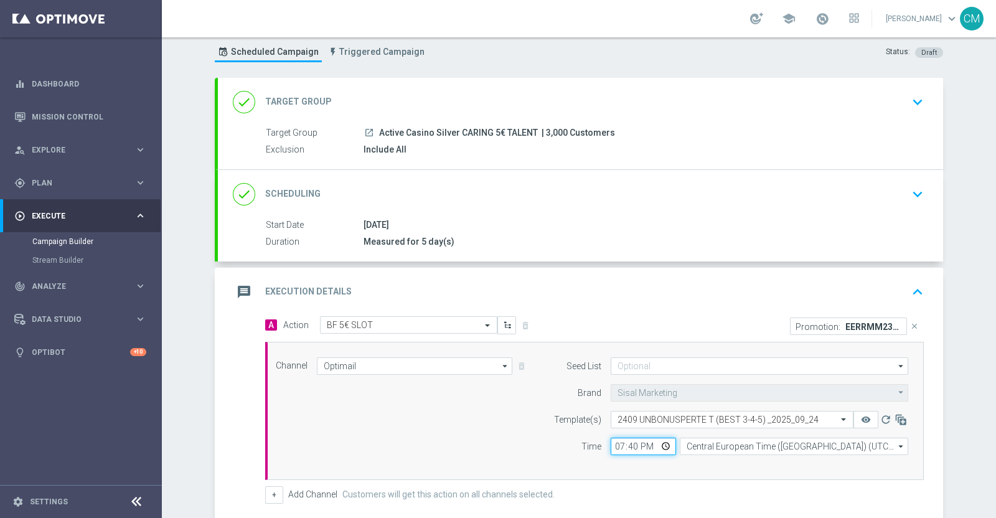
click at [615, 440] on input "19:40" at bounding box center [643, 446] width 65 height 17
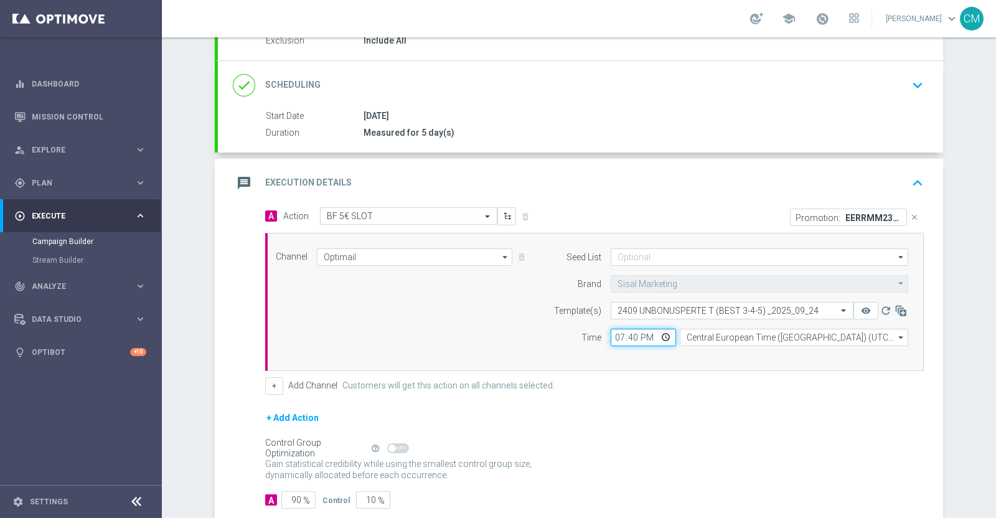
scroll to position [143, 0]
click at [265, 381] on button "+" at bounding box center [274, 385] width 18 height 17
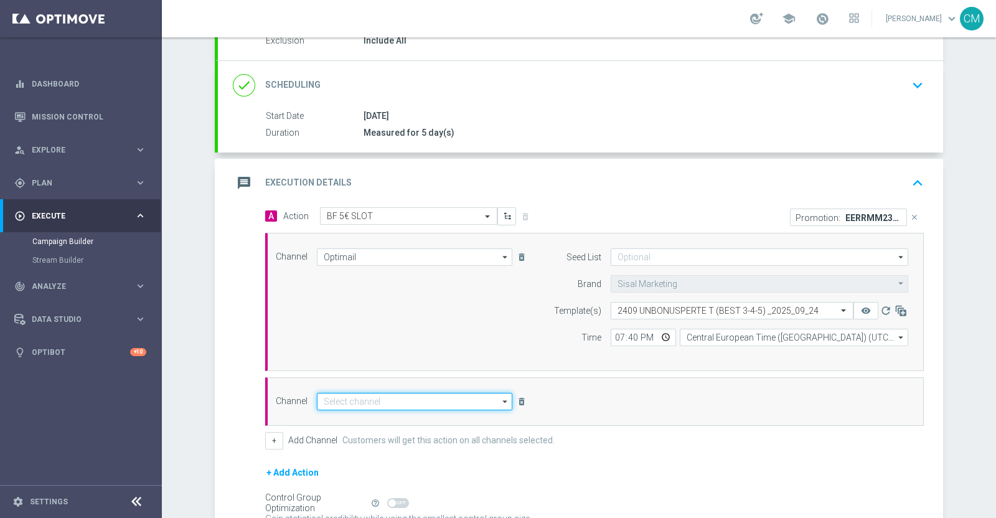
click at [363, 397] on input at bounding box center [415, 401] width 196 height 17
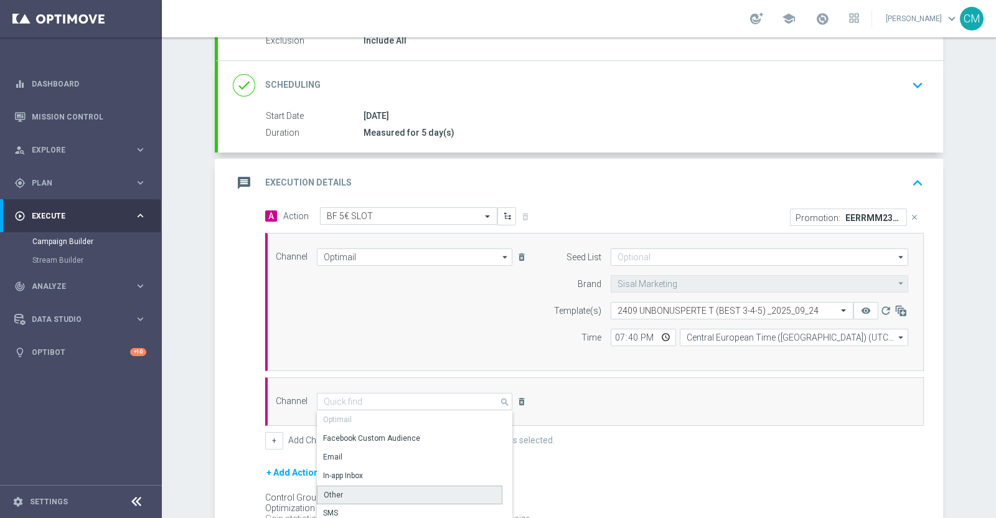
click at [359, 496] on div "Other" at bounding box center [410, 495] width 186 height 19
type input "Other"
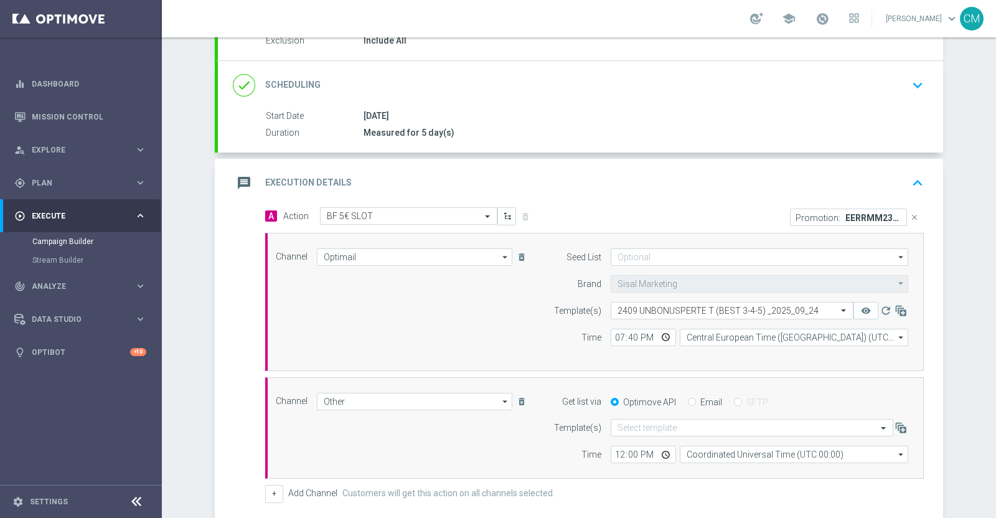
click at [701, 399] on label "Email" at bounding box center [712, 402] width 22 height 11
click at [696, 399] on input "Email" at bounding box center [692, 403] width 8 height 8
radio input "true"
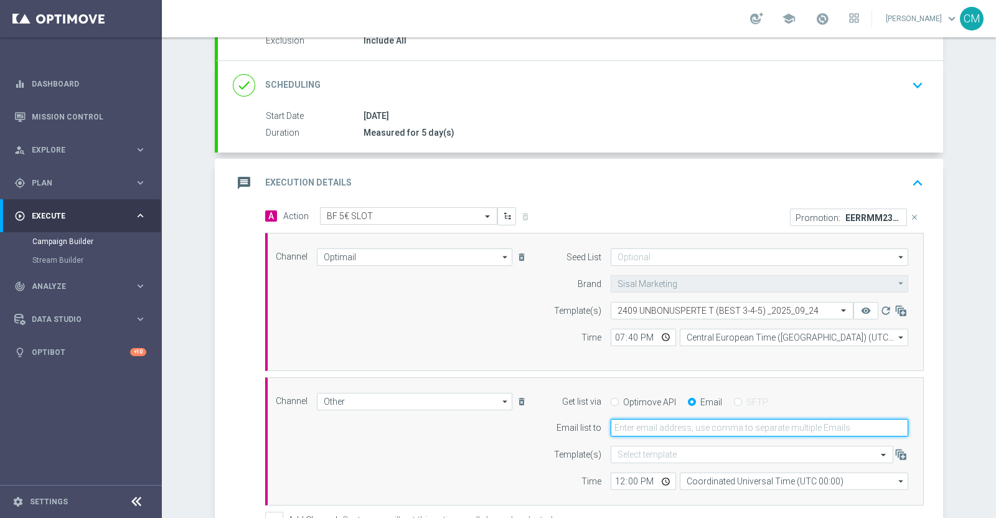
click at [613, 425] on input "email" at bounding box center [760, 427] width 298 height 17
type input "cecilia.mascelli@sisal.it"
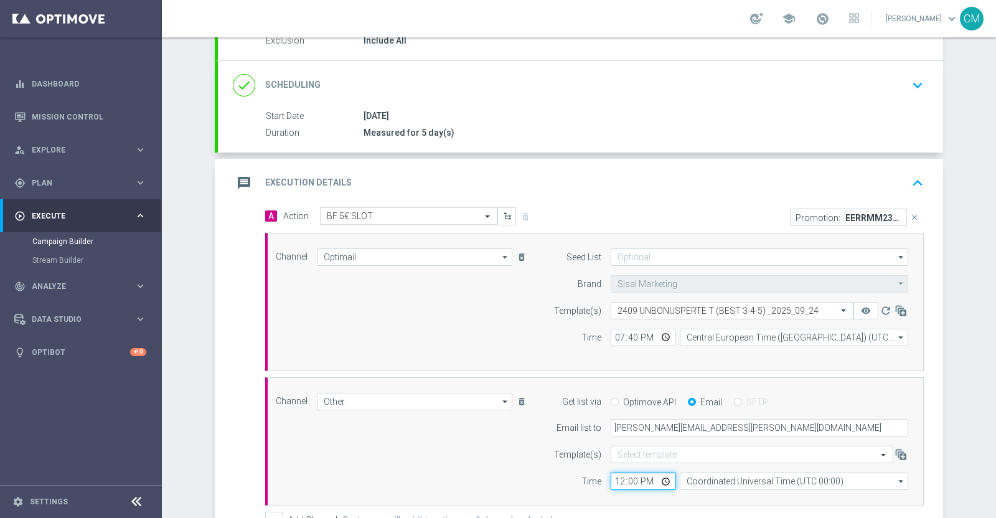
click at [613, 481] on input "12:00" at bounding box center [643, 481] width 65 height 17
type input "19:40"
click at [719, 476] on input "Coordinated Universal Time (UTC 00:00)" at bounding box center [794, 481] width 229 height 17
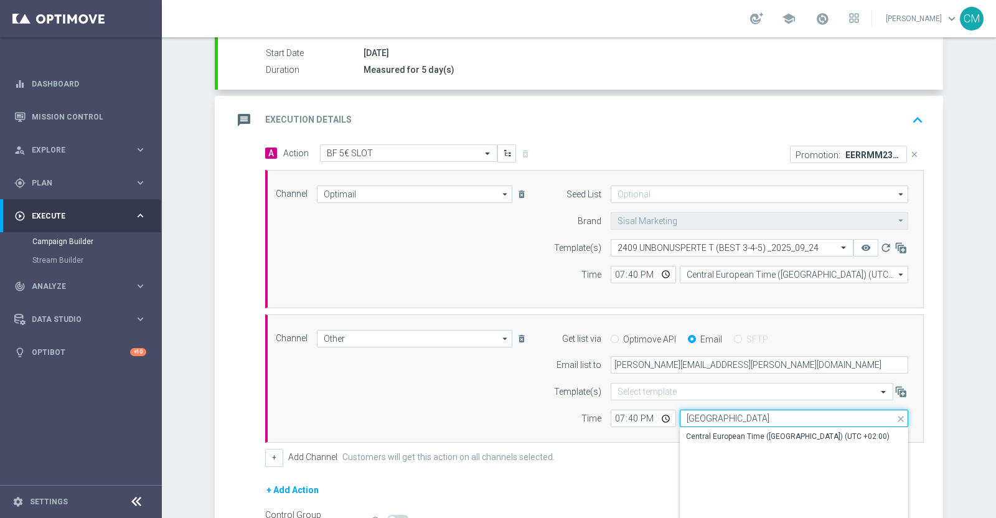
scroll to position [209, 0]
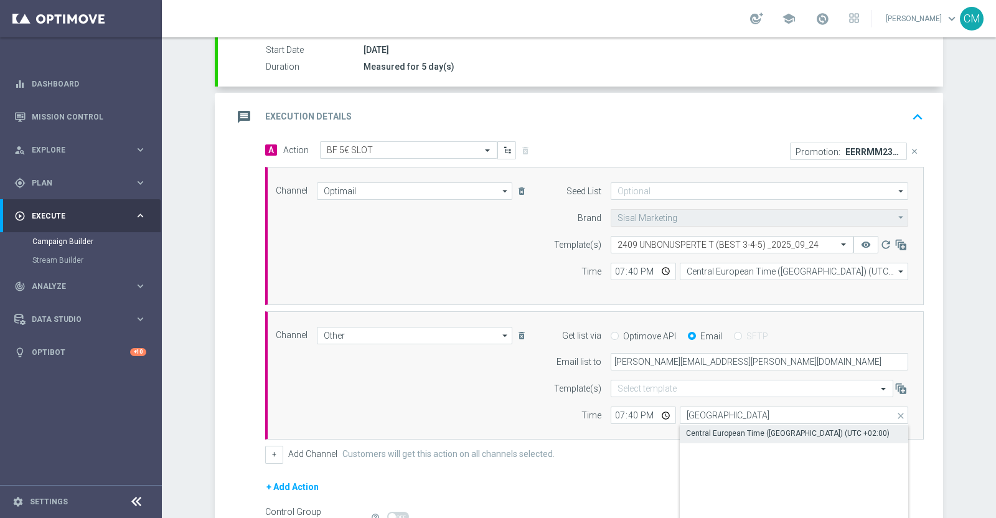
click at [708, 432] on div "Central European Time (Paris) (UTC +02:00)" at bounding box center [788, 433] width 204 height 11
type input "Central European Time (Paris) (UTC +02:00)"
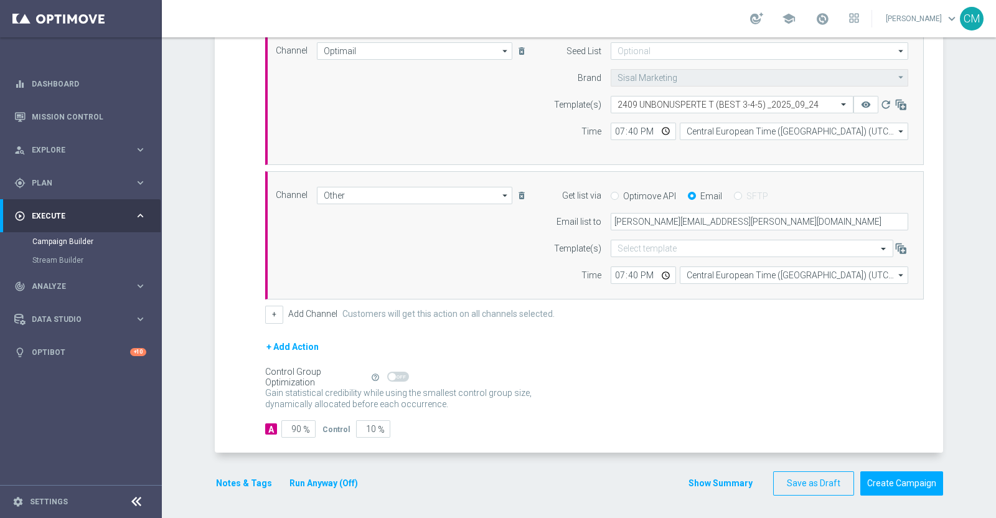
click at [698, 486] on button "Show Summary" at bounding box center [720, 483] width 65 height 14
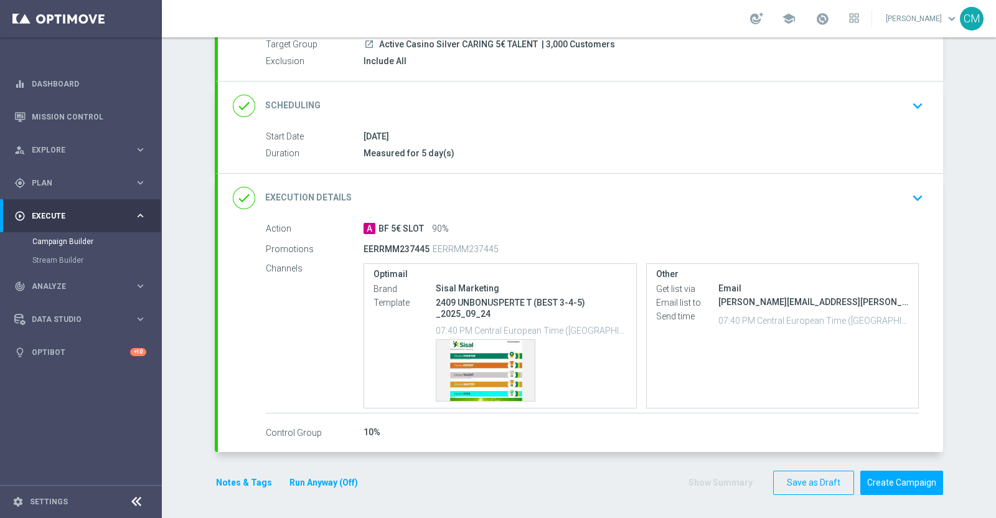
scroll to position [121, 0]
click at [251, 478] on button "Notes & Tags" at bounding box center [244, 484] width 59 height 16
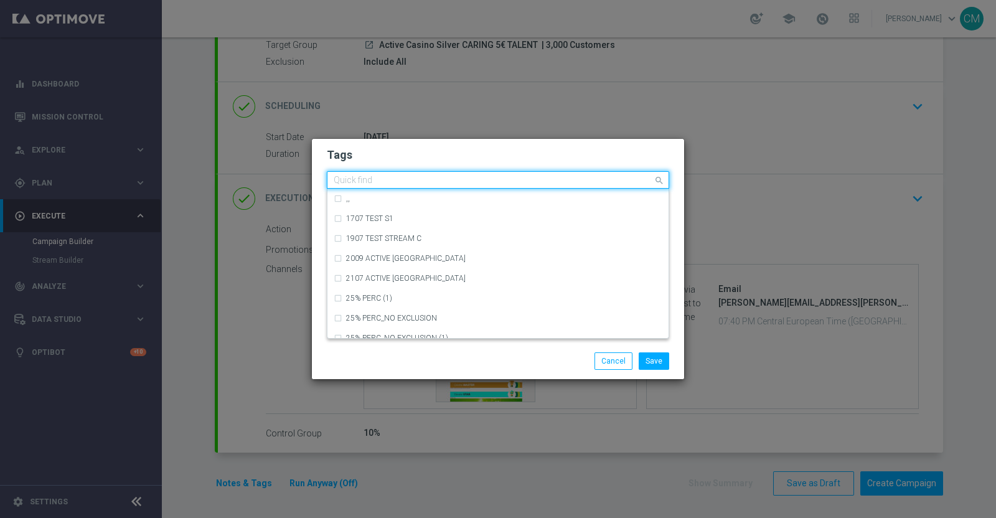
click at [382, 181] on input "text" at bounding box center [493, 181] width 319 height 11
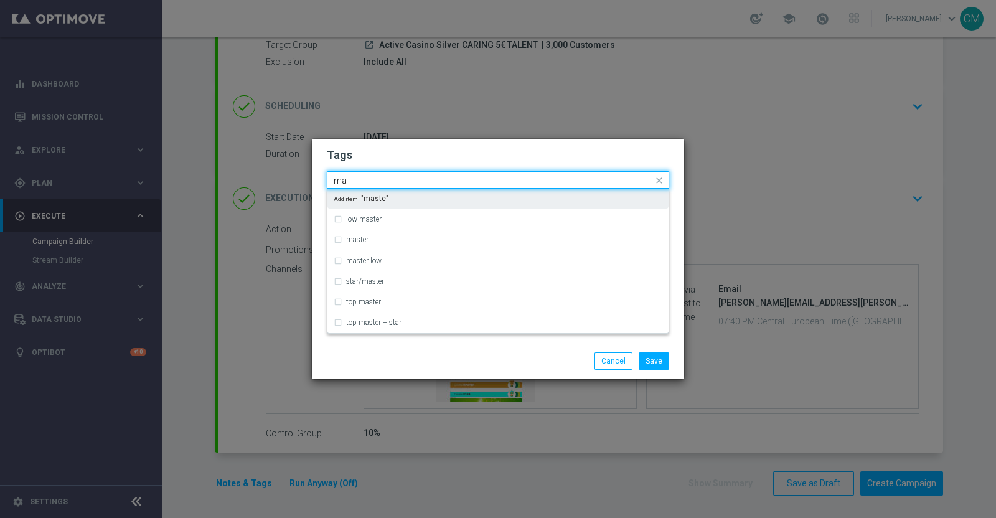
type input "m"
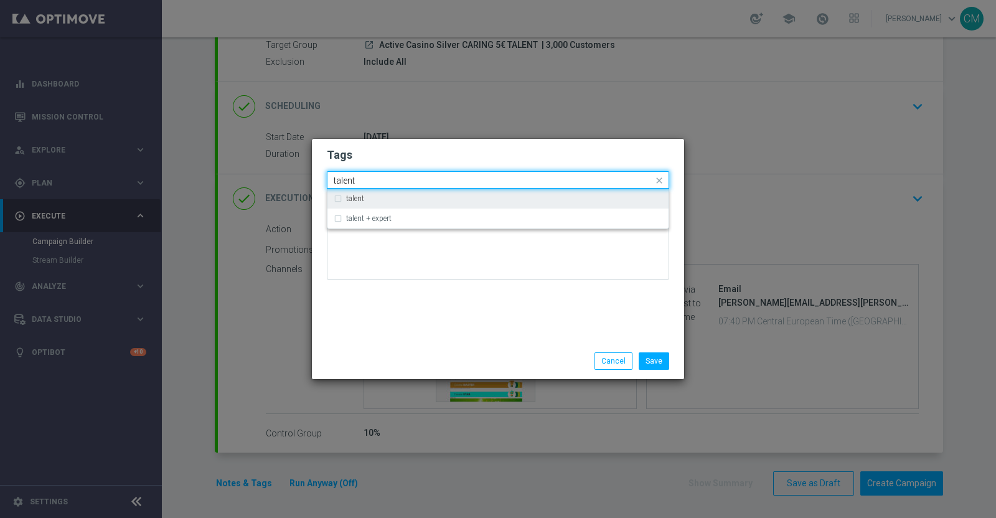
click at [385, 196] on div "talent" at bounding box center [504, 198] width 316 height 7
type input "talent"
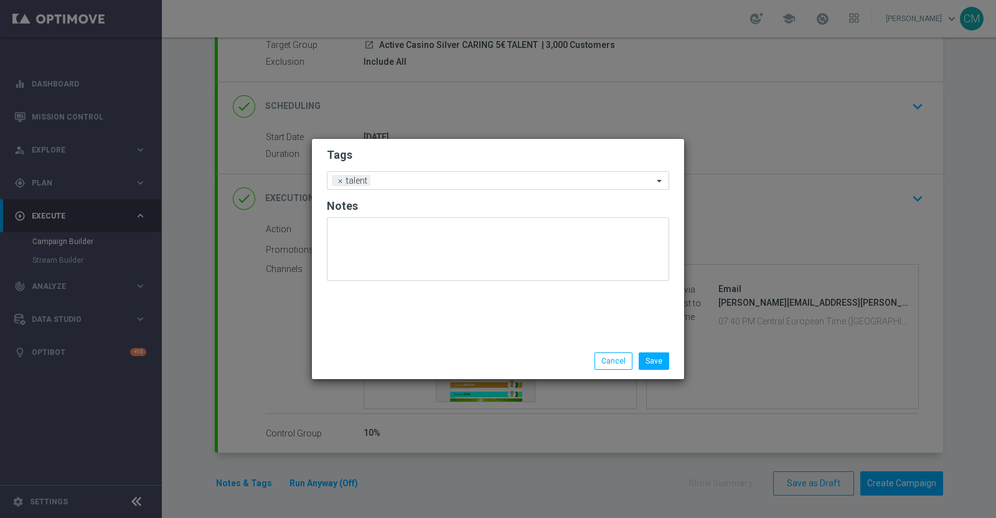
click at [399, 291] on div "Tags Add a new tag × talent Notes" at bounding box center [498, 241] width 372 height 204
click at [398, 182] on input "text" at bounding box center [514, 181] width 278 height 11
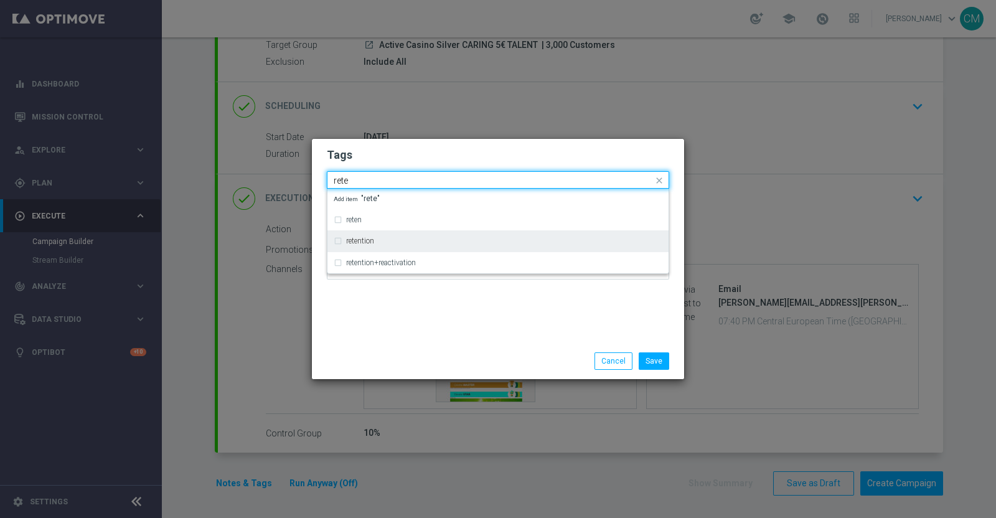
click at [399, 236] on div "retention" at bounding box center [498, 241] width 329 height 20
type input "rete"
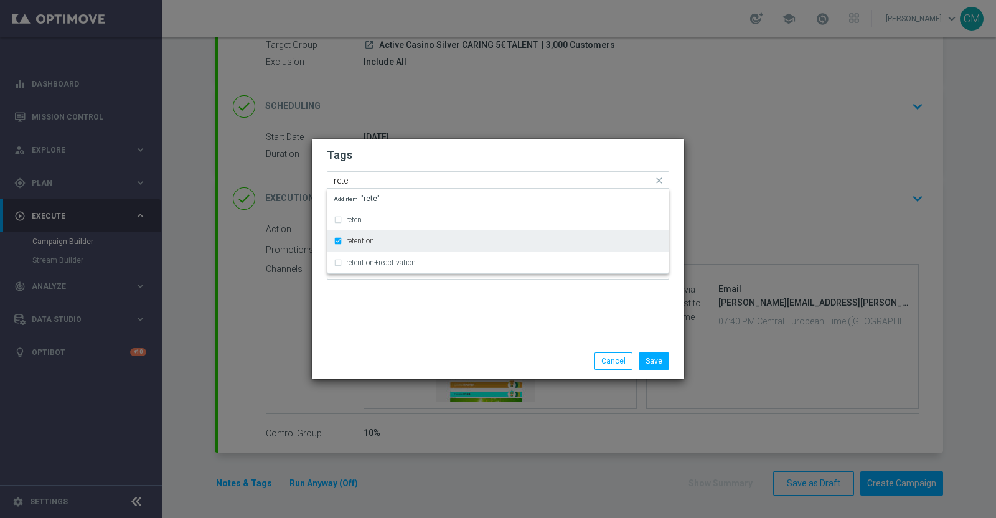
click at [399, 236] on div "retention" at bounding box center [498, 241] width 329 height 20
click at [370, 239] on label "retention" at bounding box center [360, 240] width 28 height 7
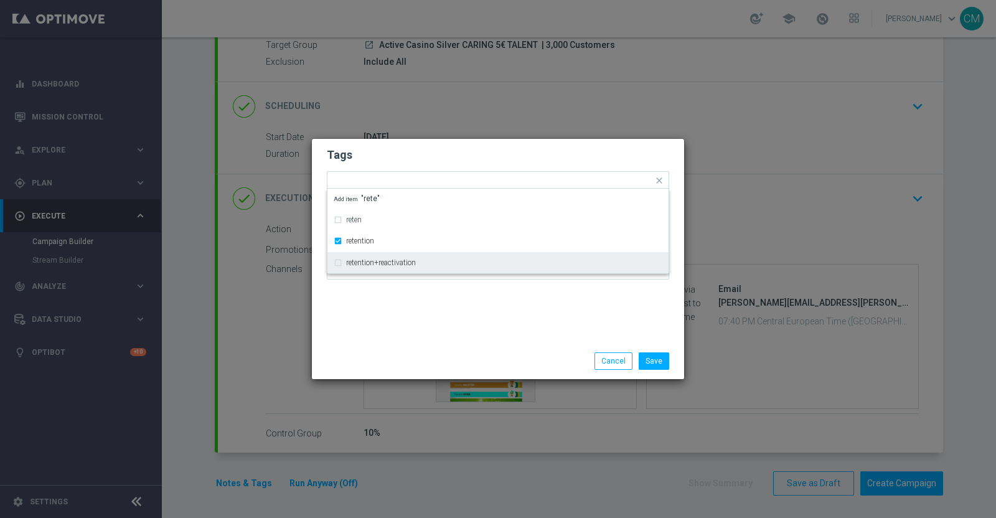
click at [406, 334] on div "Tags Quick find × talent × retention reten retention retention+reactivation Add…" at bounding box center [498, 241] width 372 height 204
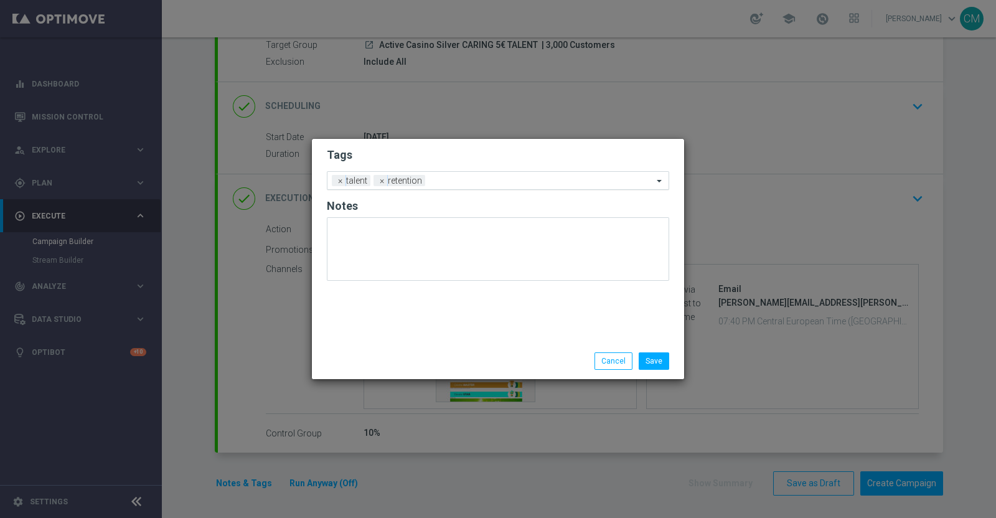
click at [438, 179] on input "text" at bounding box center [541, 181] width 223 height 11
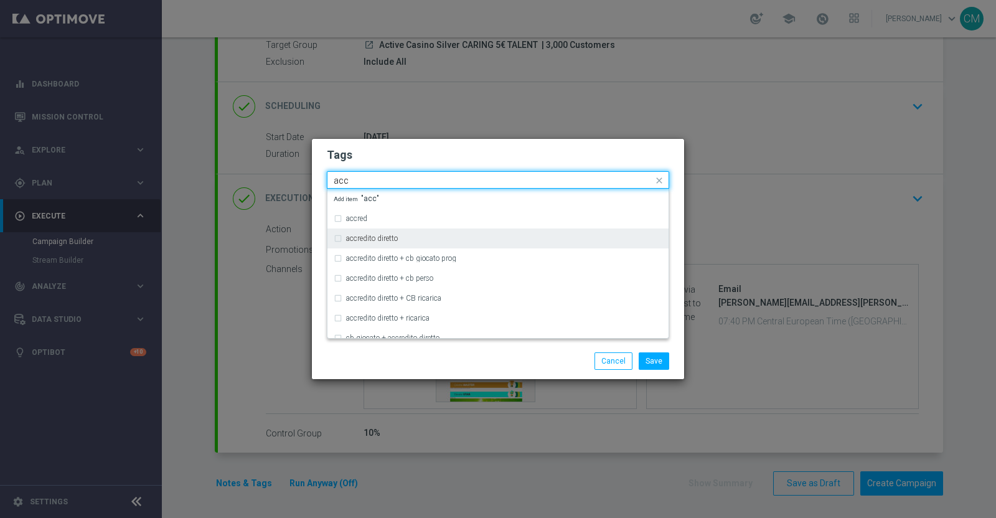
click at [427, 243] on div "accredito diretto" at bounding box center [498, 239] width 329 height 20
type input "acc"
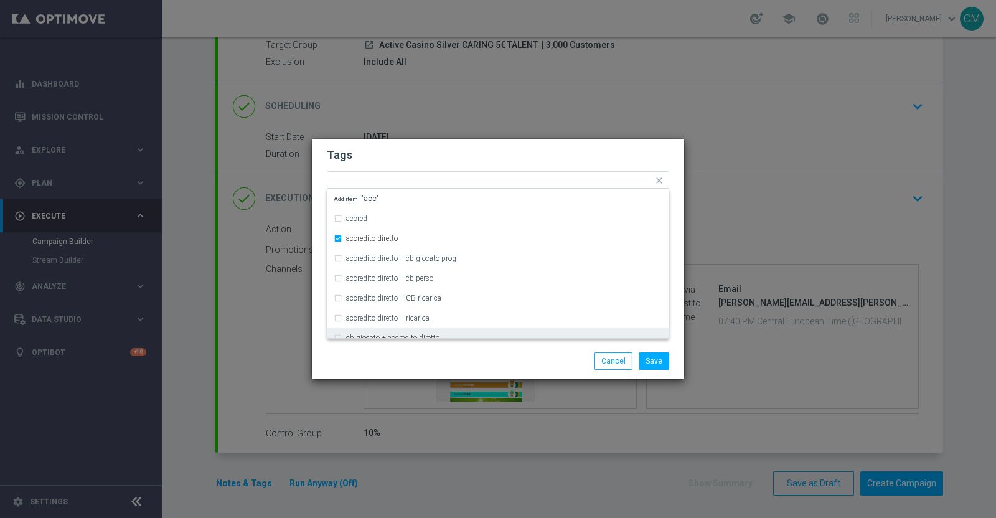
click at [459, 376] on div "Save Cancel" at bounding box center [498, 361] width 372 height 36
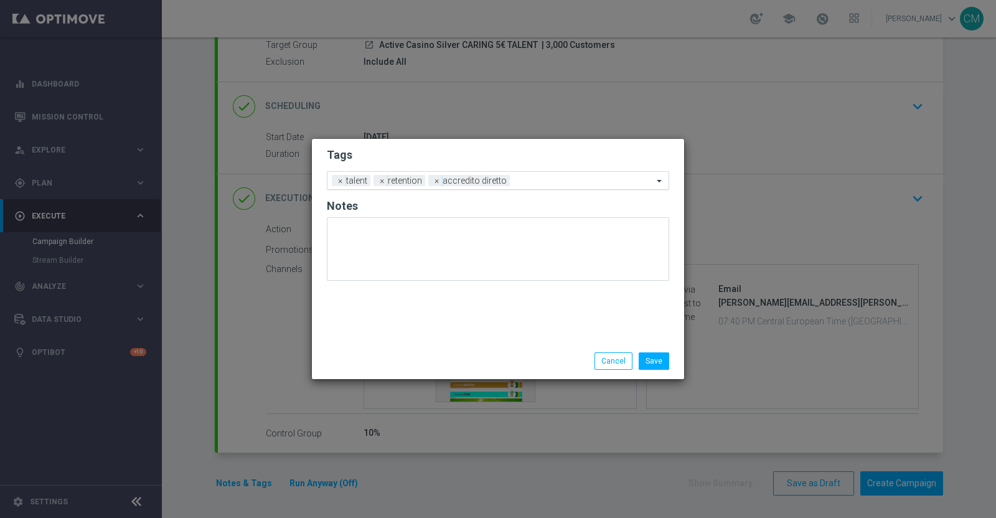
click at [509, 176] on div "Add a new tag × talent × retention × accredito diretto" at bounding box center [491, 180] width 326 height 17
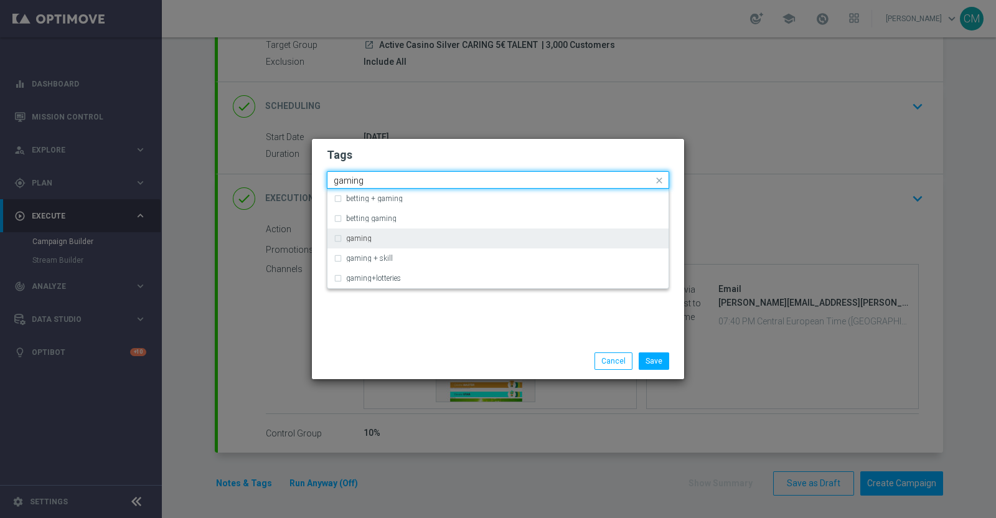
click at [451, 242] on div "gaming" at bounding box center [498, 239] width 329 height 20
type input "gaming"
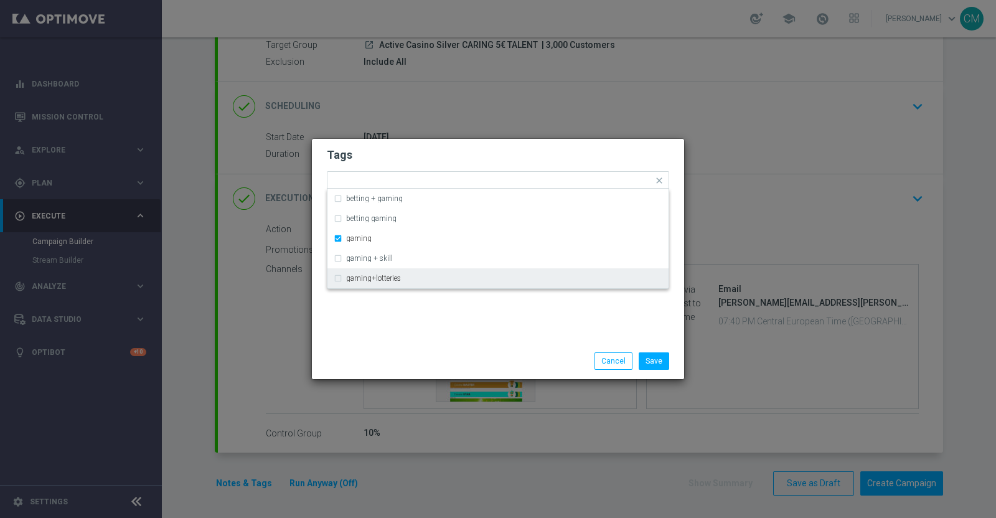
click at [491, 320] on div "Tags Quick find × talent × retention × accredito diretto × gaming betting + gam…" at bounding box center [498, 241] width 372 height 204
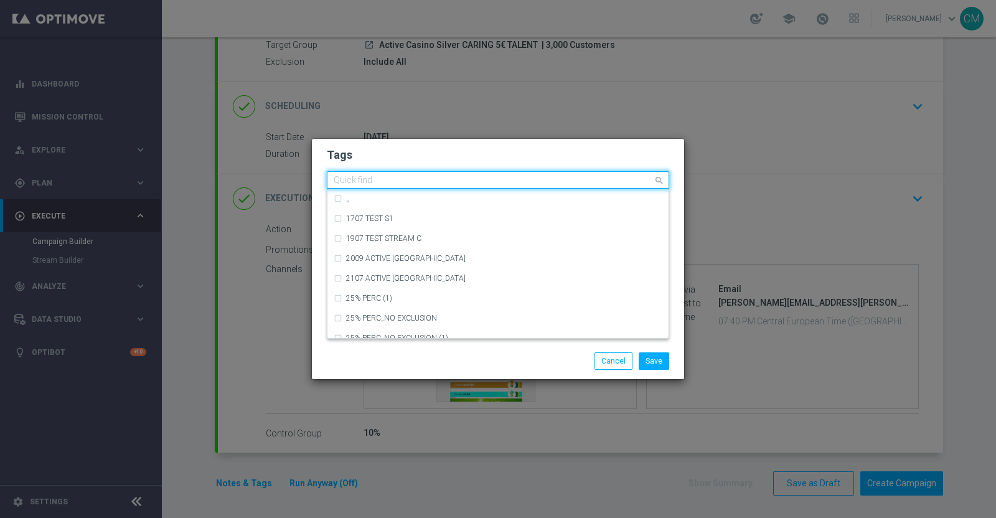
click at [573, 178] on input "text" at bounding box center [493, 181] width 319 height 11
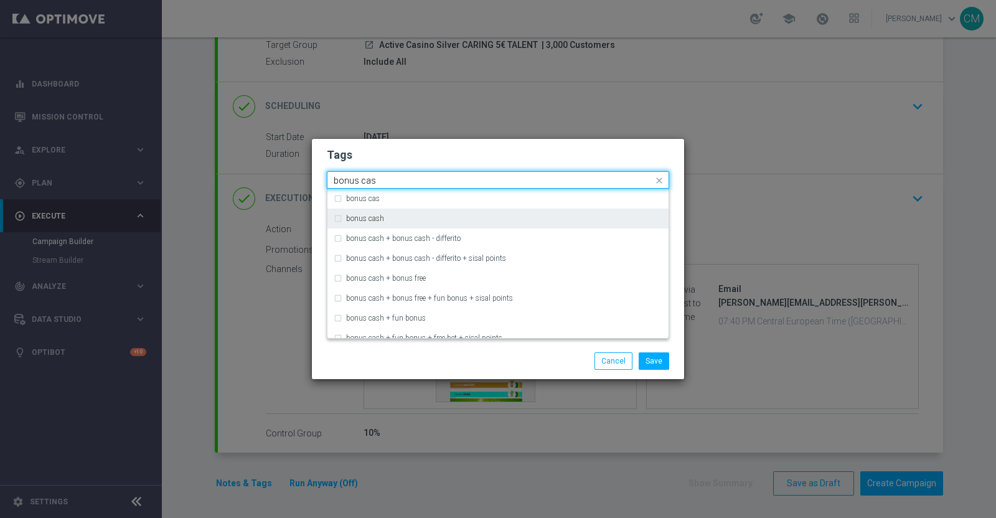
click at [456, 215] on div "bonus cash" at bounding box center [504, 218] width 316 height 7
type input "bonus cas"
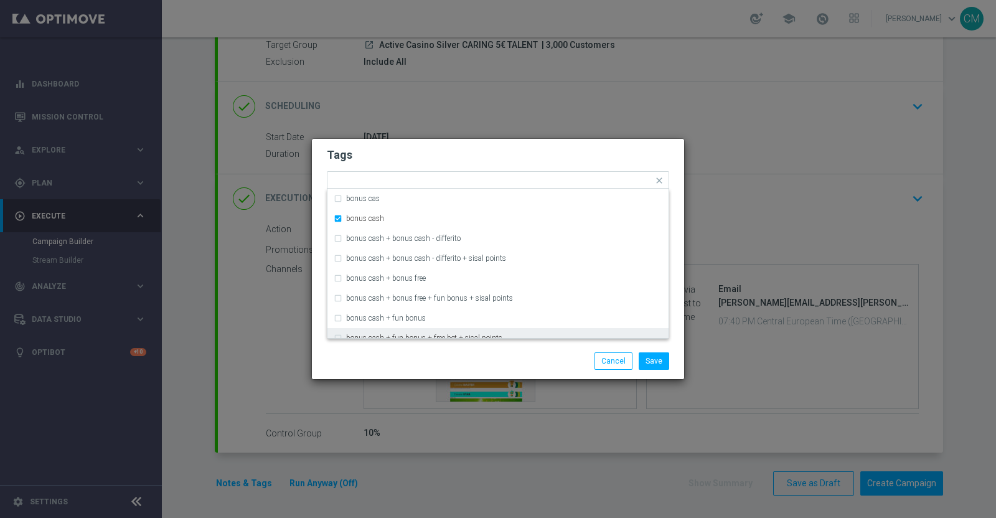
click at [464, 347] on div "Save Cancel" at bounding box center [498, 361] width 372 height 36
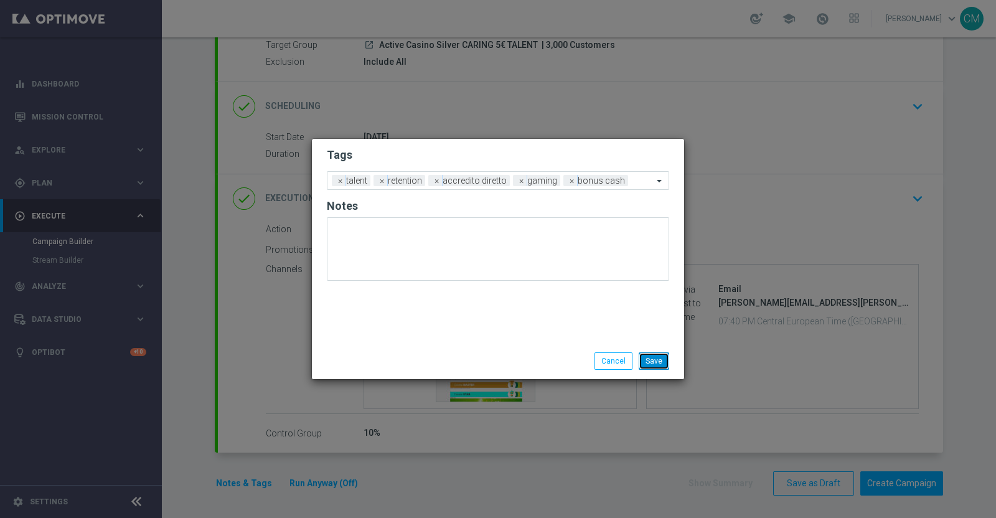
click at [651, 356] on button "Save" at bounding box center [654, 360] width 31 height 17
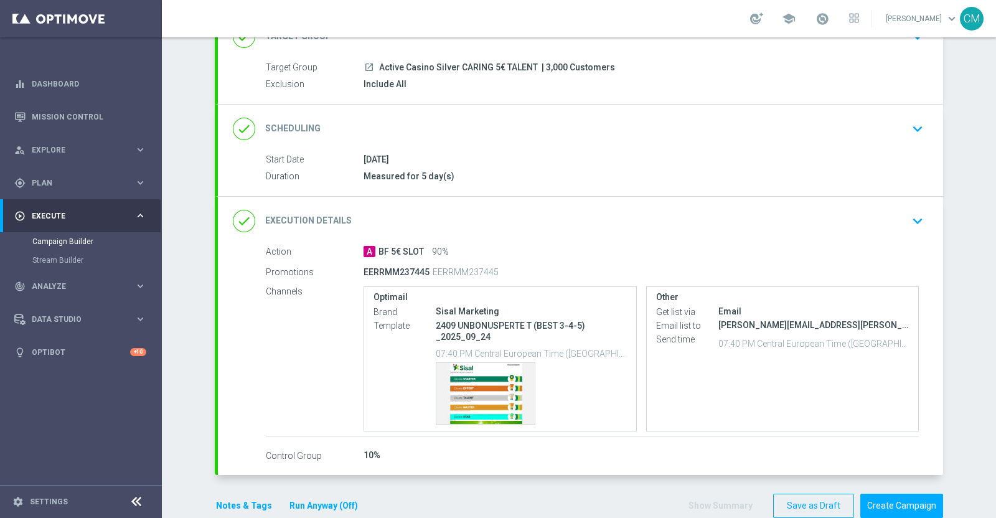
scroll to position [100, 0]
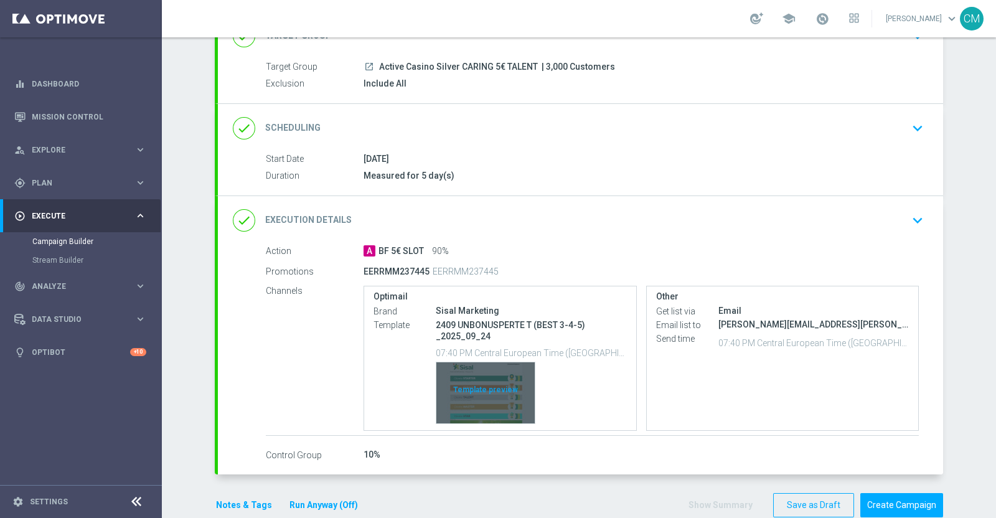
click at [483, 390] on div "Template preview" at bounding box center [486, 392] width 98 height 61
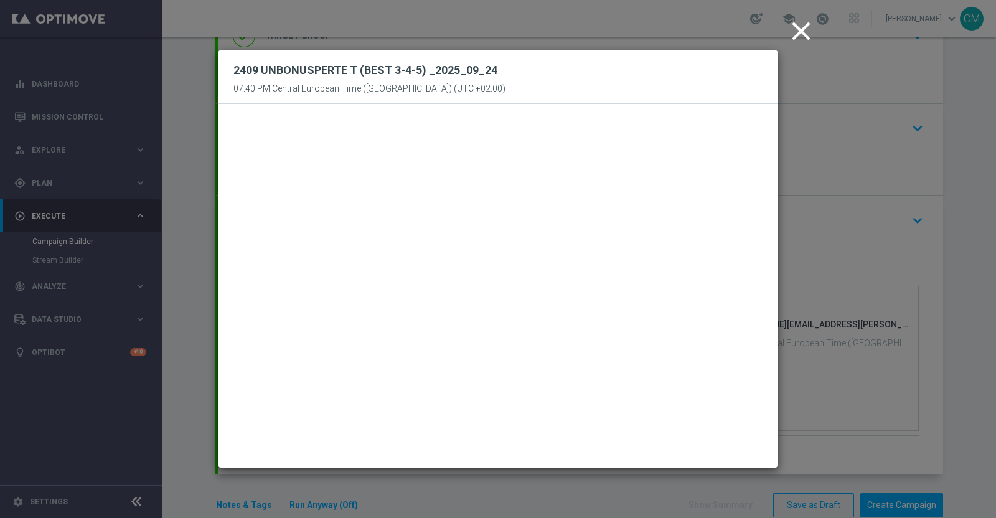
click at [798, 39] on icon "close" at bounding box center [801, 31] width 31 height 31
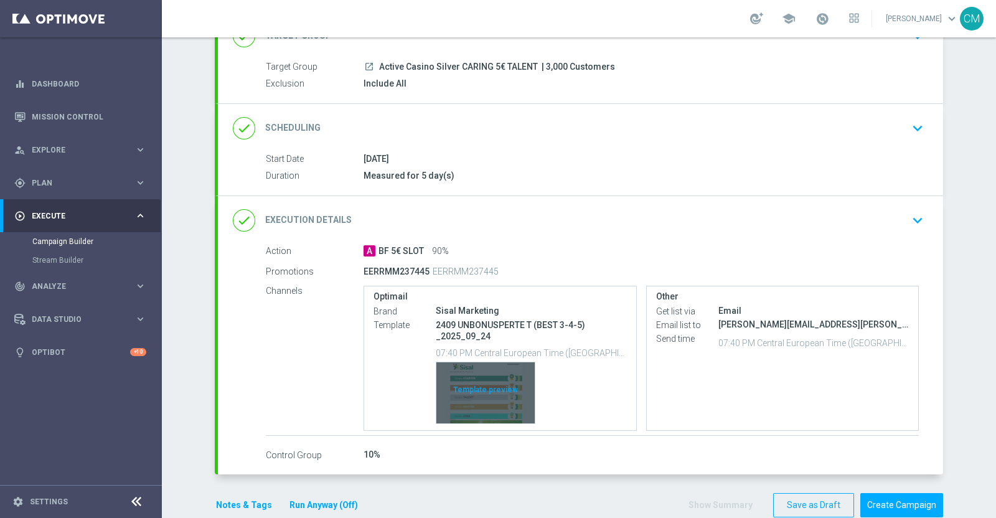
click at [491, 389] on div "Template preview" at bounding box center [486, 392] width 98 height 61
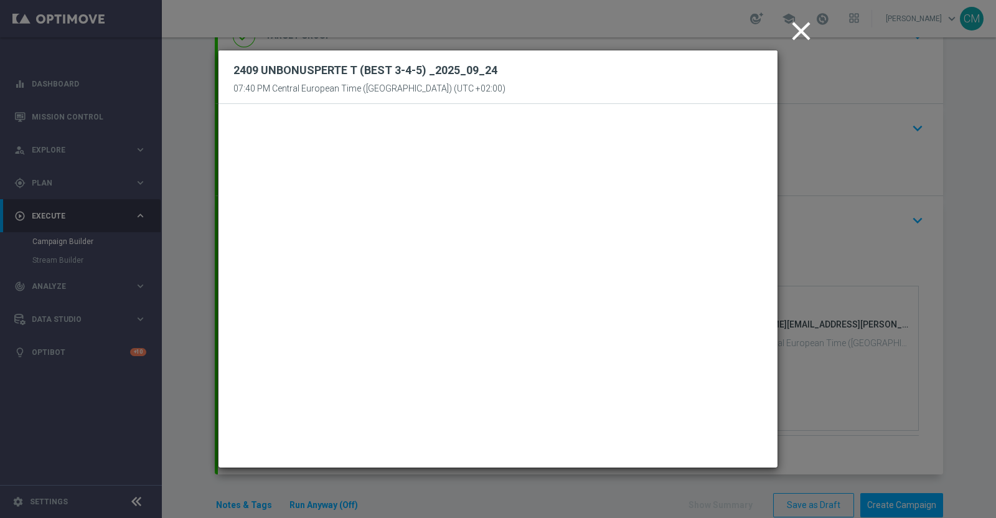
click at [800, 20] on icon "close" at bounding box center [801, 31] width 31 height 31
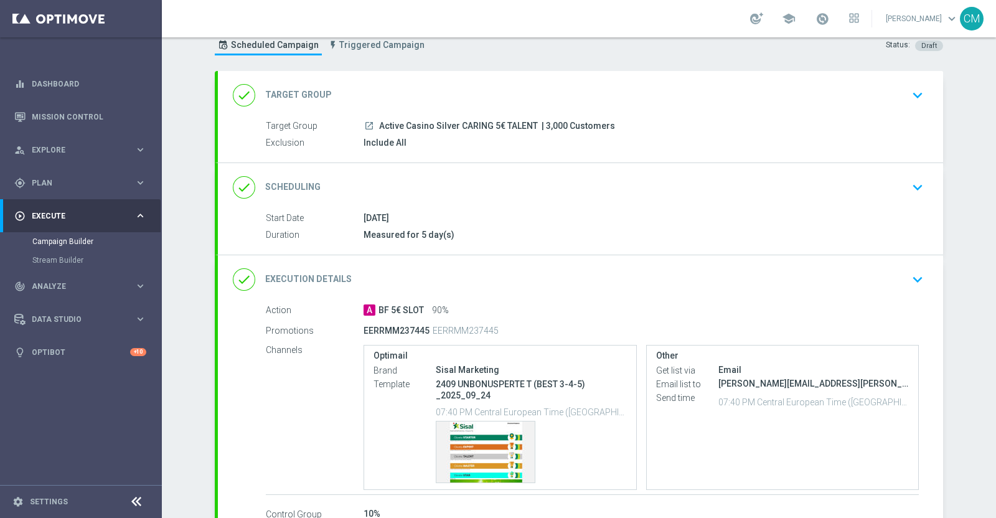
scroll to position [121, 0]
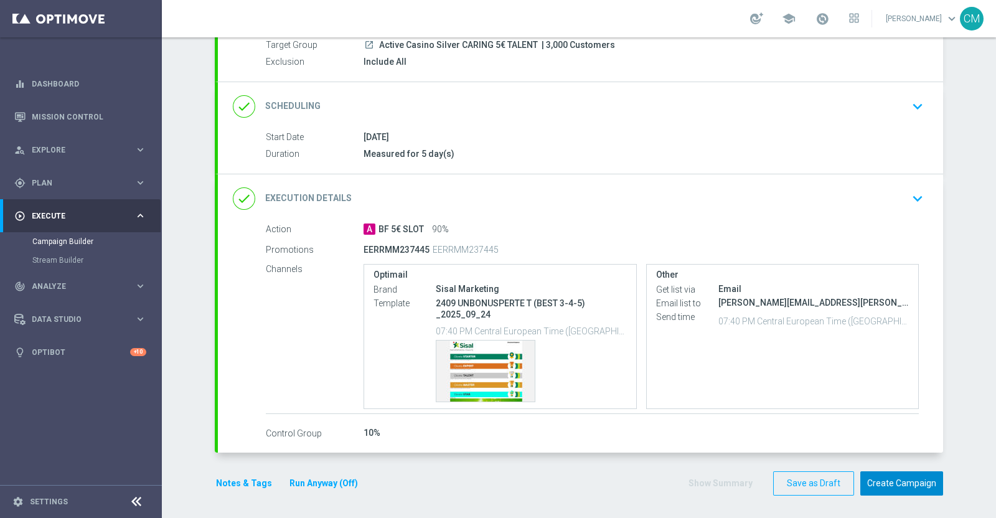
click at [907, 482] on button "Create Campaign" at bounding box center [902, 483] width 83 height 24
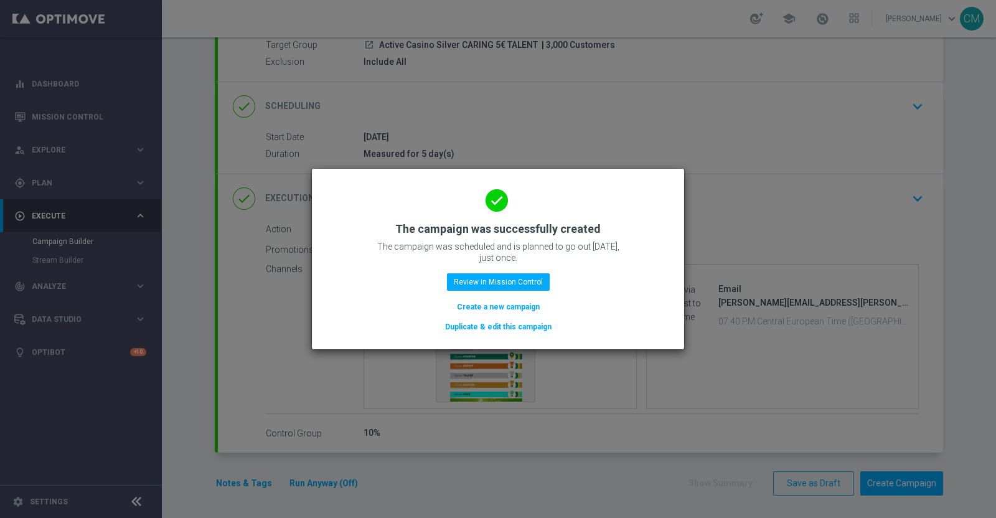
click at [489, 269] on div "done The campaign was successfully created The campaign was scheduled and is pl…" at bounding box center [498, 257] width 342 height 153
click at [489, 273] on button "Review in Mission Control" at bounding box center [498, 281] width 103 height 17
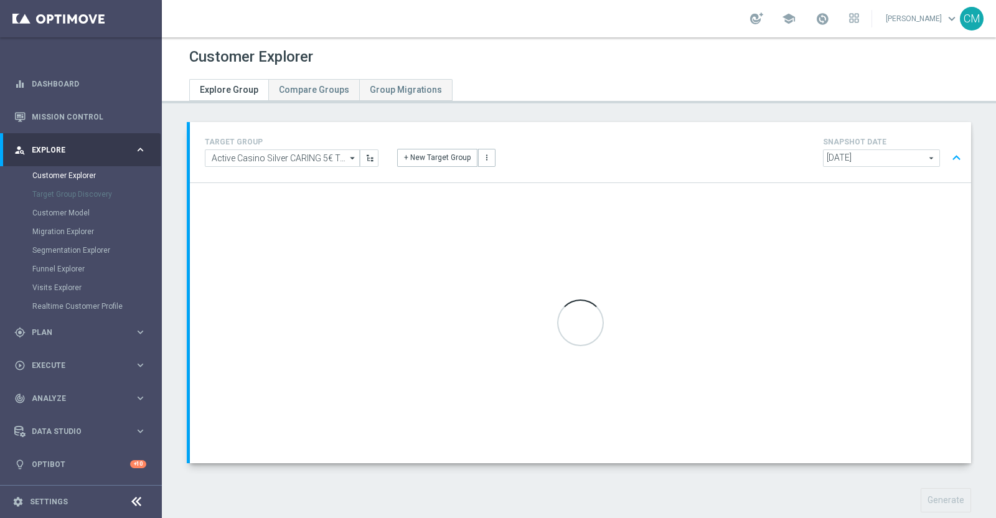
click at [401, 195] on div at bounding box center [580, 323] width 781 height 280
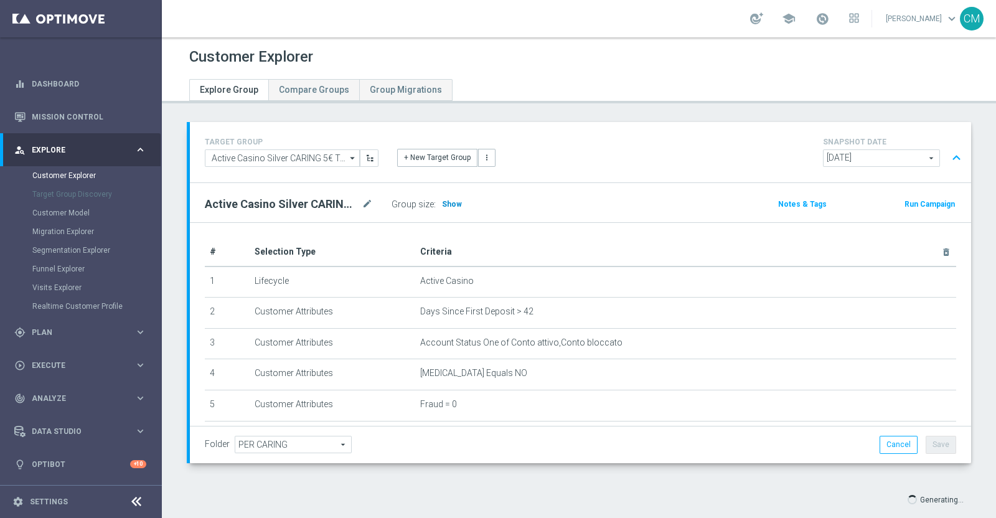
click at [452, 203] on span "Show" at bounding box center [452, 204] width 20 height 9
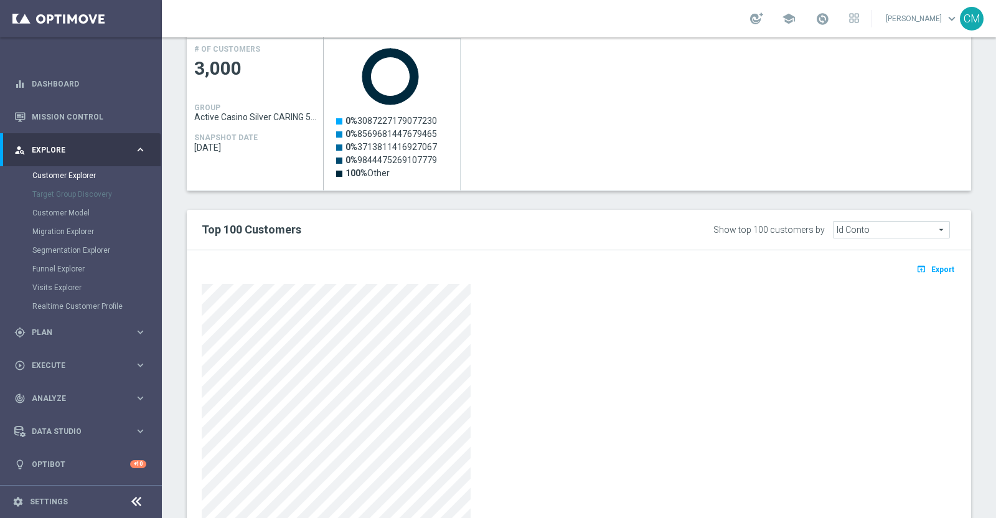
scroll to position [603, 0]
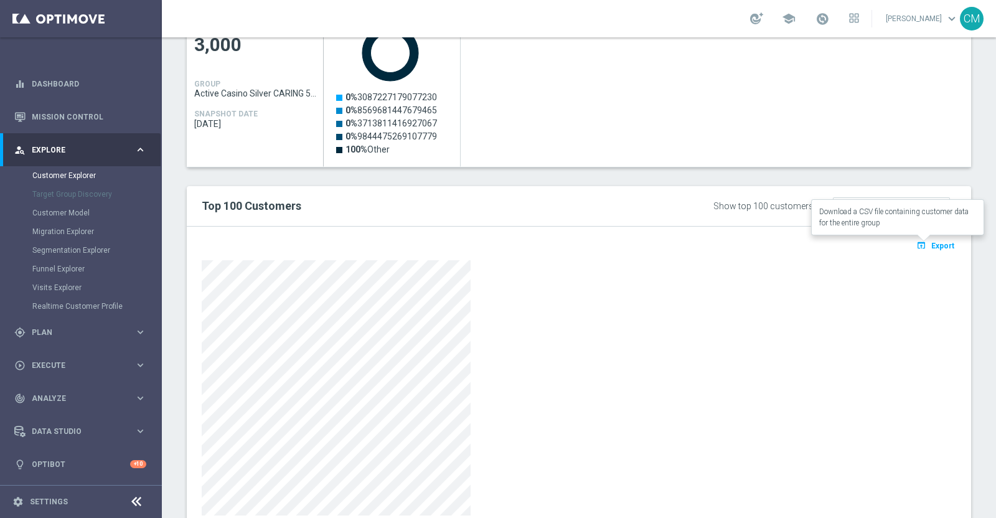
click at [938, 248] on span "Export" at bounding box center [943, 246] width 23 height 9
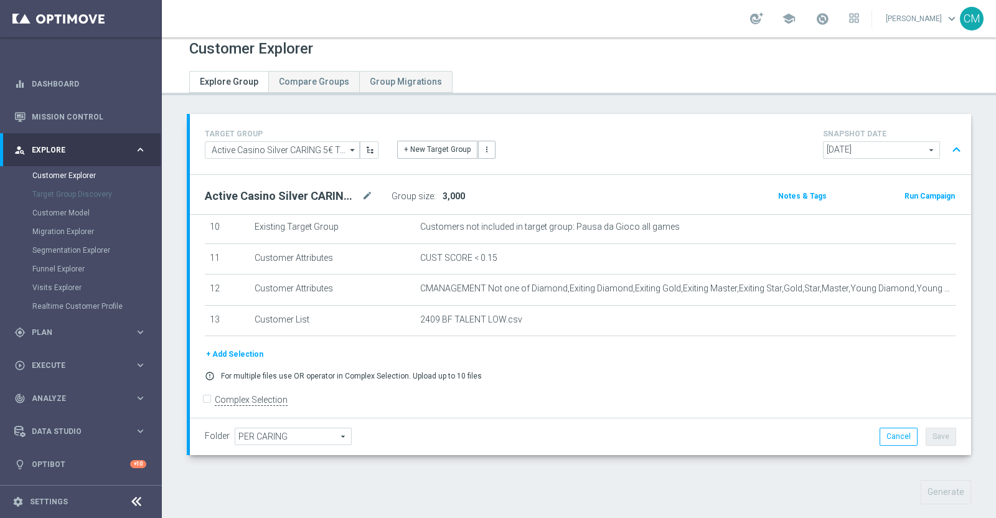
scroll to position [0, 0]
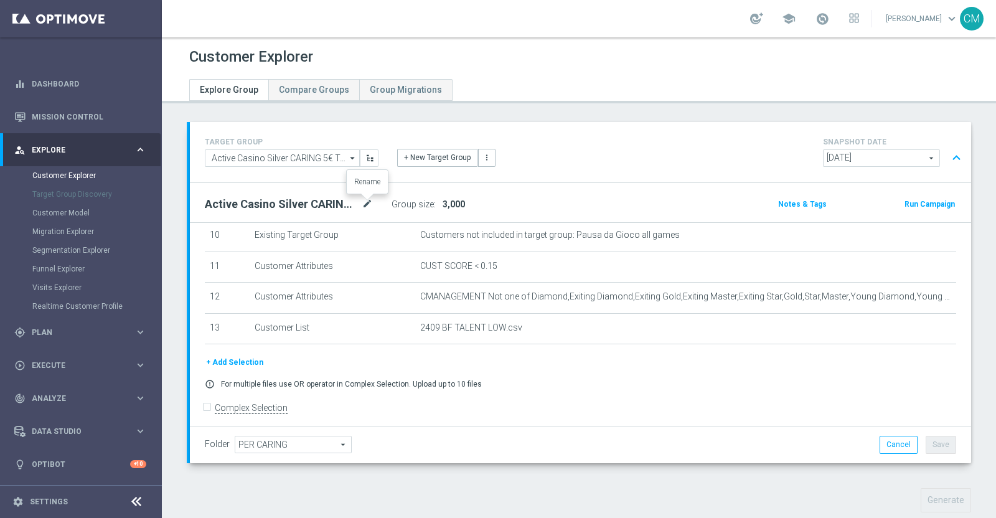
click at [367, 199] on icon "mode_edit" at bounding box center [367, 204] width 11 height 15
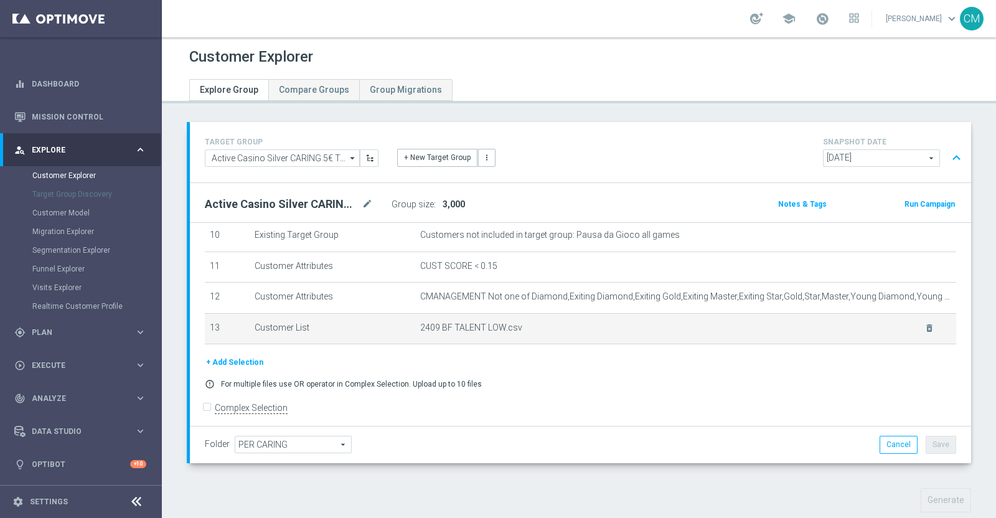
scroll to position [308, 0]
